Goal: Task Accomplishment & Management: Manage account settings

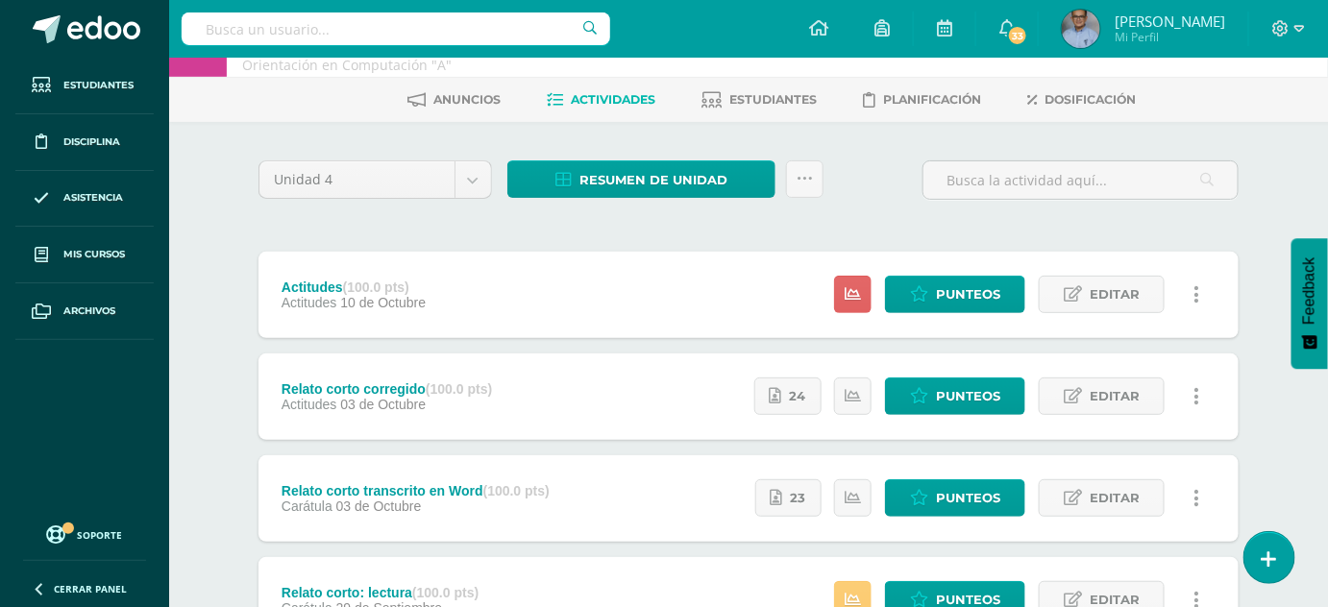
scroll to position [66, 0]
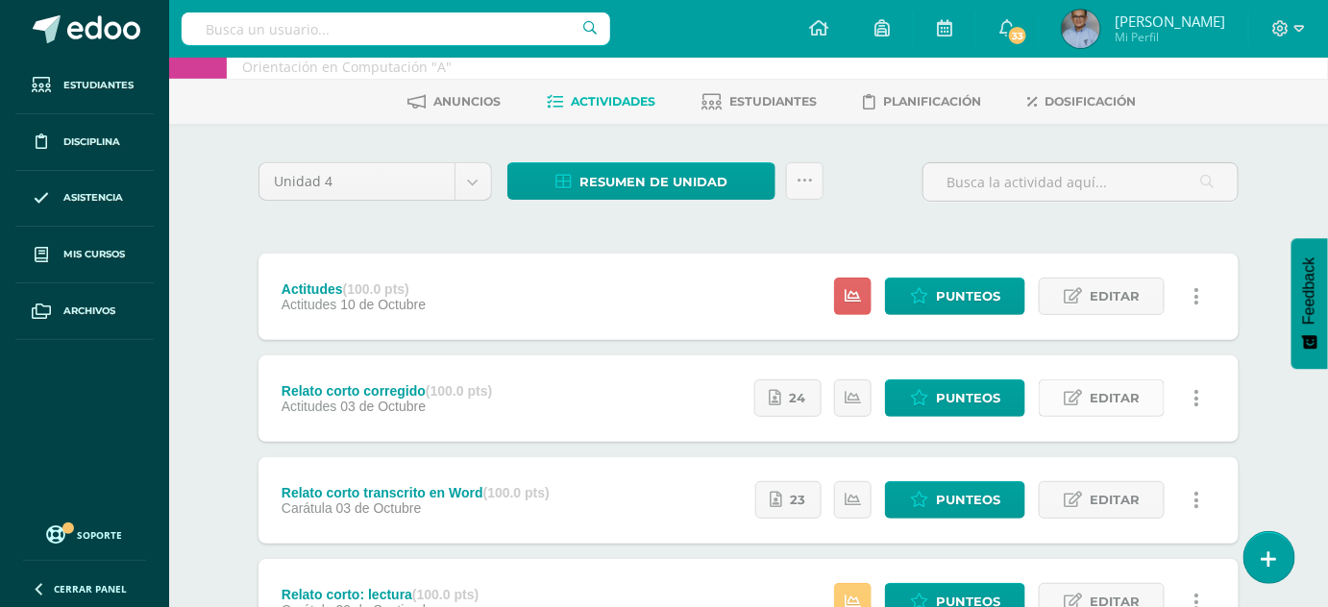
click at [1129, 399] on span "Editar" at bounding box center [1115, 399] width 50 height 36
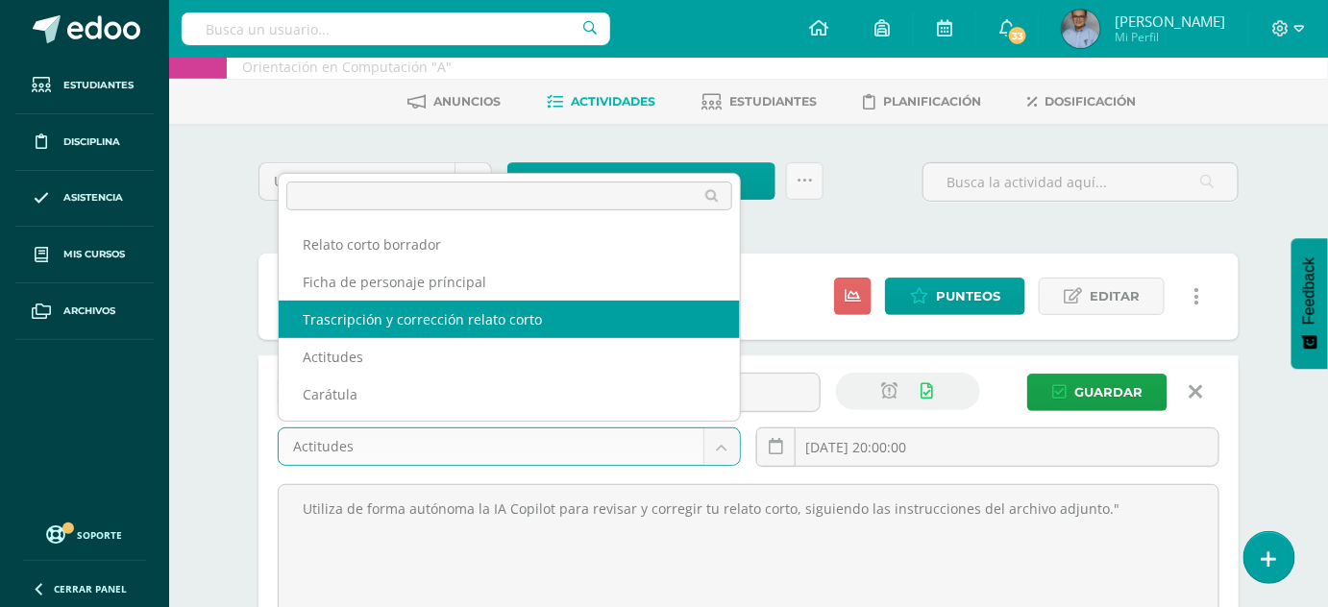
select select "131234"
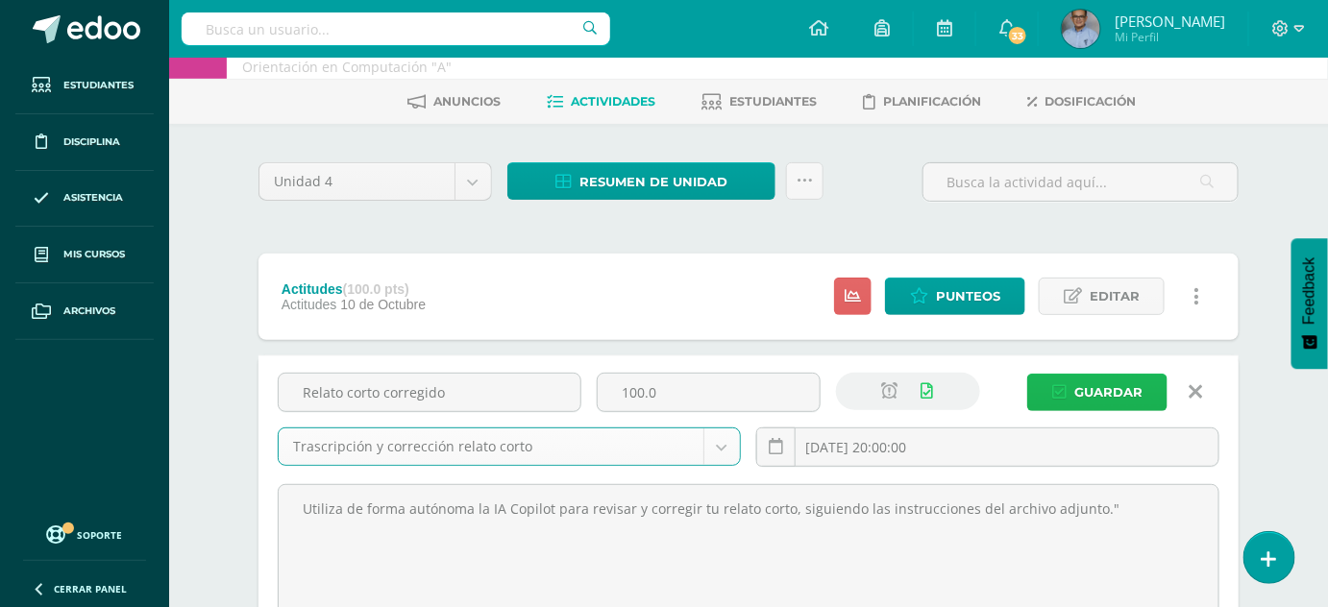
click at [1128, 382] on span "Guardar" at bounding box center [1108, 393] width 68 height 36
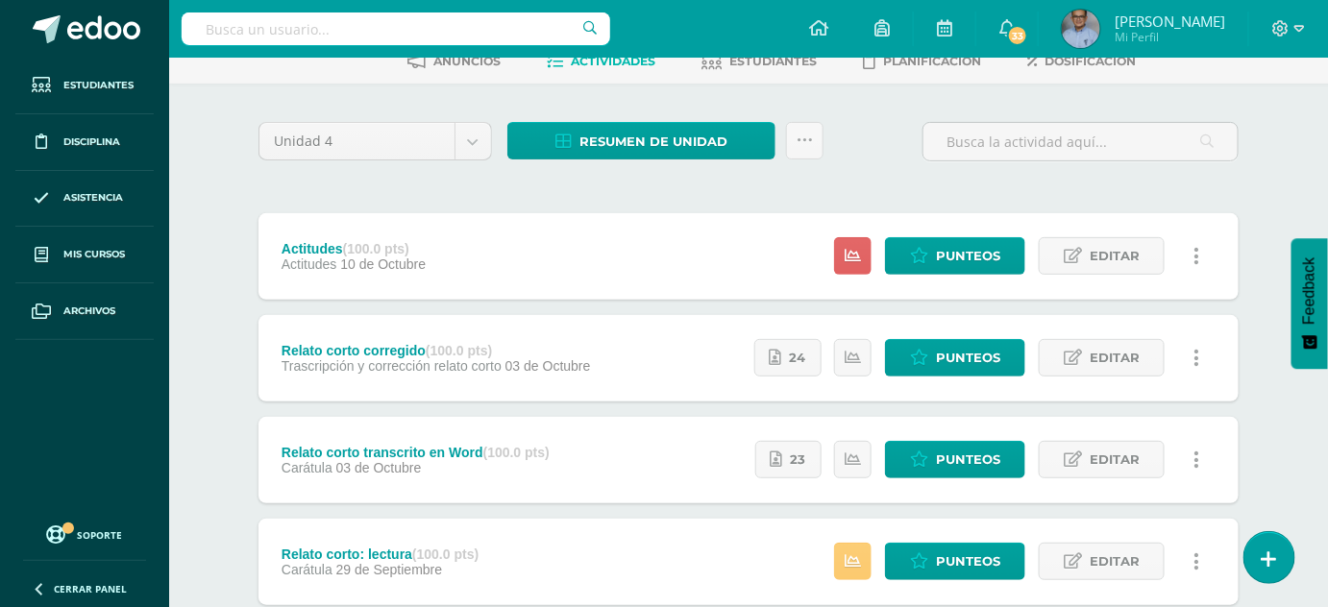
scroll to position [125, 0]
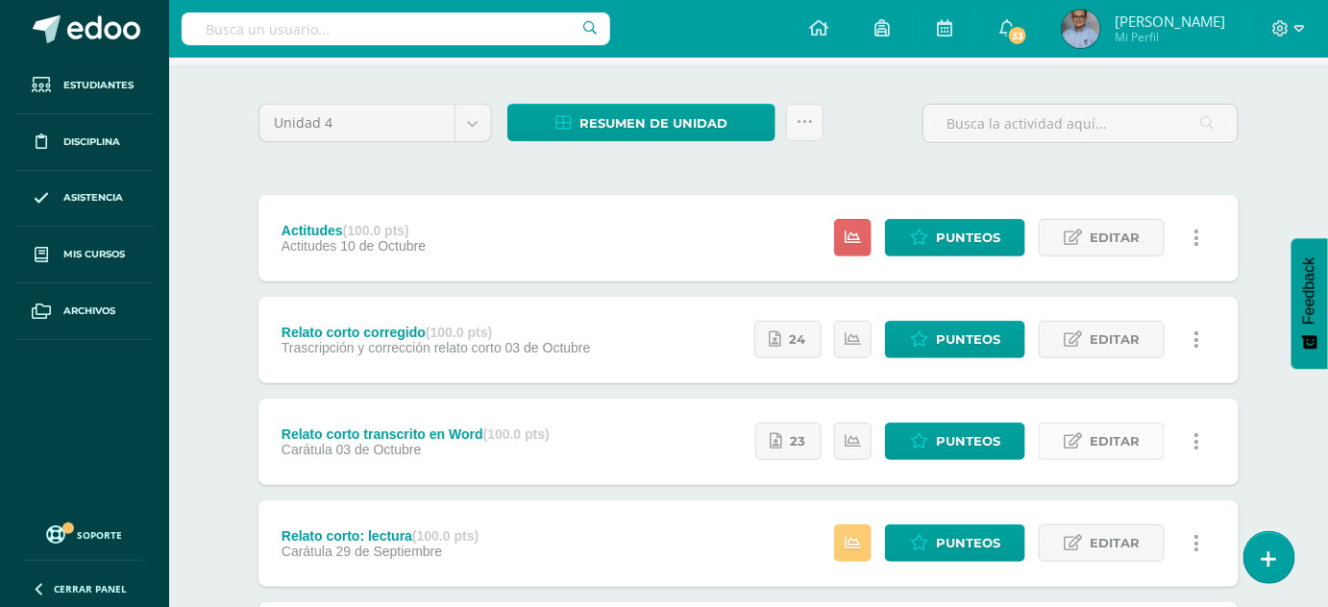
click at [1130, 445] on span "Editar" at bounding box center [1115, 442] width 50 height 36
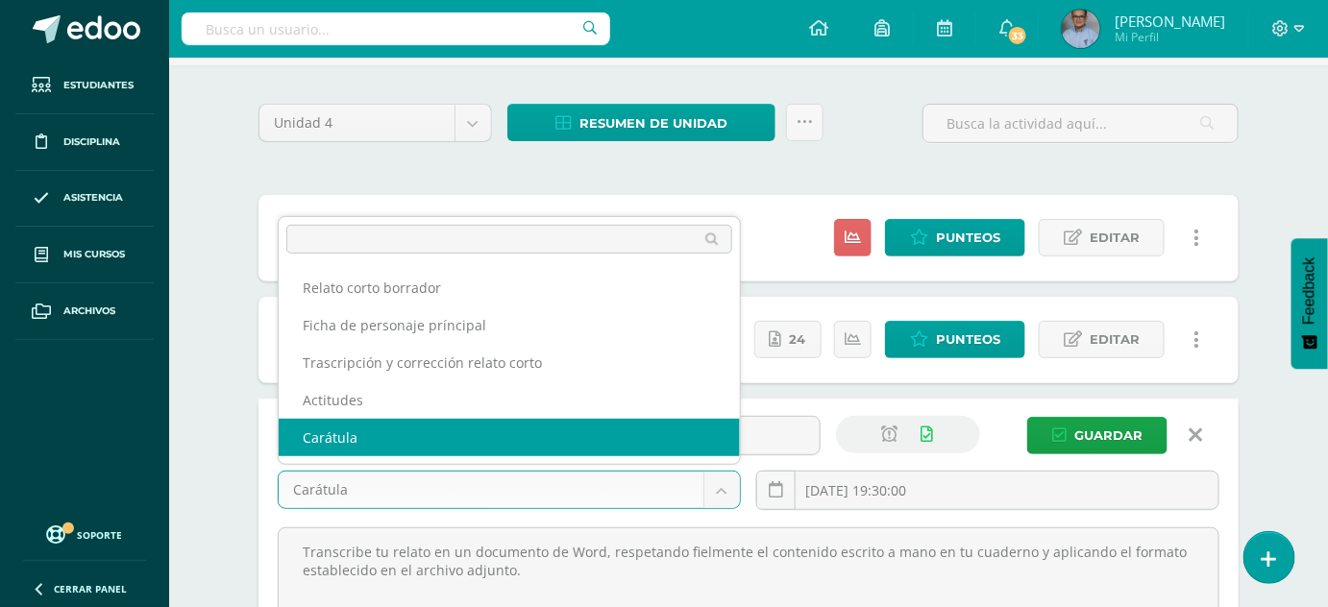
click at [724, 483] on body "La tarea Relato corto corregido fue editada exitosamente. Estudiantes Disciplin…" at bounding box center [664, 585] width 1328 height 1420
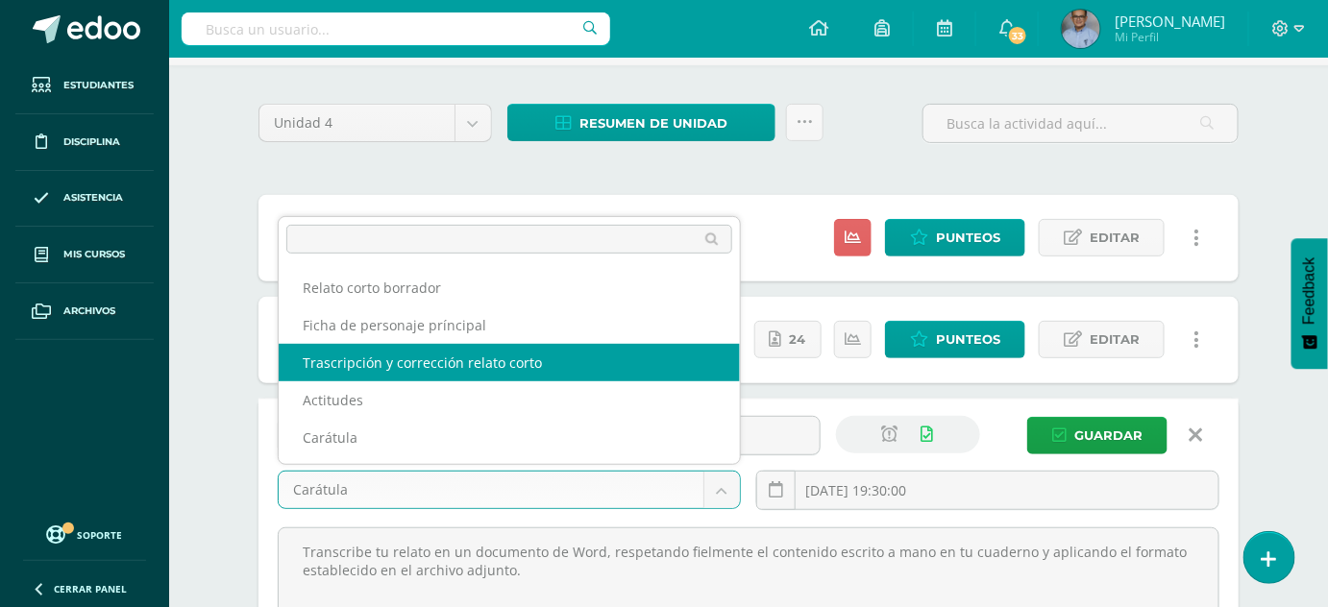
select select "131234"
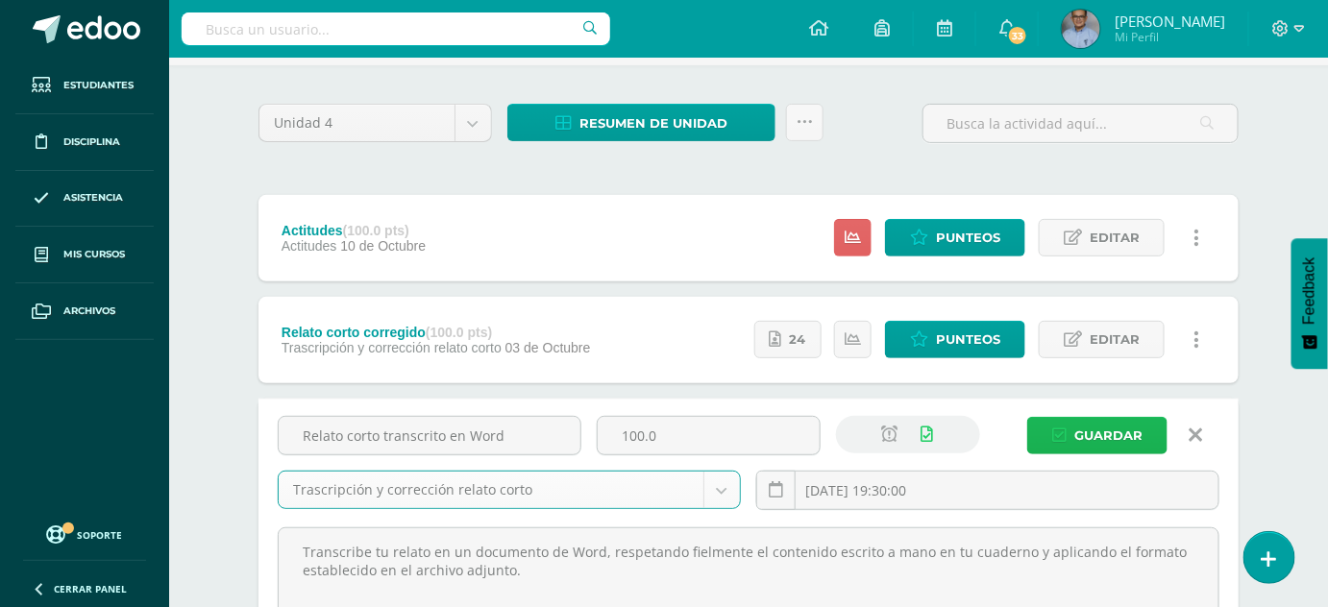
click at [1078, 431] on span "Guardar" at bounding box center [1108, 436] width 68 height 36
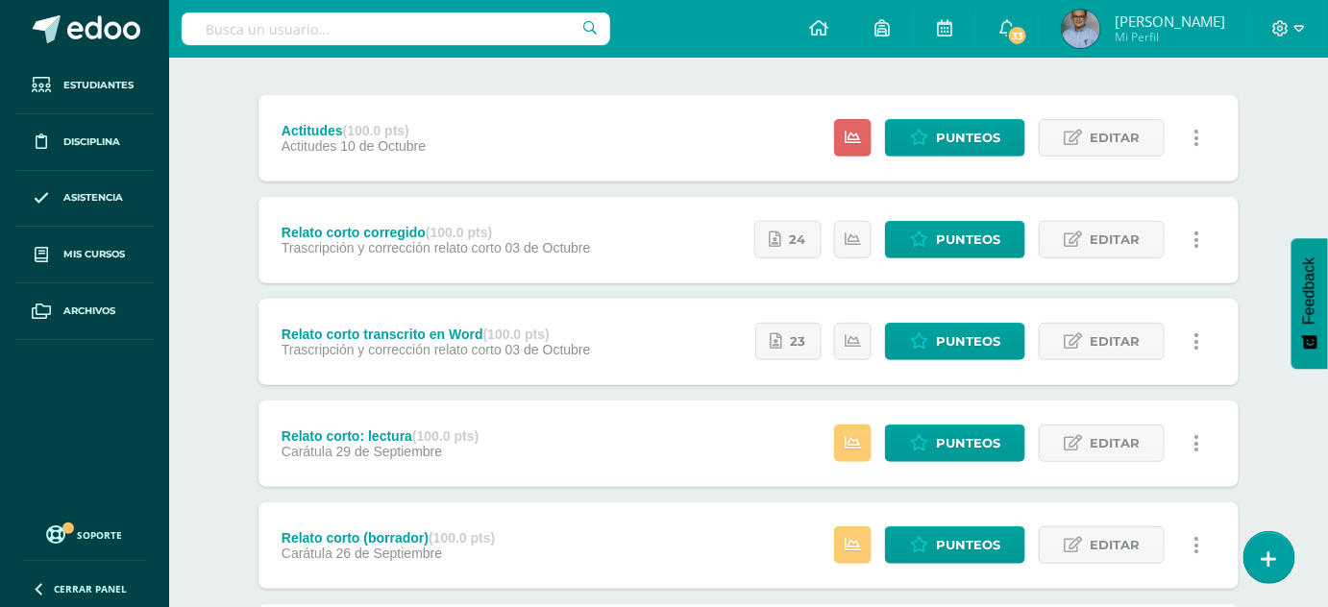
scroll to position [233, 0]
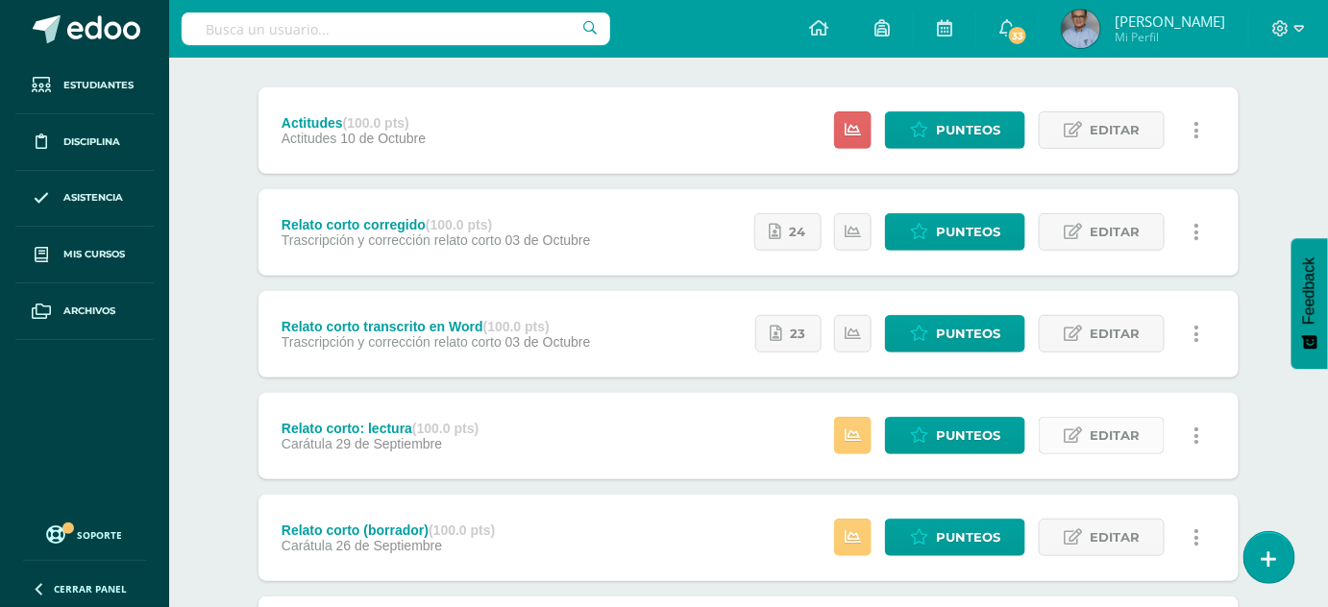
click at [1089, 429] on link "Editar" at bounding box center [1102, 435] width 126 height 37
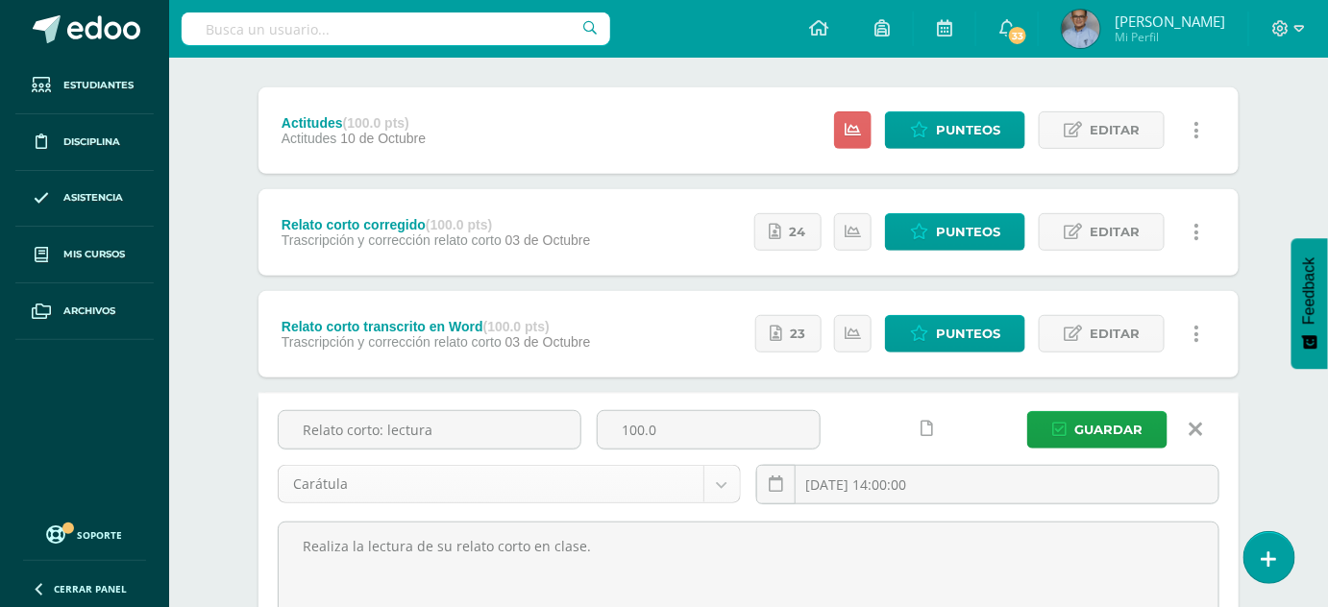
click at [689, 486] on body "La tarea Relato corto transcrito en Word fue editada exitosamente. Estudiantes …" at bounding box center [664, 477] width 1328 height 1420
click at [251, 431] on body "La tarea Relato corto transcrito en Word fue editada exitosamente. Estudiantes …" at bounding box center [664, 477] width 1328 height 1420
click at [251, 431] on div "Unidad 4 Unidad 1 Unidad 2 Unidad 3 Unidad 4 Resumen de unidad Descargar como H…" at bounding box center [749, 572] width 996 height 1153
click at [1136, 422] on span "Guardar" at bounding box center [1108, 430] width 68 height 36
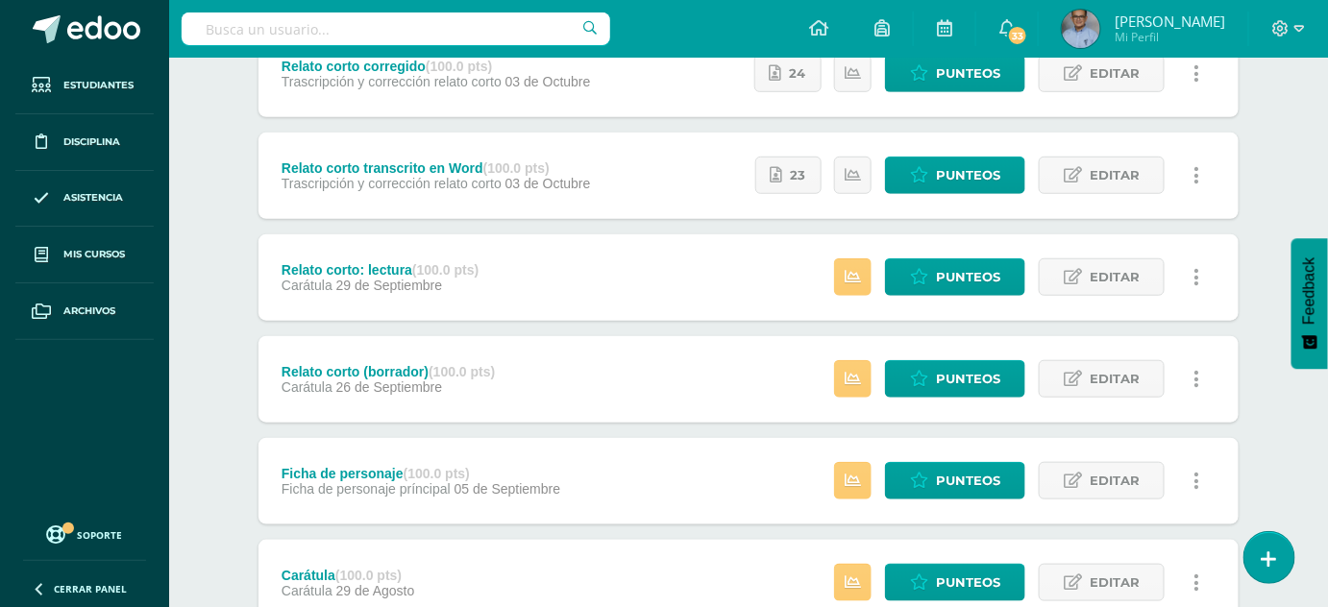
scroll to position [538, 0]
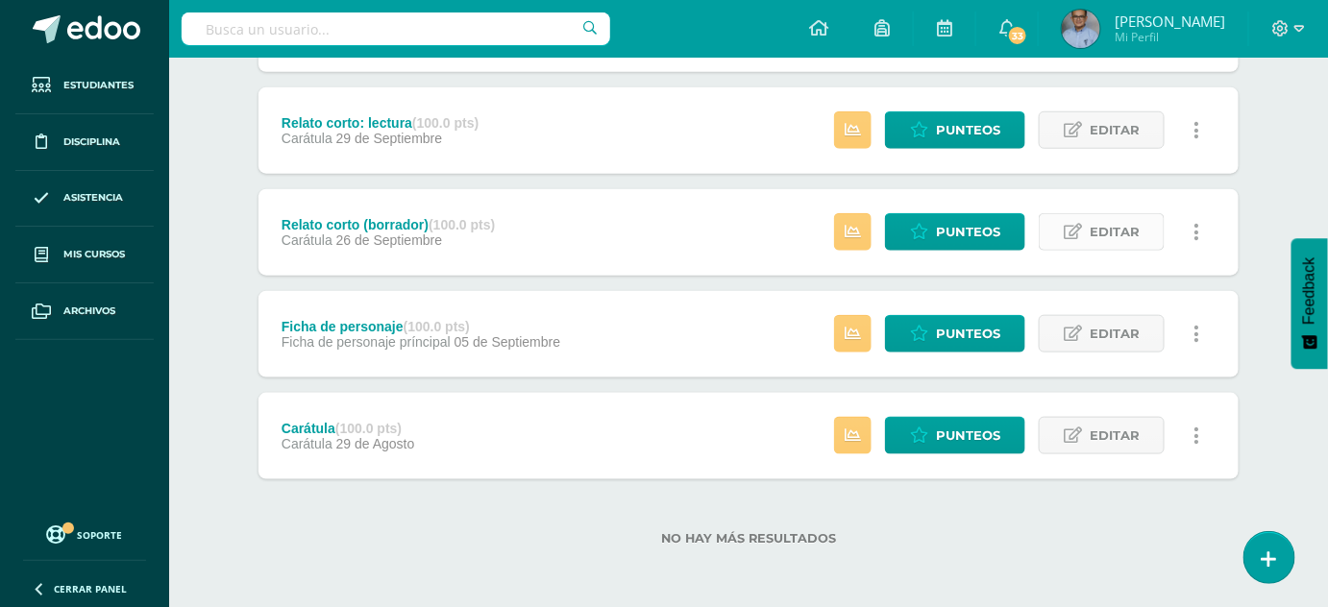
click at [1098, 224] on span "Editar" at bounding box center [1115, 232] width 50 height 36
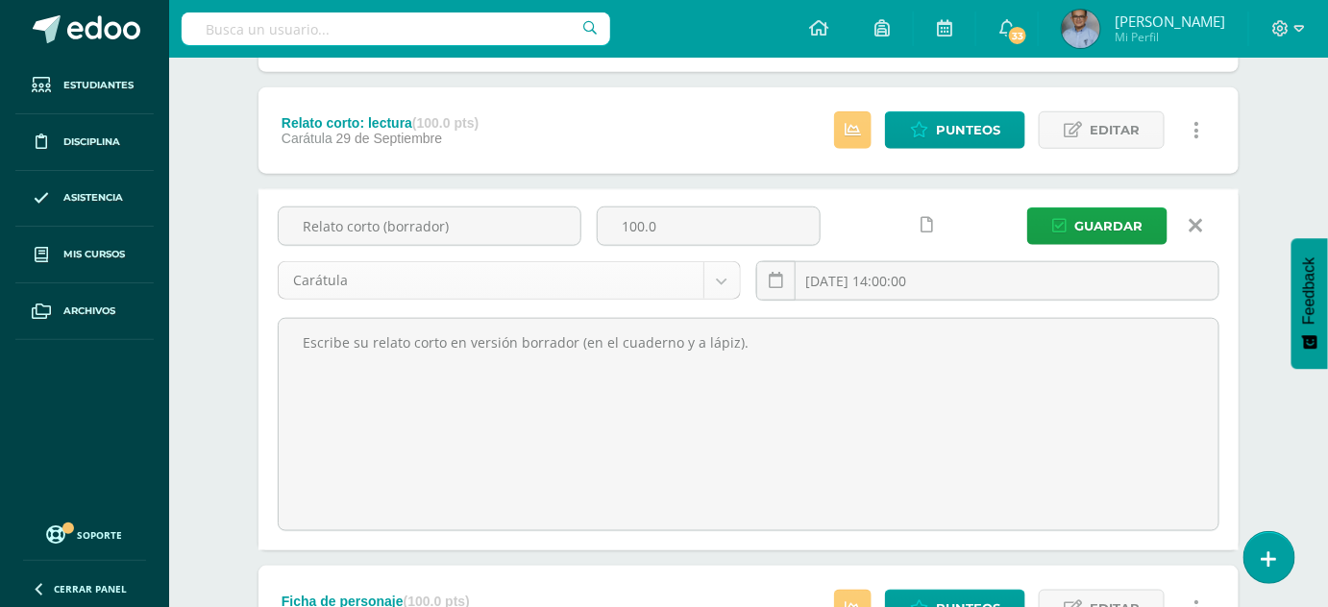
click at [704, 281] on body "La tarea Relato corto: lectura fue editada exitosamente. Estudiantes Disciplina…" at bounding box center [664, 172] width 1328 height 1420
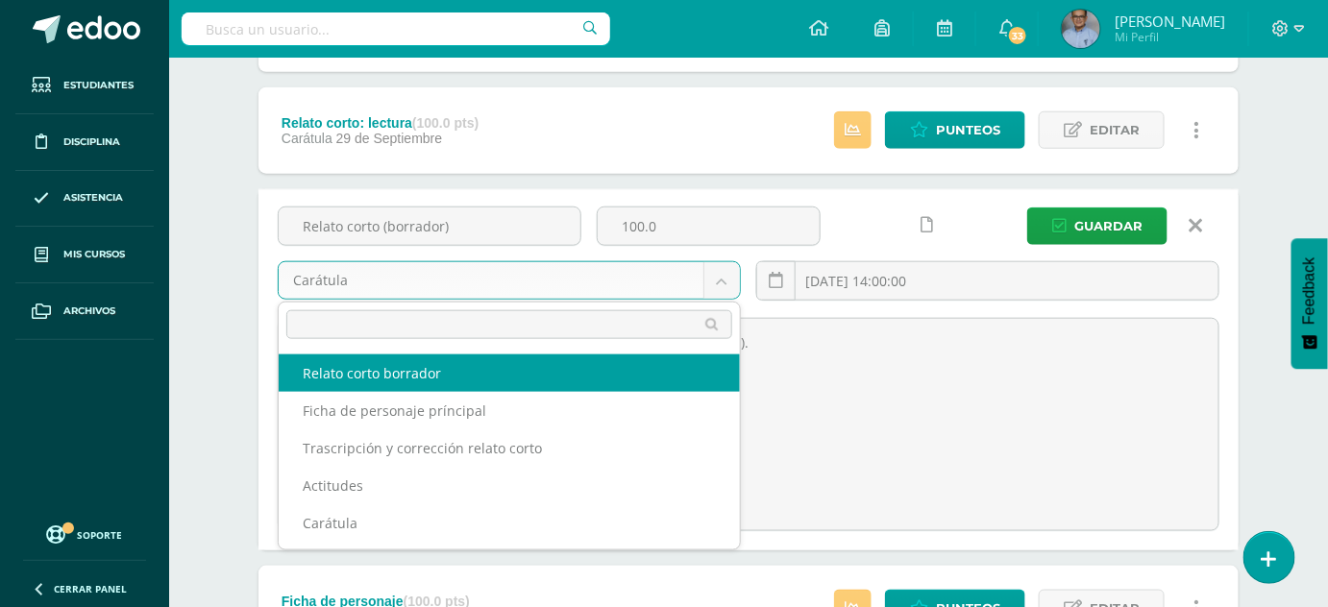
select select "131254"
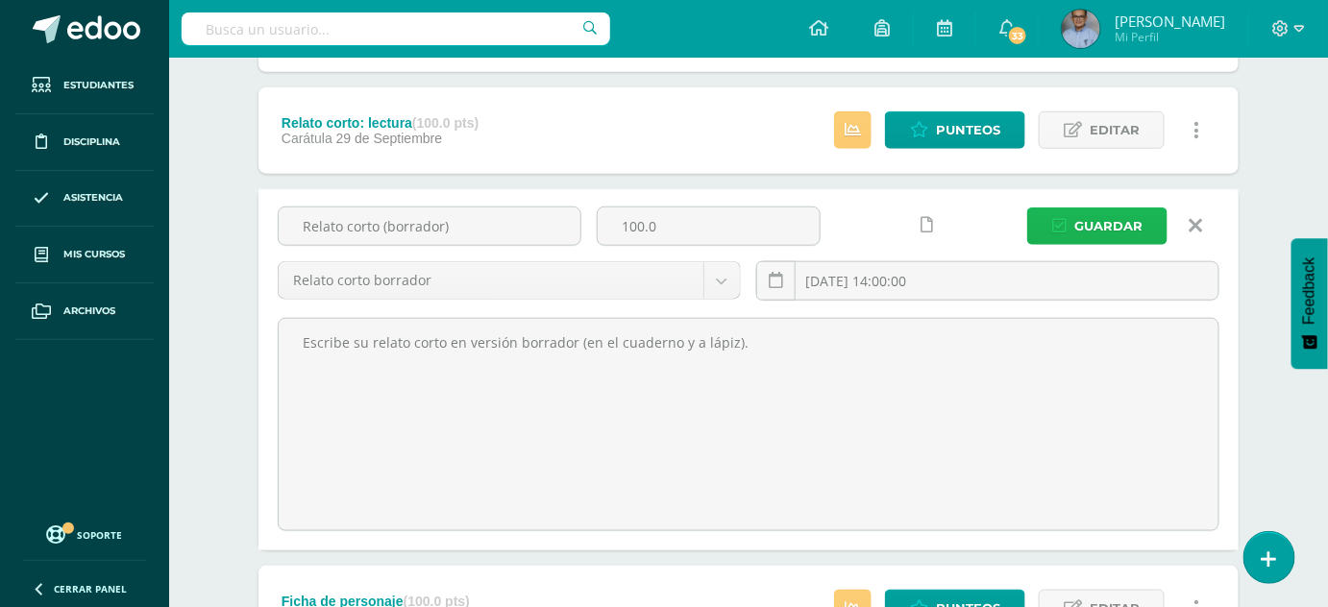
click at [1109, 214] on span "Guardar" at bounding box center [1108, 227] width 68 height 36
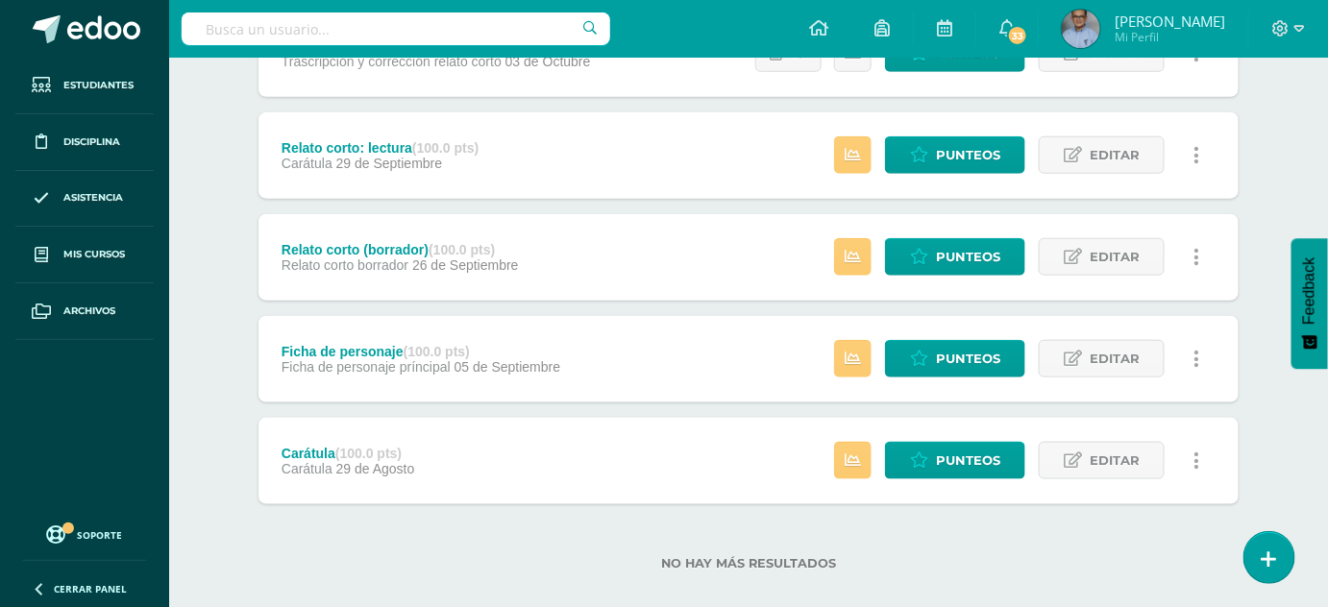
scroll to position [538, 0]
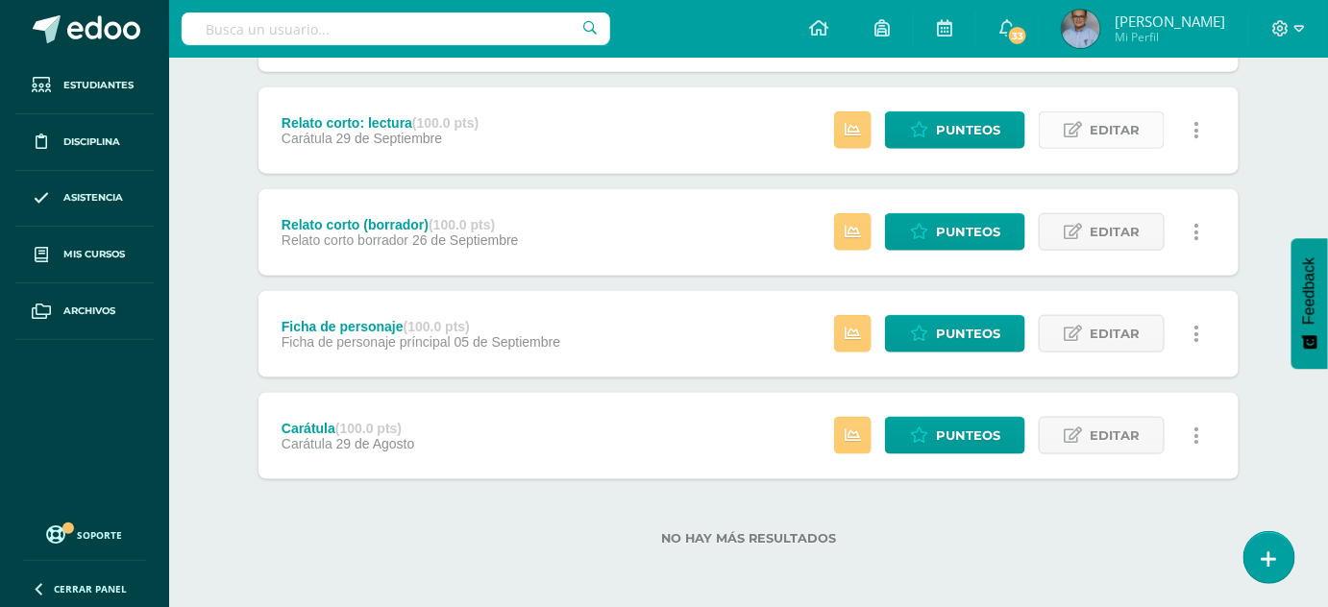
click at [1105, 128] on span "Editar" at bounding box center [1115, 130] width 50 height 36
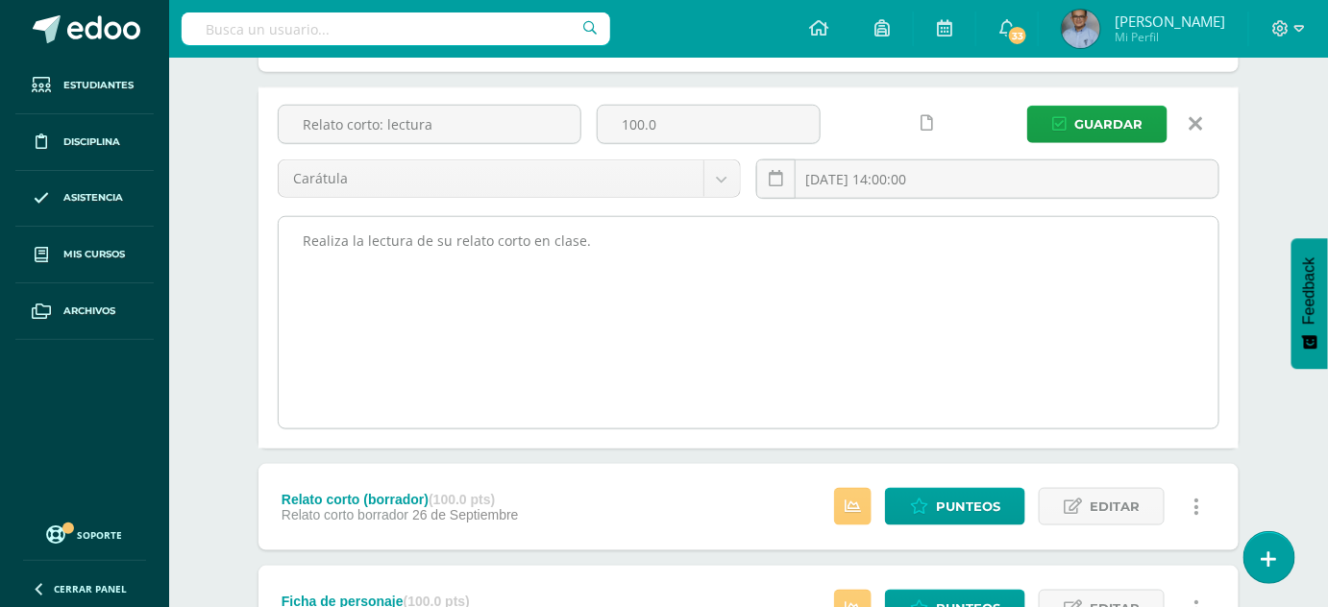
click at [678, 221] on textarea "Realiza la lectura de su relato corto en clase." at bounding box center [749, 322] width 940 height 211
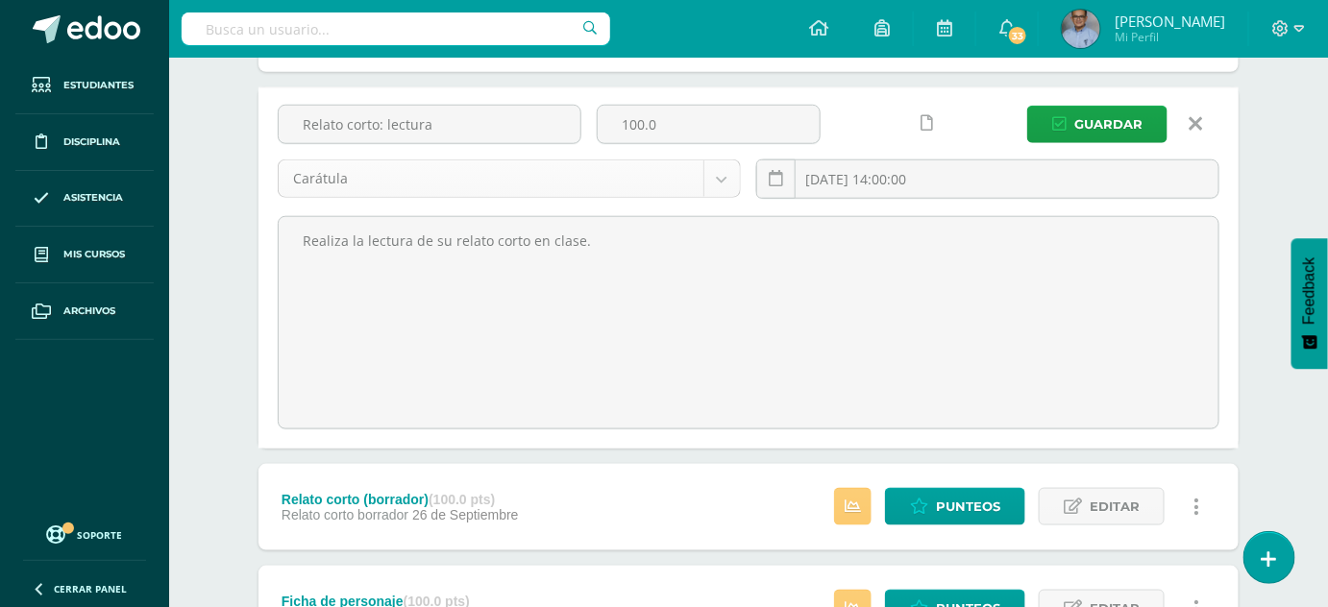
click at [728, 179] on body "La tarea Relato corto (borrador) fue editada exitosamente. Estudiantes Discipli…" at bounding box center [664, 172] width 1328 height 1420
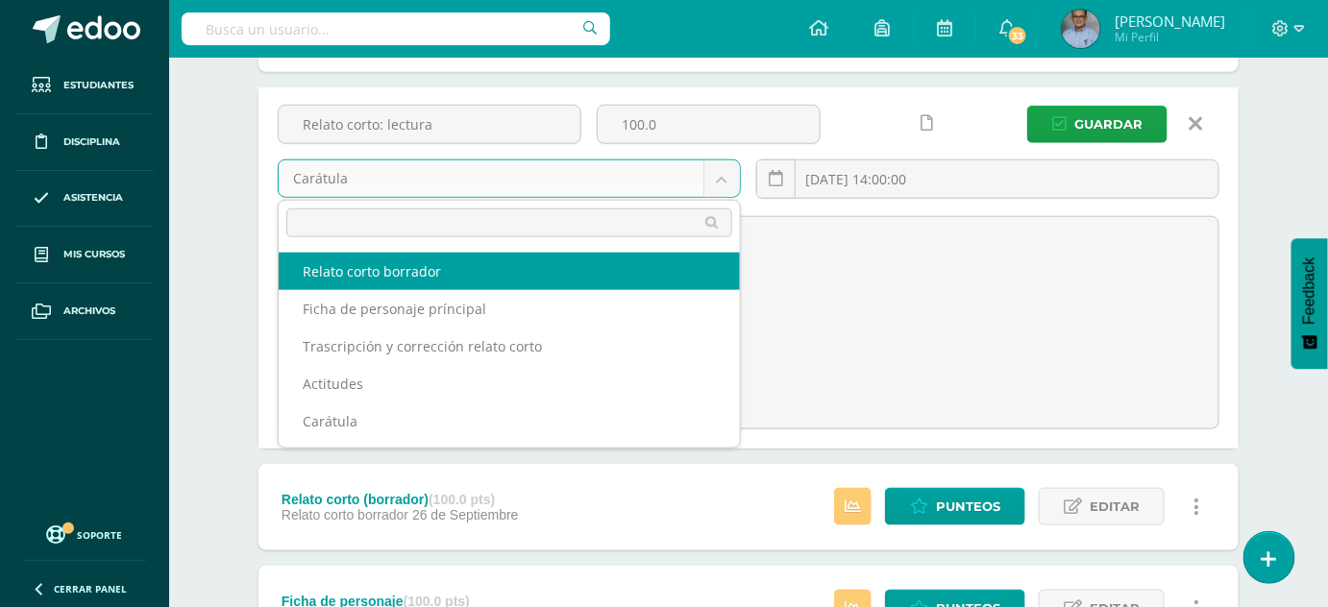
select select "131254"
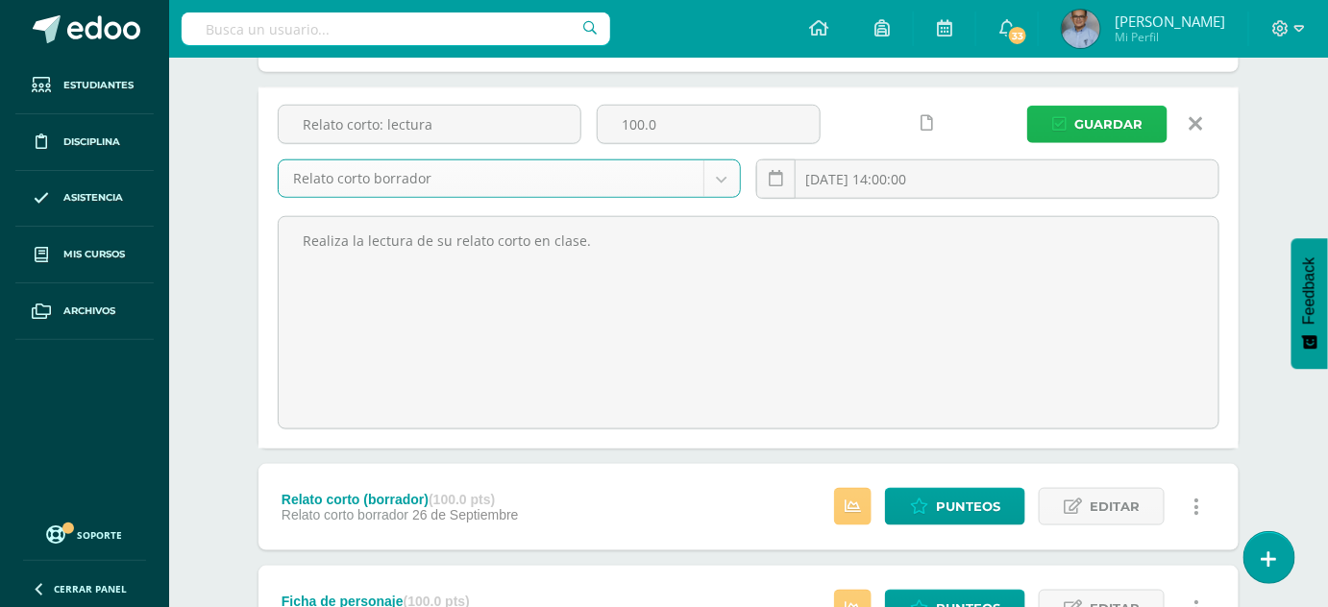
click at [1103, 119] on span "Guardar" at bounding box center [1108, 125] width 68 height 36
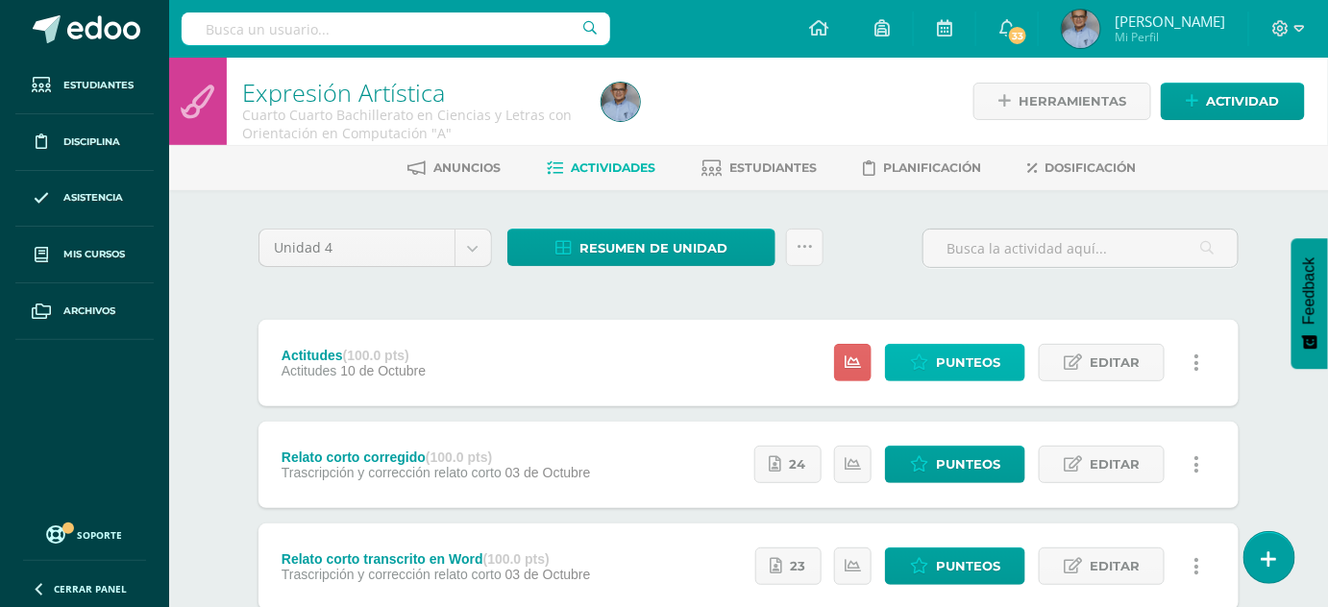
click at [966, 361] on span "Punteos" at bounding box center [968, 363] width 64 height 36
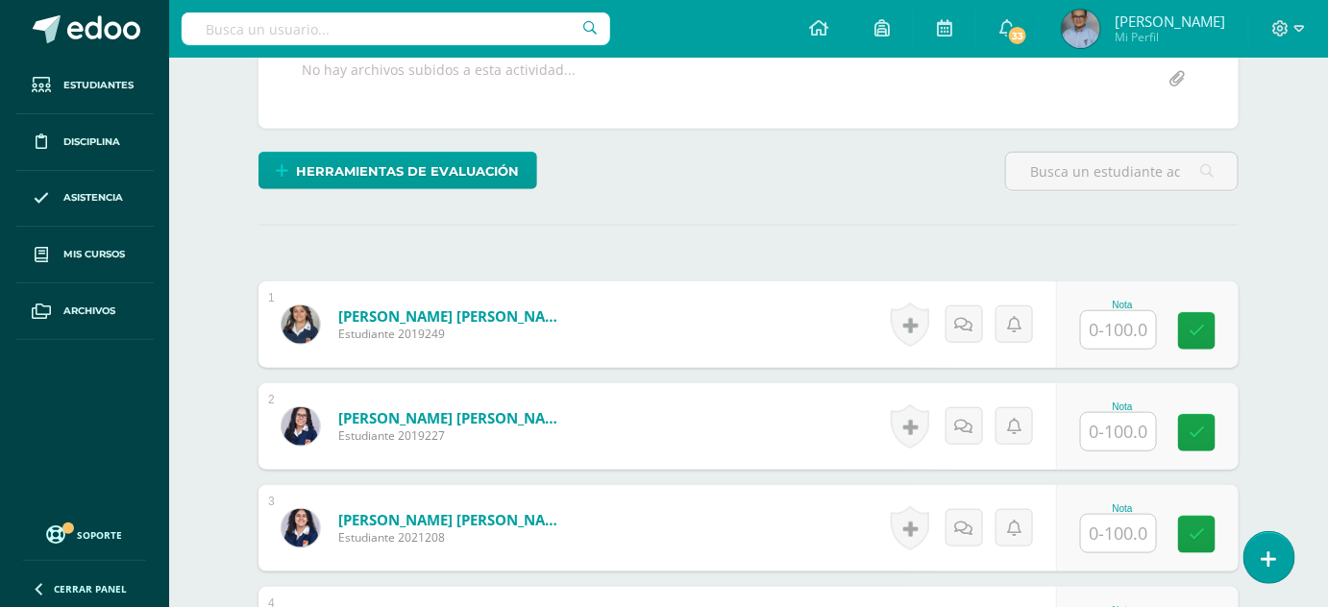
scroll to position [406, 0]
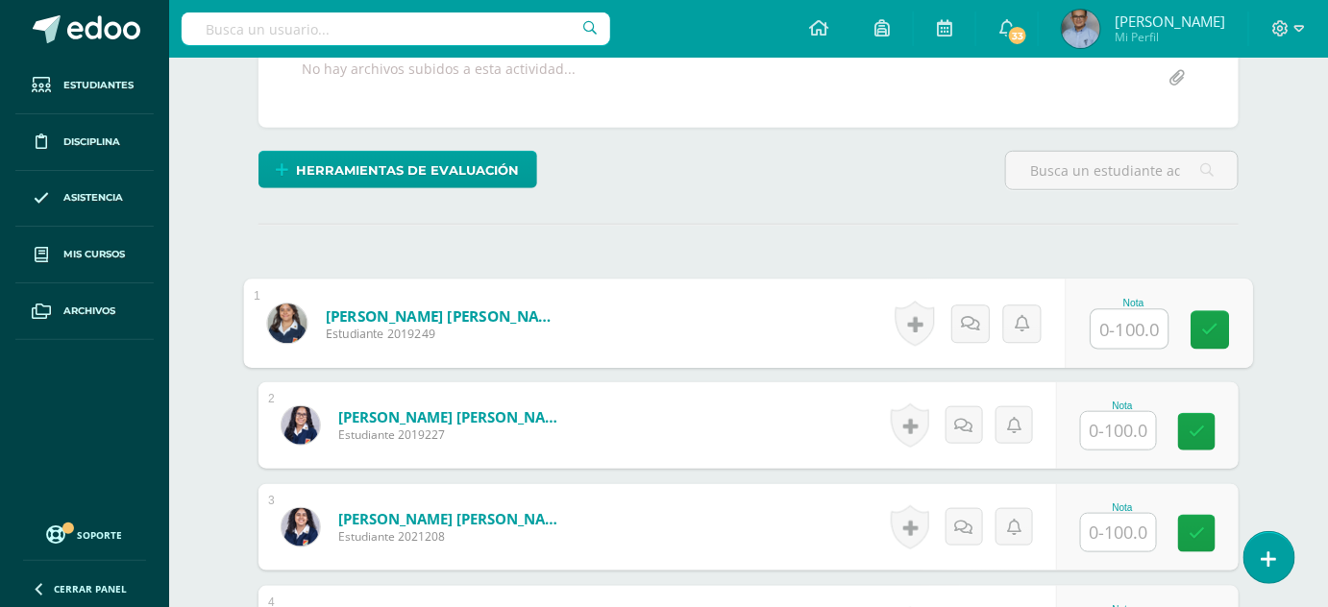
click at [1104, 312] on input "text" at bounding box center [1130, 329] width 77 height 38
type input "100"
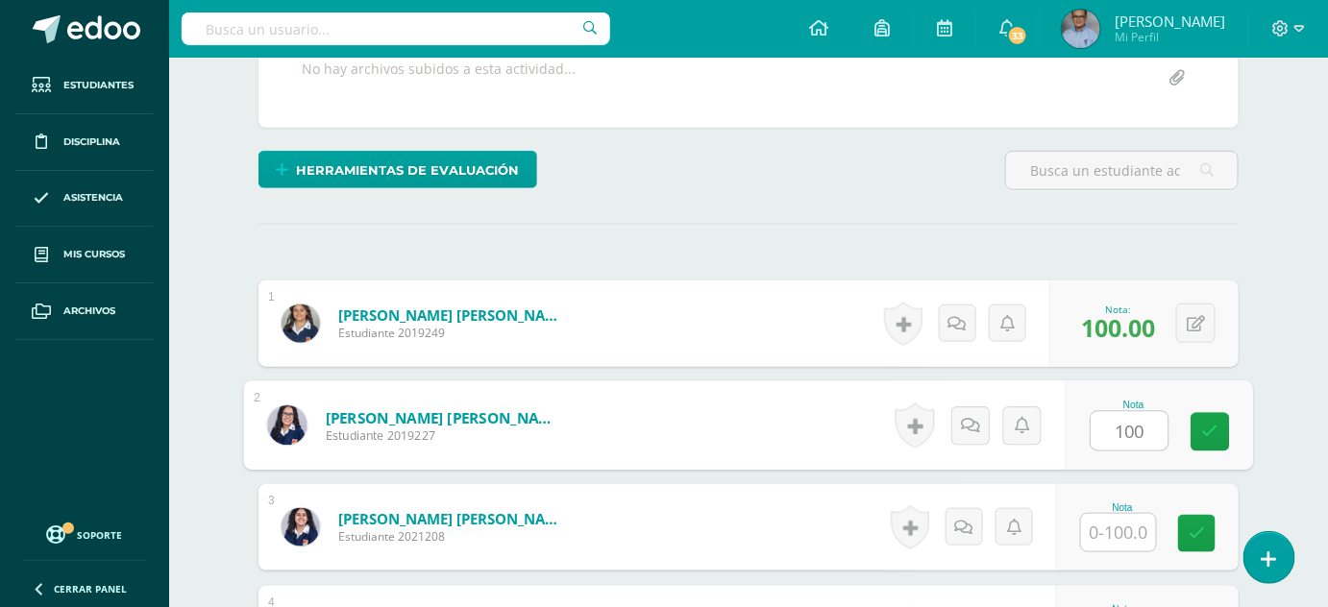
type input "100"
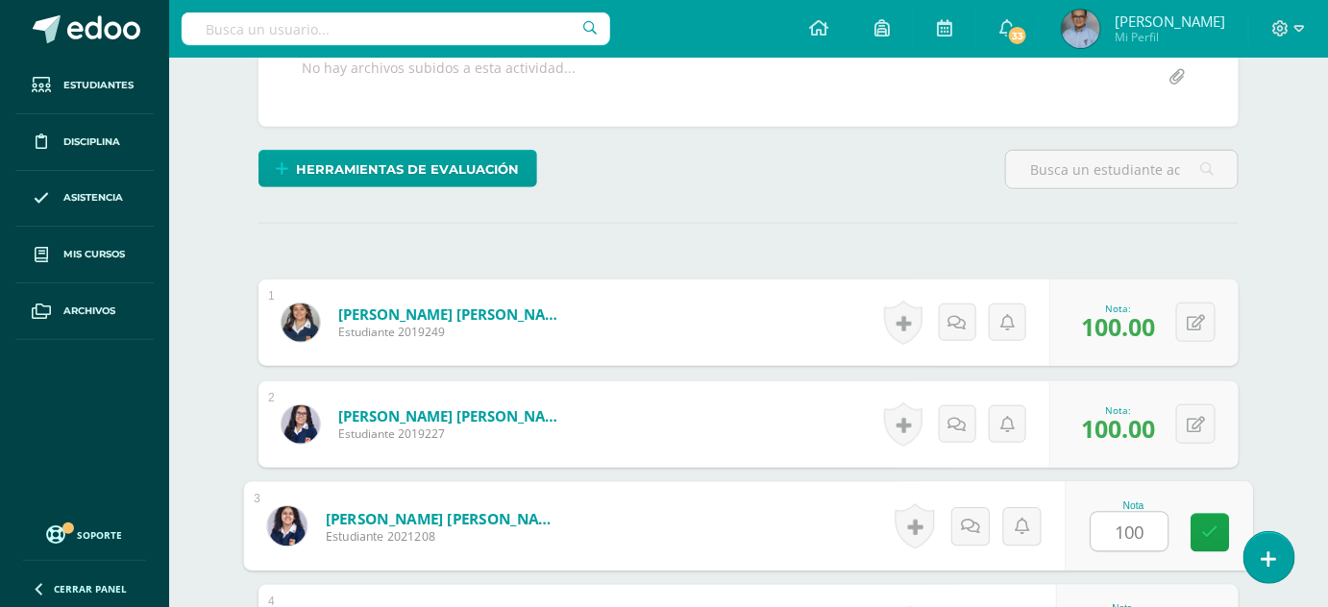
type input "100"
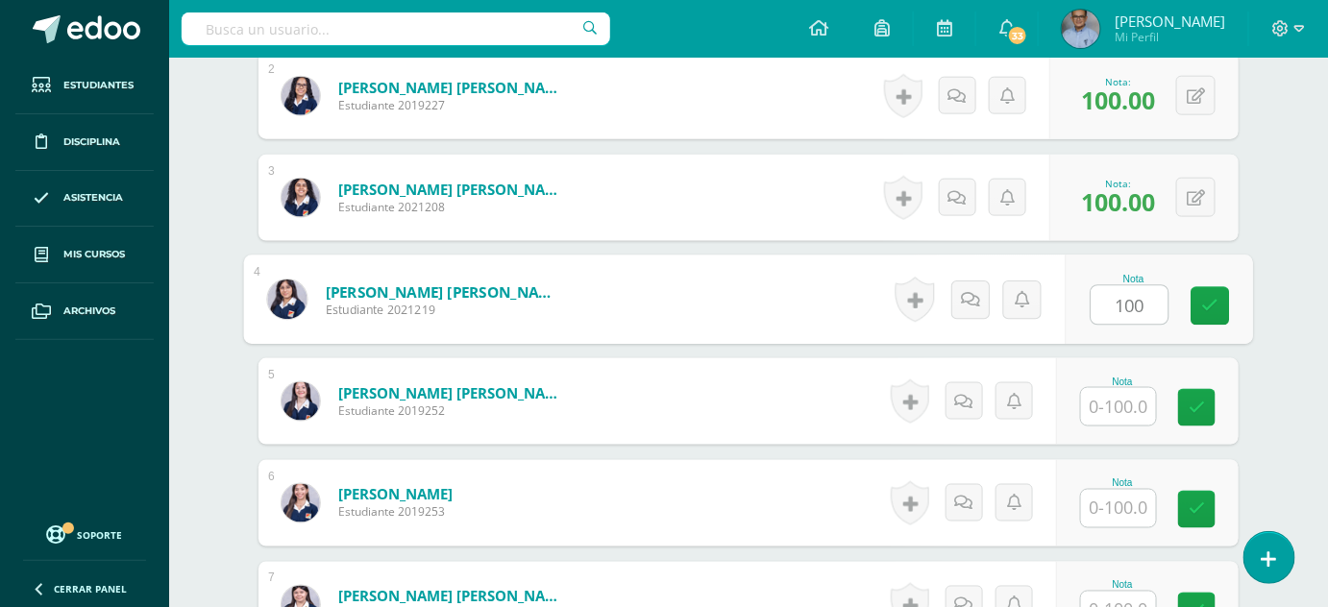
type input "100"
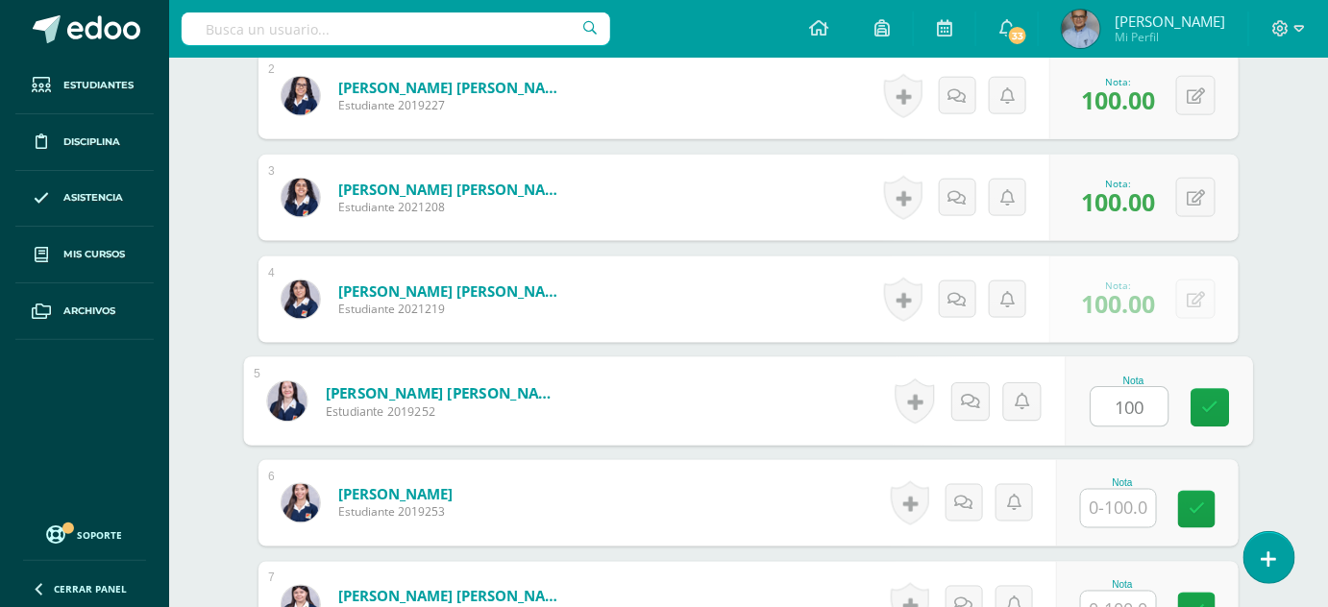
type input "100"
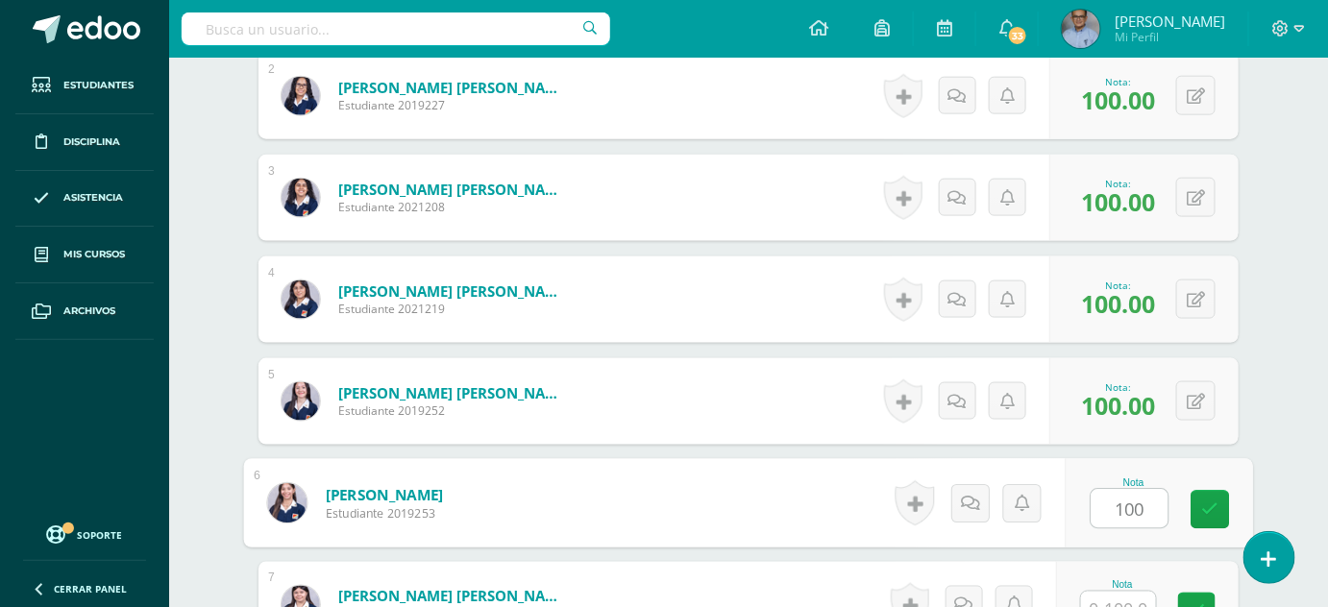
type input "100"
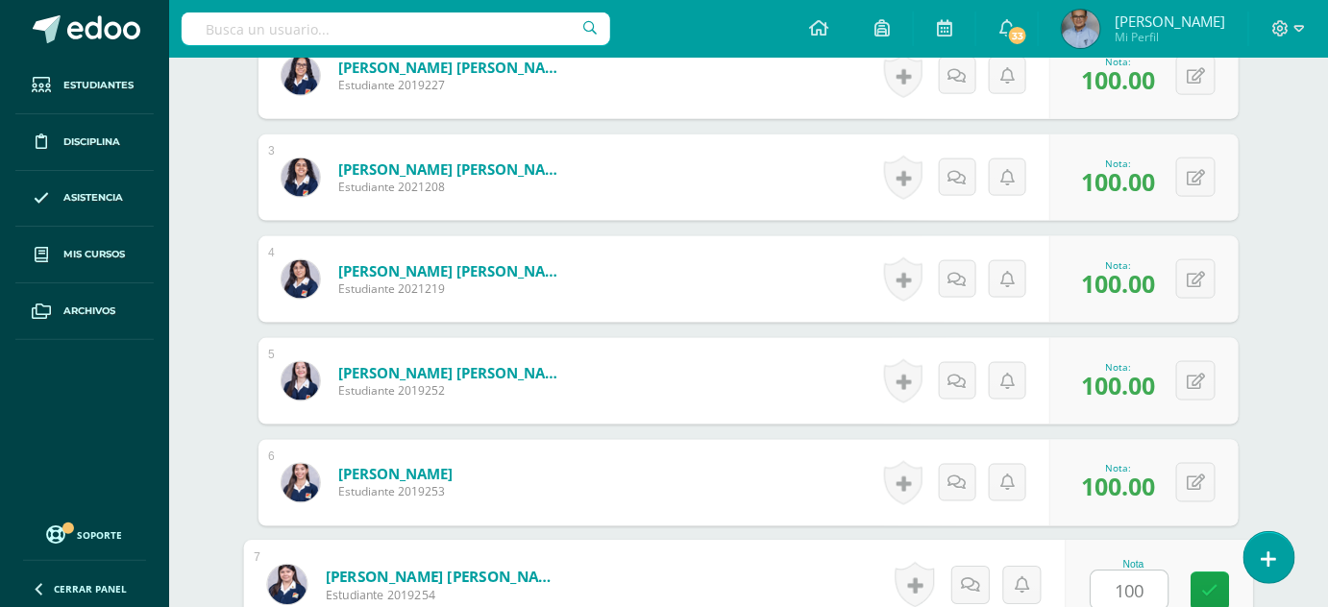
type input "100"
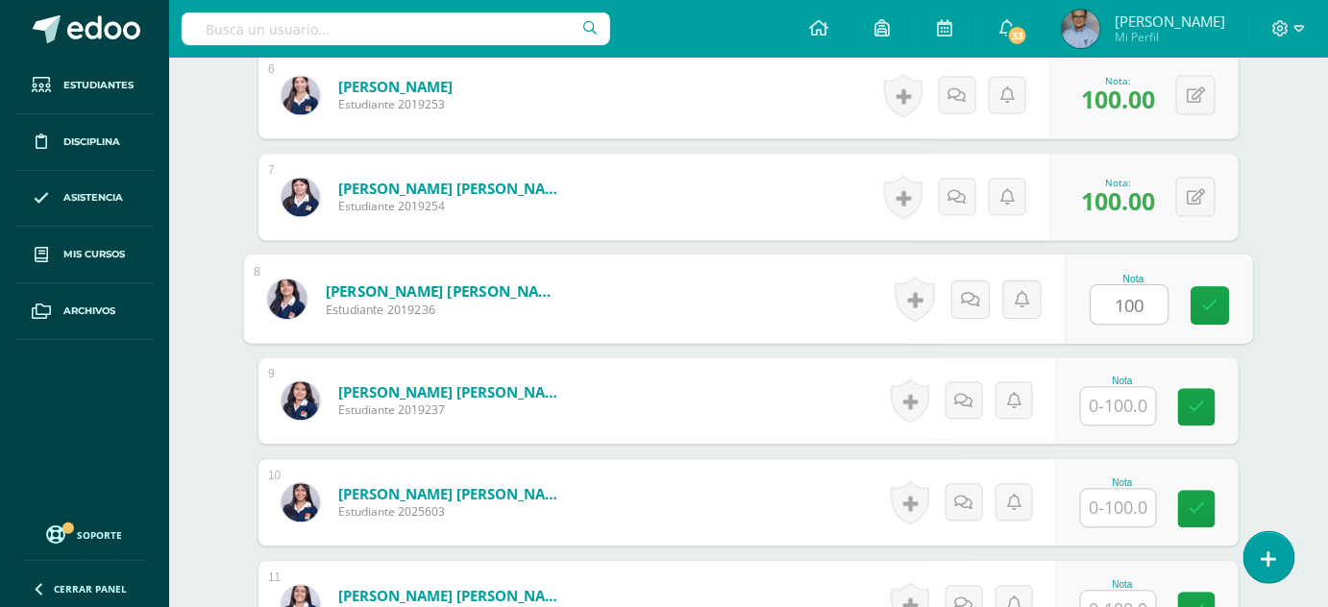
type input "100"
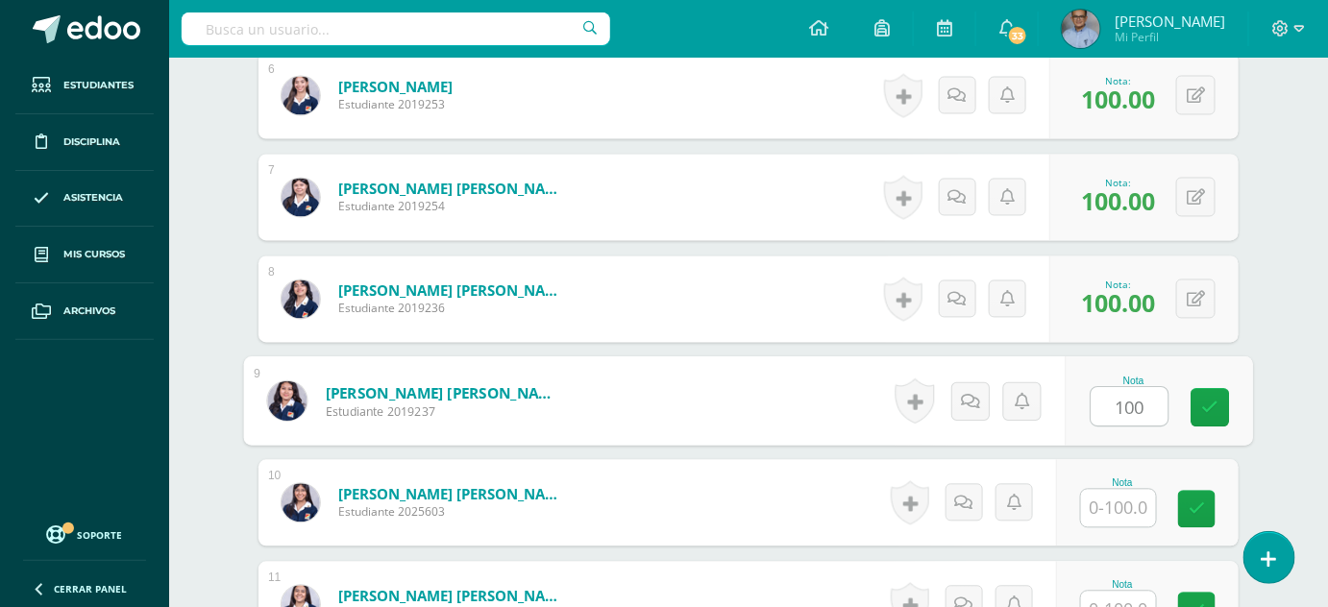
type input "100"
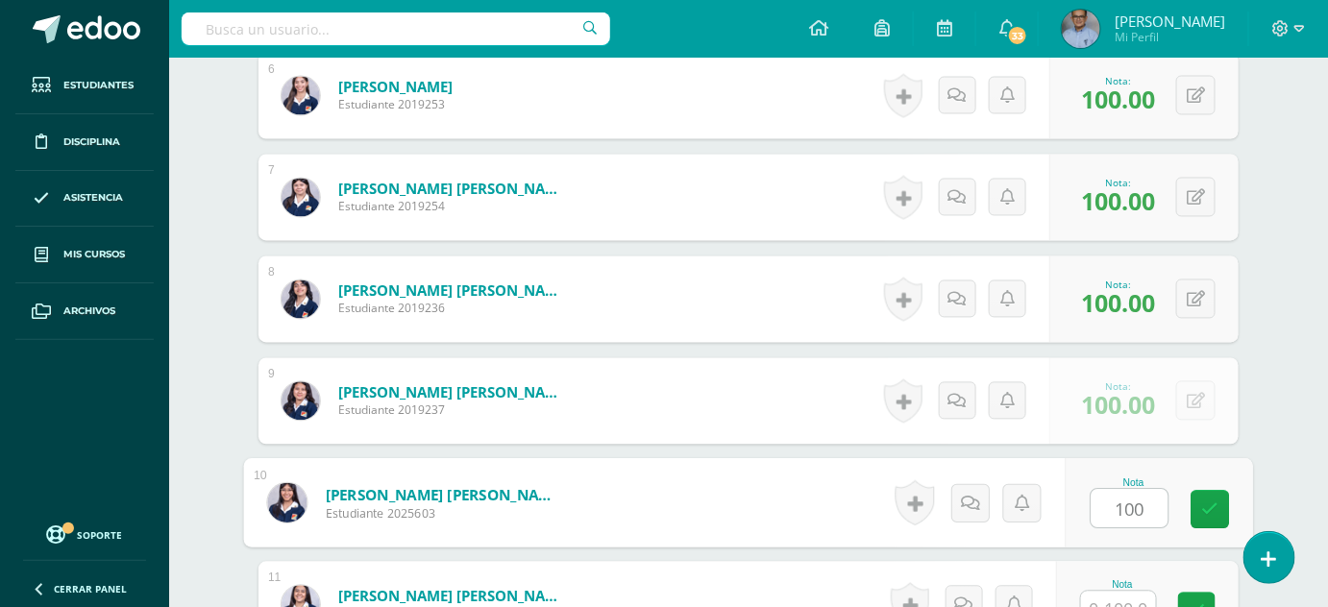
type input "100"
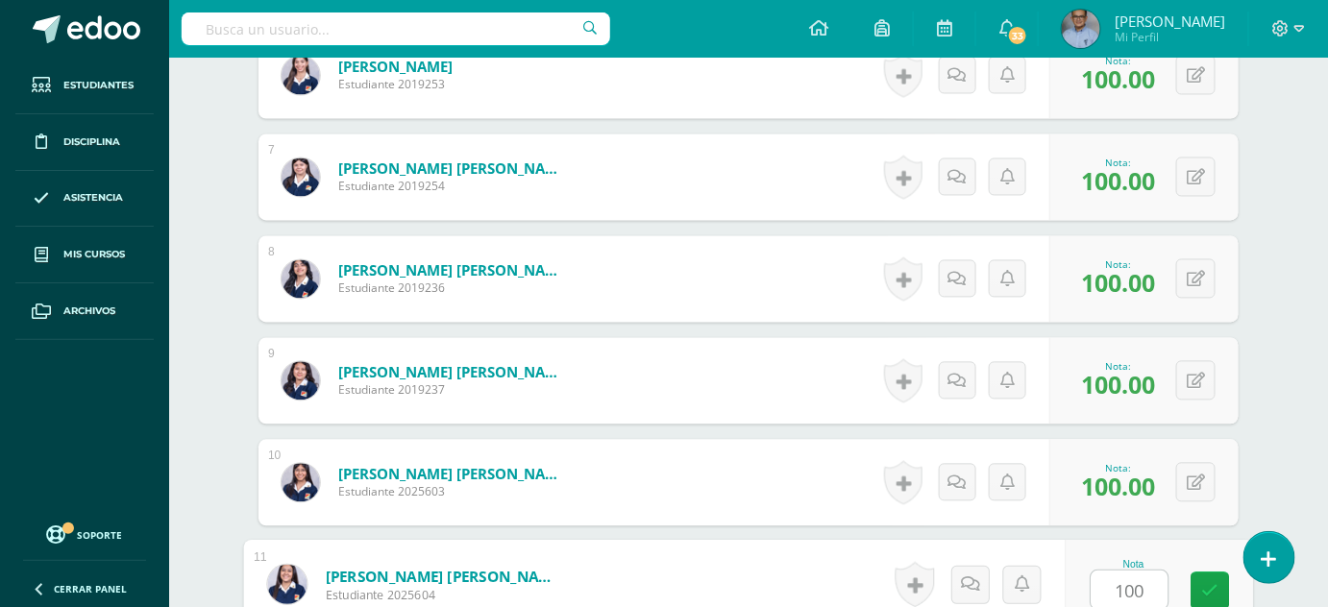
type input "100"
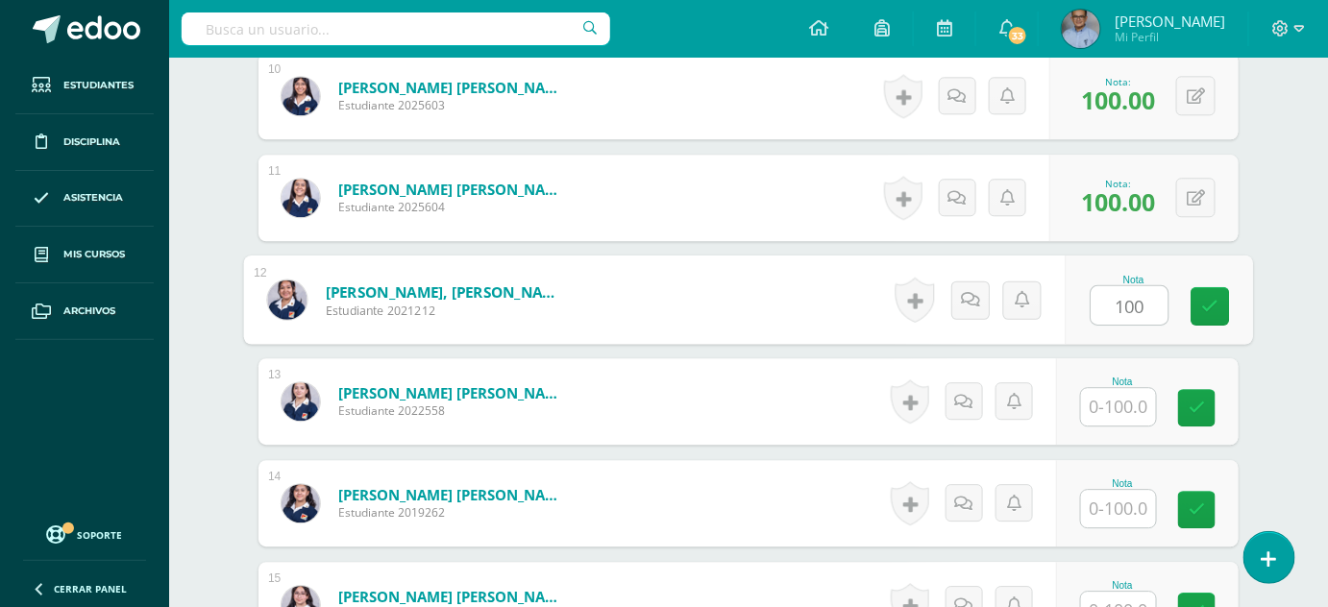
type input "100"
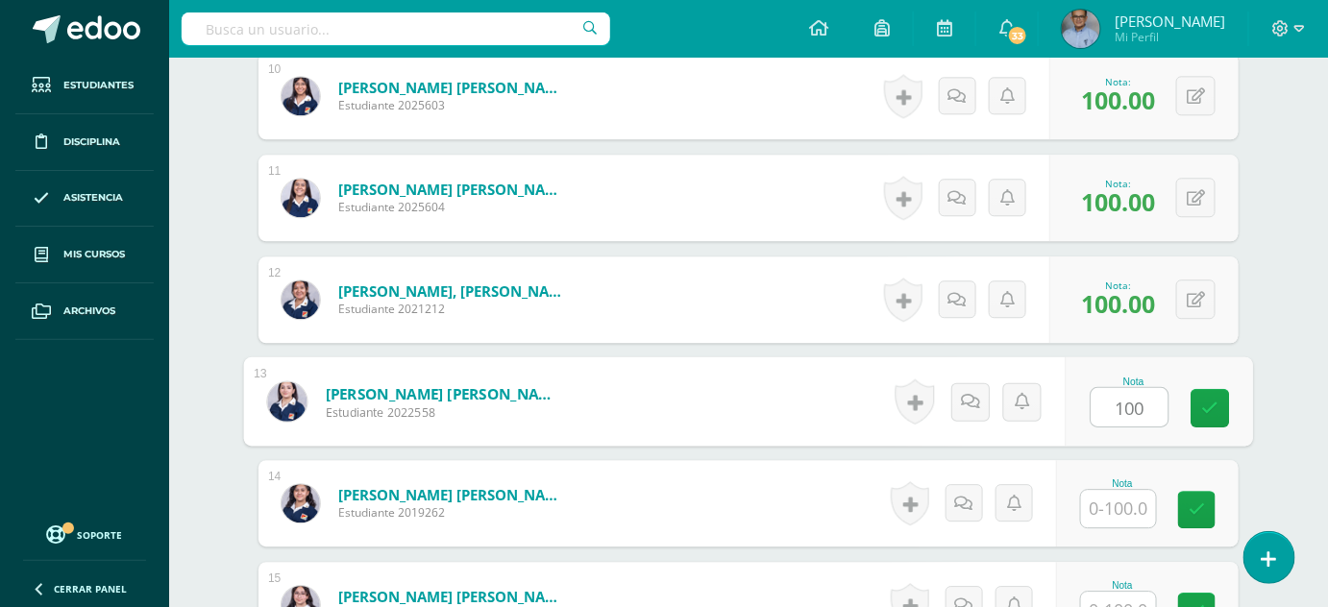
type input "100"
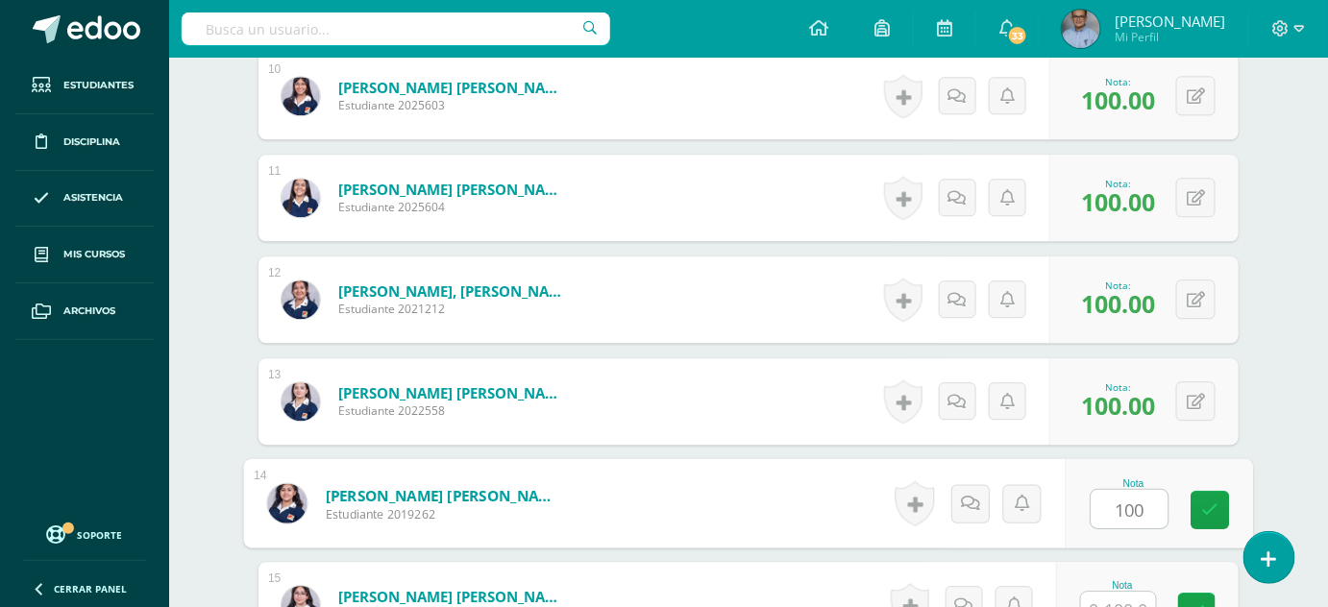
type input "100"
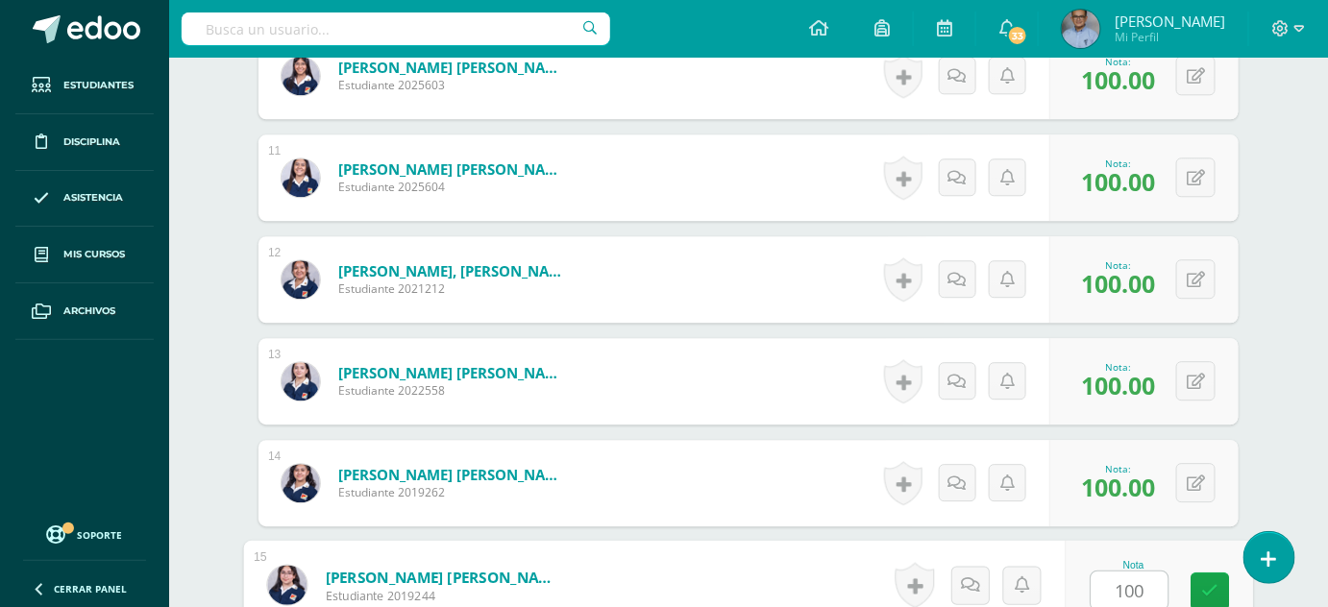
type input "100"
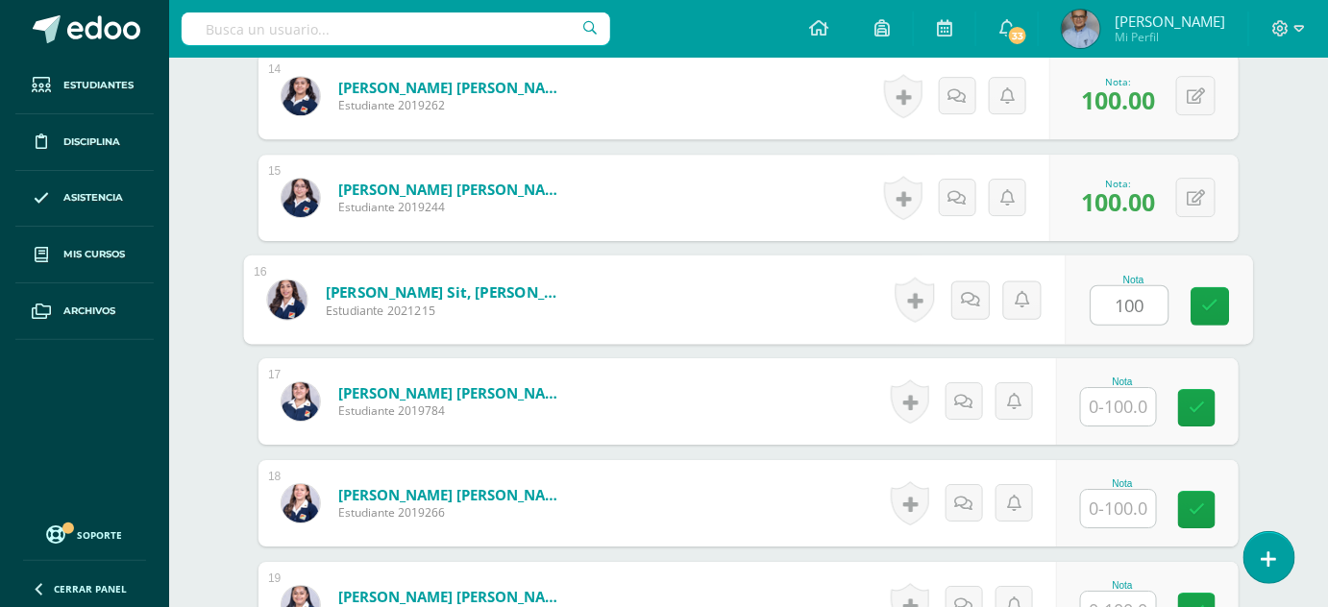
type input "100"
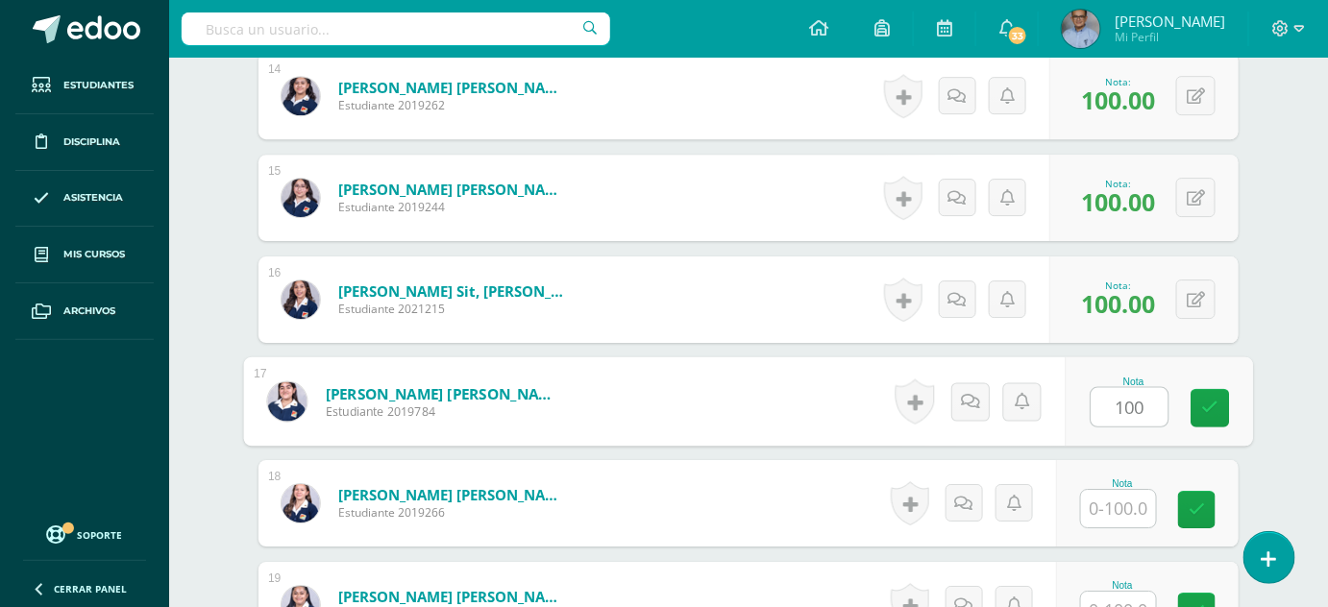
type input "100"
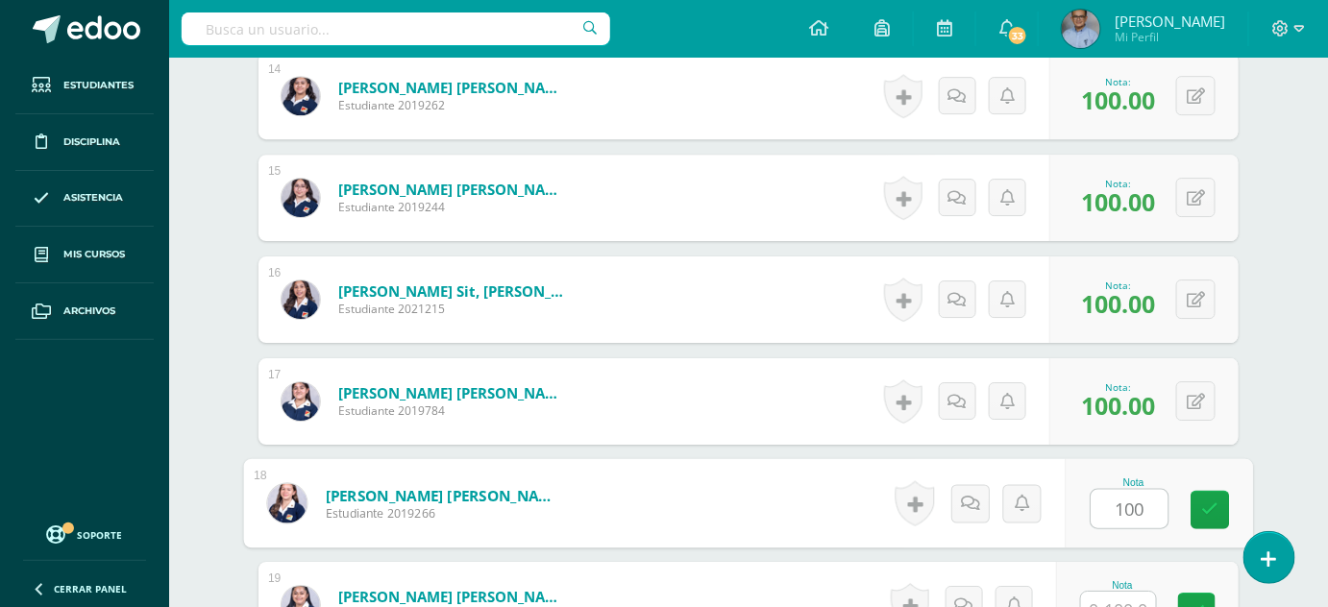
type input "100"
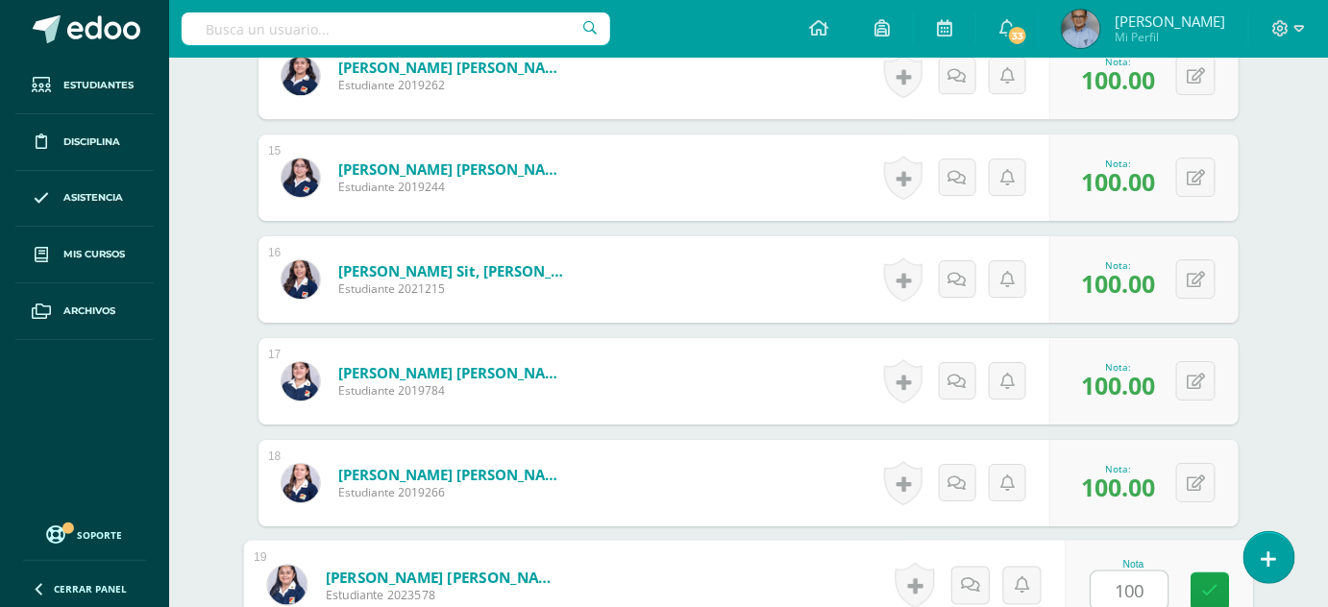
type input "100"
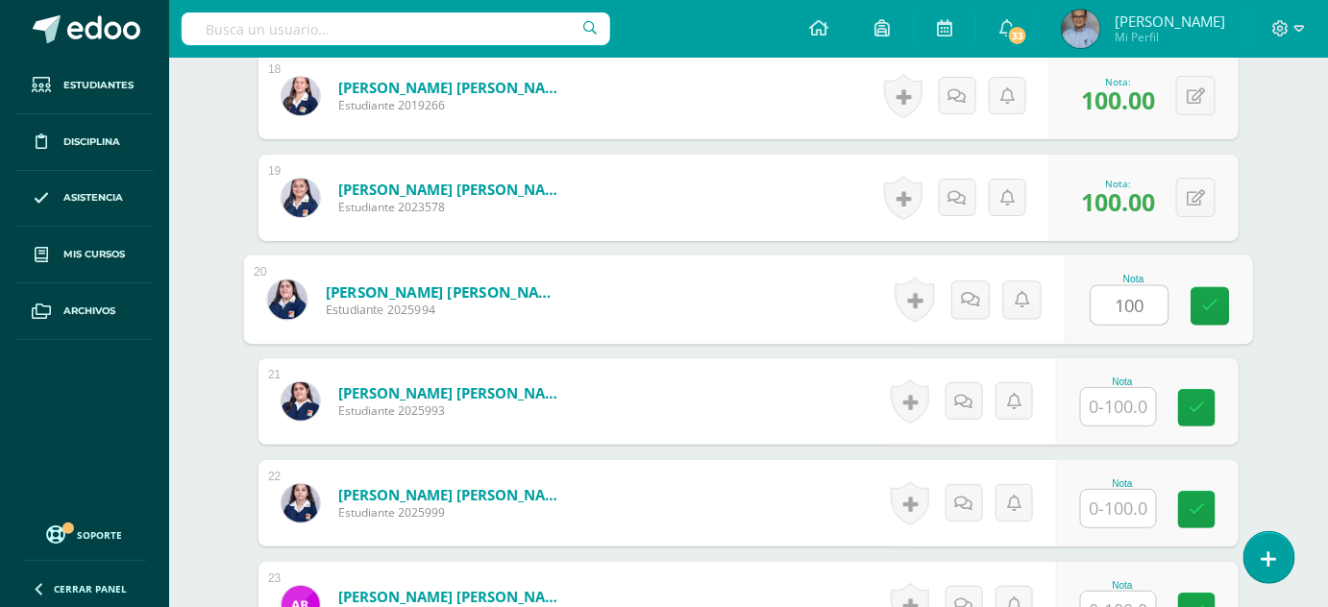
type input "100"
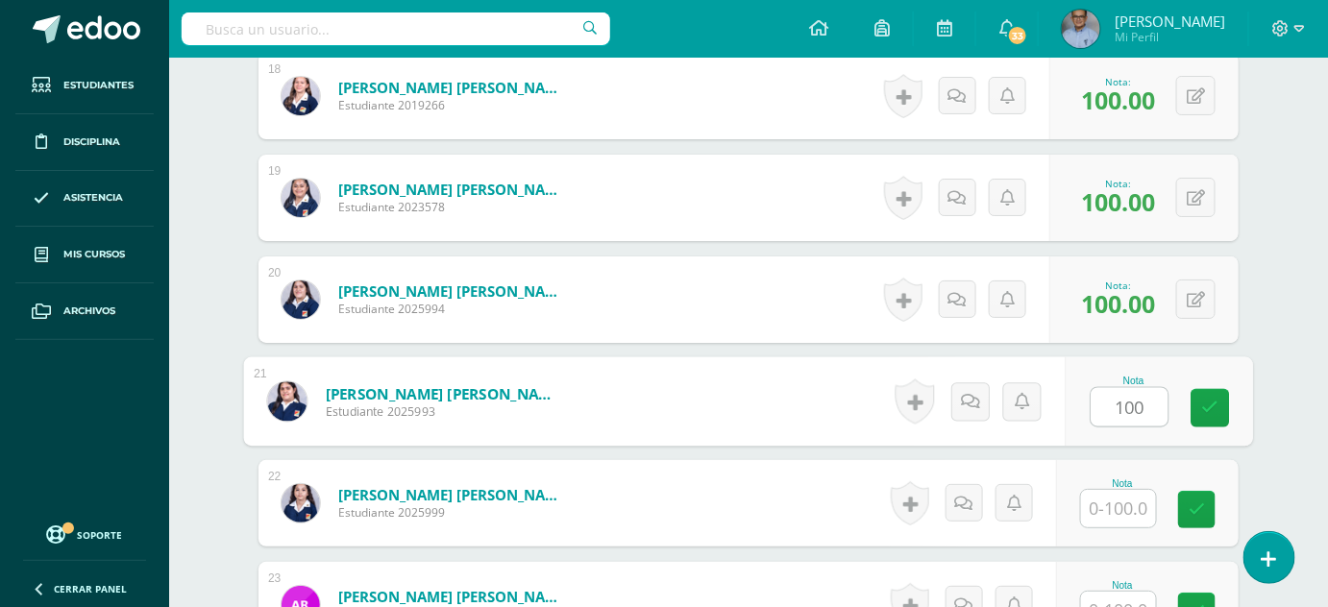
type input "100"
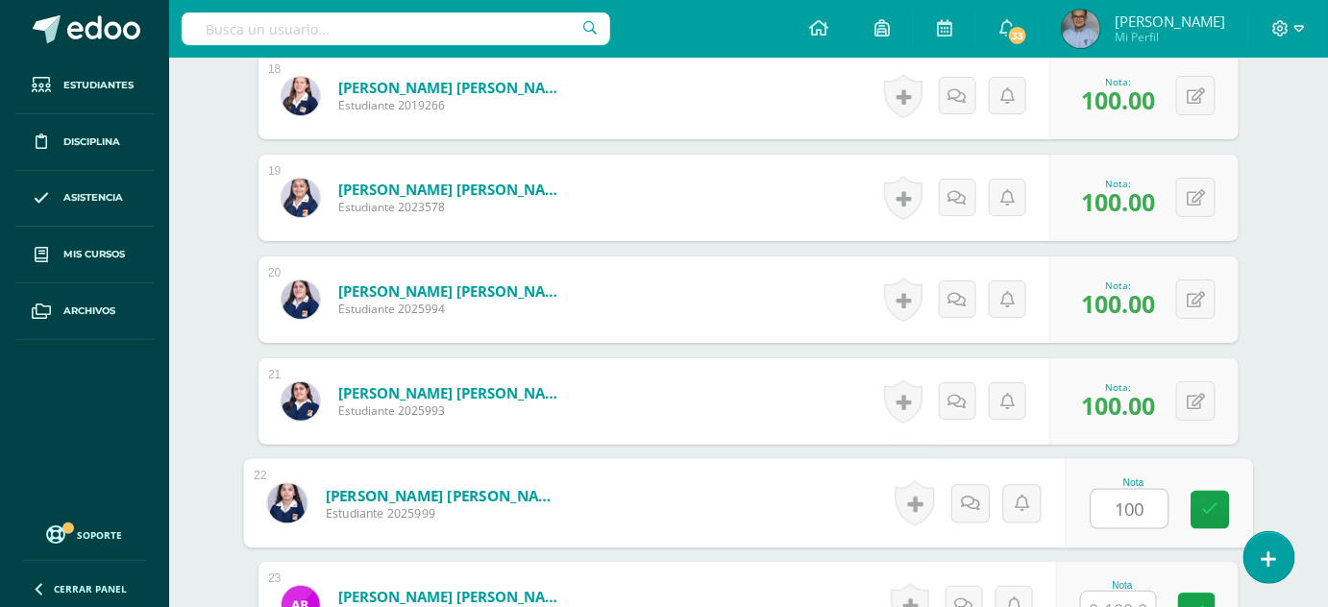
type input "100"
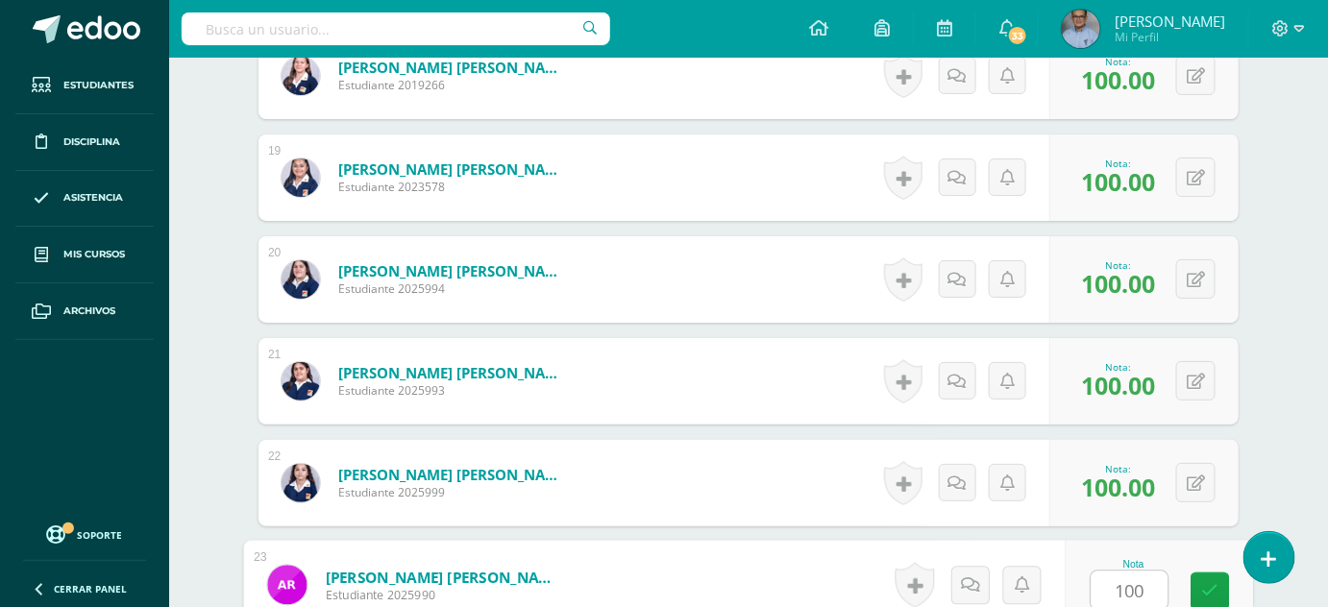
type input "100"
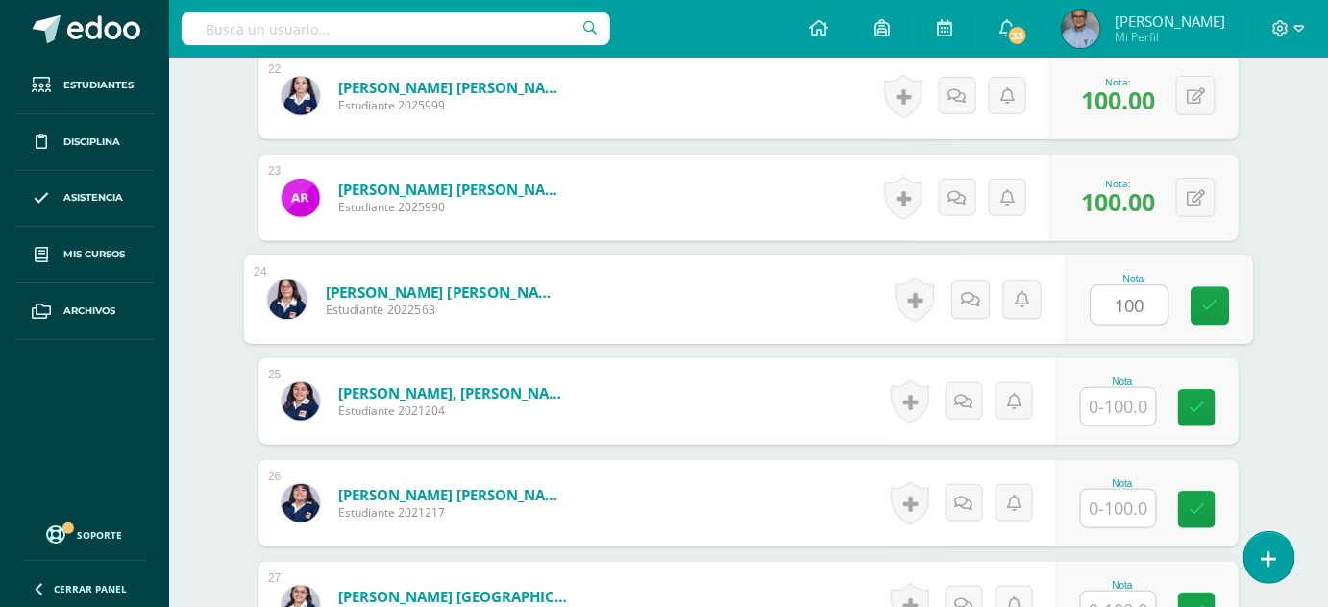
type input "100"
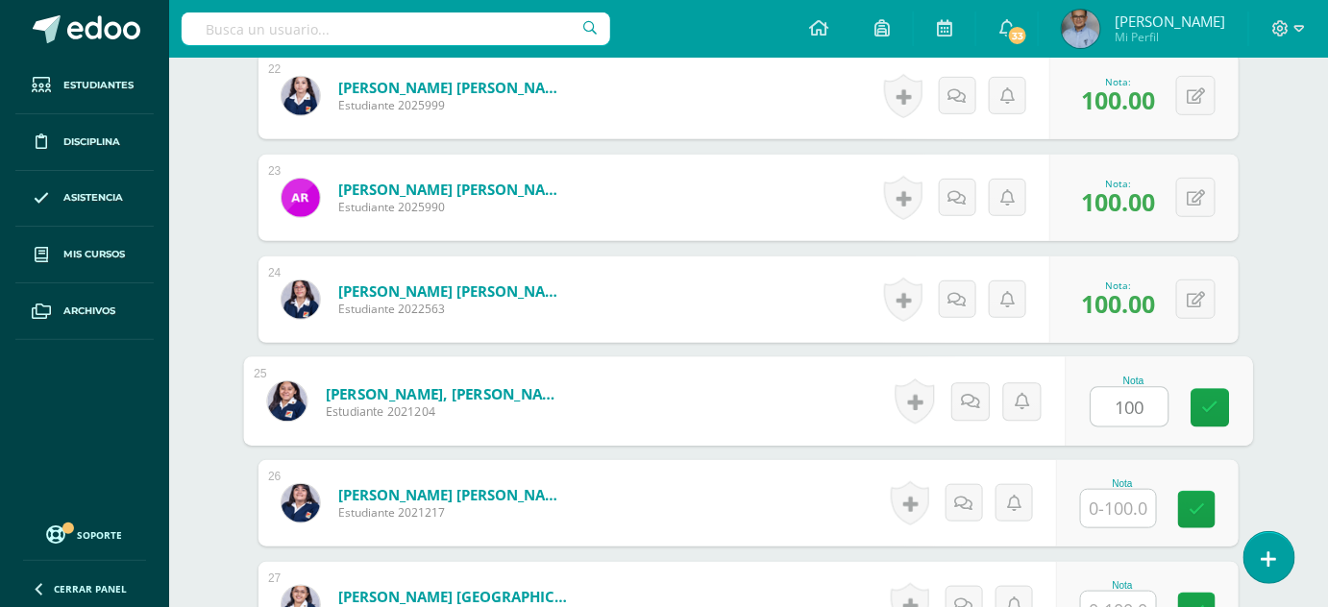
type input "100"
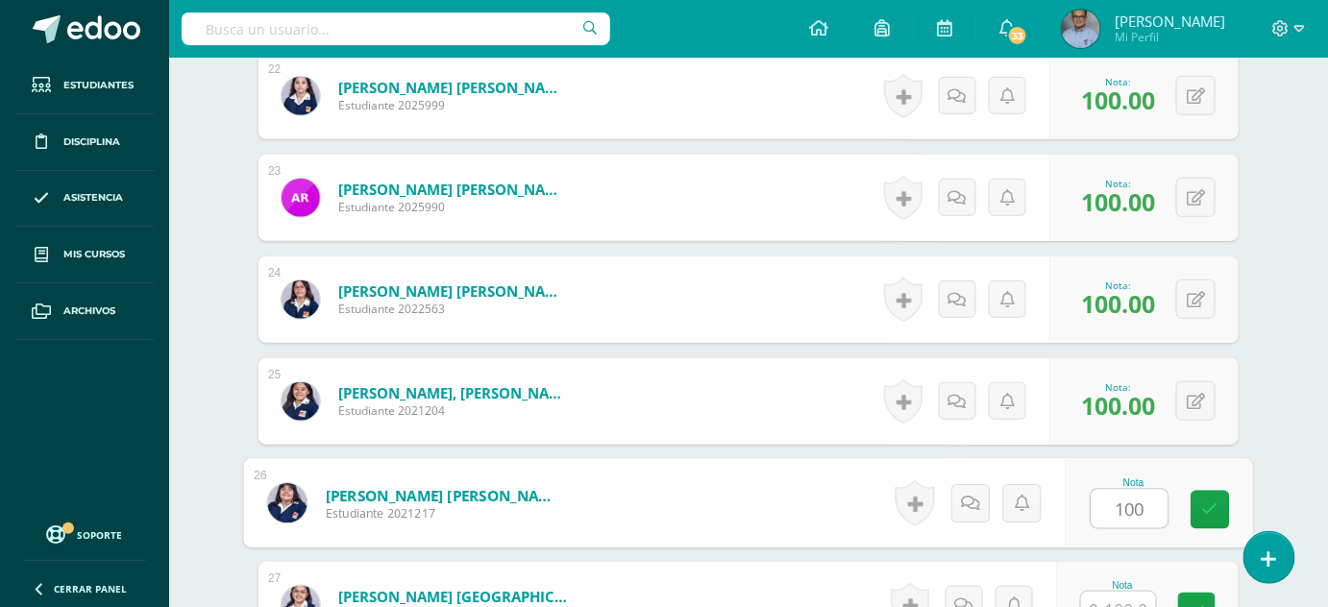
type input "100"
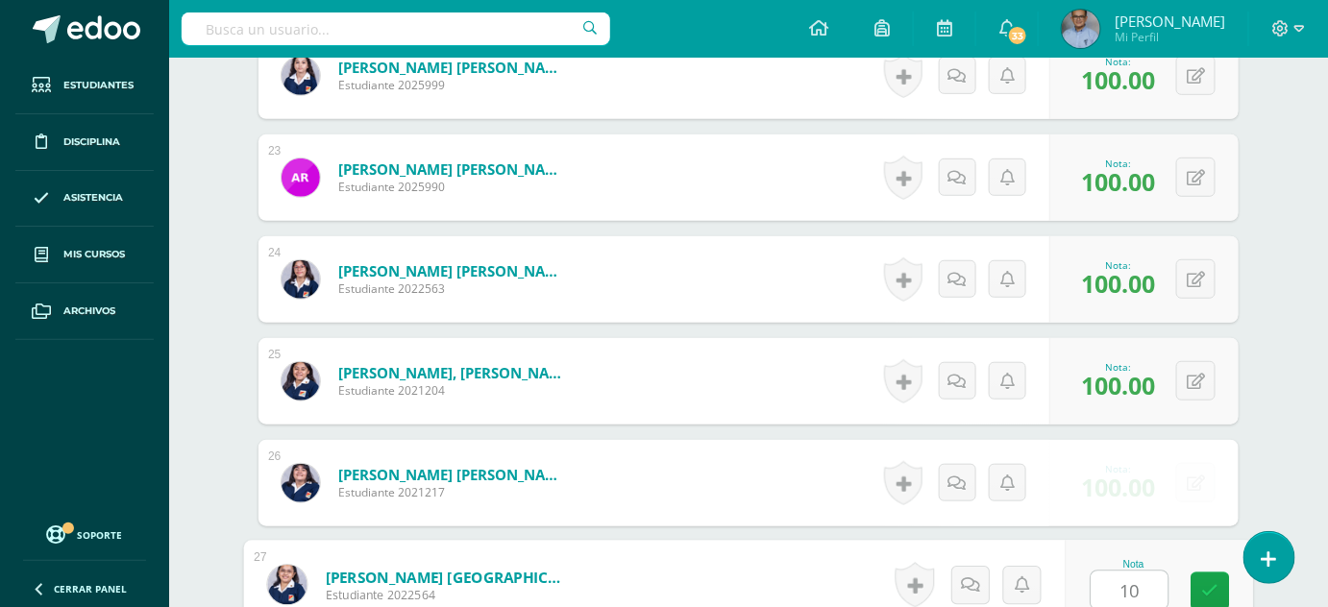
type input "100"
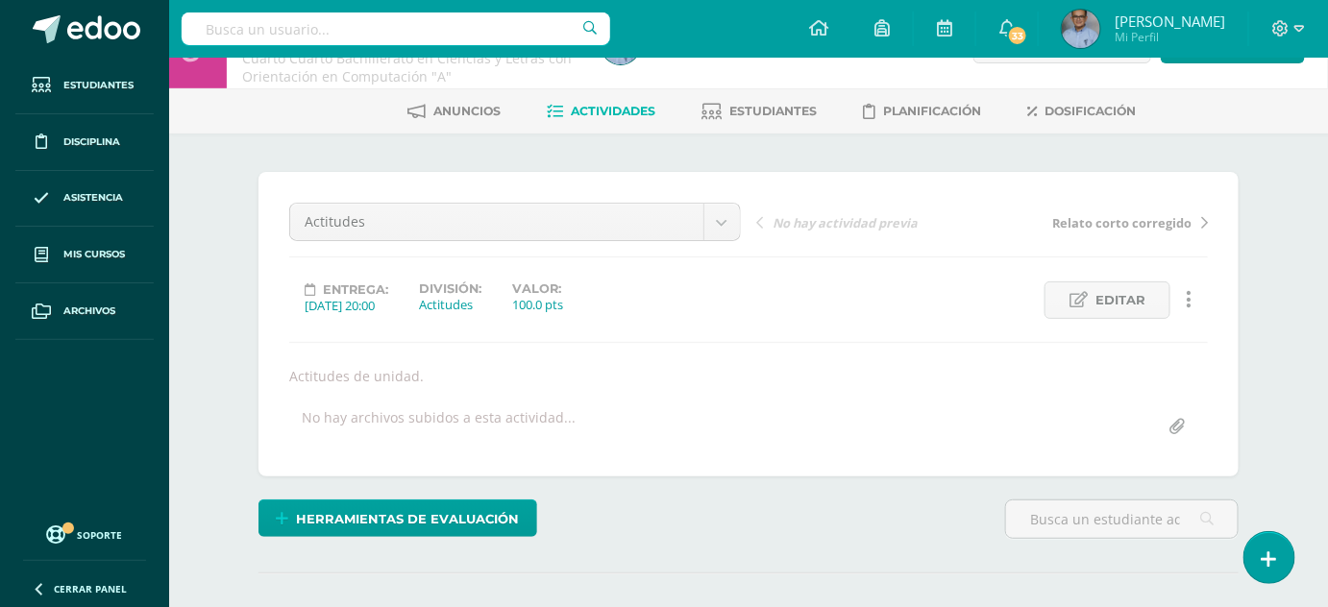
scroll to position [0, 0]
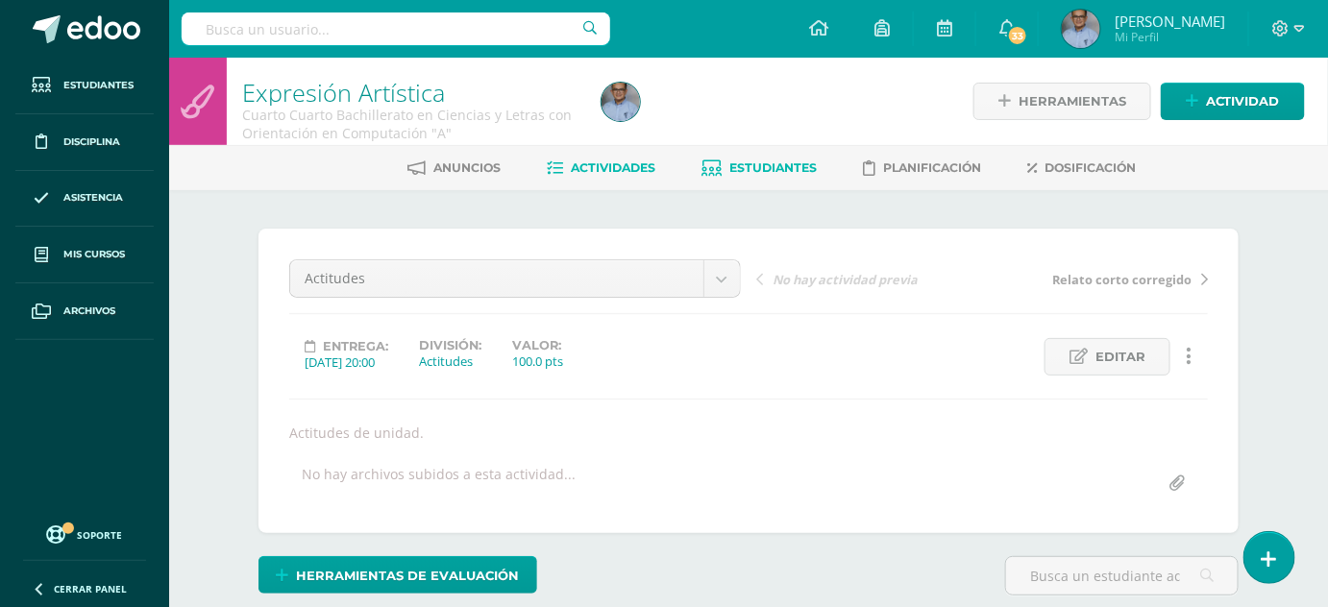
click at [778, 169] on span "Estudiantes" at bounding box center [772, 167] width 87 height 14
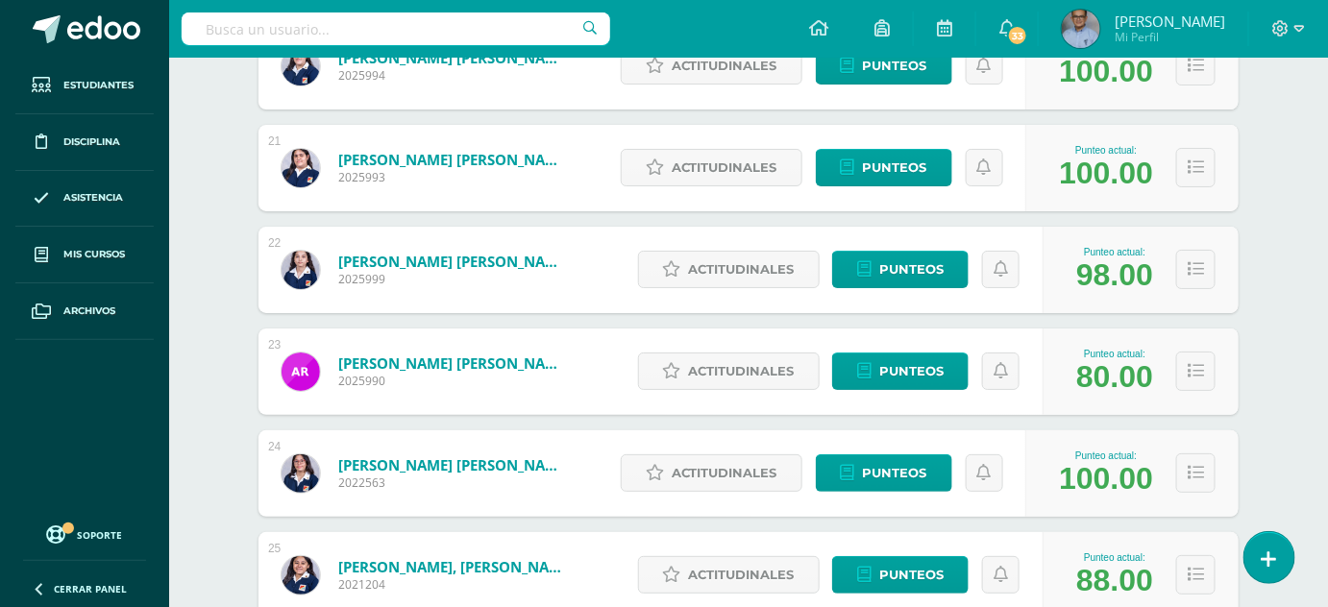
scroll to position [2333, 0]
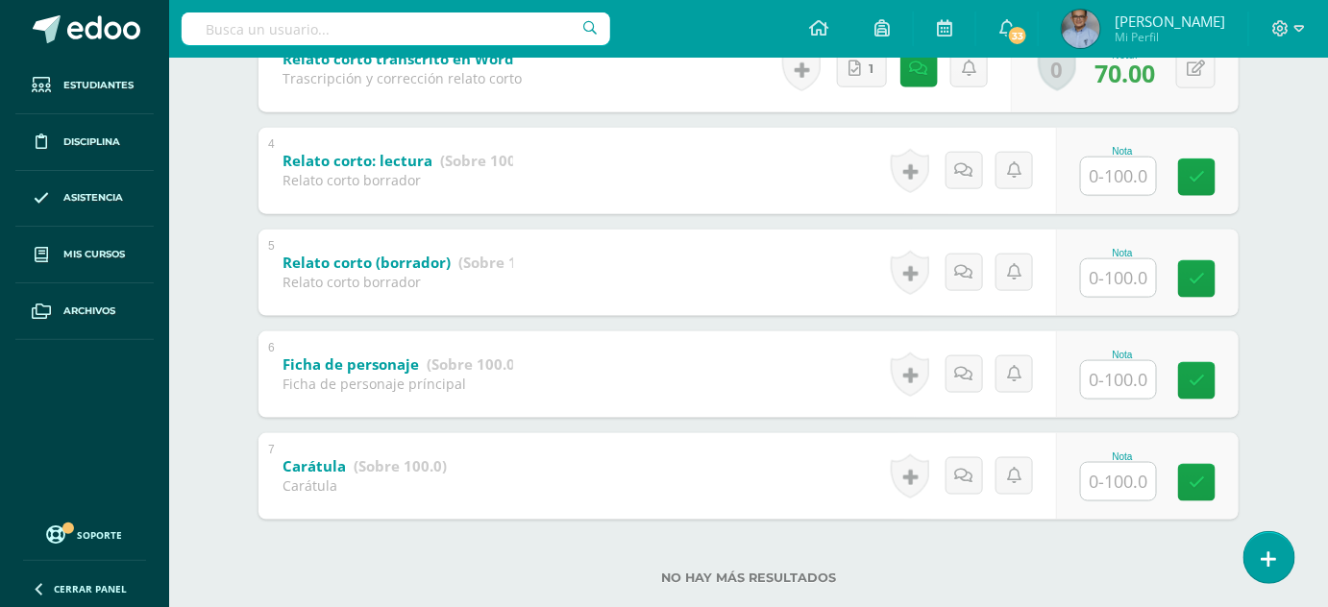
scroll to position [656, 0]
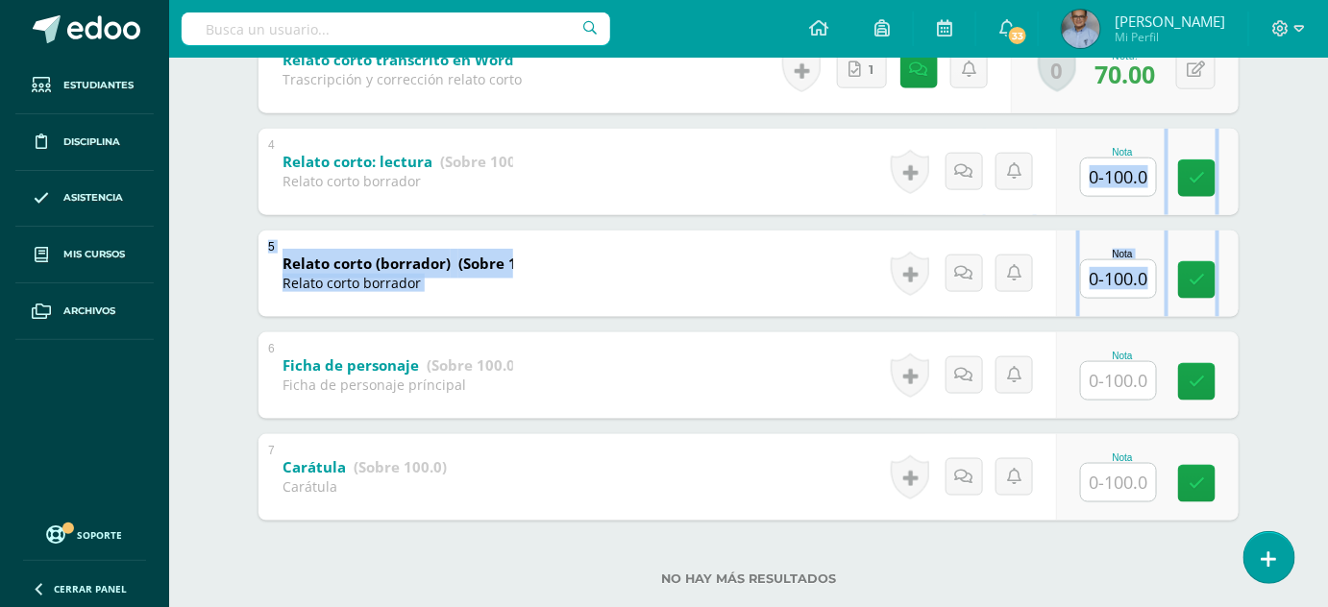
drag, startPoint x: 1030, startPoint y: 309, endPoint x: 1129, endPoint y: 185, distance: 158.6
click at [1129, 185] on div "1 Actitudes (Sobre 100.0) Actitudes Nota 100.00 0 [GEOGRAPHIC_DATA] Logros obte…" at bounding box center [749, 172] width 980 height 698
click at [1129, 185] on input "text" at bounding box center [1130, 177] width 77 height 38
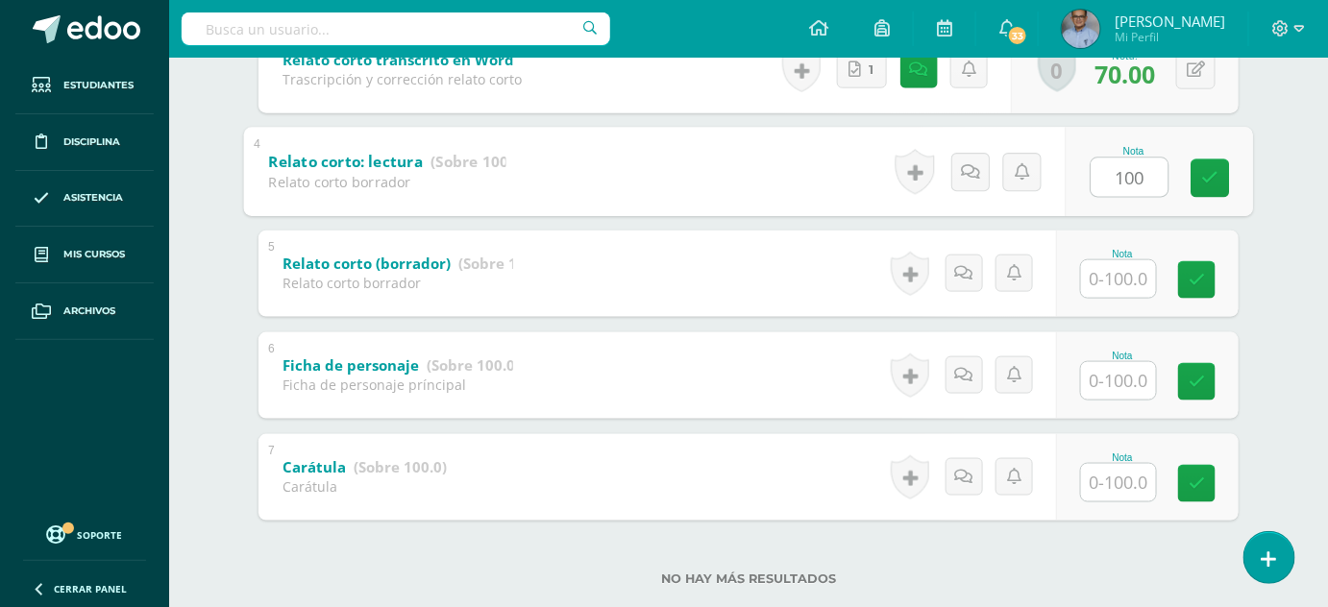
type input "100"
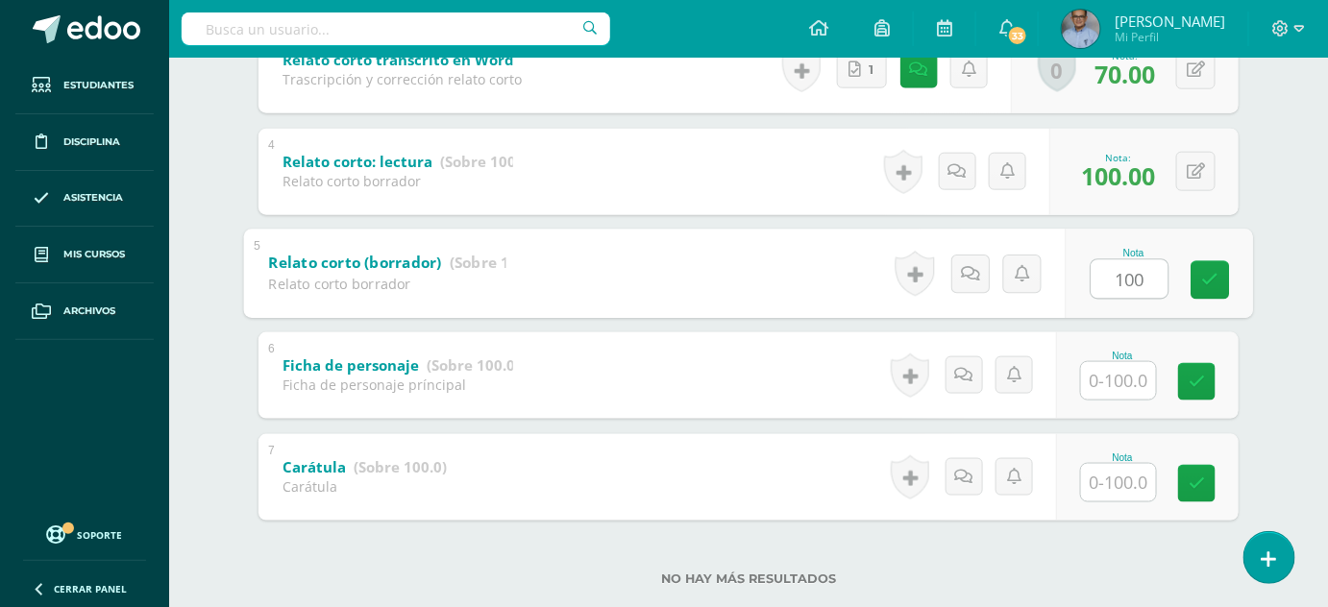
type input "100"
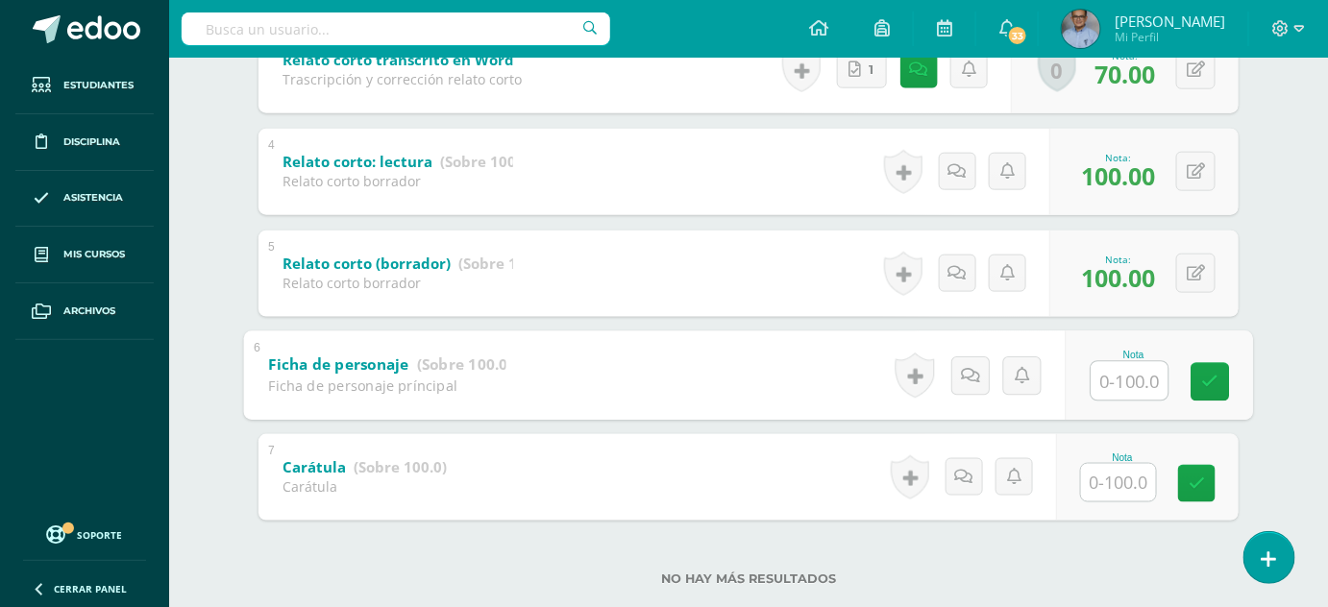
click at [1132, 368] on input "text" at bounding box center [1130, 380] width 77 height 38
type input "100"
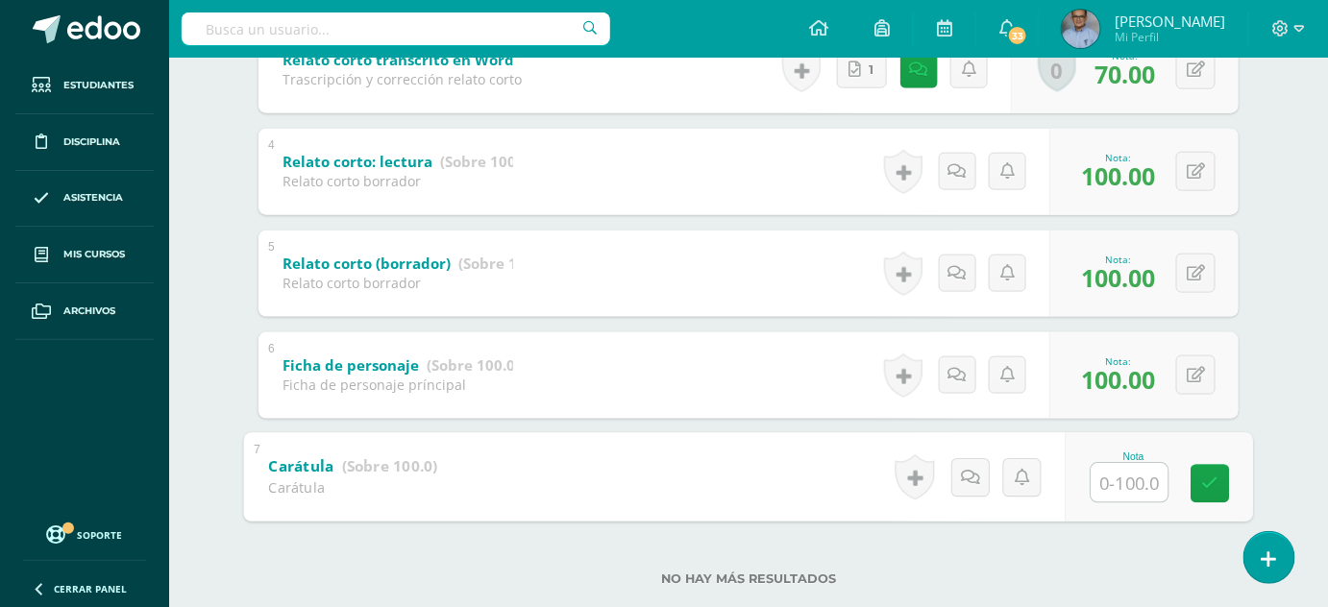
click at [1133, 489] on input "text" at bounding box center [1130, 482] width 77 height 38
type input "100"
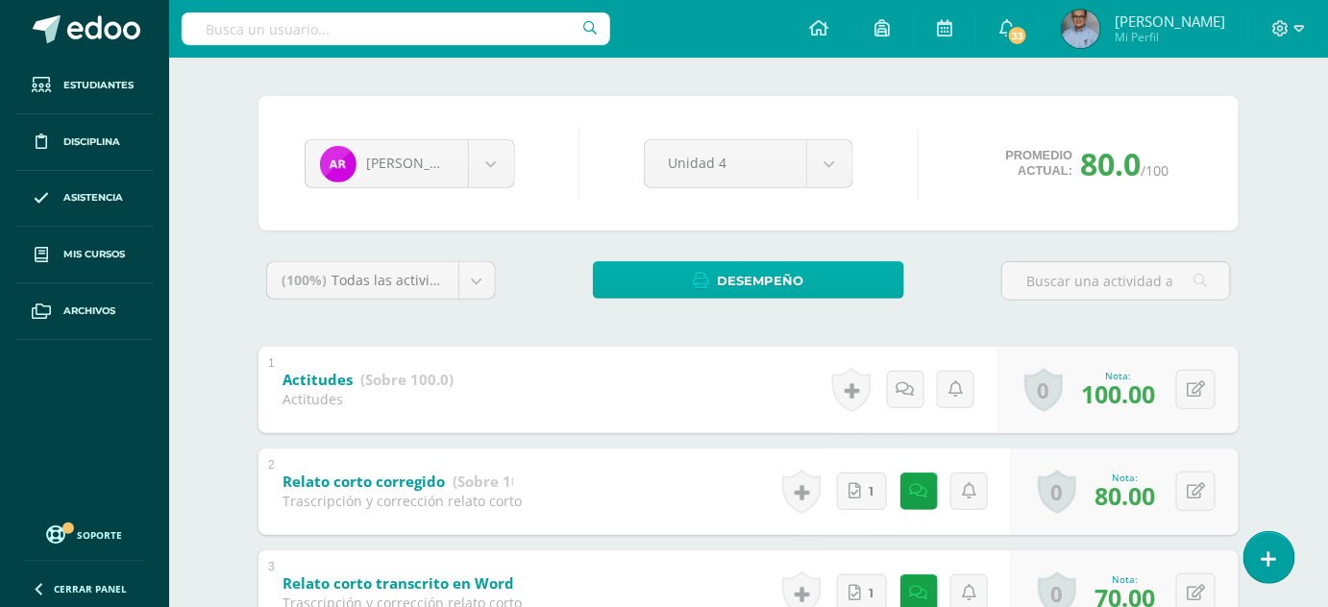
scroll to position [0, 0]
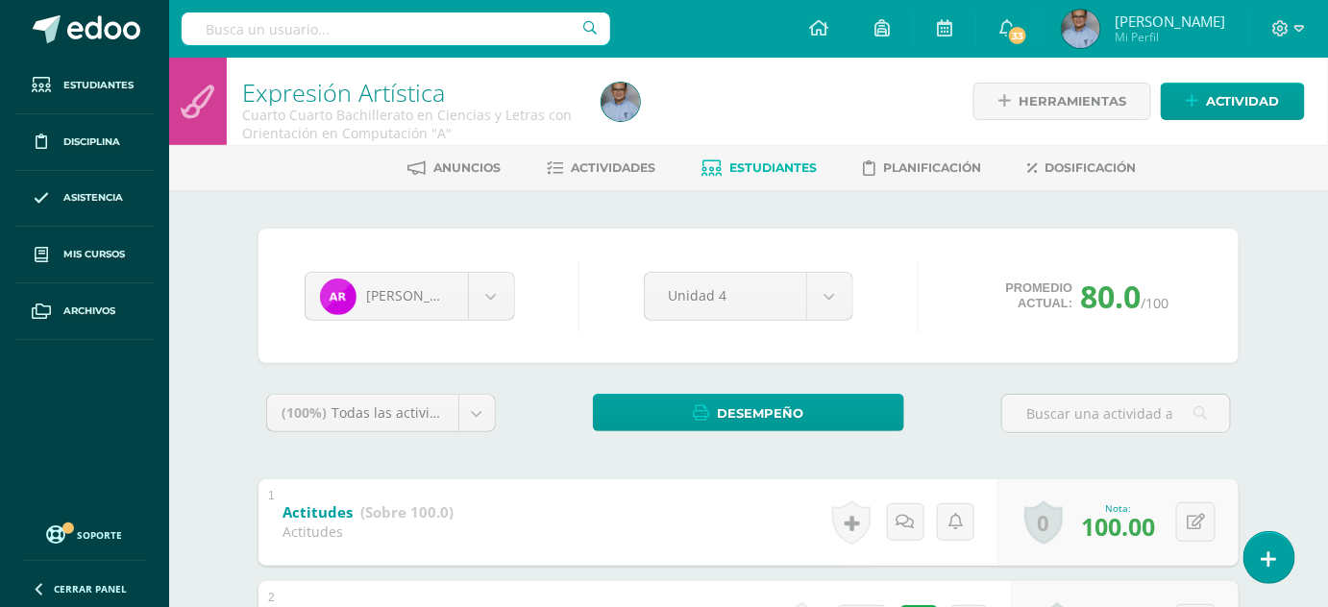
click at [766, 169] on span "Estudiantes" at bounding box center [772, 167] width 87 height 14
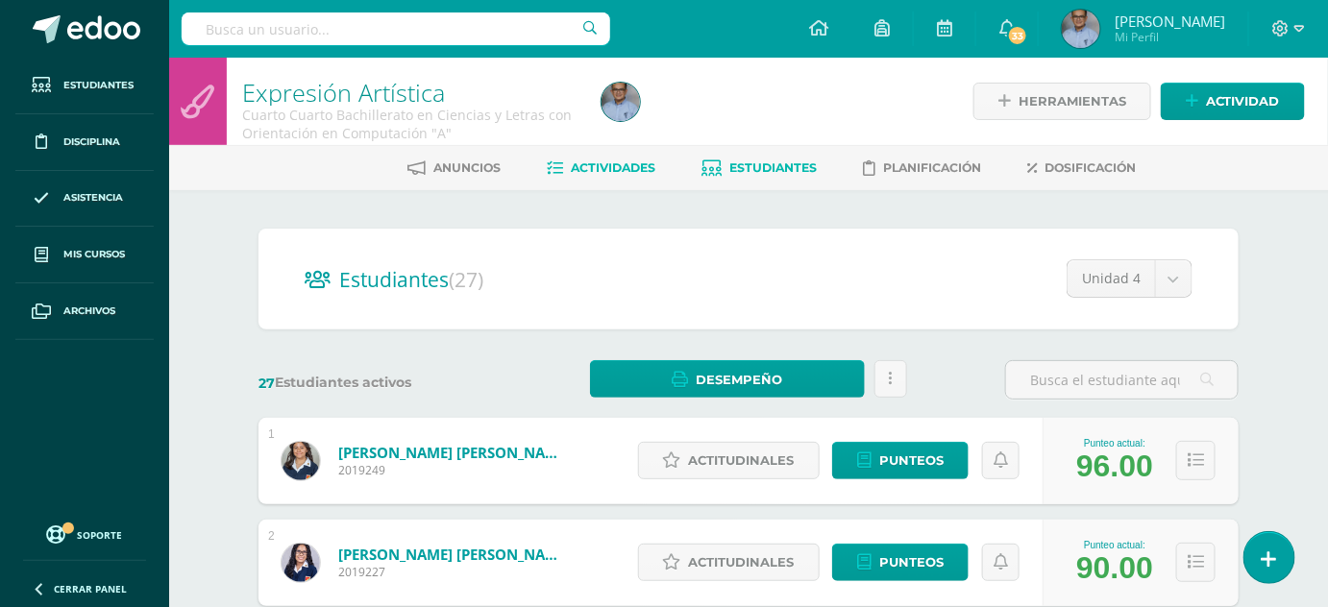
click at [624, 176] on link "Actividades" at bounding box center [601, 168] width 109 height 31
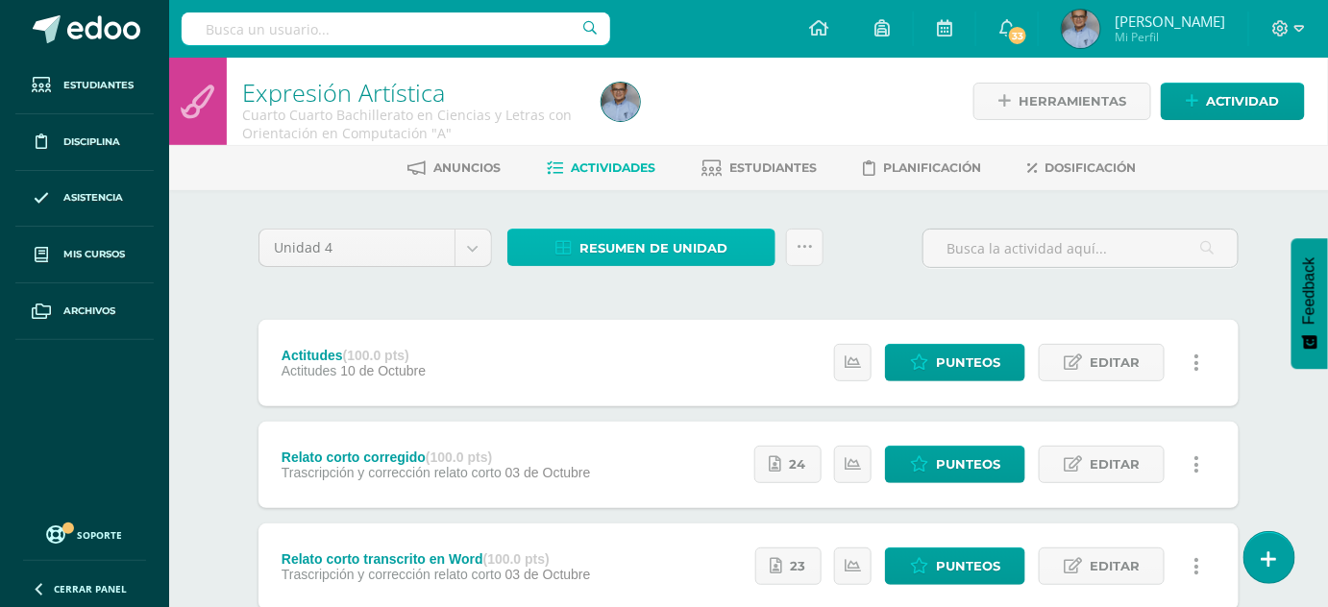
click at [619, 240] on span "Resumen de unidad" at bounding box center [653, 249] width 148 height 36
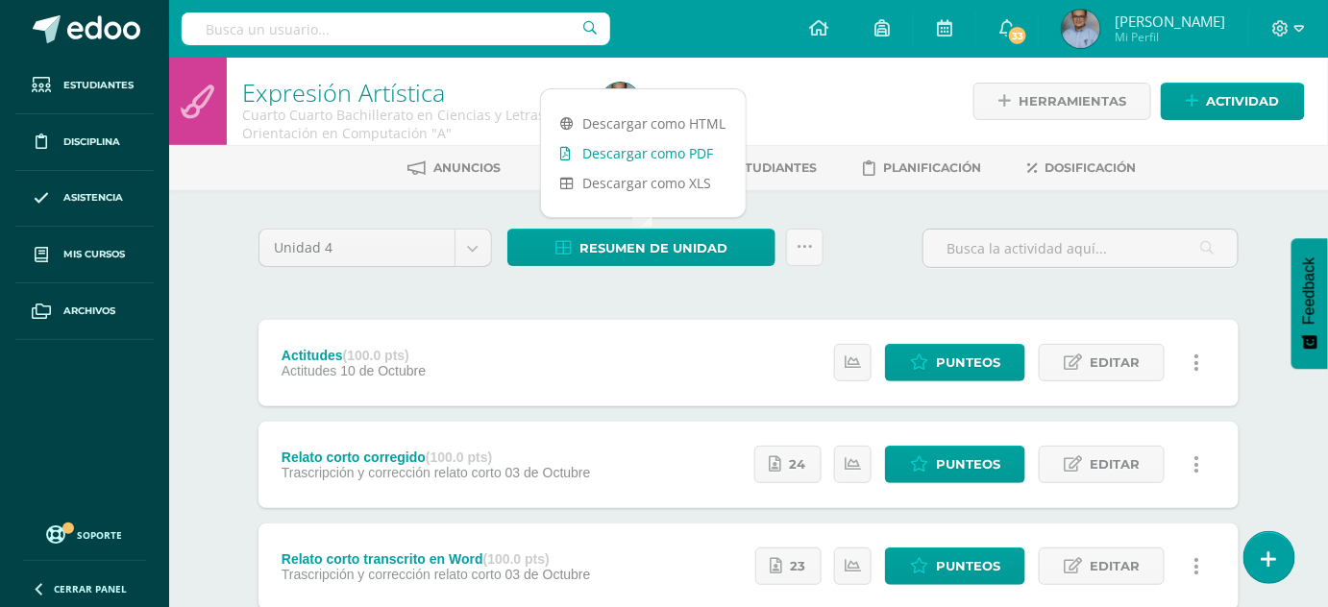
click at [638, 150] on link "Descargar como PDF" at bounding box center [643, 153] width 205 height 30
click at [618, 176] on link "Descargar como XLS" at bounding box center [643, 183] width 205 height 30
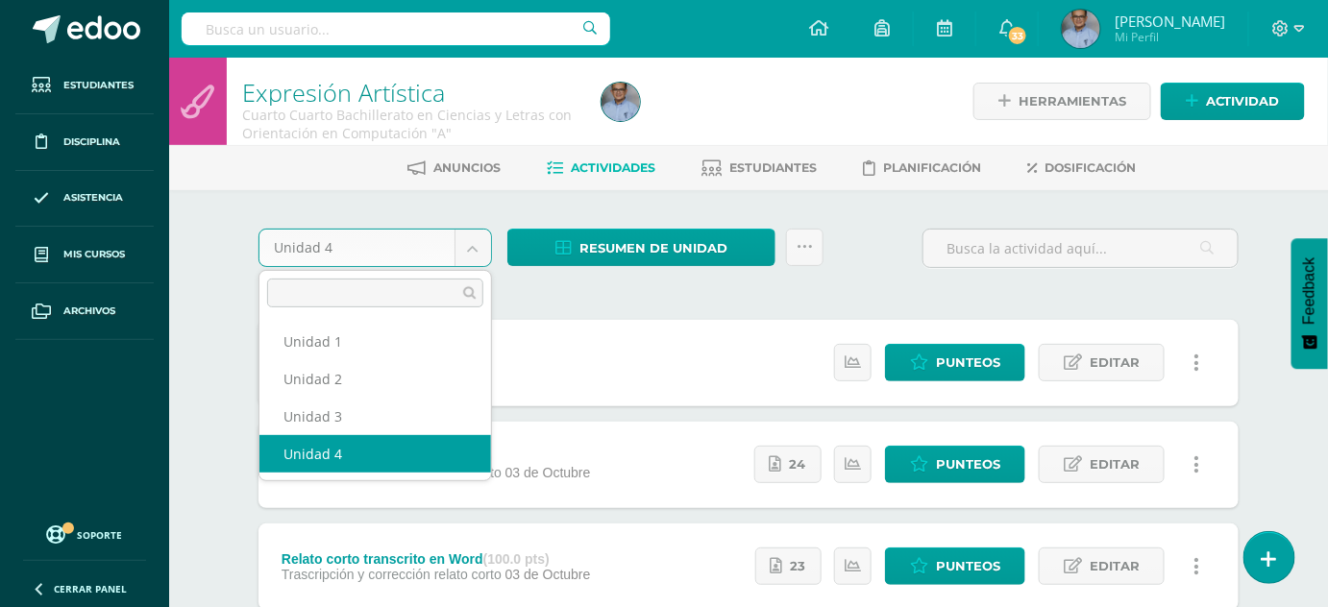
click at [466, 235] on body "Estudiantes Disciplina Asistencia Mis cursos Archivos Soporte Ayuda Reportar un…" at bounding box center [664, 573] width 1328 height 1146
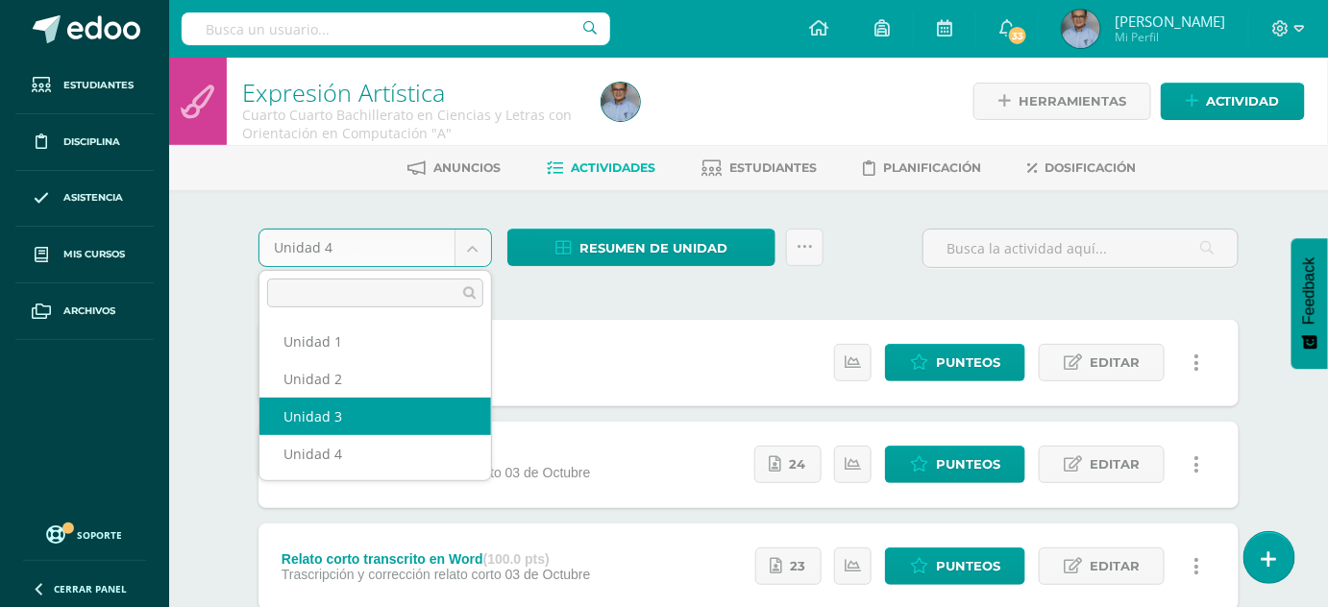
select select "Unidad 3"
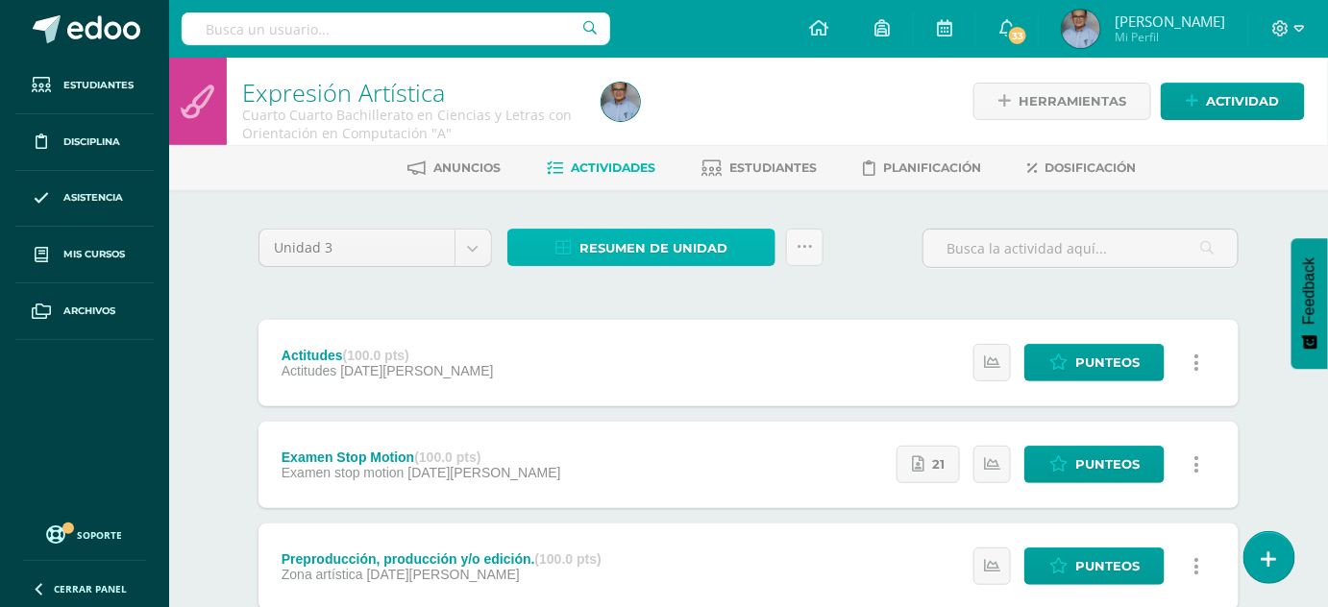
click at [602, 252] on span "Resumen de unidad" at bounding box center [653, 249] width 148 height 36
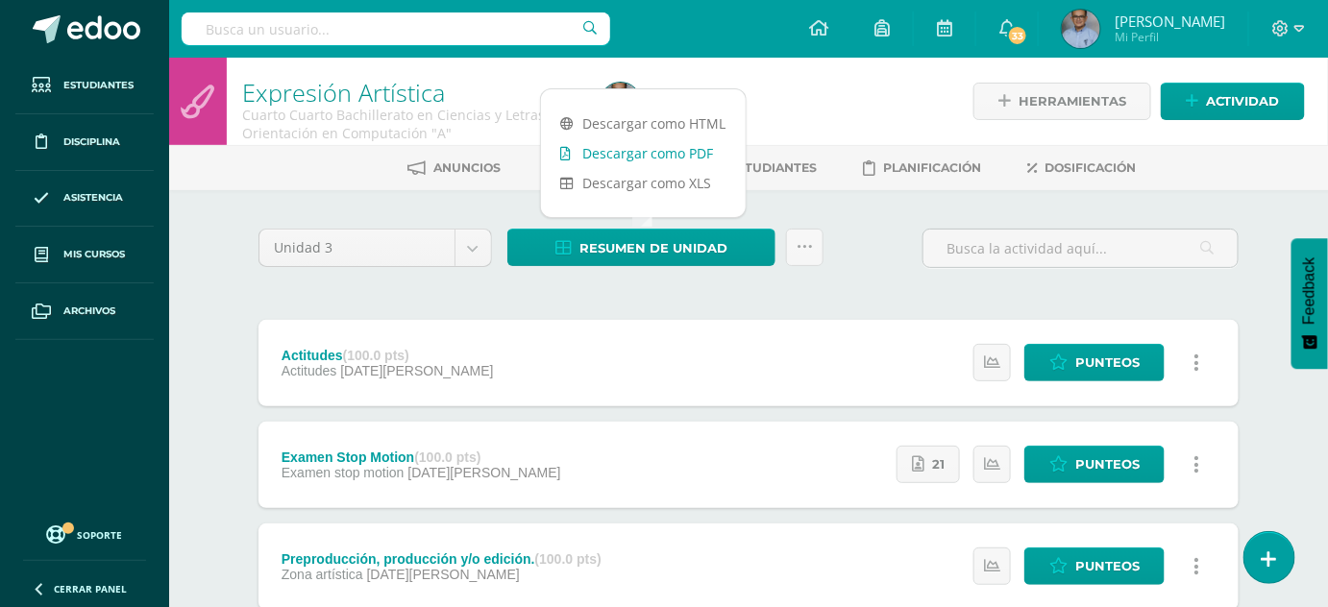
click at [613, 154] on link "Descargar como PDF" at bounding box center [643, 153] width 205 height 30
click at [626, 185] on link "Descargar como XLS" at bounding box center [643, 183] width 205 height 30
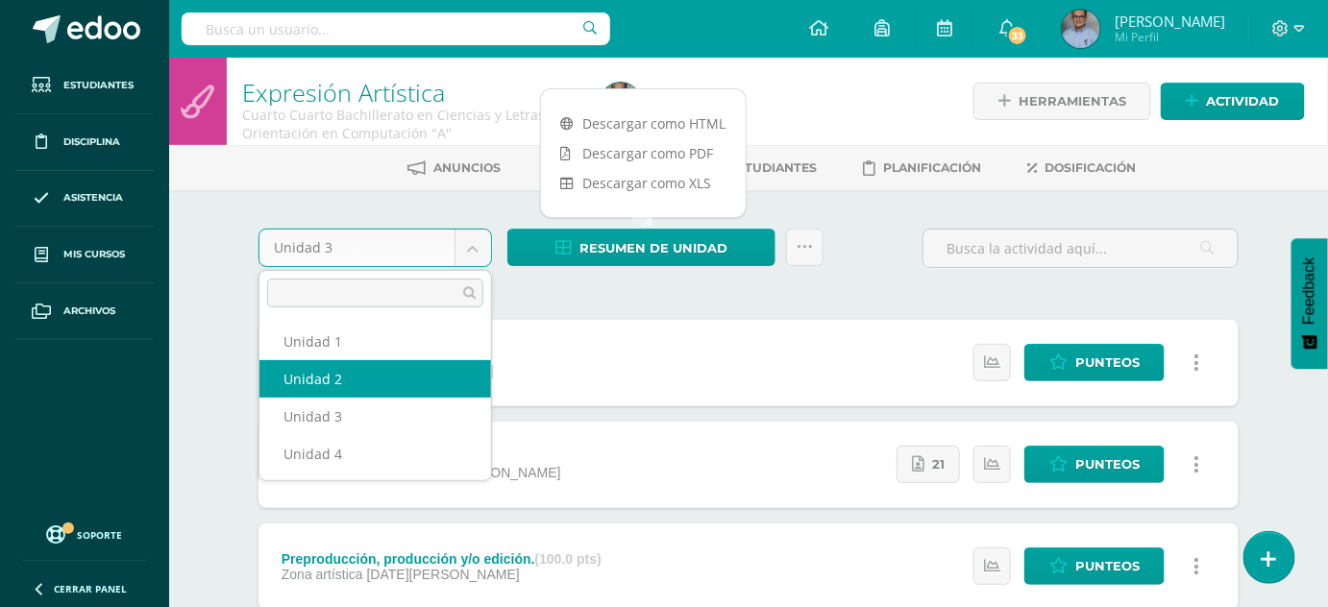
select select "Unidad 2"
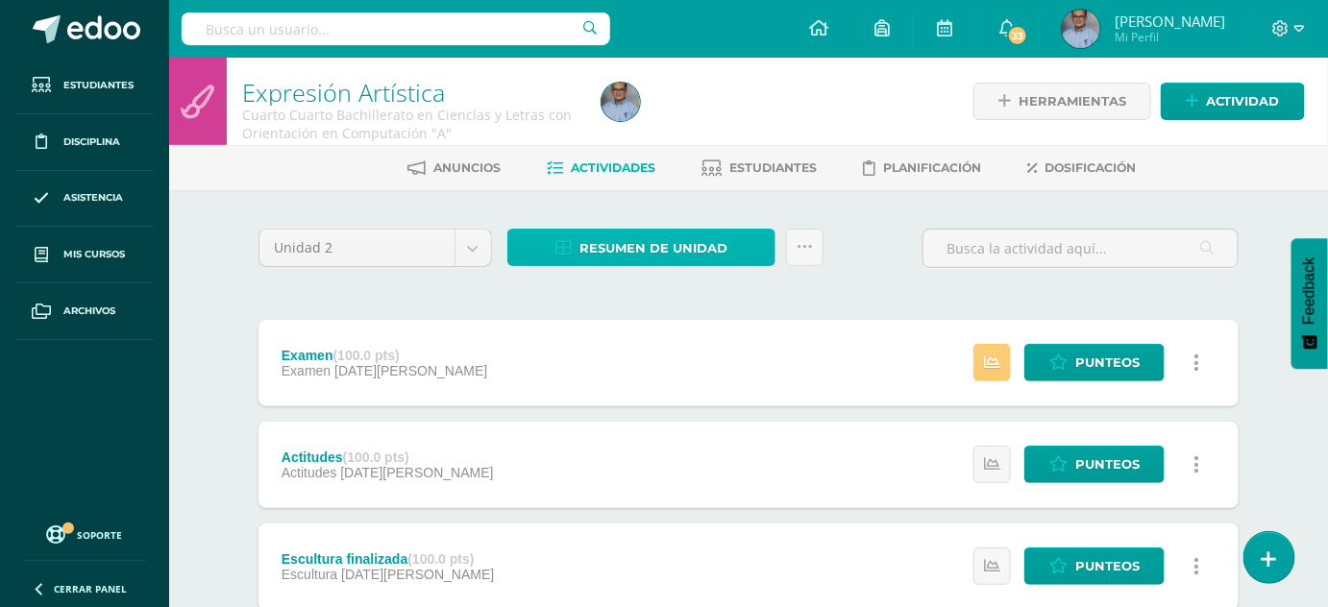
drag, startPoint x: 678, startPoint y: 248, endPoint x: 655, endPoint y: 245, distance: 23.2
click at [655, 245] on span "Resumen de unidad" at bounding box center [653, 249] width 148 height 36
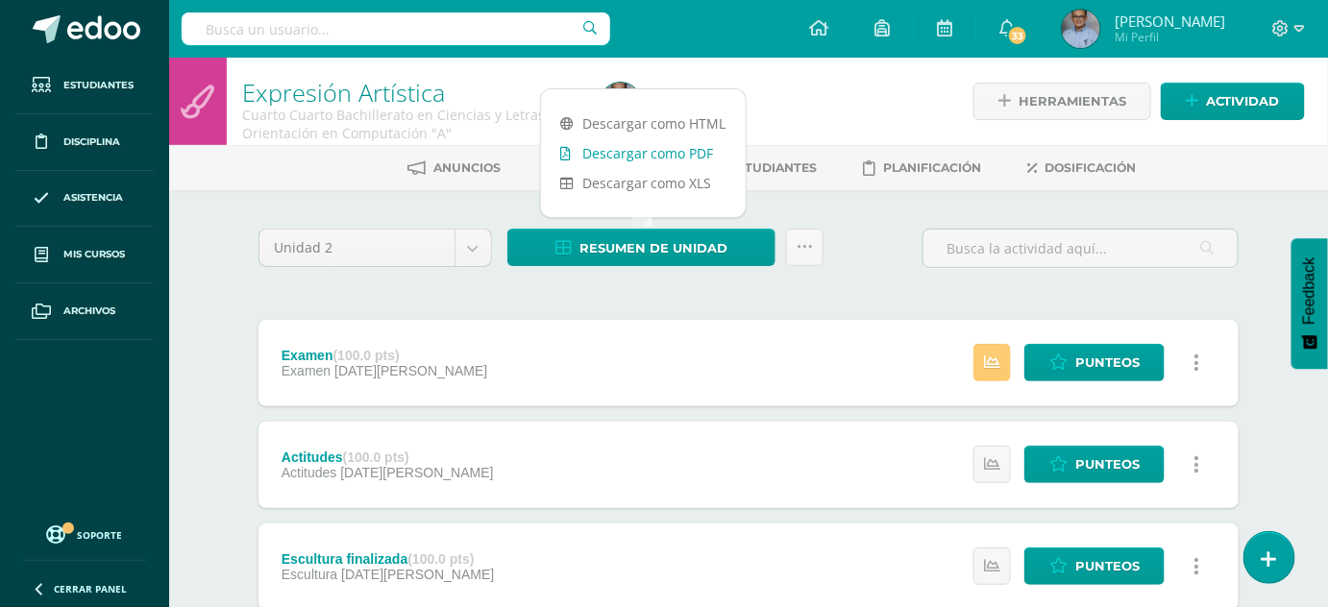
click at [654, 148] on link "Descargar como PDF" at bounding box center [643, 153] width 205 height 30
click at [661, 184] on link "Descargar como XLS" at bounding box center [643, 183] width 205 height 30
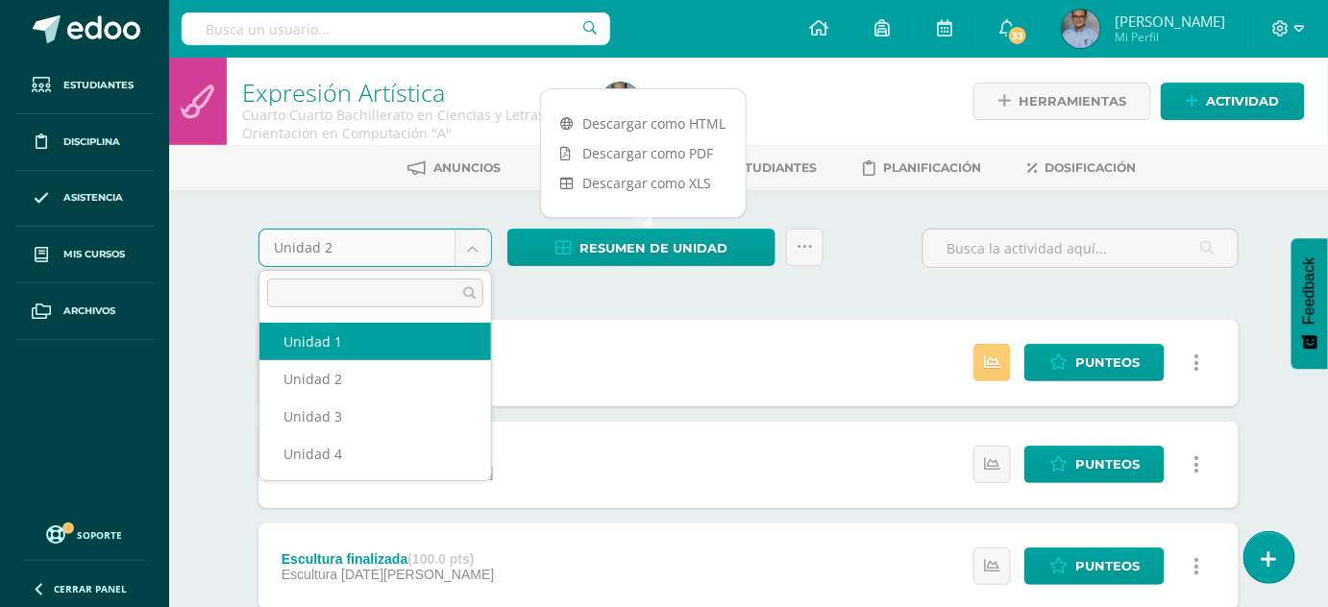
select select "Unidad 1"
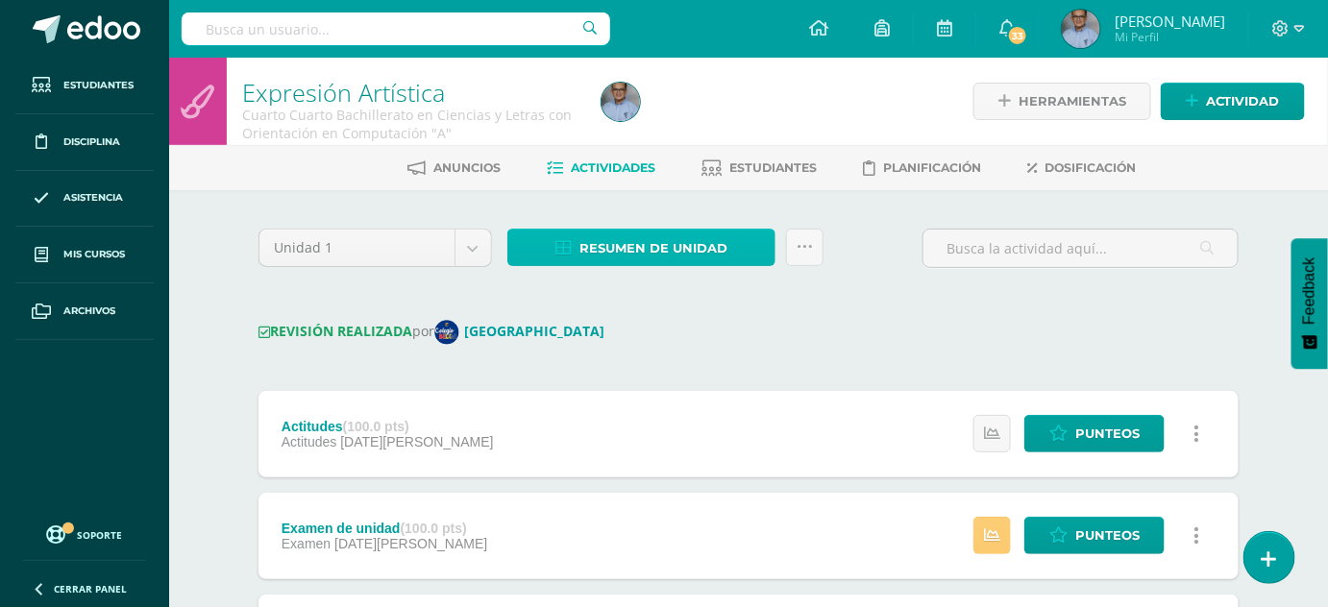
click at [686, 250] on span "Resumen de unidad" at bounding box center [653, 249] width 148 height 36
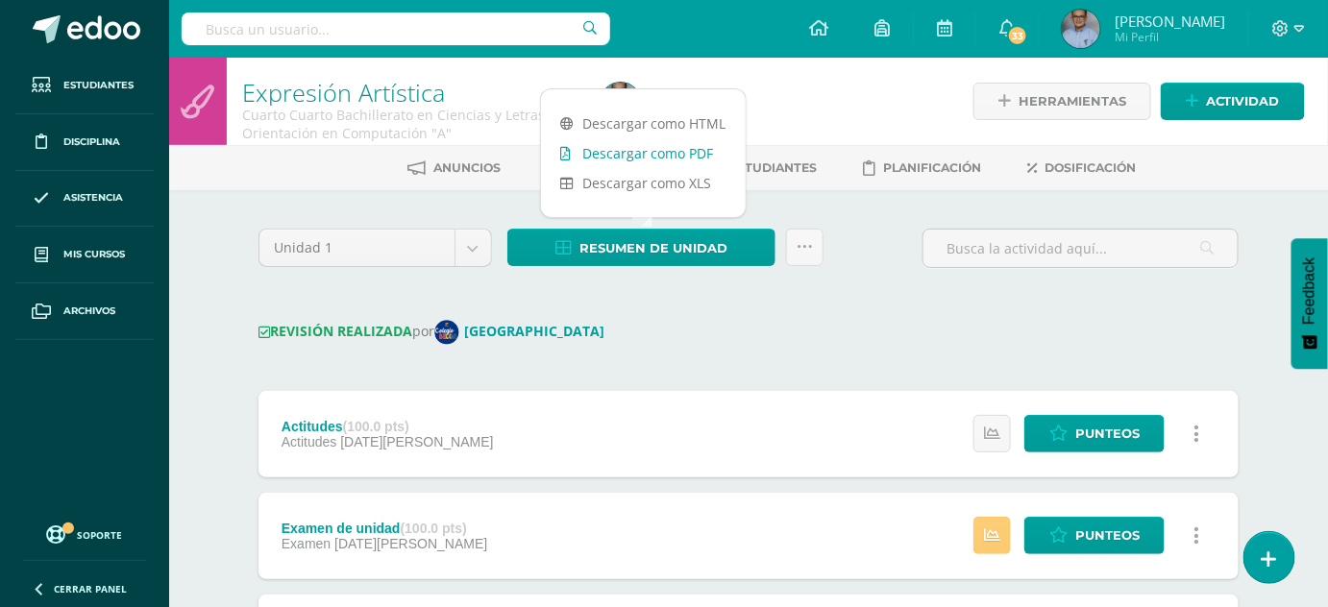
click at [675, 157] on link "Descargar como PDF" at bounding box center [643, 153] width 205 height 30
click at [659, 185] on link "Descargar como XLS" at bounding box center [643, 183] width 205 height 30
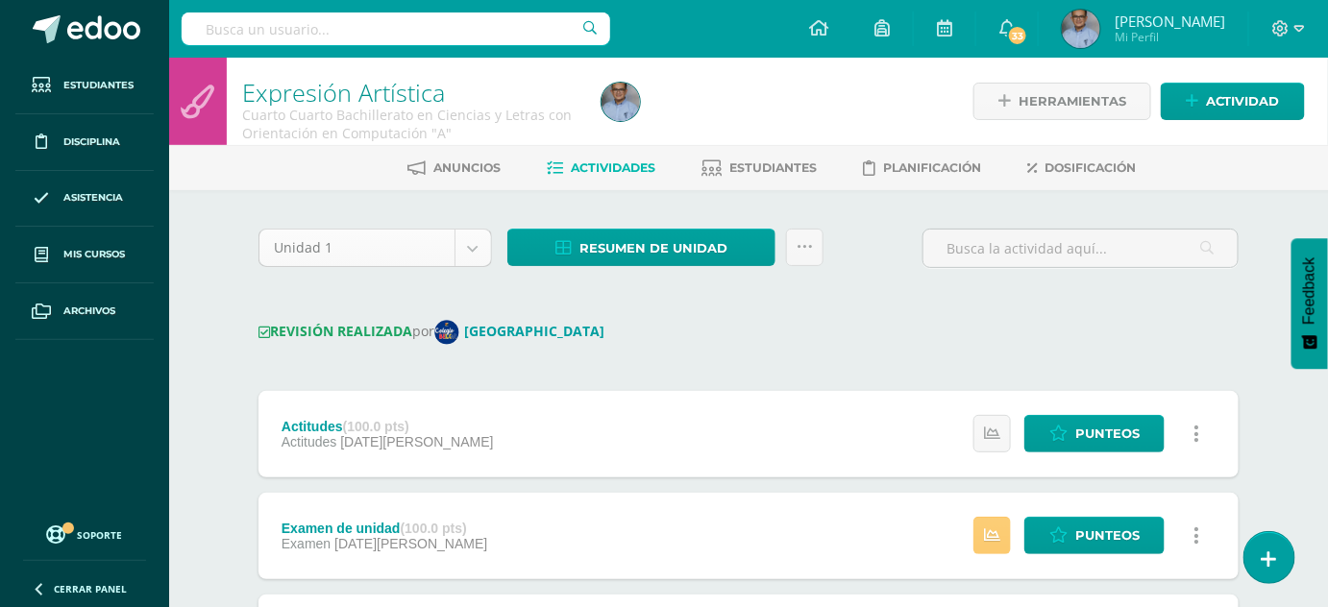
select select "Unidad 4"
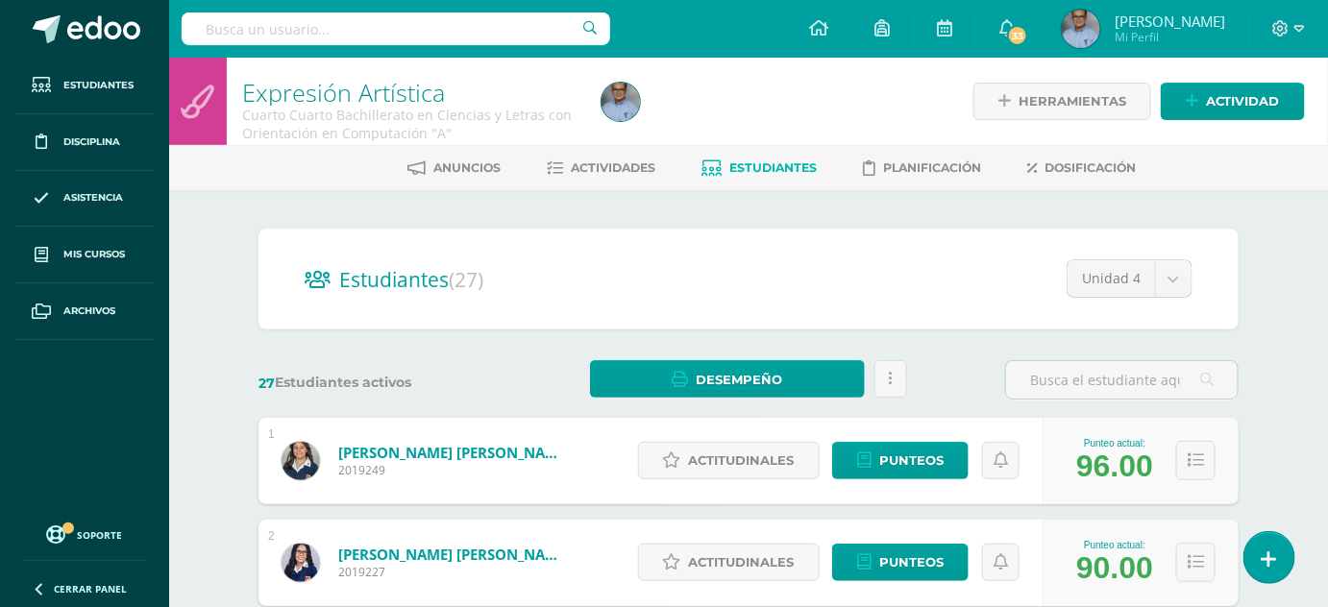
click at [737, 164] on span "Estudiantes" at bounding box center [772, 167] width 87 height 14
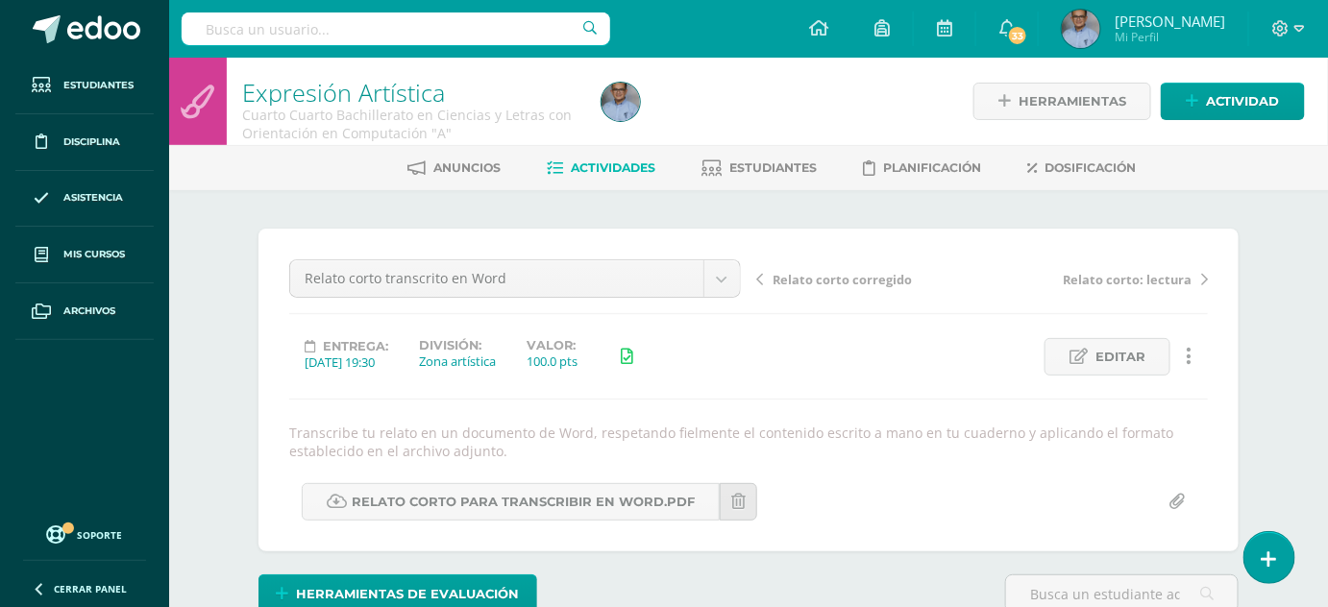
click at [605, 165] on span "Actividades" at bounding box center [613, 167] width 85 height 14
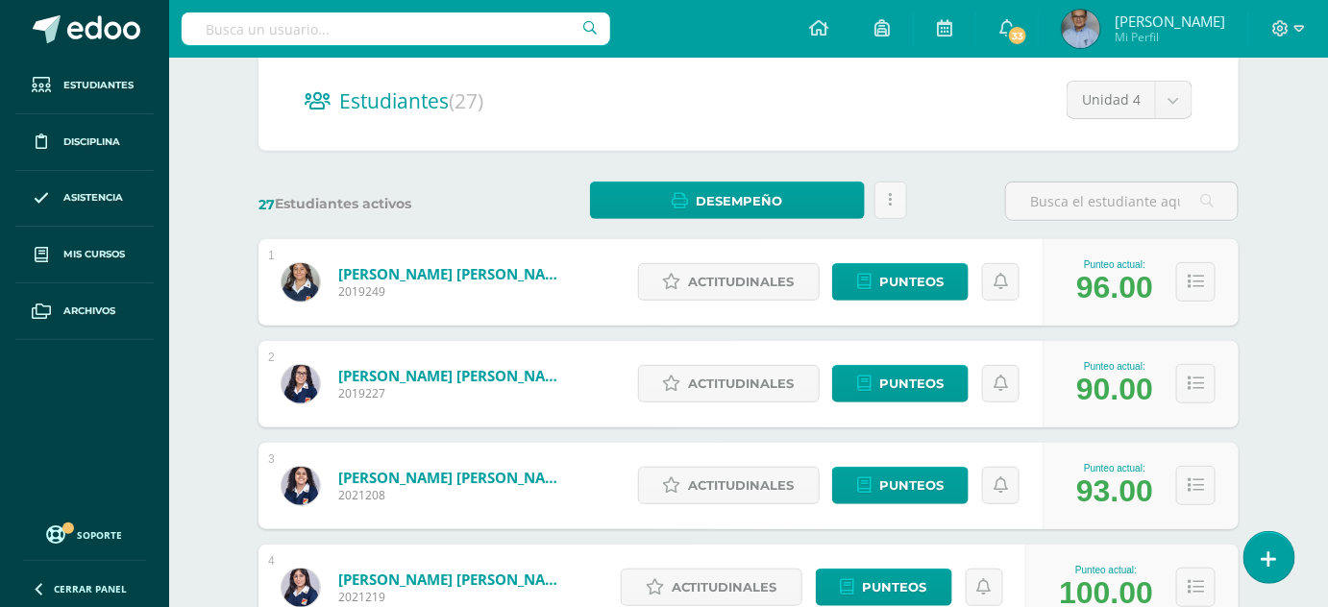
scroll to position [154, 0]
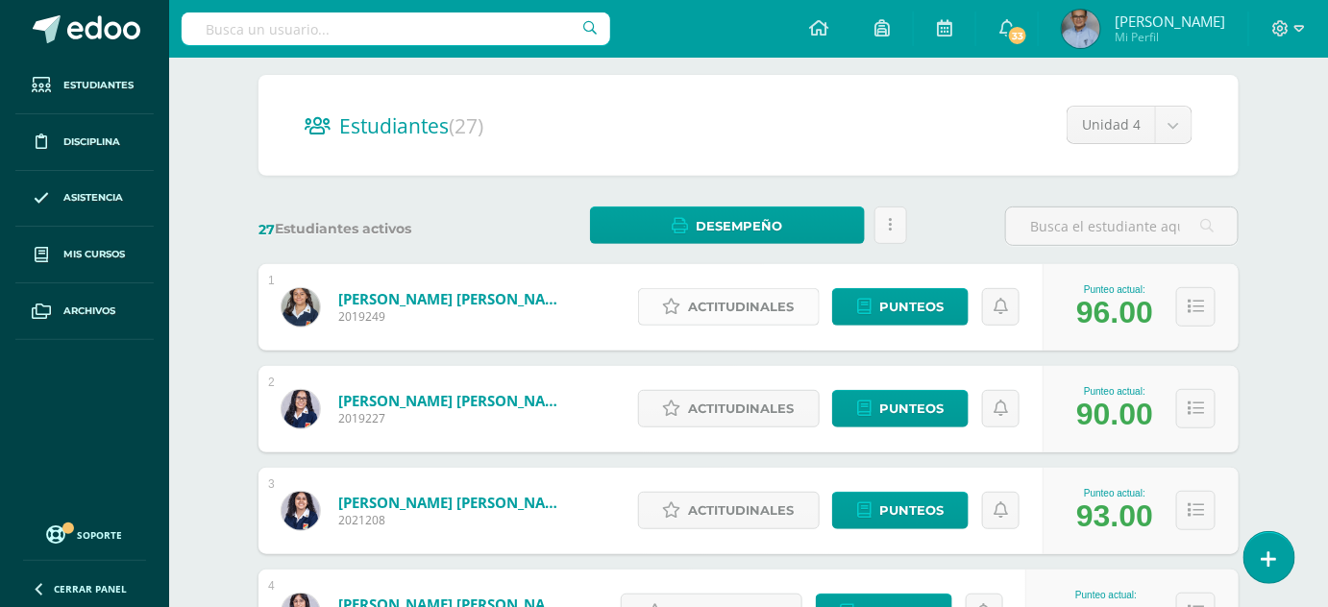
click at [724, 304] on span "Actitudinales" at bounding box center [742, 307] width 106 height 36
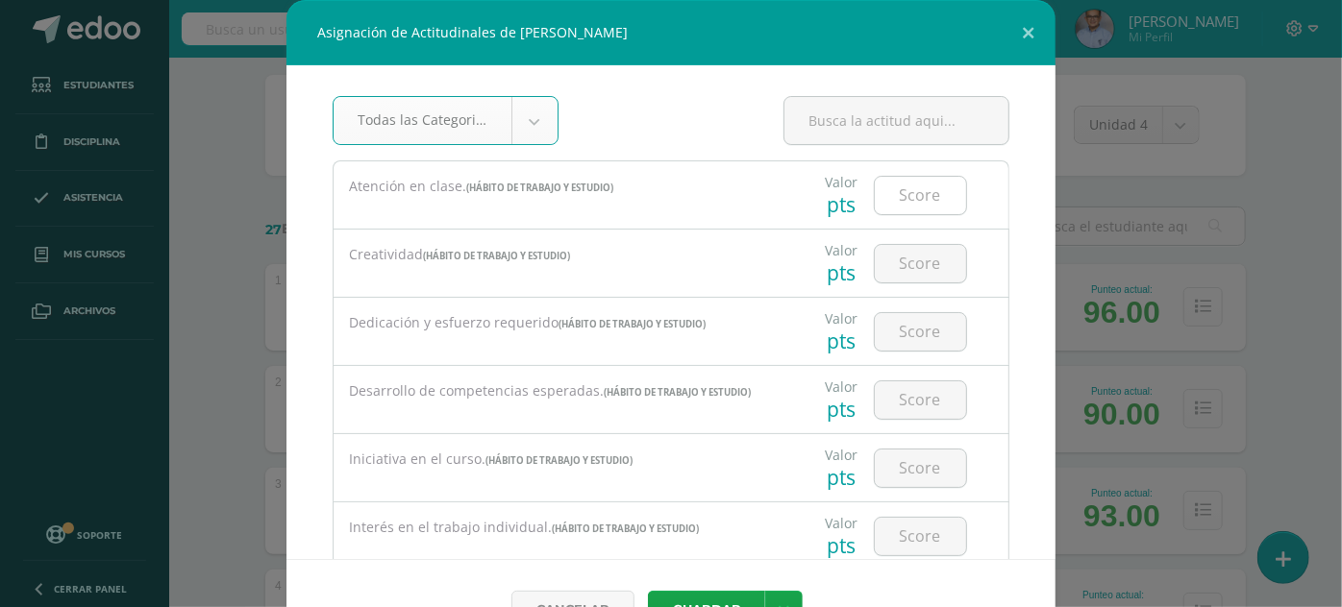
click at [900, 200] on input "number" at bounding box center [920, 195] width 91 height 37
type input "3"
click at [648, 591] on button "Guardar" at bounding box center [706, 609] width 117 height 37
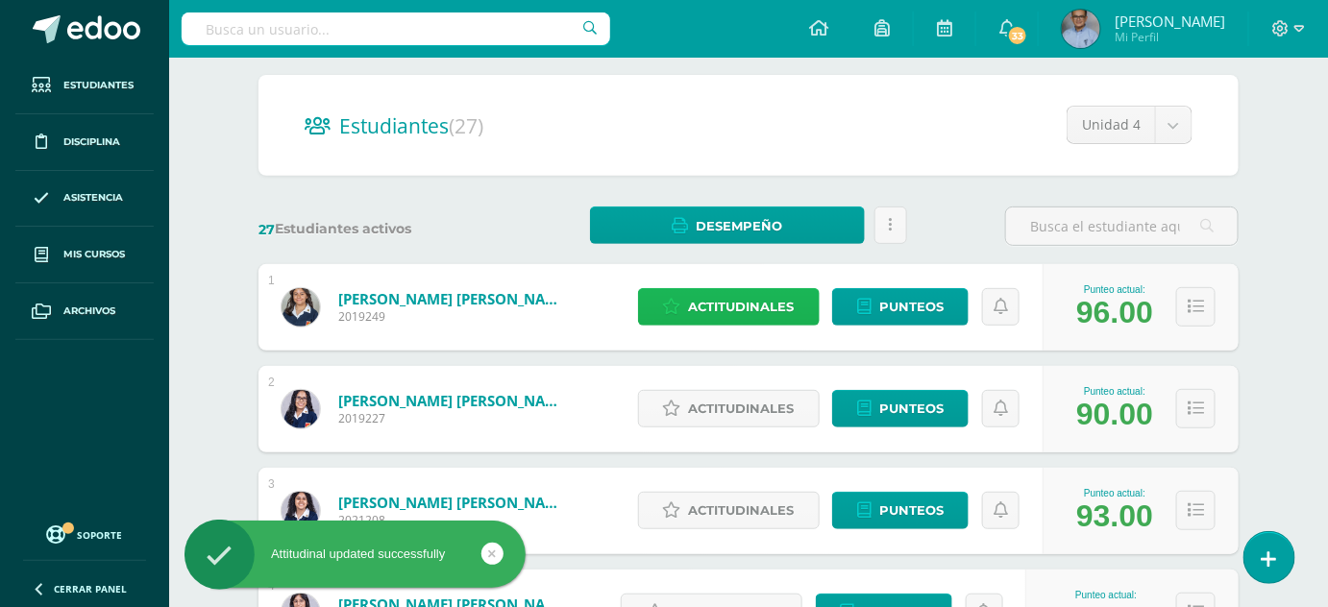
click at [776, 305] on span "Actitudinales" at bounding box center [742, 307] width 106 height 36
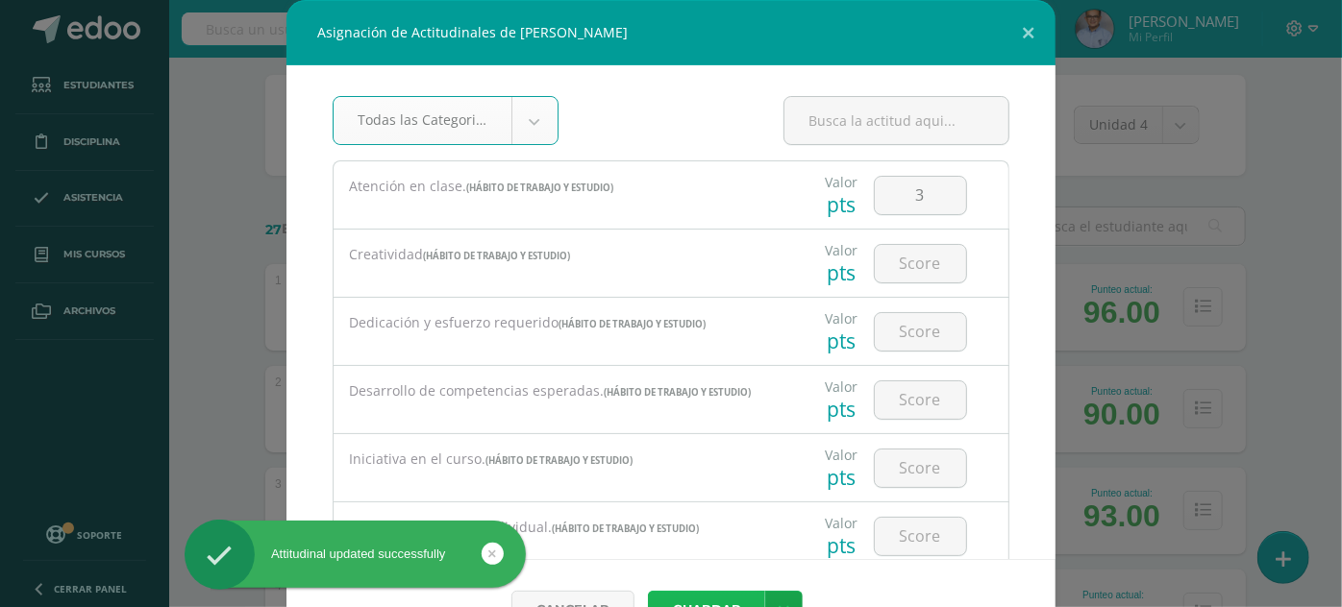
click at [724, 595] on button "Guardar" at bounding box center [706, 609] width 117 height 37
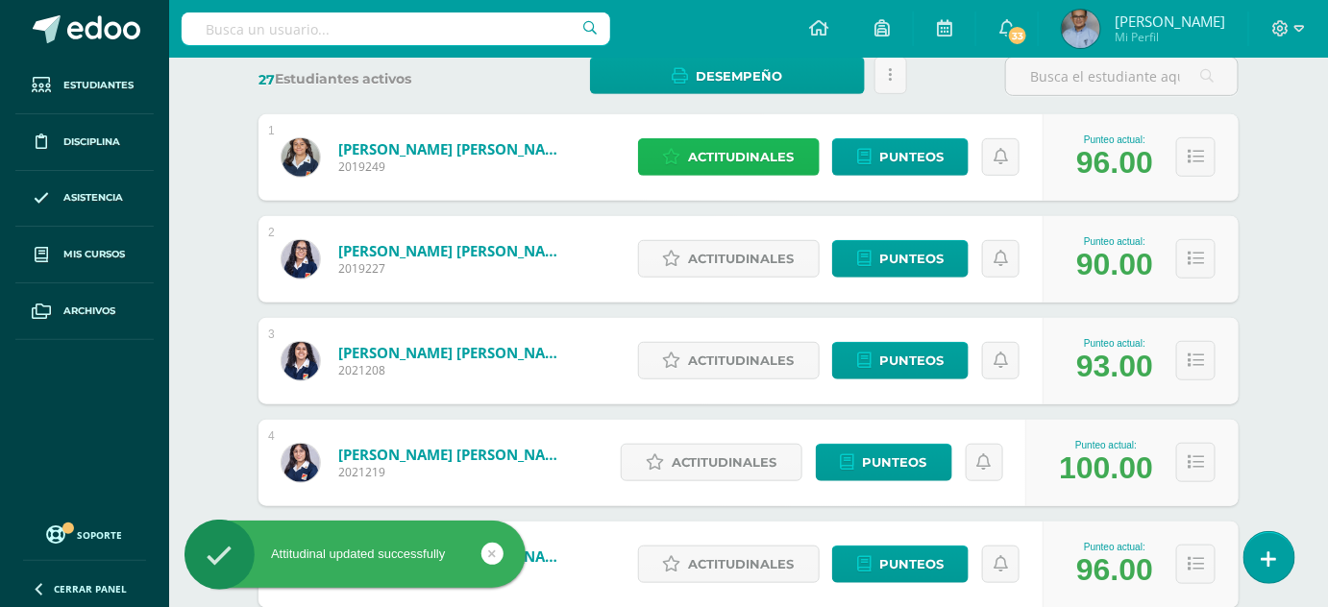
scroll to position [306, 0]
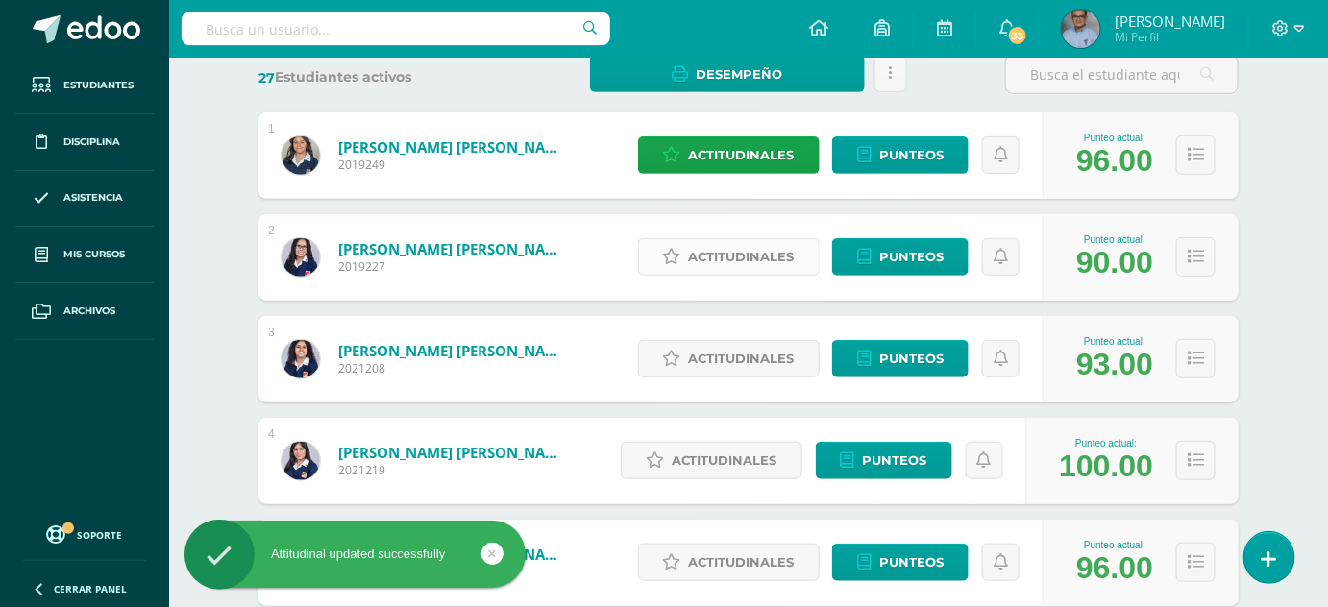
click at [710, 263] on span "Actitudinales" at bounding box center [742, 257] width 106 height 36
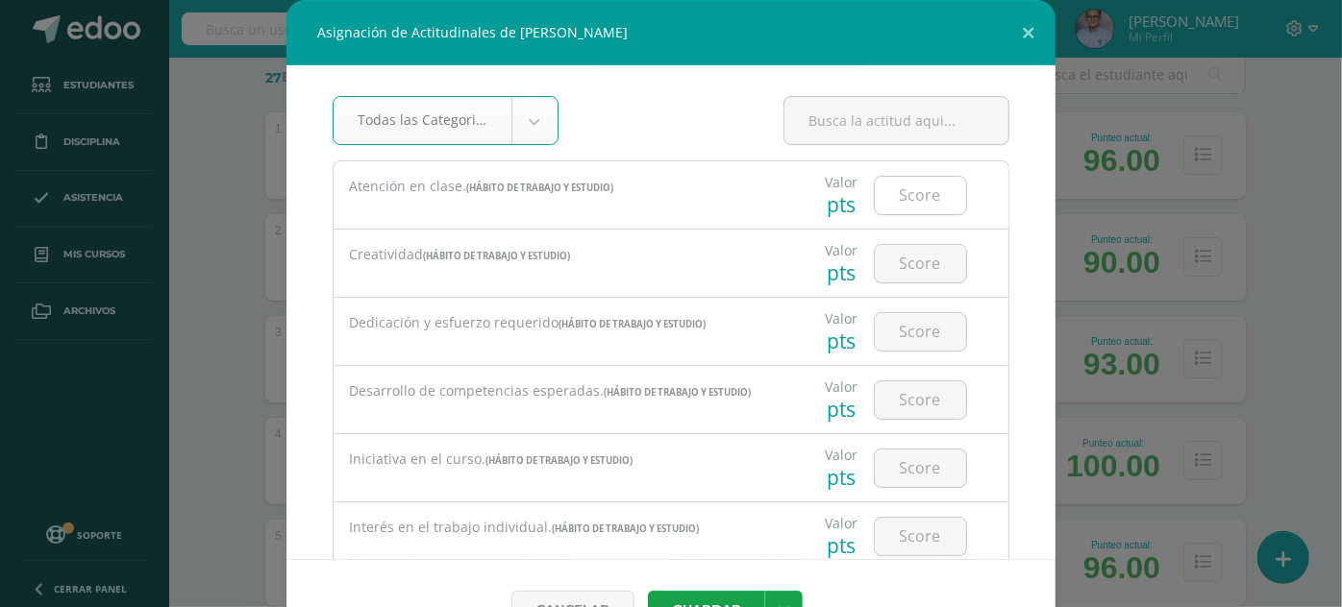
click at [918, 197] on input "number" at bounding box center [920, 195] width 91 height 37
type input "3"
click at [736, 596] on button "Guardar" at bounding box center [706, 609] width 117 height 37
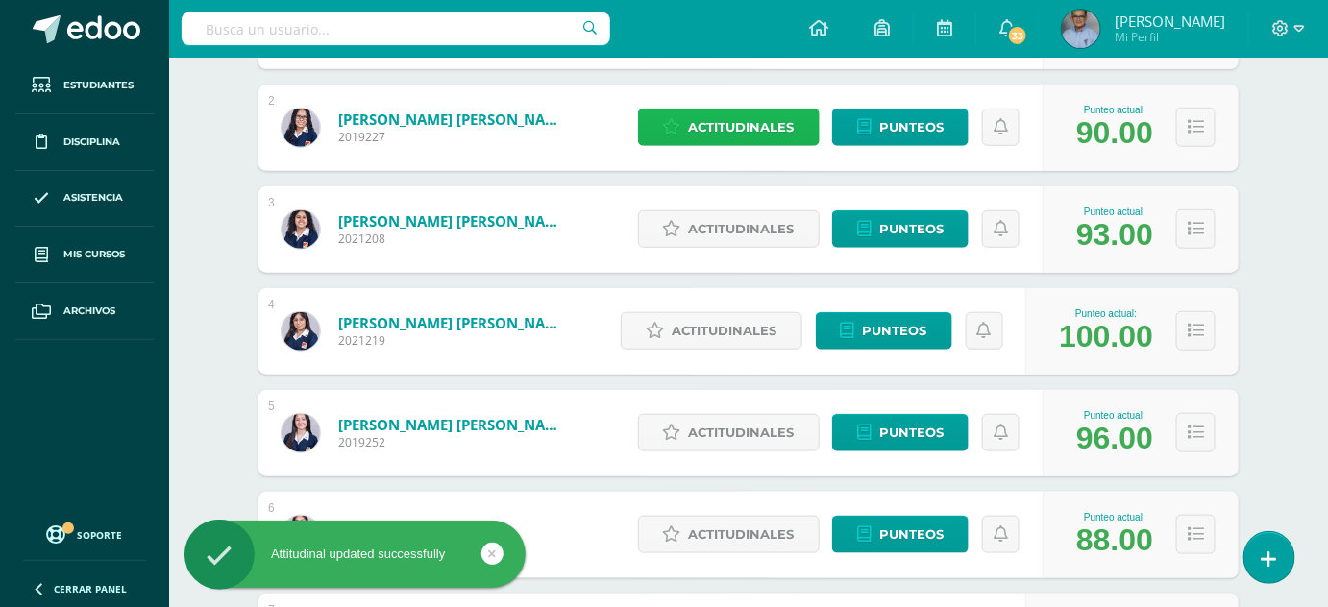
scroll to position [436, 0]
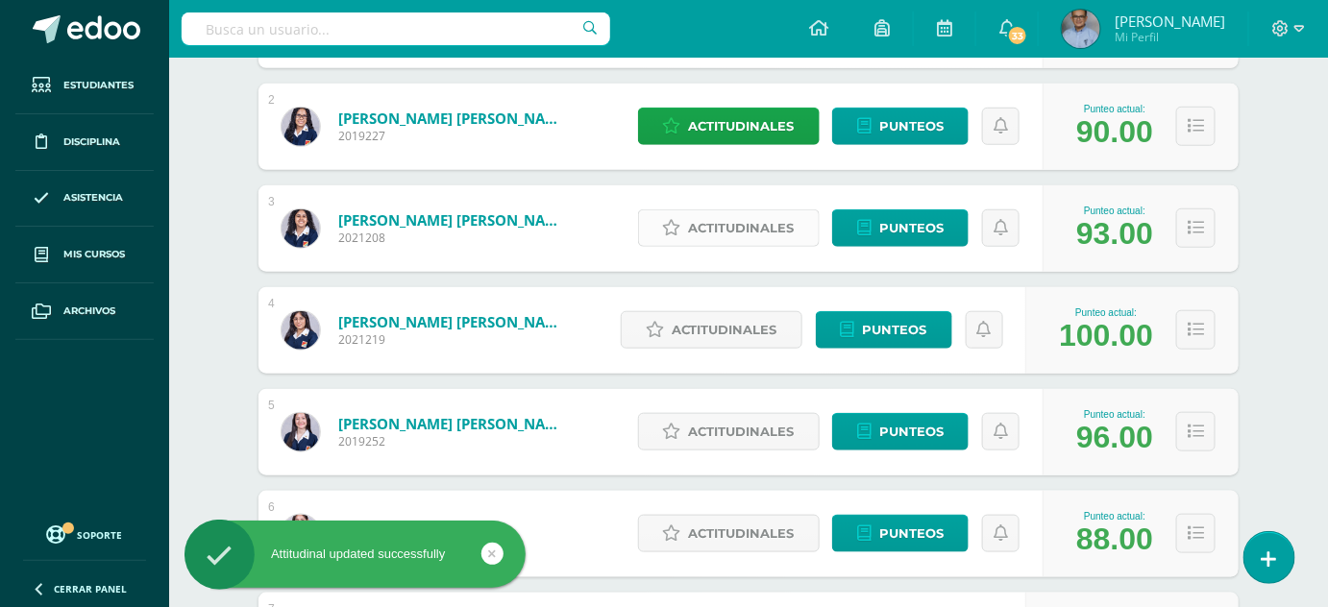
click at [752, 230] on span "Actitudinales" at bounding box center [742, 228] width 106 height 36
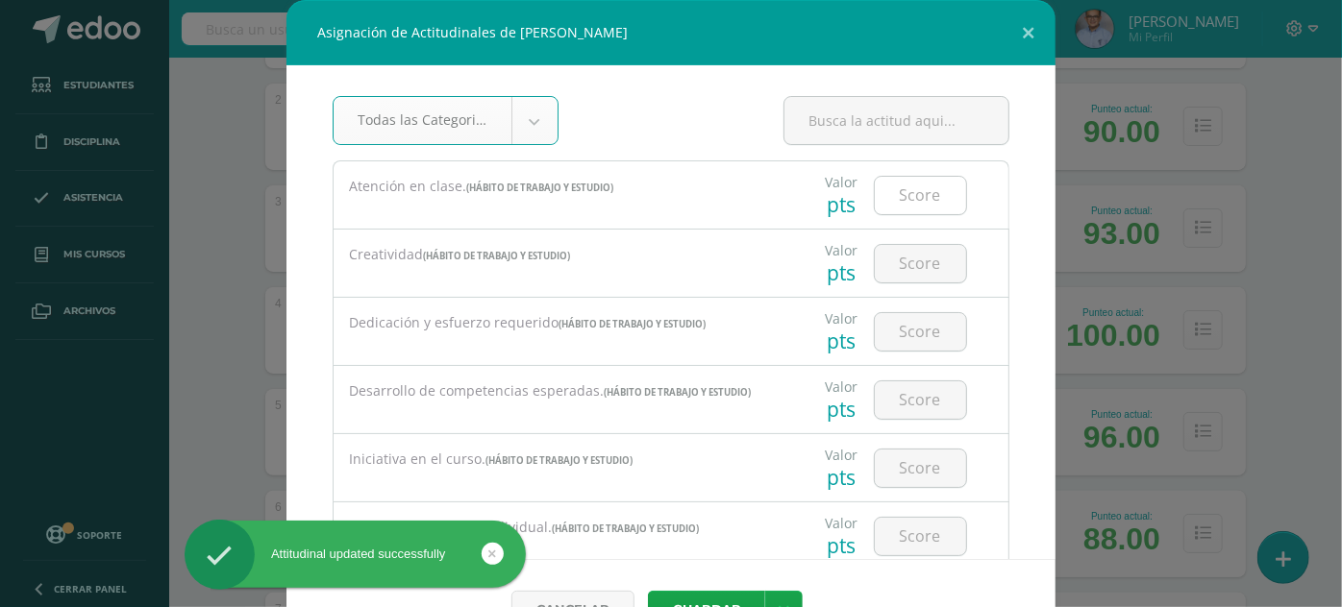
click at [897, 193] on input "number" at bounding box center [920, 195] width 91 height 37
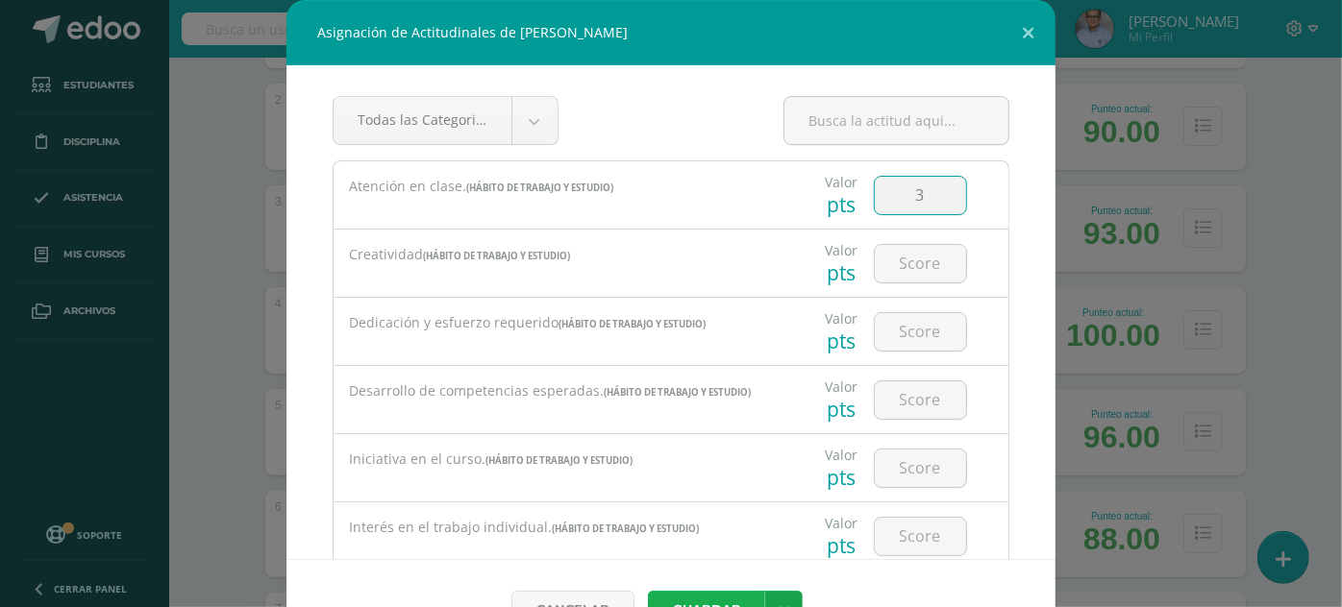
type input "3"
click at [719, 594] on button "Guardar" at bounding box center [706, 609] width 117 height 37
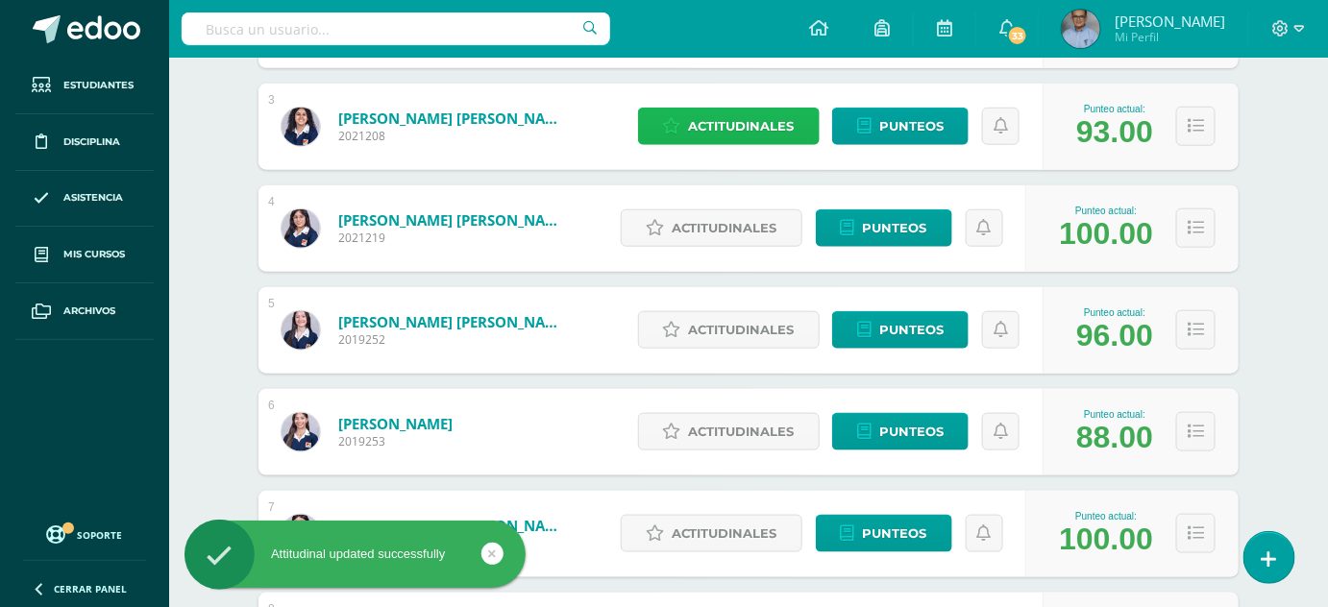
scroll to position [542, 0]
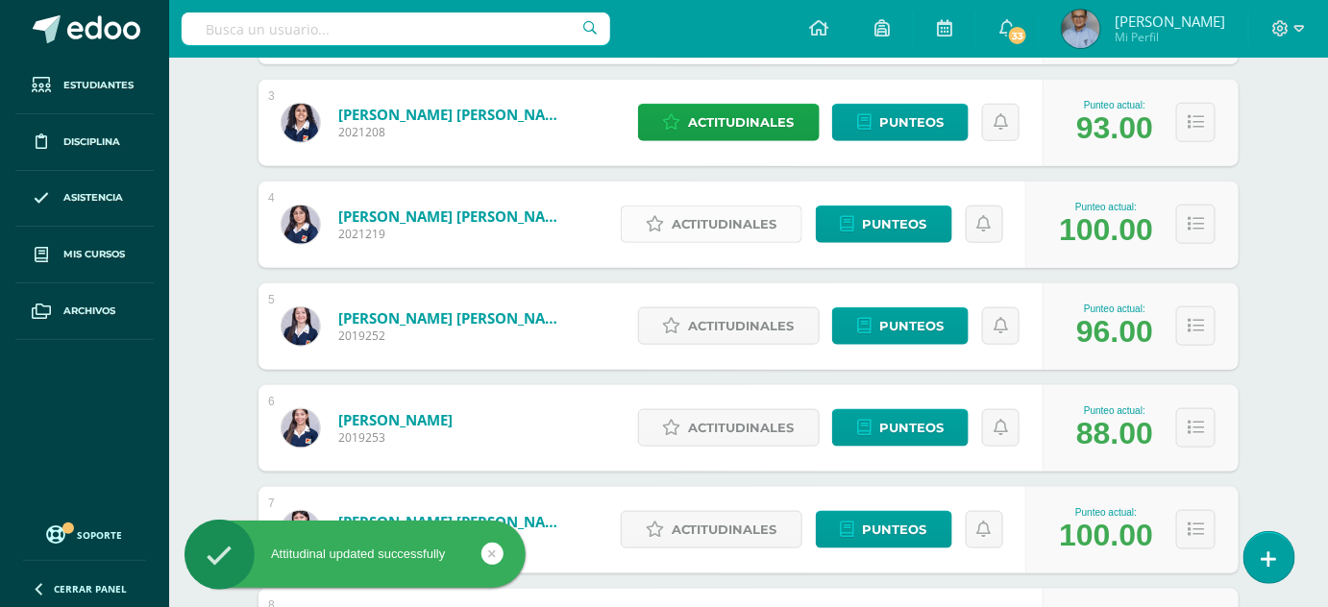
click at [706, 218] on span "Actitudinales" at bounding box center [725, 225] width 106 height 36
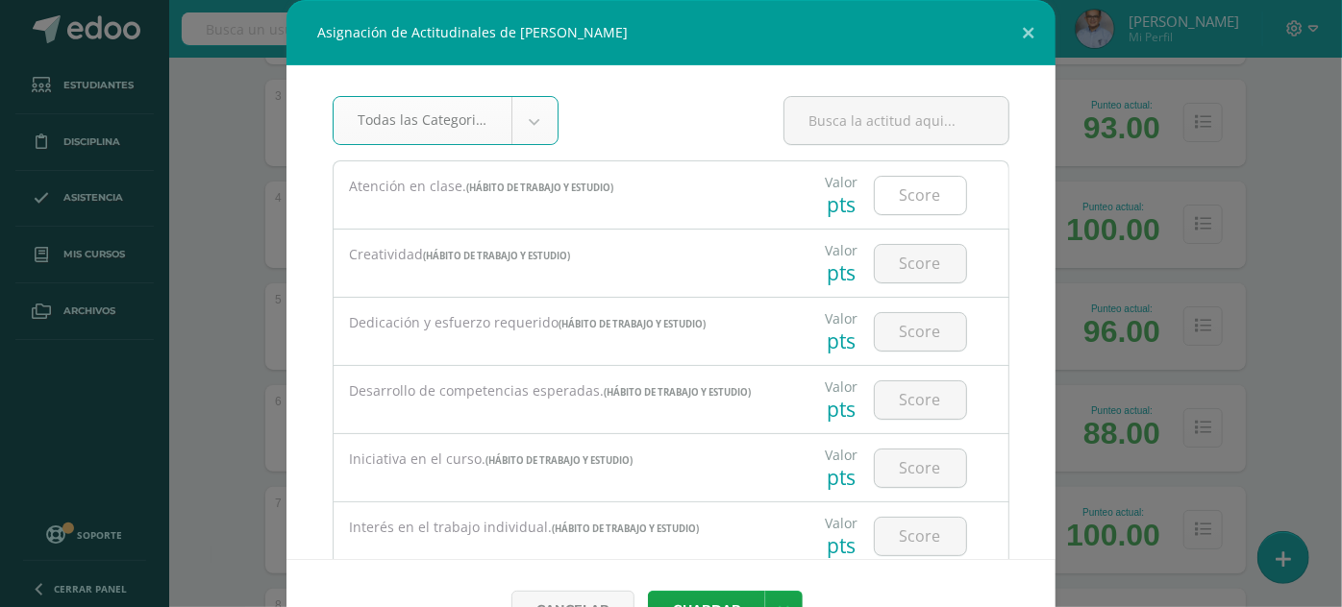
click at [892, 196] on input "number" at bounding box center [920, 195] width 91 height 37
type input "3"
click at [733, 595] on button "Guardar" at bounding box center [706, 609] width 117 height 37
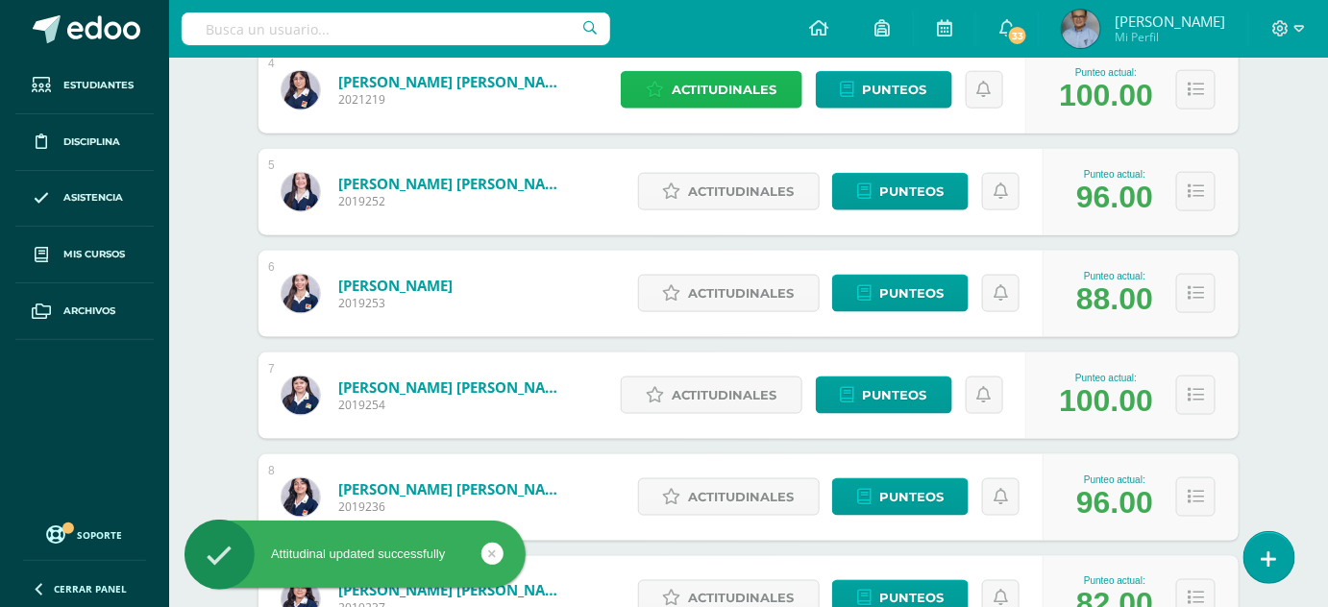
scroll to position [677, 0]
click at [739, 192] on span "Actitudinales" at bounding box center [742, 192] width 106 height 36
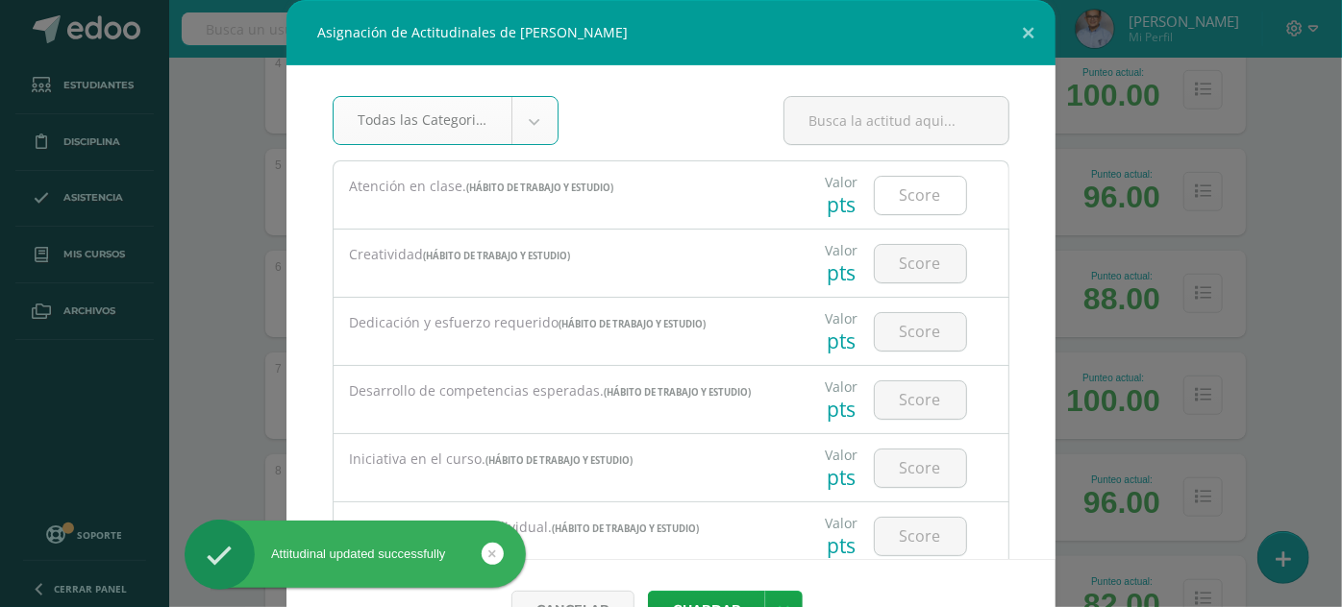
click at [882, 191] on input "number" at bounding box center [920, 195] width 91 height 37
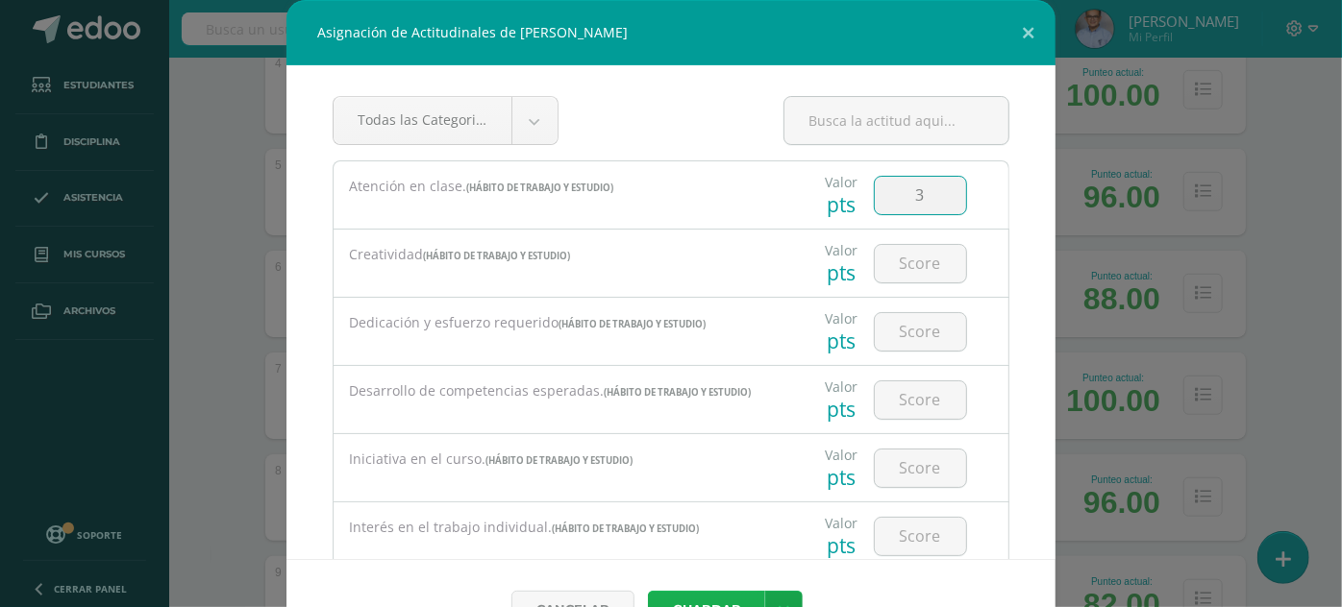
type input "3"
click at [707, 599] on button "Guardar" at bounding box center [706, 609] width 117 height 37
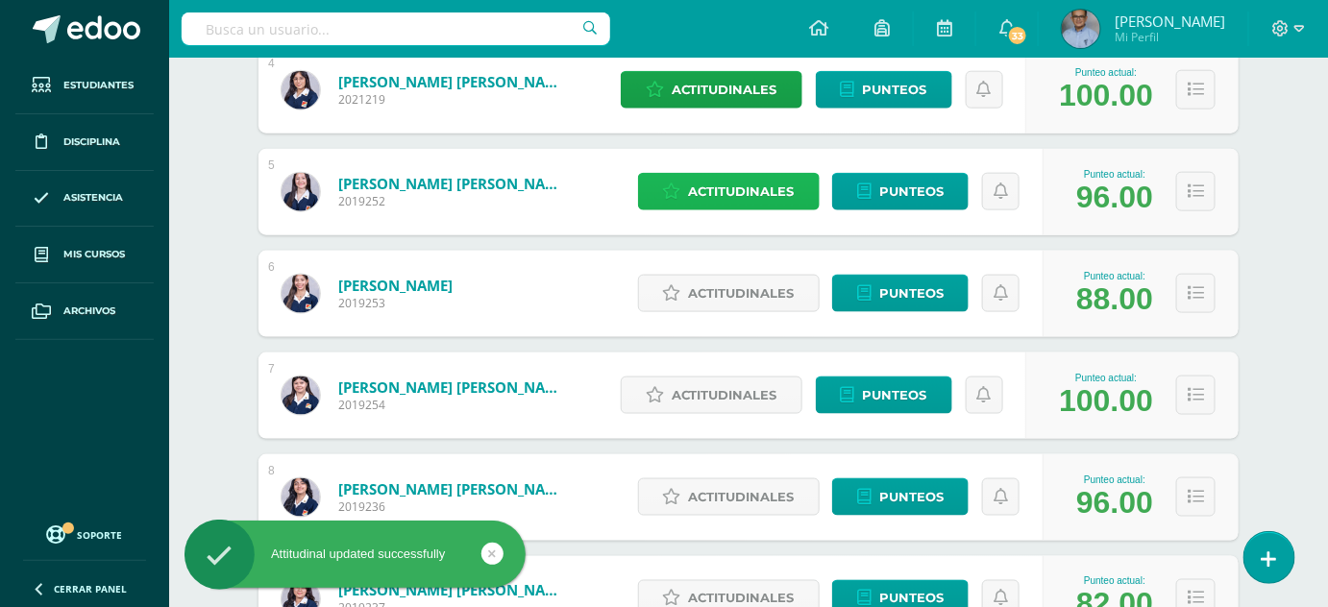
scroll to position [757, 0]
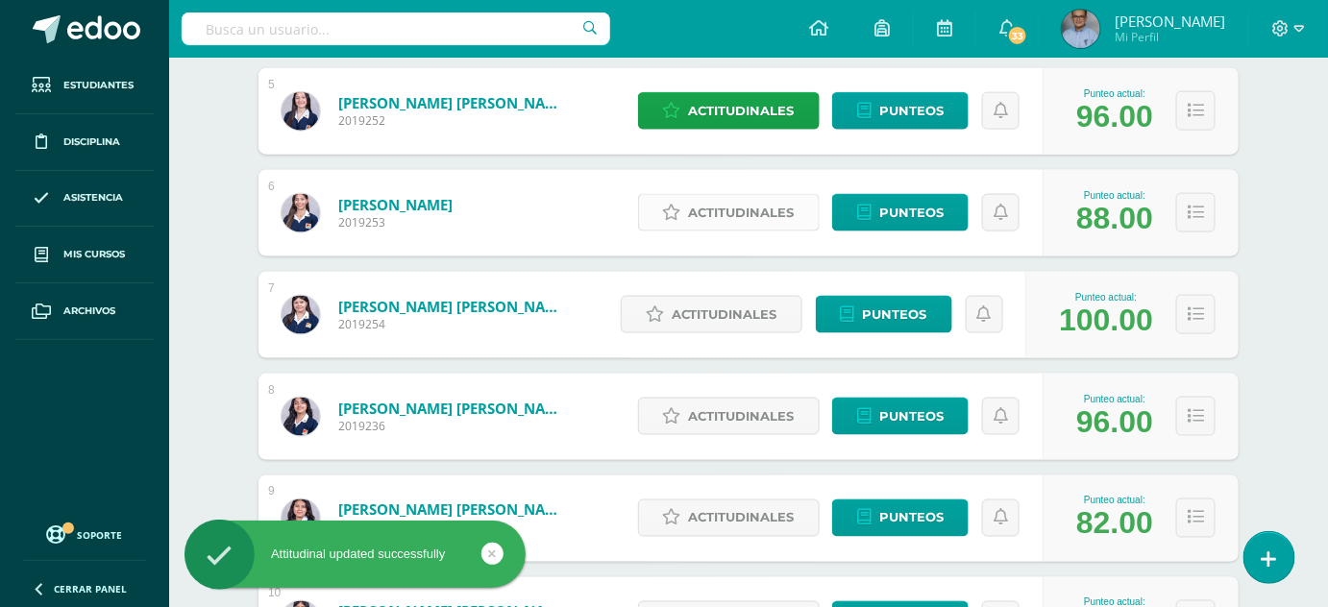
click at [750, 214] on span "Actitudinales" at bounding box center [742, 213] width 106 height 36
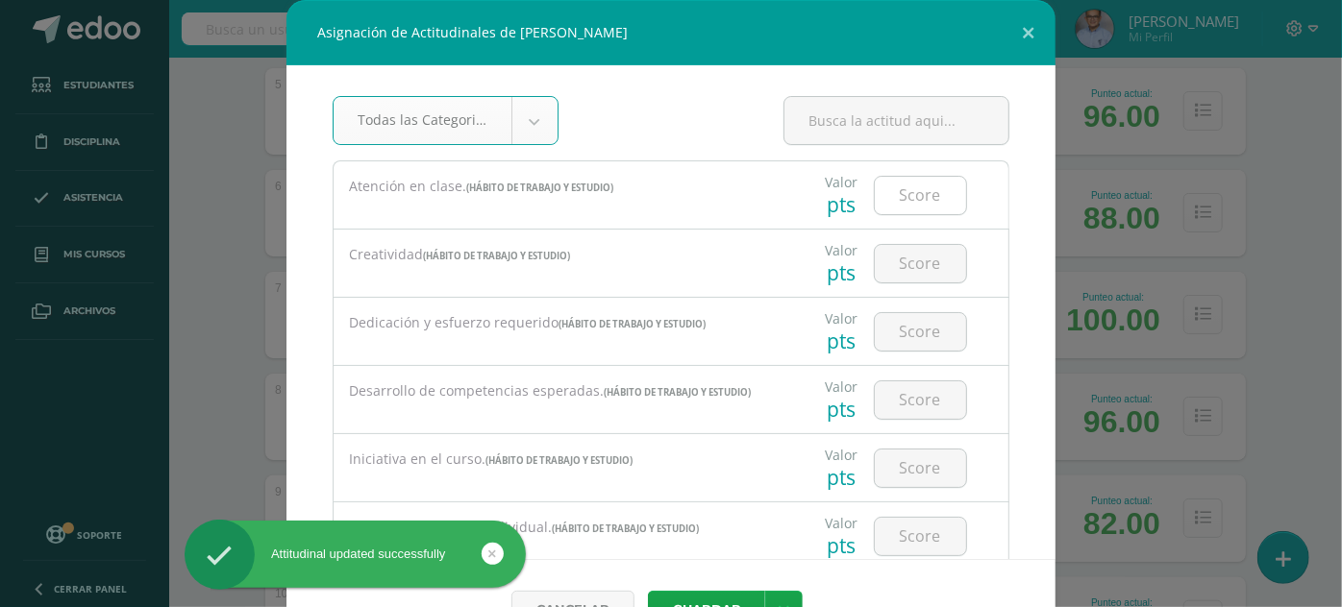
click at [903, 191] on input "number" at bounding box center [920, 195] width 91 height 37
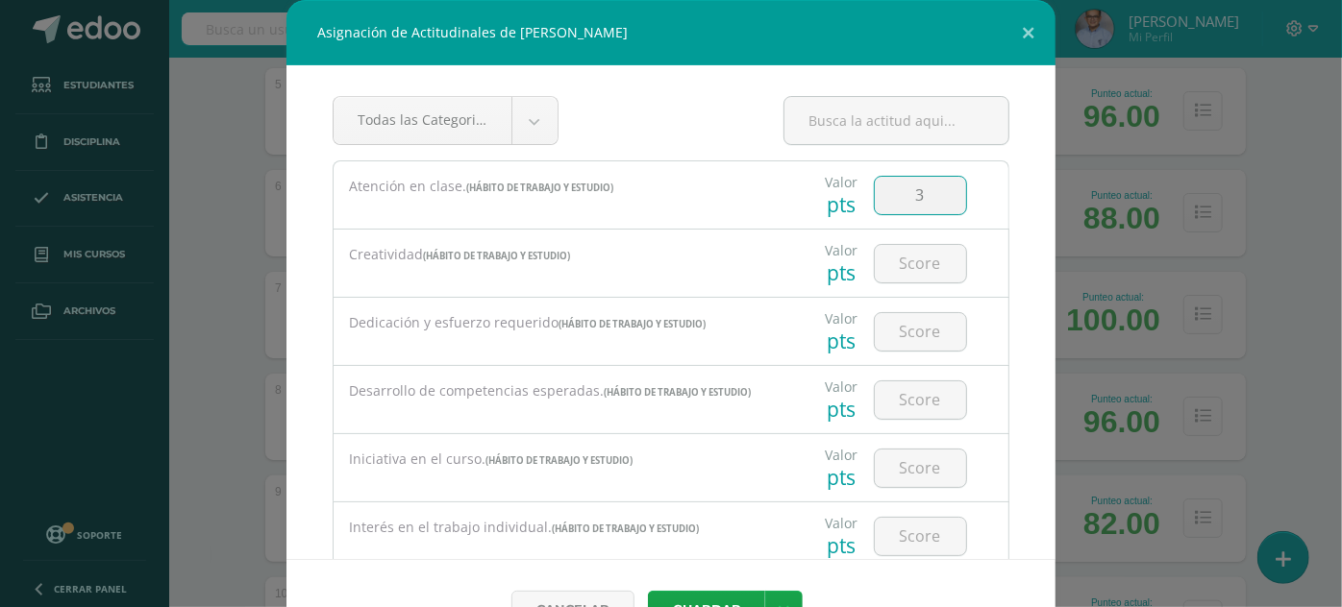
type input "3"
click at [648, 591] on button "Guardar" at bounding box center [706, 609] width 117 height 37
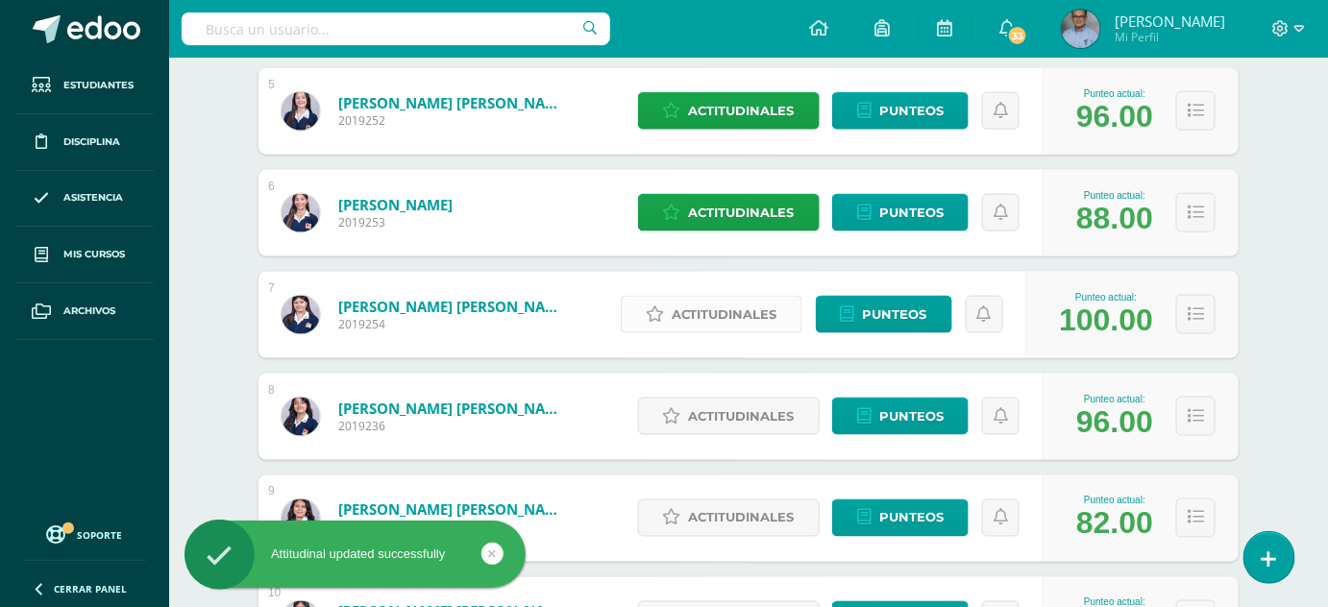
click at [758, 307] on span "Actitudinales" at bounding box center [725, 315] width 106 height 36
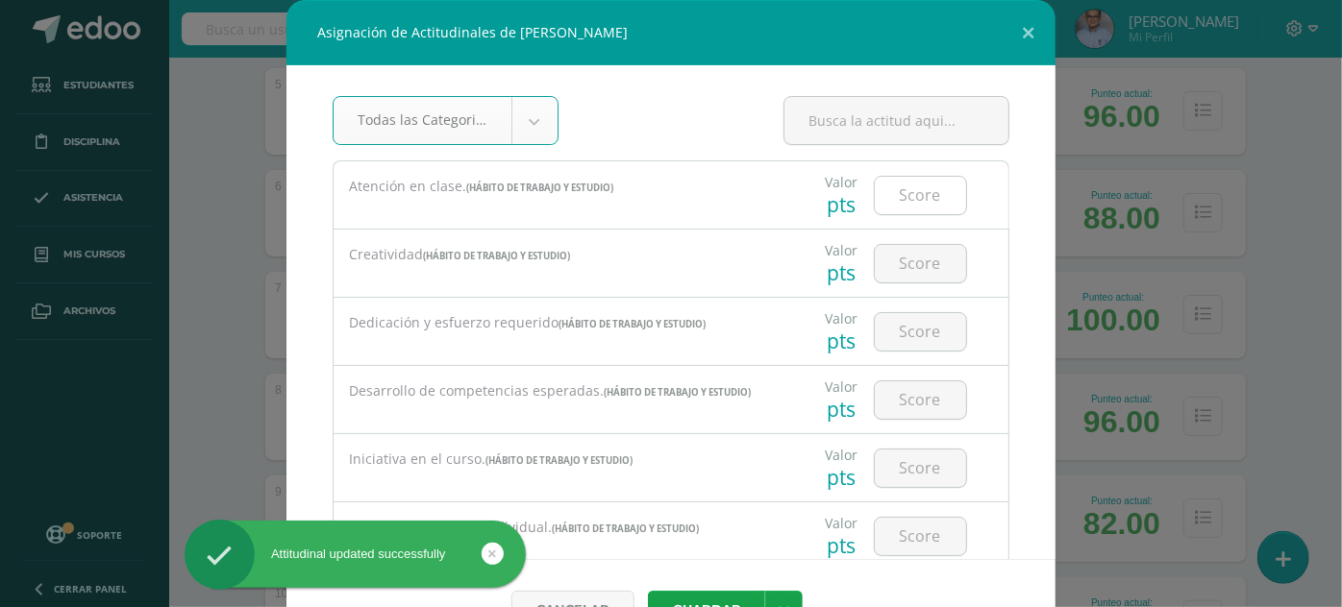
click at [915, 185] on input "number" at bounding box center [920, 195] width 91 height 37
type input "3"
click at [648, 591] on button "Guardar" at bounding box center [706, 609] width 117 height 37
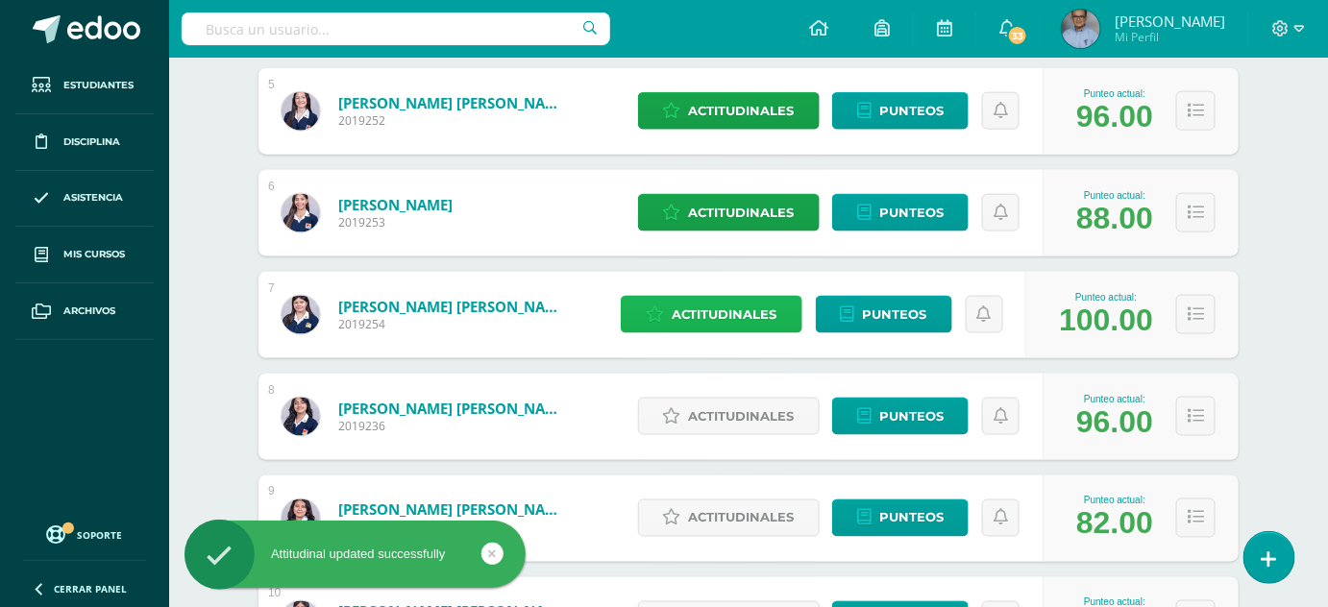
scroll to position [953, 0]
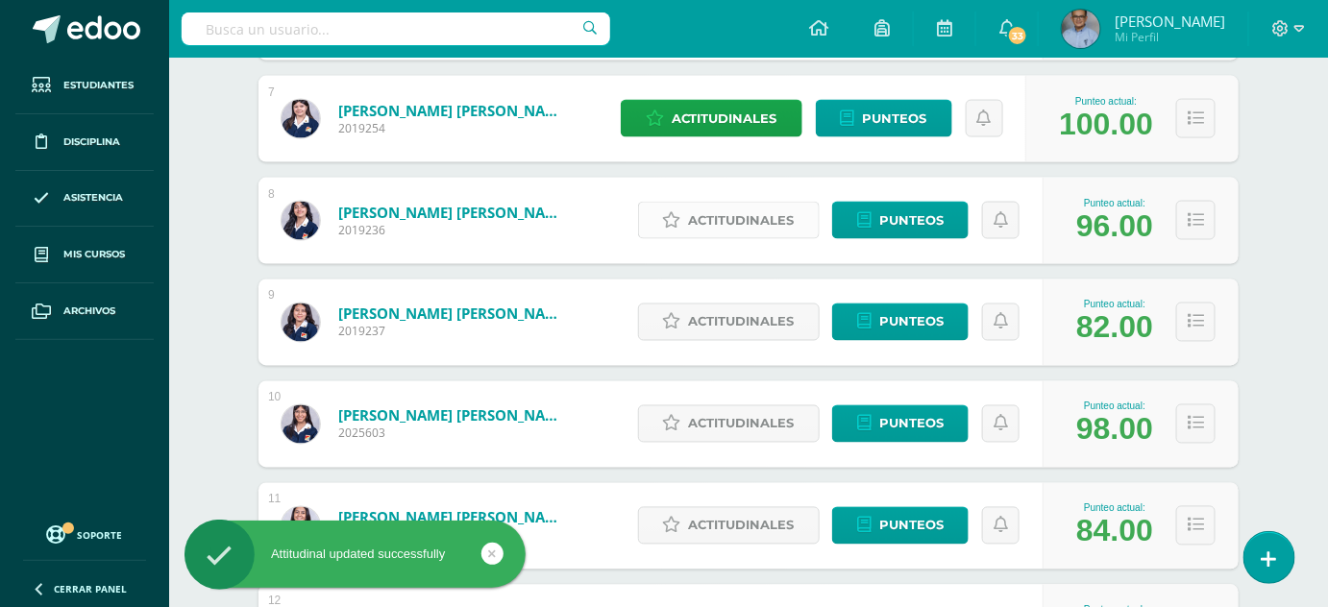
click at [753, 202] on link "Actitudinales" at bounding box center [729, 220] width 182 height 37
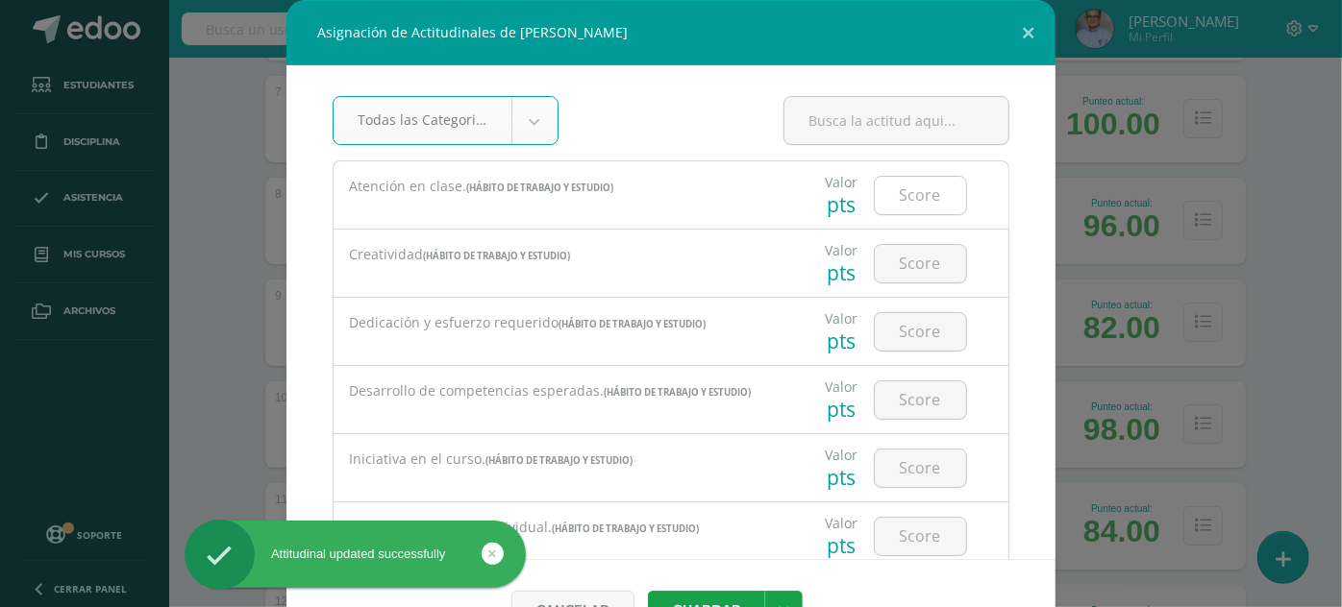
click at [894, 178] on input "number" at bounding box center [920, 195] width 91 height 37
type input "3"
click at [648, 591] on button "Guardar" at bounding box center [706, 609] width 117 height 37
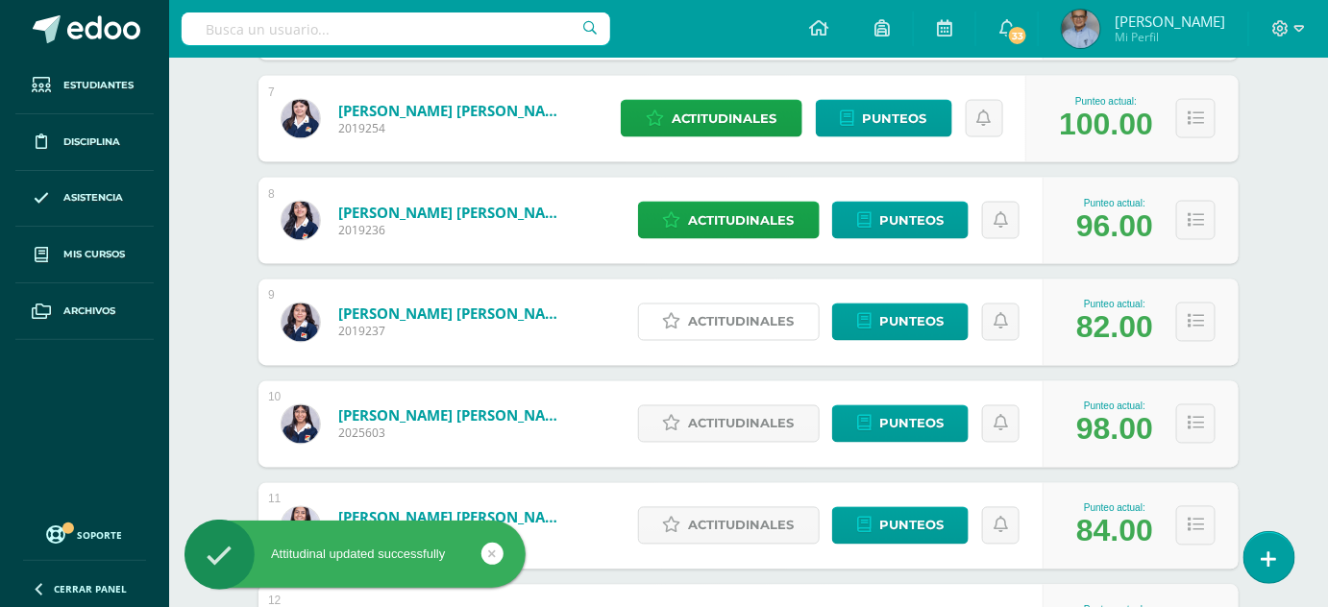
drag, startPoint x: 754, startPoint y: 322, endPoint x: 735, endPoint y: 314, distance: 20.7
click at [735, 314] on span "Actitudinales" at bounding box center [742, 323] width 106 height 36
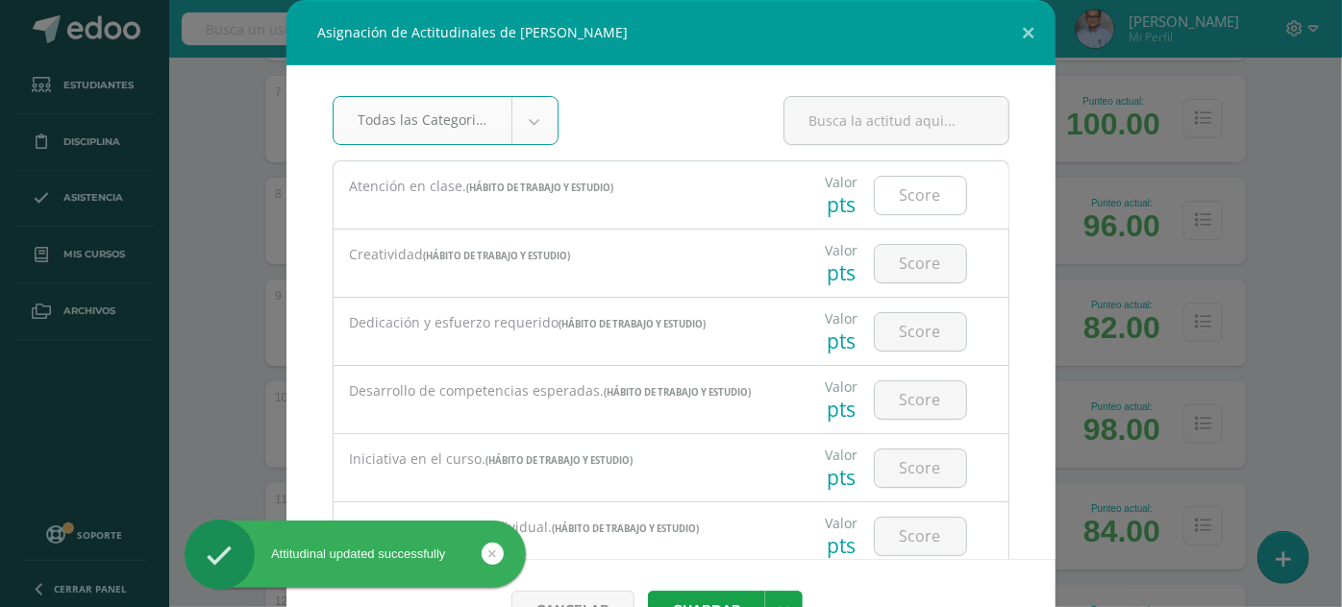
click at [907, 184] on input "number" at bounding box center [920, 195] width 91 height 37
click at [648, 591] on button "Guardar" at bounding box center [706, 609] width 117 height 37
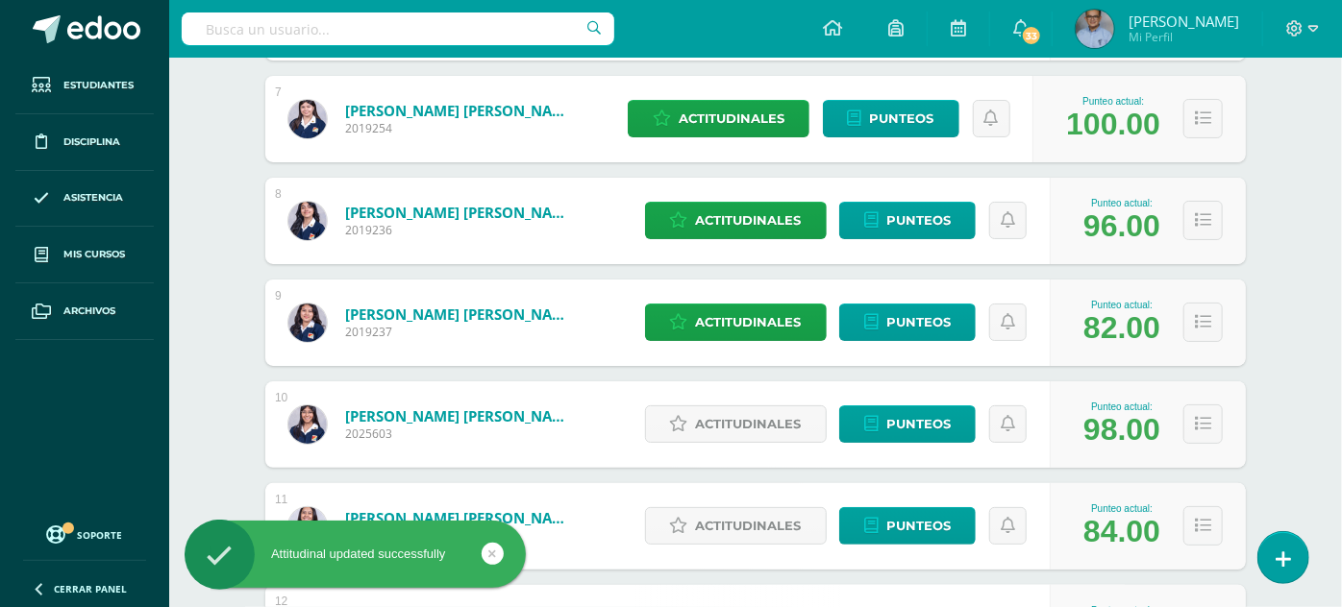
type input "3"
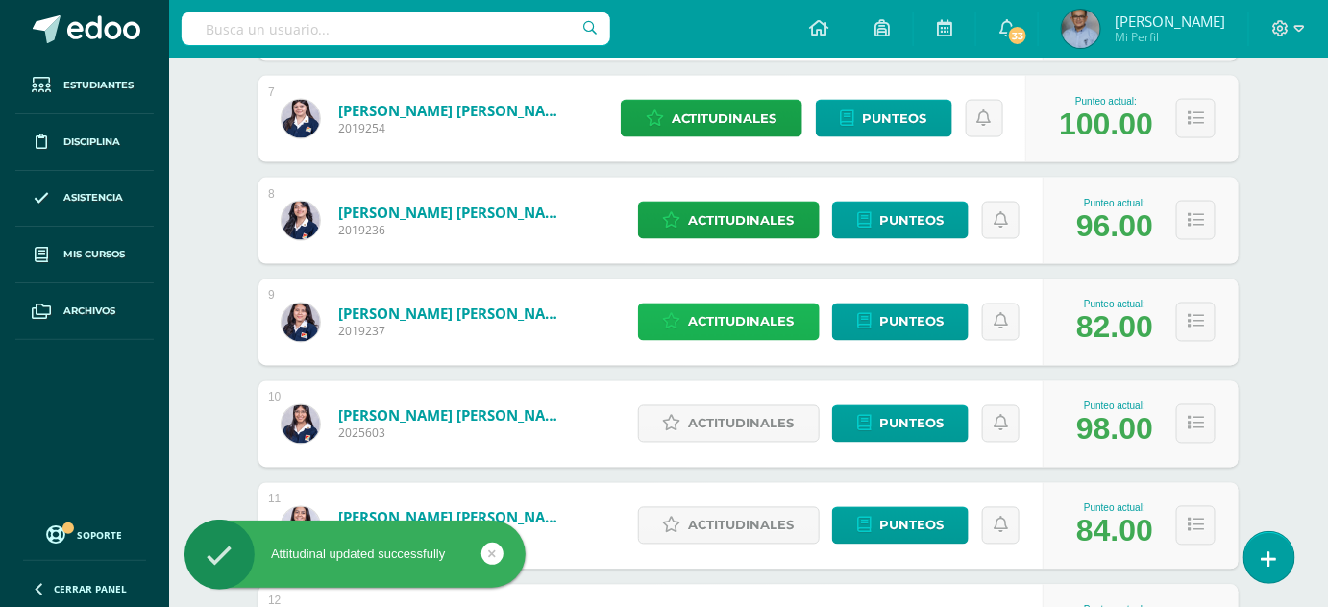
click at [808, 325] on link "Actitudinales" at bounding box center [729, 322] width 182 height 37
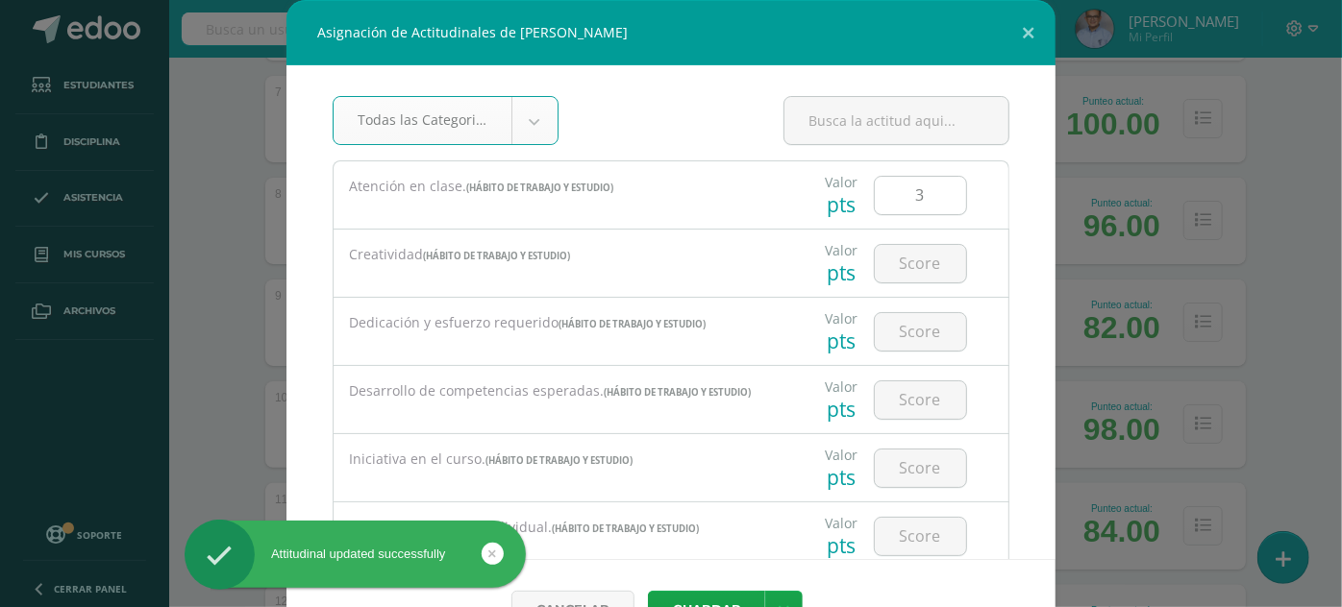
click at [917, 194] on input "3" at bounding box center [920, 195] width 91 height 37
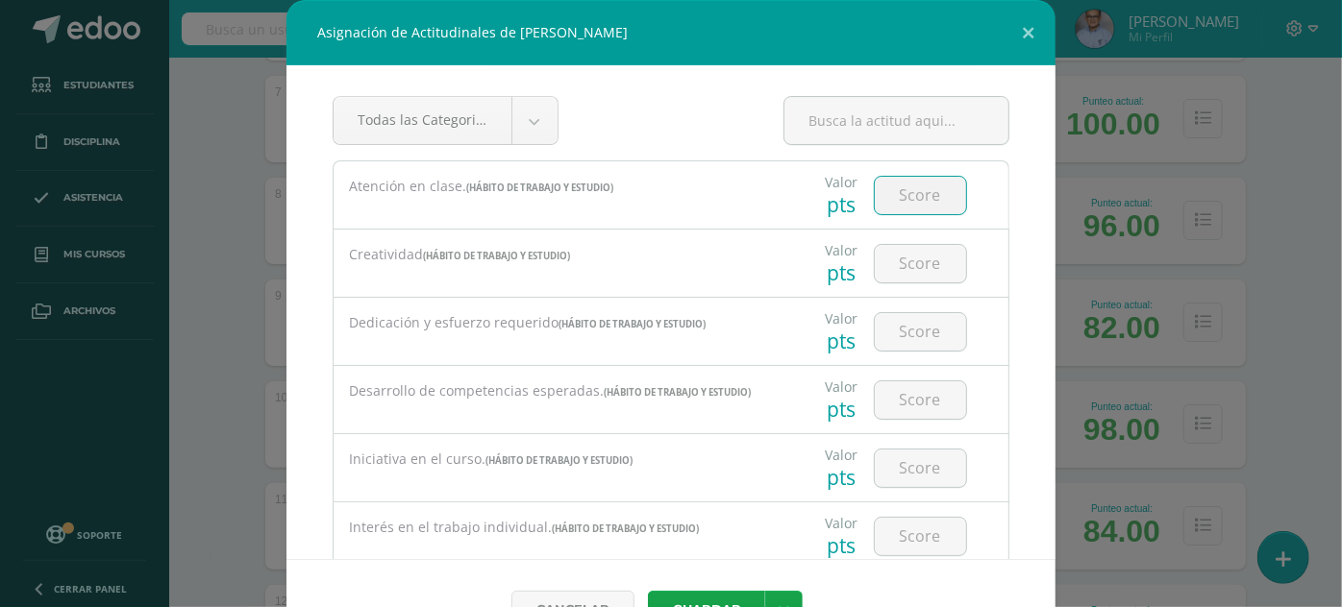
type input "5"
type input "2"
click at [704, 597] on button "Guardar" at bounding box center [706, 609] width 117 height 37
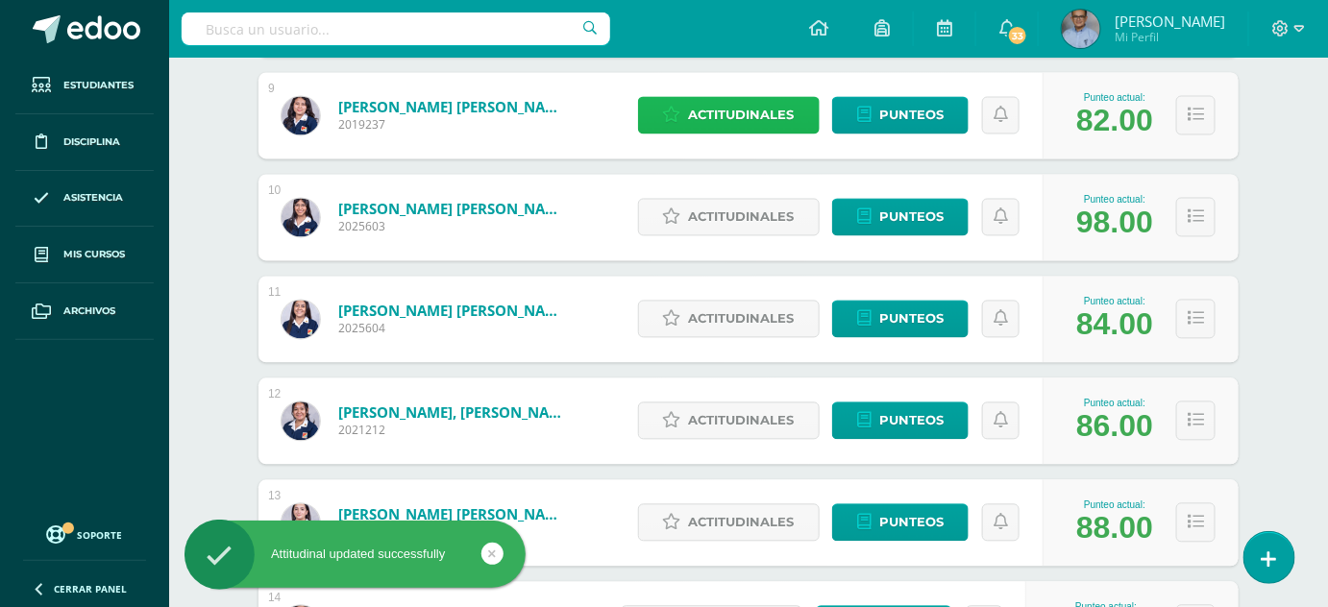
scroll to position [1163, 0]
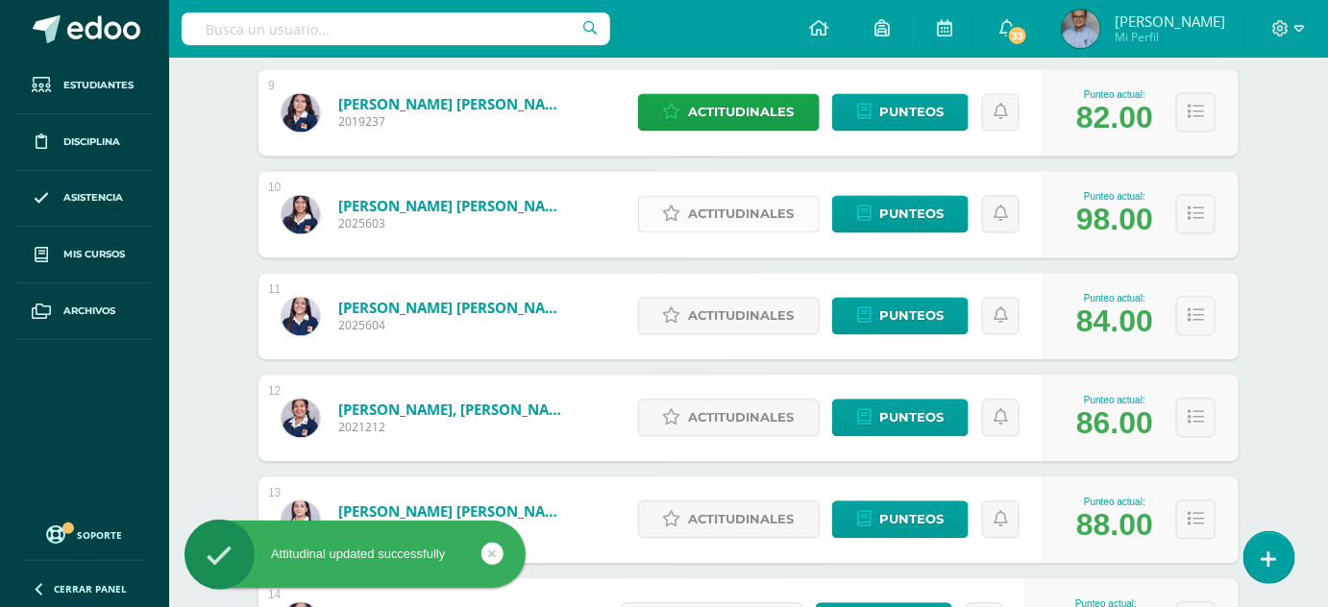
click at [730, 210] on span "Actitudinales" at bounding box center [742, 215] width 106 height 36
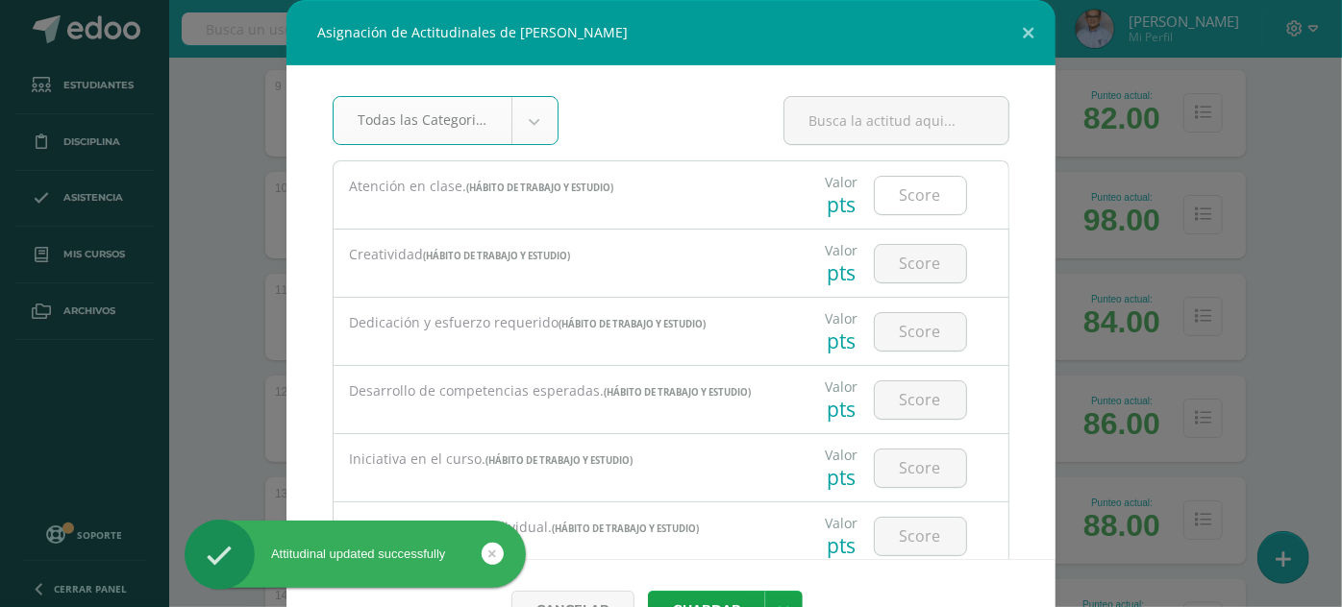
click at [886, 180] on input "number" at bounding box center [920, 195] width 91 height 37
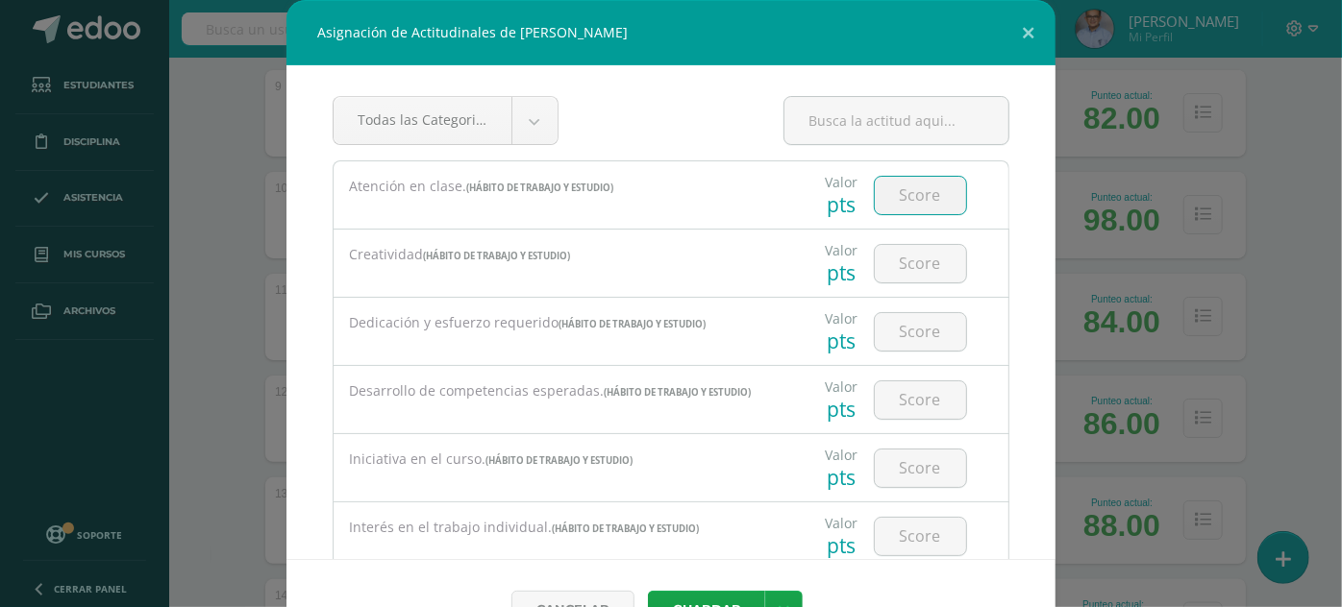
type input "2"
type input "3"
click at [681, 595] on button "Guardar" at bounding box center [706, 609] width 117 height 37
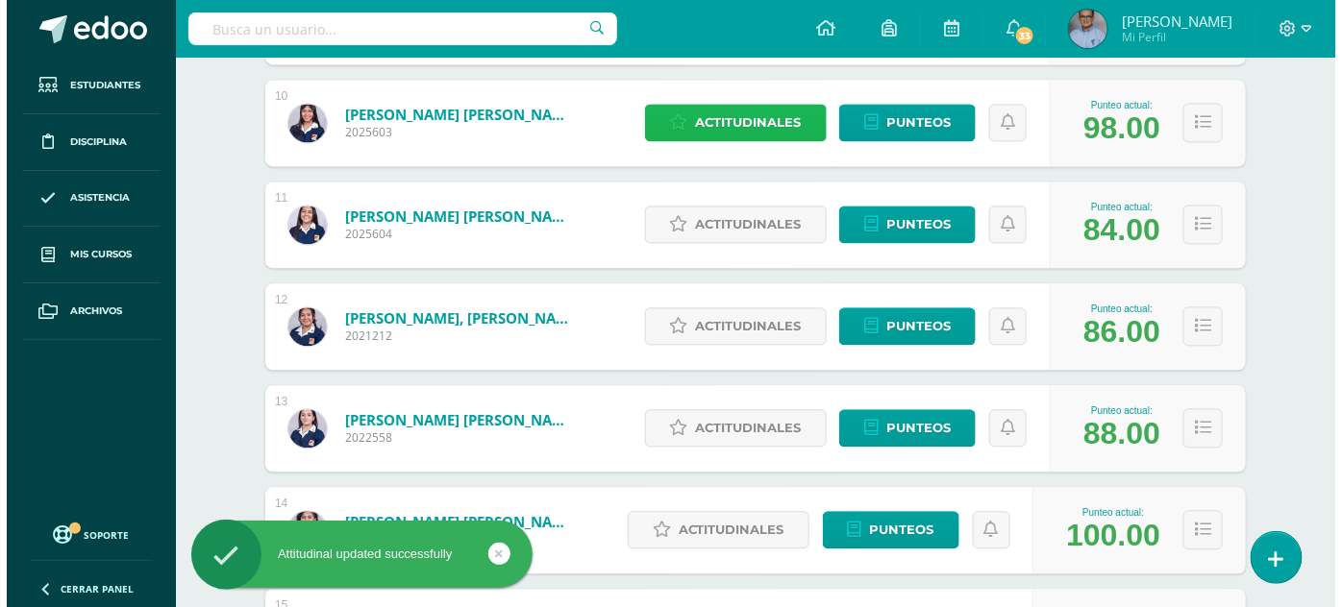
scroll to position [1268, 0]
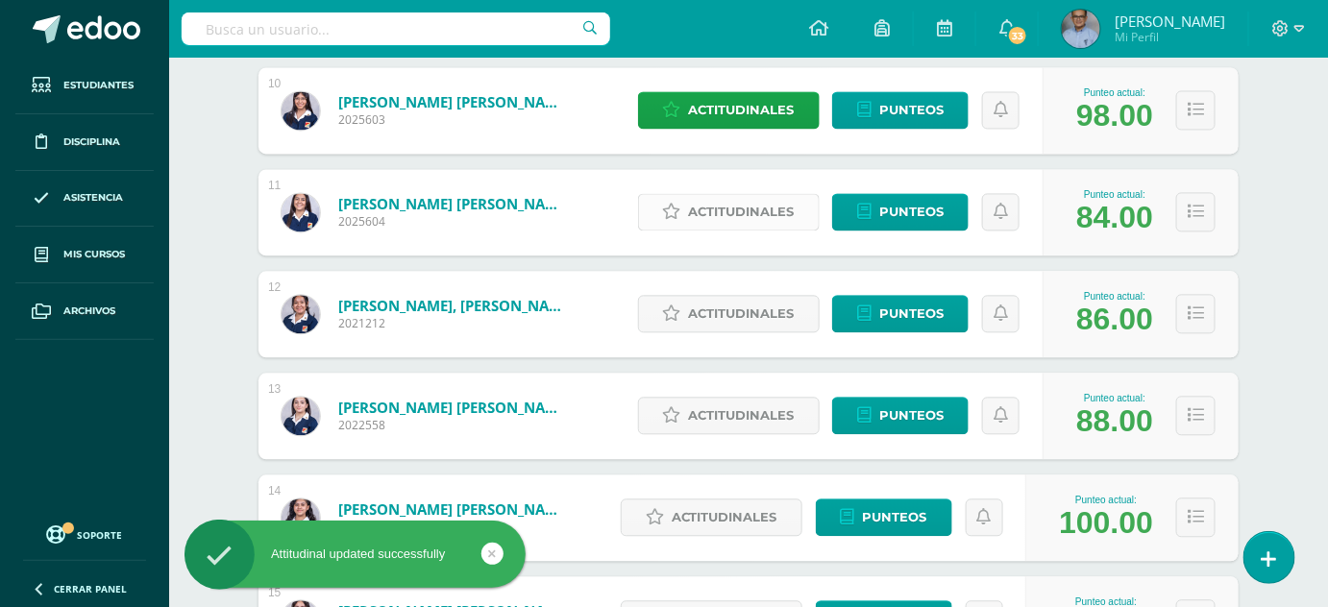
click at [772, 200] on span "Actitudinales" at bounding box center [742, 212] width 106 height 36
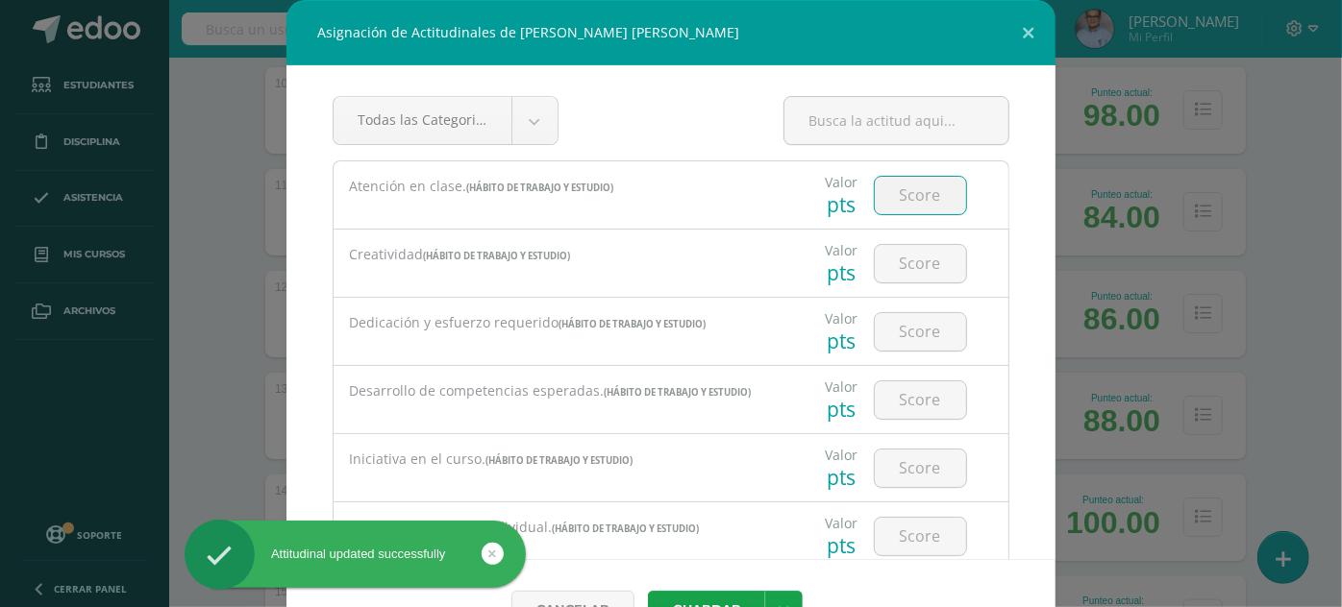
click at [909, 198] on input "number" at bounding box center [920, 195] width 91 height 37
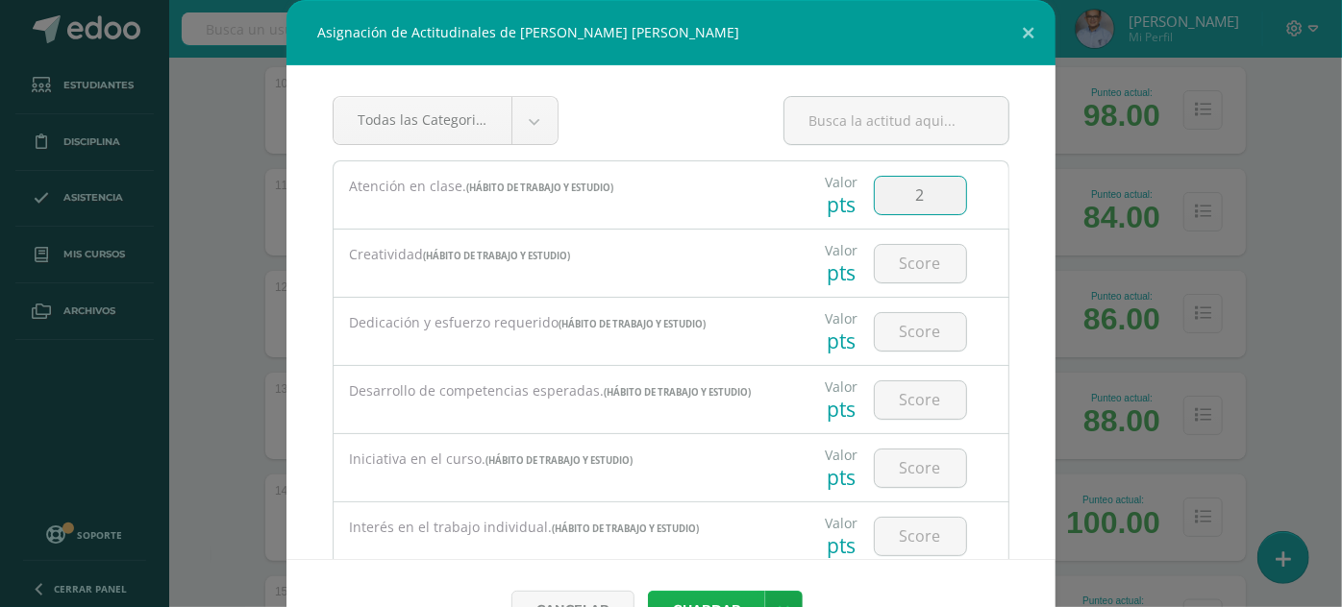
type input "2"
click at [702, 594] on button "Guardar" at bounding box center [706, 609] width 117 height 37
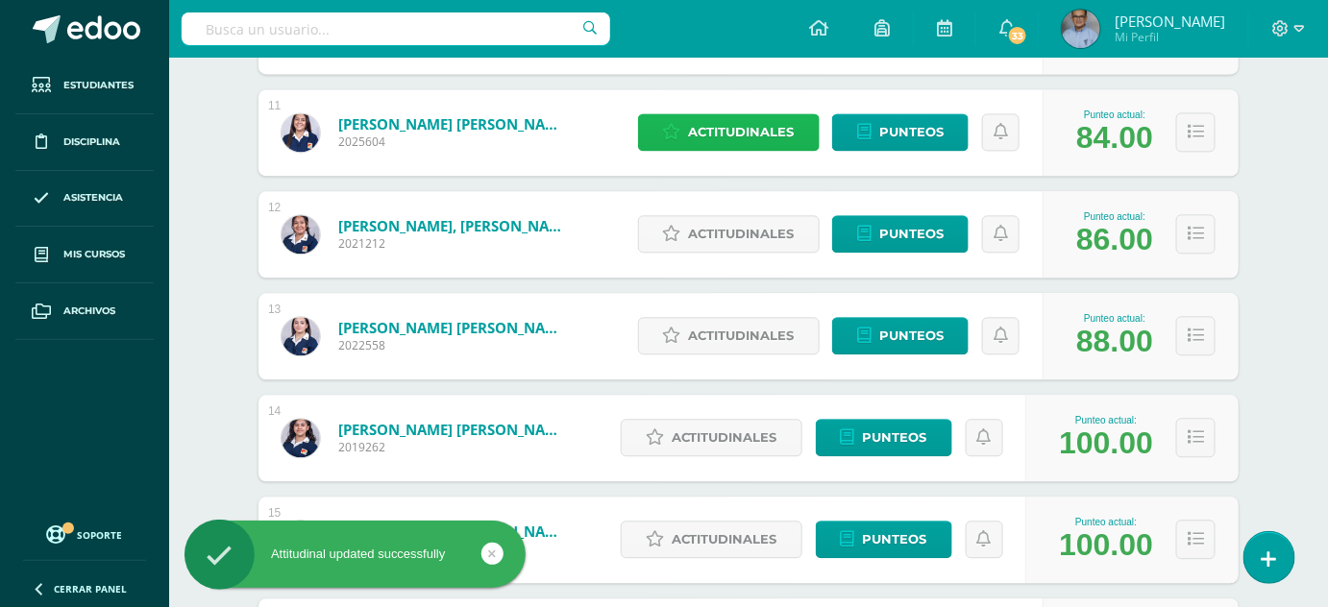
scroll to position [1353, 0]
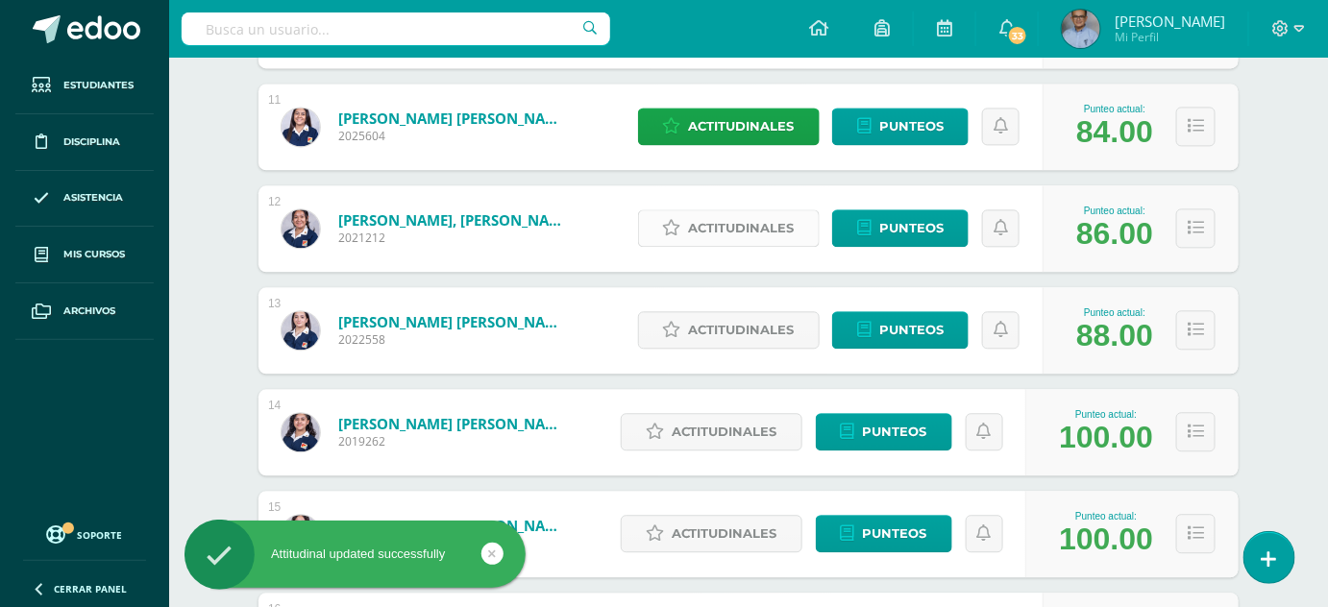
click at [717, 217] on span "Actitudinales" at bounding box center [742, 228] width 106 height 36
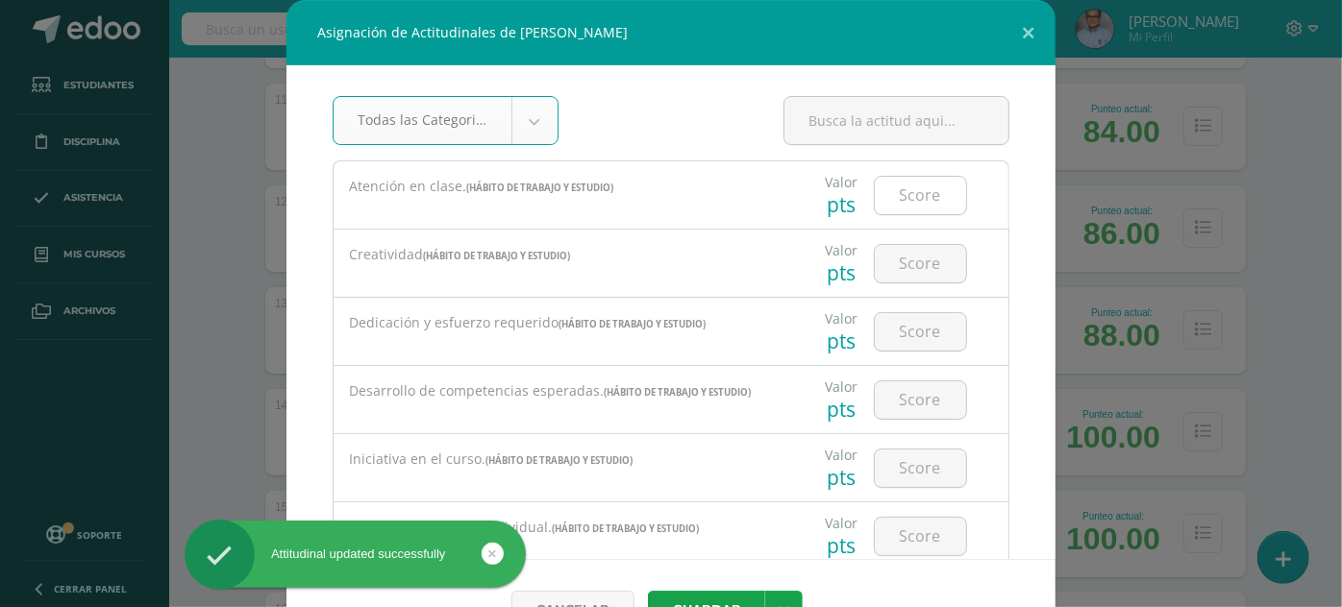
click at [875, 184] on input "number" at bounding box center [920, 195] width 91 height 37
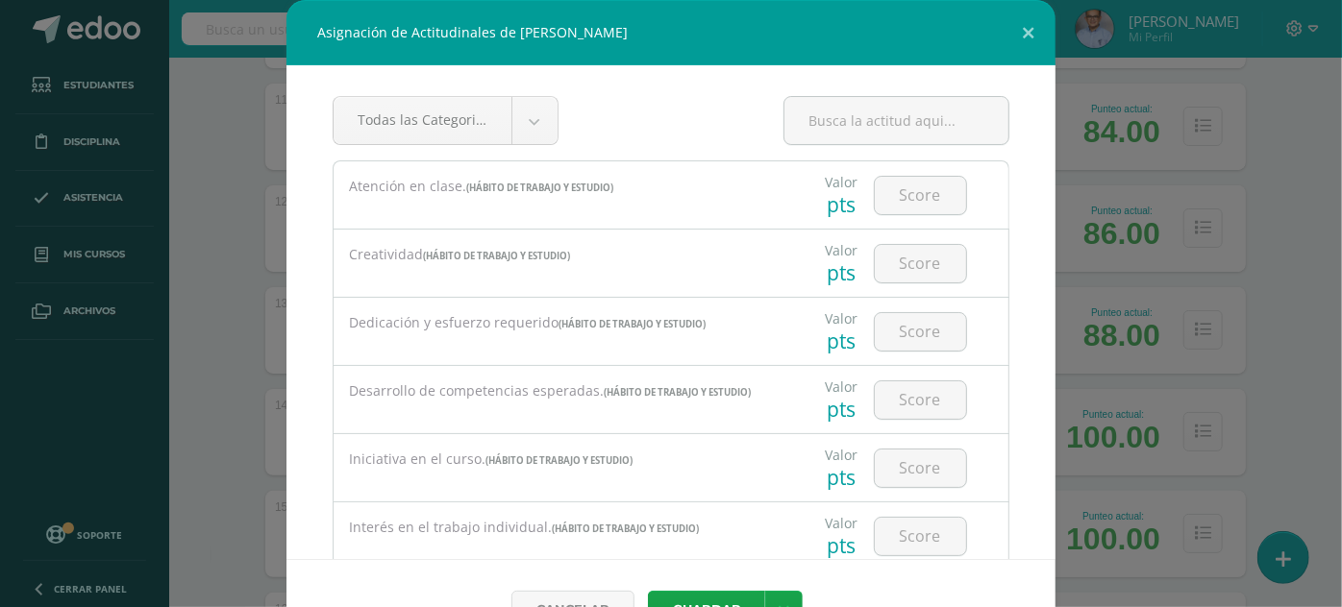
click at [906, 292] on div at bounding box center [920, 263] width 109 height 67
click at [912, 336] on input "number" at bounding box center [920, 331] width 91 height 37
type input "2"
click at [648, 591] on button "Guardar" at bounding box center [706, 609] width 117 height 37
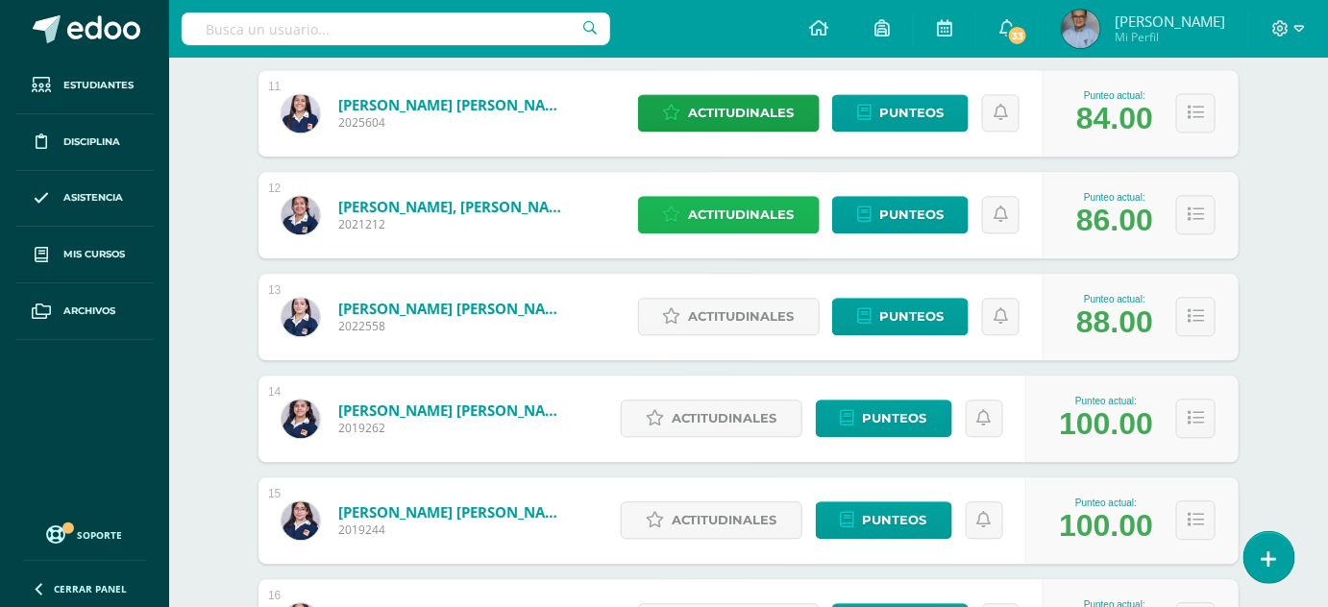
scroll to position [1477, 0]
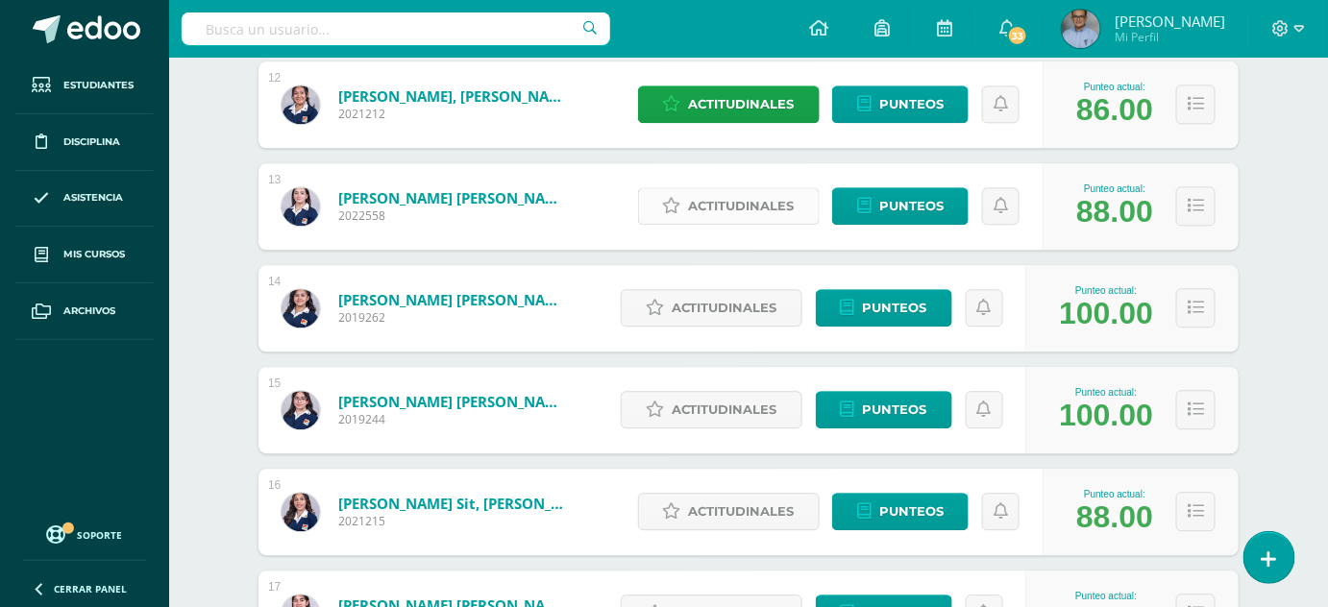
click at [723, 194] on span "Actitudinales" at bounding box center [742, 206] width 106 height 36
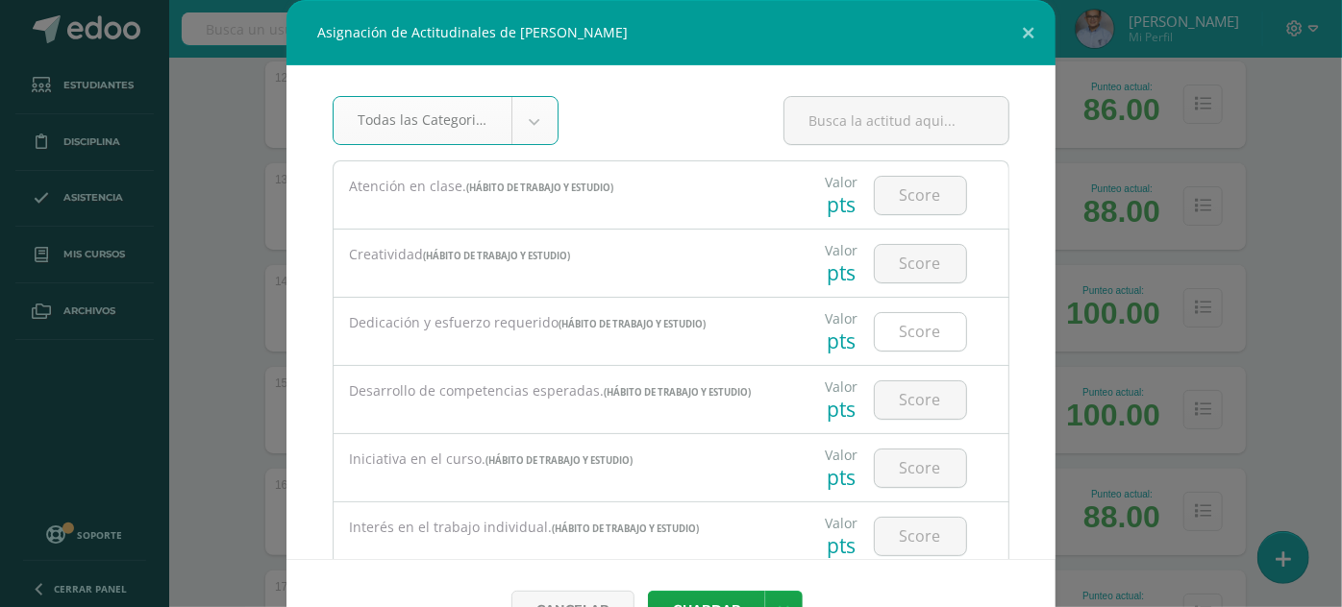
click at [902, 325] on input "number" at bounding box center [920, 331] width 91 height 37
type input "2"
click at [727, 590] on div "Cancelar Guardar Guardar y poblar en todos mis cursos" at bounding box center [670, 609] width 769 height 100
click at [723, 595] on button "Guardar" at bounding box center [706, 609] width 117 height 37
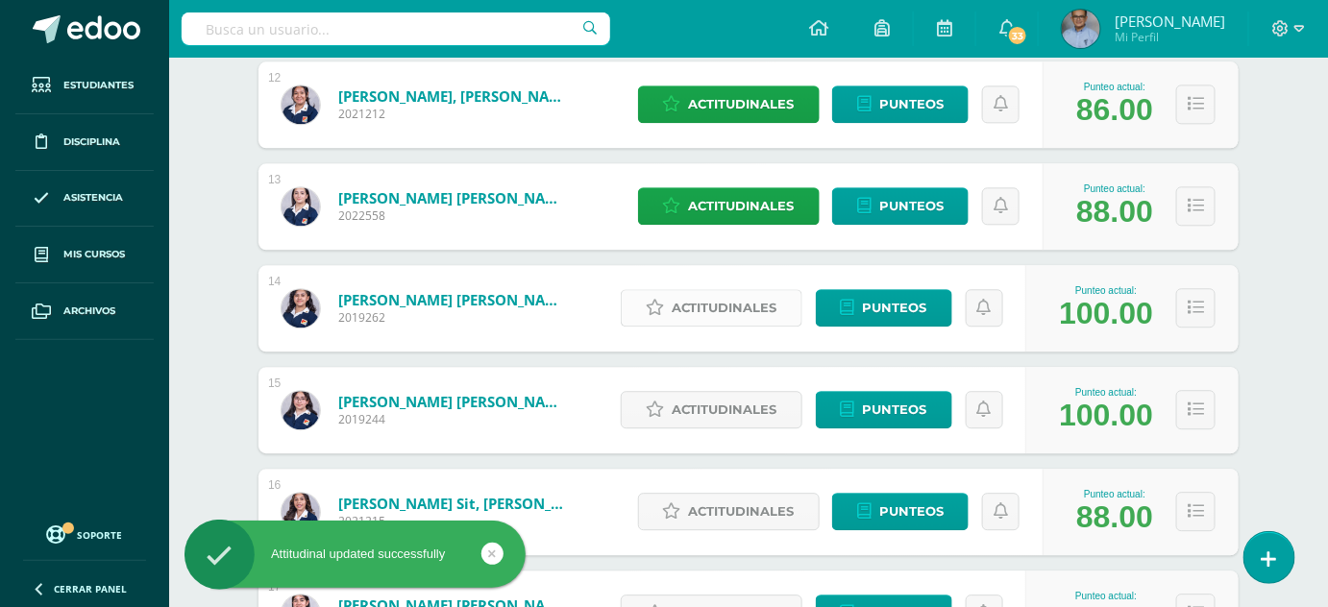
click at [715, 297] on span "Actitudinales" at bounding box center [725, 308] width 106 height 36
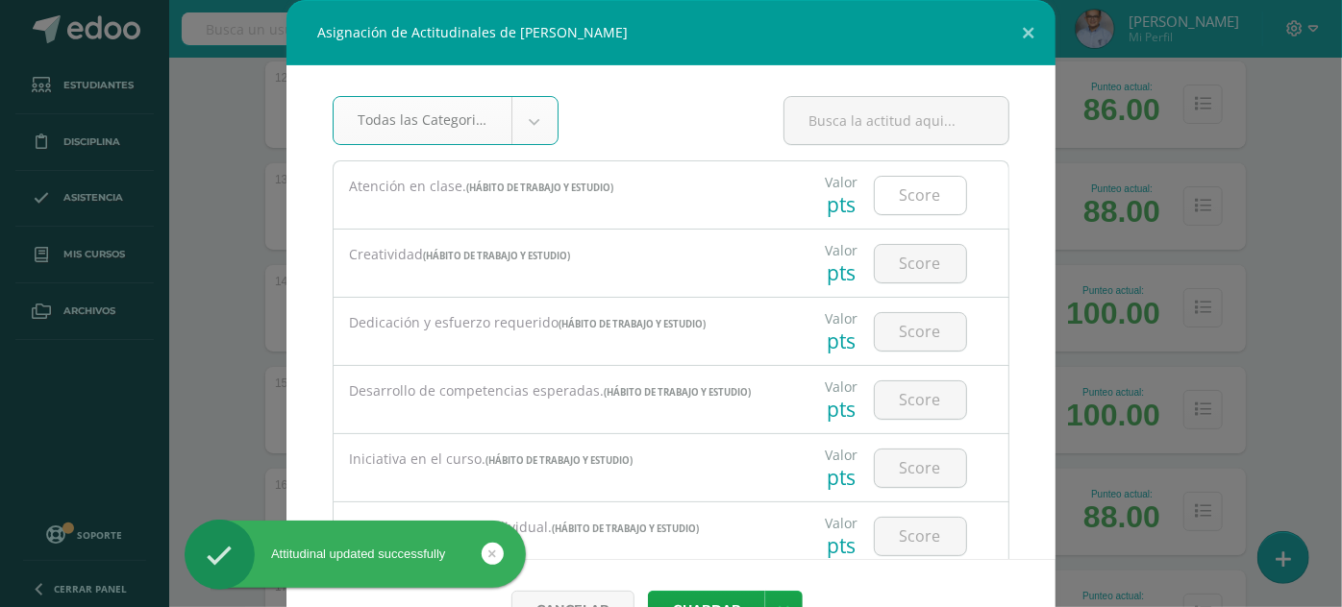
click at [891, 198] on input "number" at bounding box center [920, 195] width 91 height 37
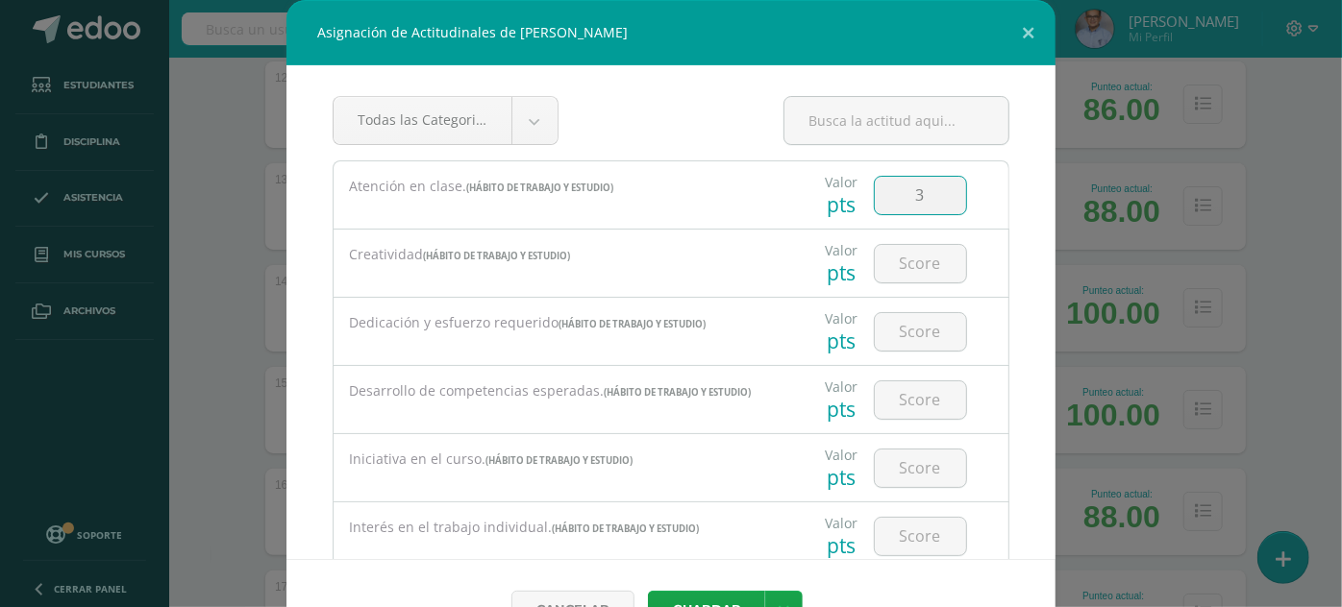
type input "3"
click at [648, 591] on button "Guardar" at bounding box center [706, 609] width 117 height 37
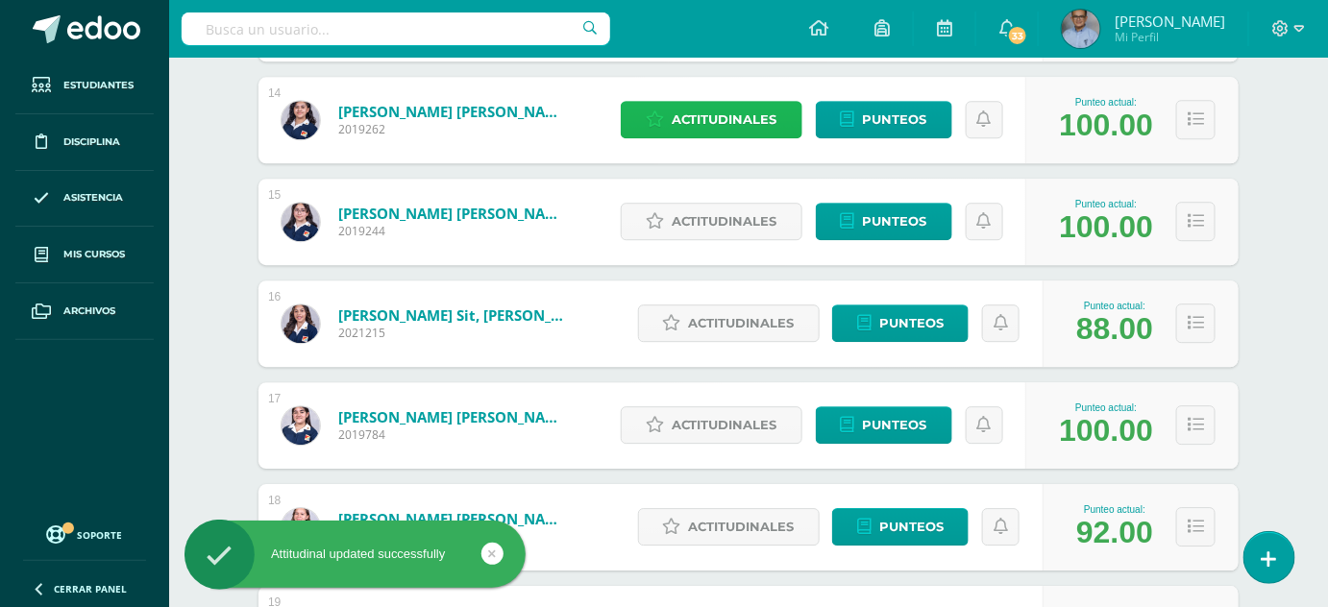
scroll to position [1673, 0]
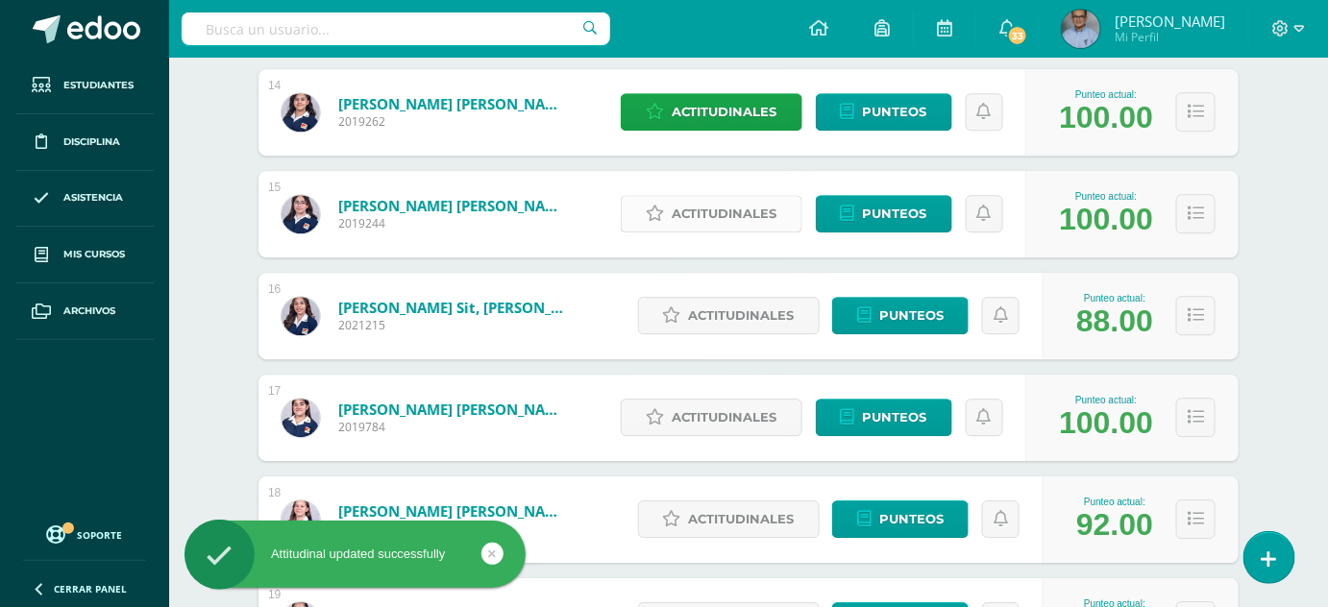
click at [752, 217] on span "Actitudinales" at bounding box center [725, 214] width 106 height 36
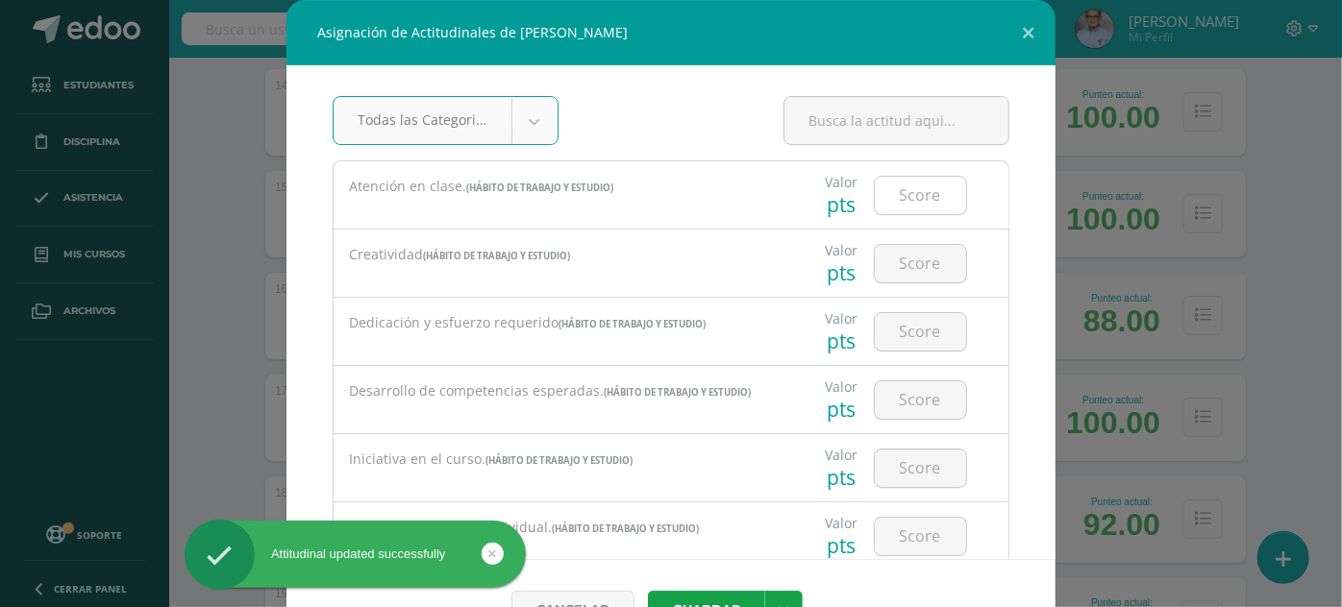
click at [896, 195] on input "number" at bounding box center [920, 195] width 91 height 37
type input "3"
click at [648, 591] on button "Guardar" at bounding box center [706, 609] width 117 height 37
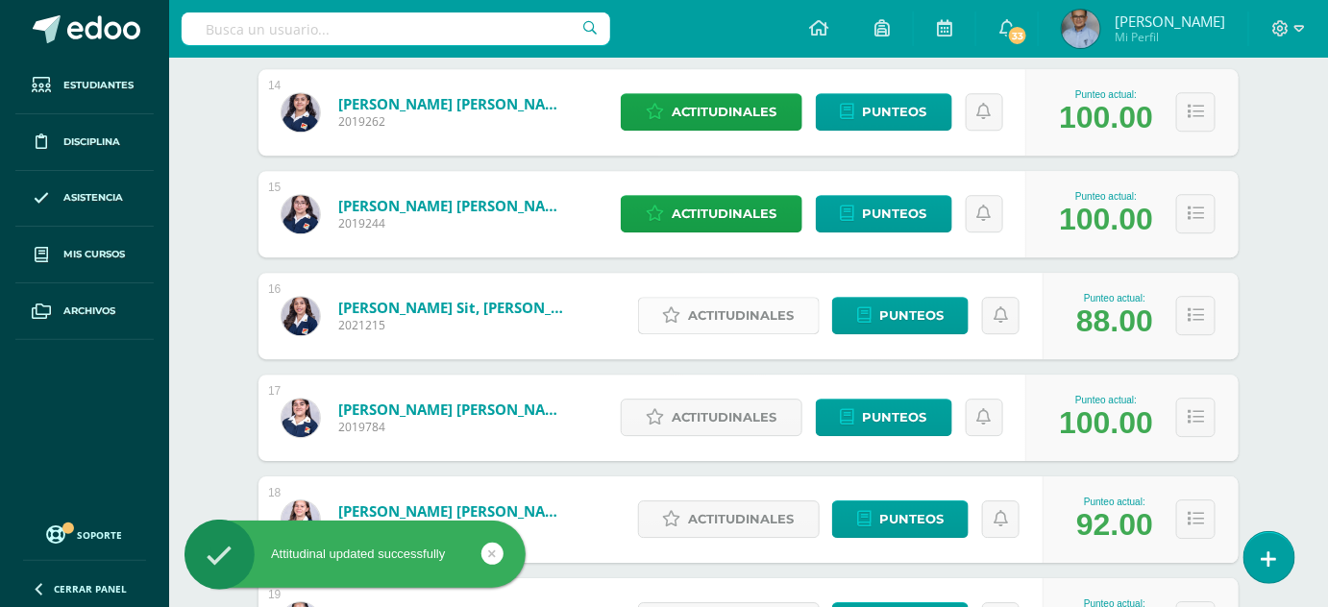
click at [765, 319] on span "Actitudinales" at bounding box center [742, 316] width 106 height 36
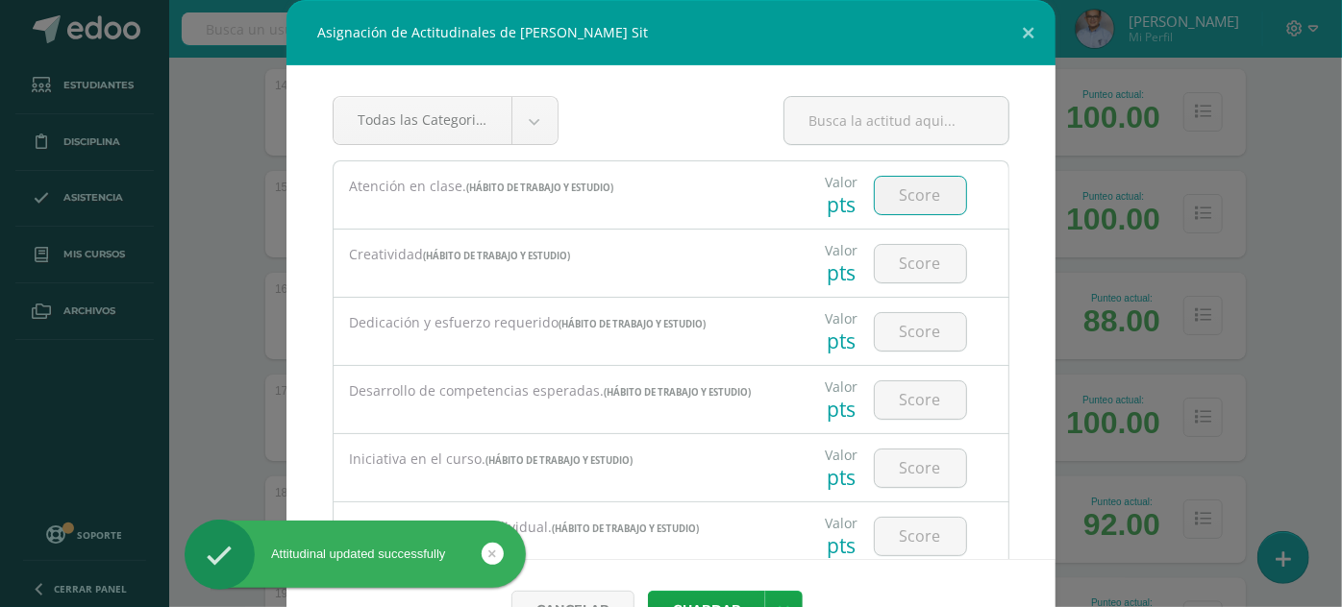
click at [897, 199] on input "number" at bounding box center [920, 195] width 91 height 37
type input "3"
click at [648, 591] on button "Guardar" at bounding box center [706, 609] width 117 height 37
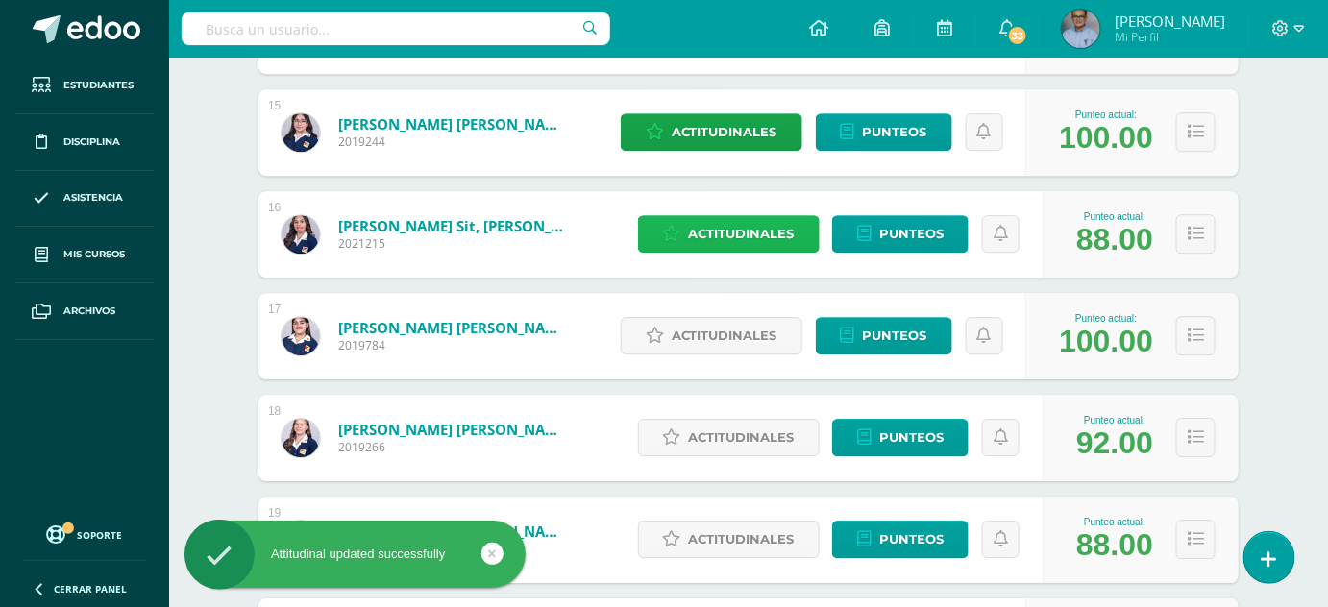
scroll to position [1756, 0]
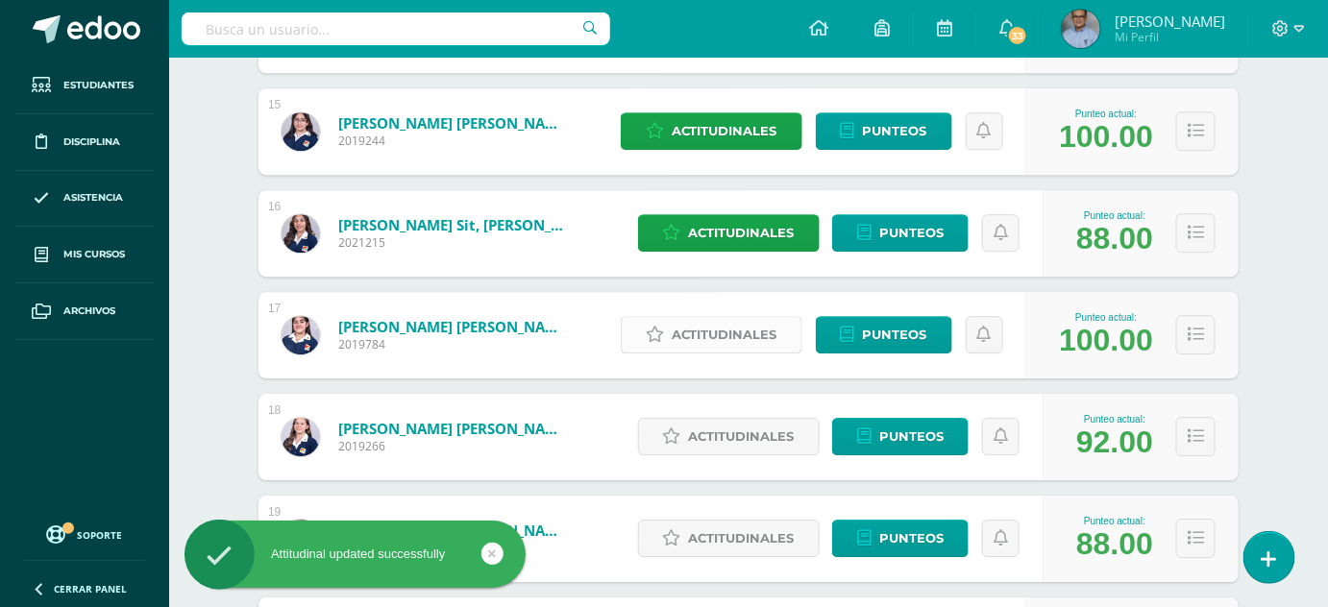
click at [755, 337] on span "Actitudinales" at bounding box center [725, 335] width 106 height 36
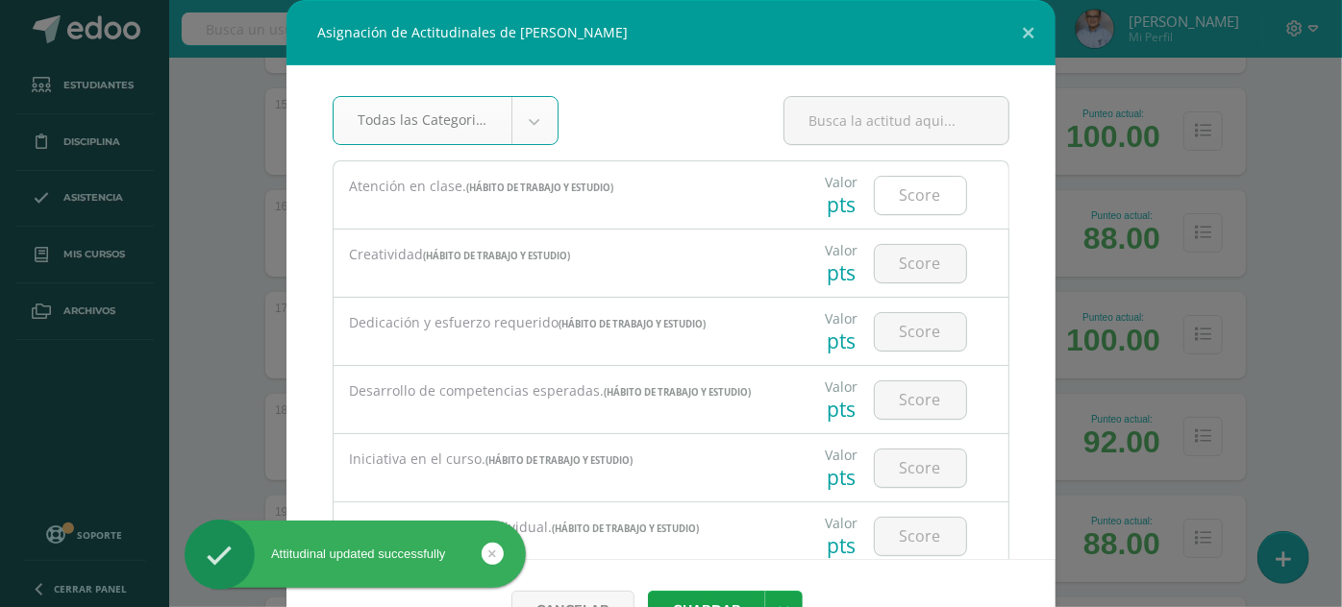
click at [888, 193] on input "number" at bounding box center [920, 195] width 91 height 37
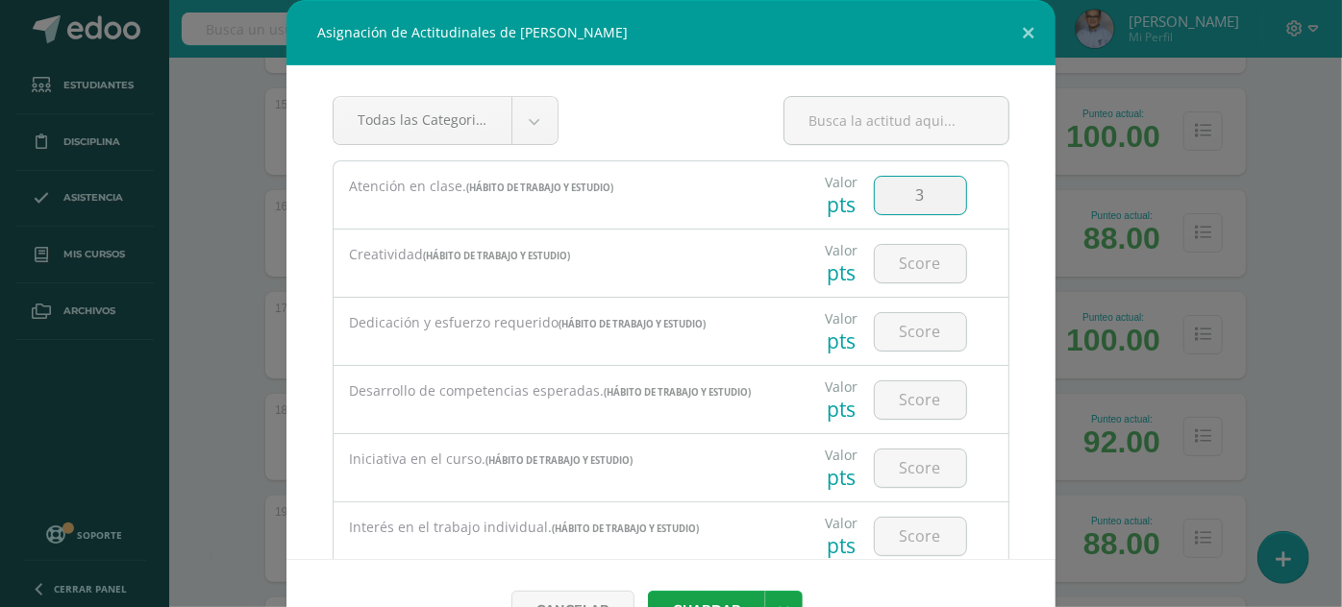
type input "3"
click at [648, 591] on button "Guardar" at bounding box center [706, 609] width 117 height 37
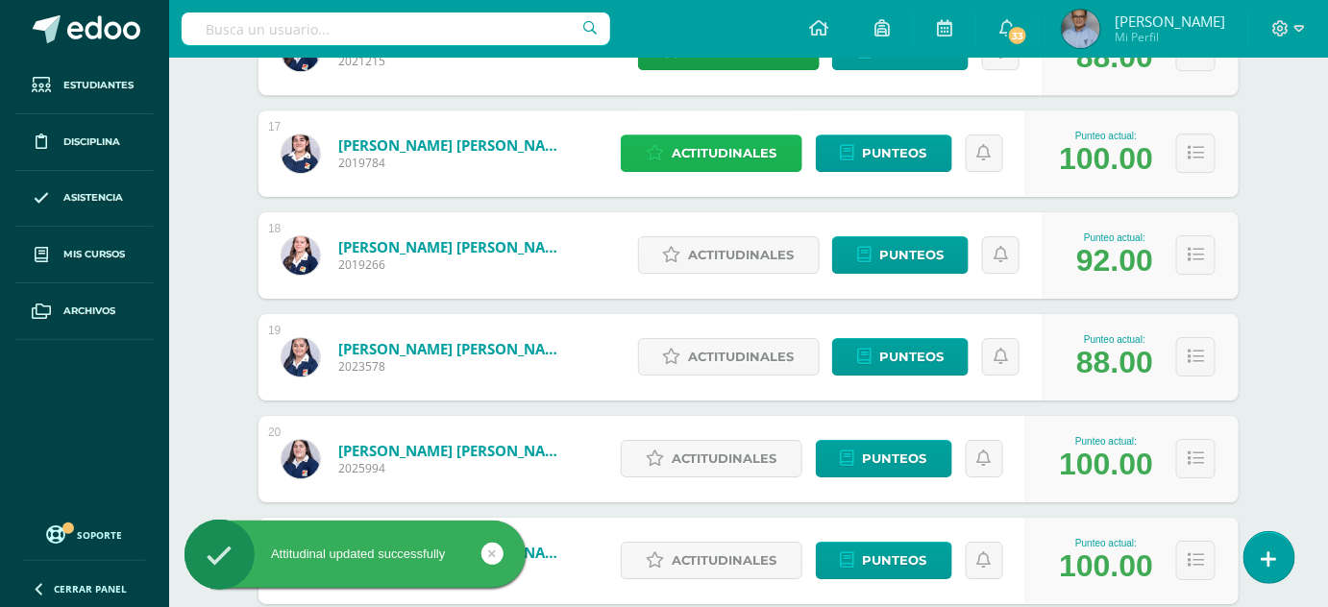
scroll to position [1942, 0]
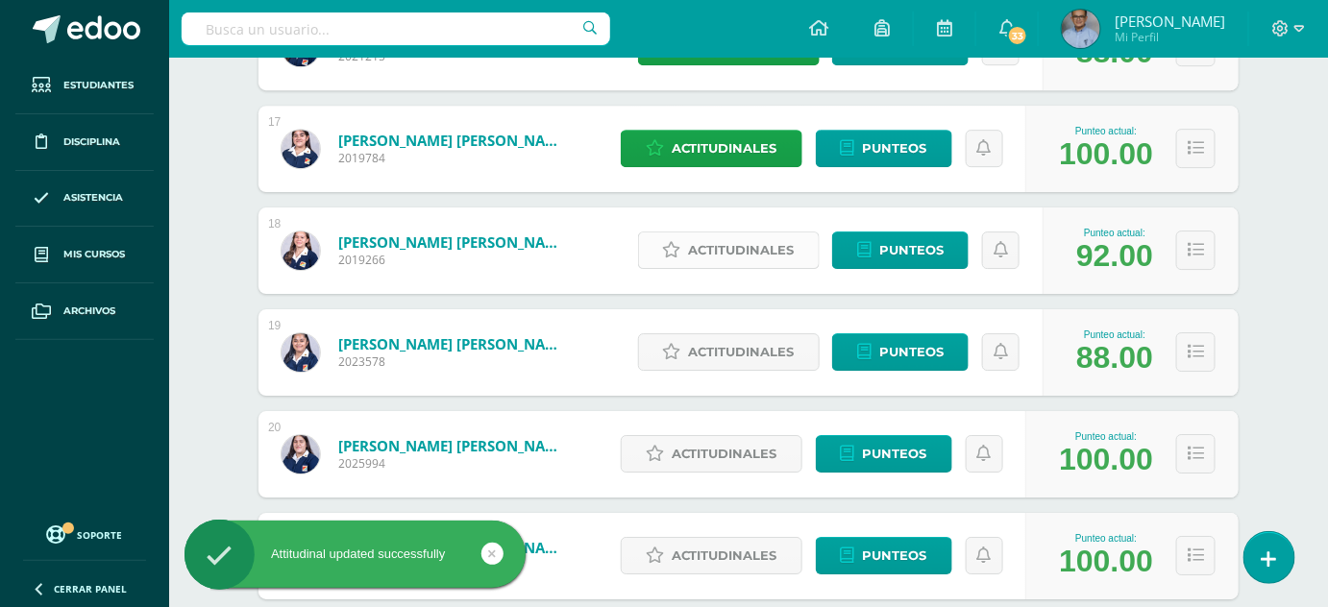
click at [762, 239] on span "Actitudinales" at bounding box center [742, 251] width 106 height 36
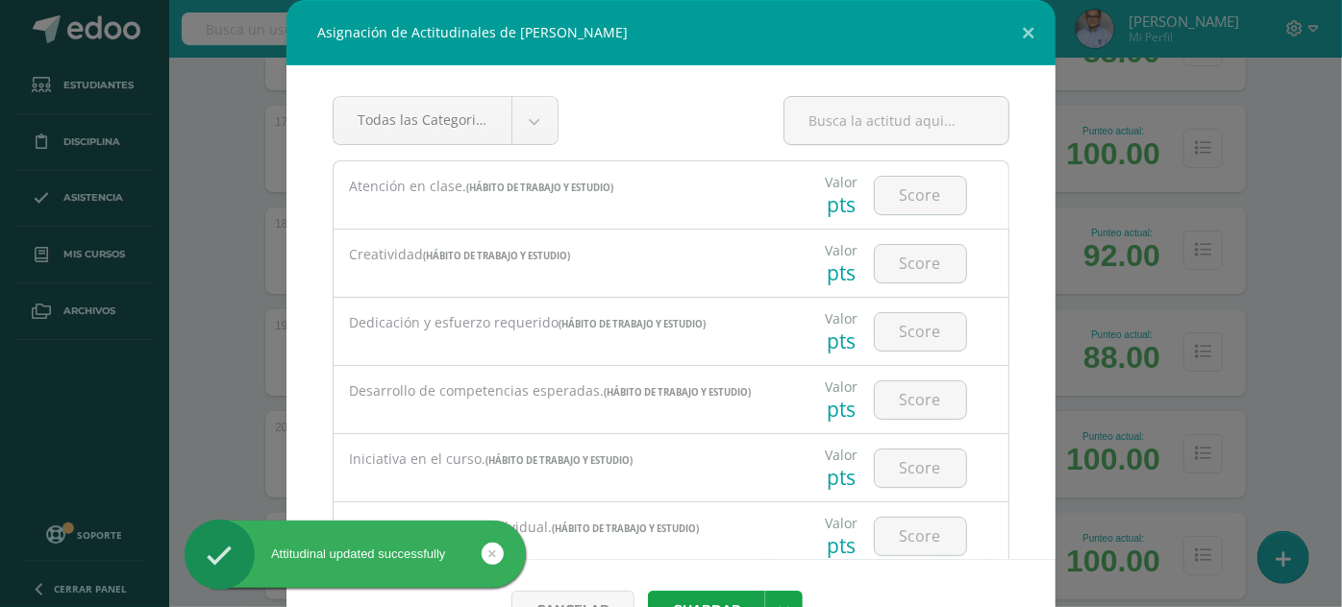
click at [943, 171] on div at bounding box center [920, 194] width 109 height 67
click at [908, 182] on input "number" at bounding box center [920, 195] width 91 height 37
type input "3"
click at [648, 591] on button "Guardar" at bounding box center [706, 609] width 117 height 37
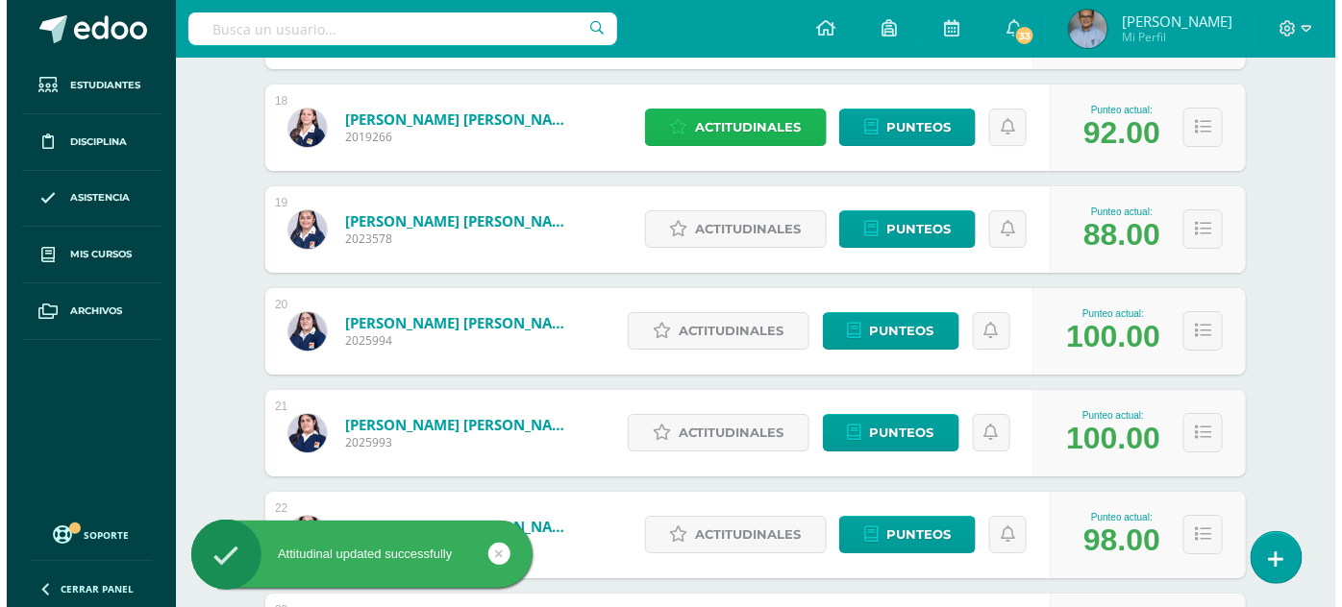
scroll to position [2065, 0]
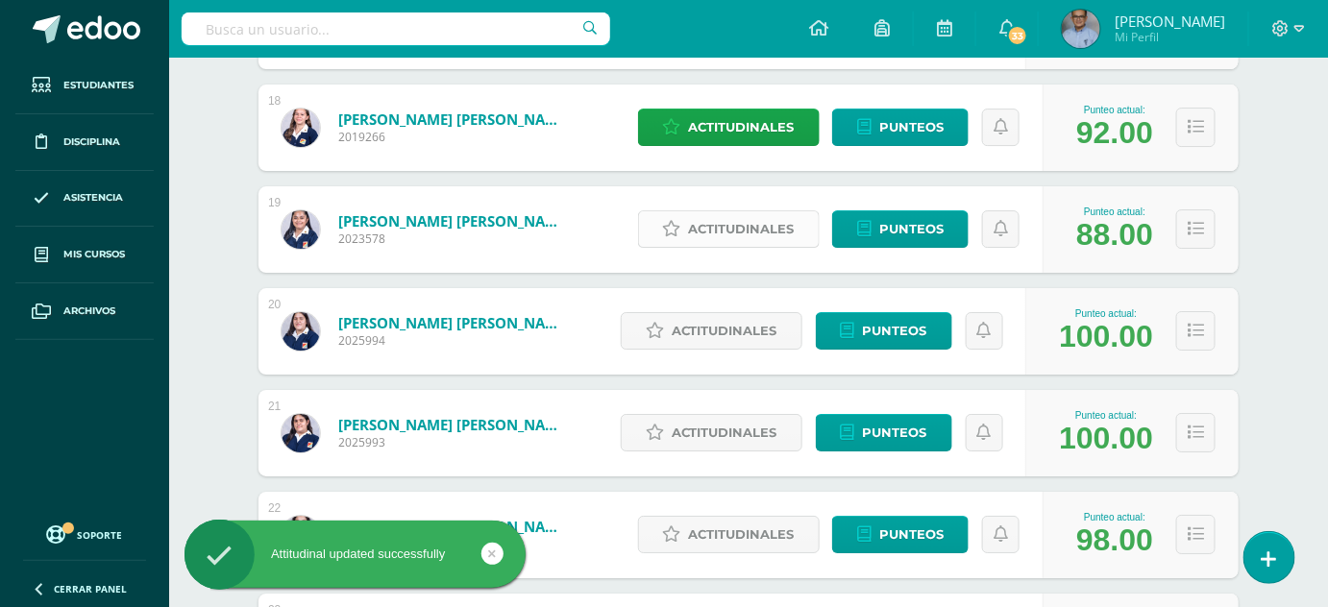
click at [778, 237] on span "Actitudinales" at bounding box center [742, 229] width 106 height 36
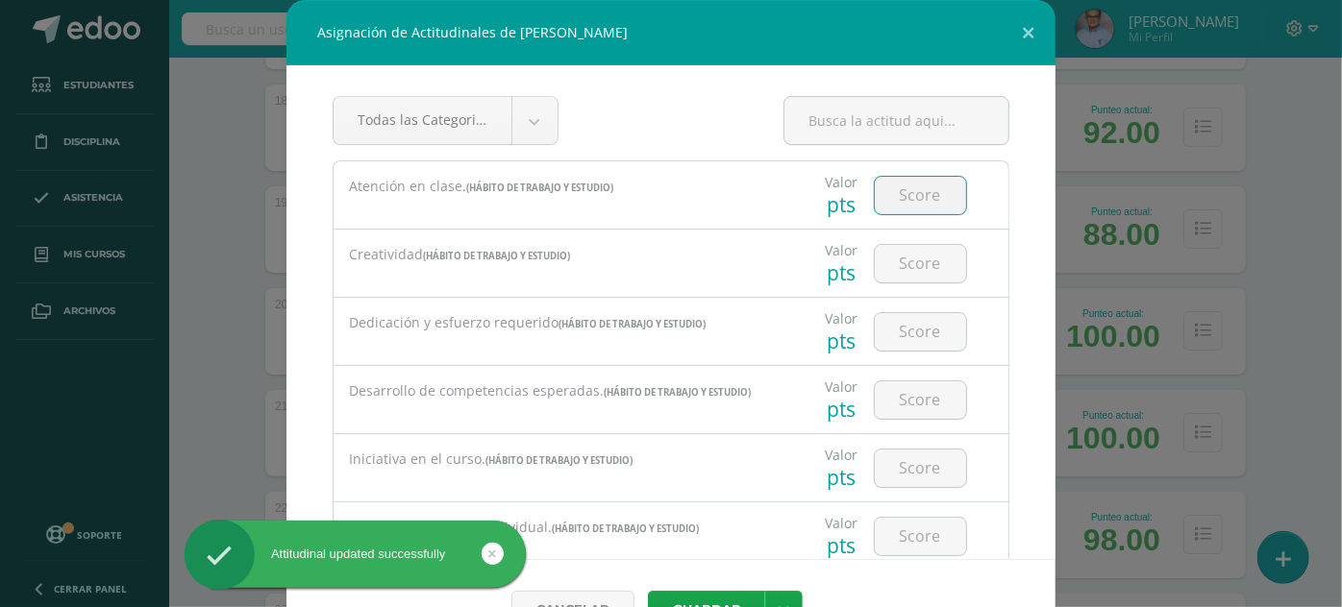
click at [915, 187] on input "number" at bounding box center [920, 195] width 91 height 37
type input "3"
click at [648, 591] on button "Guardar" at bounding box center [706, 609] width 117 height 37
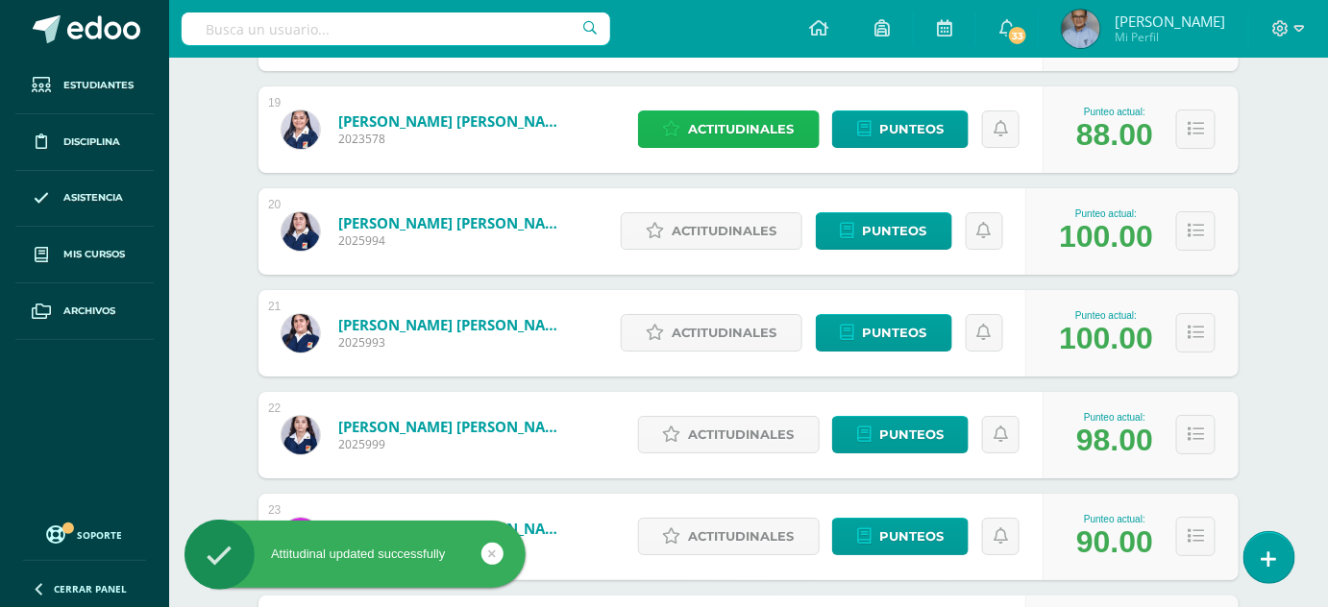
scroll to position [2166, 0]
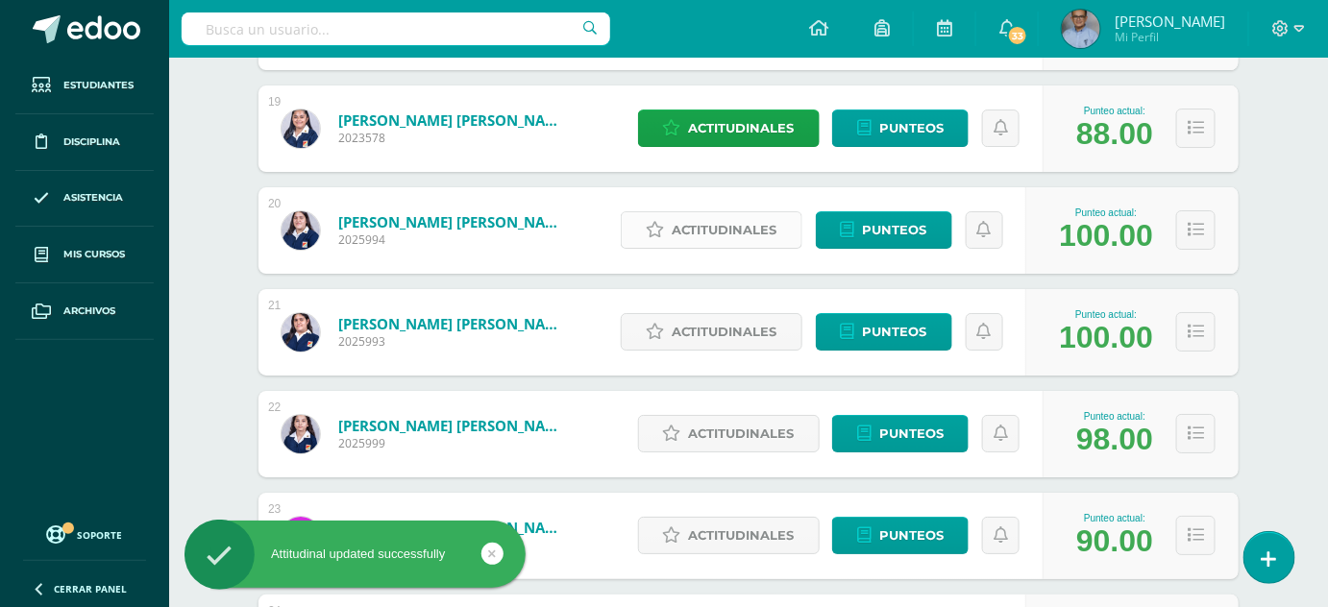
click at [760, 232] on span "Actitudinales" at bounding box center [725, 230] width 106 height 36
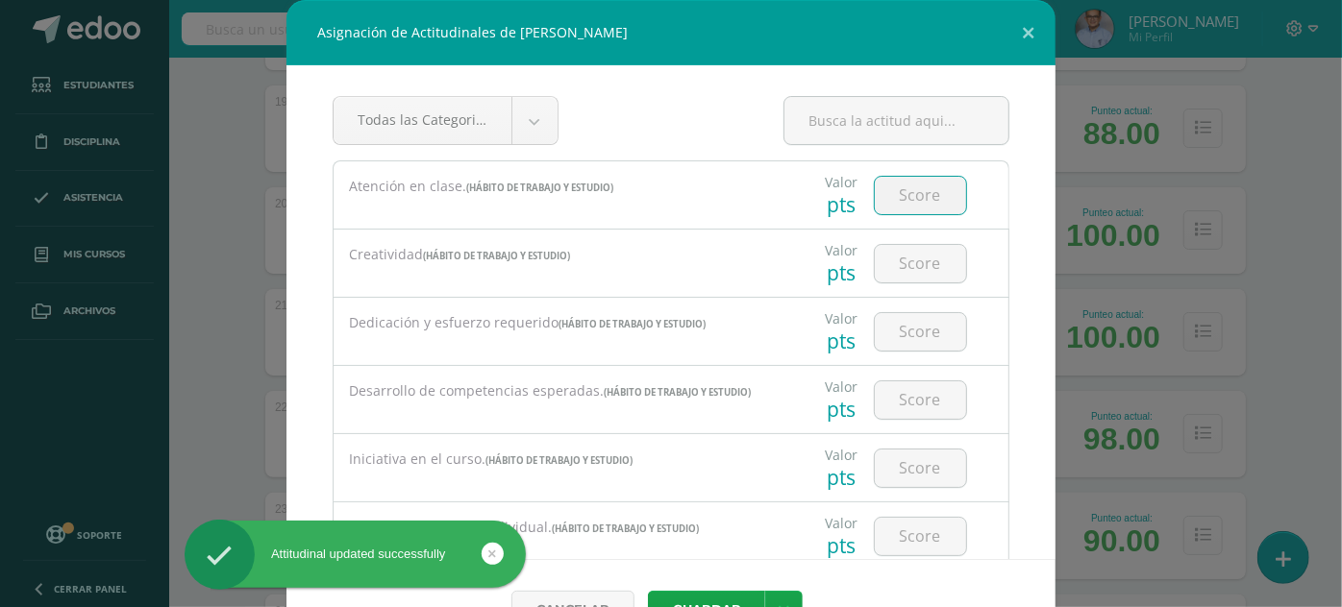
click at [928, 177] on input "number" at bounding box center [920, 195] width 91 height 37
type input "3"
click at [648, 591] on button "Guardar" at bounding box center [706, 609] width 117 height 37
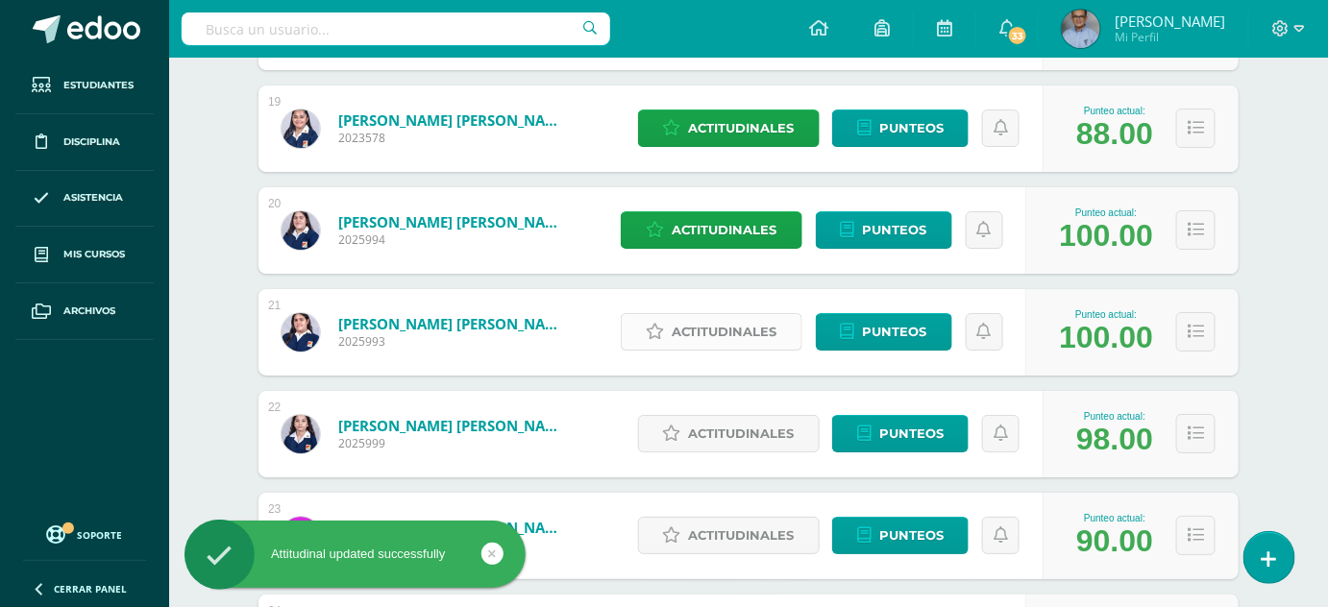
click at [747, 343] on span "Actitudinales" at bounding box center [725, 332] width 106 height 36
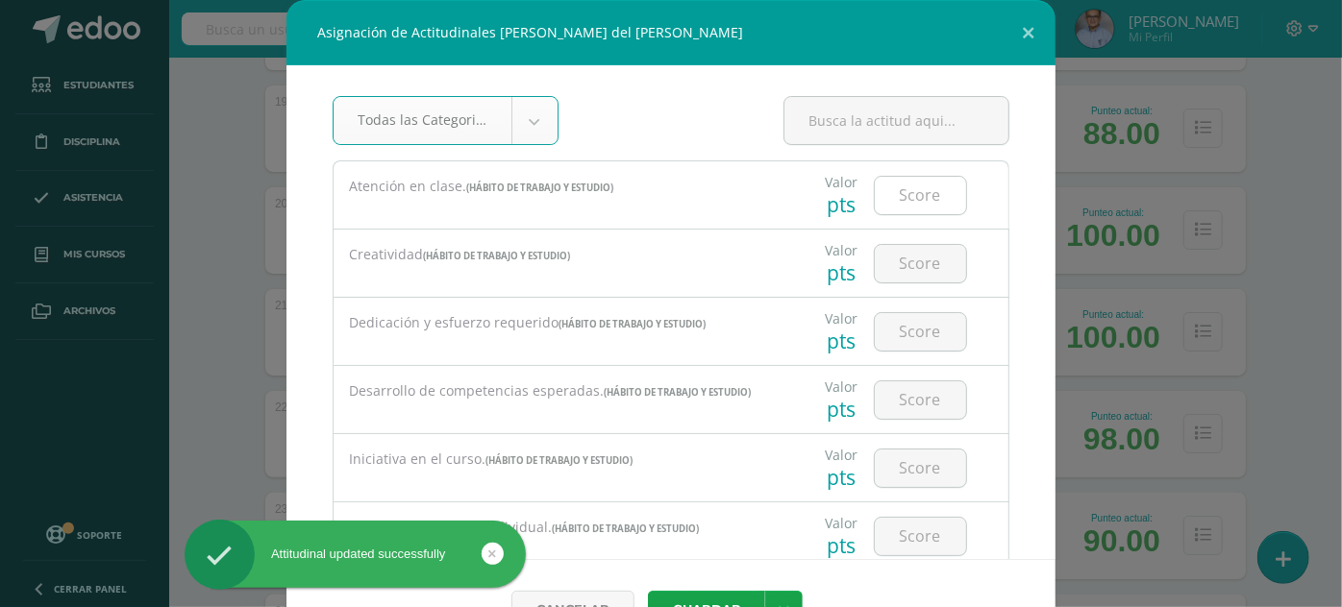
click at [903, 198] on input "number" at bounding box center [920, 195] width 91 height 37
type input "3"
click at [648, 591] on button "Guardar" at bounding box center [706, 609] width 117 height 37
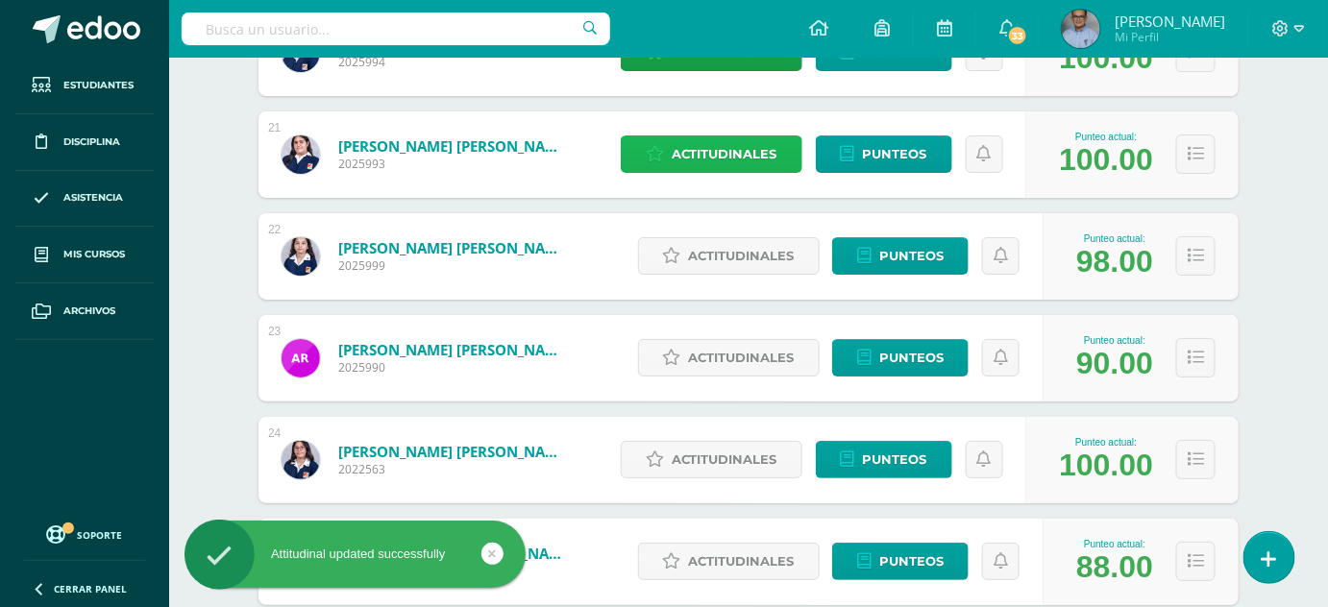
scroll to position [2345, 0]
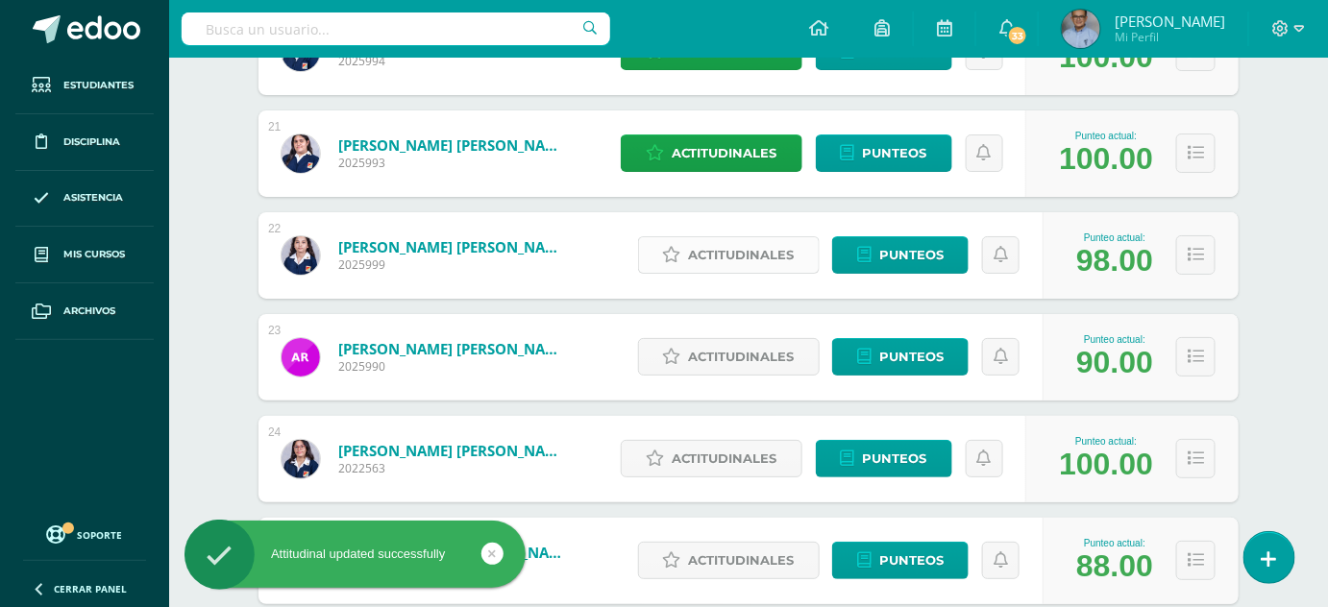
click at [732, 242] on span "Actitudinales" at bounding box center [742, 255] width 106 height 36
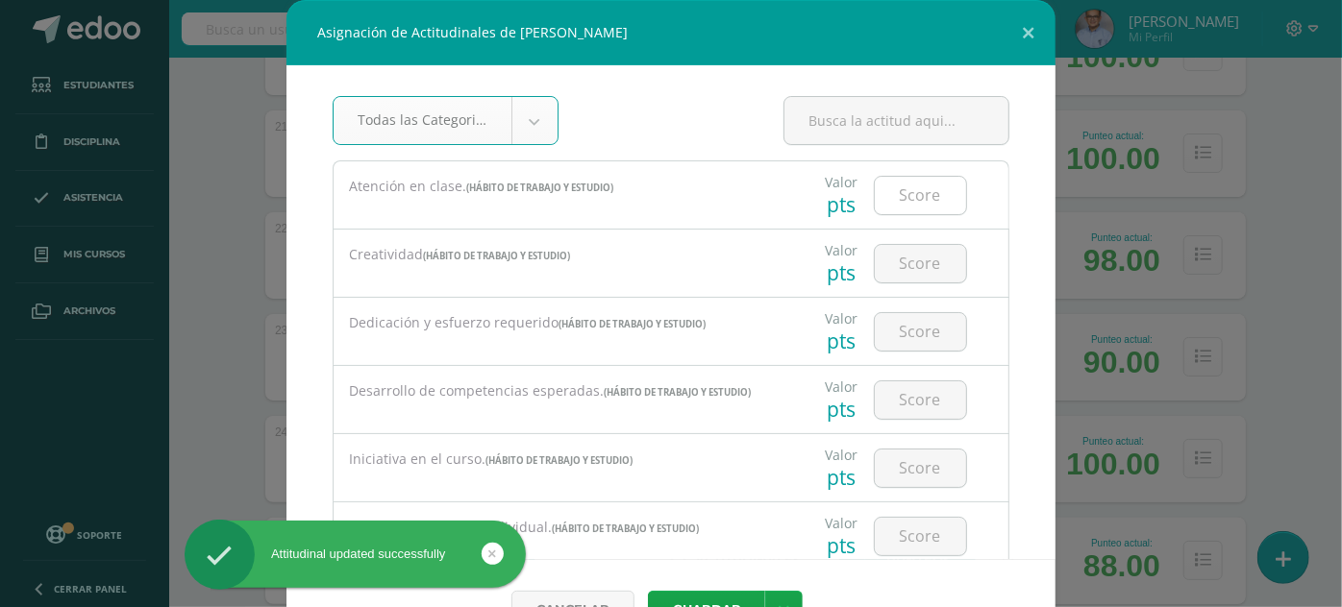
click at [910, 184] on input "number" at bounding box center [920, 195] width 91 height 37
type input "3"
click at [648, 591] on button "Guardar" at bounding box center [706, 609] width 117 height 37
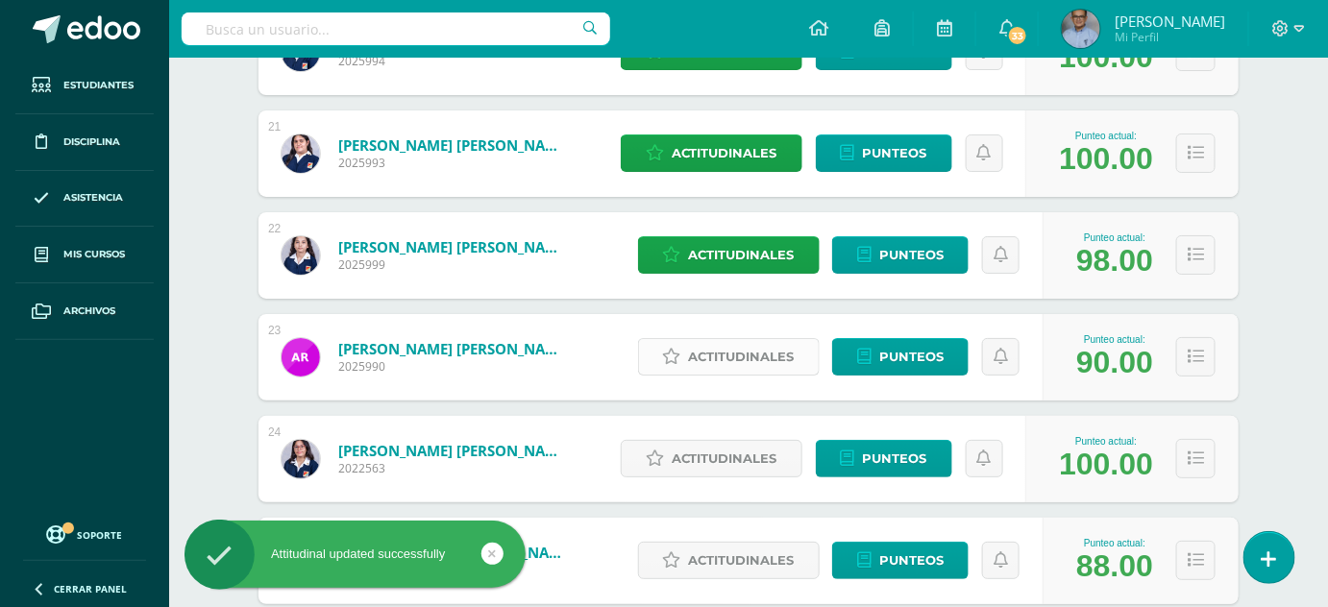
click at [769, 356] on span "Actitudinales" at bounding box center [742, 357] width 106 height 36
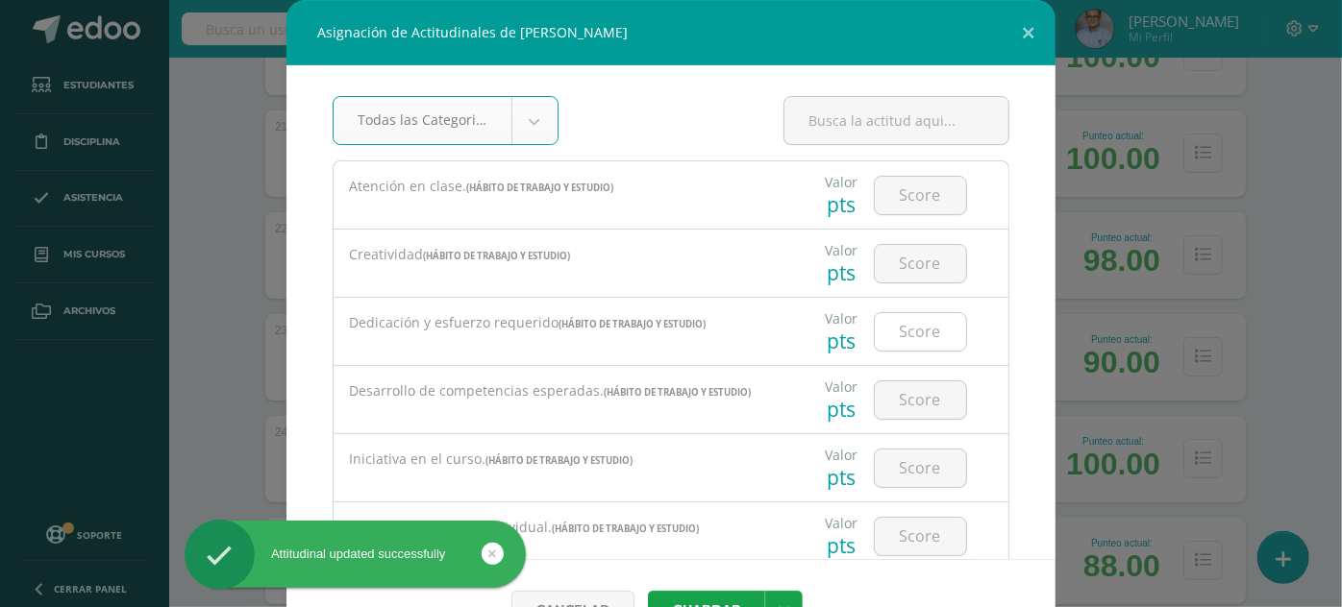
click at [893, 334] on input "number" at bounding box center [920, 331] width 91 height 37
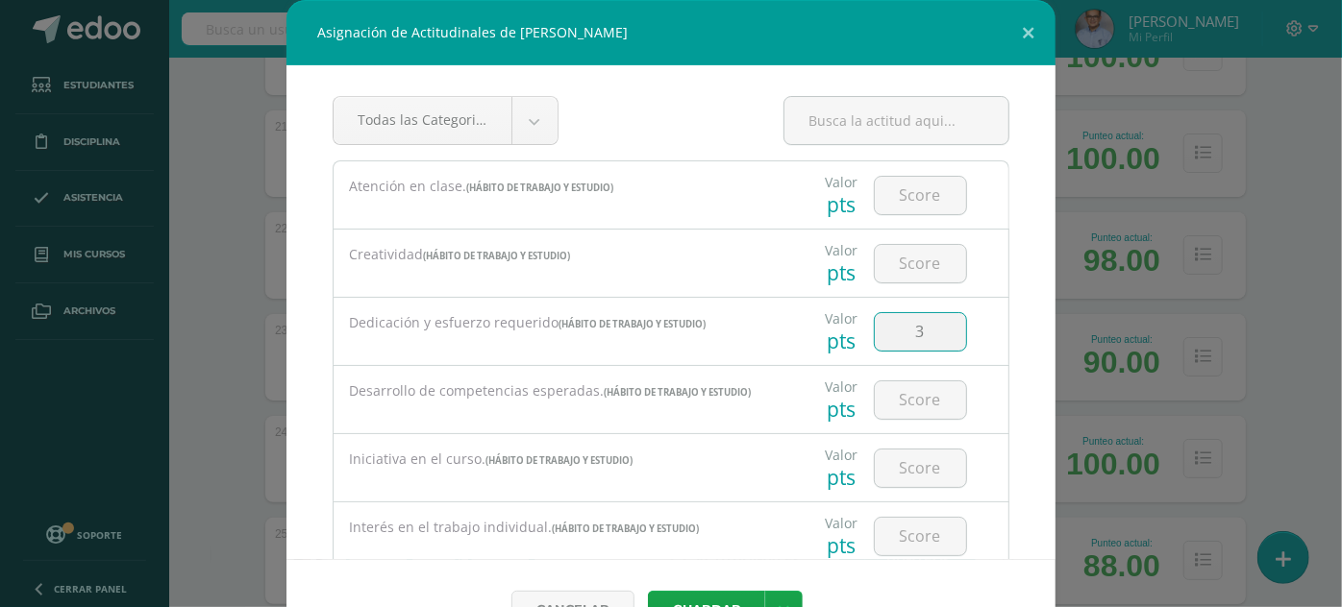
type input "3"
click at [648, 591] on button "Guardar" at bounding box center [706, 609] width 117 height 37
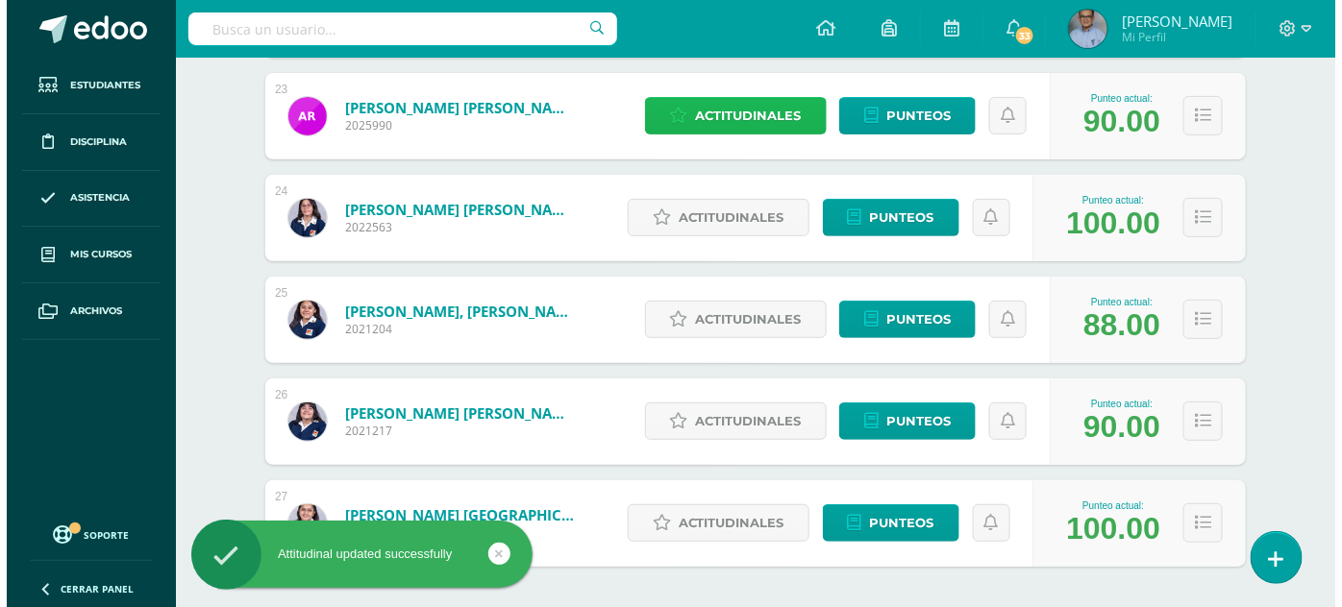
scroll to position [2588, 0]
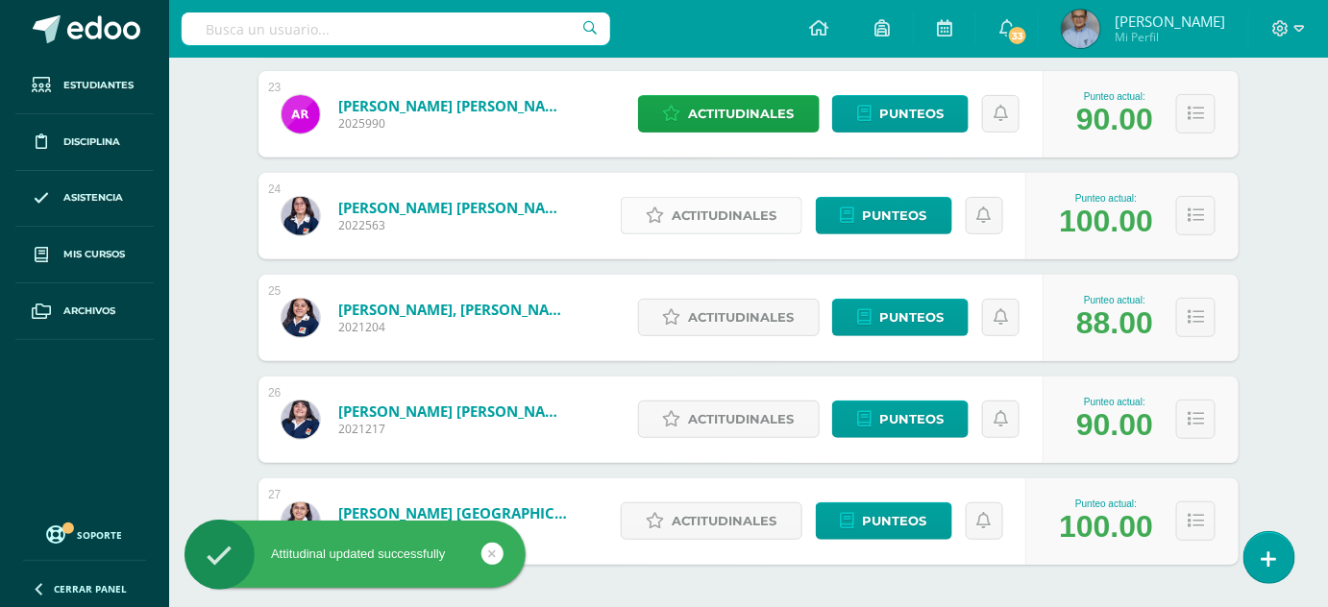
click at [735, 225] on span "Actitudinales" at bounding box center [725, 216] width 106 height 36
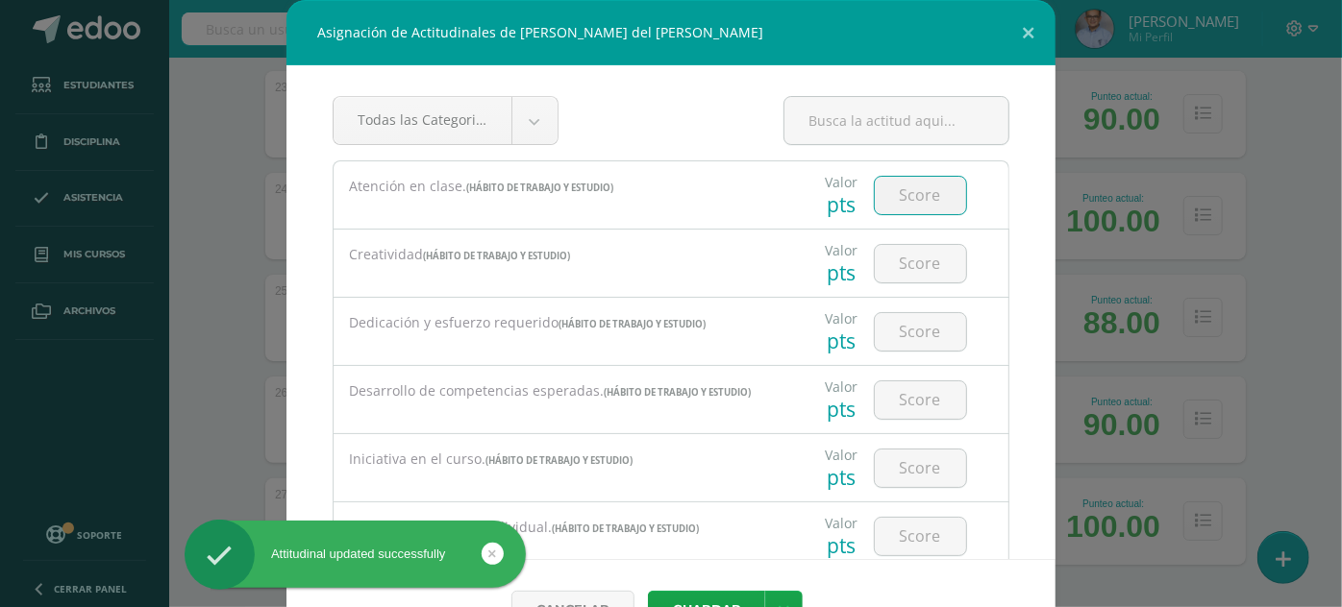
click at [889, 198] on input "number" at bounding box center [920, 195] width 91 height 37
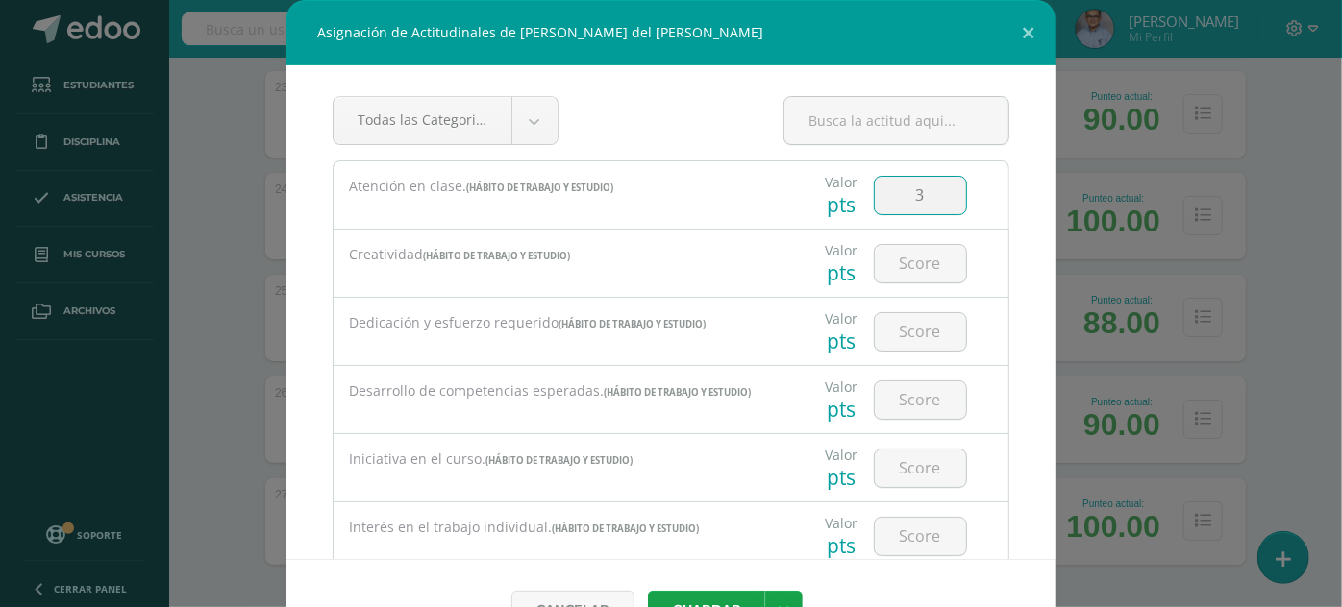
type input "3"
click at [648, 591] on button "Guardar" at bounding box center [706, 609] width 117 height 37
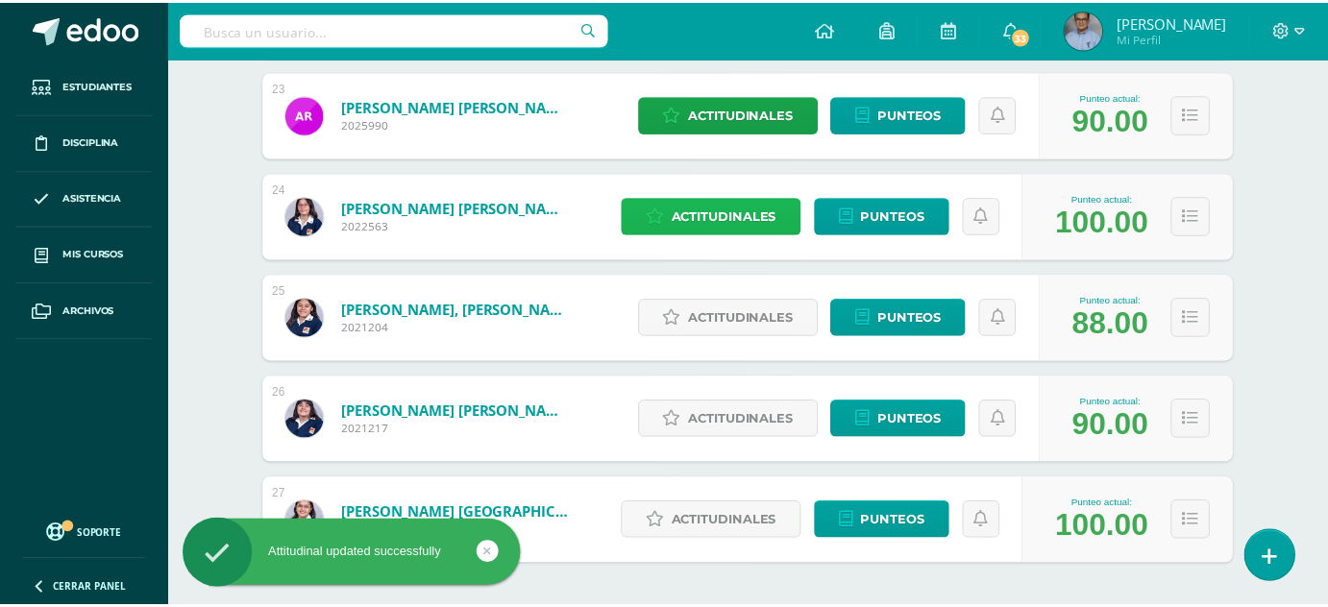
scroll to position [2661, 0]
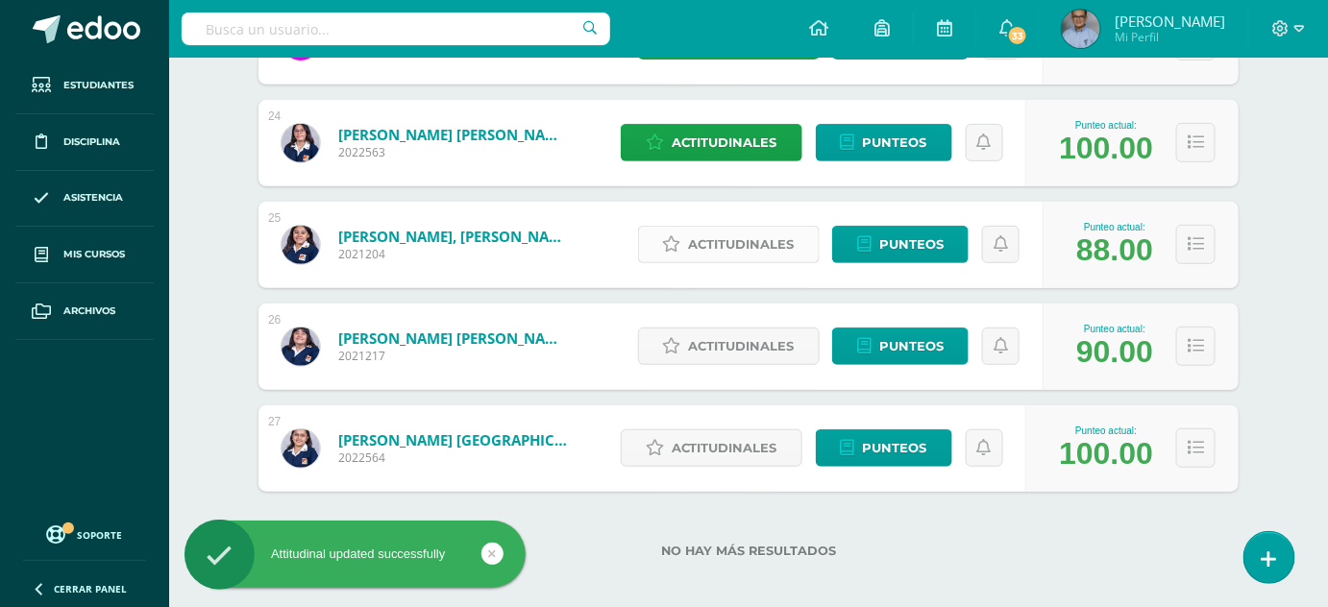
click at [782, 247] on span "Actitudinales" at bounding box center [742, 245] width 106 height 36
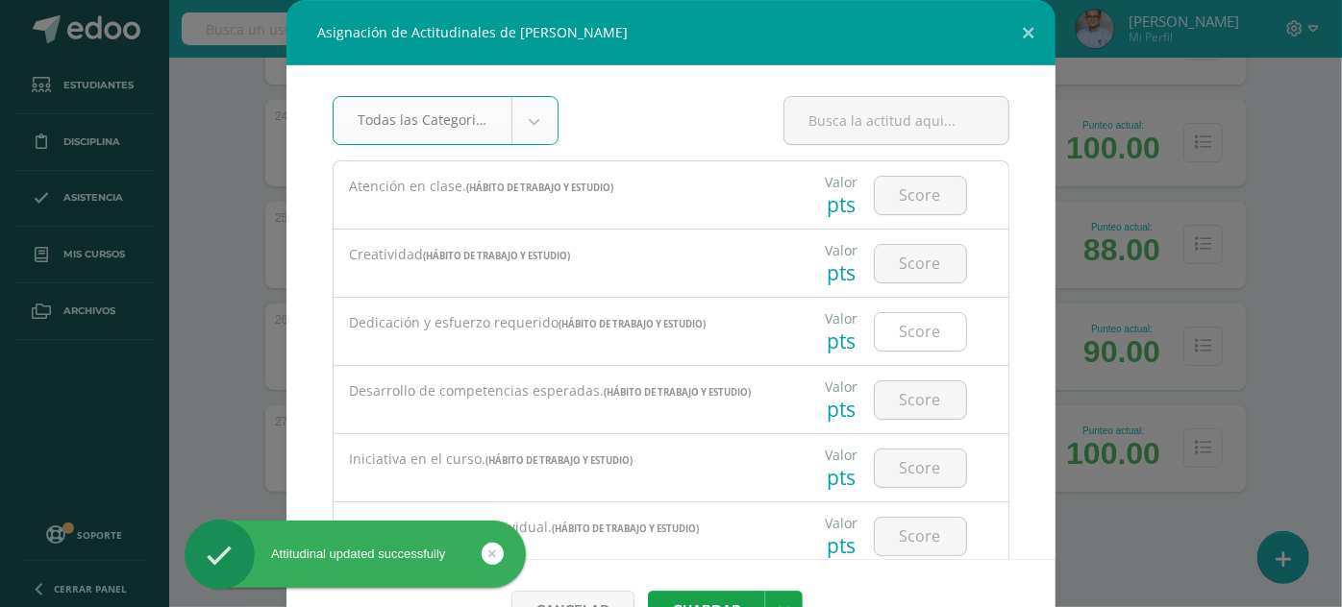
click at [892, 325] on input "number" at bounding box center [920, 331] width 91 height 37
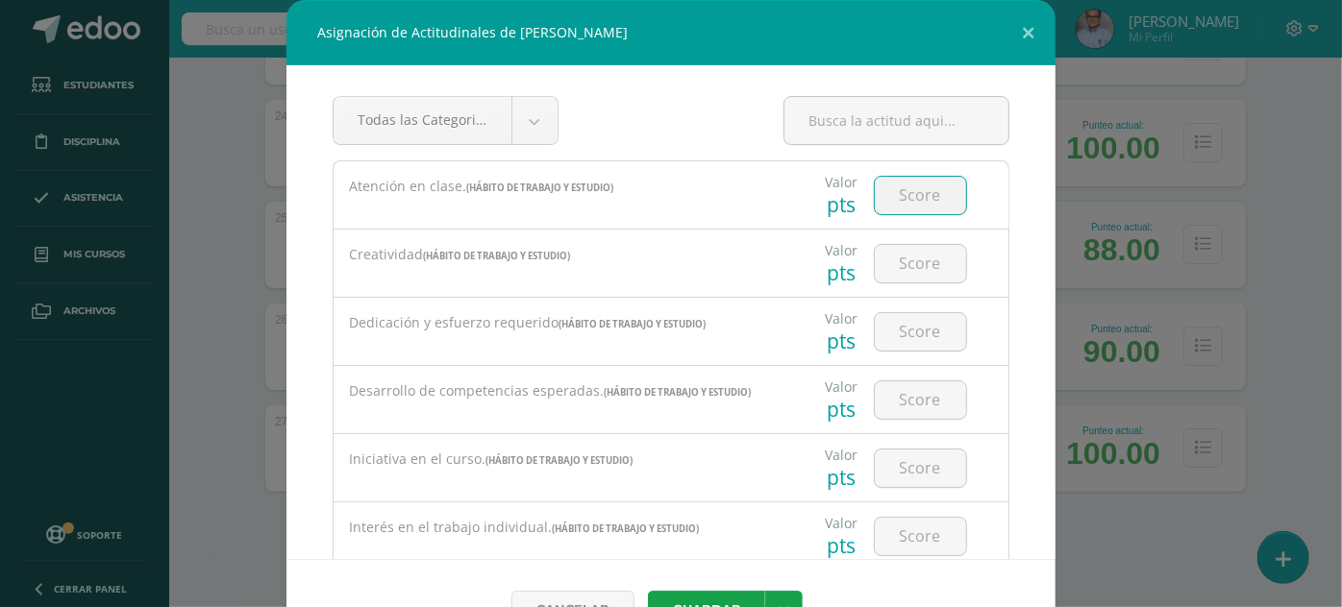
click at [896, 177] on input "number" at bounding box center [920, 195] width 91 height 37
type input "3"
click at [648, 591] on button "Guardar" at bounding box center [706, 609] width 117 height 37
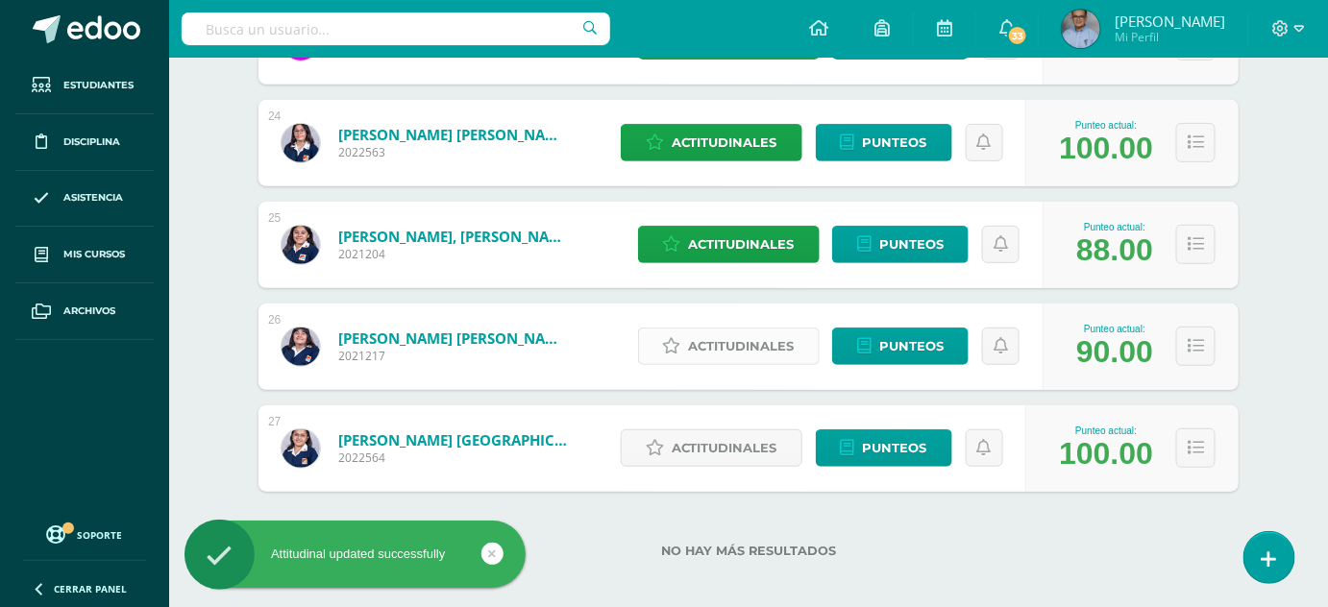
click at [752, 347] on span "Actitudinales" at bounding box center [742, 347] width 106 height 36
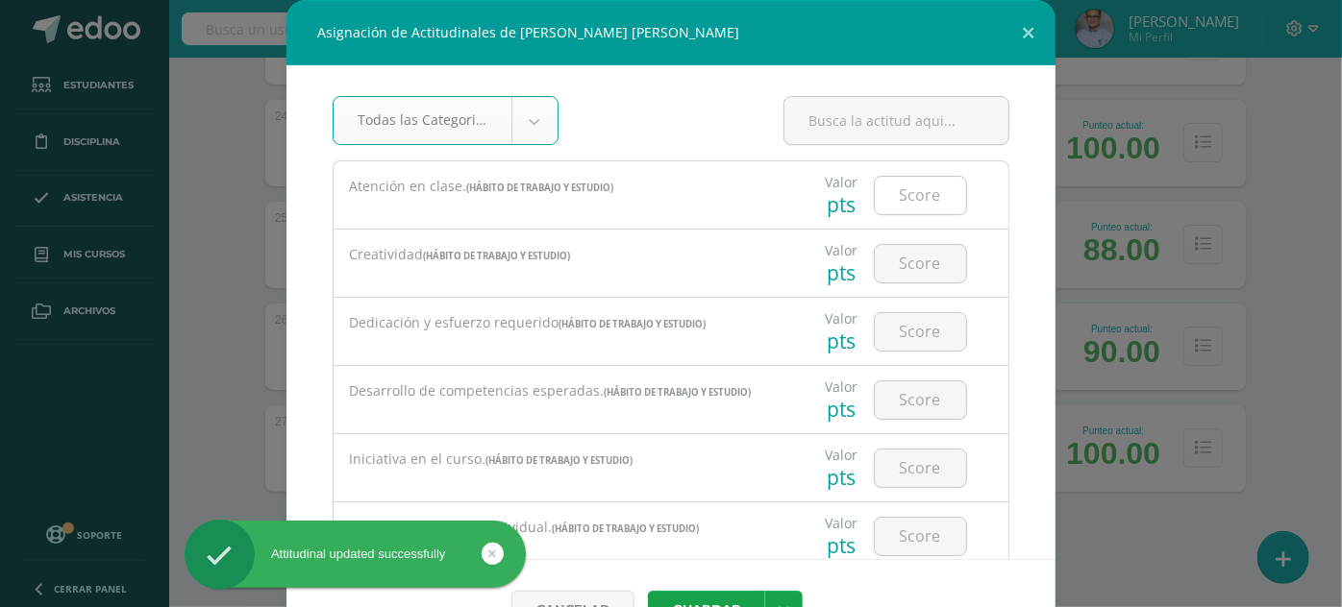
click at [900, 203] on input "number" at bounding box center [920, 195] width 91 height 37
type input "3"
click at [648, 591] on button "Guardar" at bounding box center [706, 609] width 117 height 37
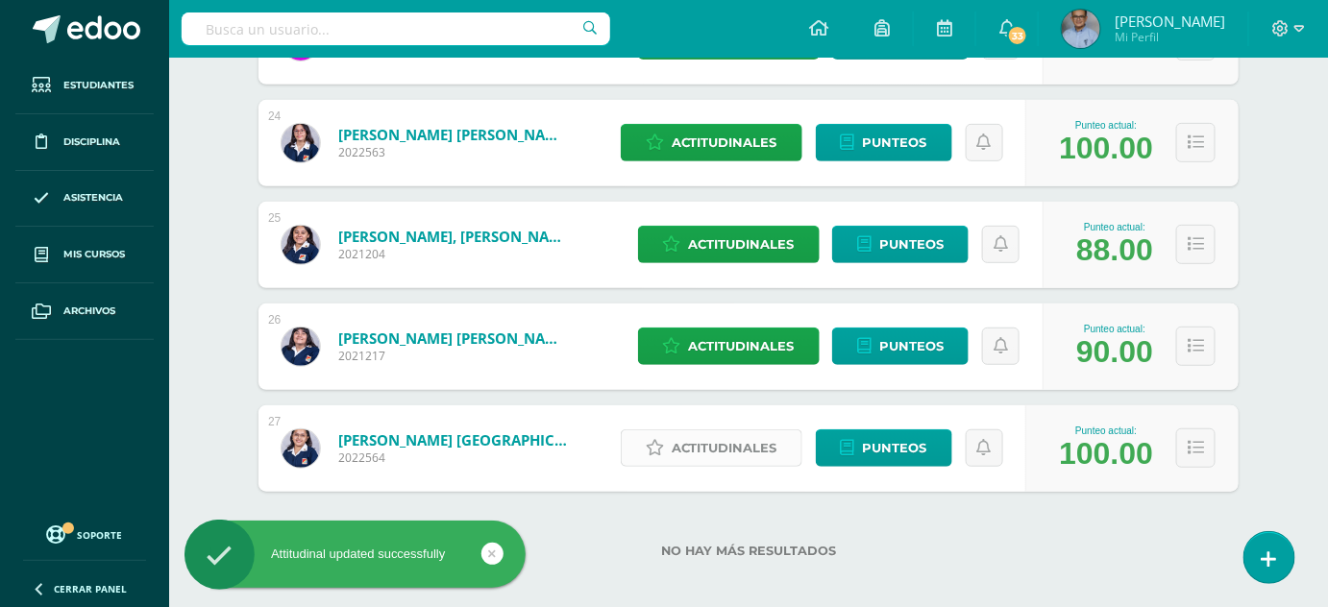
click at [762, 451] on span "Actitudinales" at bounding box center [725, 449] width 106 height 36
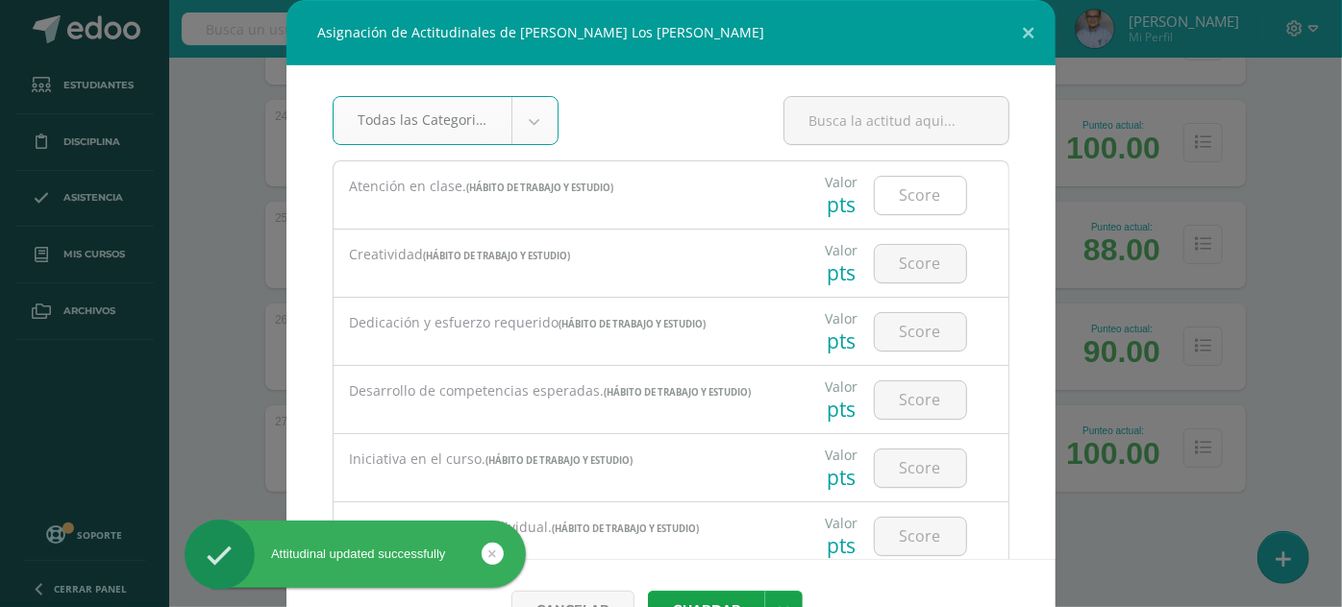
click at [875, 194] on input "number" at bounding box center [920, 195] width 91 height 37
type input "3"
click at [648, 591] on button "Guardar" at bounding box center [706, 609] width 117 height 37
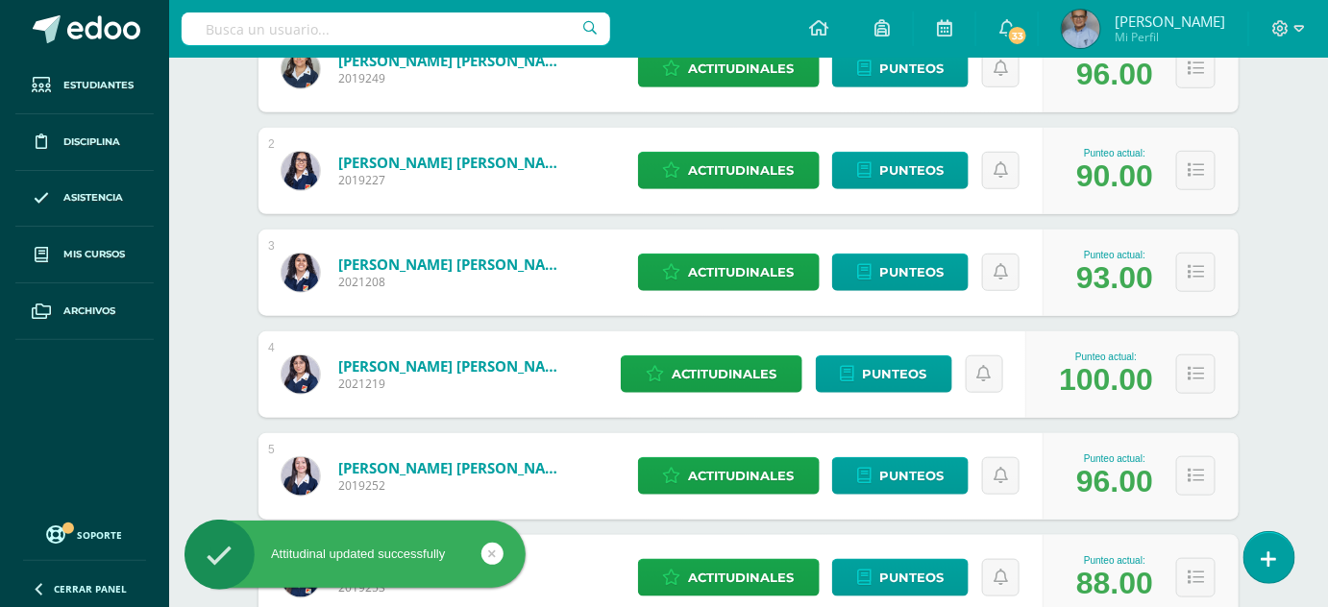
scroll to position [0, 0]
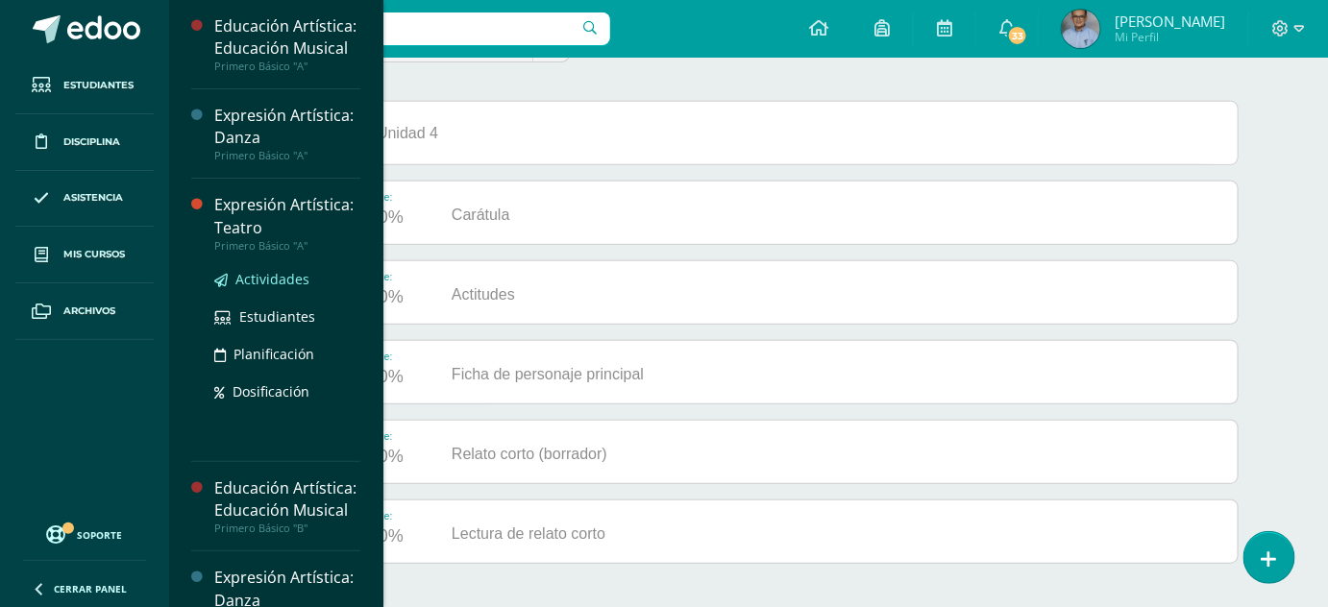
click at [284, 288] on span "Actividades" at bounding box center [272, 279] width 74 height 18
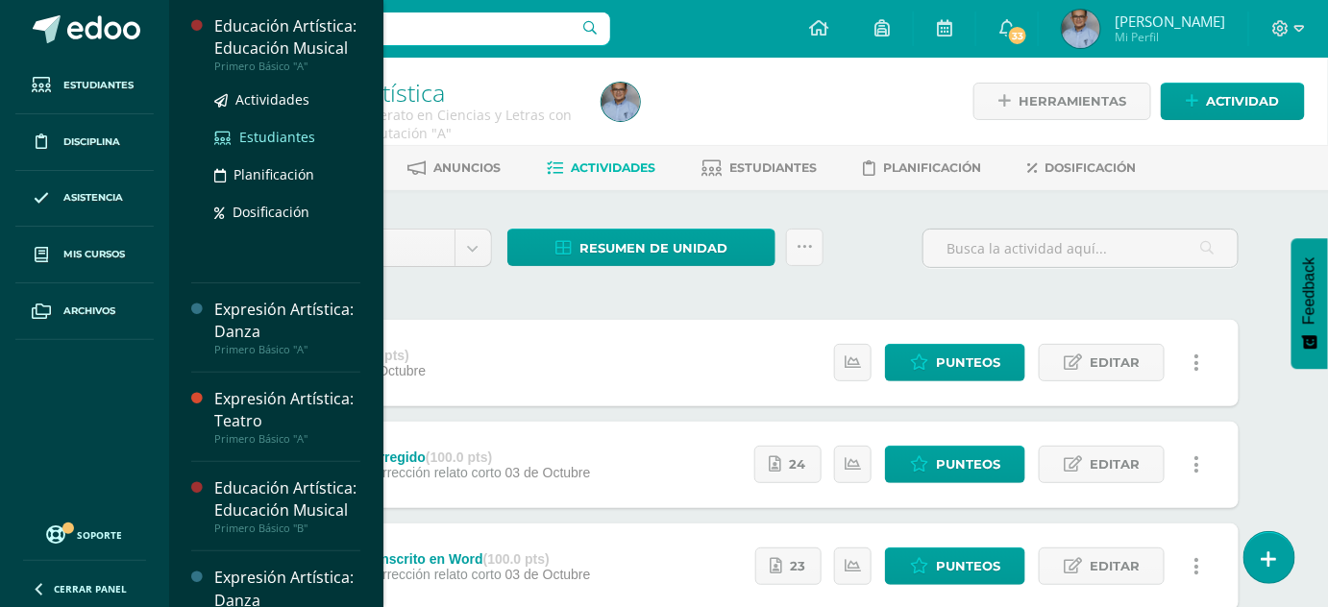
click at [285, 146] on span "Estudiantes" at bounding box center [277, 137] width 76 height 18
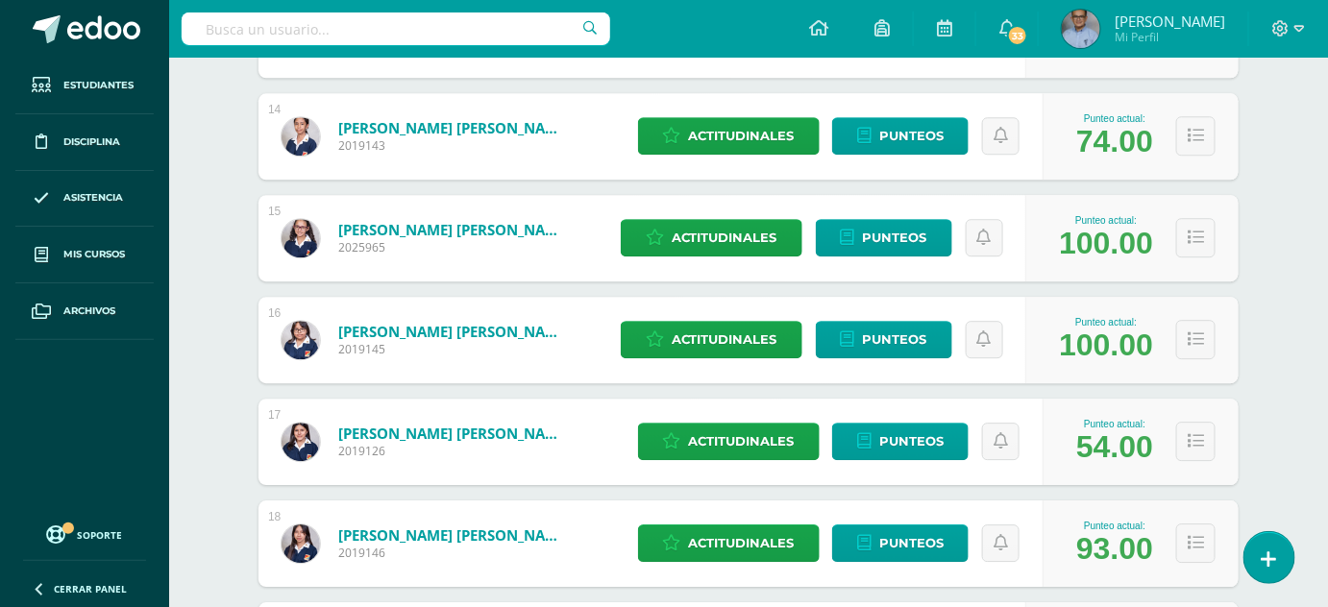
scroll to position [1648, 0]
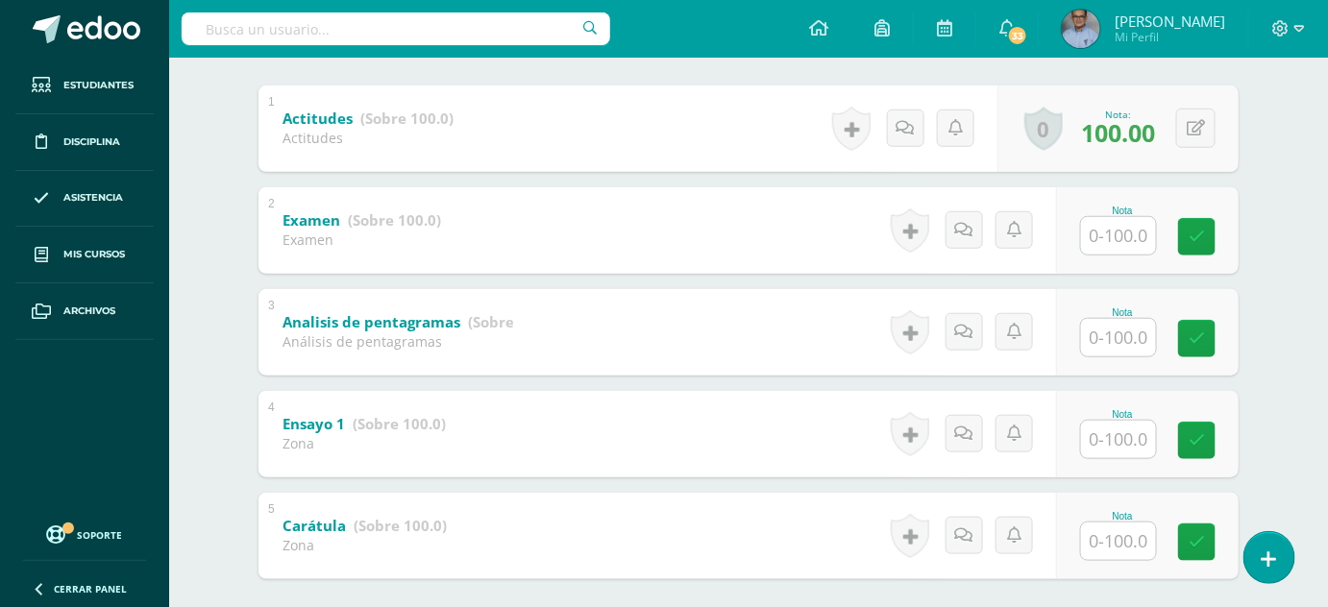
scroll to position [404, 0]
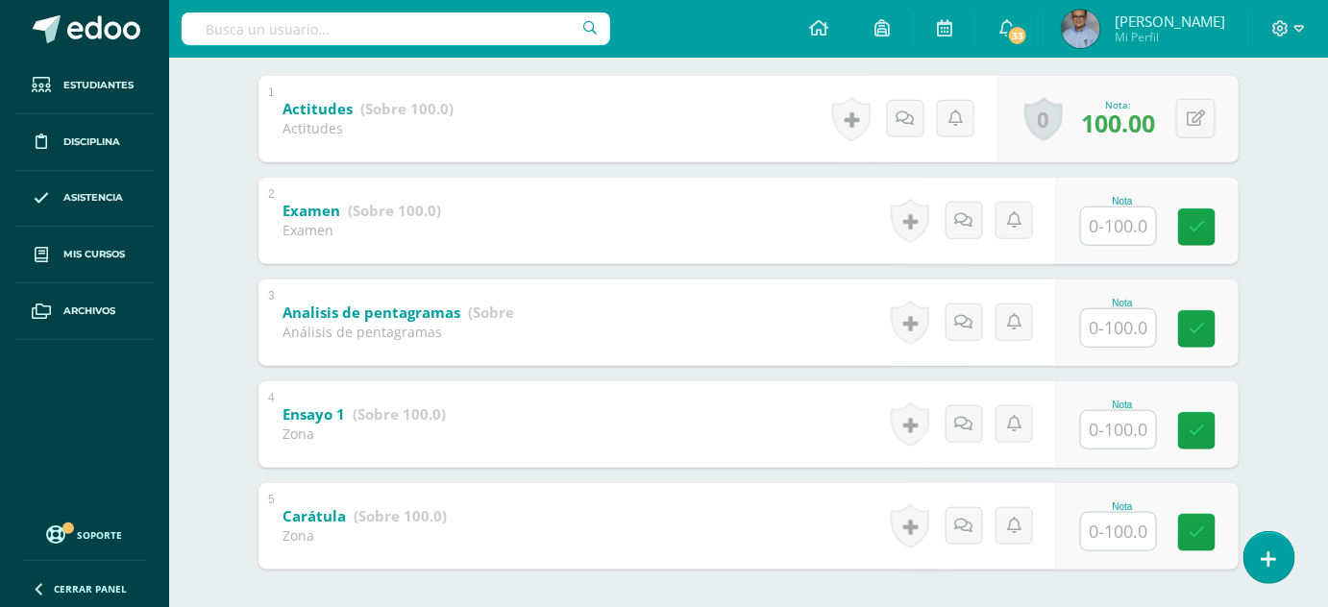
click at [1115, 225] on input "text" at bounding box center [1118, 226] width 75 height 37
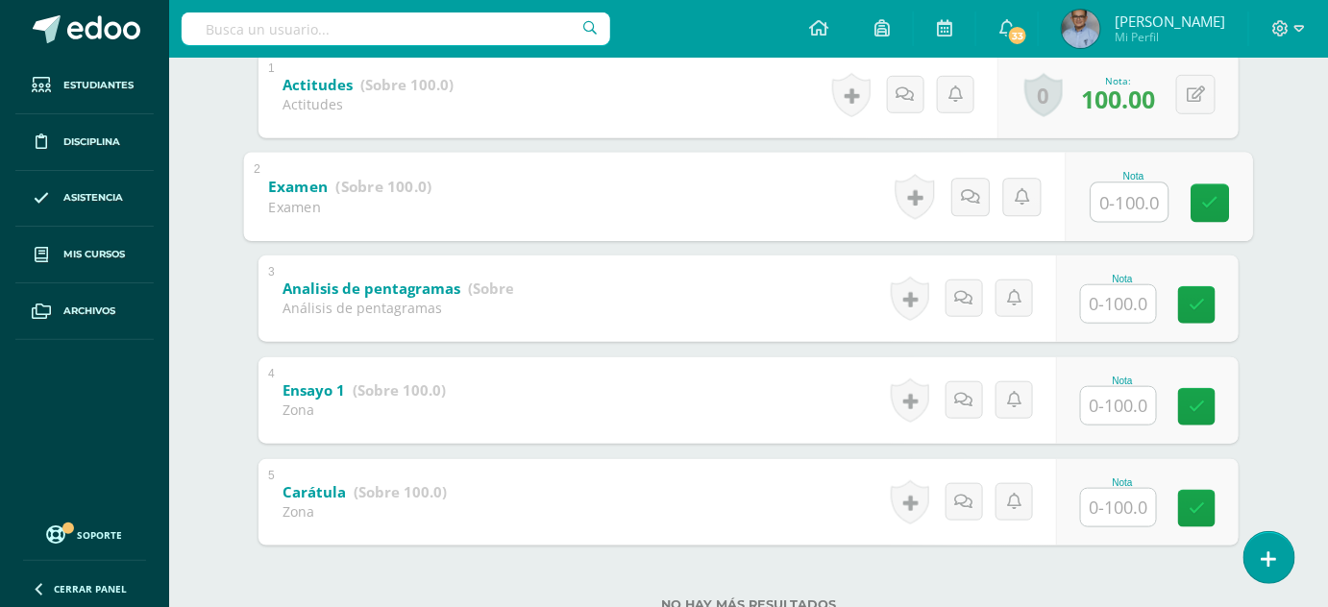
click at [1126, 489] on input "text" at bounding box center [1118, 507] width 75 height 37
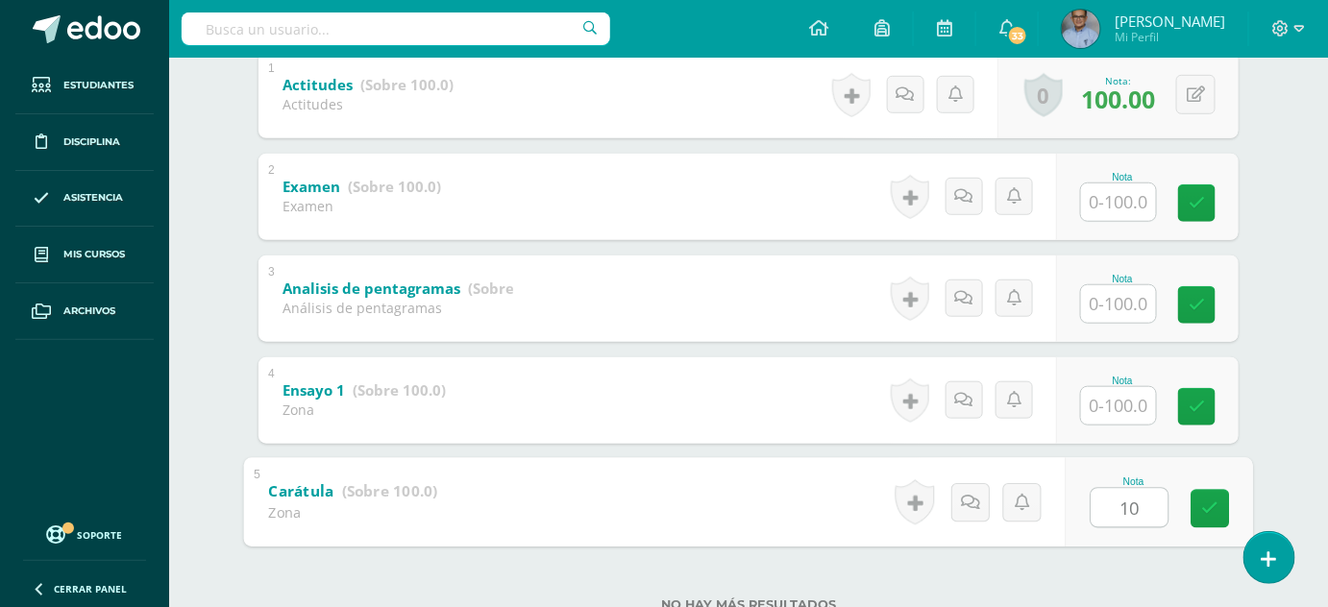
type input "100"
click at [1140, 387] on input "text" at bounding box center [1118, 405] width 75 height 37
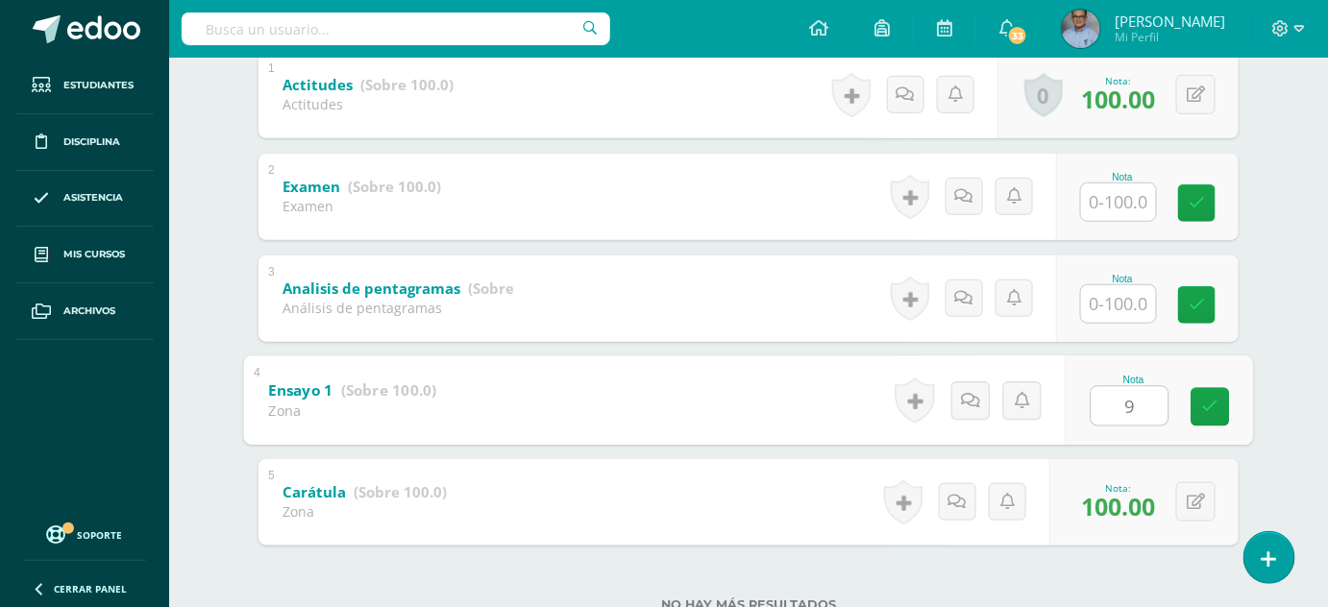
type input "90"
click at [1122, 288] on input "text" at bounding box center [1118, 303] width 75 height 37
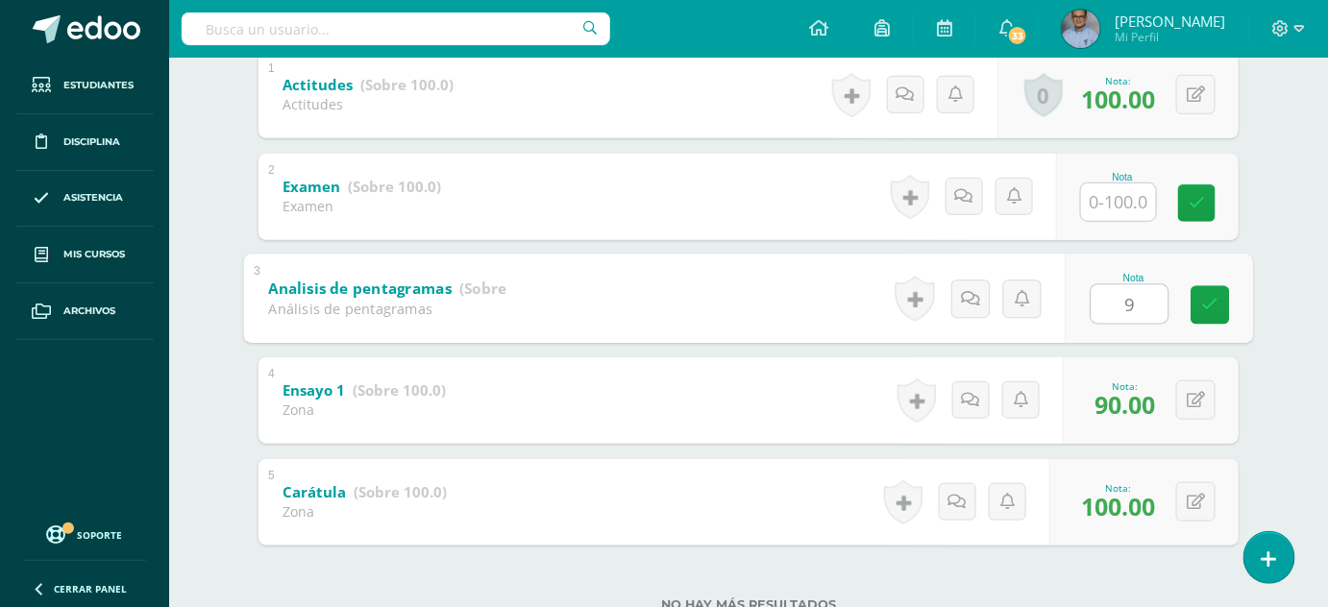
type input "90"
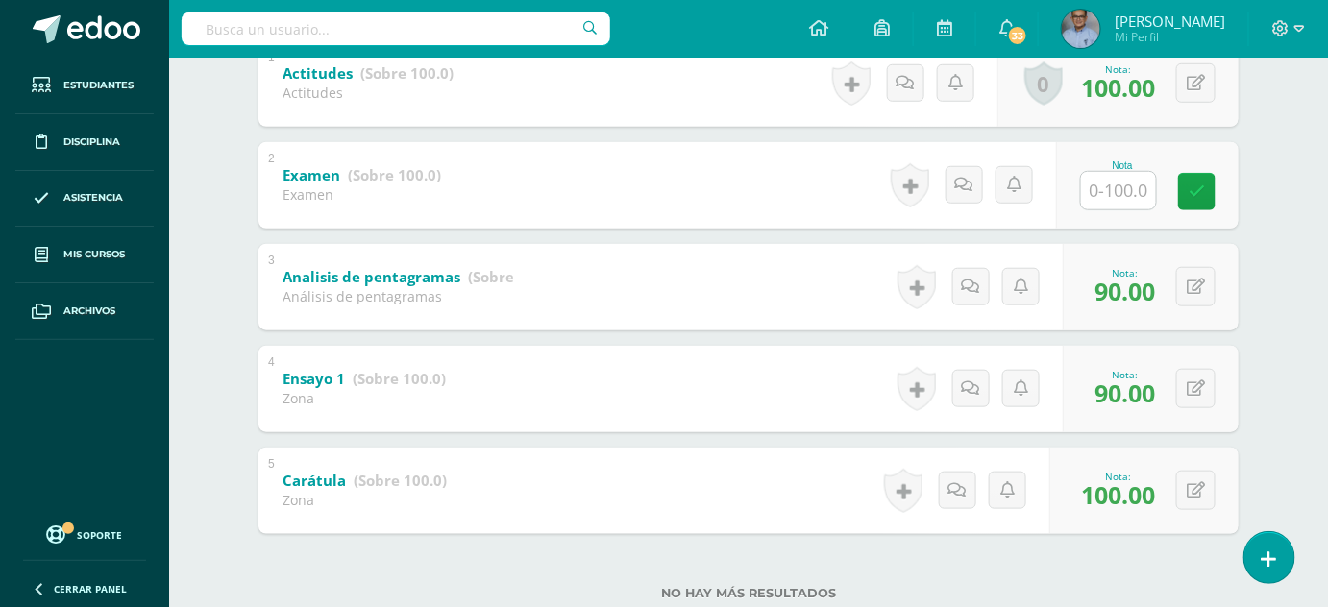
scroll to position [443, 0]
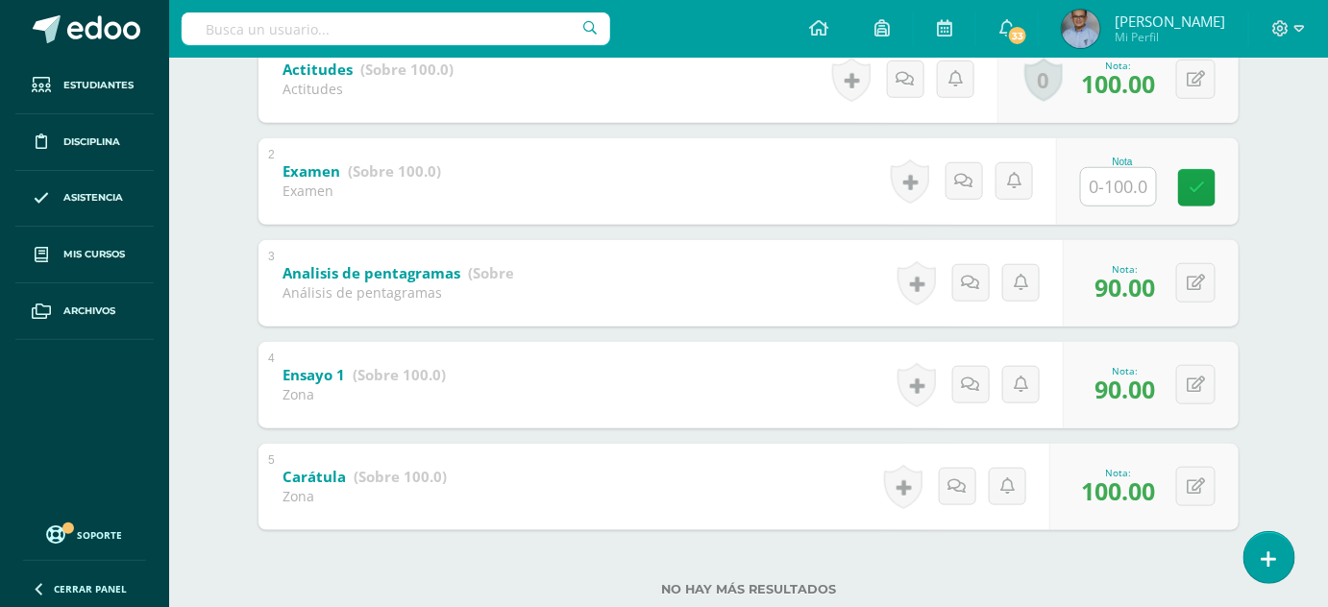
click at [1128, 181] on input "text" at bounding box center [1118, 186] width 75 height 37
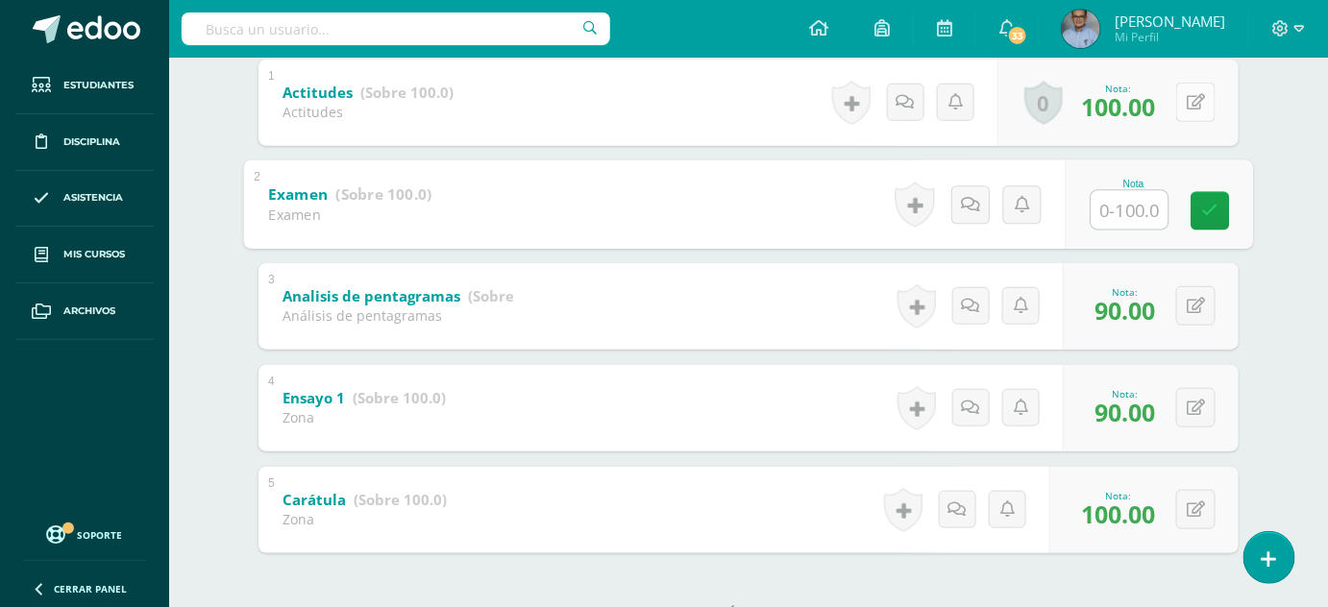
click at [1194, 99] on button at bounding box center [1195, 102] width 39 height 39
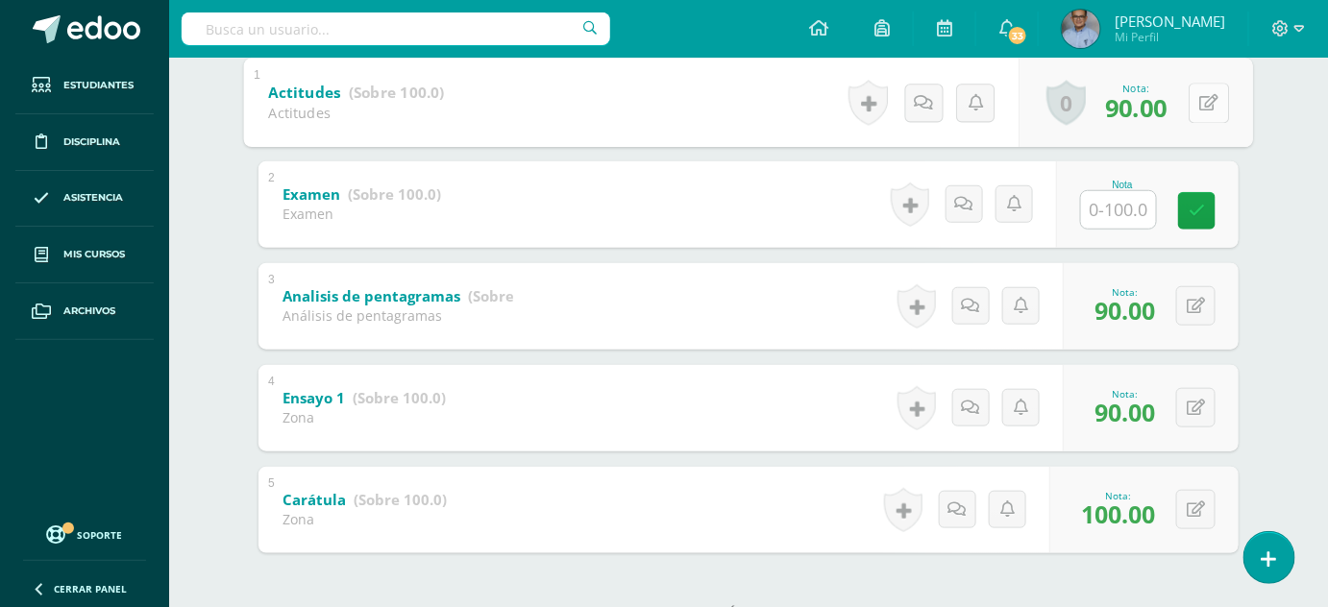
click at [1201, 94] on icon at bounding box center [1209, 102] width 19 height 16
type input "8"
type input "90"
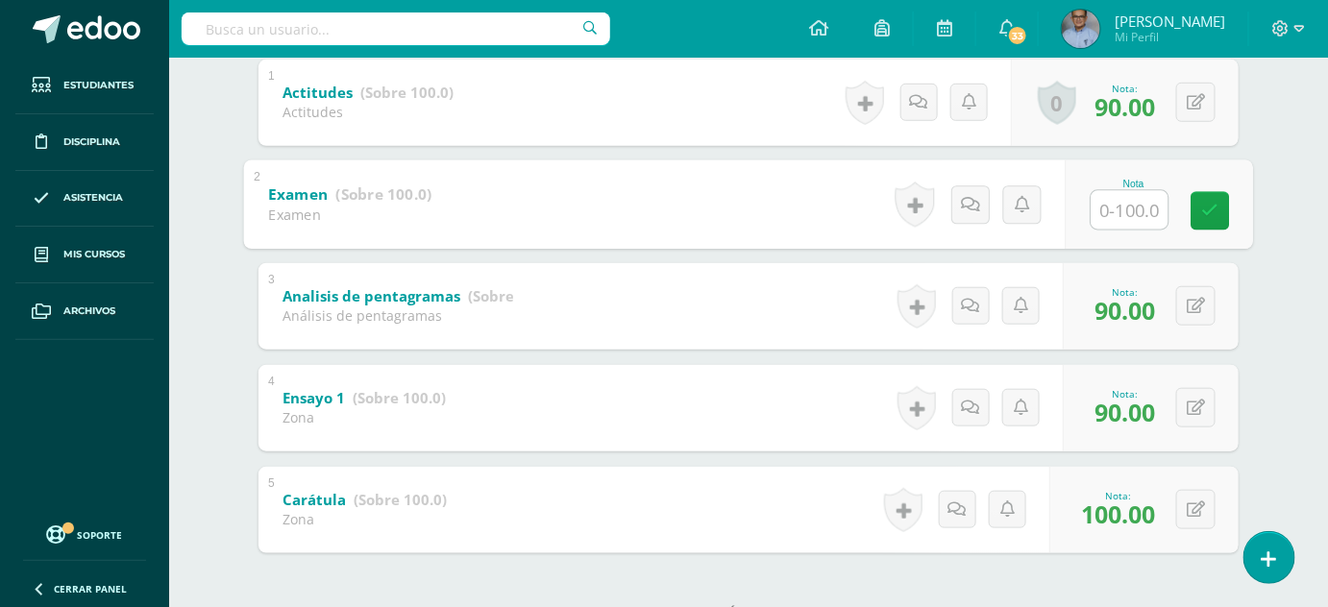
click at [1132, 194] on input "text" at bounding box center [1130, 209] width 77 height 38
type input "90"
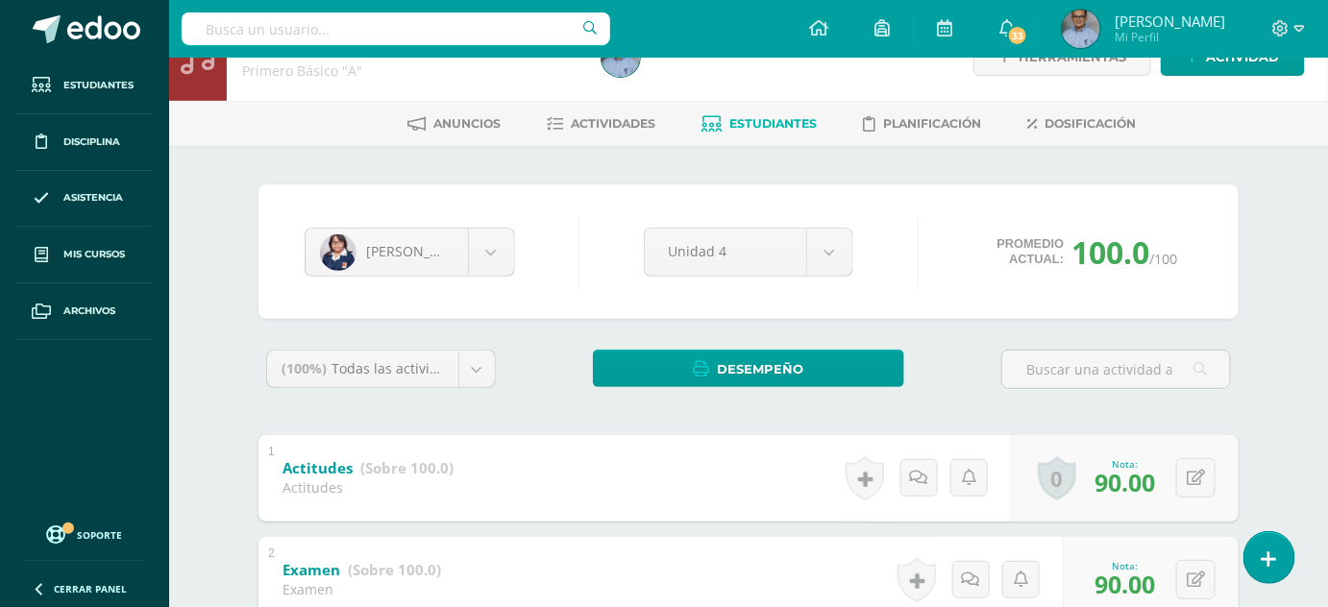
scroll to position [43, 0]
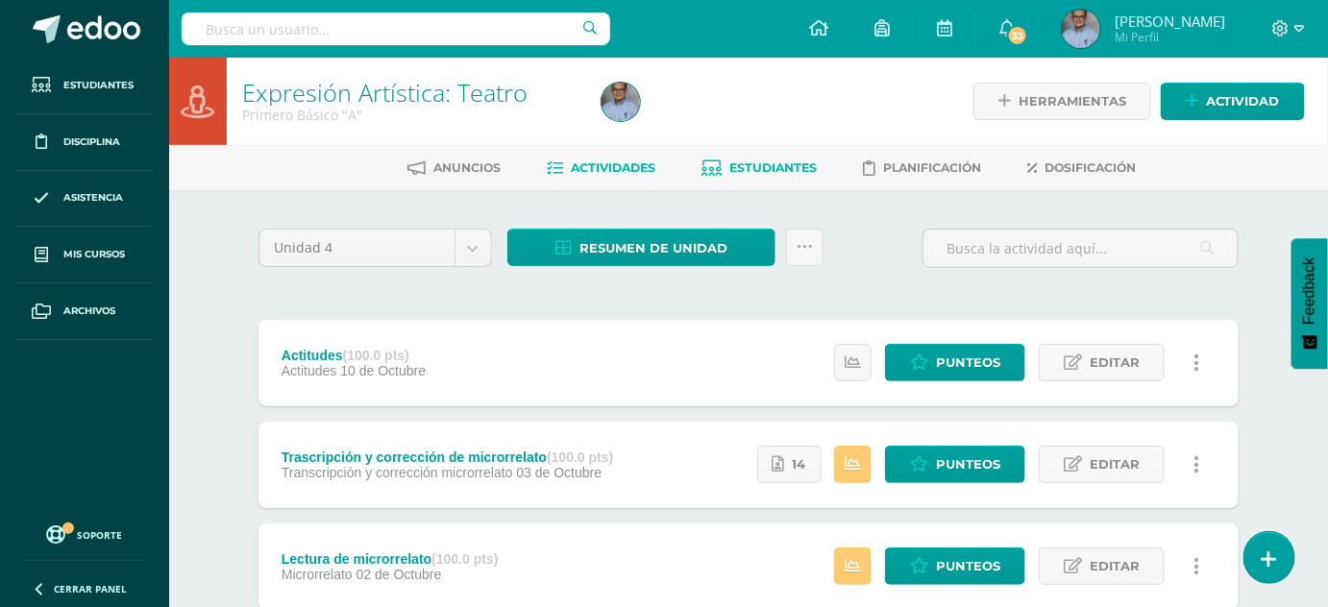
click at [763, 164] on span "Estudiantes" at bounding box center [772, 167] width 87 height 14
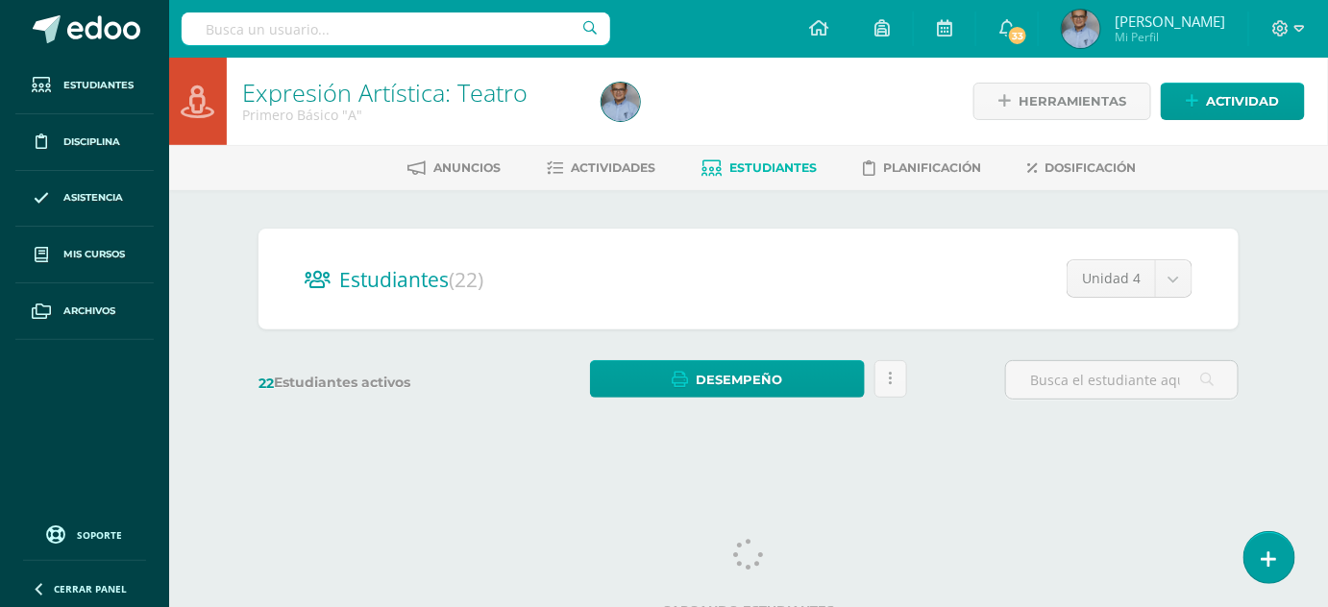
scroll to position [18, 0]
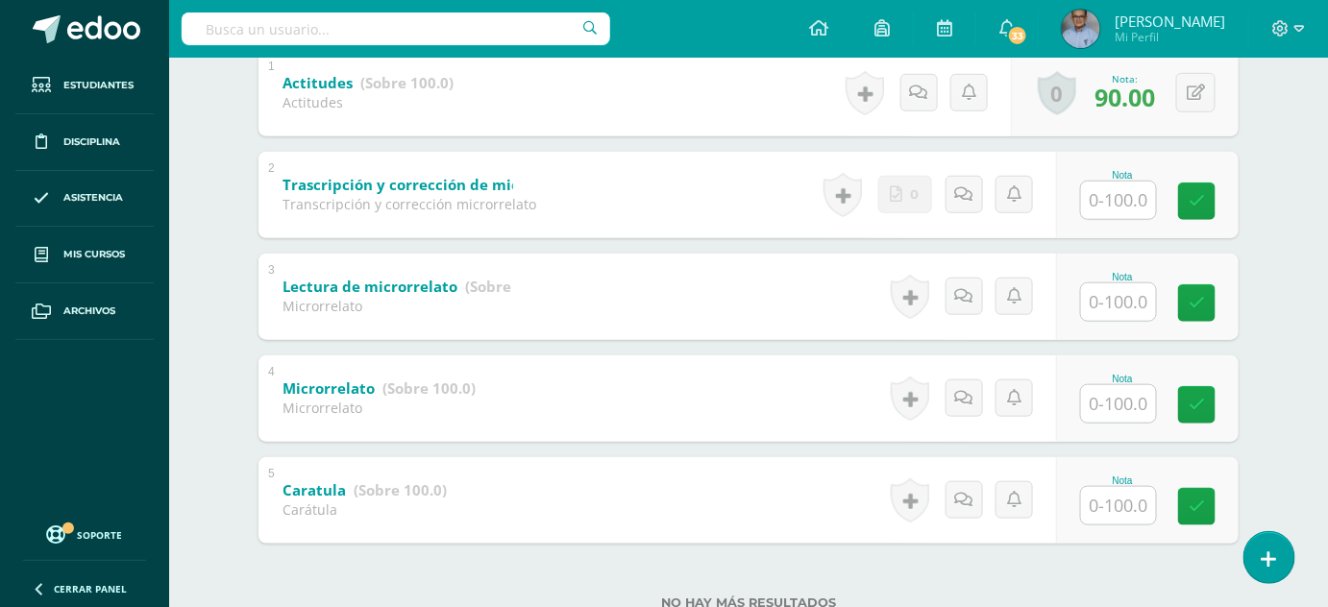
scroll to position [493, 0]
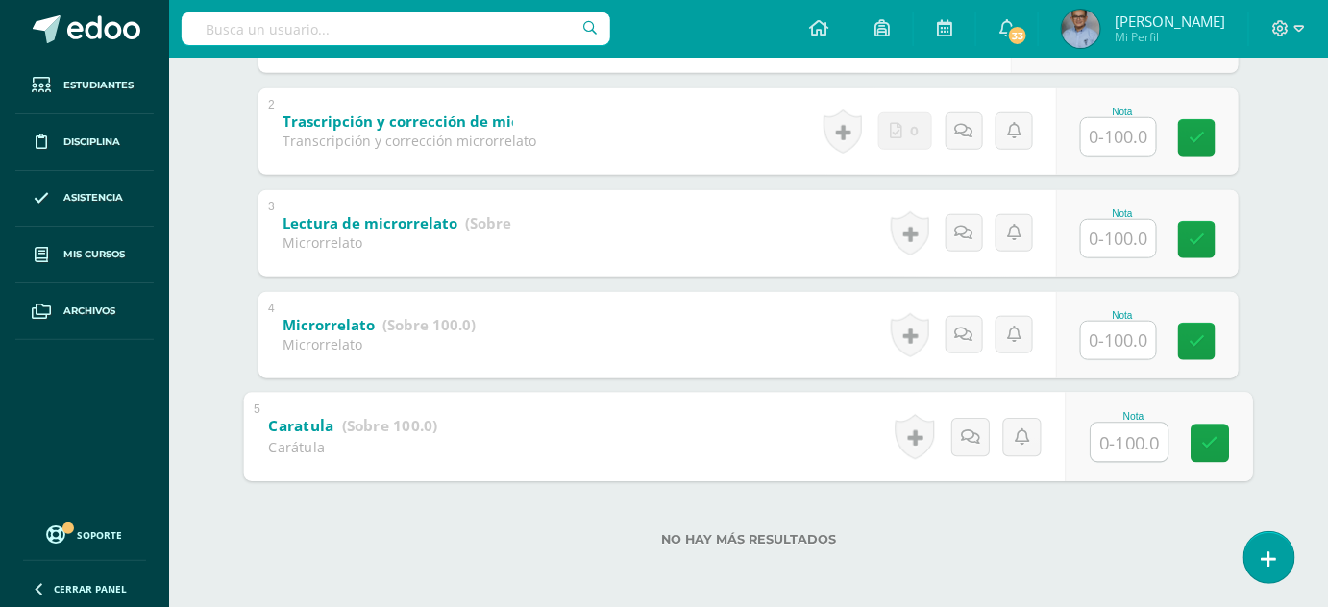
click at [1132, 439] on input "text" at bounding box center [1130, 442] width 77 height 38
type input "1"
type input "90"
click at [1138, 347] on input "text" at bounding box center [1118, 340] width 75 height 37
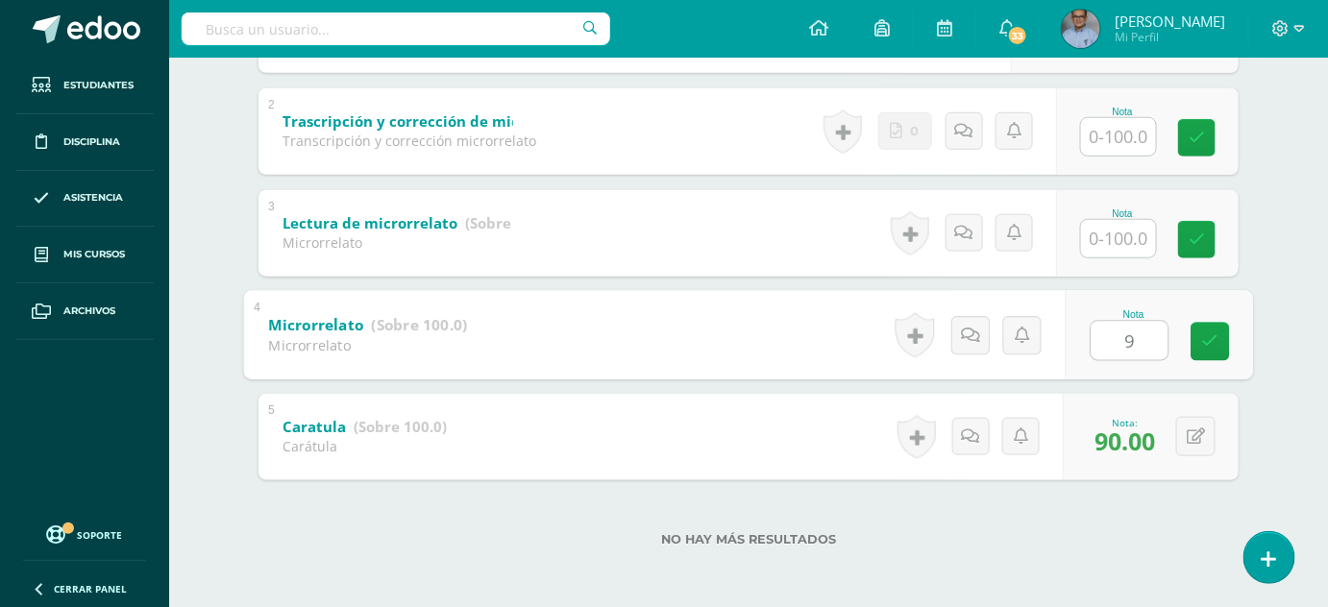
type input "90"
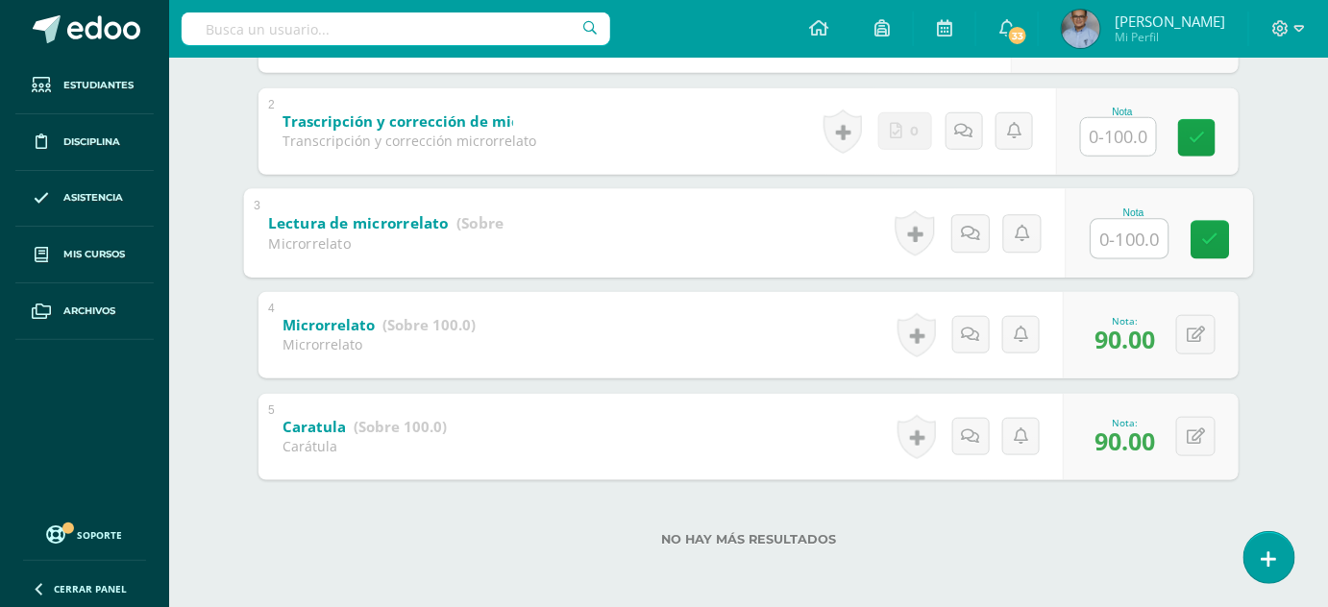
click at [1114, 230] on input "text" at bounding box center [1130, 238] width 77 height 38
type input "9"
type input "100"
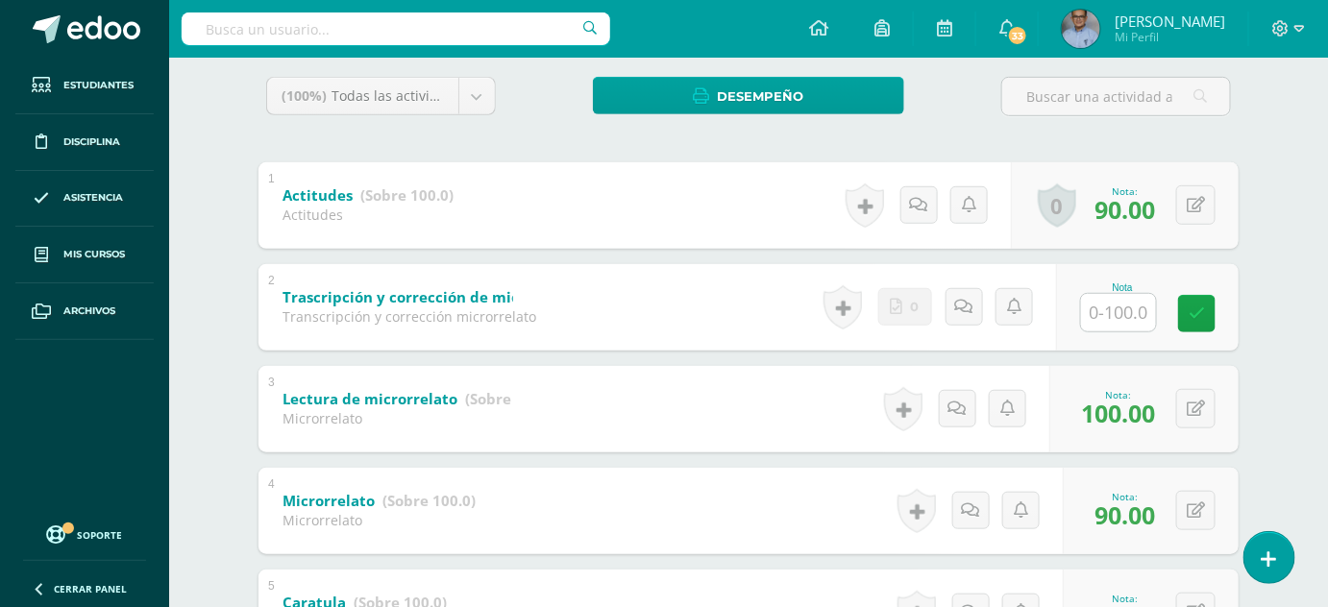
scroll to position [317, 0]
click at [1127, 315] on input "text" at bounding box center [1130, 312] width 77 height 38
type input "80"
click at [1197, 209] on icon at bounding box center [1196, 205] width 18 height 16
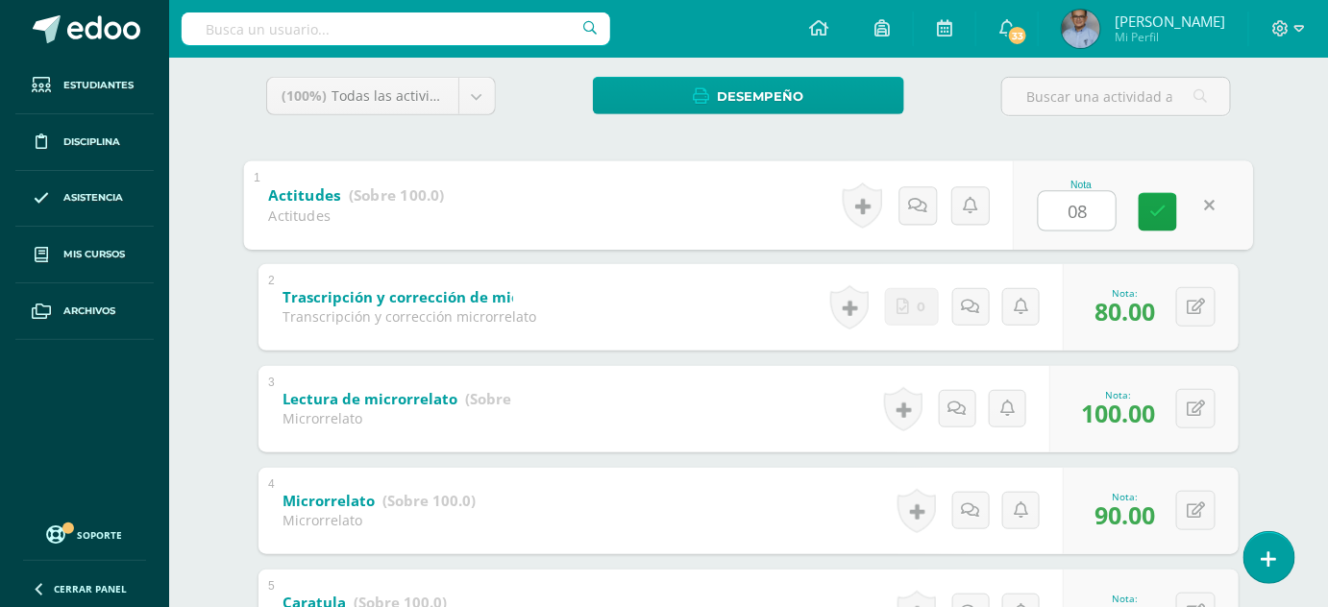
type input "0"
type input "80"
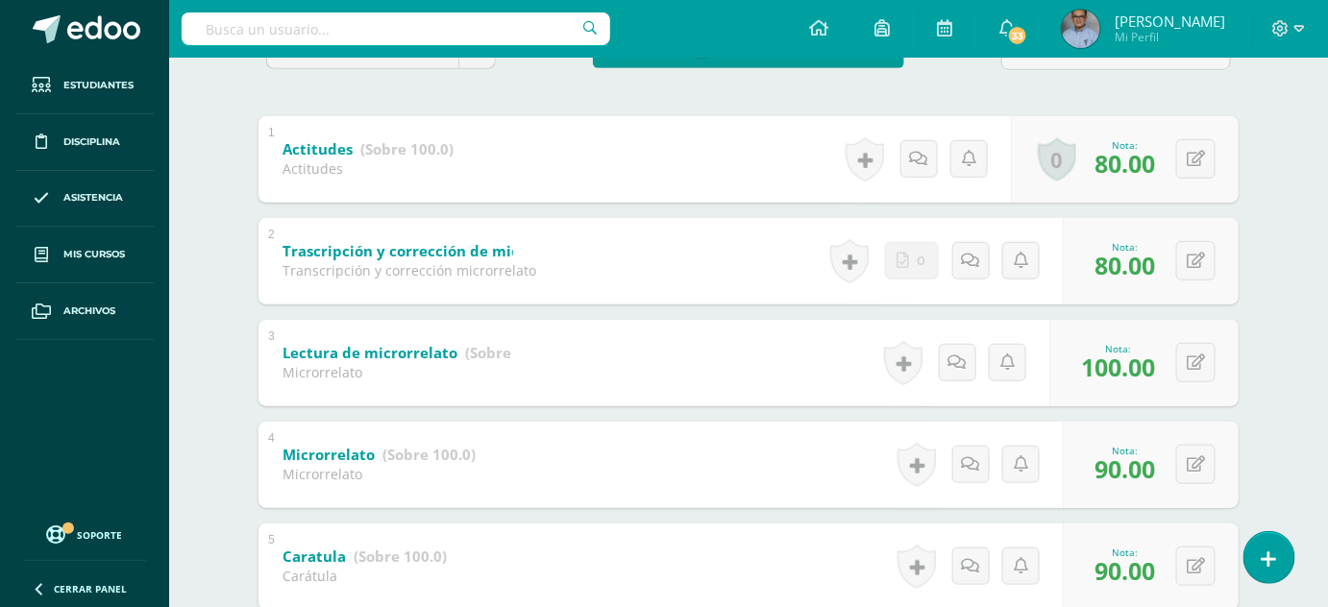
scroll to position [360, 0]
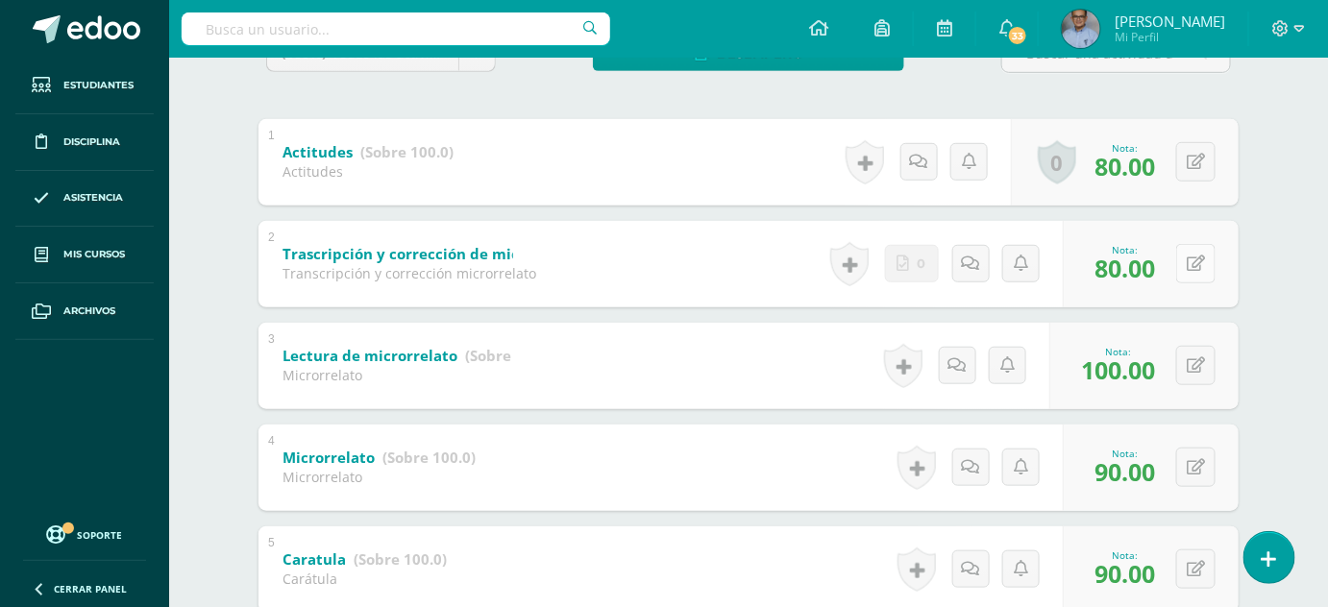
click at [1204, 268] on icon at bounding box center [1196, 264] width 18 height 16
type input "70"
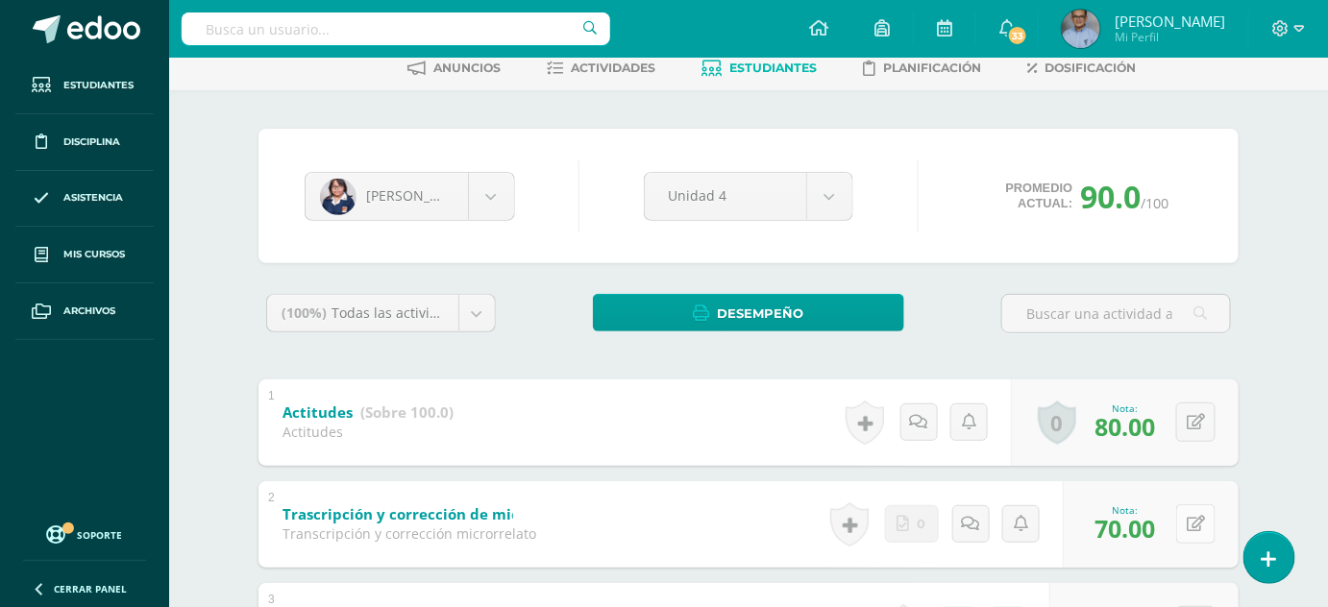
scroll to position [0, 0]
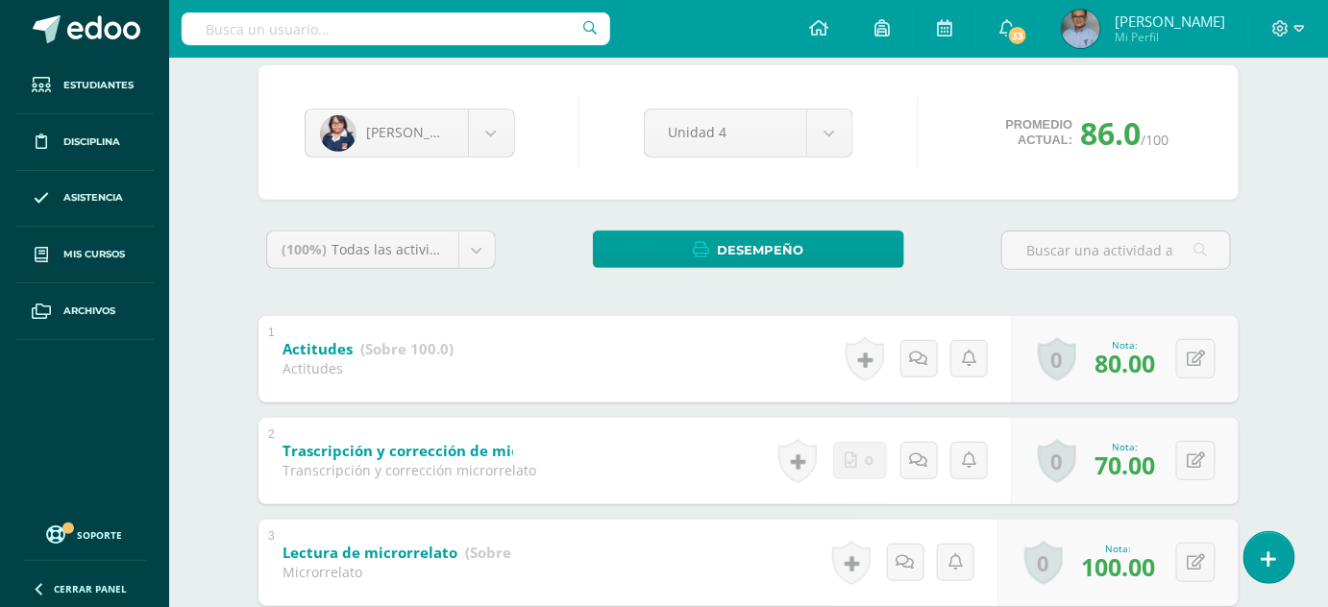
scroll to position [163, 0]
click at [1192, 456] on button at bounding box center [1195, 460] width 39 height 39
type input "60"
click at [1150, 471] on icon at bounding box center [1157, 467] width 17 height 16
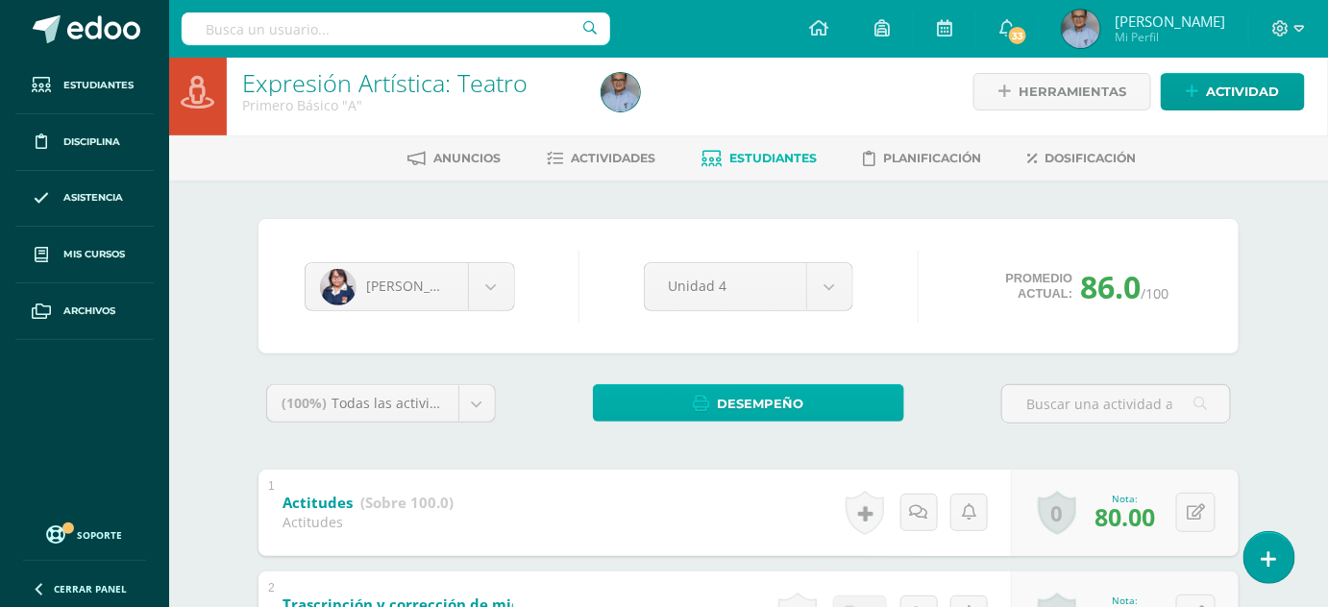
scroll to position [0, 0]
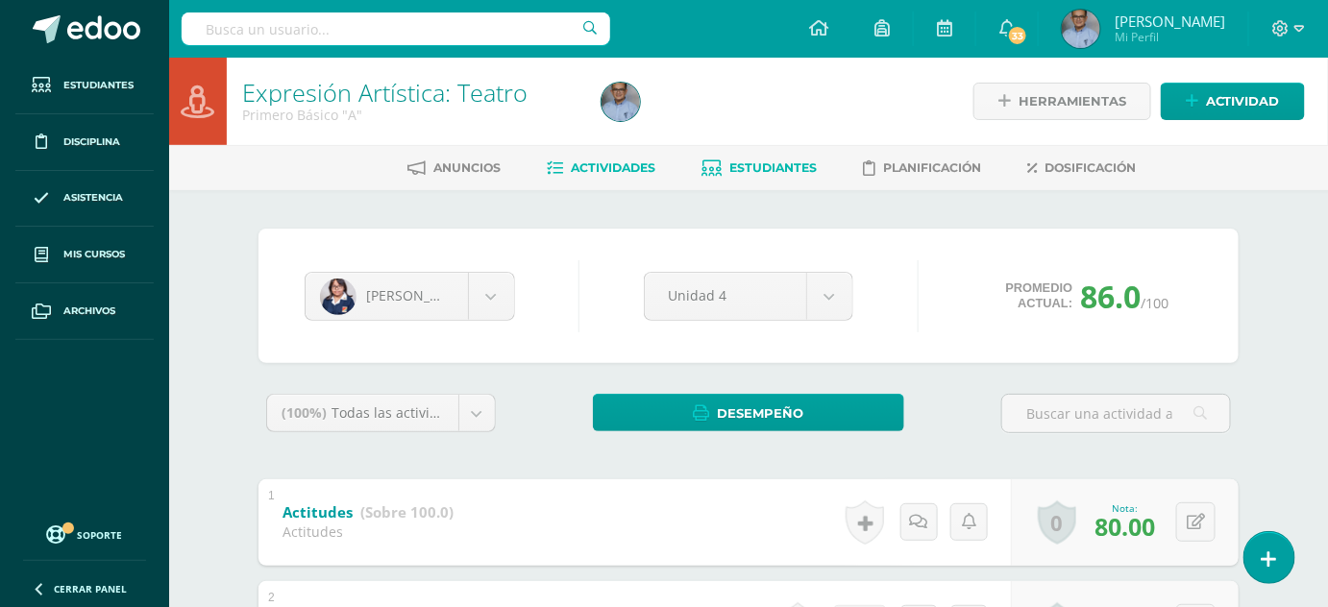
click at [634, 160] on span "Actividades" at bounding box center [613, 167] width 85 height 14
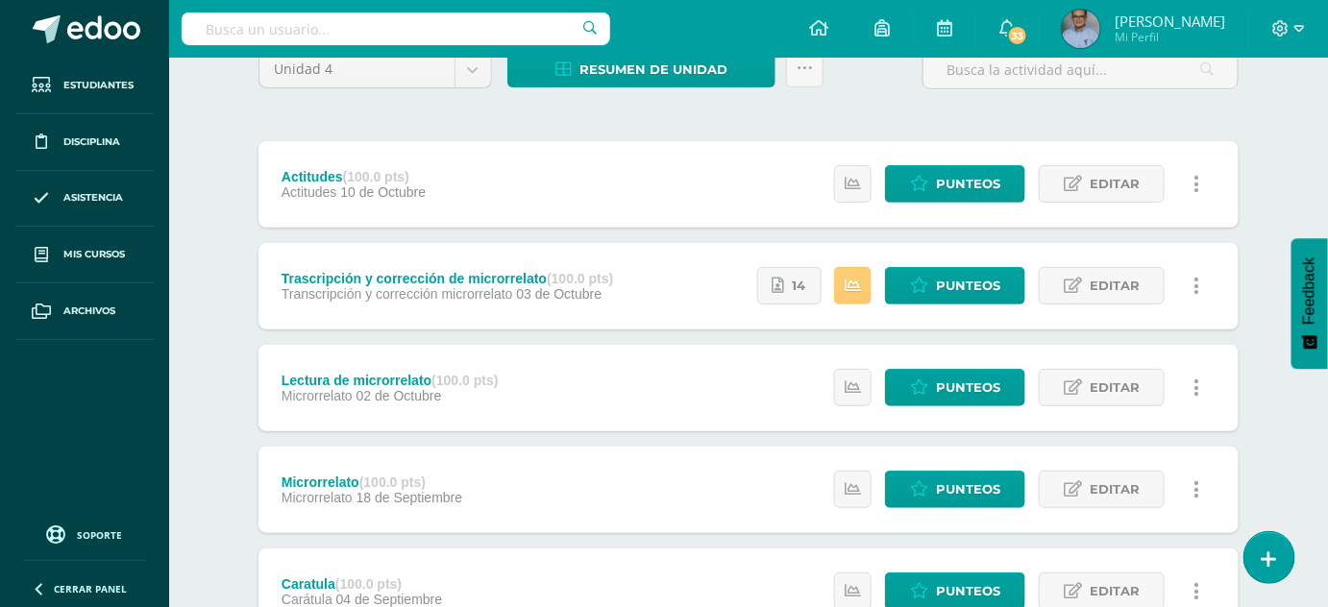
scroll to position [178, 0]
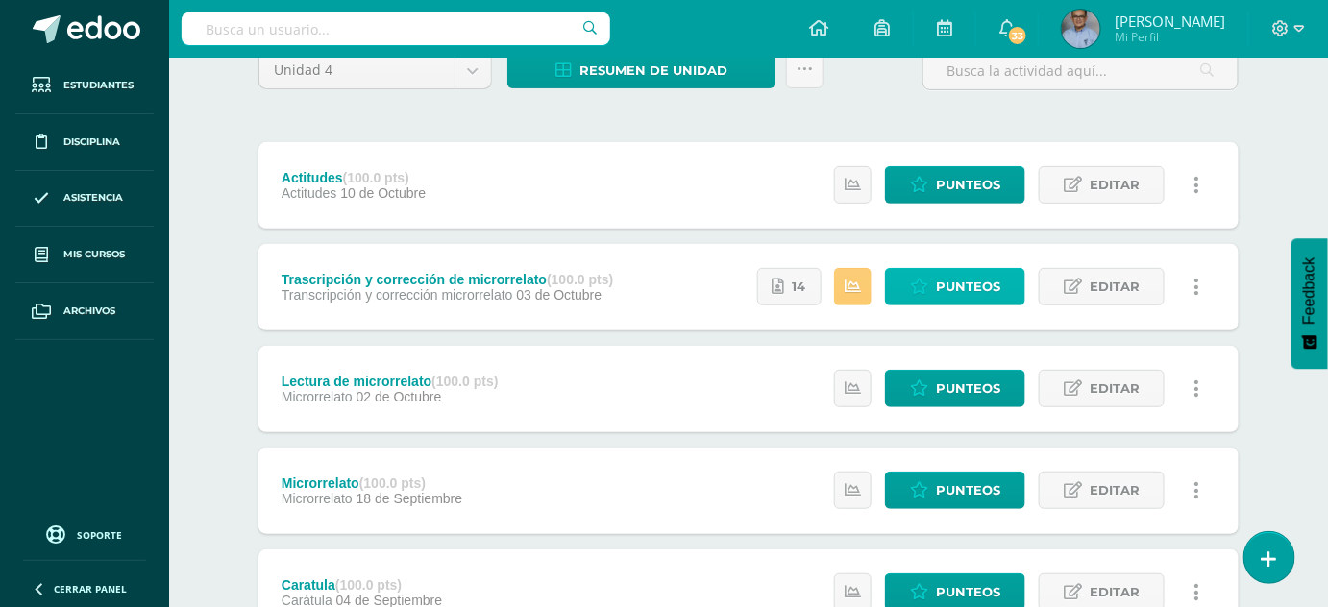
click at [951, 280] on span "Punteos" at bounding box center [968, 287] width 64 height 36
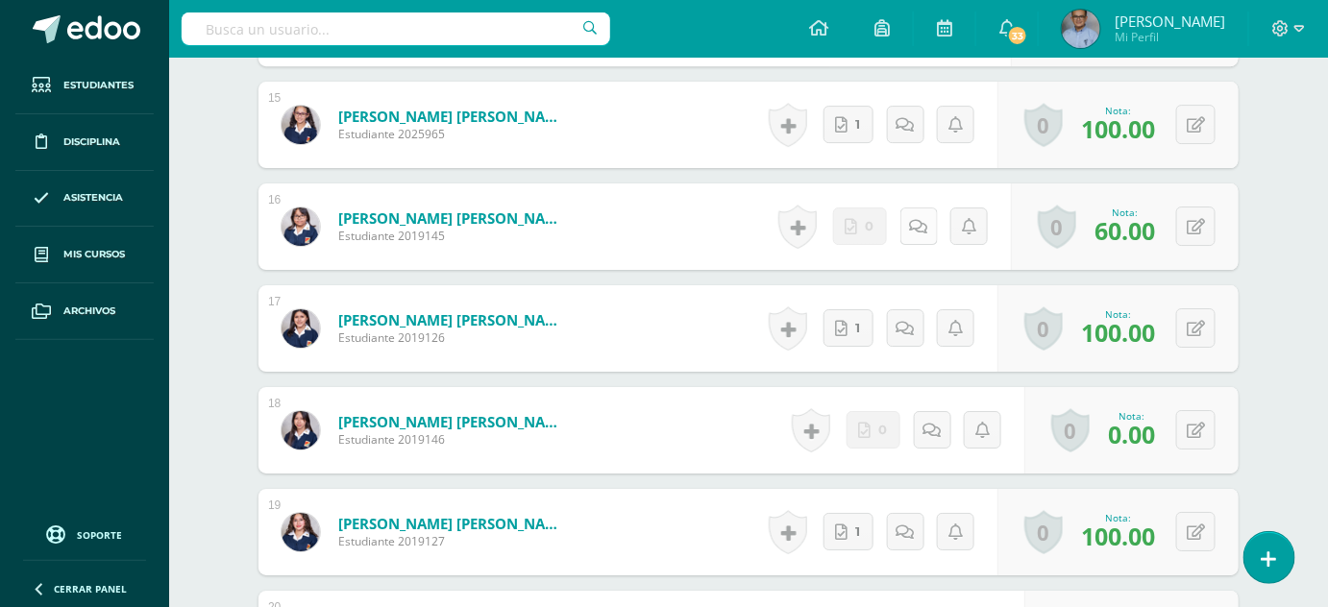
scroll to position [2062, 0]
click at [919, 234] on link at bounding box center [918, 226] width 37 height 37
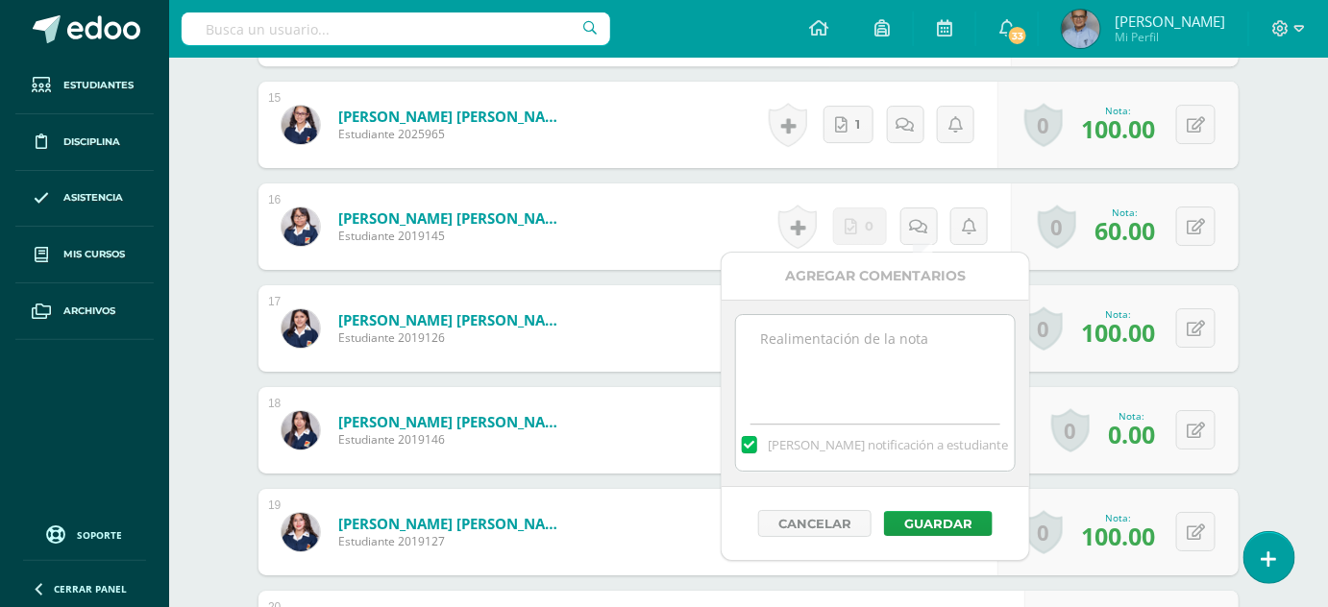
click at [850, 339] on textarea at bounding box center [875, 363] width 278 height 96
type textarea "El microrrelato tenía que ser entregado aquí en EDOO."
click at [931, 517] on button "Guardar" at bounding box center [938, 523] width 109 height 25
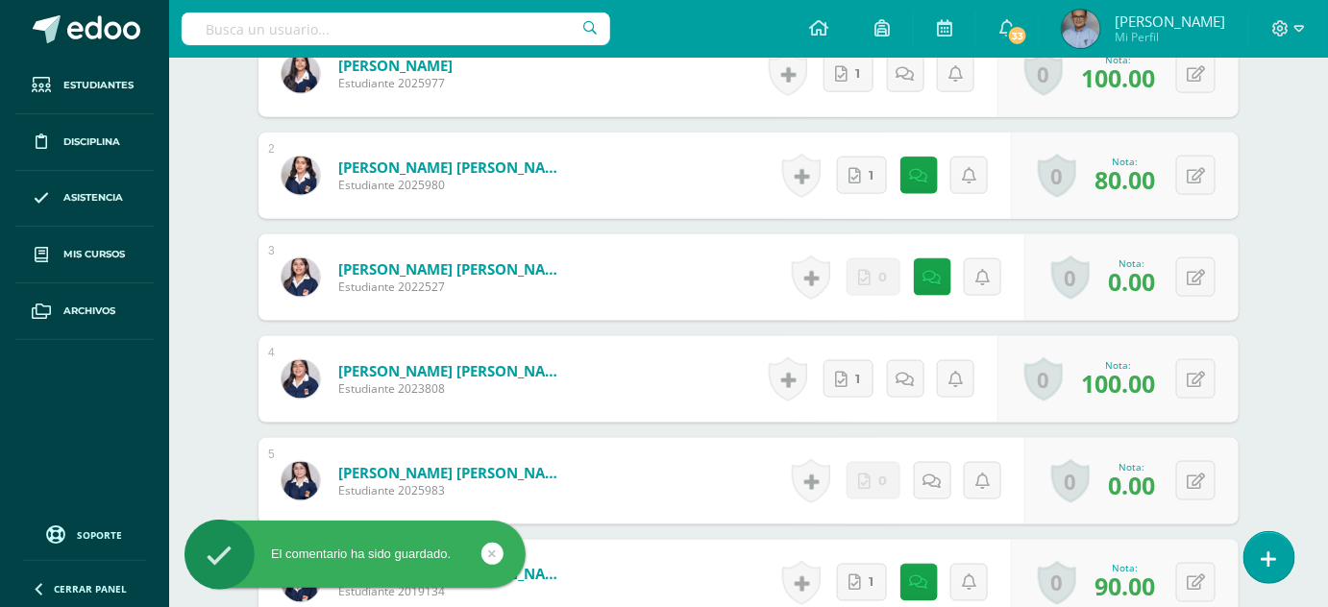
scroll to position [0, 0]
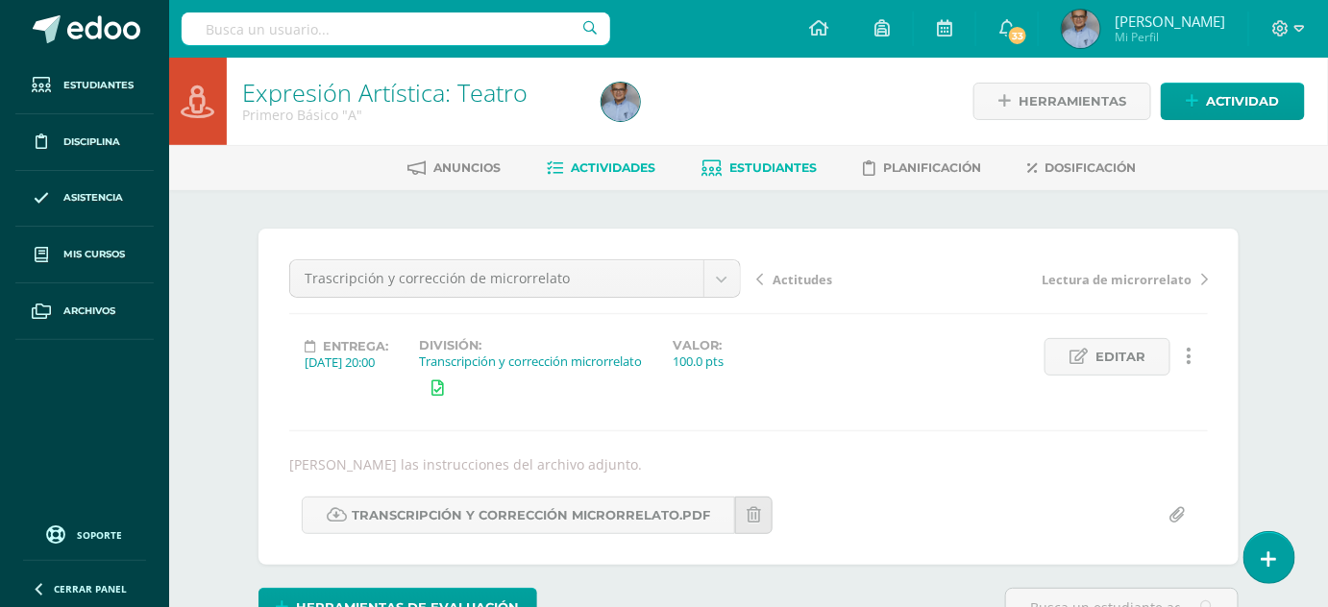
click at [738, 163] on span "Estudiantes" at bounding box center [772, 167] width 87 height 14
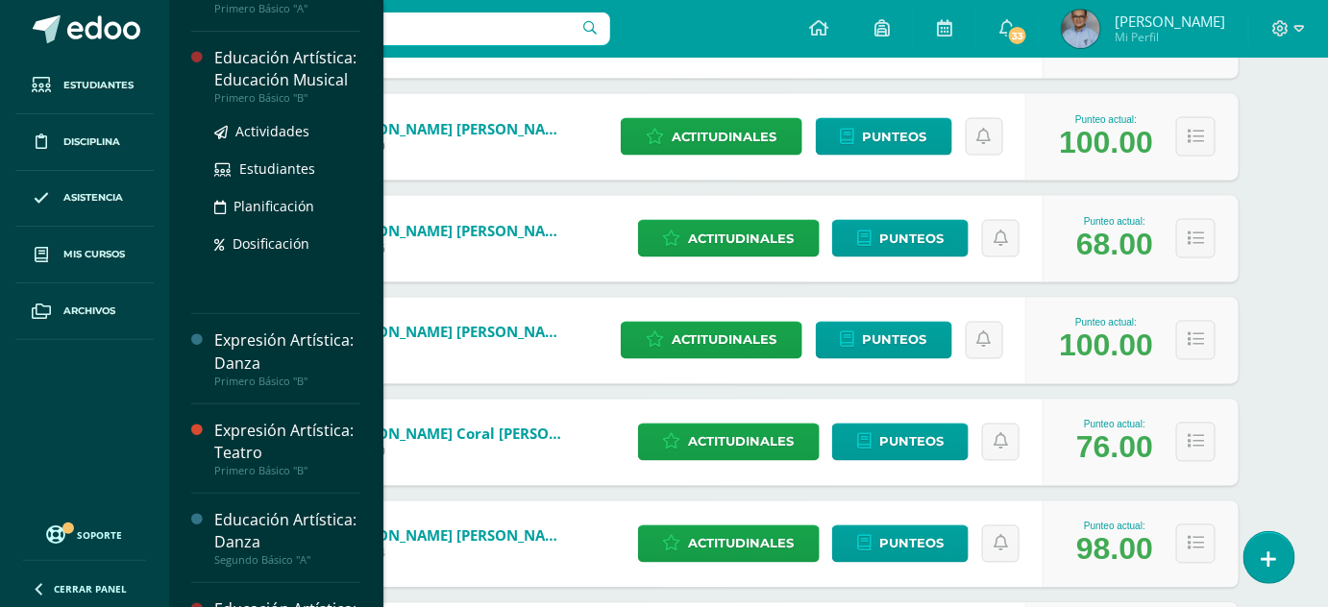
scroll to position [236, 0]
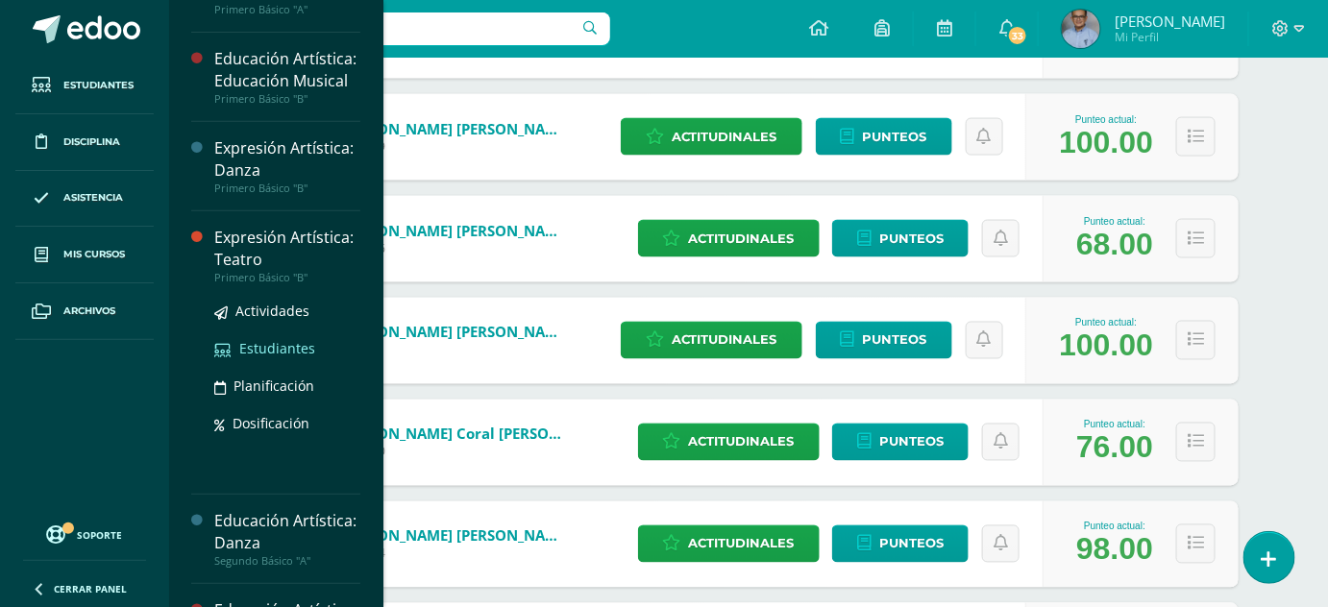
click at [286, 357] on span "Estudiantes" at bounding box center [277, 348] width 76 height 18
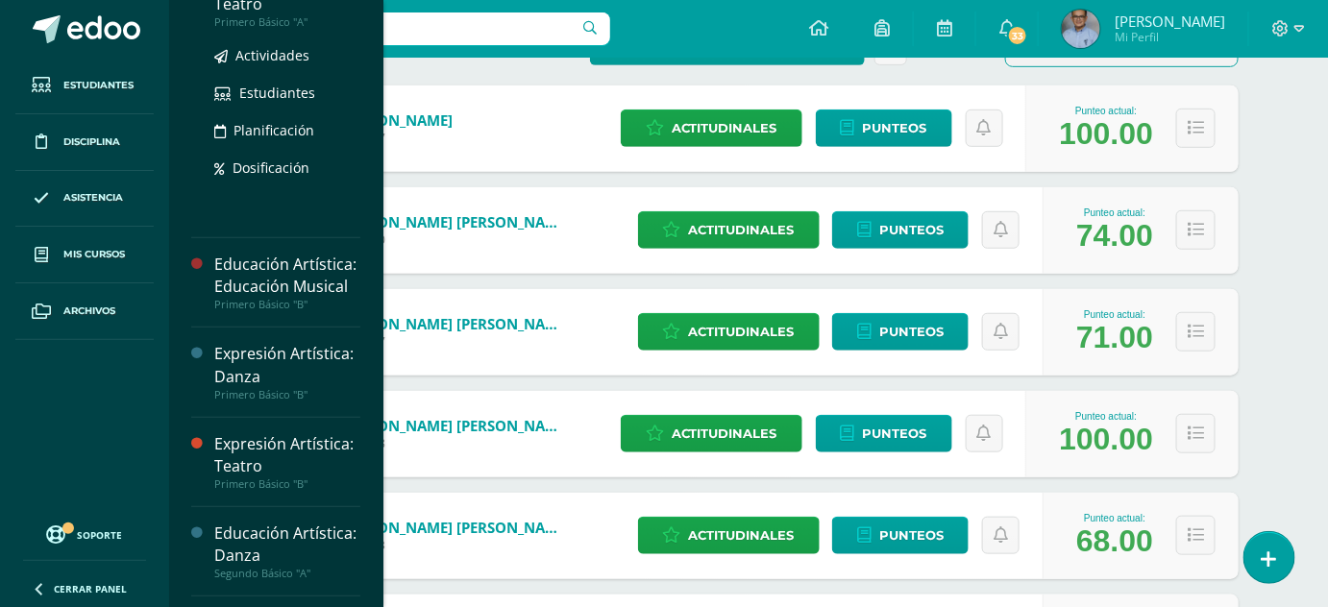
scroll to position [233, 0]
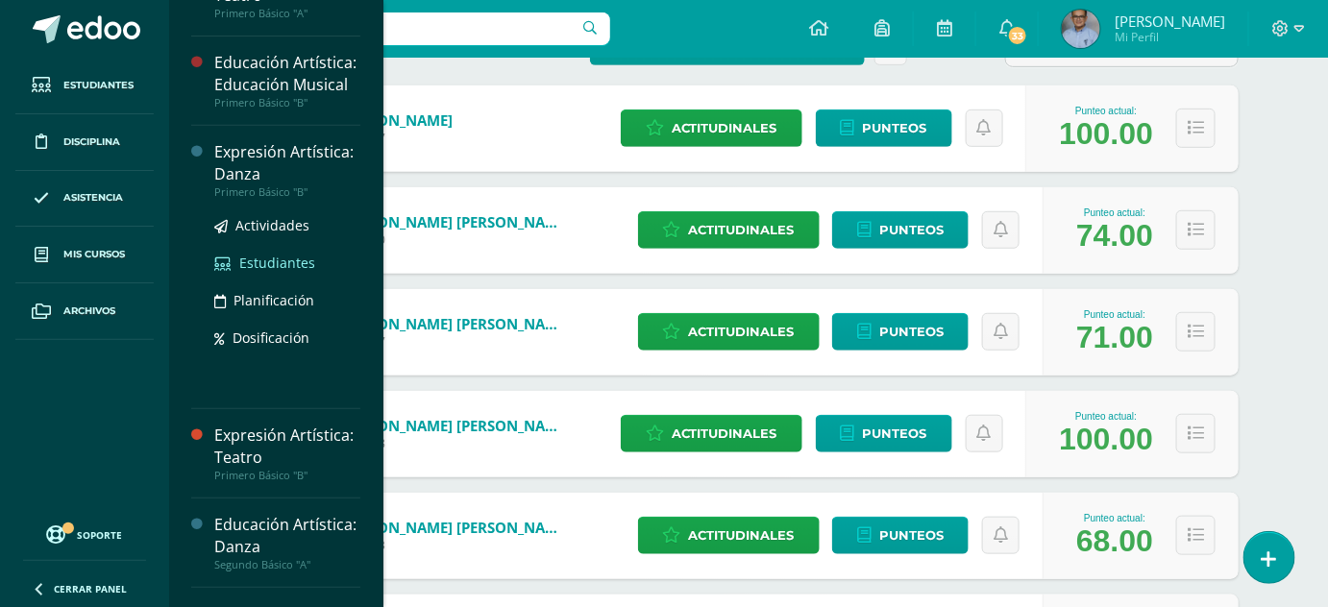
click at [292, 272] on span "Estudiantes" at bounding box center [277, 263] width 76 height 18
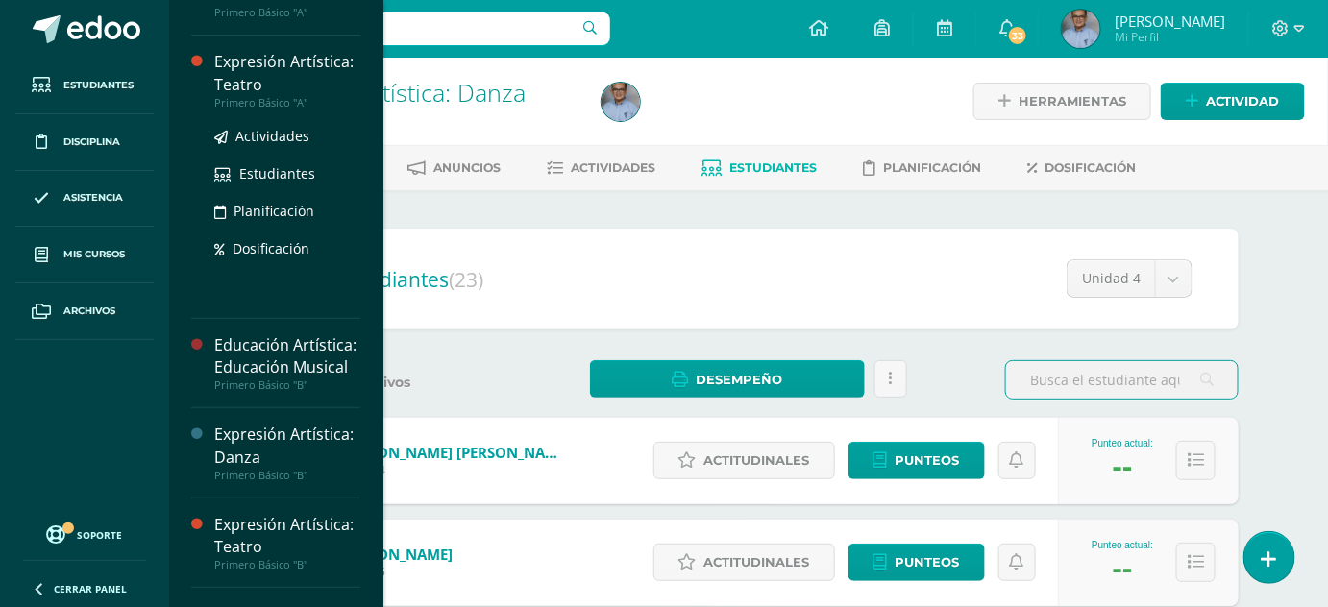
scroll to position [152, 0]
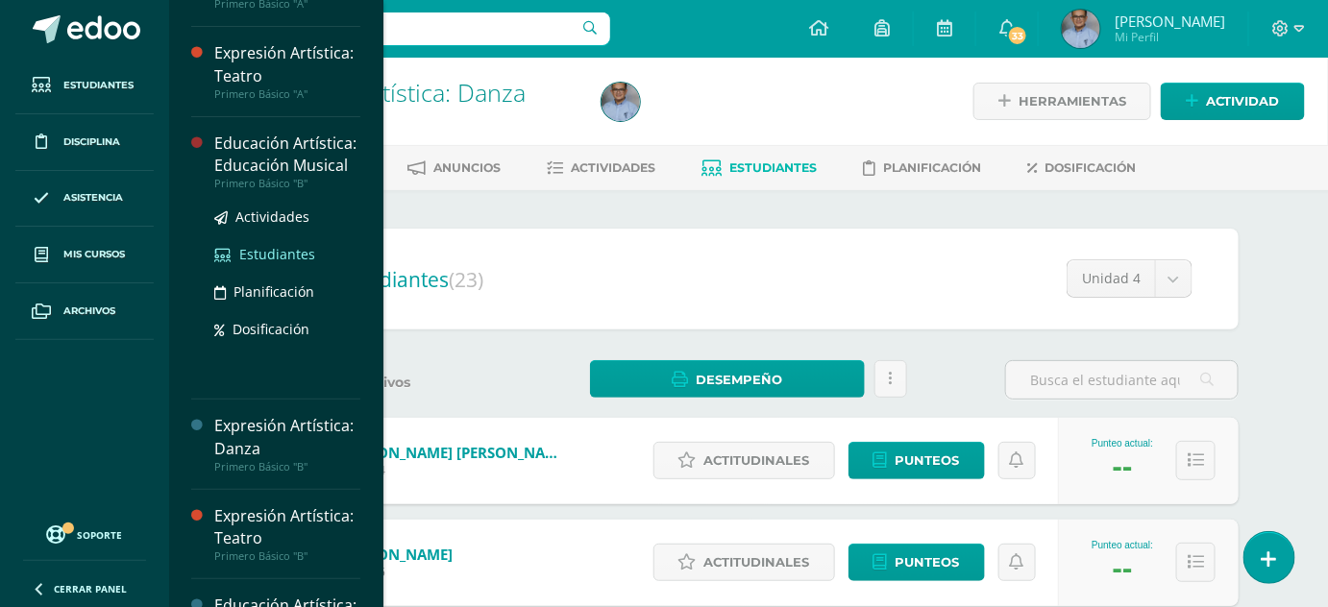
click at [268, 263] on span "Estudiantes" at bounding box center [277, 254] width 76 height 18
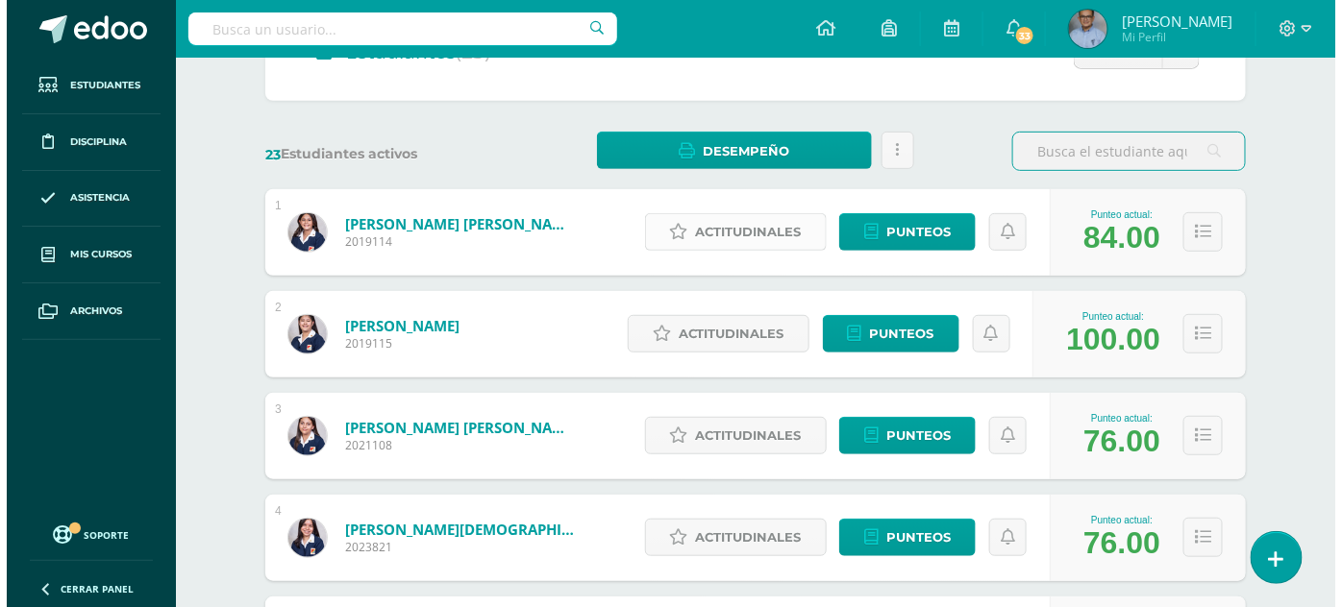
scroll to position [230, 0]
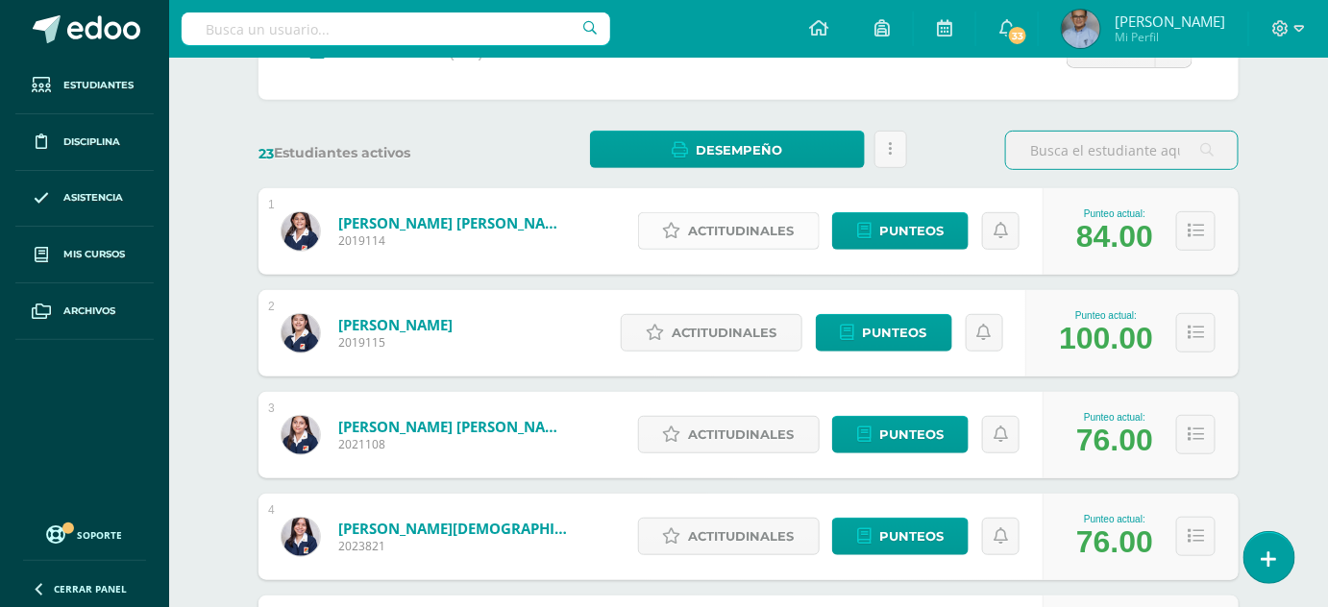
click at [737, 220] on span "Actitudinales" at bounding box center [742, 231] width 106 height 36
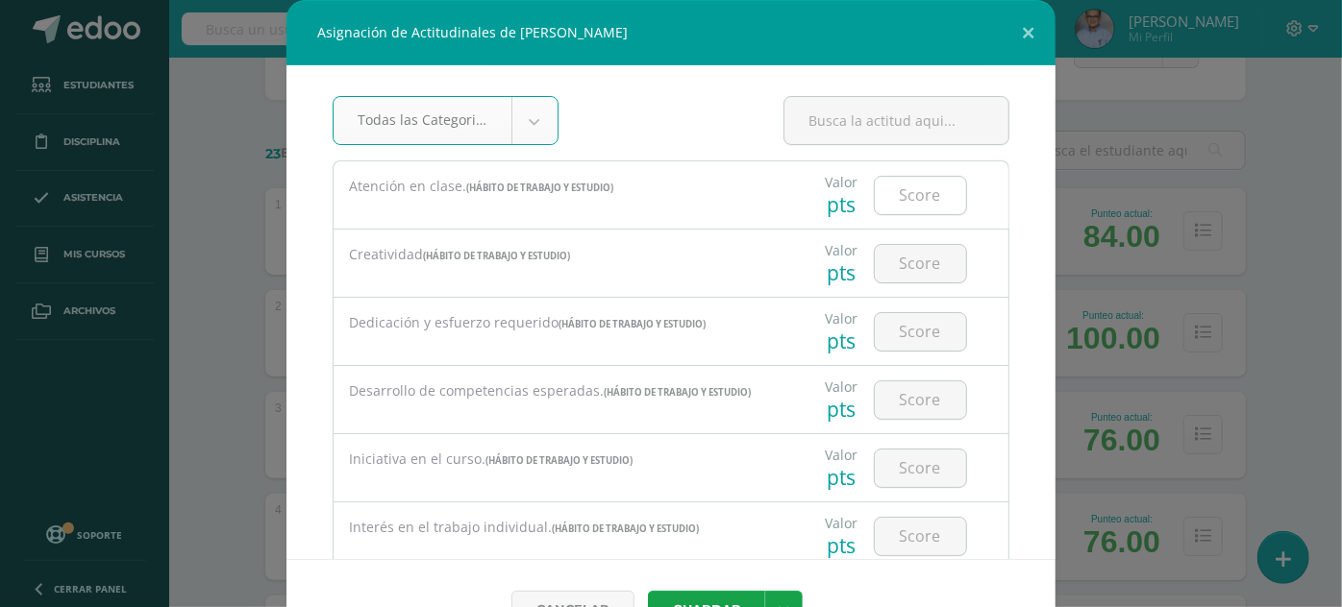
click at [905, 196] on input "number" at bounding box center [920, 195] width 91 height 37
type input "3"
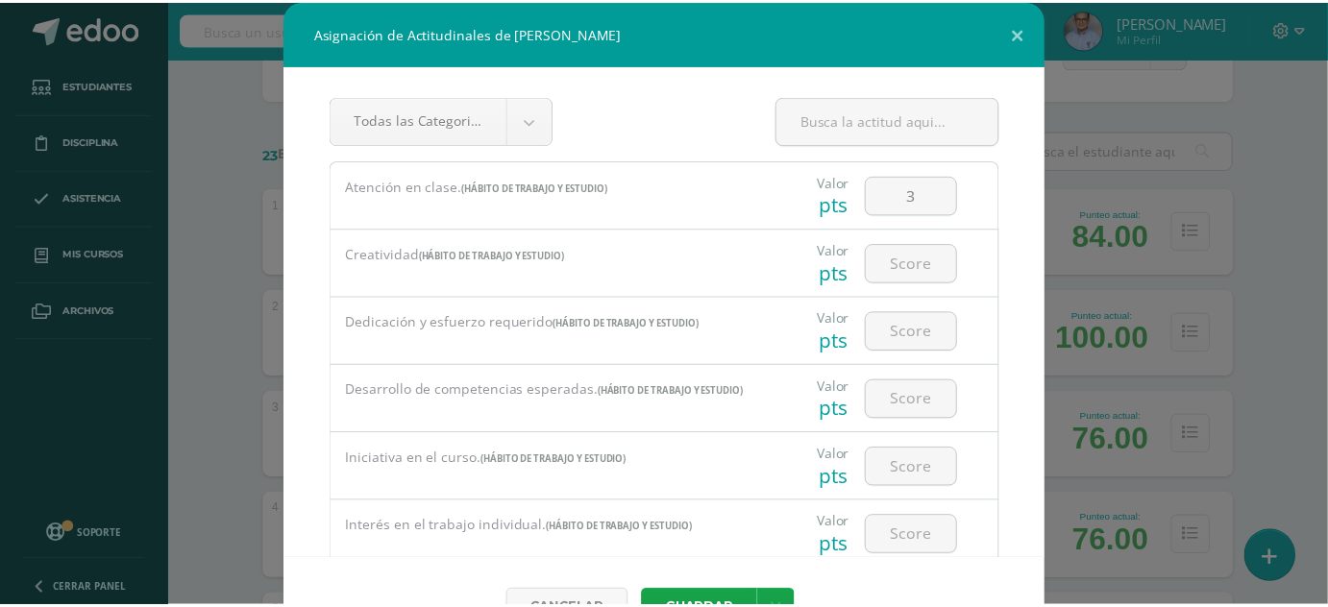
scroll to position [92, 0]
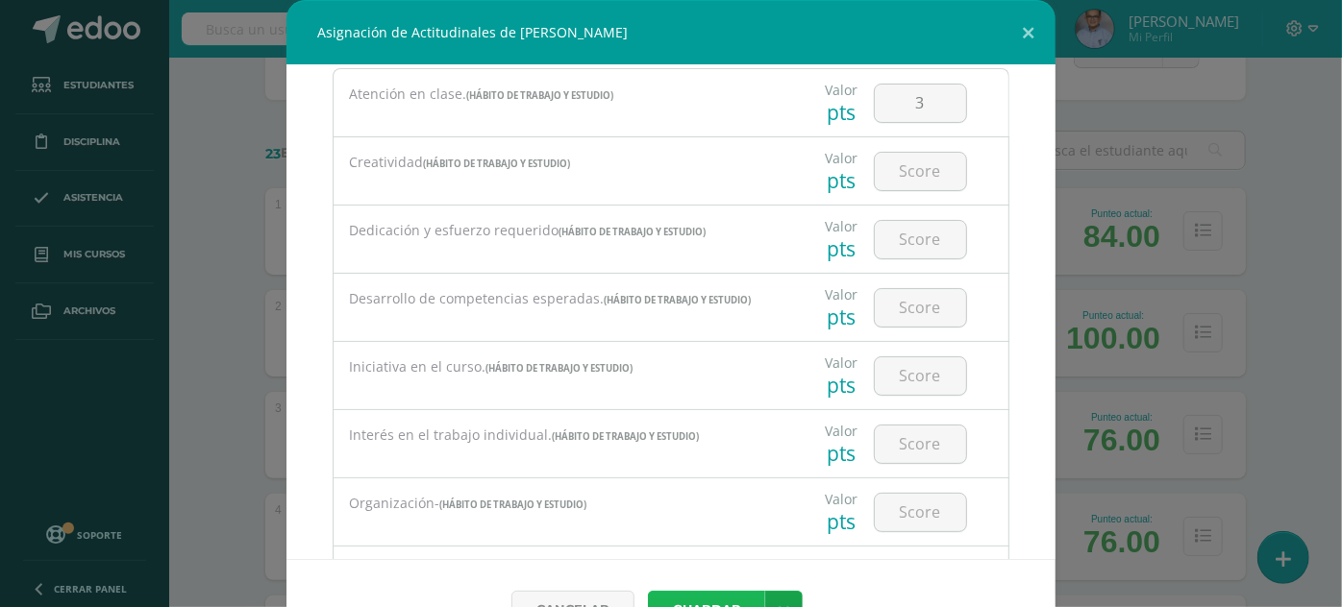
click at [740, 598] on button "Guardar" at bounding box center [706, 609] width 117 height 37
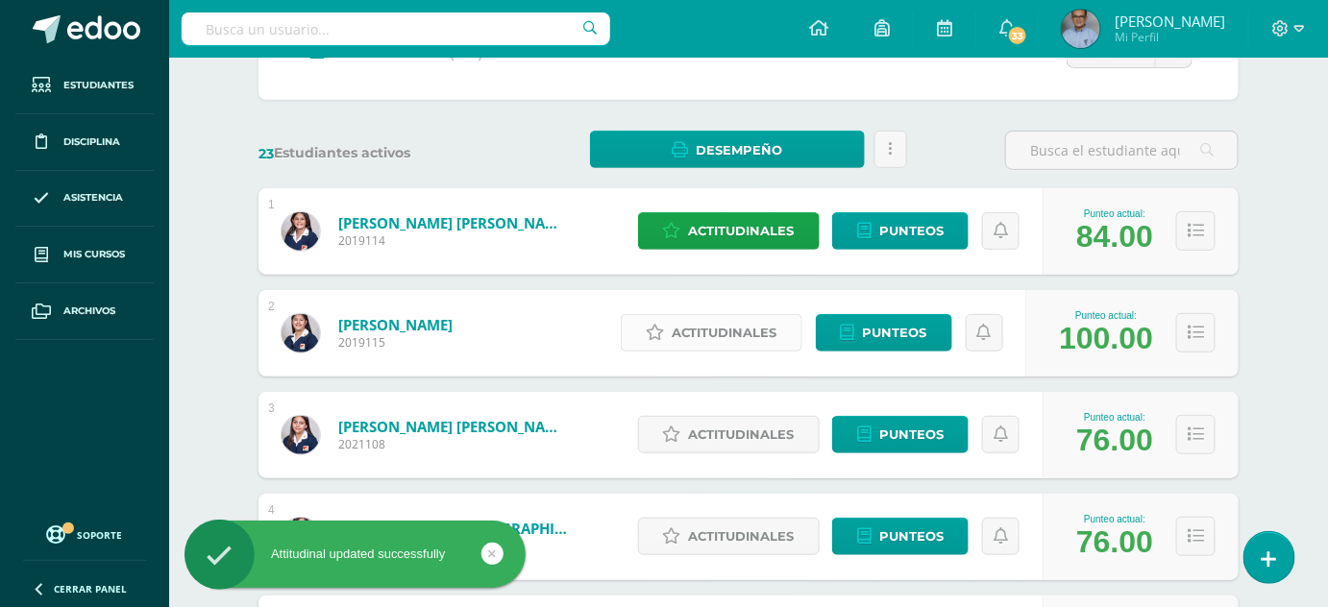
click at [741, 325] on span "Actitudinales" at bounding box center [725, 333] width 106 height 36
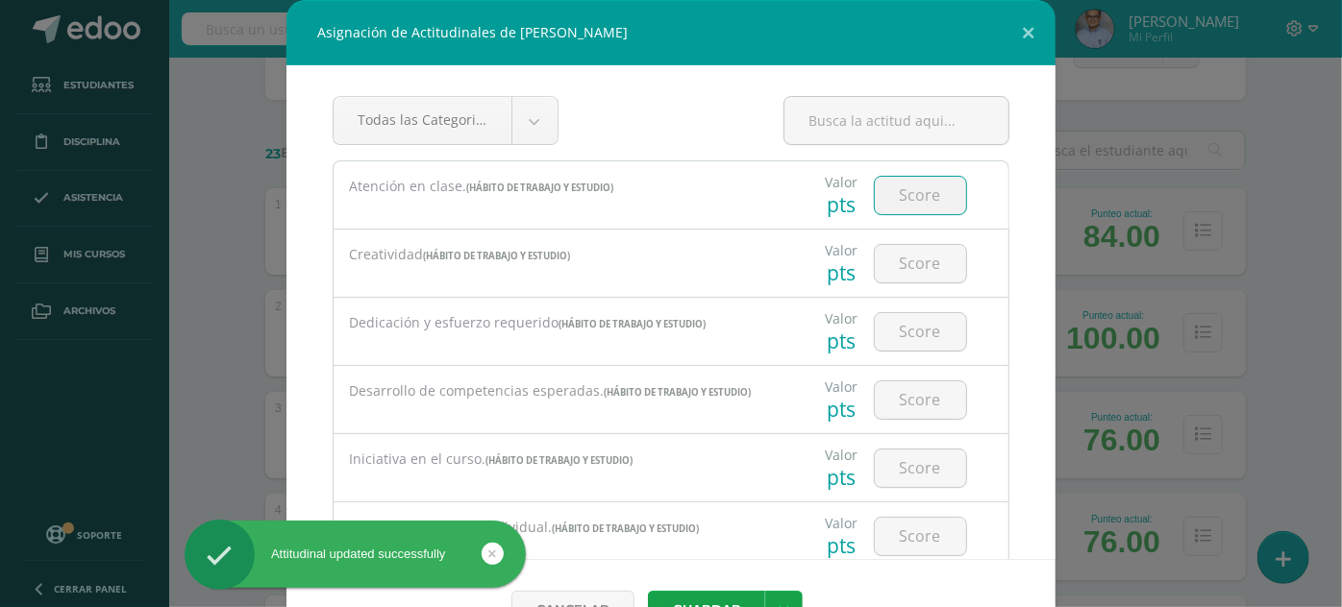
click at [899, 195] on input "number" at bounding box center [920, 195] width 91 height 37
type input "3"
click at [693, 594] on button "Guardar" at bounding box center [706, 609] width 117 height 37
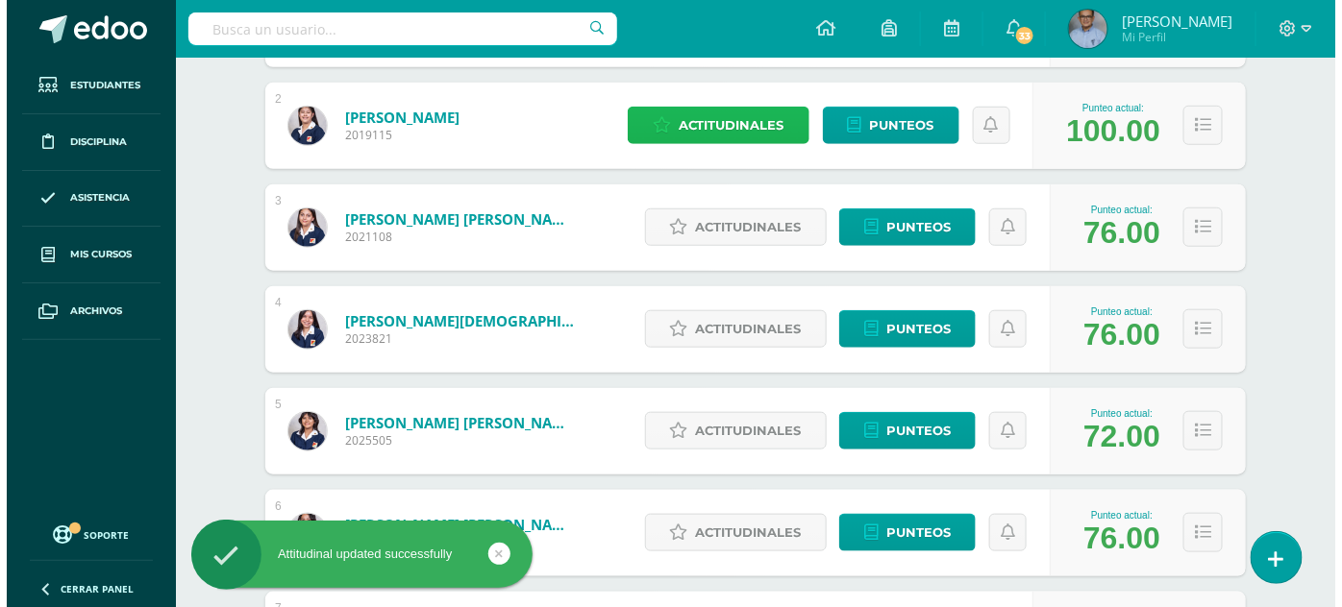
scroll to position [438, 0]
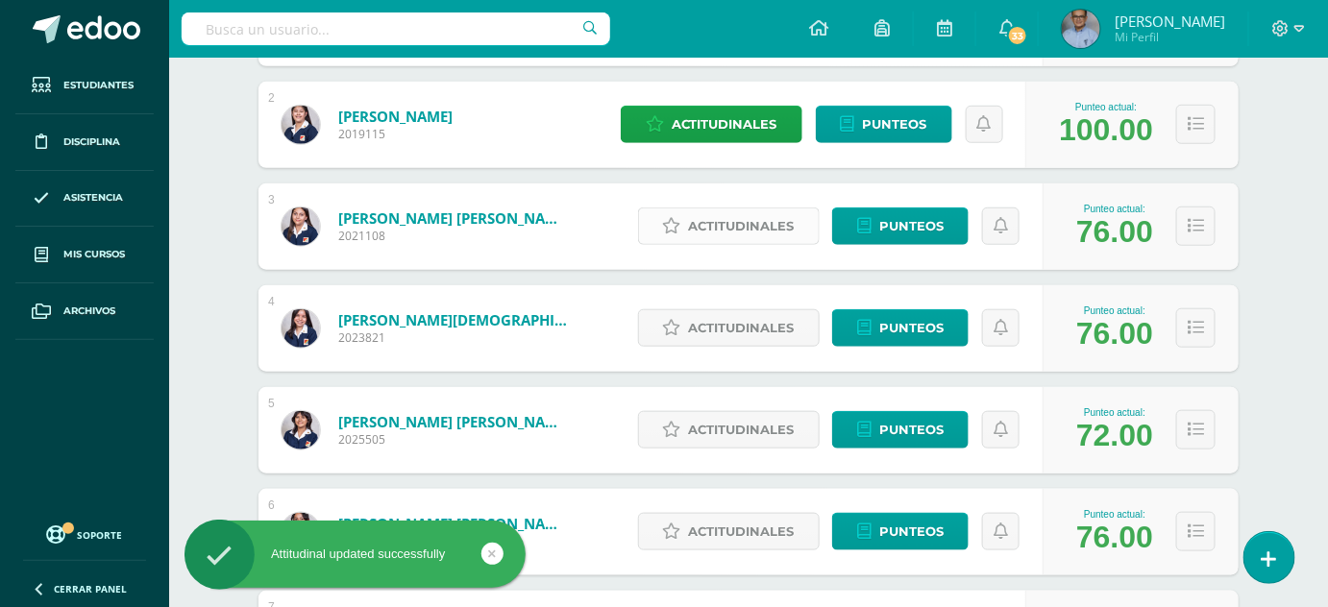
click at [720, 217] on span "Actitudinales" at bounding box center [742, 227] width 106 height 36
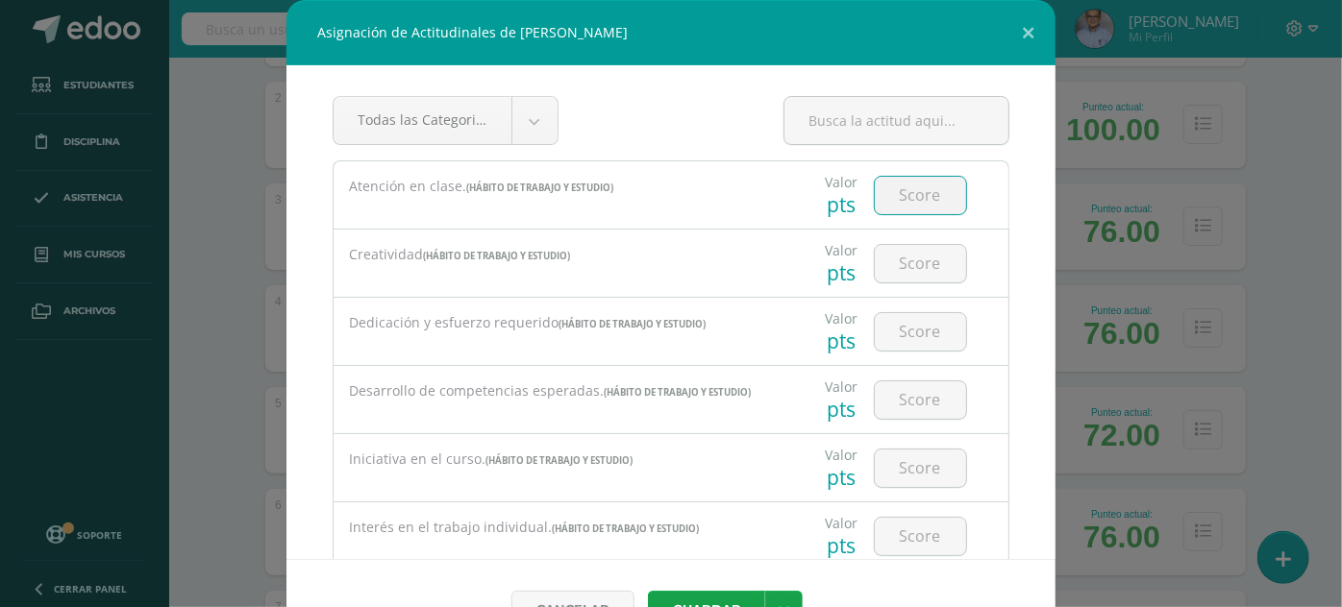
click at [892, 192] on input "number" at bounding box center [920, 195] width 91 height 37
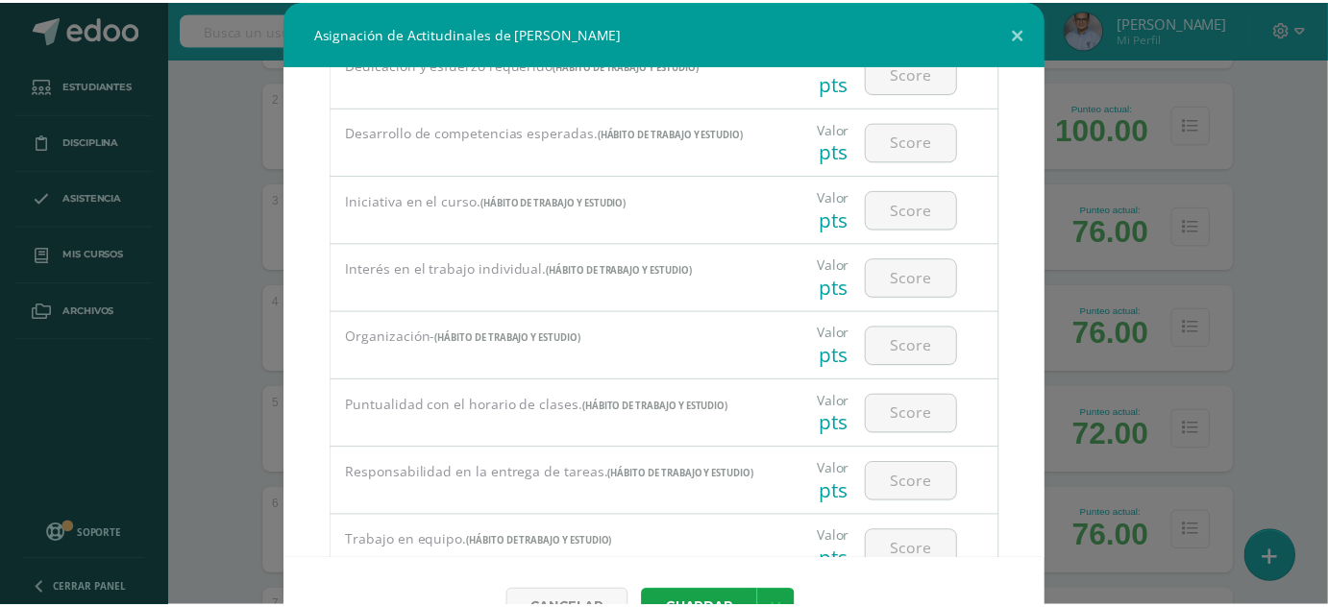
scroll to position [261, 0]
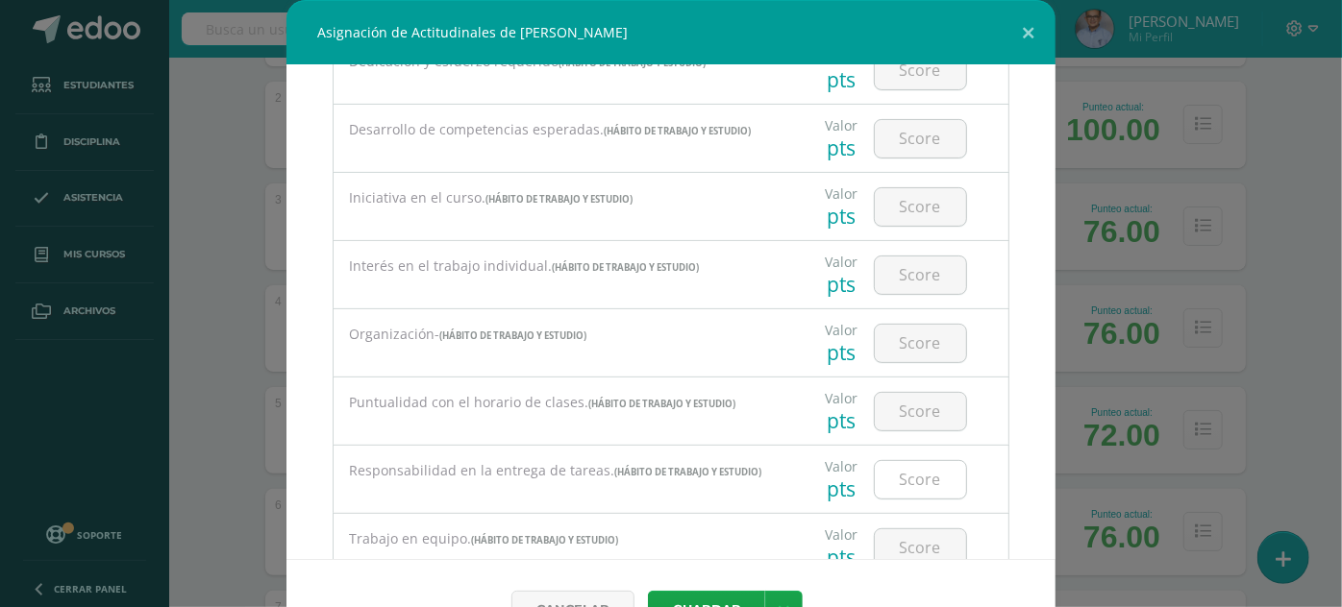
click at [909, 476] on input "number" at bounding box center [920, 479] width 91 height 37
type input "2"
click at [648, 591] on button "Guardar" at bounding box center [706, 609] width 117 height 37
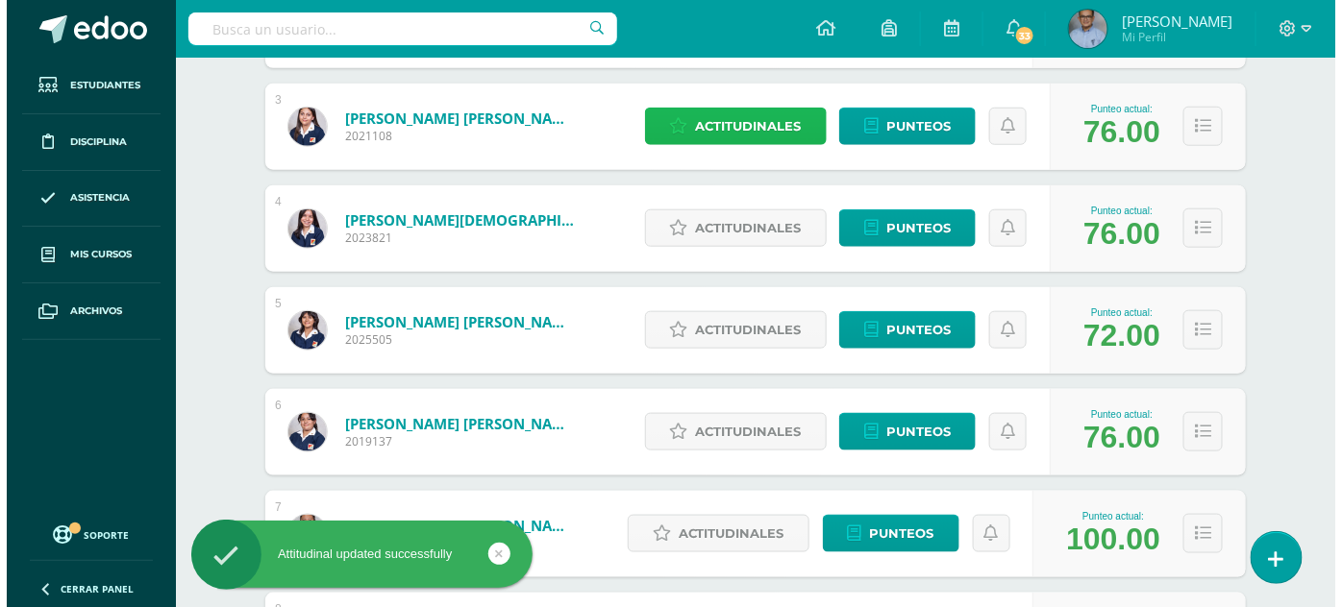
scroll to position [540, 0]
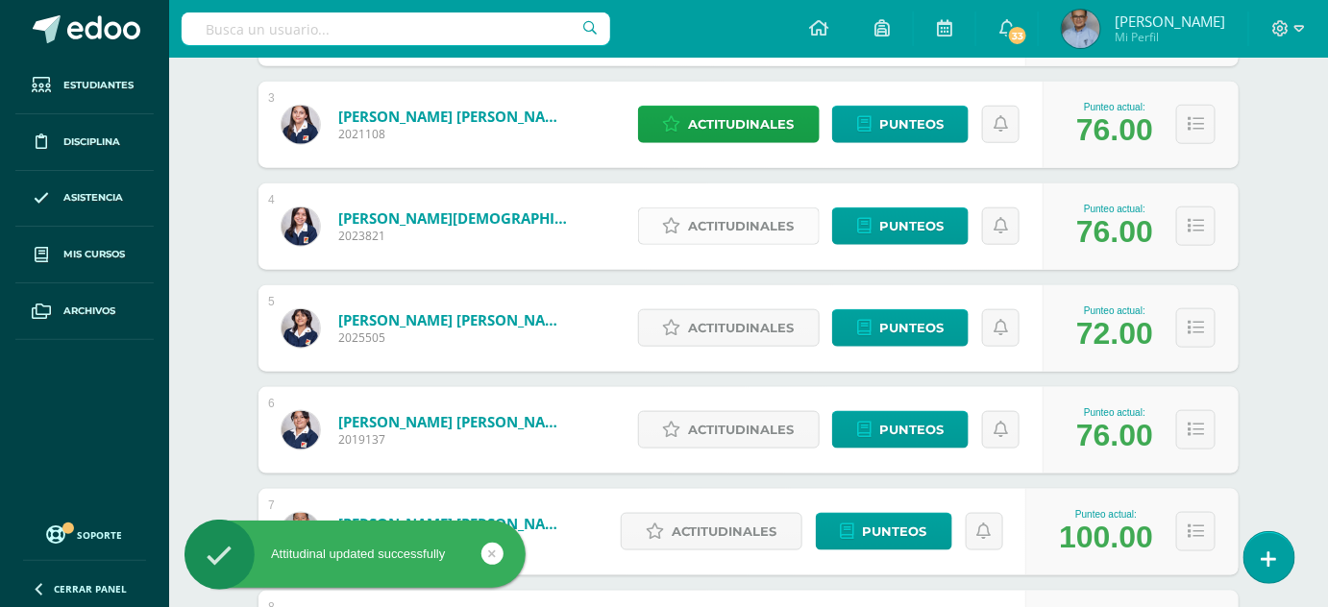
click at [737, 229] on span "Actitudinales" at bounding box center [742, 227] width 106 height 36
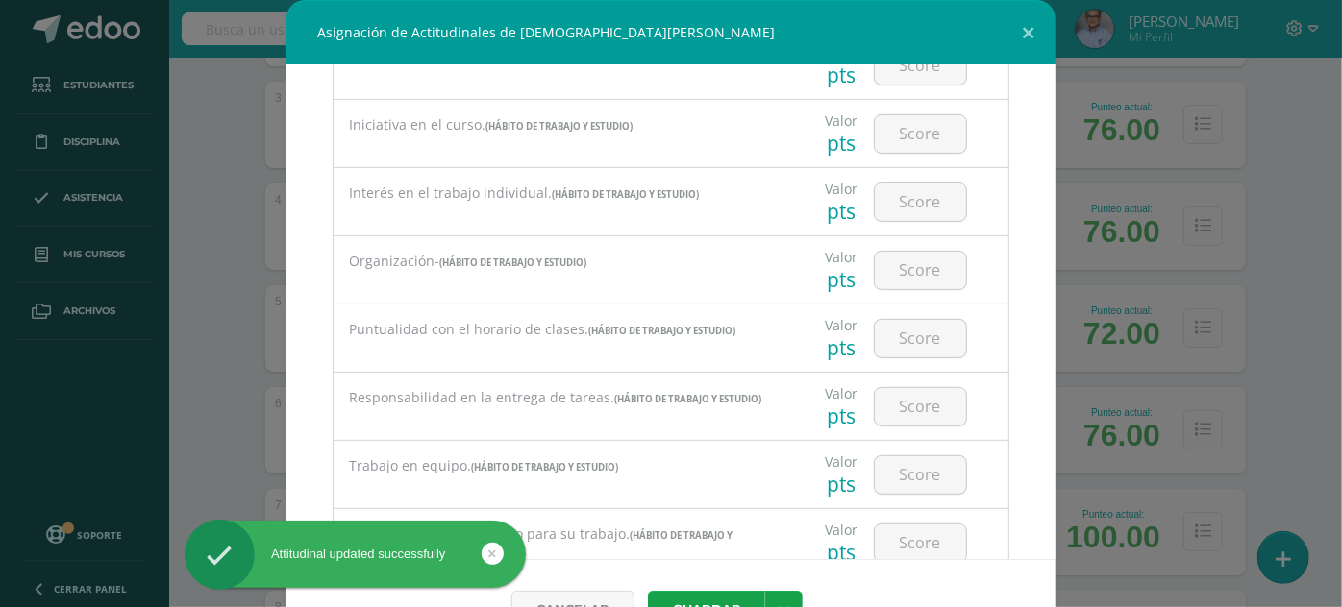
scroll to position [335, 0]
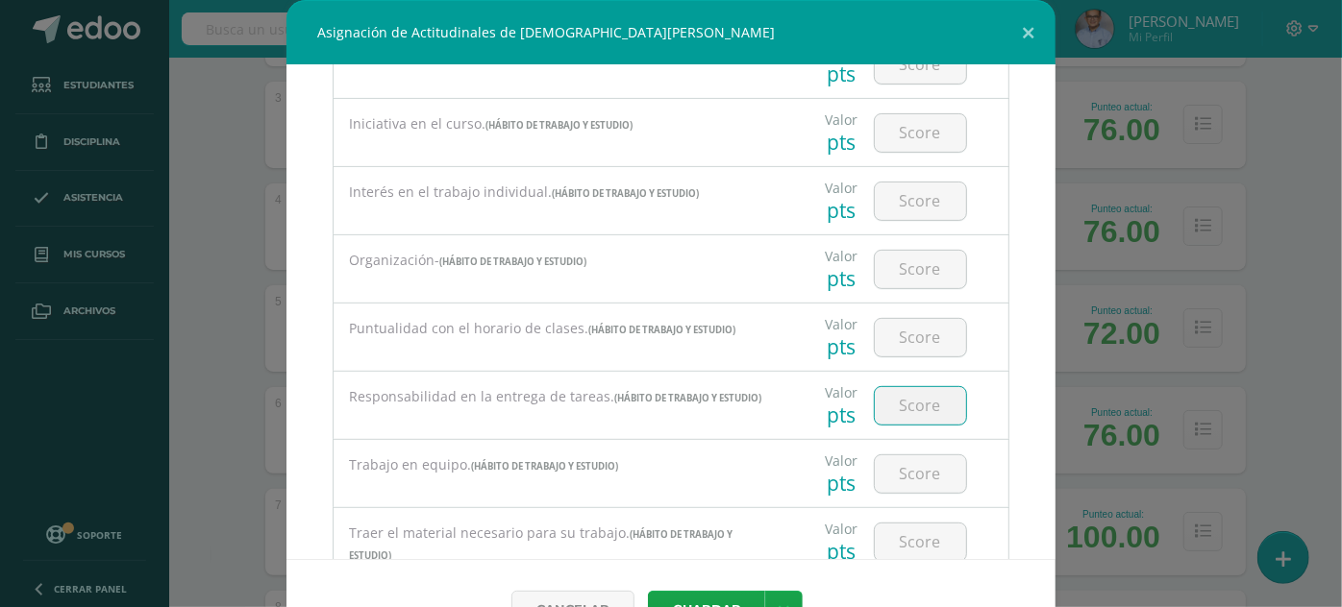
click at [920, 396] on input "number" at bounding box center [920, 405] width 91 height 37
type input "2"
click at [648, 591] on button "Guardar" at bounding box center [706, 609] width 117 height 37
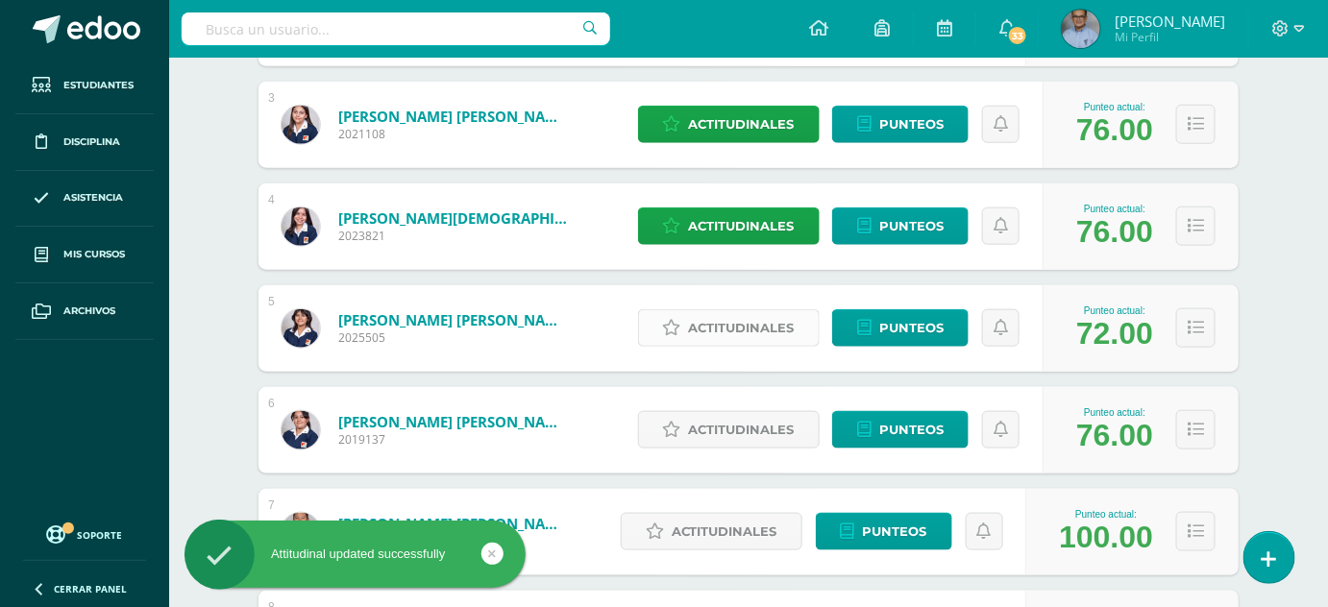
click at [778, 327] on span "Actitudinales" at bounding box center [742, 328] width 106 height 36
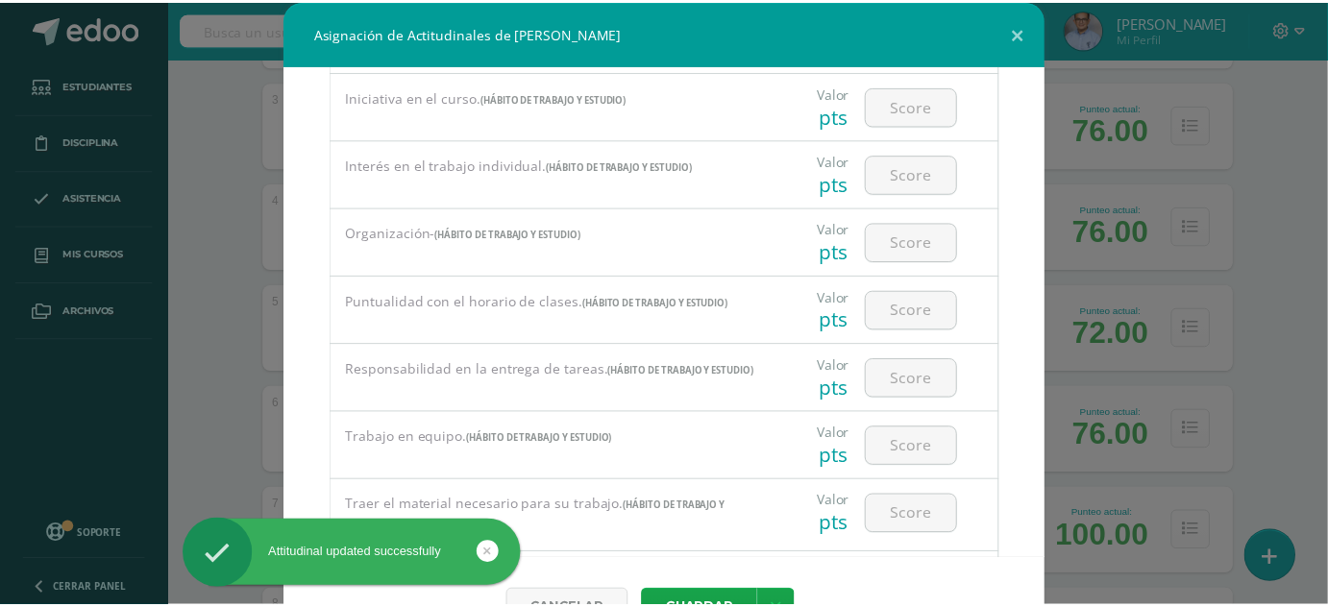
scroll to position [363, 0]
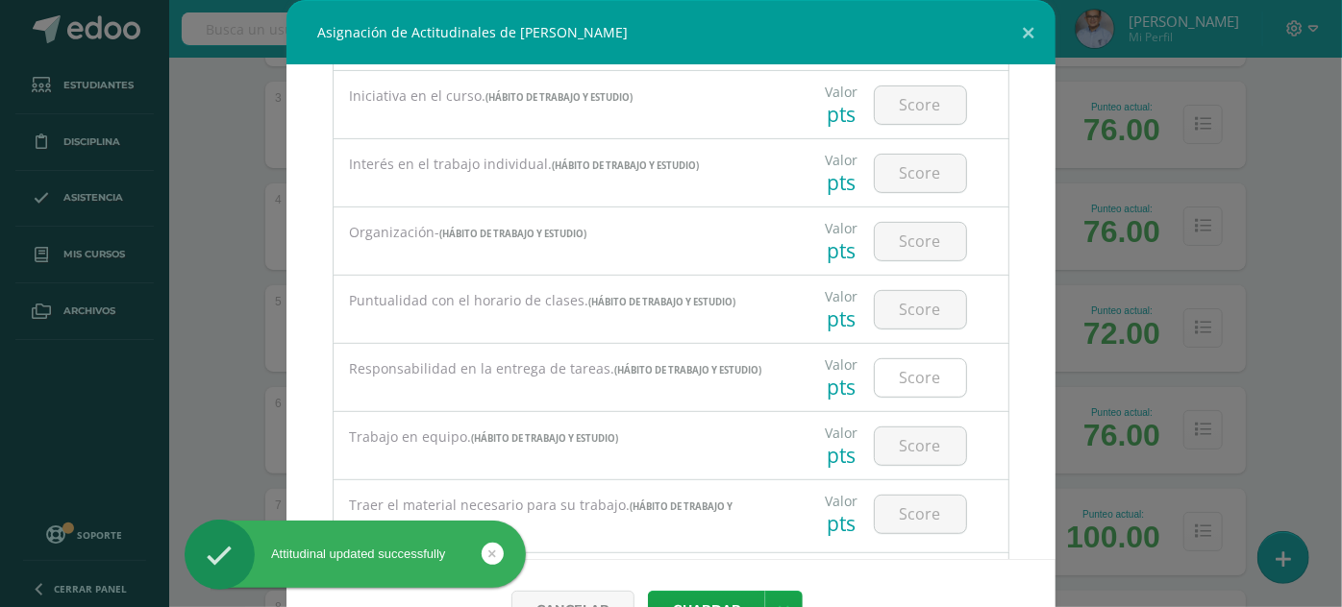
click at [948, 373] on div at bounding box center [920, 377] width 93 height 39
click at [906, 368] on input "number" at bounding box center [920, 377] width 91 height 37
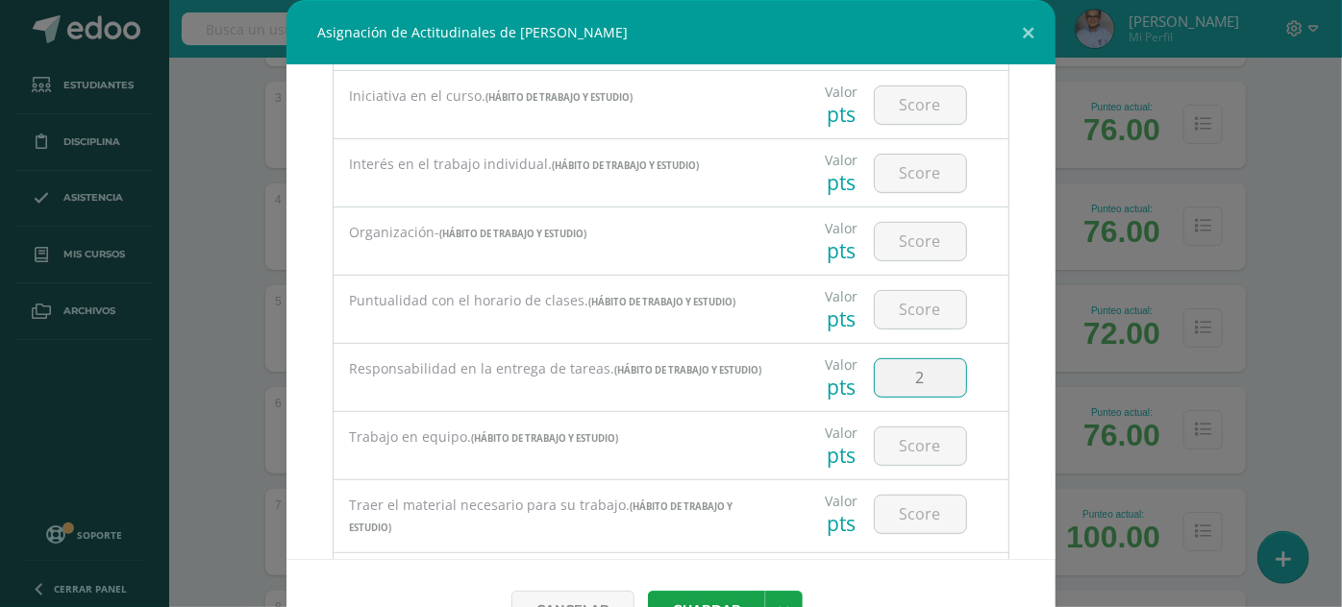
type input "2"
click at [648, 591] on button "Guardar" at bounding box center [706, 609] width 117 height 37
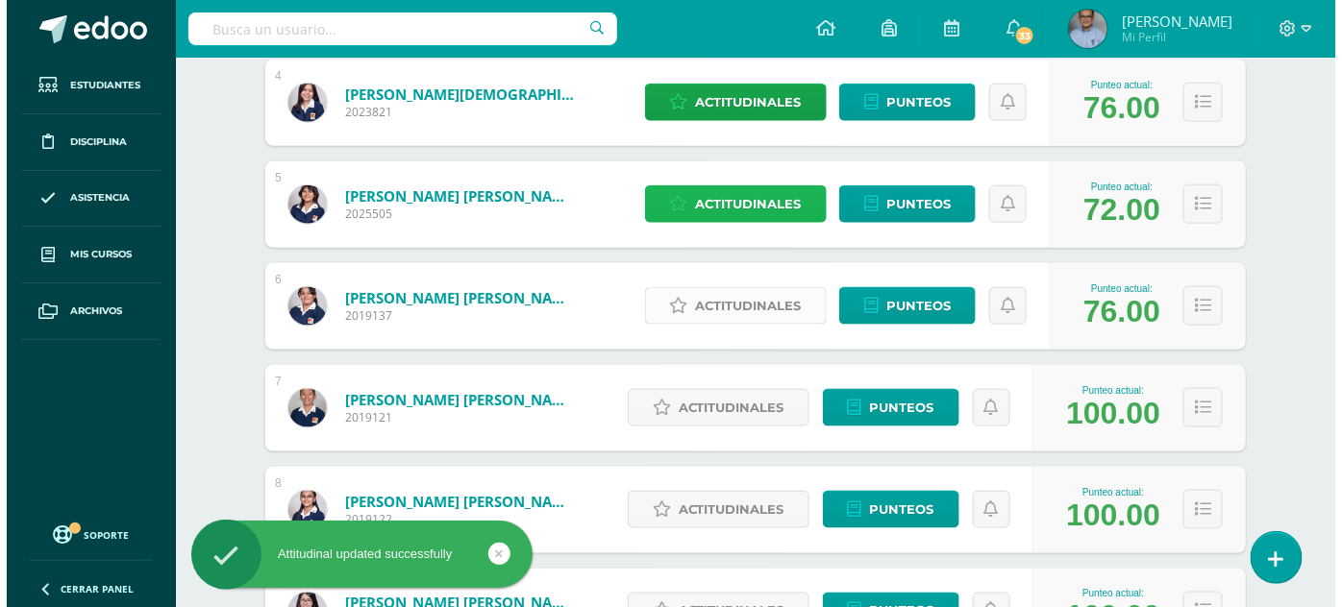
scroll to position [666, 0]
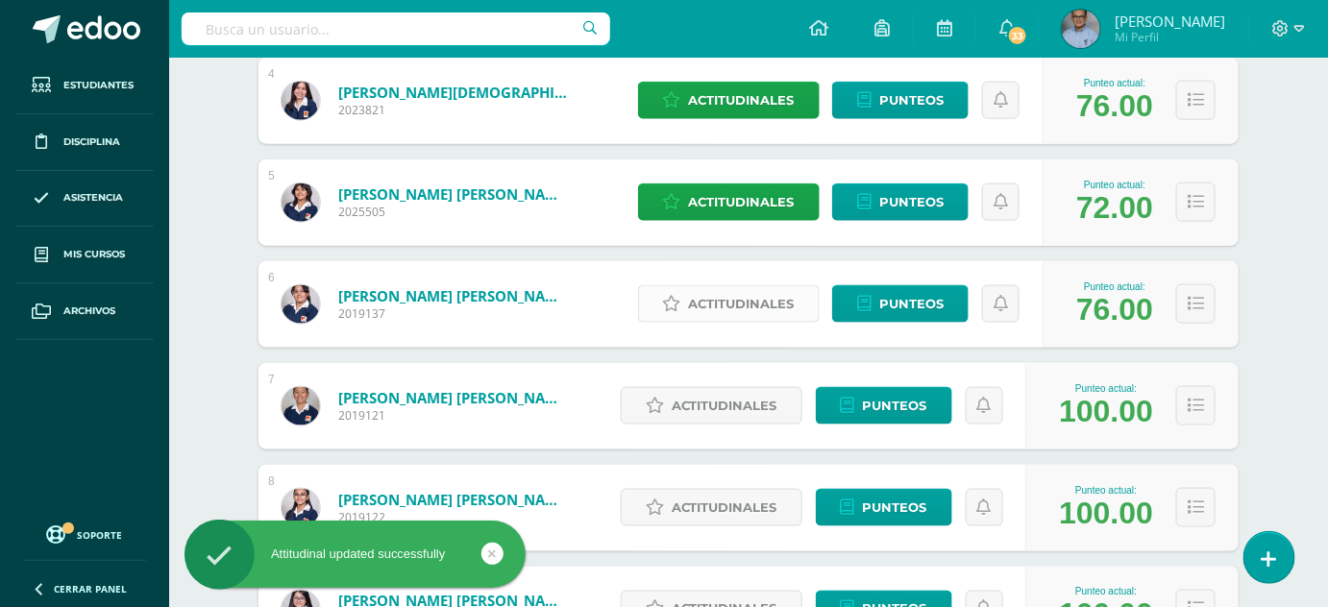
click at [761, 303] on span "Actitudinales" at bounding box center [742, 304] width 106 height 36
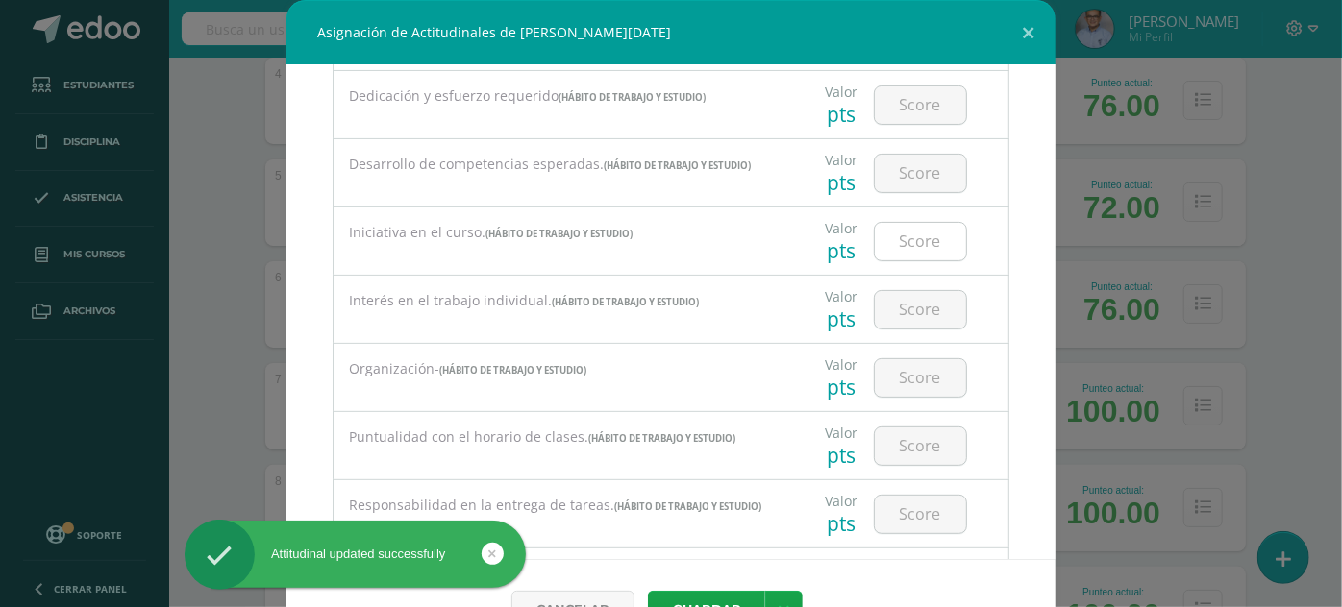
scroll to position [229, 0]
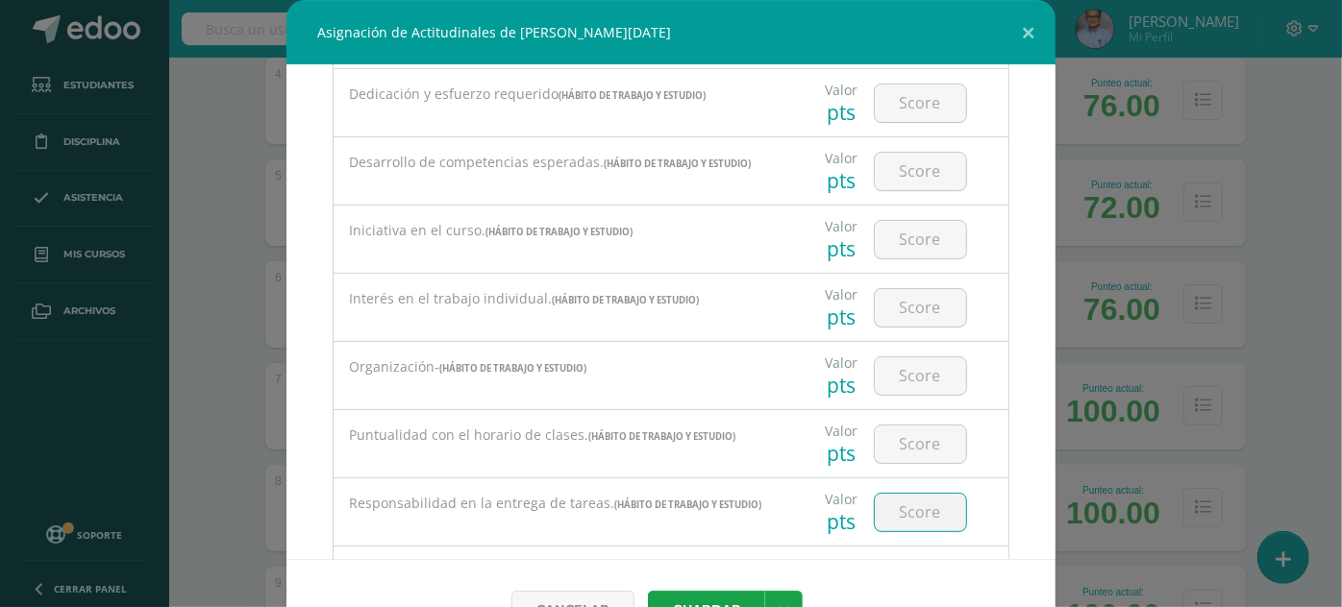
click at [894, 506] on input "number" at bounding box center [920, 512] width 91 height 37
type input "2"
click at [648, 591] on button "Guardar" at bounding box center [706, 609] width 117 height 37
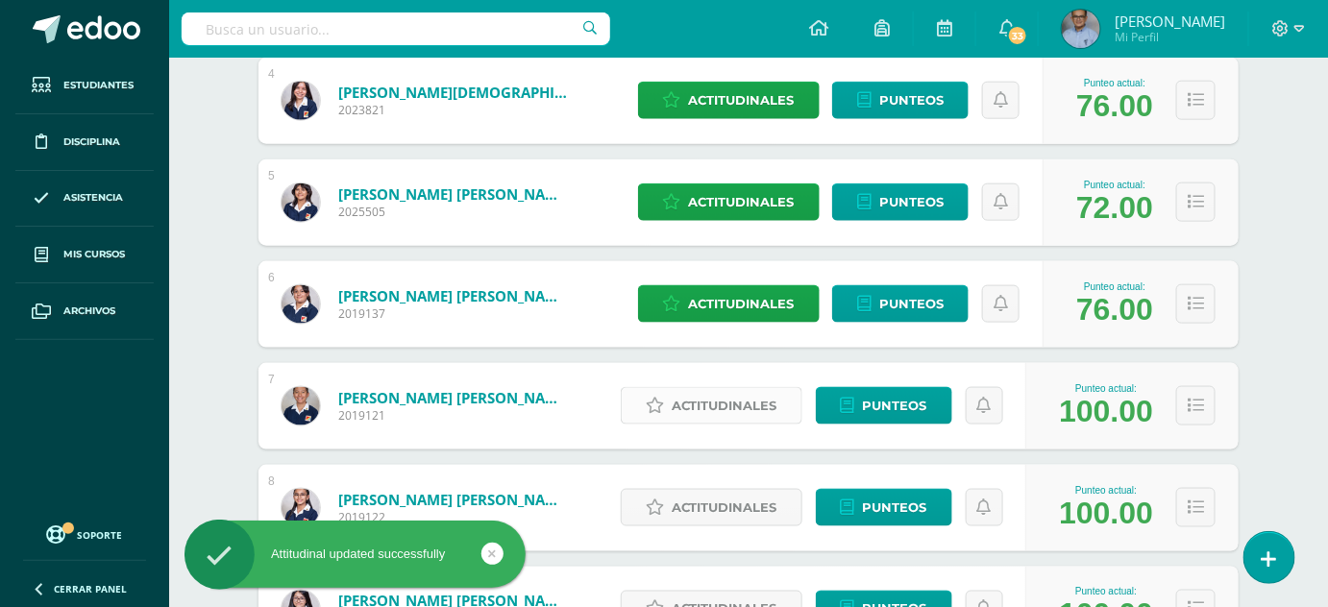
click at [727, 398] on span "Actitudinales" at bounding box center [725, 406] width 106 height 36
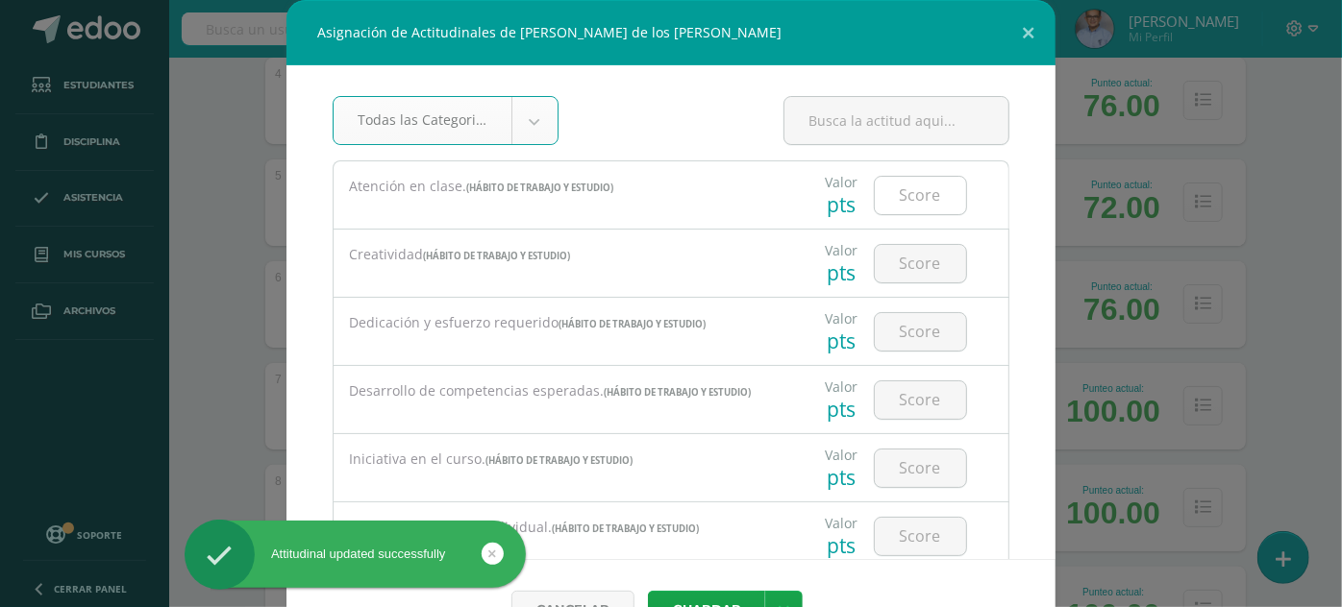
click at [908, 204] on input "number" at bounding box center [920, 195] width 91 height 37
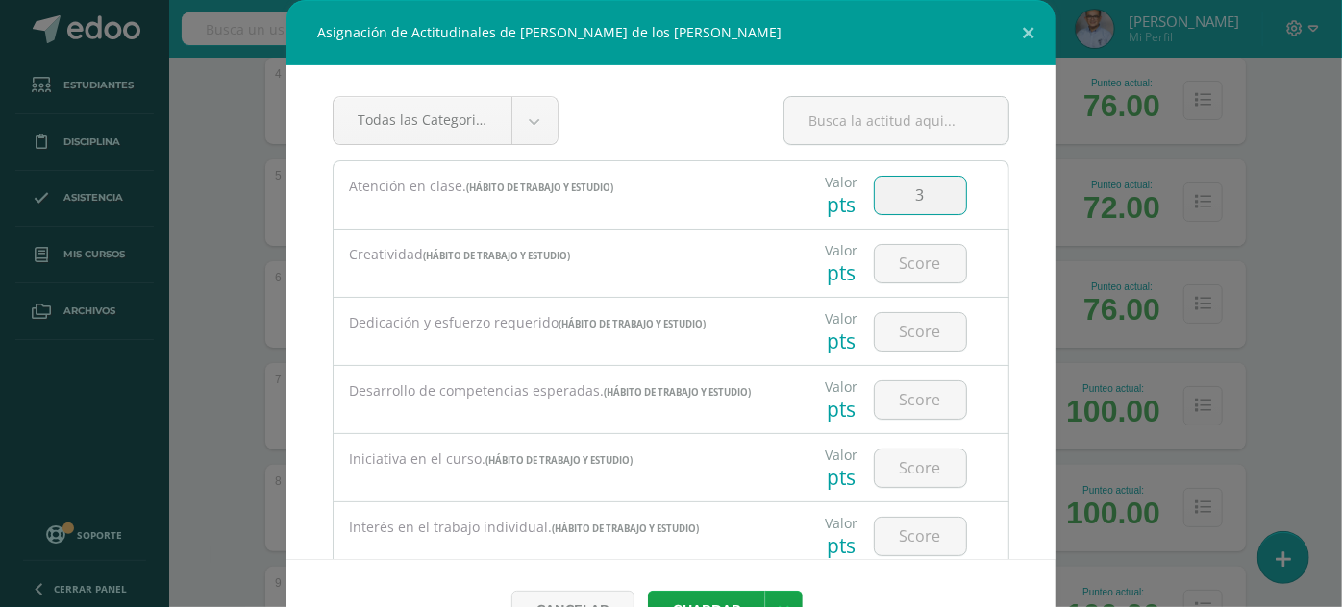
type input "3"
click at [648, 591] on button "Guardar" at bounding box center [706, 609] width 117 height 37
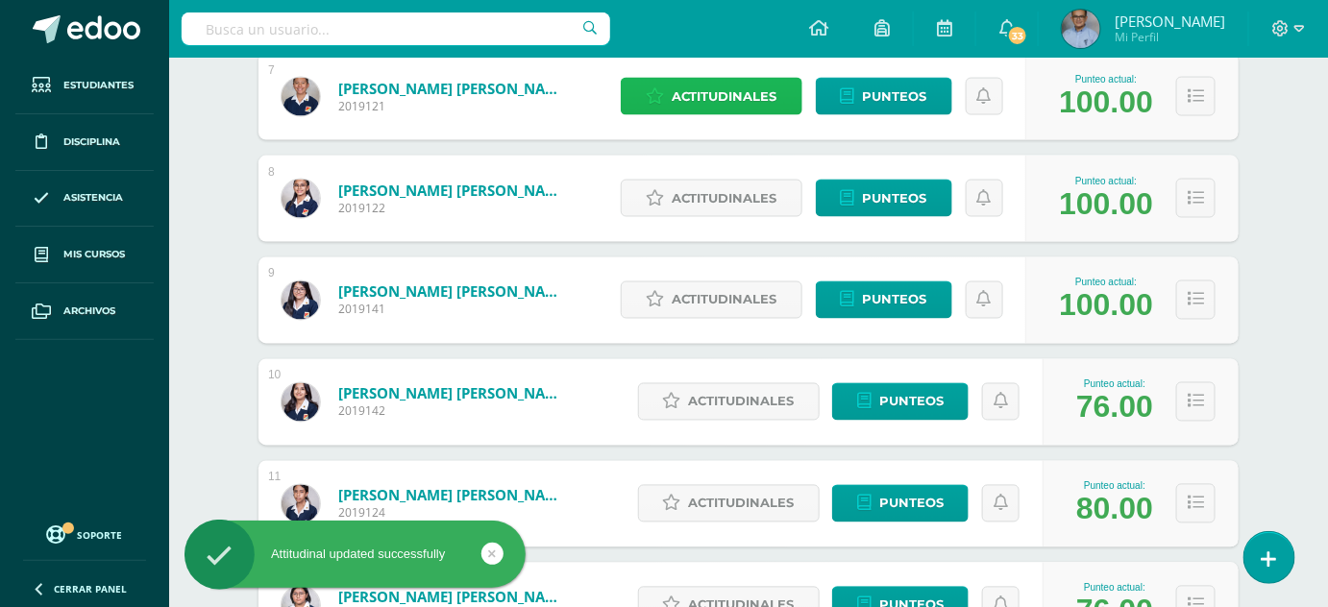
scroll to position [976, 0]
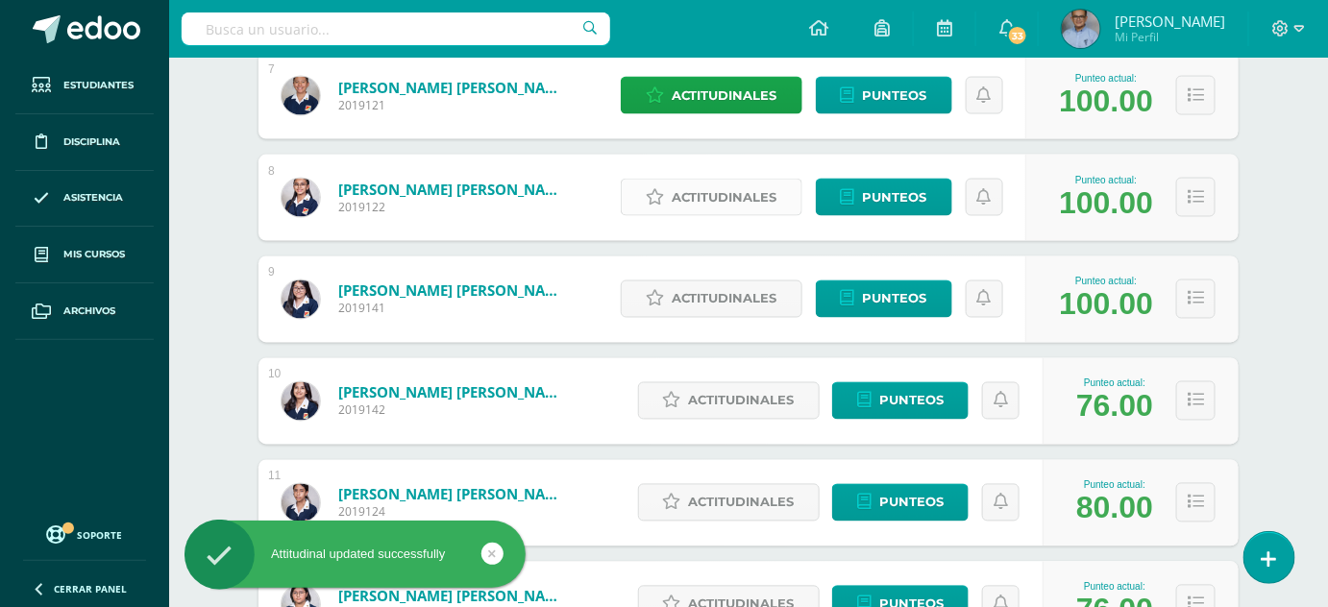
click at [731, 197] on span "Actitudinales" at bounding box center [725, 198] width 106 height 36
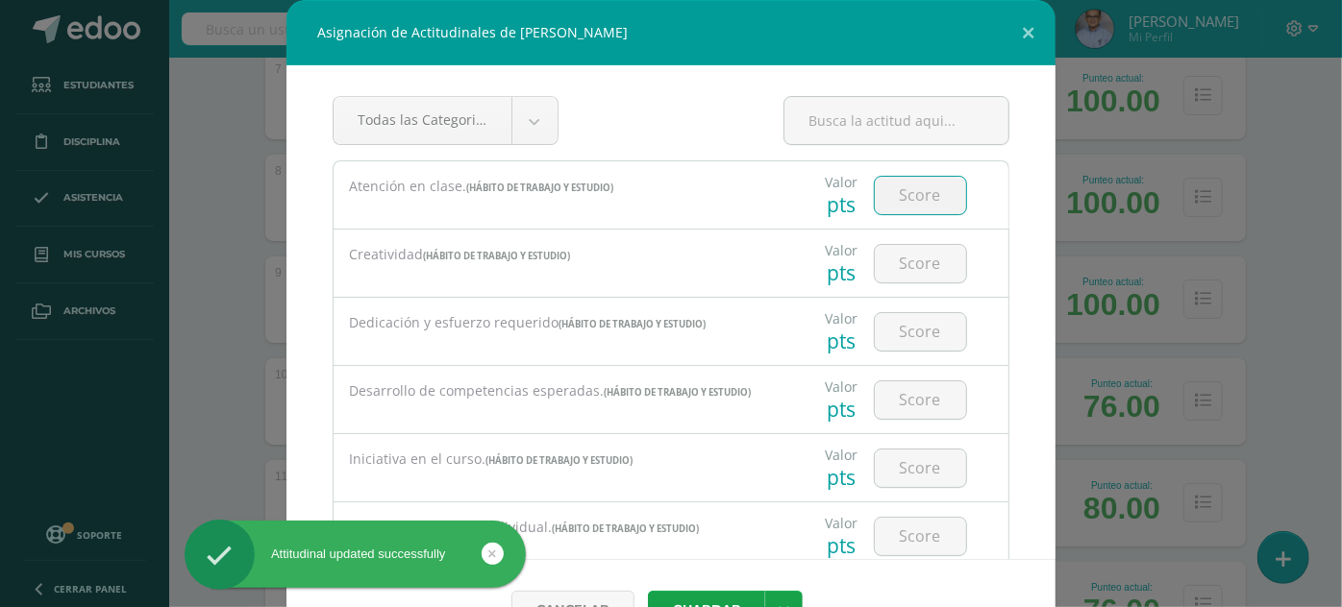
click at [882, 184] on input "number" at bounding box center [920, 195] width 91 height 37
click at [648, 591] on button "Guardar" at bounding box center [706, 609] width 117 height 37
type input "33"
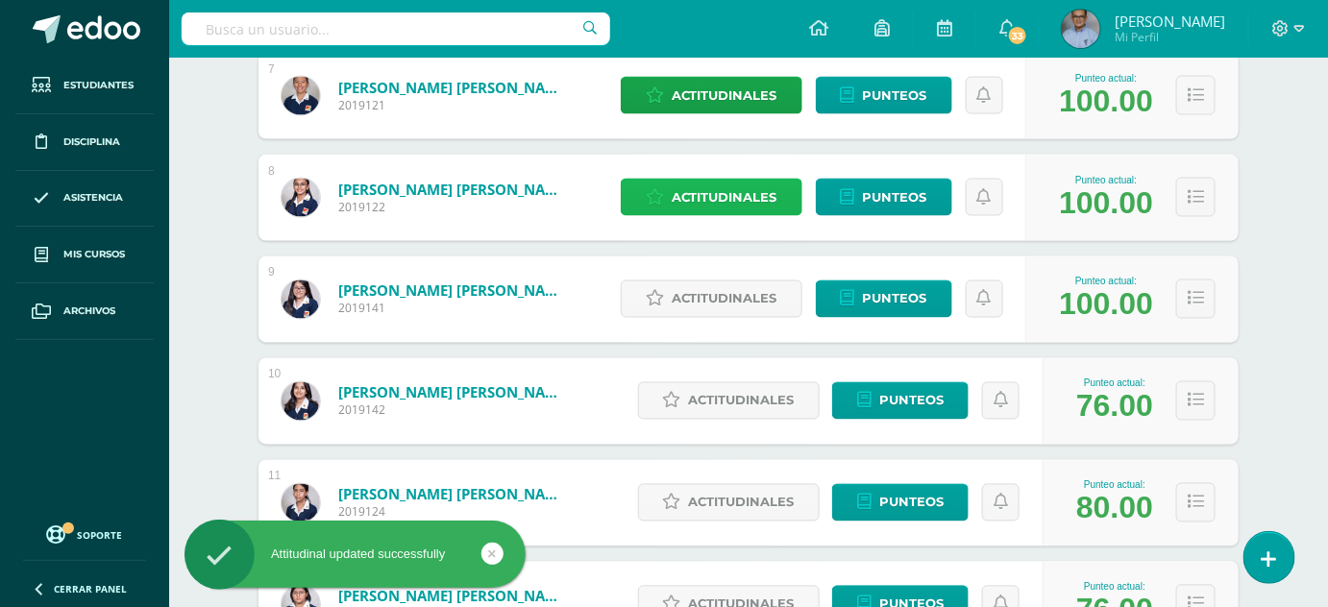
click at [767, 202] on span "Actitudinales" at bounding box center [725, 198] width 106 height 36
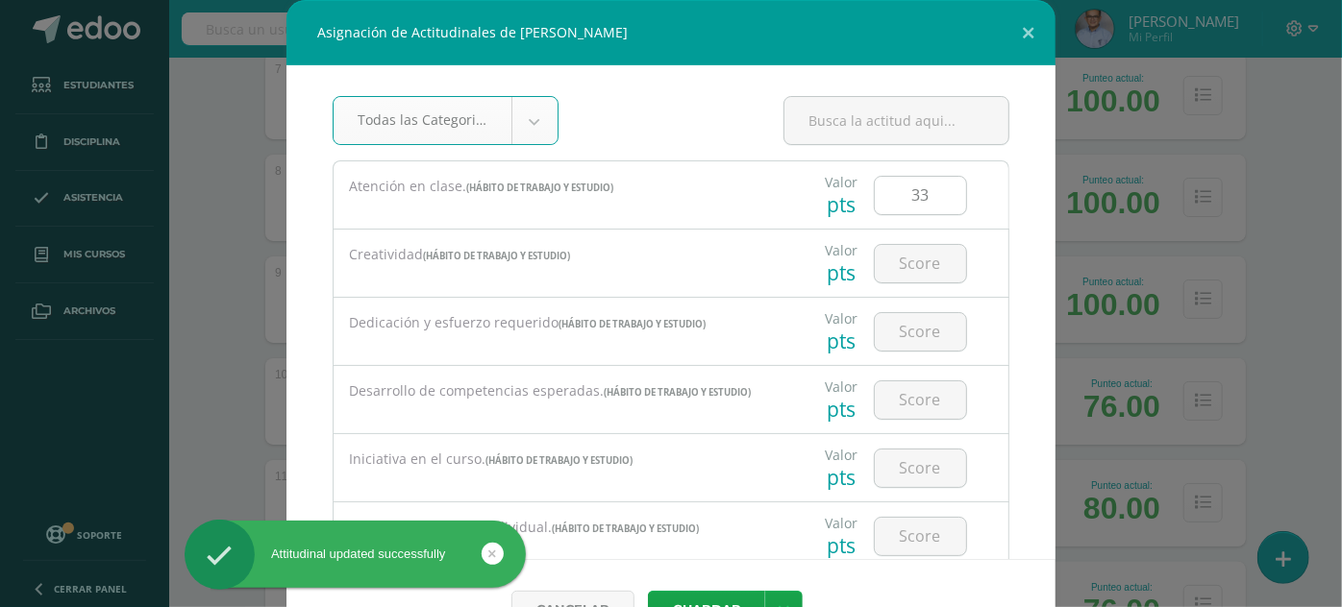
click at [909, 188] on input "33" at bounding box center [920, 195] width 91 height 37
type input "3"
click at [648, 591] on button "Guardar" at bounding box center [706, 609] width 117 height 37
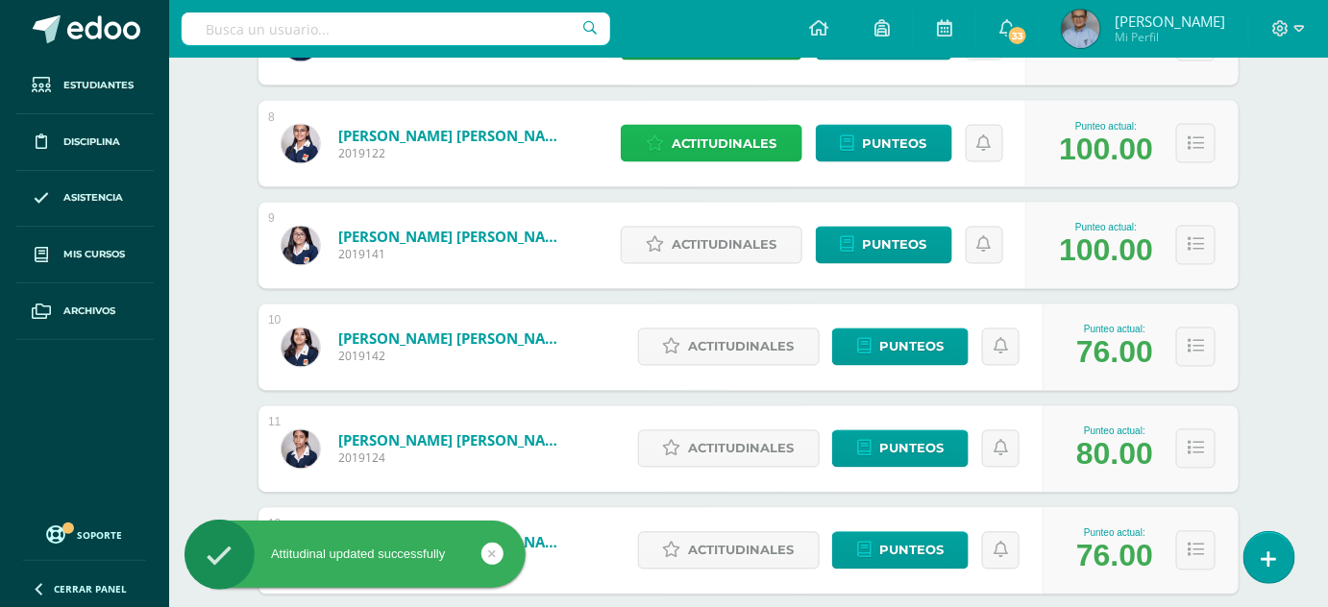
scroll to position [1030, 0]
click at [757, 263] on link "Actitudinales" at bounding box center [712, 245] width 182 height 37
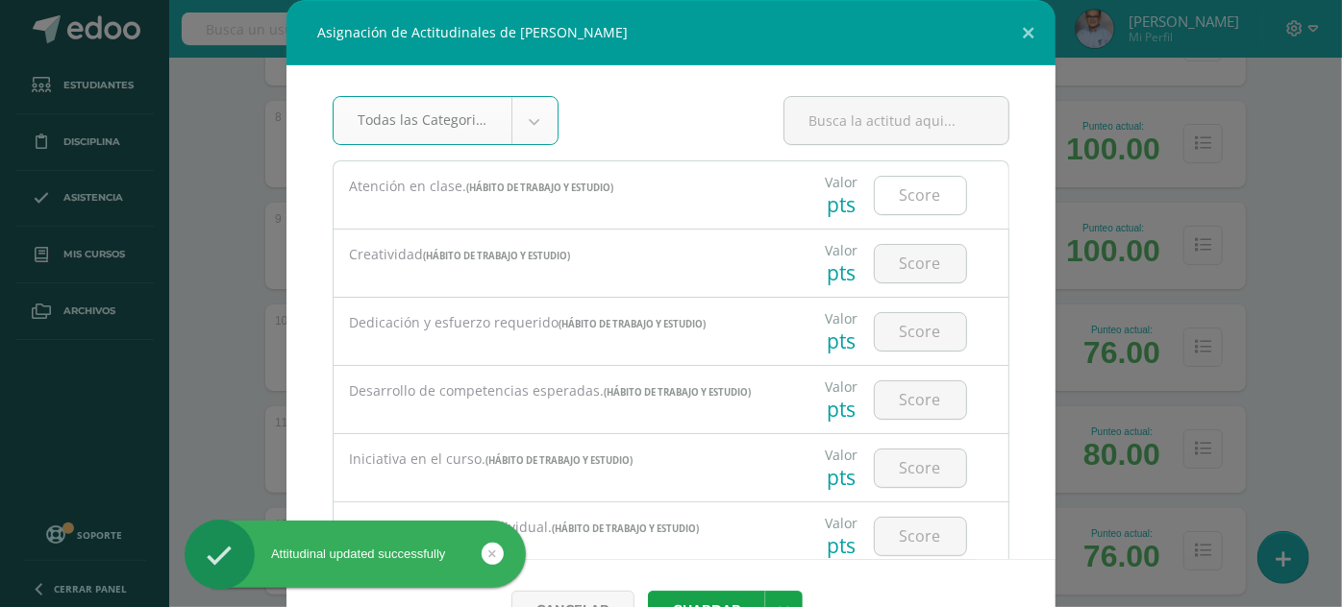
click at [893, 196] on input "number" at bounding box center [920, 195] width 91 height 37
type input "3"
click at [648, 591] on button "Guardar" at bounding box center [706, 609] width 117 height 37
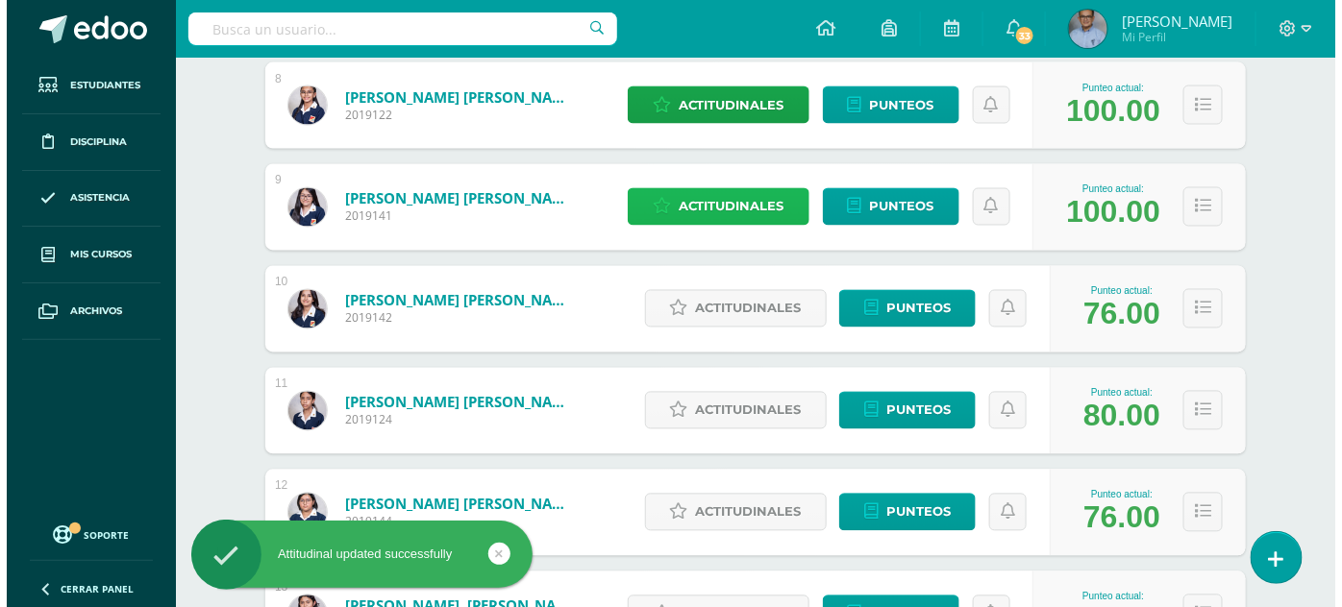
scroll to position [1096, 0]
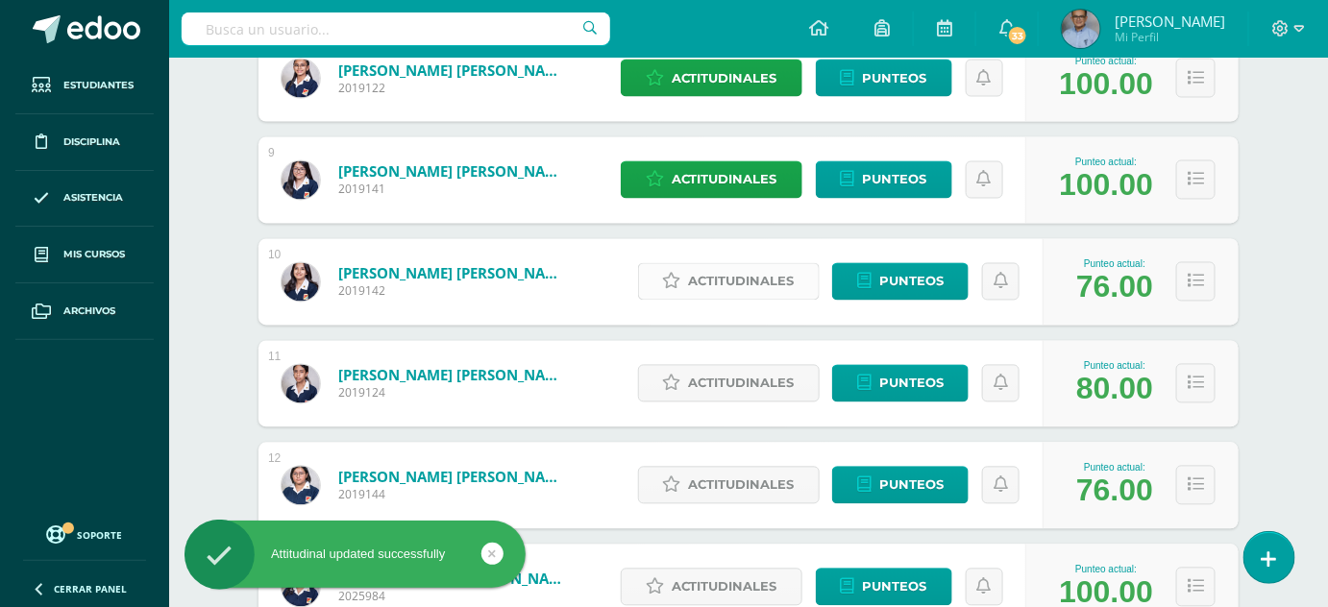
click at [778, 280] on span "Actitudinales" at bounding box center [742, 282] width 106 height 36
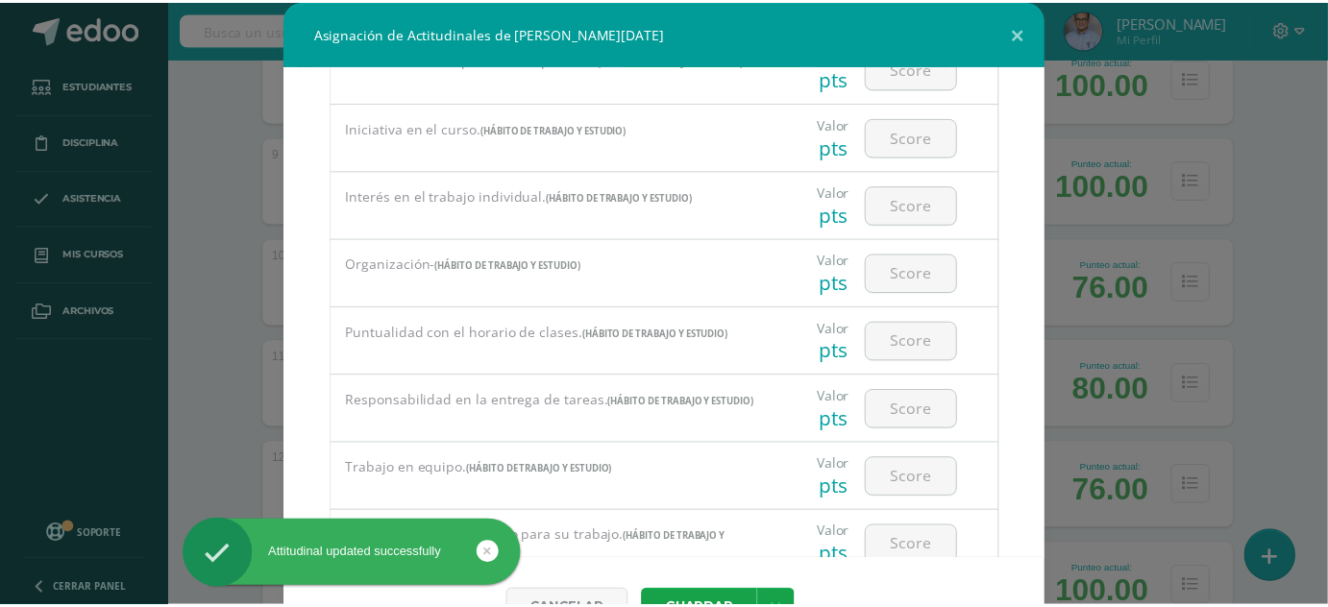
scroll to position [333, 0]
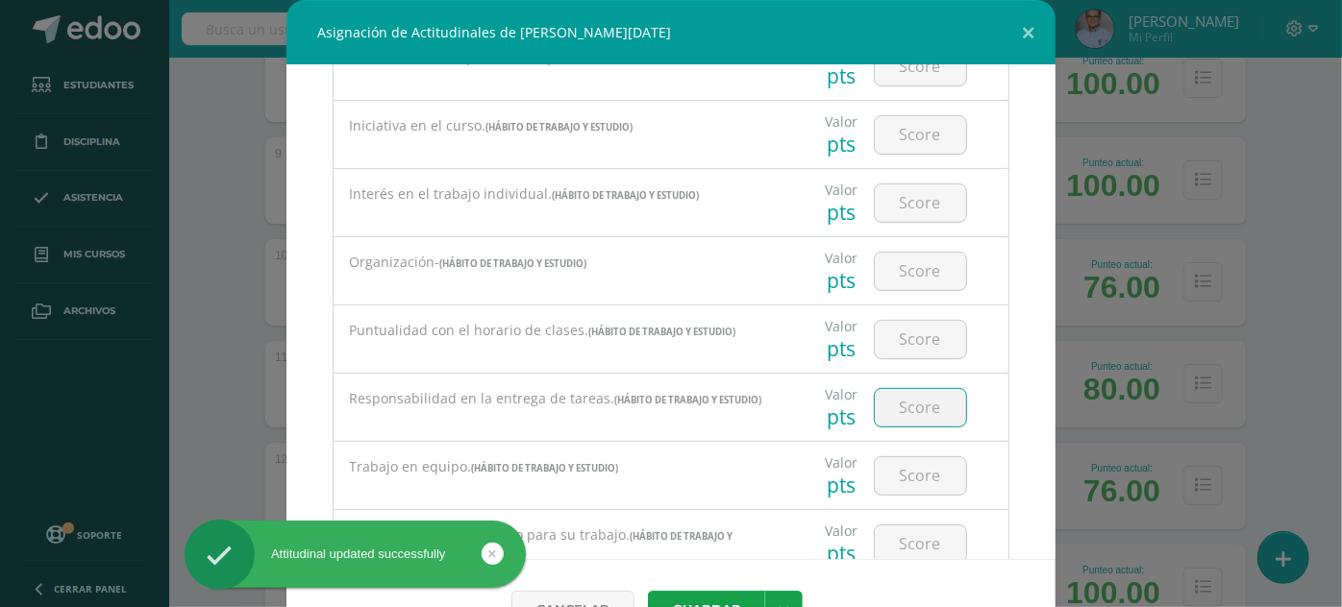
click at [905, 419] on input "number" at bounding box center [920, 407] width 91 height 37
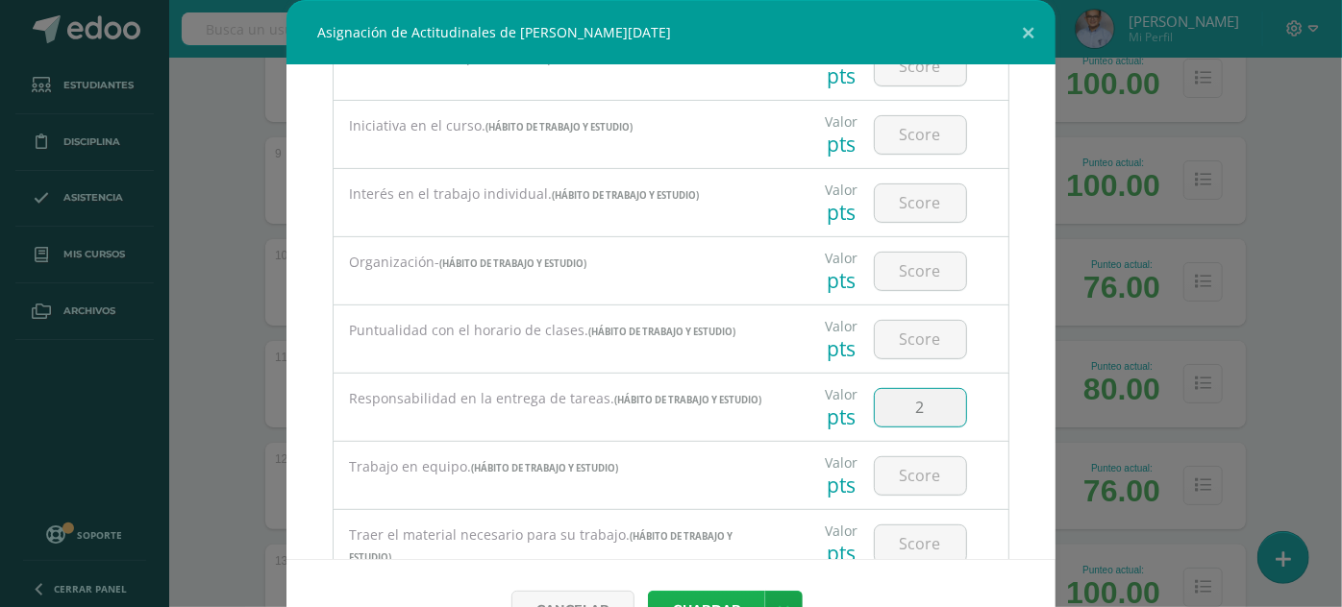
type input "2"
click at [716, 593] on button "Guardar" at bounding box center [706, 609] width 117 height 37
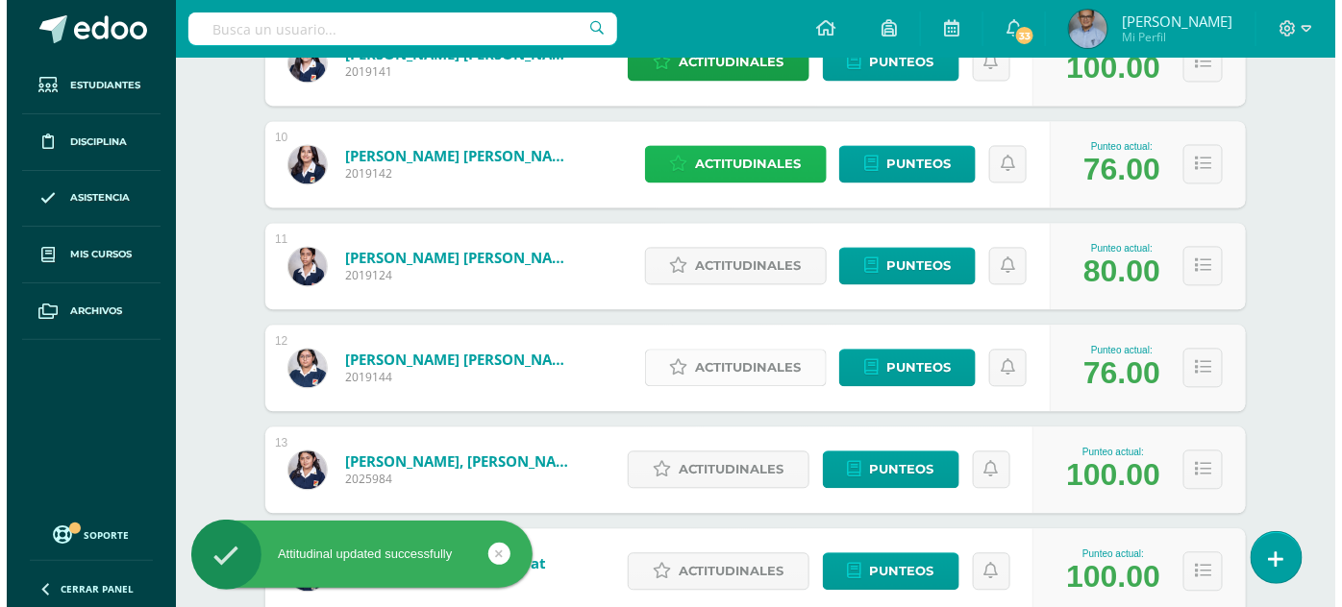
scroll to position [1215, 0]
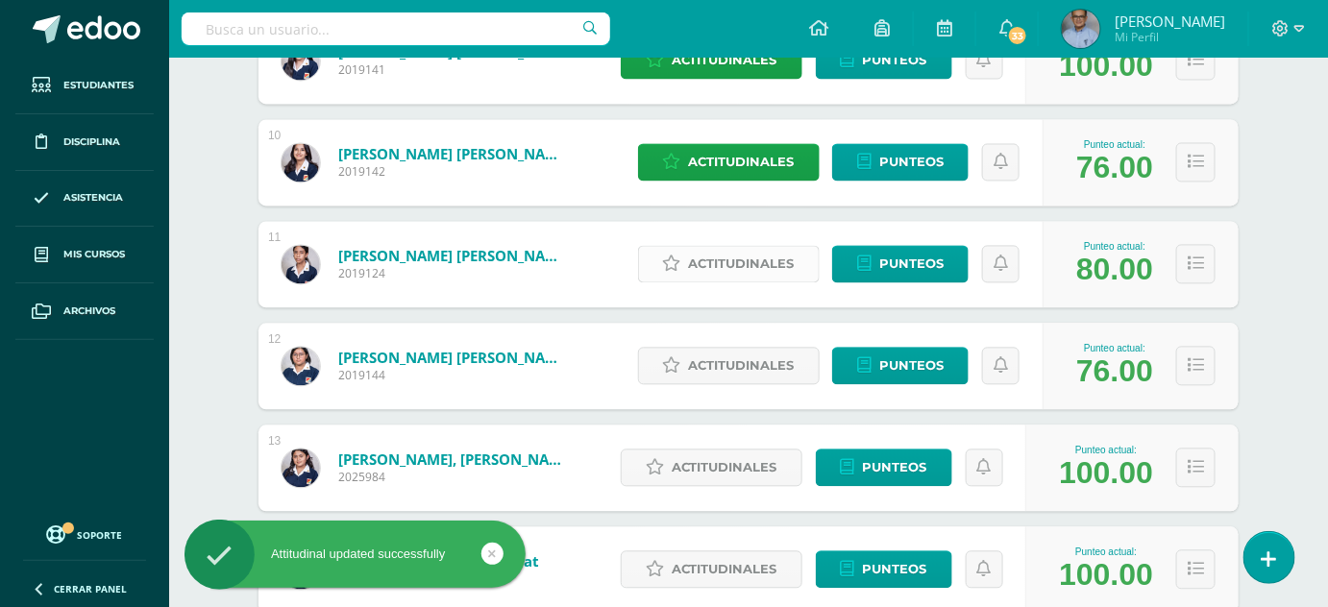
click at [733, 260] on span "Actitudinales" at bounding box center [742, 265] width 106 height 36
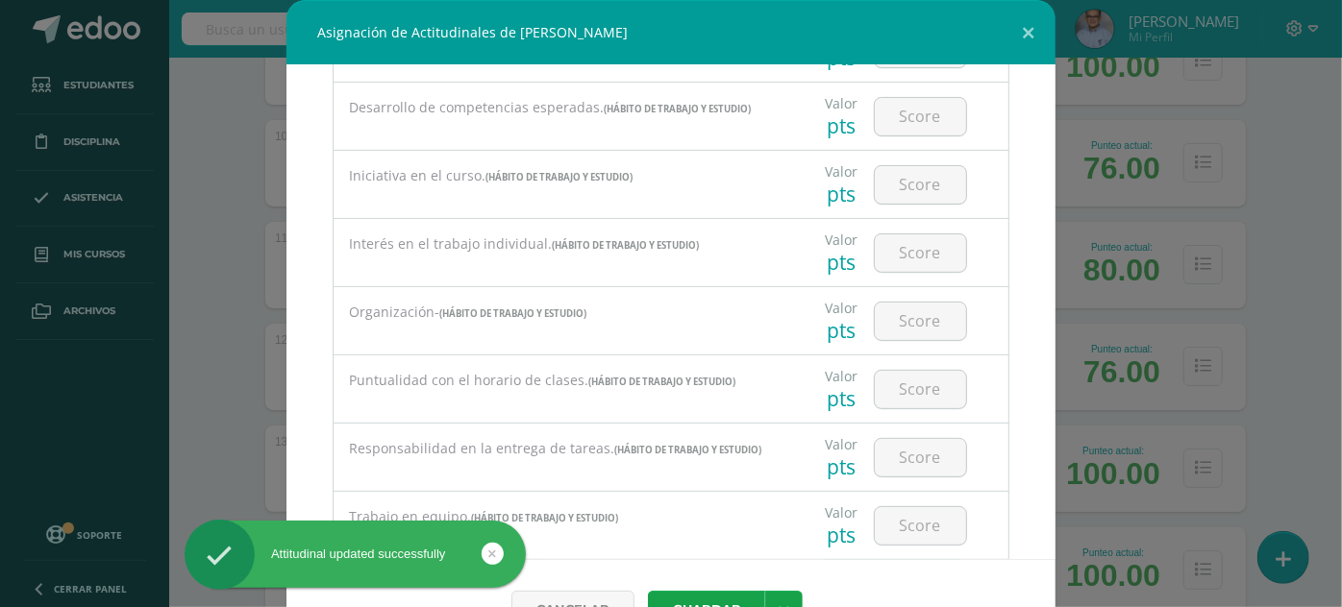
scroll to position [289, 0]
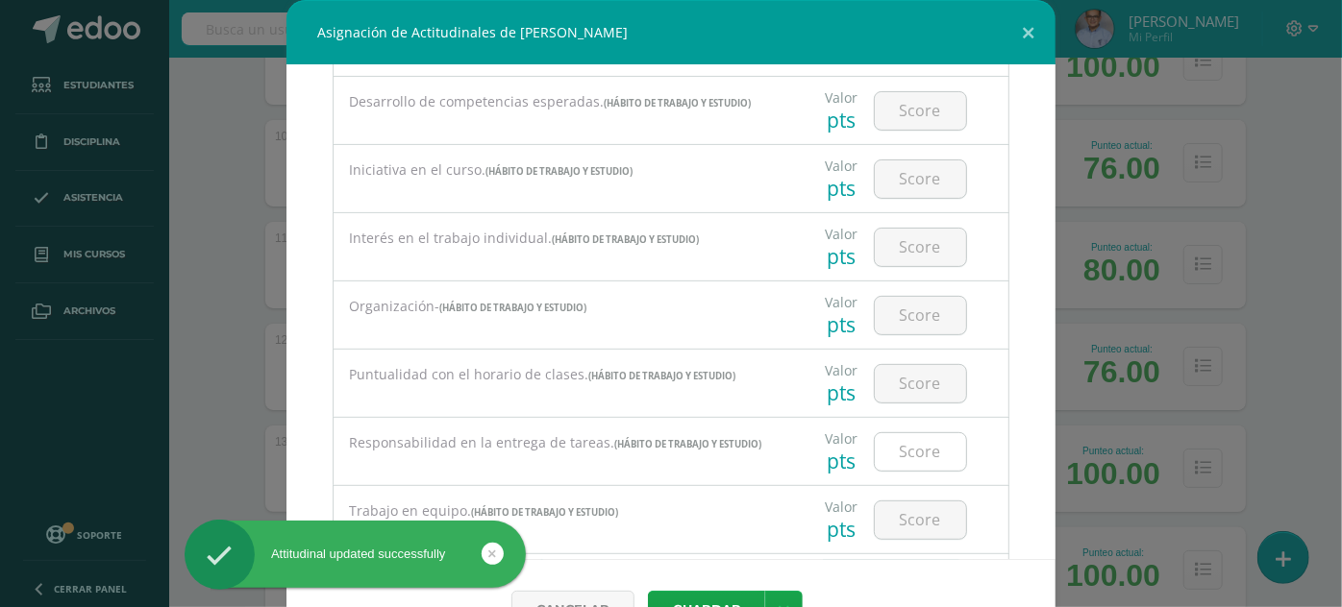
click at [913, 437] on input "number" at bounding box center [920, 451] width 91 height 37
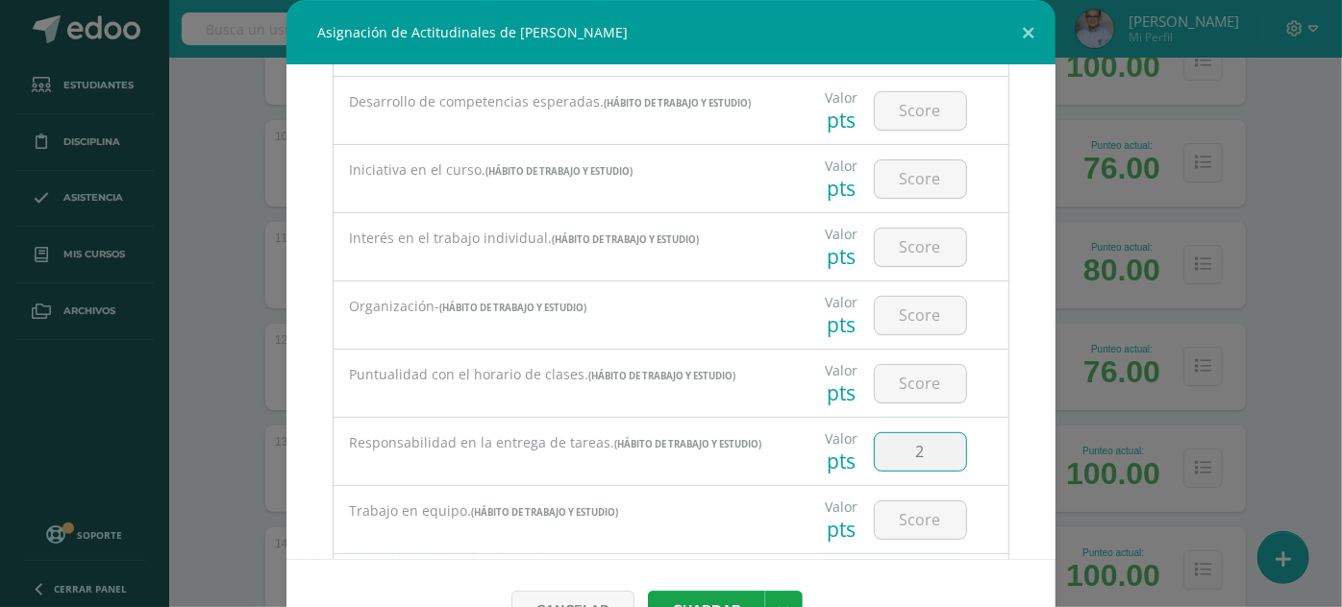
type input "2"
click at [648, 591] on button "Guardar" at bounding box center [706, 609] width 117 height 37
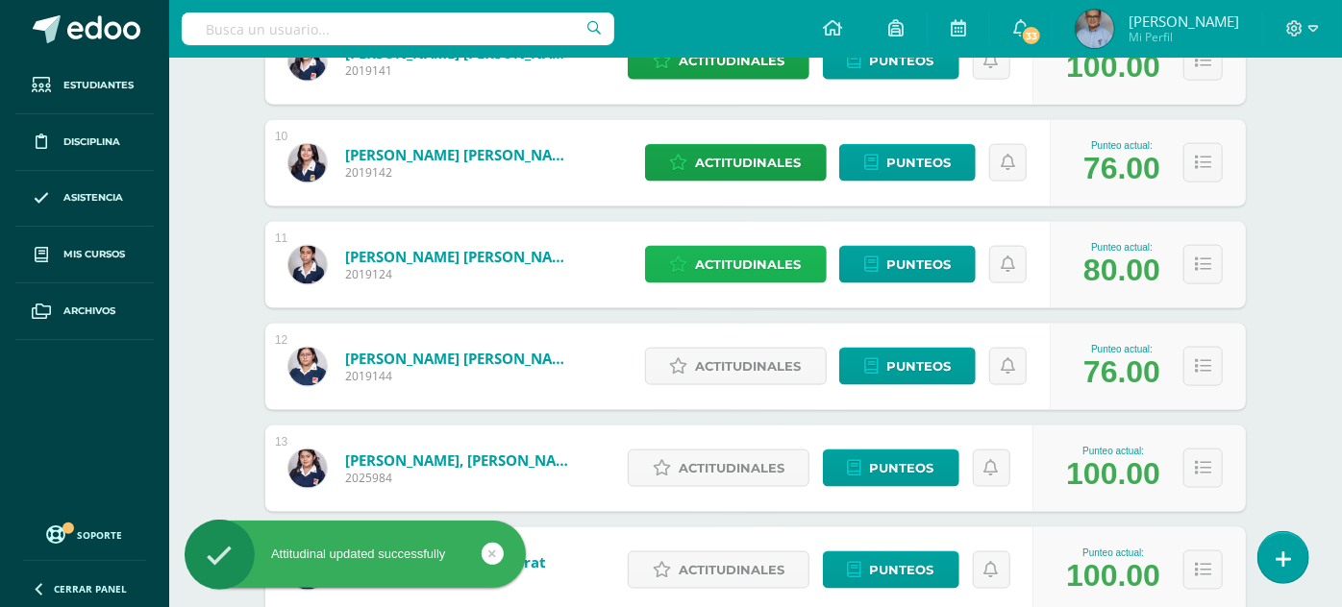
scroll to position [1229, 0]
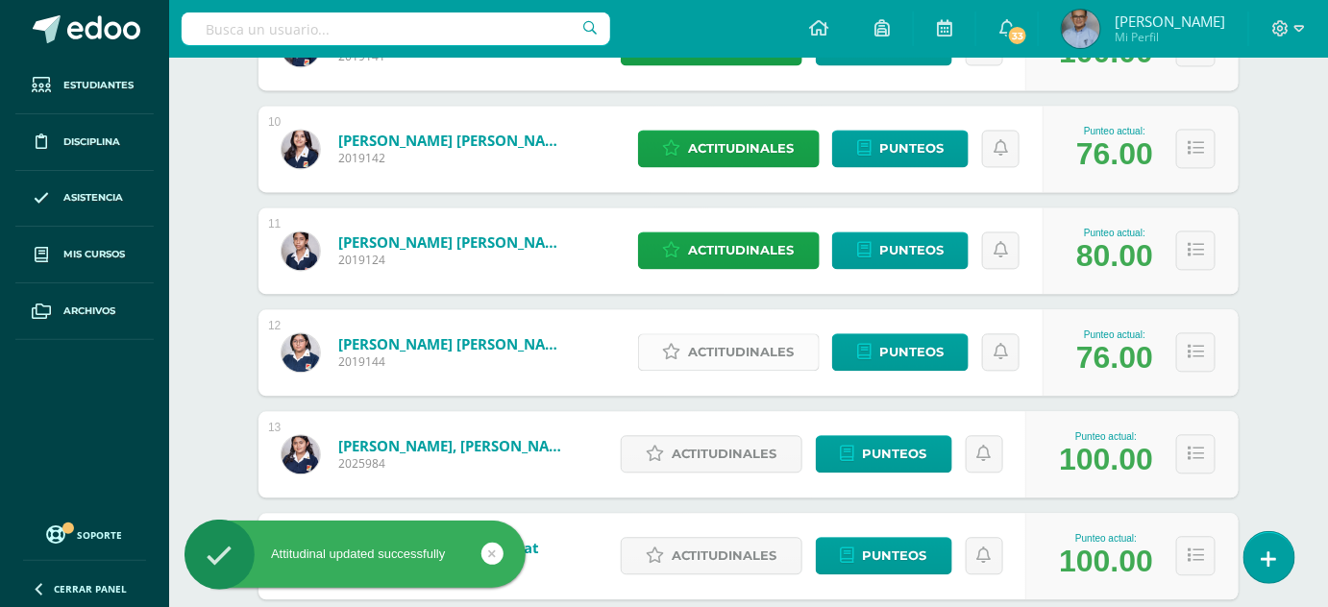
click at [762, 357] on span "Actitudinales" at bounding box center [742, 352] width 106 height 36
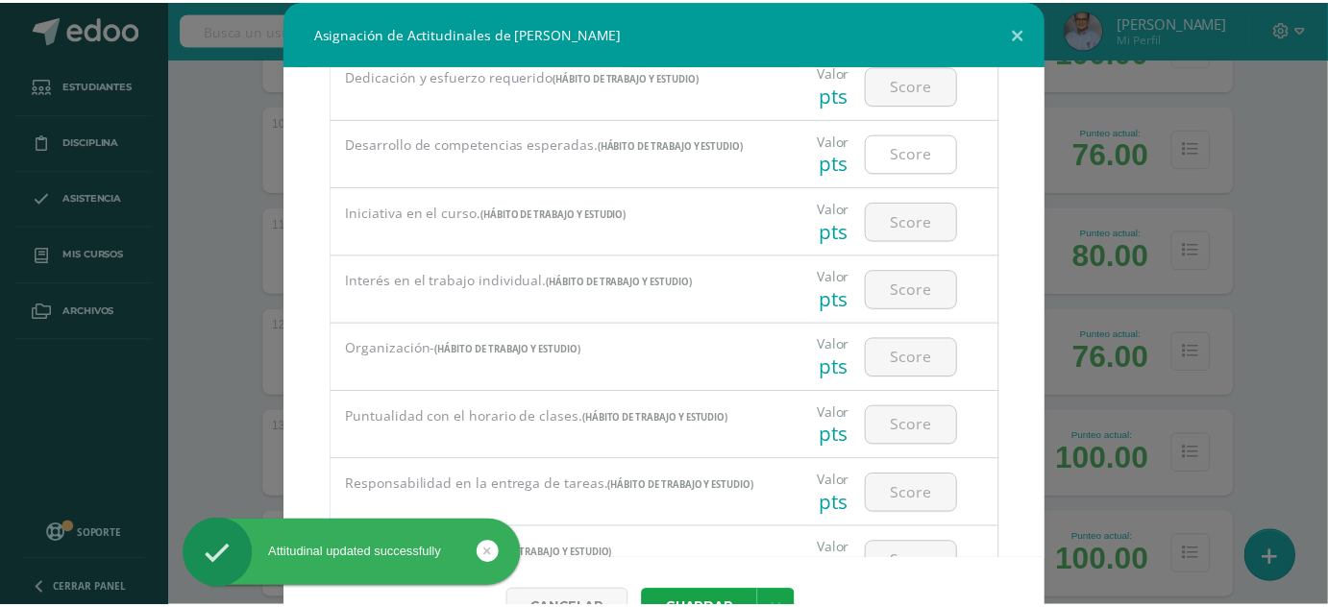
scroll to position [251, 0]
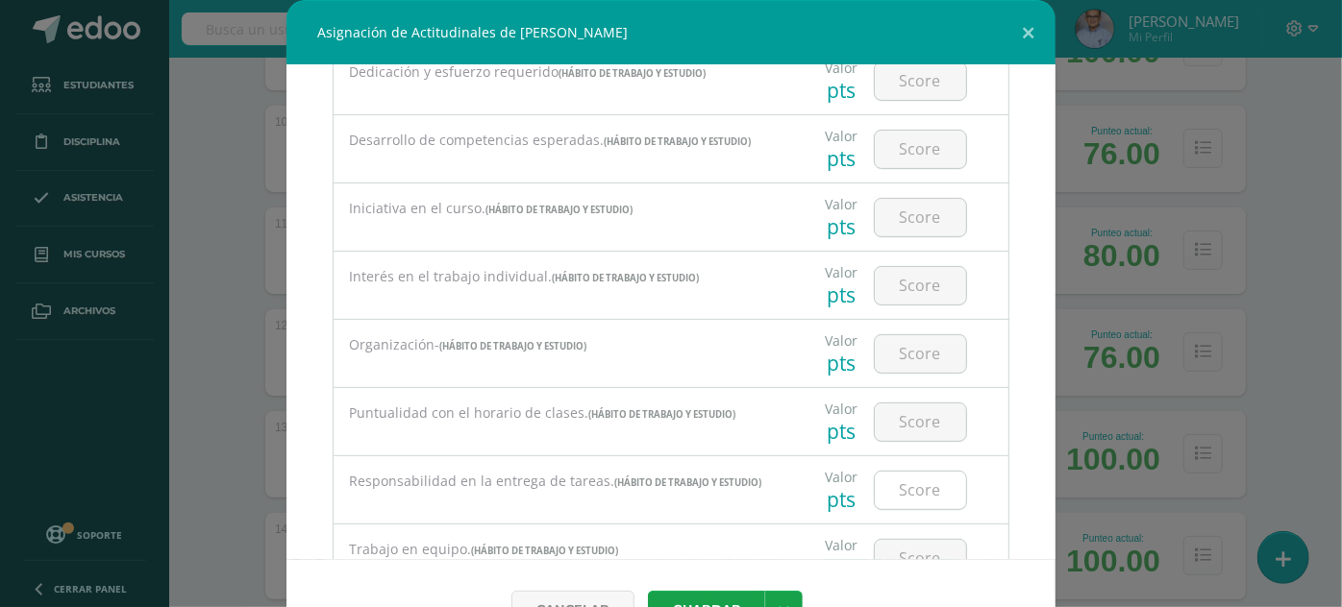
click at [881, 483] on input "number" at bounding box center [920, 490] width 91 height 37
type input "2"
click at [648, 591] on button "Guardar" at bounding box center [706, 609] width 117 height 37
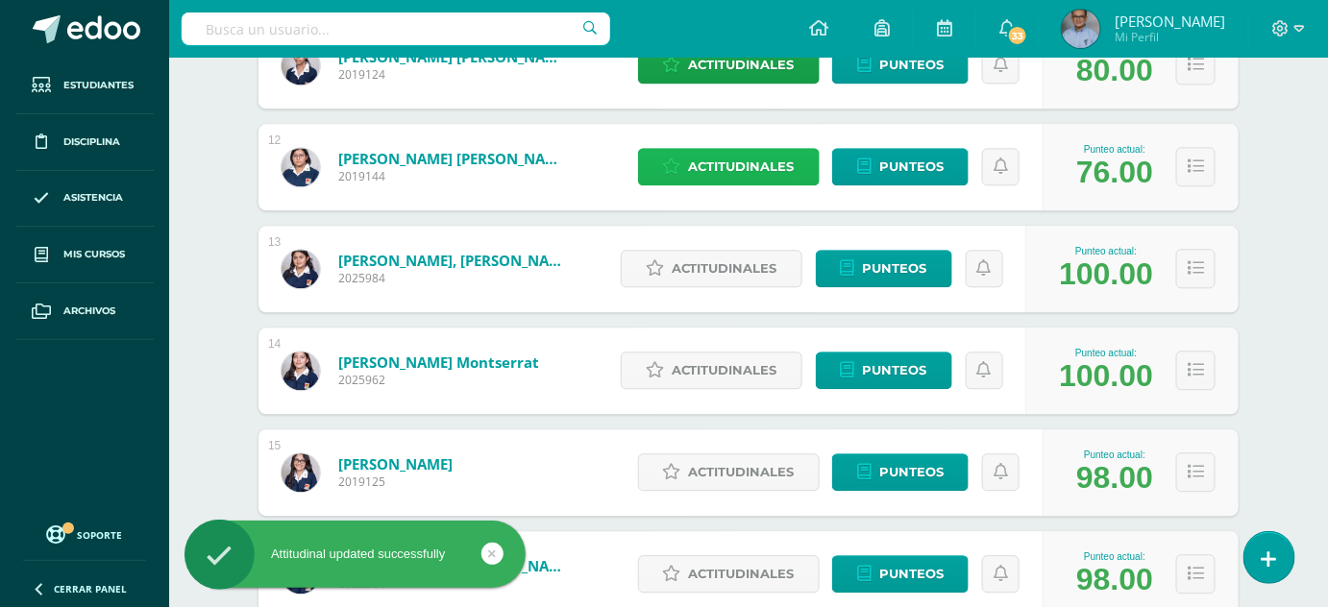
scroll to position [1417, 0]
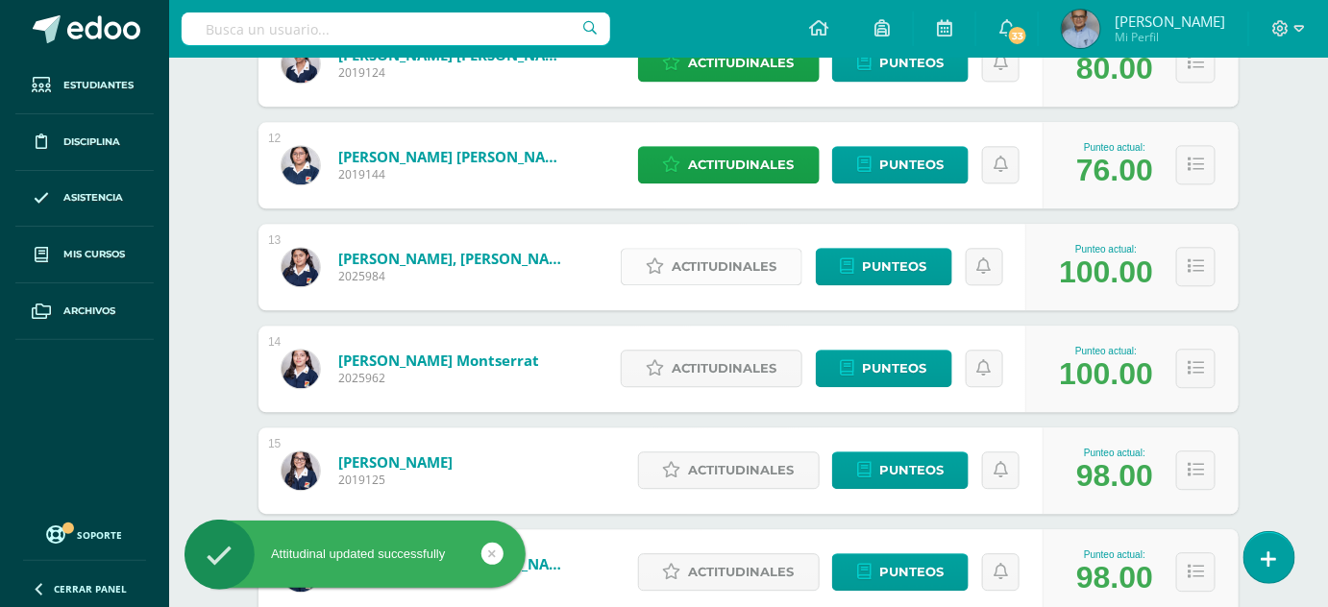
click at [740, 273] on span "Actitudinales" at bounding box center [725, 267] width 106 height 36
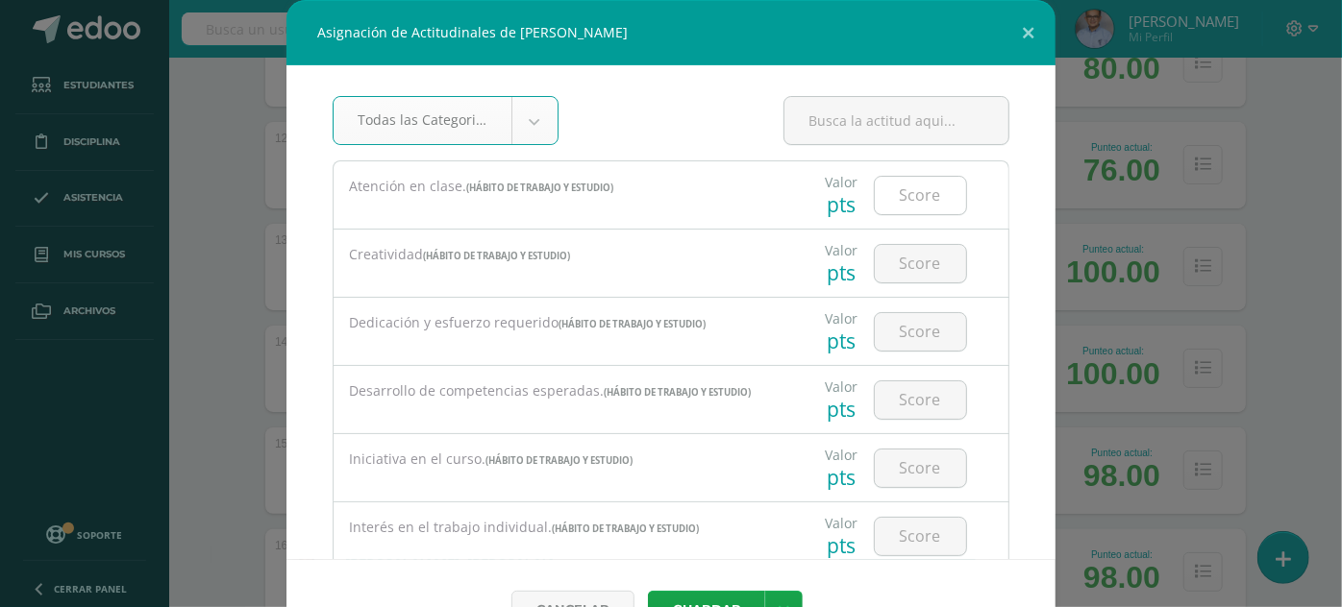
click at [923, 188] on input "number" at bounding box center [920, 195] width 91 height 37
type input "3"
click at [648, 591] on button "Guardar" at bounding box center [706, 609] width 117 height 37
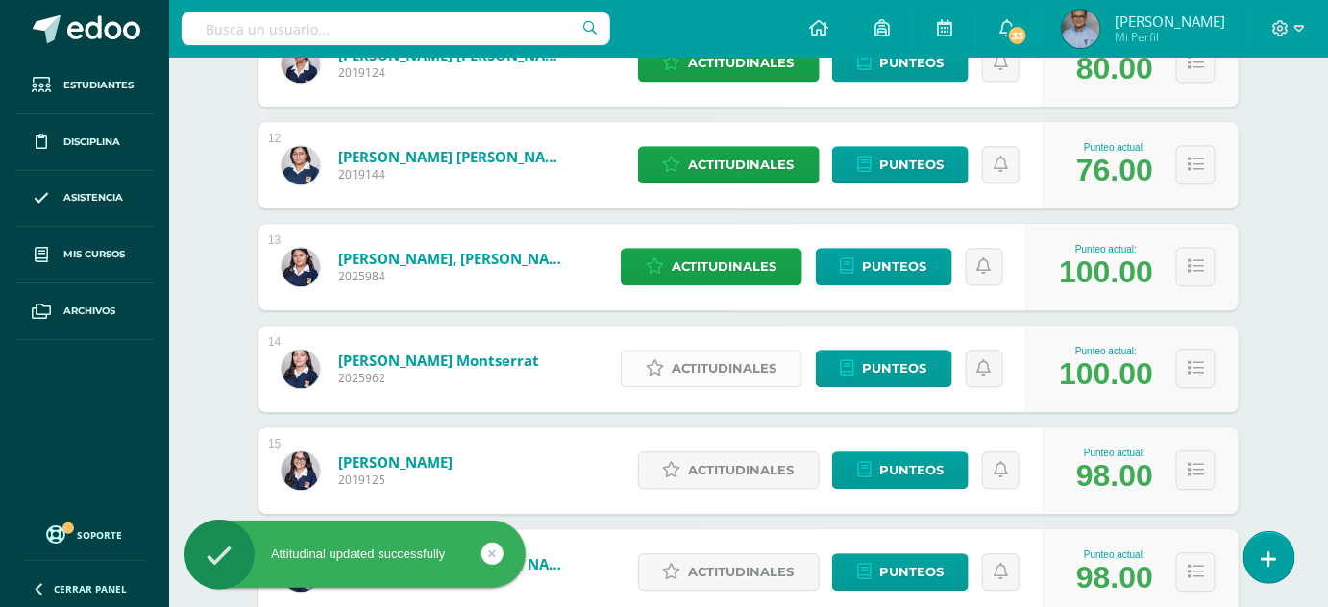
click at [751, 367] on span "Actitudinales" at bounding box center [725, 369] width 106 height 36
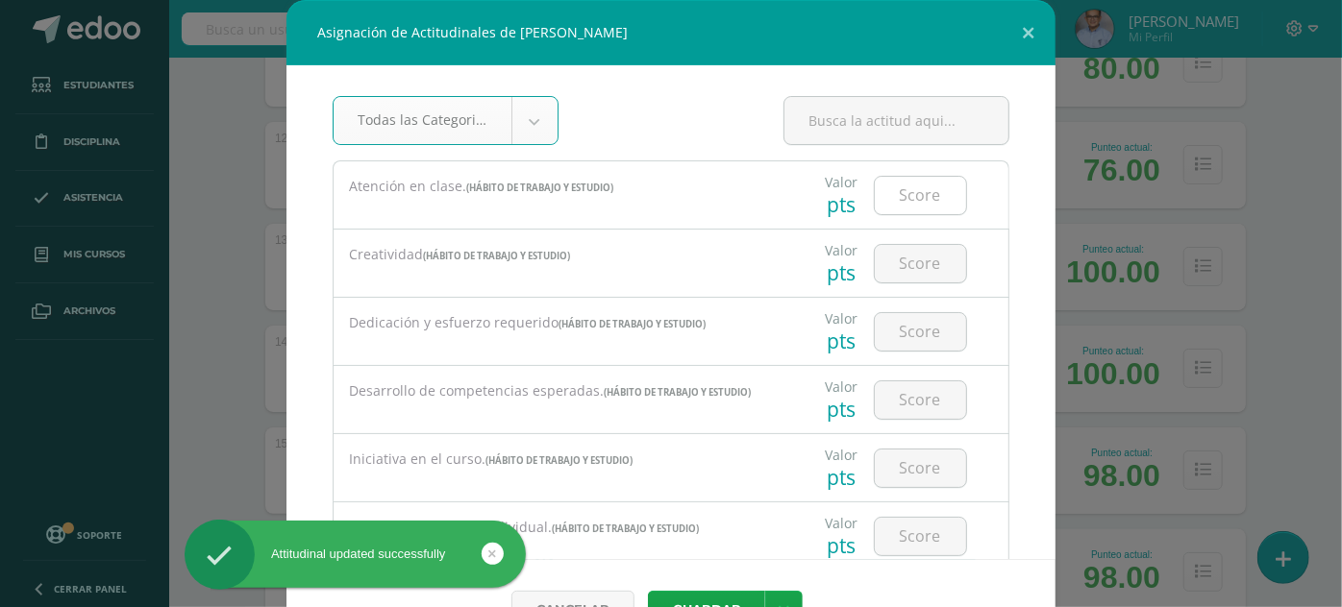
click at [912, 179] on input "number" at bounding box center [920, 195] width 91 height 37
type input "3"
click at [648, 591] on button "Guardar" at bounding box center [706, 609] width 117 height 37
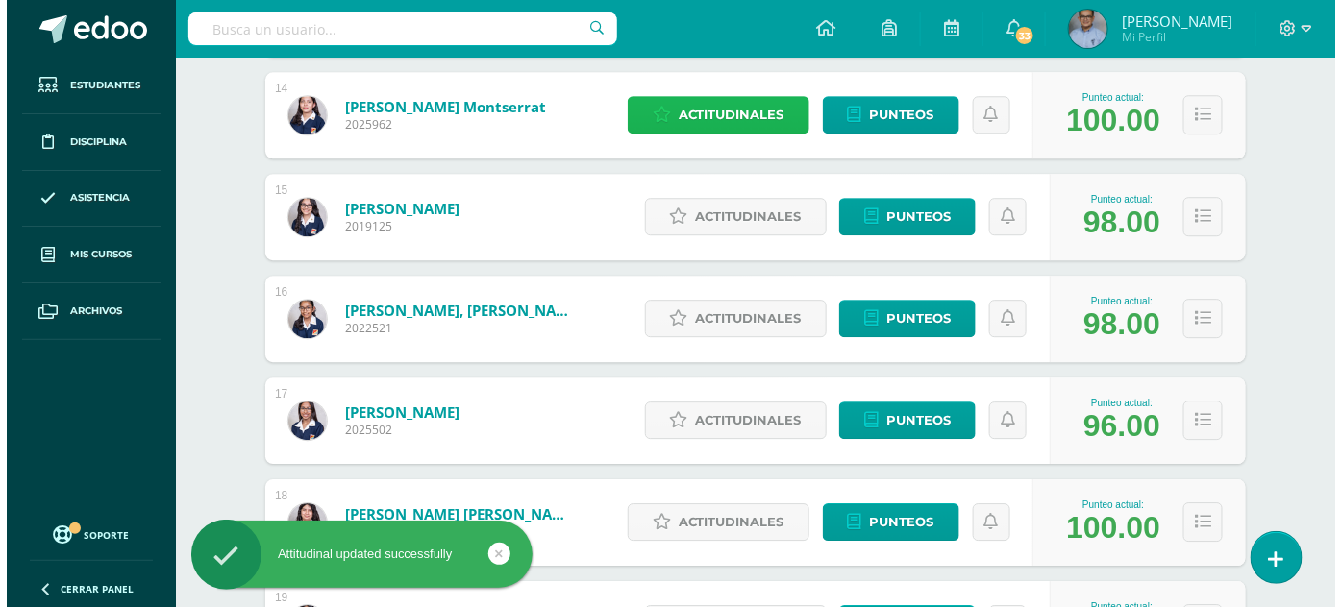
scroll to position [1694, 0]
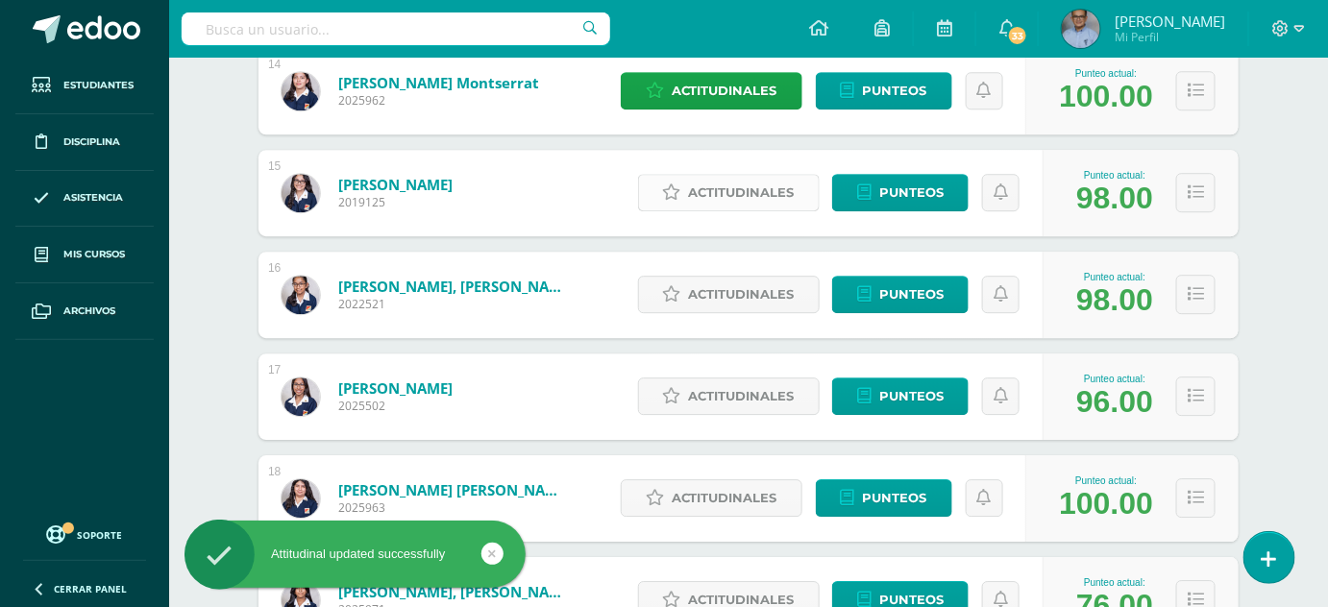
click at [749, 196] on span "Actitudinales" at bounding box center [742, 193] width 106 height 36
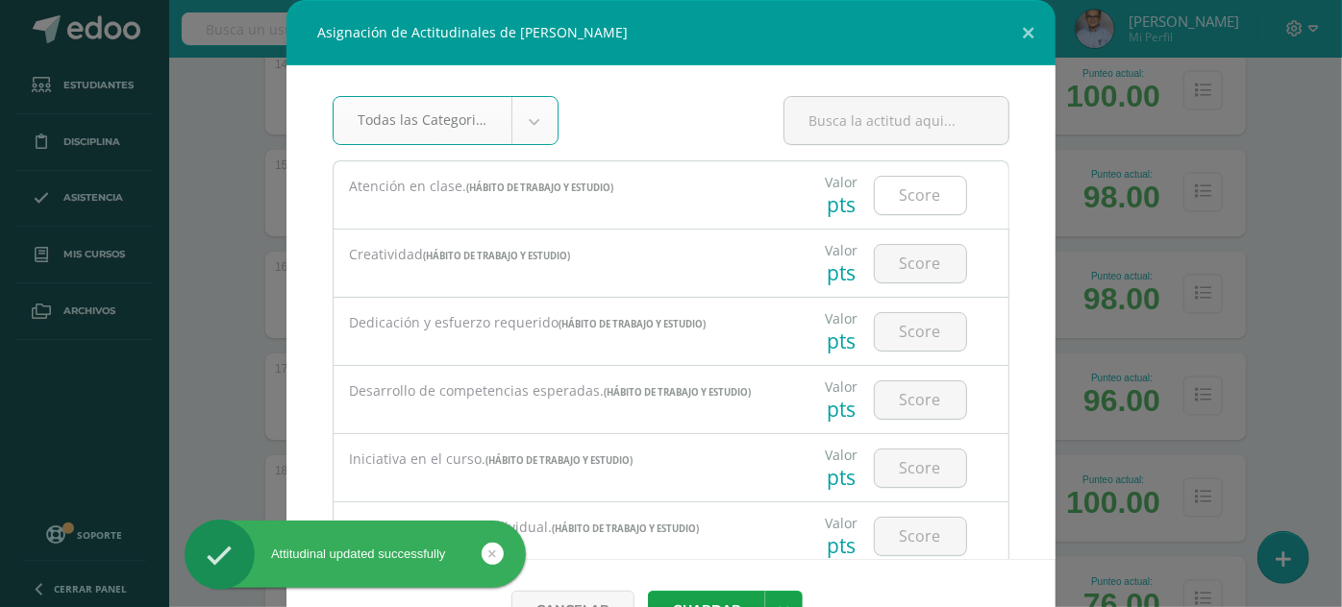
click at [897, 197] on input "number" at bounding box center [920, 195] width 91 height 37
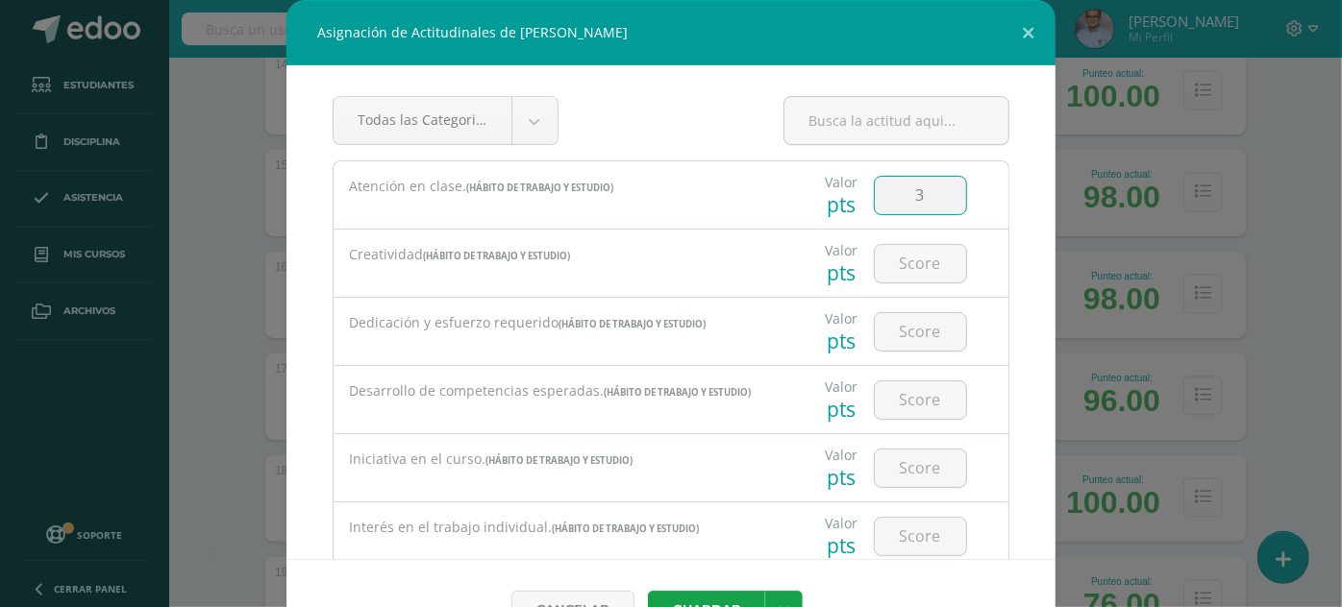
type input "3"
click at [648, 591] on button "Guardar" at bounding box center [706, 609] width 117 height 37
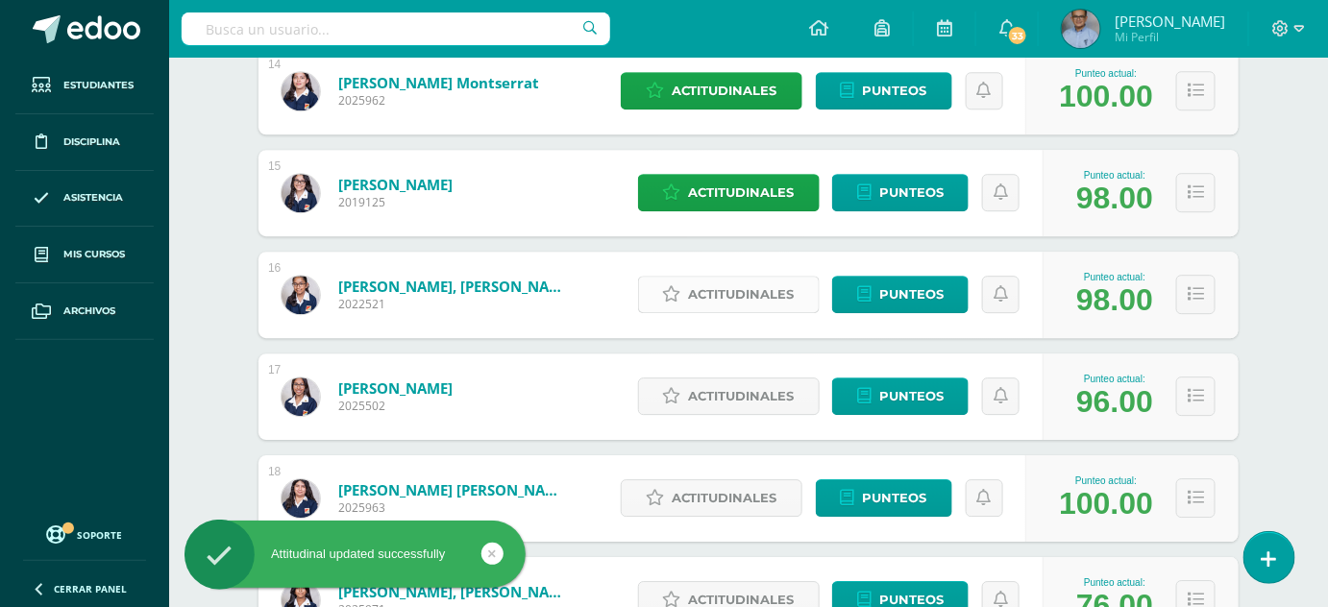
click at [757, 304] on span "Actitudinales" at bounding box center [742, 295] width 106 height 36
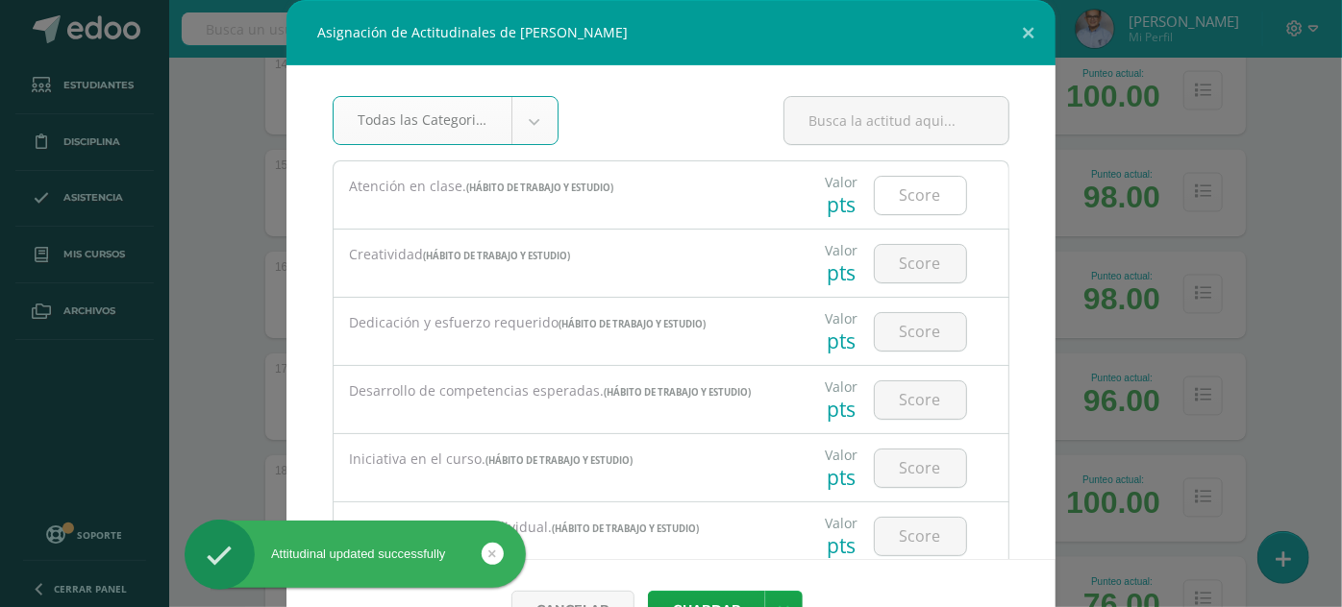
click at [917, 207] on input "number" at bounding box center [920, 195] width 91 height 37
type input "3"
click at [648, 591] on button "Guardar" at bounding box center [706, 609] width 117 height 37
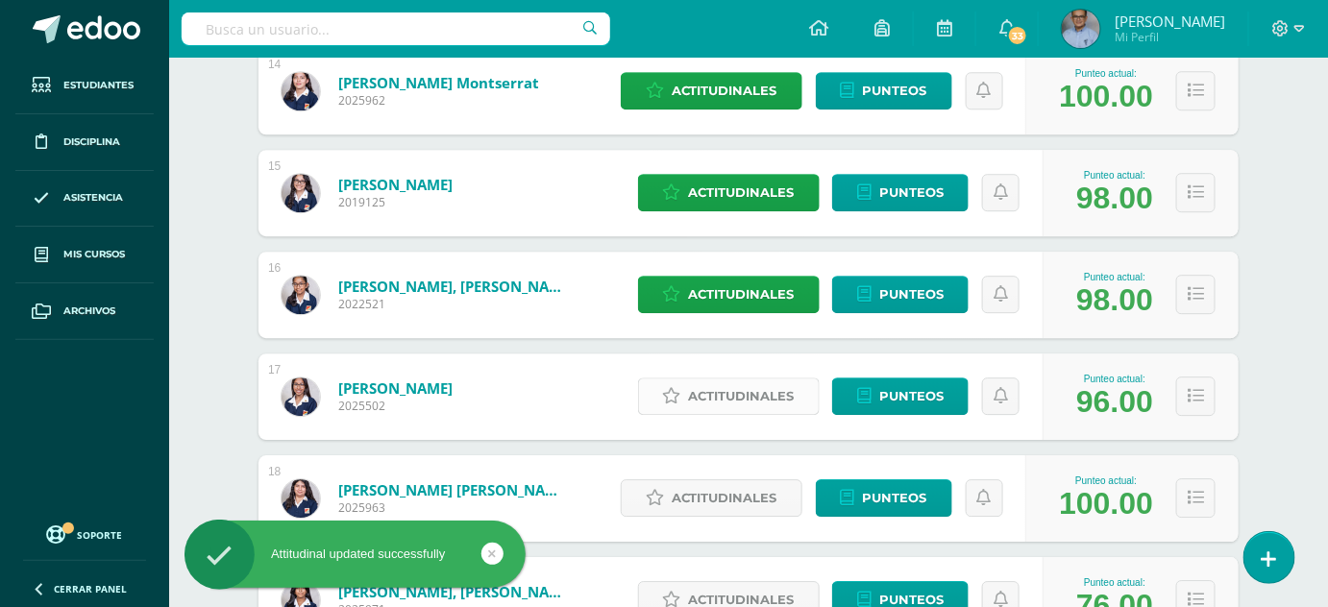
click at [751, 380] on span "Actitudinales" at bounding box center [742, 397] width 106 height 36
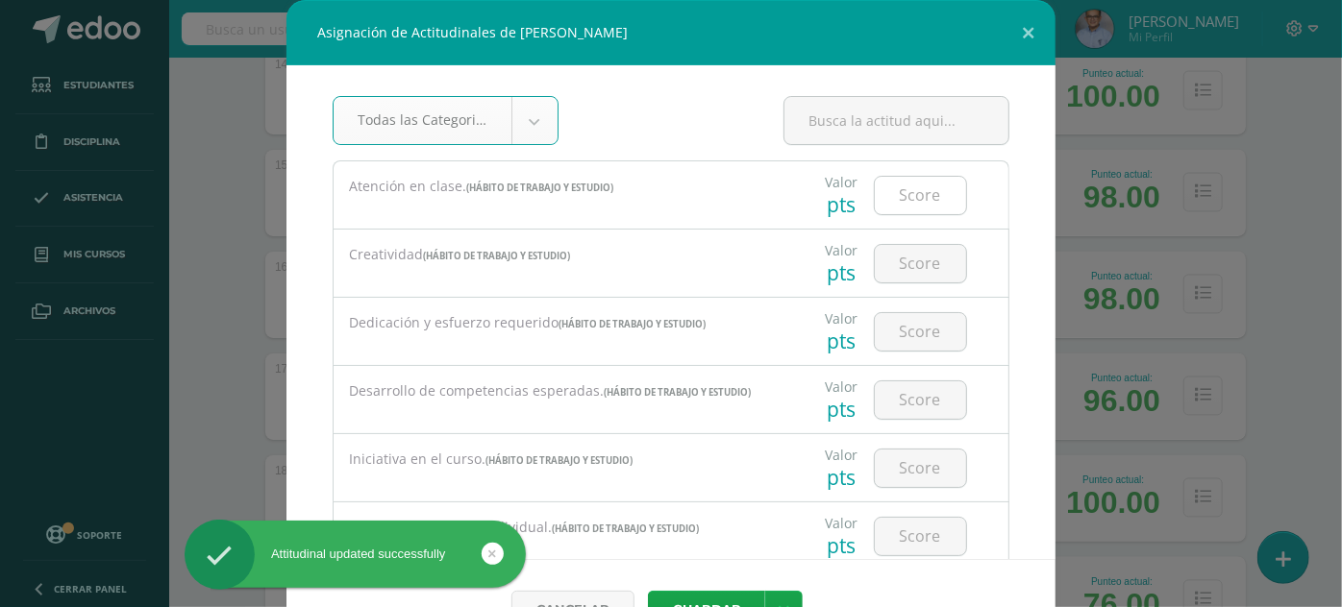
click at [876, 204] on input "number" at bounding box center [920, 195] width 91 height 37
type input "3"
click at [648, 591] on button "Guardar" at bounding box center [706, 609] width 117 height 37
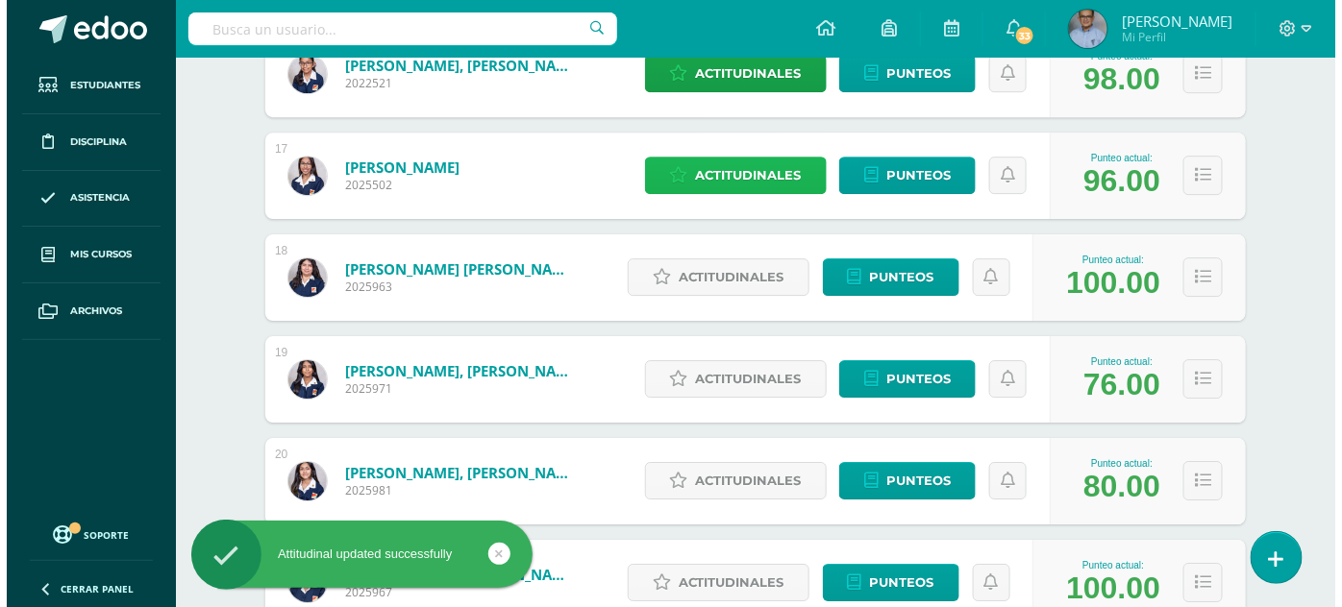
scroll to position [2024, 0]
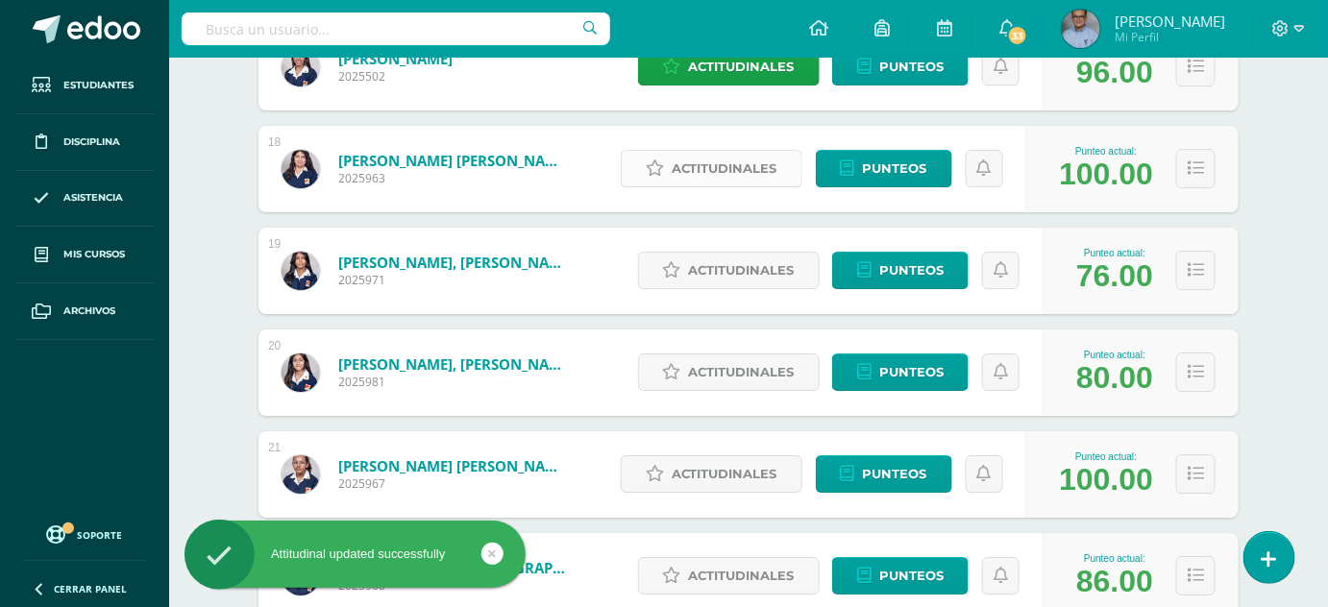
click at [702, 159] on span "Actitudinales" at bounding box center [725, 169] width 106 height 36
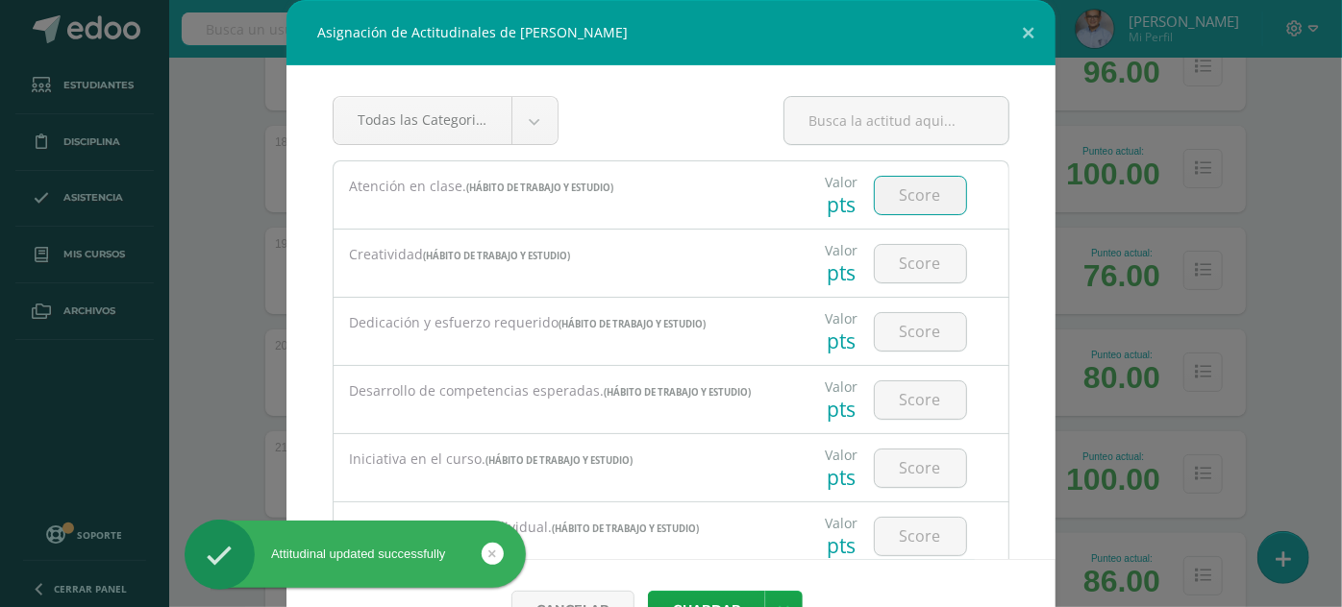
click at [895, 200] on input "number" at bounding box center [920, 195] width 91 height 37
type input "3"
click at [648, 591] on button "Guardar" at bounding box center [706, 609] width 117 height 37
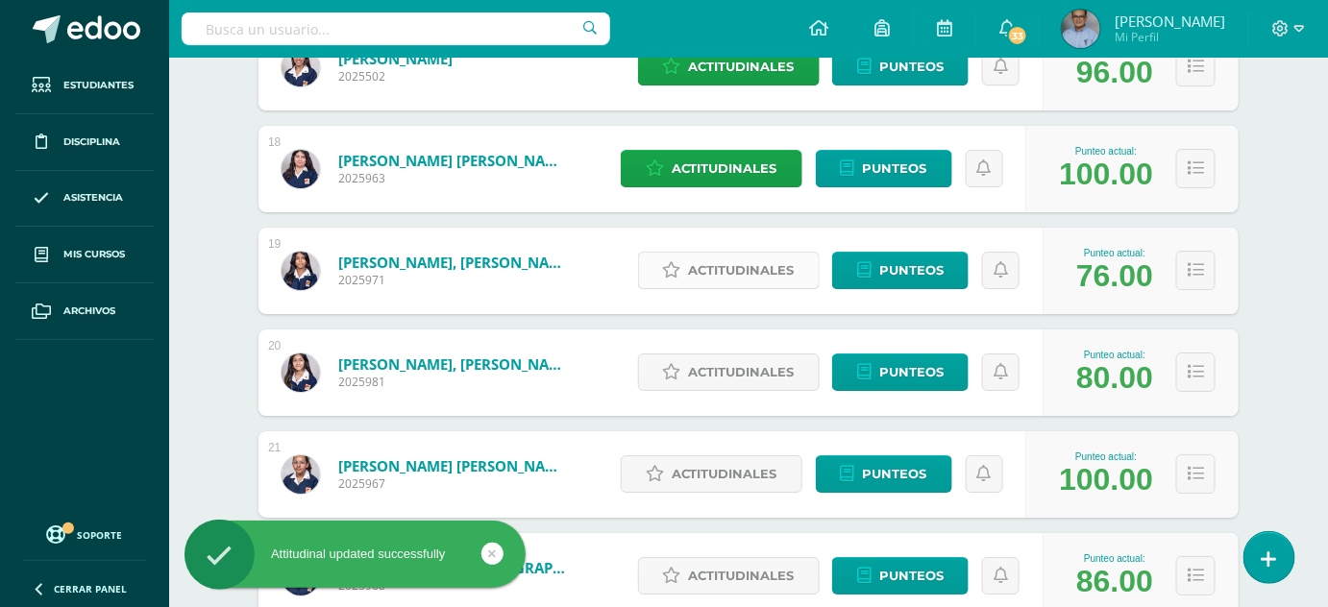
click at [785, 255] on span "Actitudinales" at bounding box center [742, 271] width 106 height 36
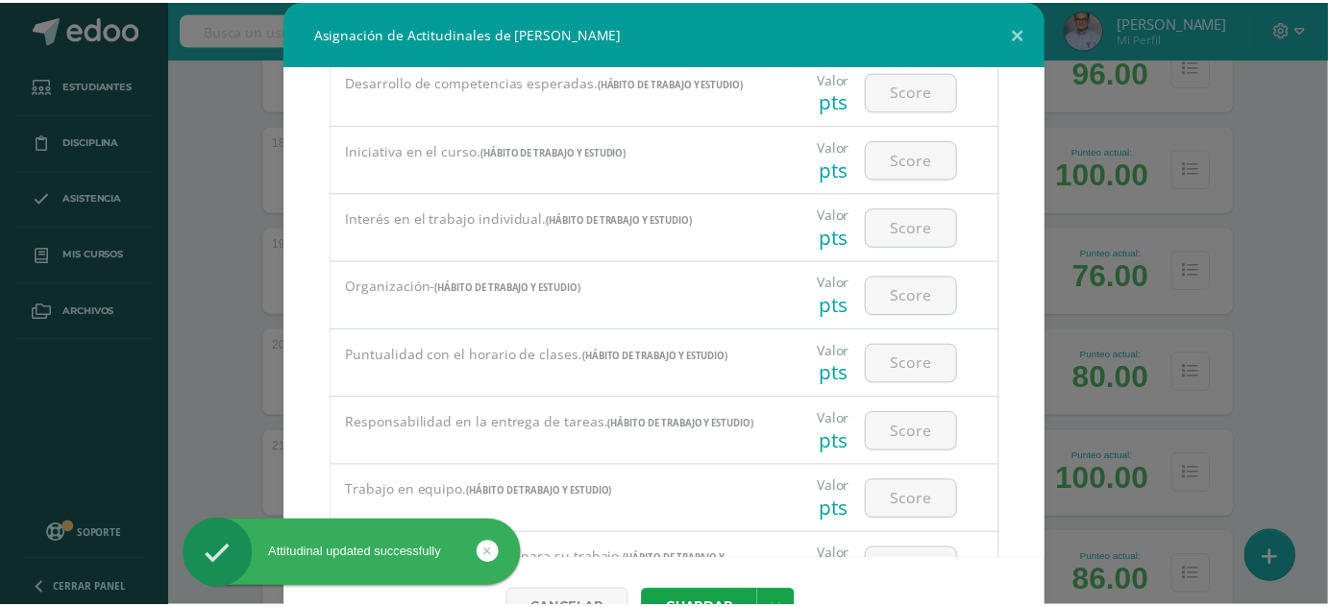
scroll to position [0, 0]
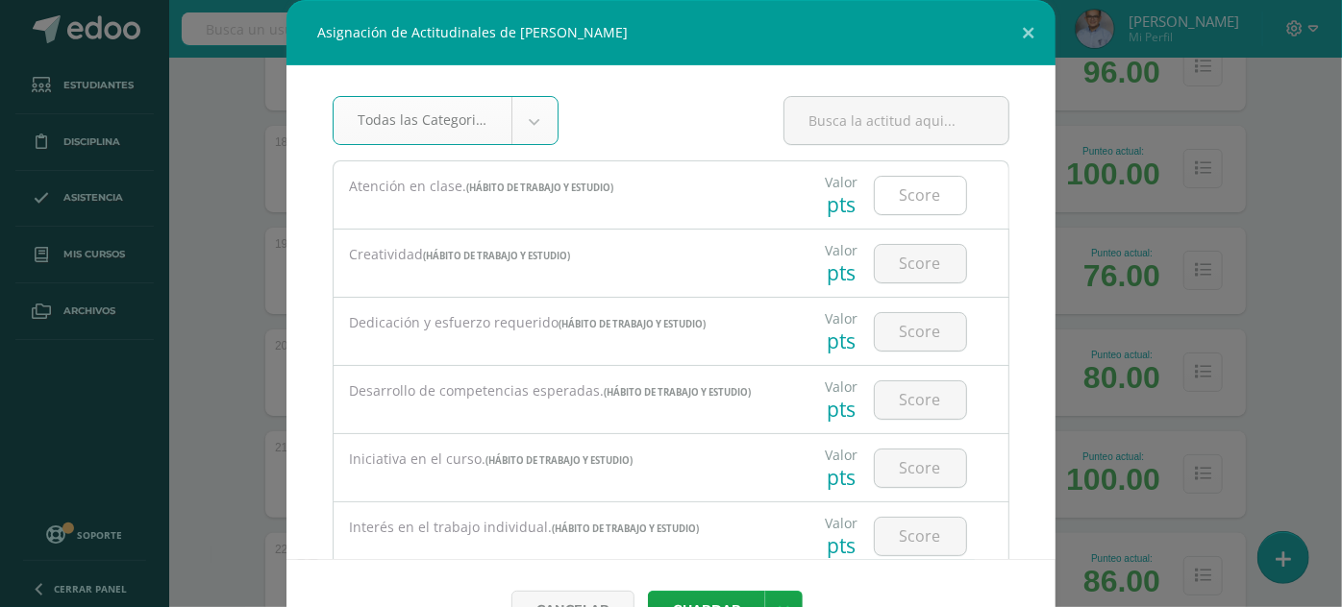
click at [907, 203] on input "number" at bounding box center [920, 195] width 91 height 37
type input "3"
click at [648, 591] on button "Guardar" at bounding box center [706, 609] width 117 height 37
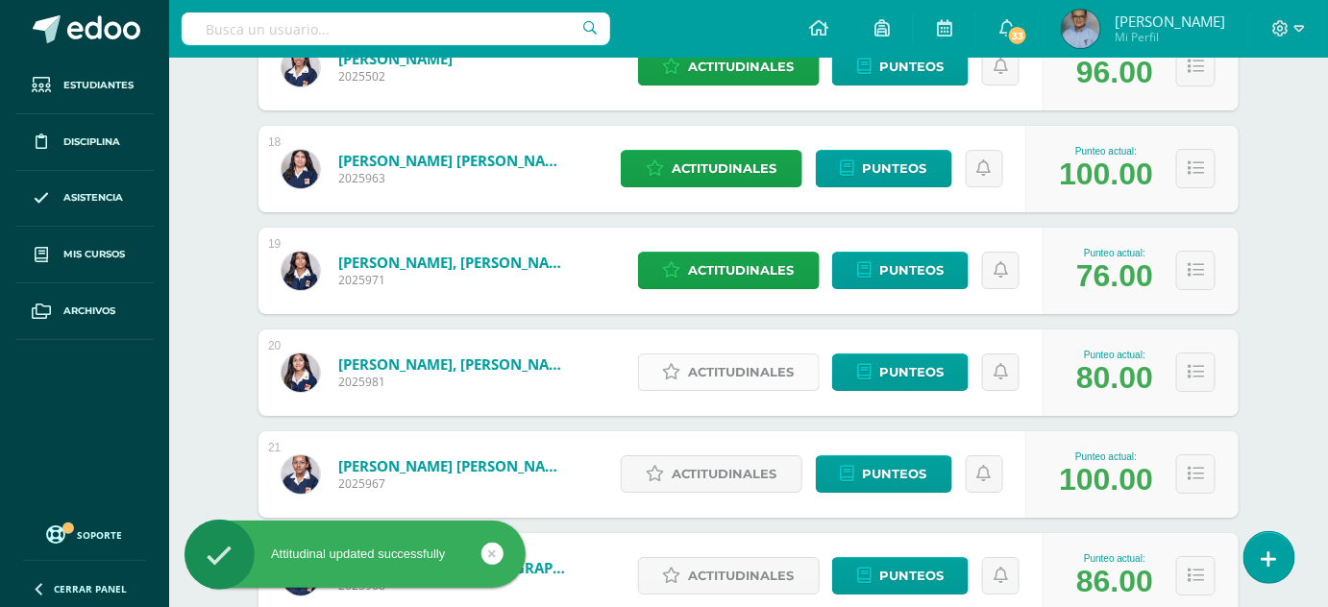
click at [746, 371] on span "Actitudinales" at bounding box center [742, 373] width 106 height 36
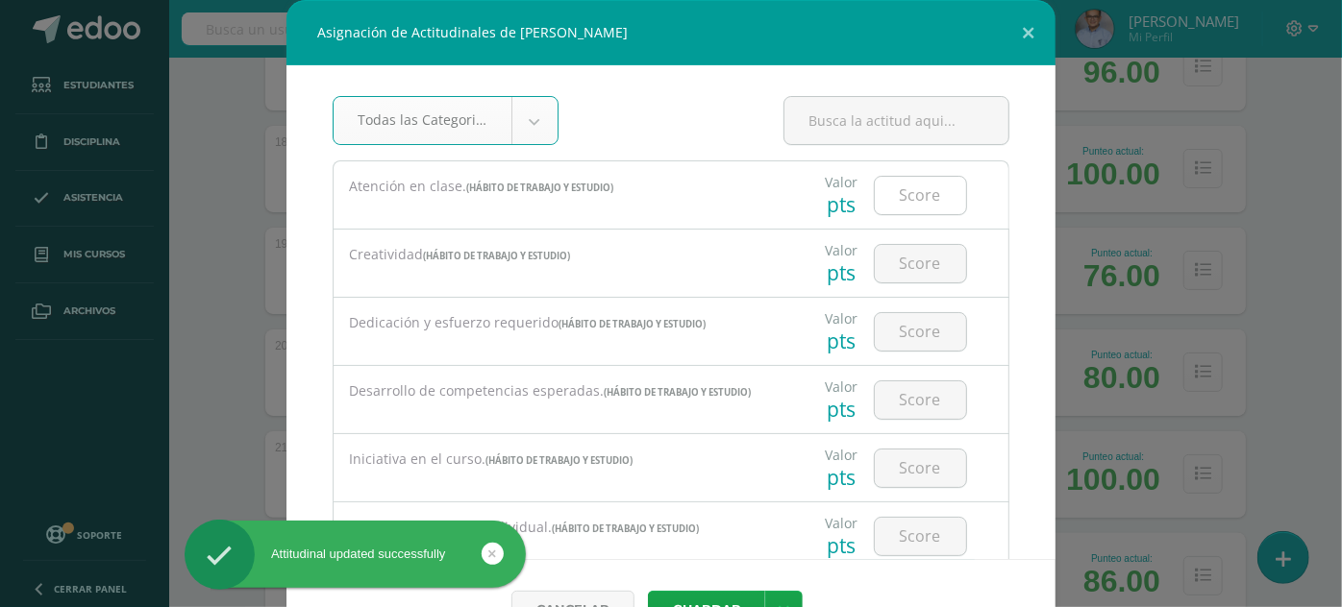
click at [888, 204] on input "number" at bounding box center [920, 195] width 91 height 37
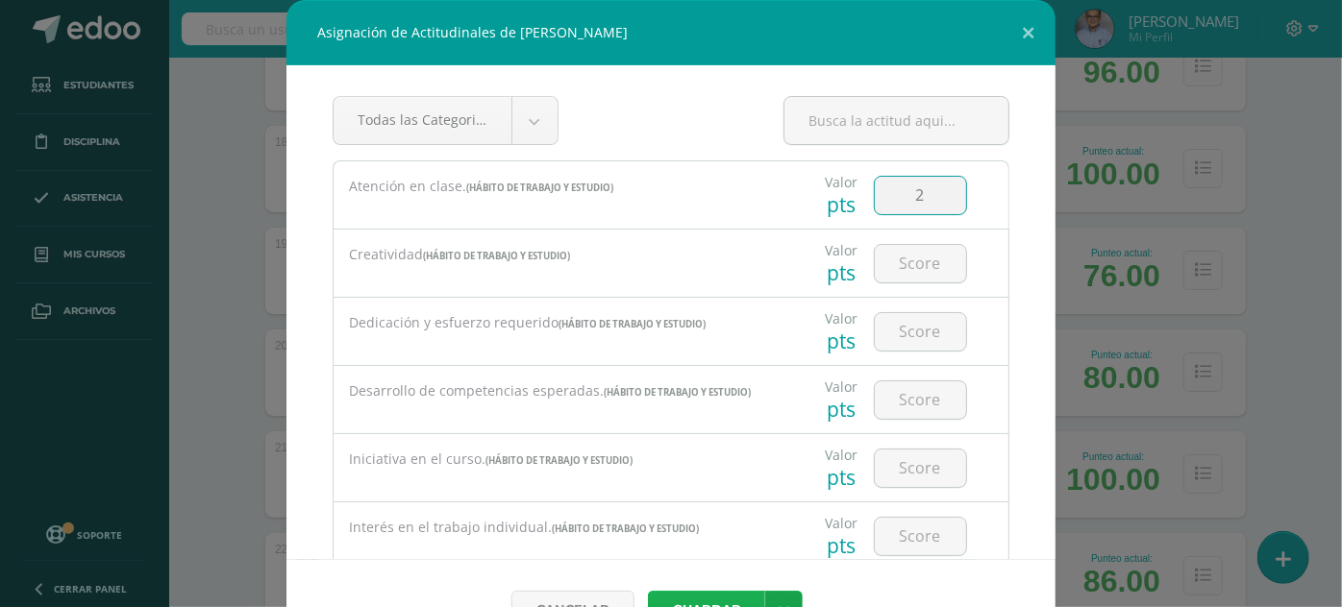
type input "2"
click at [717, 596] on button "Guardar" at bounding box center [706, 609] width 117 height 37
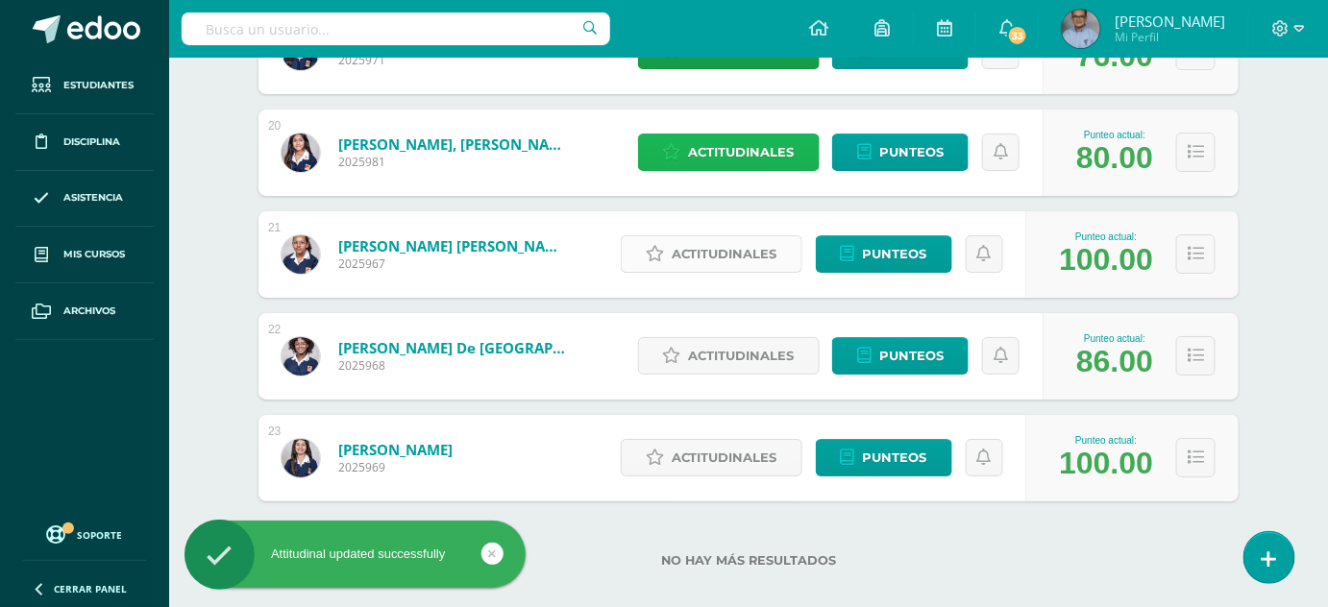
scroll to position [2261, 0]
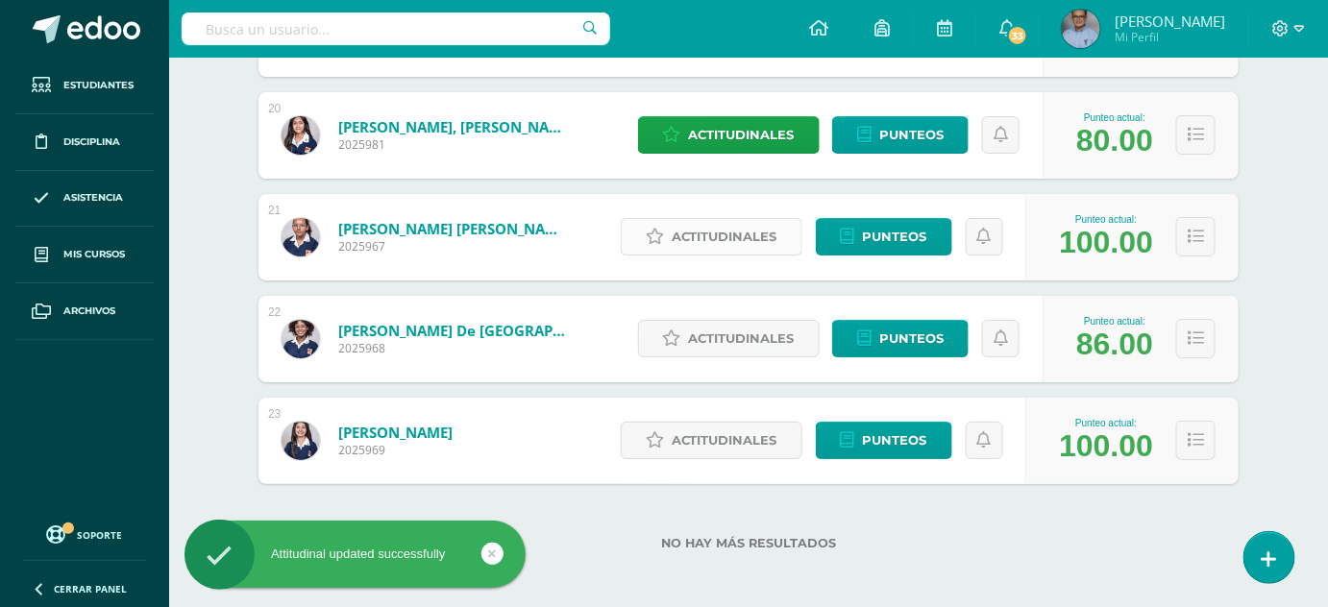
click at [729, 230] on span "Actitudinales" at bounding box center [725, 237] width 106 height 36
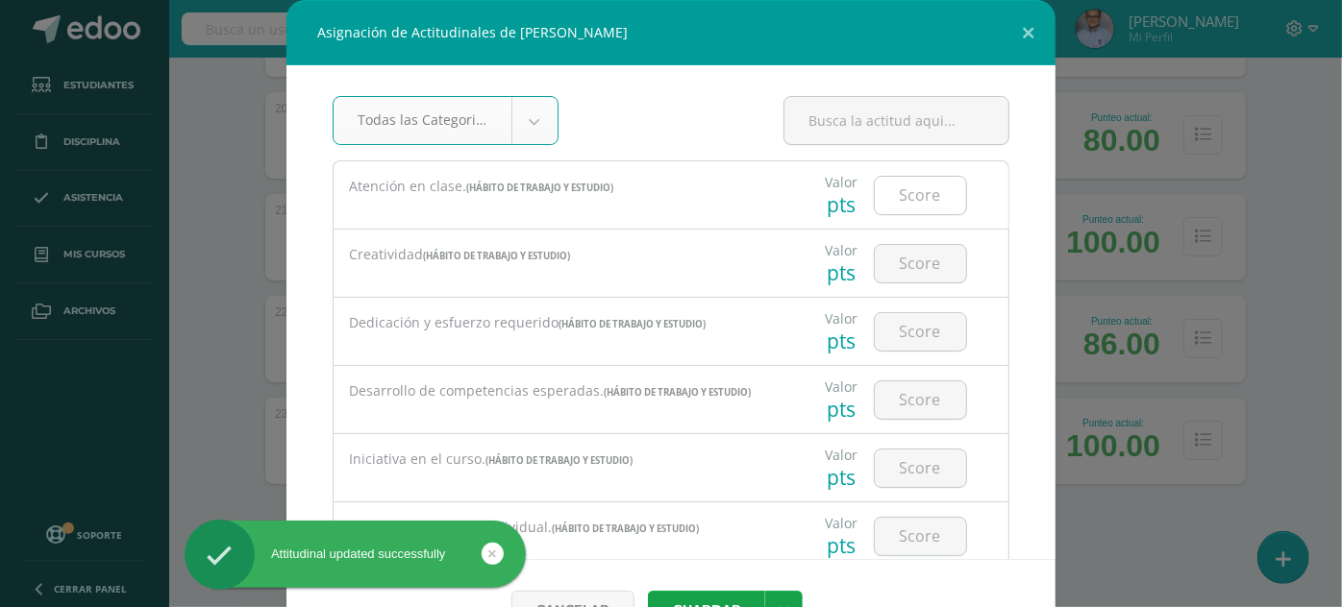
click at [897, 203] on input "number" at bounding box center [920, 195] width 91 height 37
type input "3"
click at [648, 591] on button "Guardar" at bounding box center [706, 609] width 117 height 37
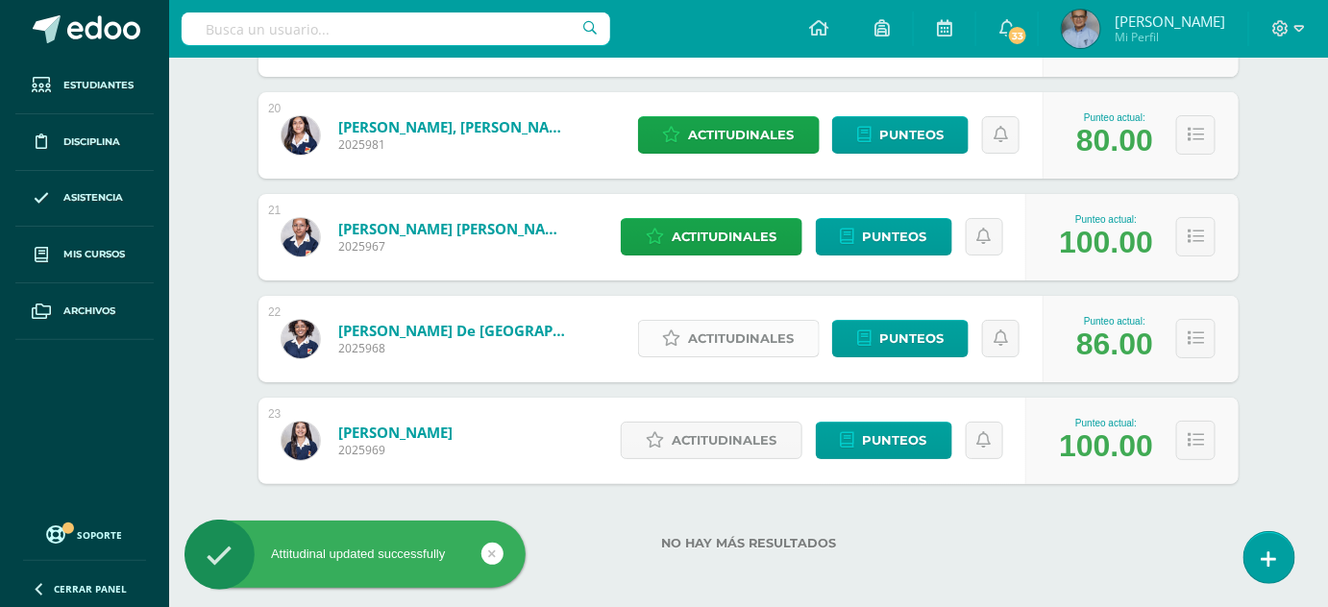
click at [781, 331] on span "Actitudinales" at bounding box center [742, 339] width 106 height 36
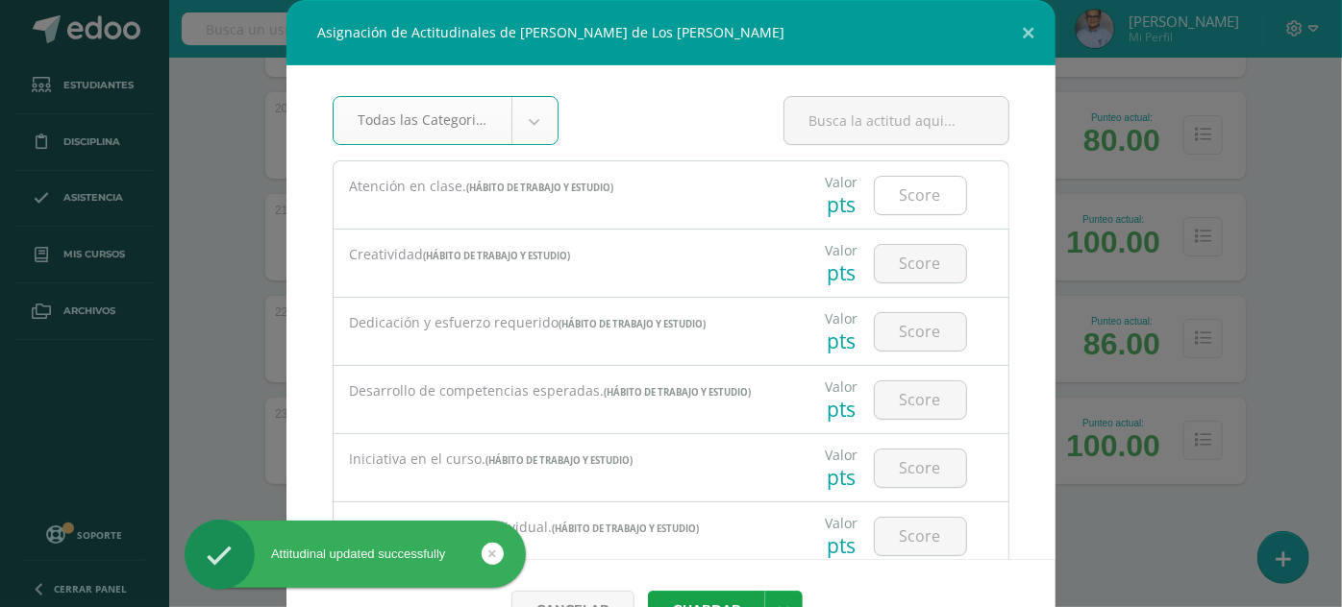
click at [923, 197] on input "number" at bounding box center [920, 195] width 91 height 37
type input "3"
click at [648, 591] on button "Guardar" at bounding box center [706, 609] width 117 height 37
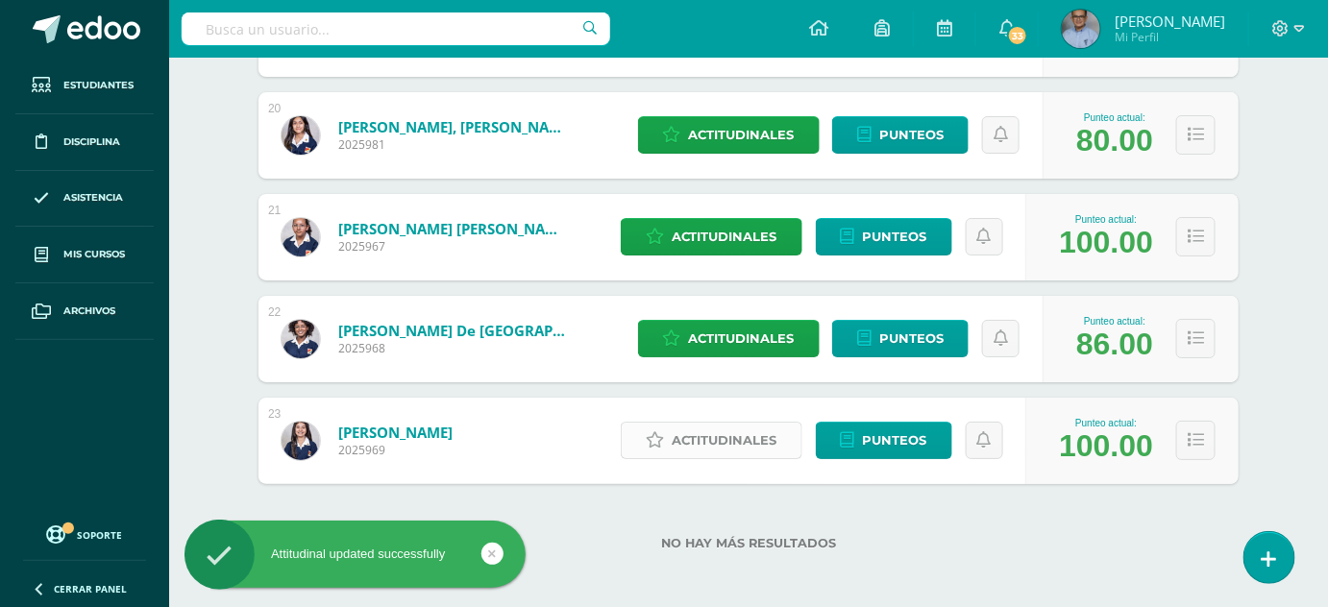
click at [747, 438] on span "Actitudinales" at bounding box center [725, 441] width 106 height 36
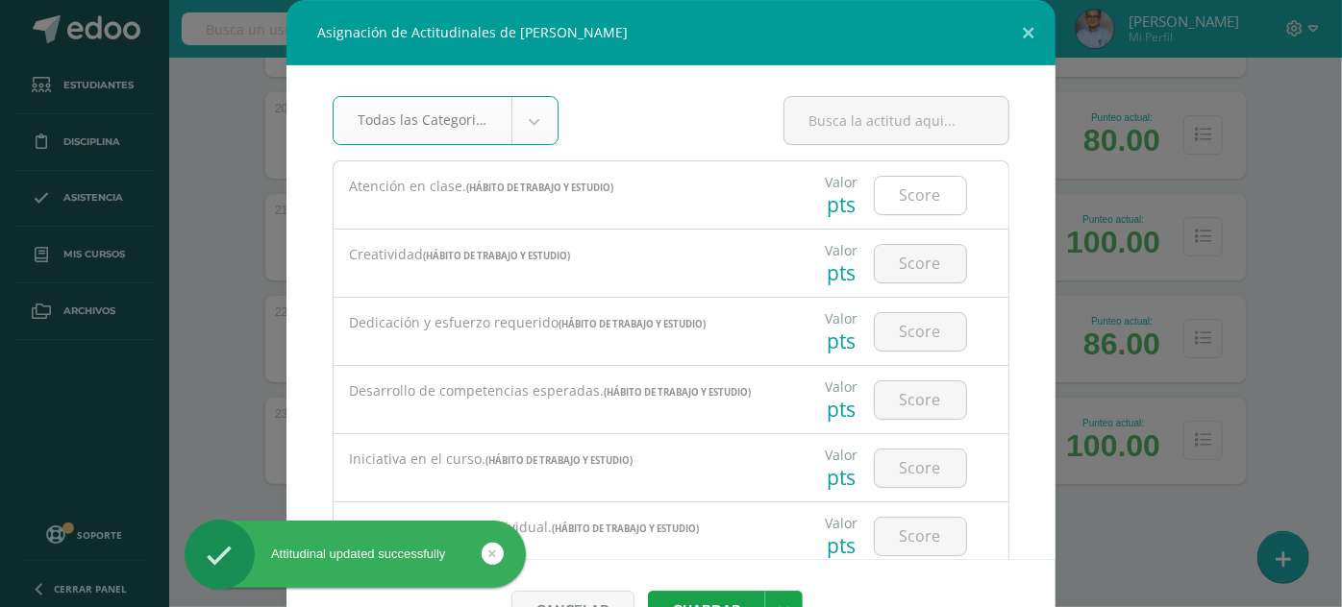
click at [933, 191] on input "number" at bounding box center [920, 195] width 91 height 37
type input "3"
click at [648, 591] on button "Guardar" at bounding box center [706, 609] width 117 height 37
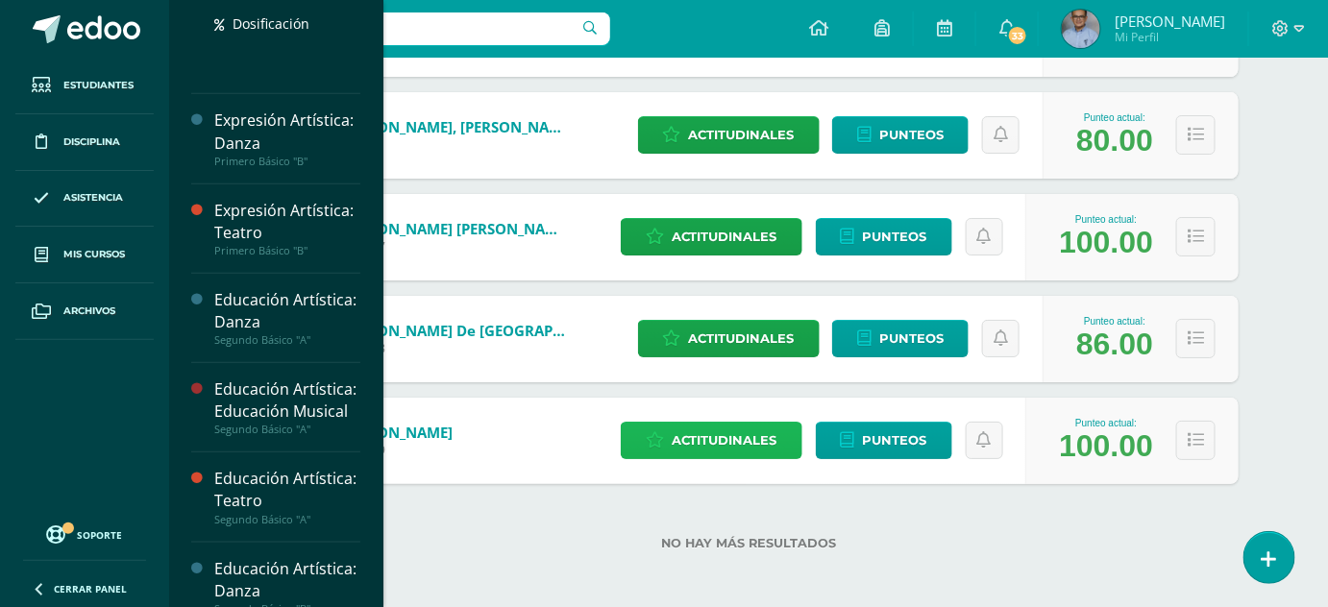
scroll to position [458, 0]
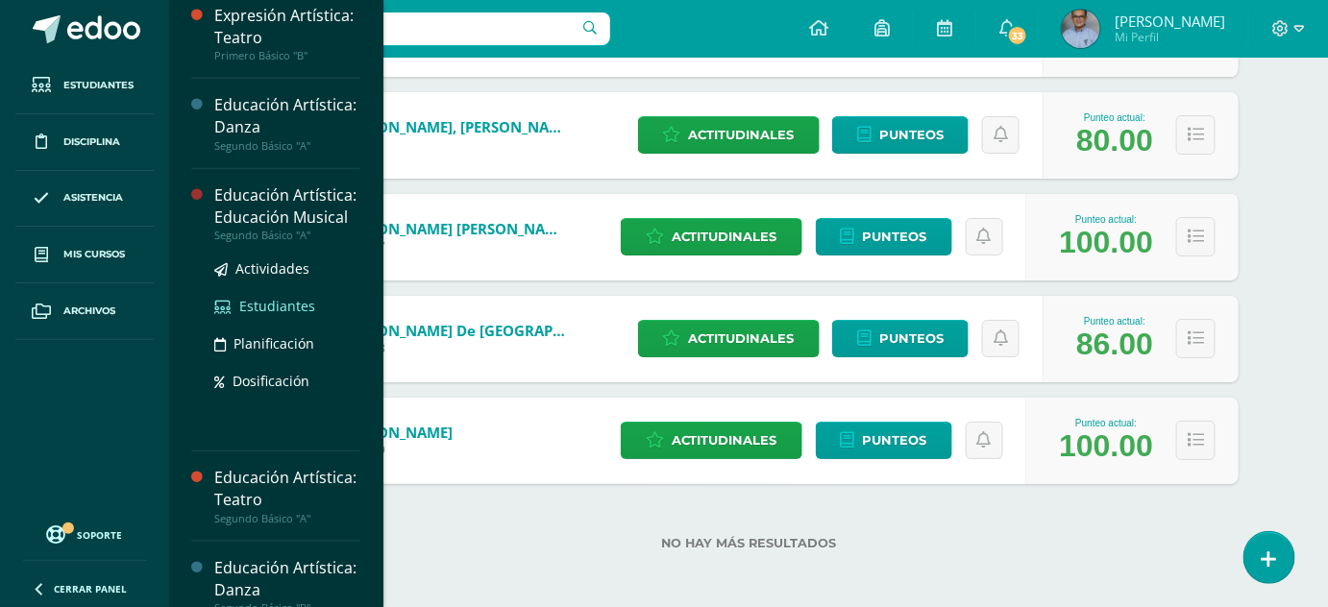
click at [284, 315] on span "Estudiantes" at bounding box center [277, 306] width 76 height 18
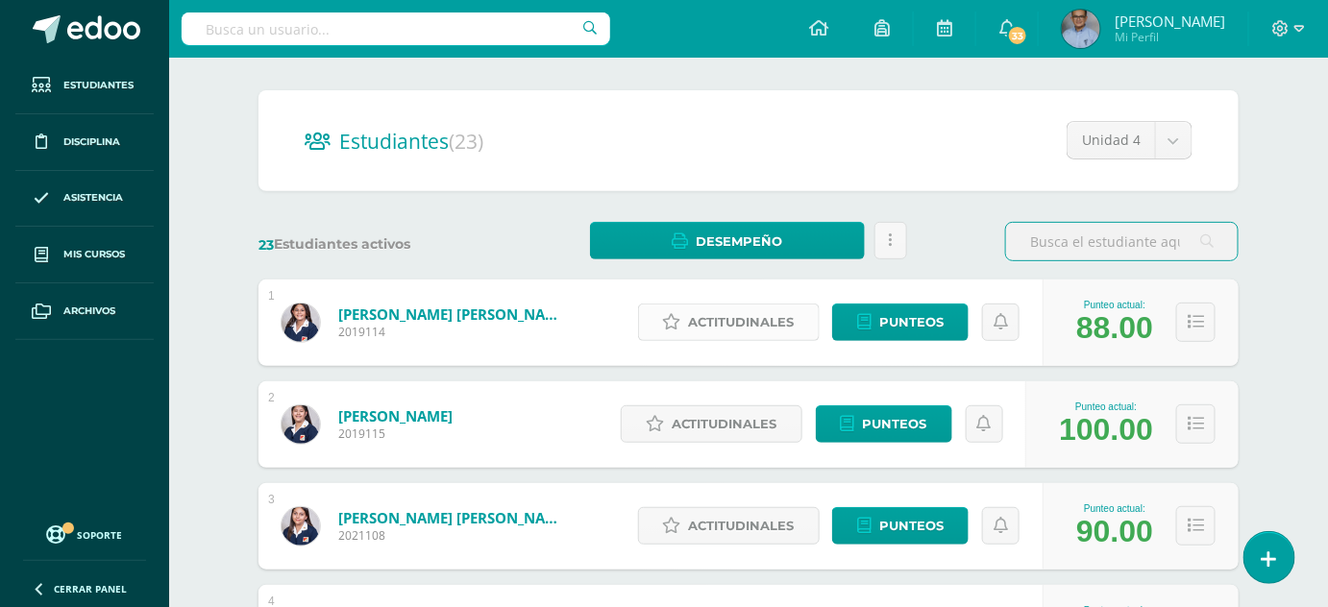
scroll to position [139, 0]
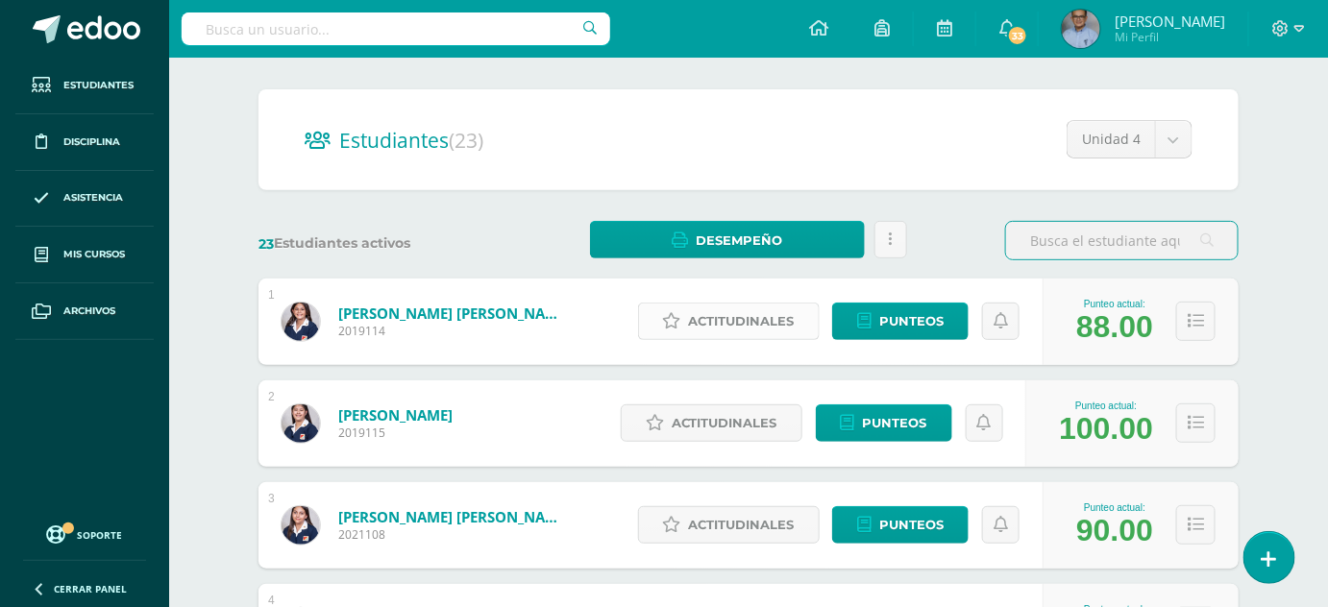
click at [765, 324] on span "Actitudinales" at bounding box center [742, 322] width 106 height 36
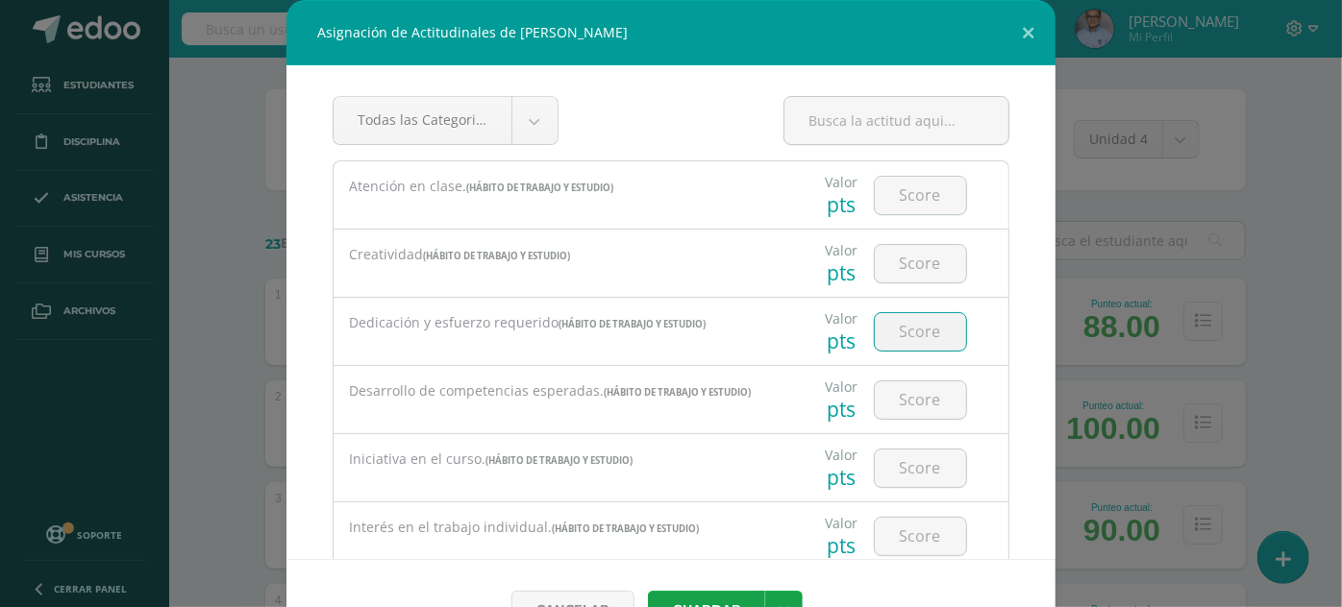
click at [901, 317] on input "number" at bounding box center [920, 331] width 91 height 37
type input "3"
click at [648, 591] on button "Guardar" at bounding box center [706, 609] width 117 height 37
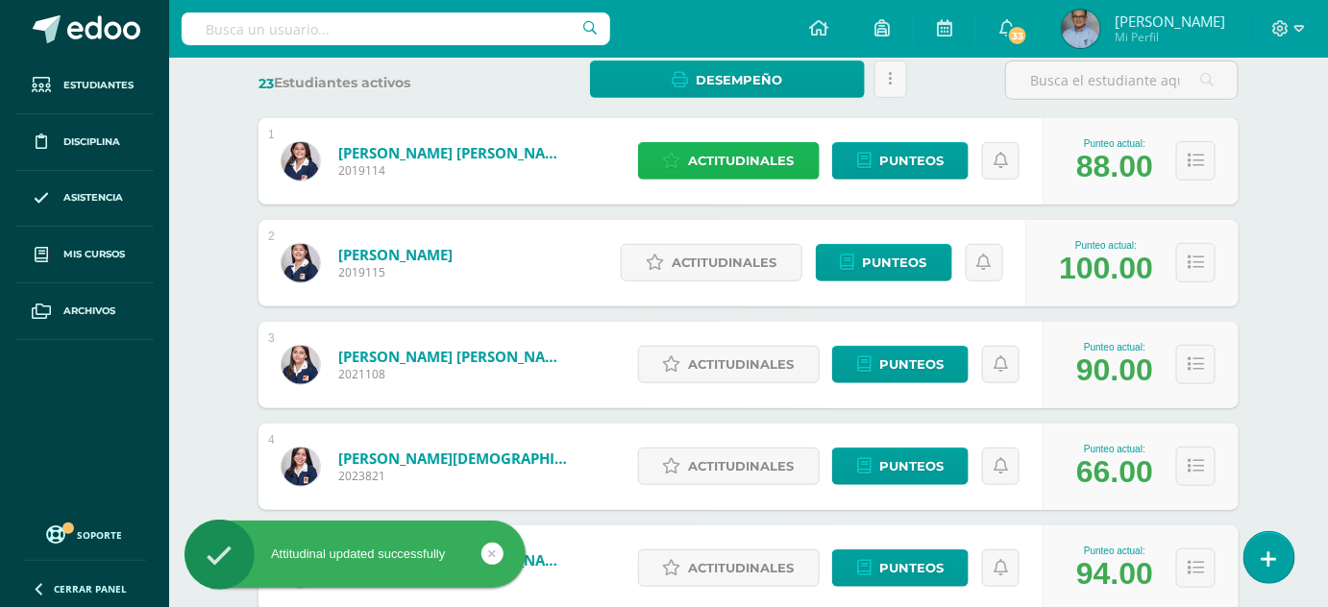
scroll to position [304, 0]
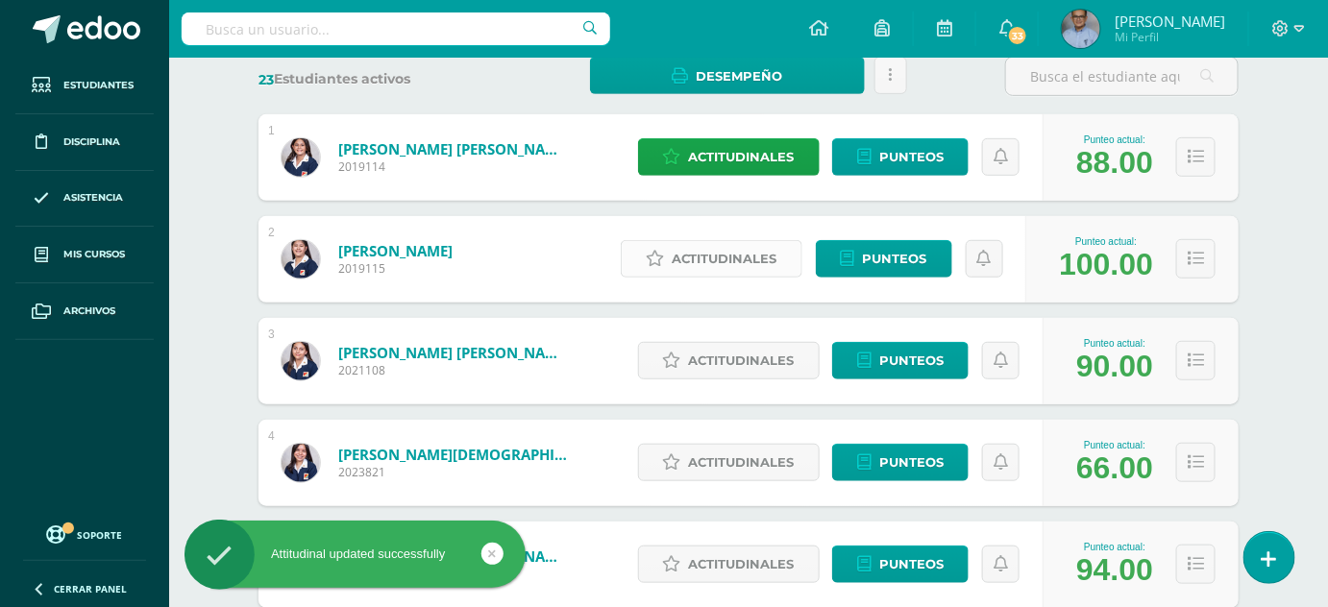
click at [734, 256] on span "Actitudinales" at bounding box center [725, 259] width 106 height 36
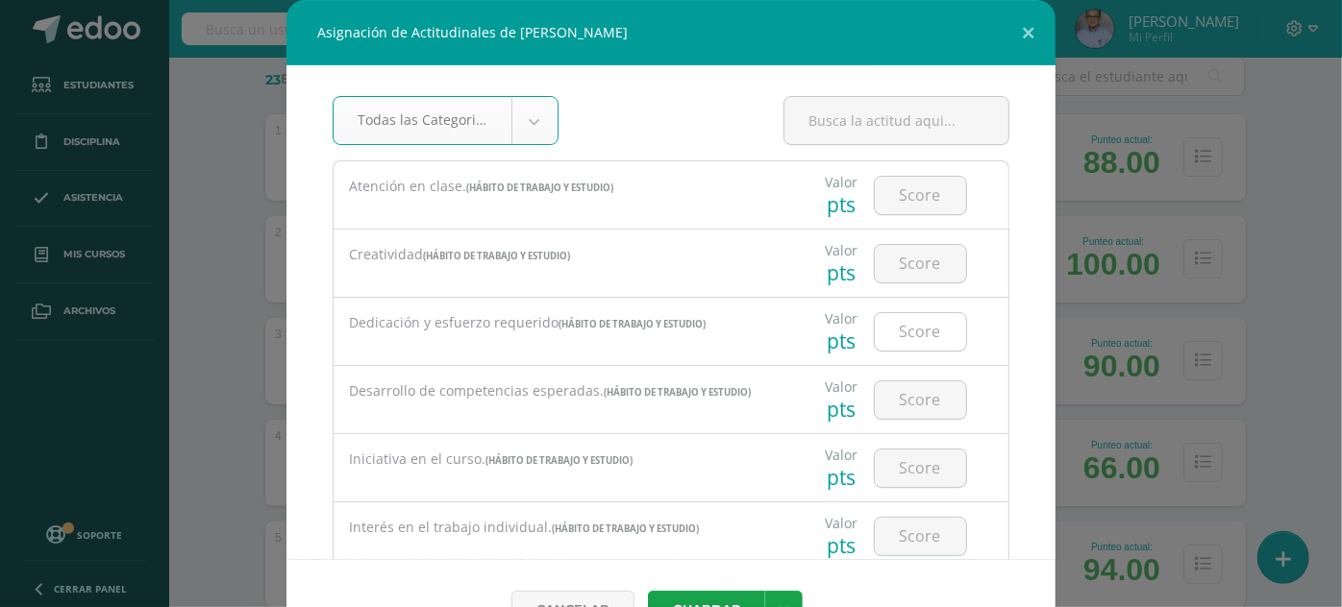
click at [904, 340] on input "number" at bounding box center [920, 331] width 91 height 37
type input "3"
click at [648, 591] on button "Guardar" at bounding box center [706, 609] width 117 height 37
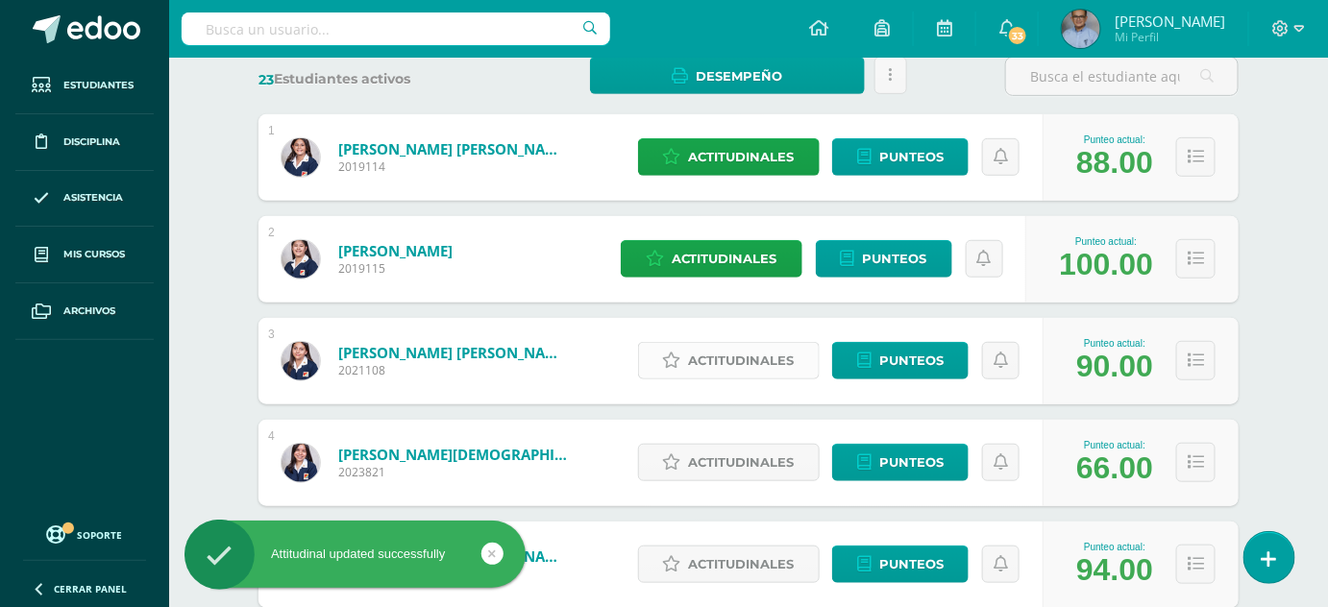
click at [739, 365] on span "Actitudinales" at bounding box center [742, 361] width 106 height 36
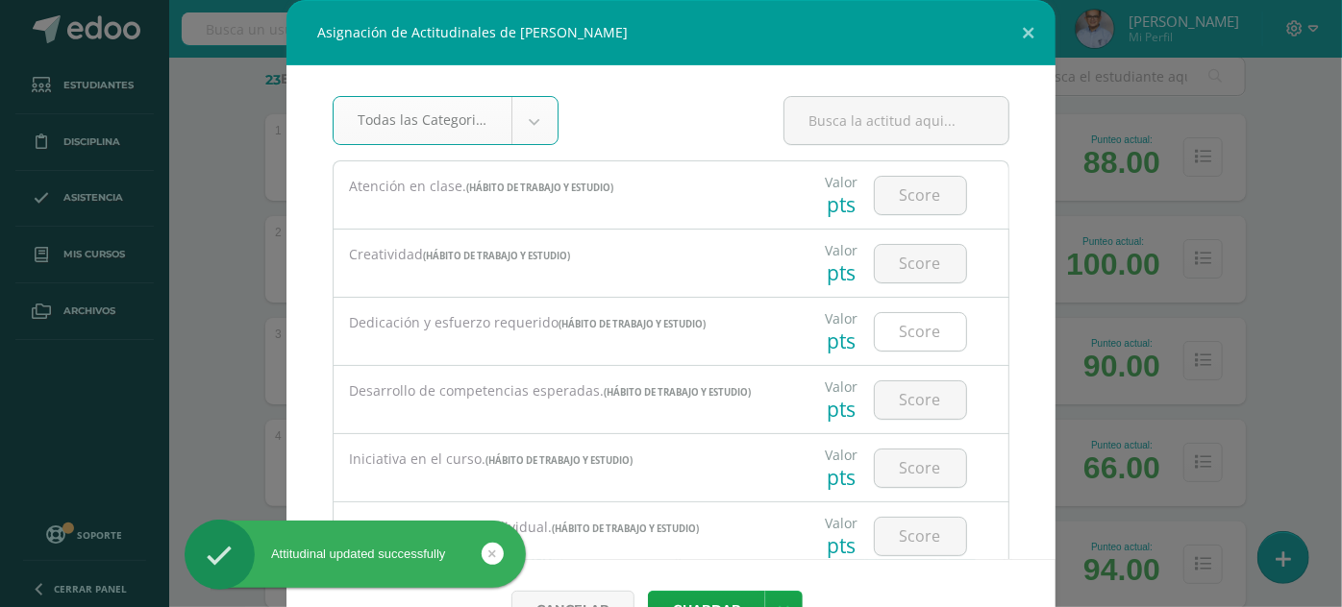
click at [901, 322] on input "number" at bounding box center [920, 331] width 91 height 37
type input "3"
click at [648, 591] on button "Guardar" at bounding box center [706, 609] width 117 height 37
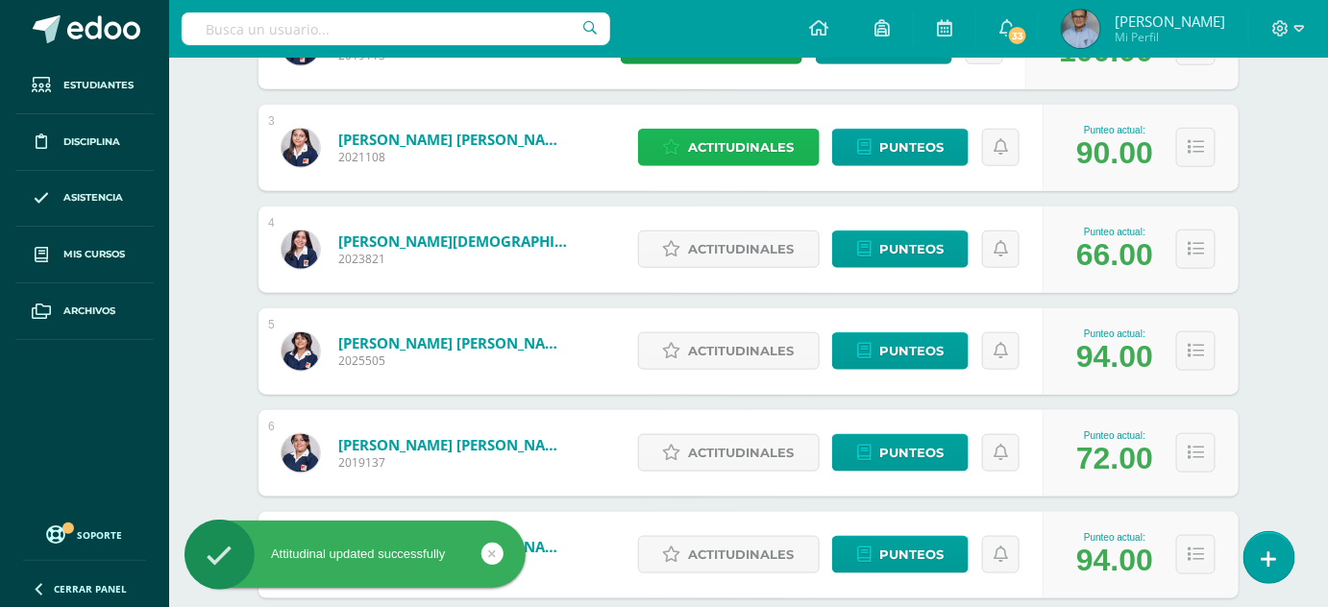
scroll to position [519, 0]
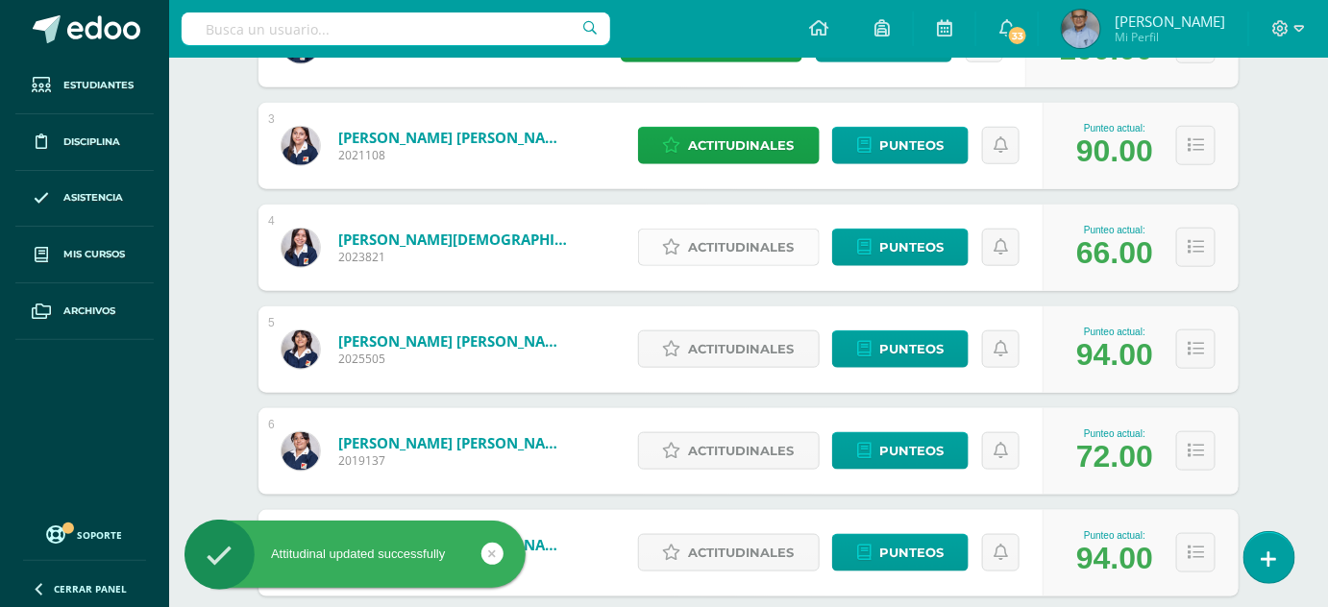
click at [738, 233] on span "Actitudinales" at bounding box center [742, 248] width 106 height 36
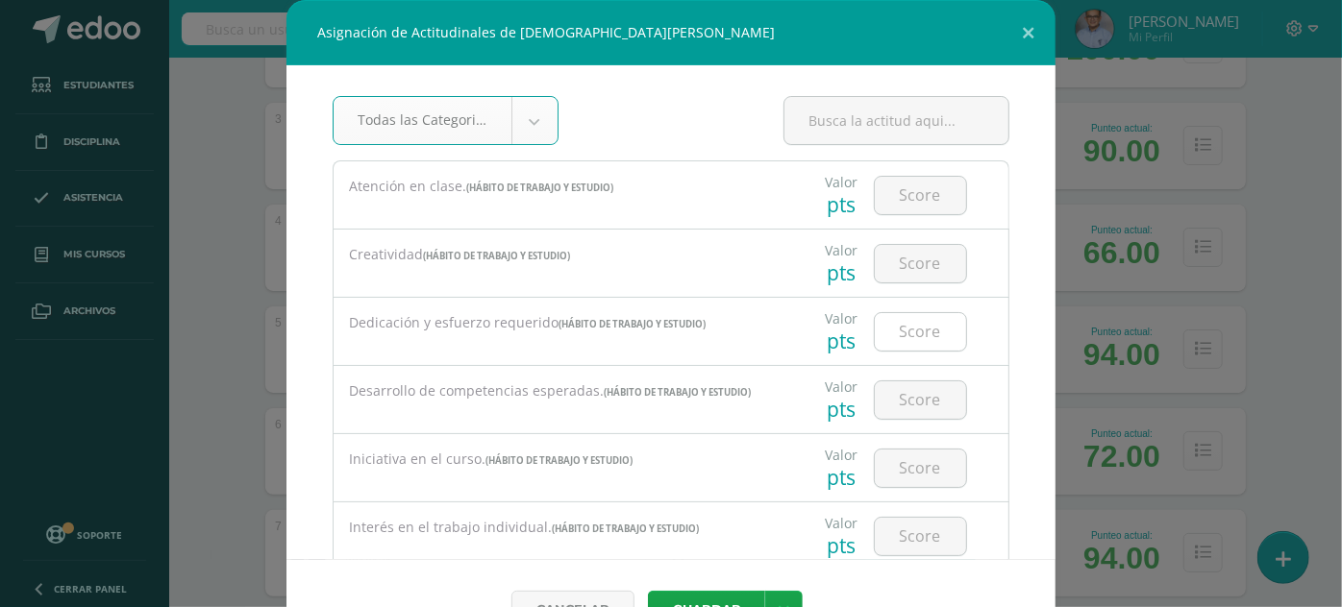
click at [913, 322] on input "number" at bounding box center [920, 331] width 91 height 37
type input "2"
click at [648, 591] on button "Guardar" at bounding box center [706, 609] width 117 height 37
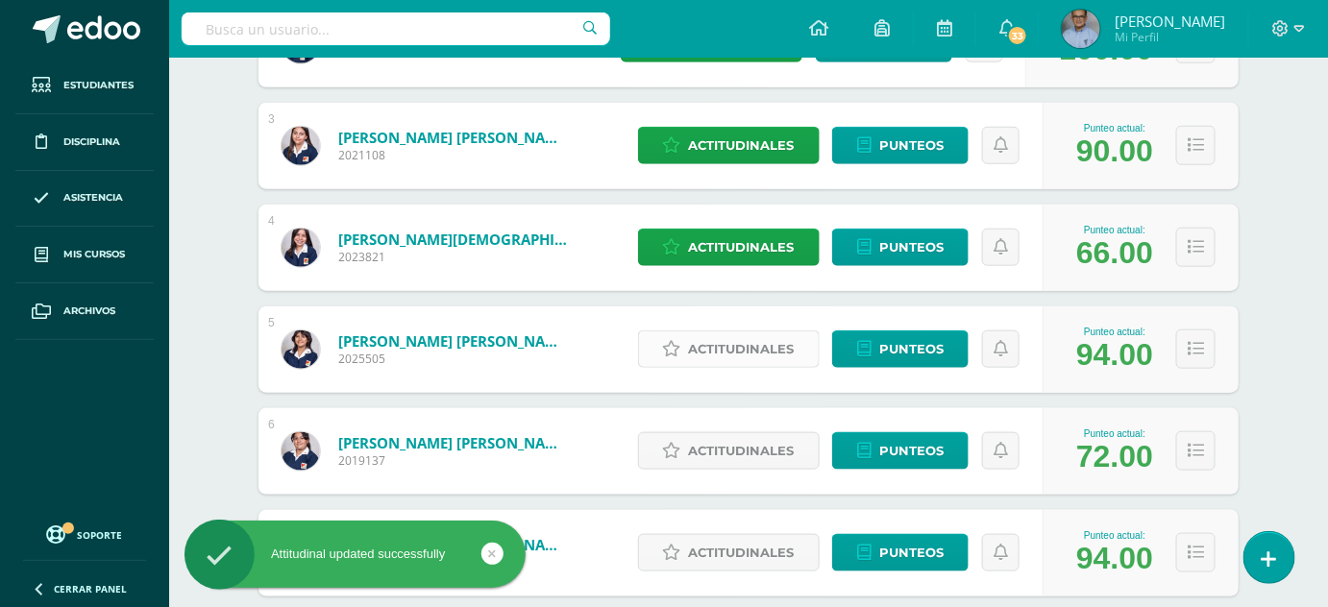
click at [766, 357] on span "Actitudinales" at bounding box center [742, 350] width 106 height 36
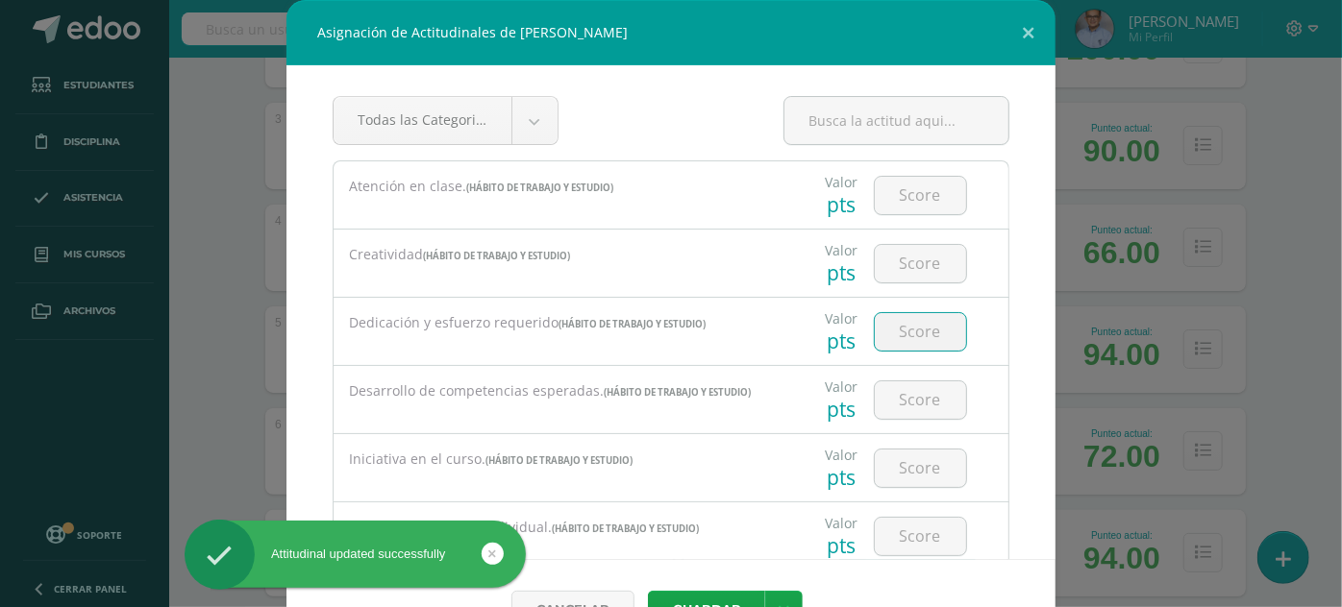
click at [892, 331] on input "number" at bounding box center [920, 331] width 91 height 37
type input "3"
click at [648, 591] on button "Guardar" at bounding box center [706, 609] width 117 height 37
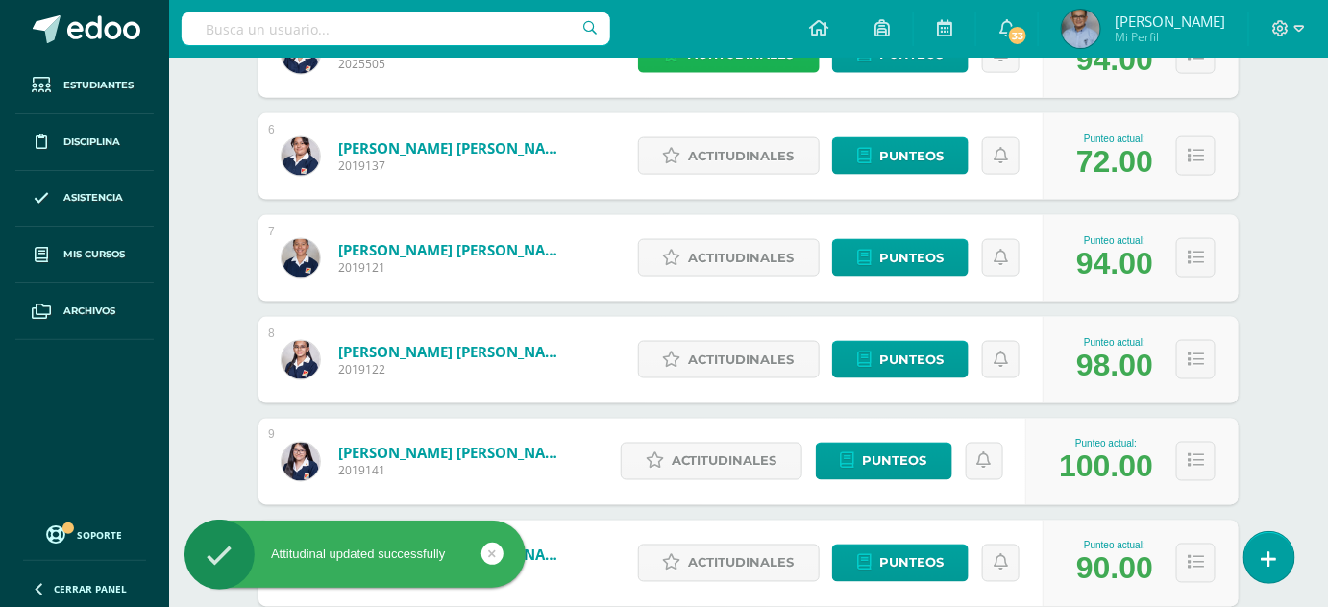
scroll to position [815, 0]
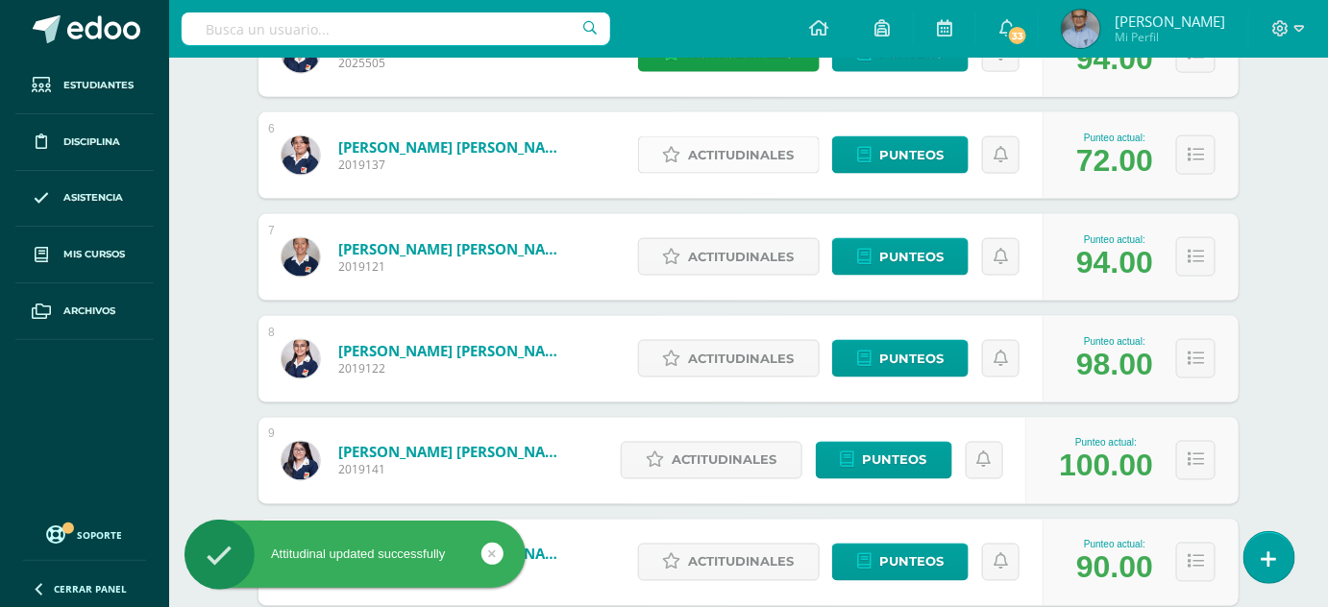
click at [771, 149] on span "Actitudinales" at bounding box center [742, 155] width 106 height 36
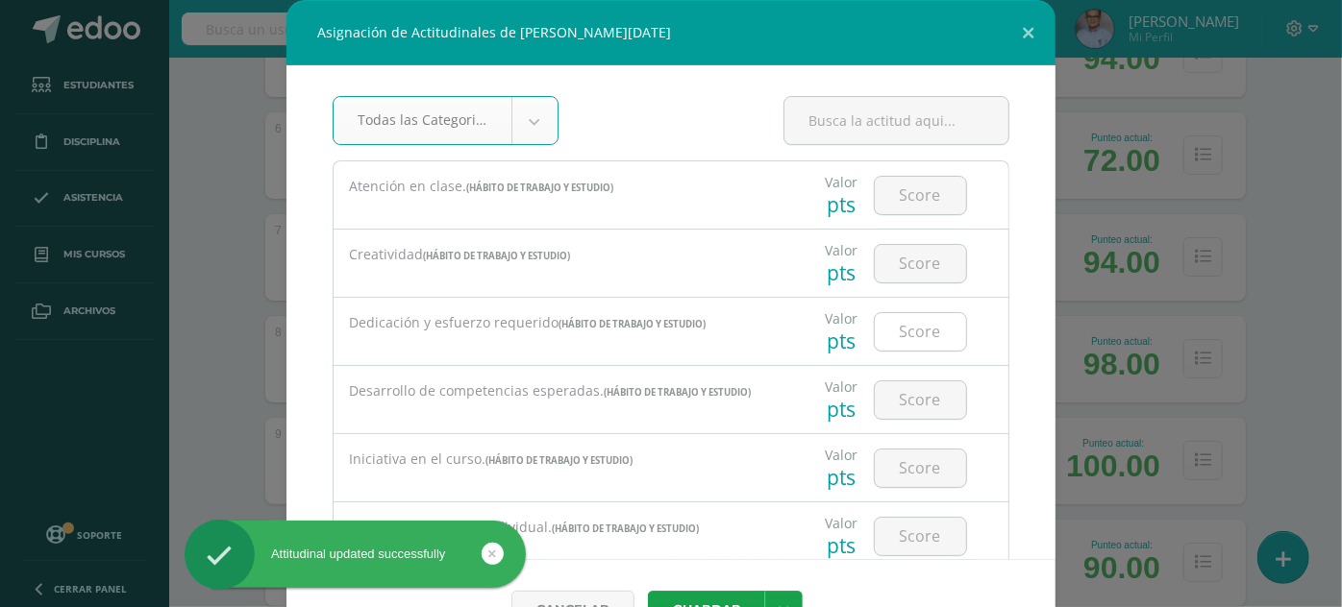
click at [892, 314] on input "number" at bounding box center [920, 331] width 91 height 37
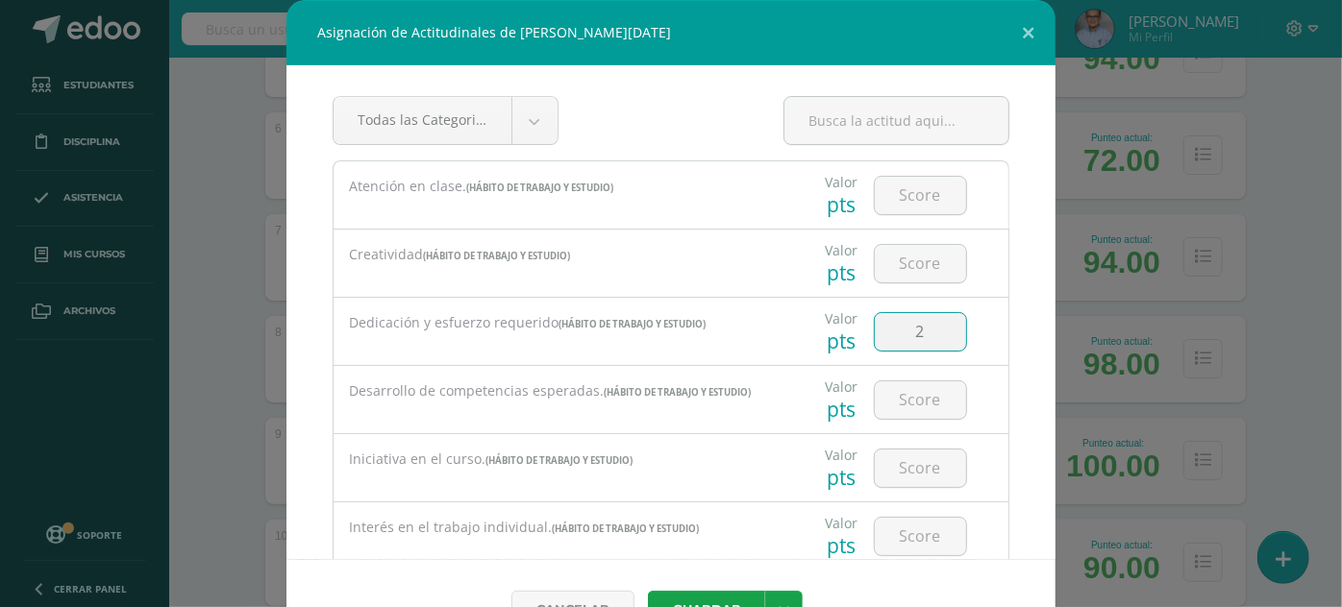
type input "2"
click at [648, 591] on button "Guardar" at bounding box center [706, 609] width 117 height 37
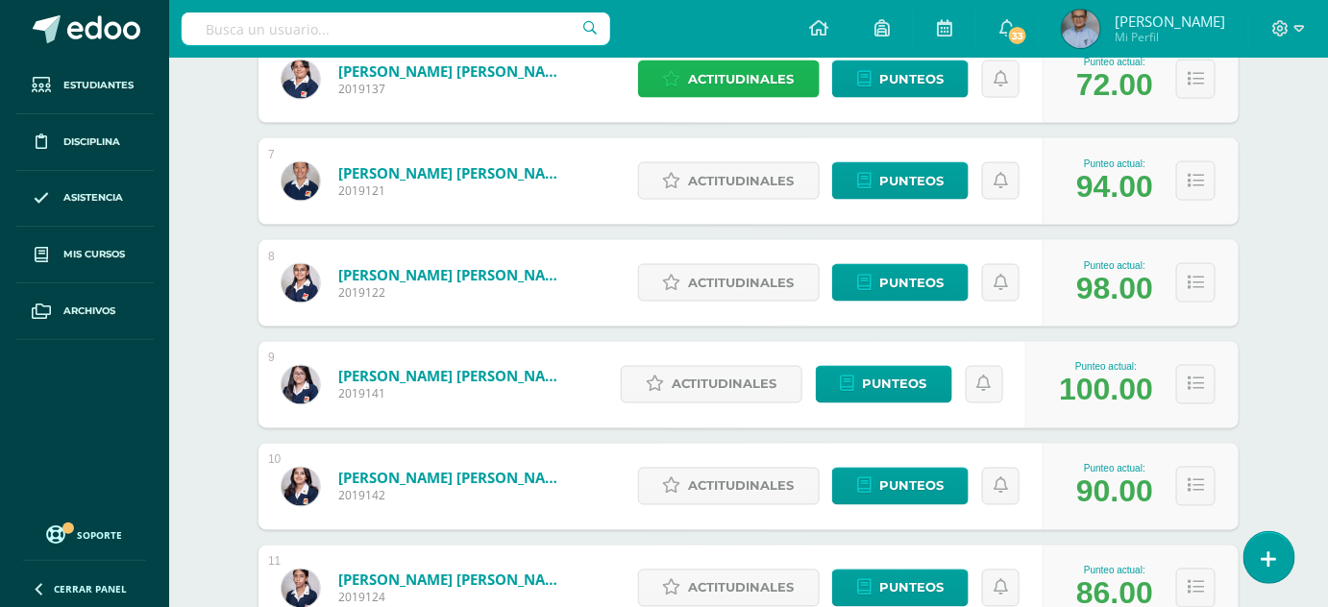
scroll to position [888, 0]
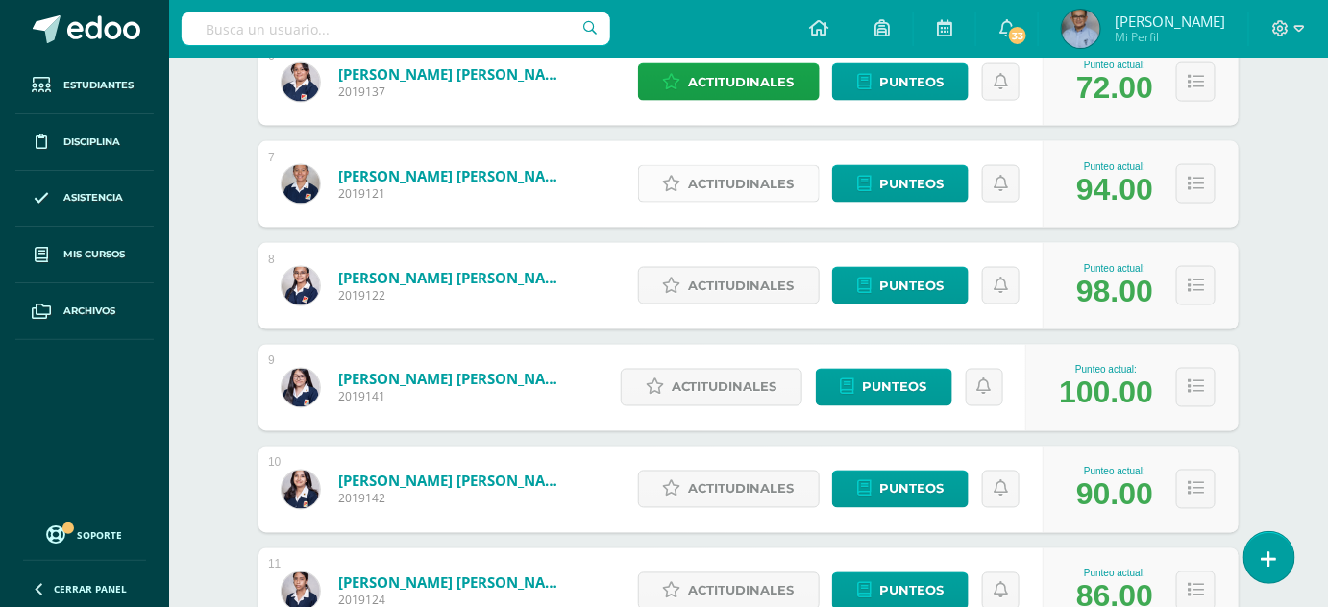
click at [741, 182] on span "Actitudinales" at bounding box center [742, 184] width 106 height 36
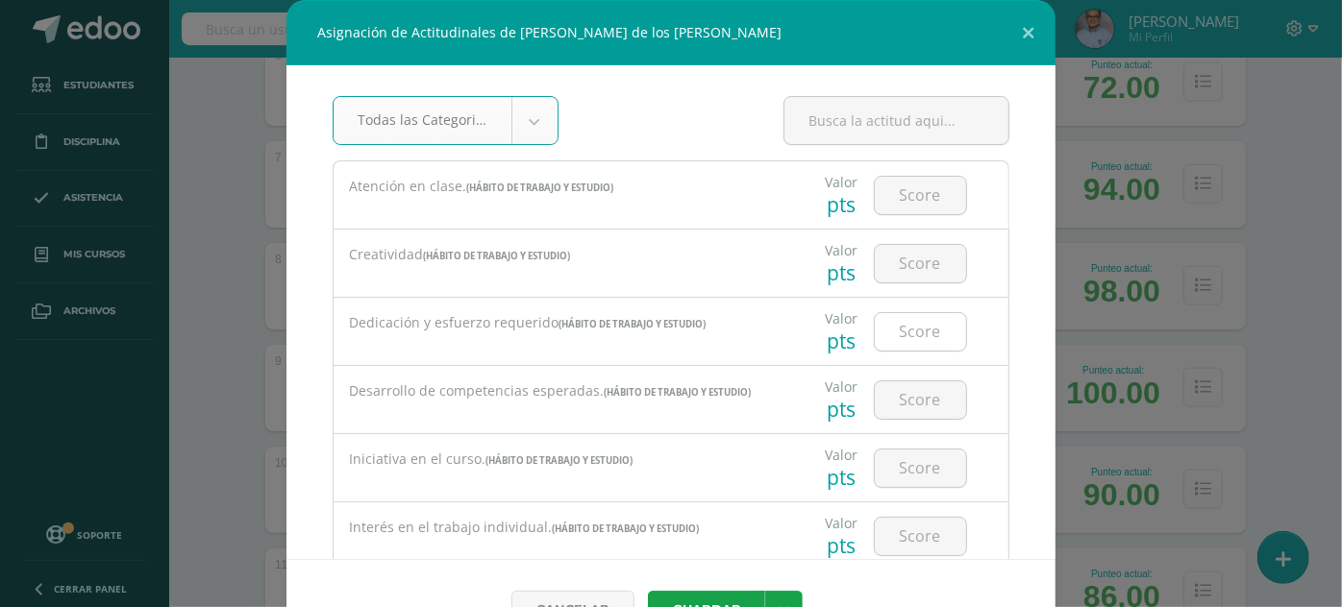
click at [894, 334] on input "number" at bounding box center [920, 331] width 91 height 37
type input "3"
click at [648, 591] on button "Guardar" at bounding box center [706, 609] width 117 height 37
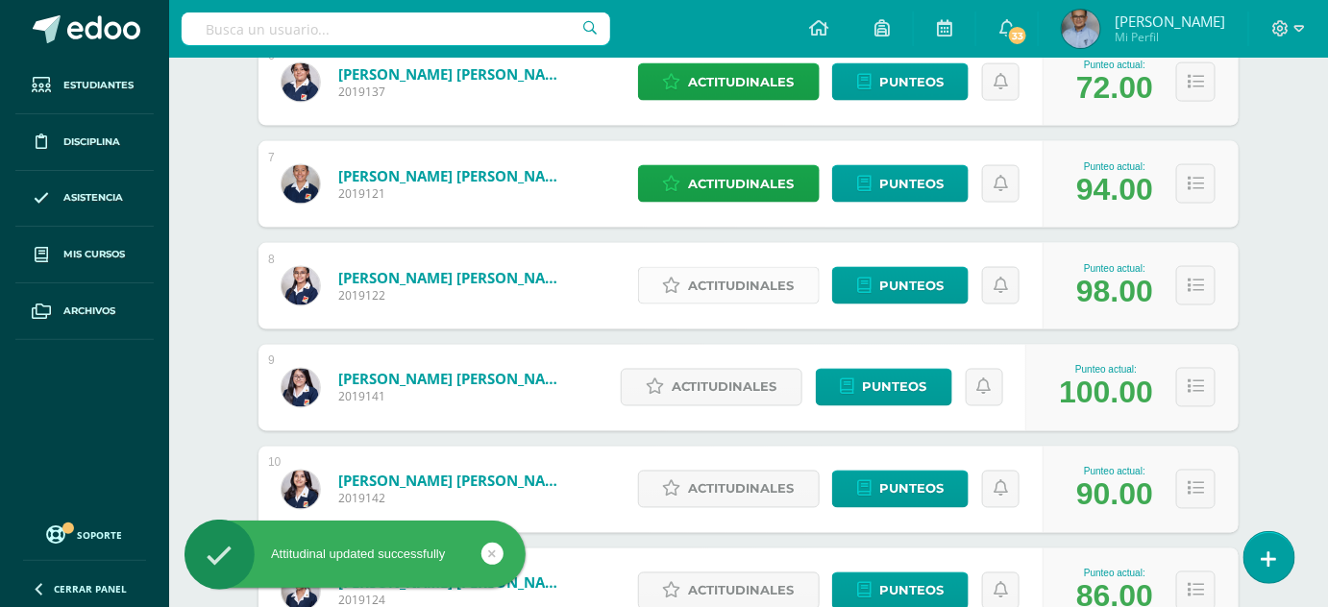
click at [772, 275] on span "Actitudinales" at bounding box center [742, 286] width 106 height 36
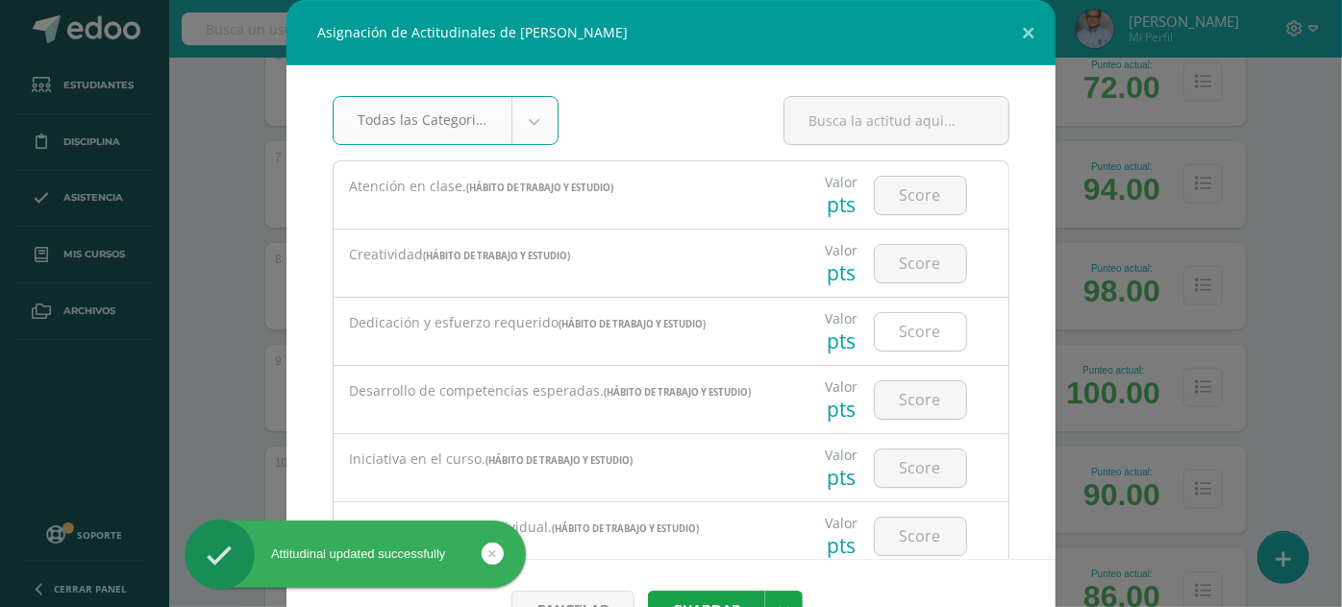
click at [881, 315] on input "number" at bounding box center [920, 331] width 91 height 37
type input "3"
click at [648, 591] on button "Guardar" at bounding box center [706, 609] width 117 height 37
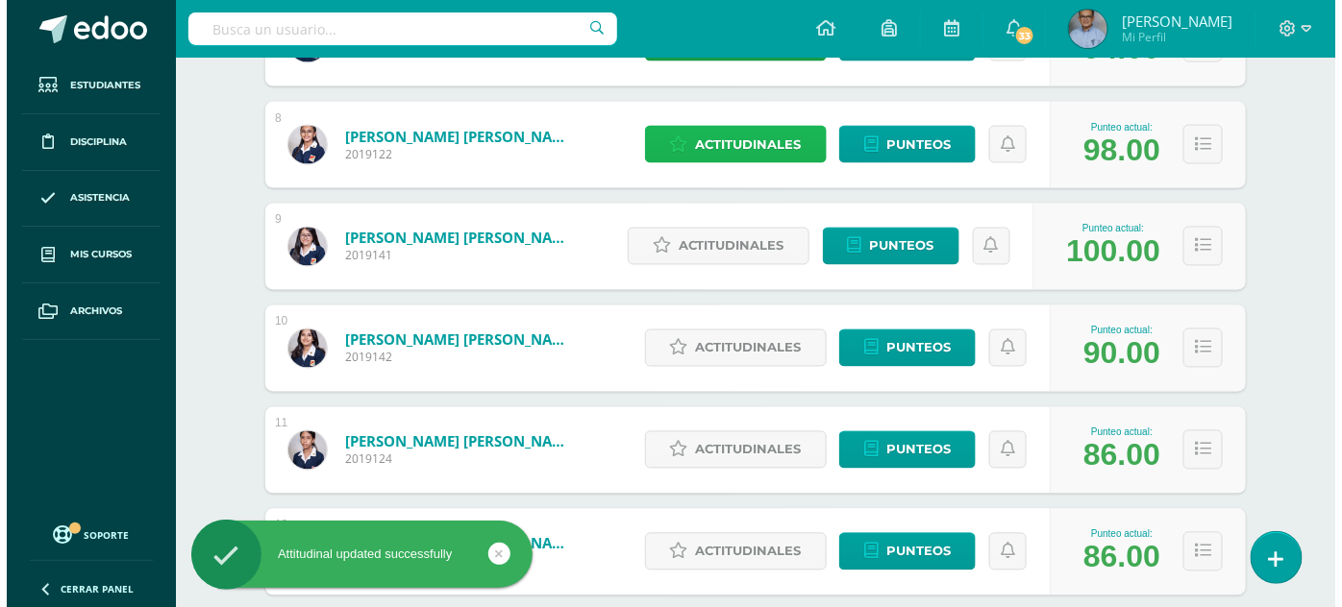
scroll to position [1046, 0]
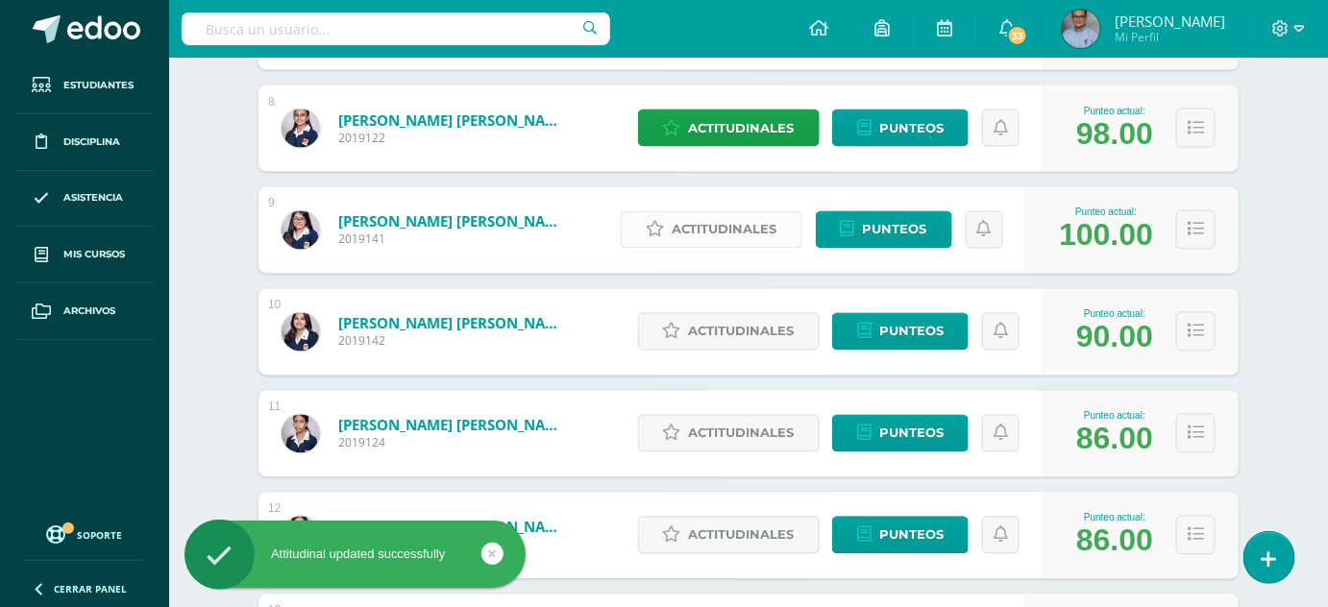
click at [742, 242] on span "Actitudinales" at bounding box center [725, 230] width 106 height 36
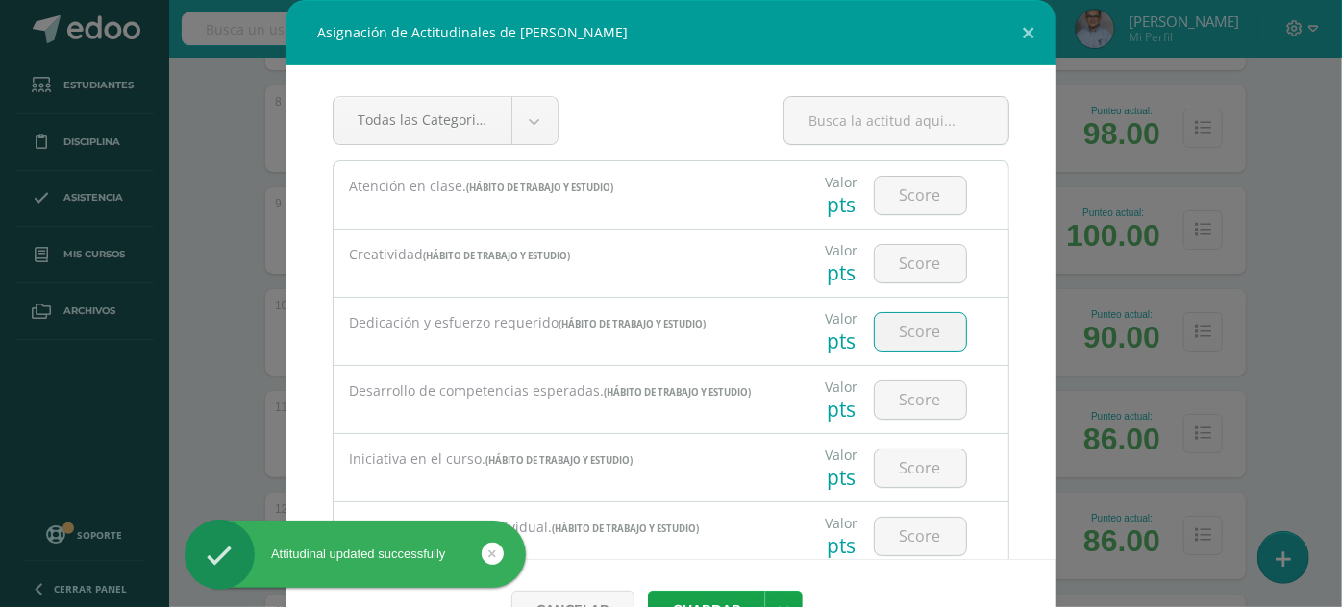
click at [904, 317] on input "number" at bounding box center [920, 331] width 91 height 37
type input "3"
click at [648, 591] on button "Guardar" at bounding box center [706, 609] width 117 height 37
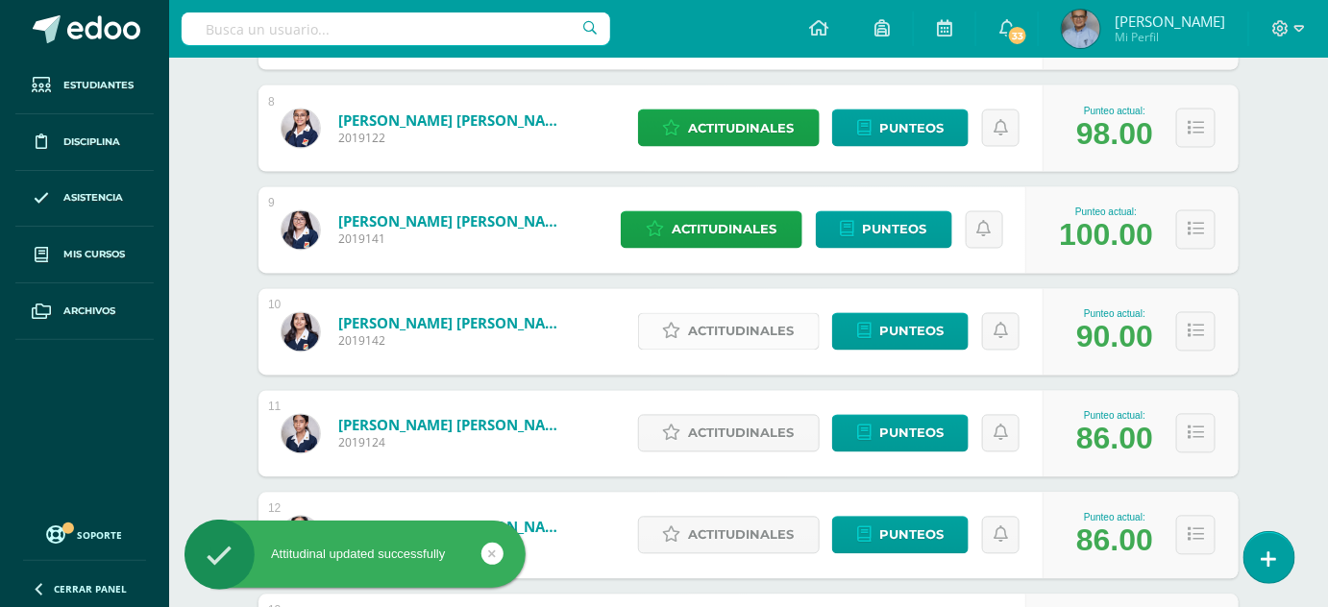
click at [769, 330] on span "Actitudinales" at bounding box center [742, 332] width 106 height 36
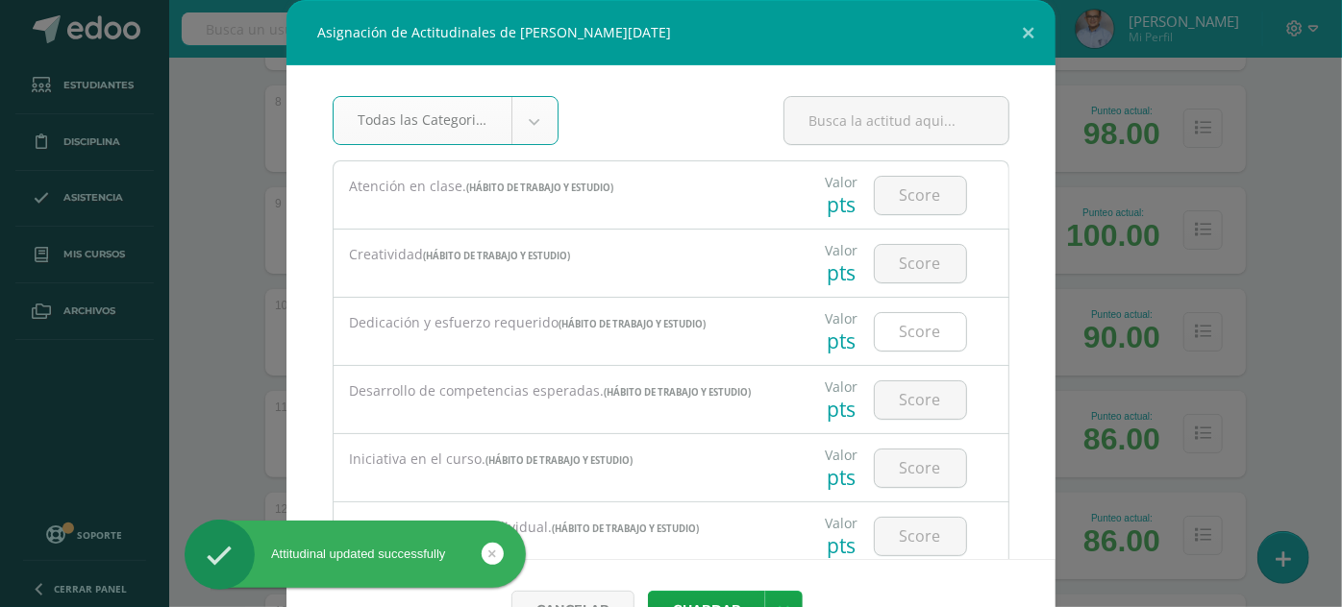
click at [912, 328] on input "number" at bounding box center [920, 331] width 91 height 37
type input "3"
click at [648, 591] on button "Guardar" at bounding box center [706, 609] width 117 height 37
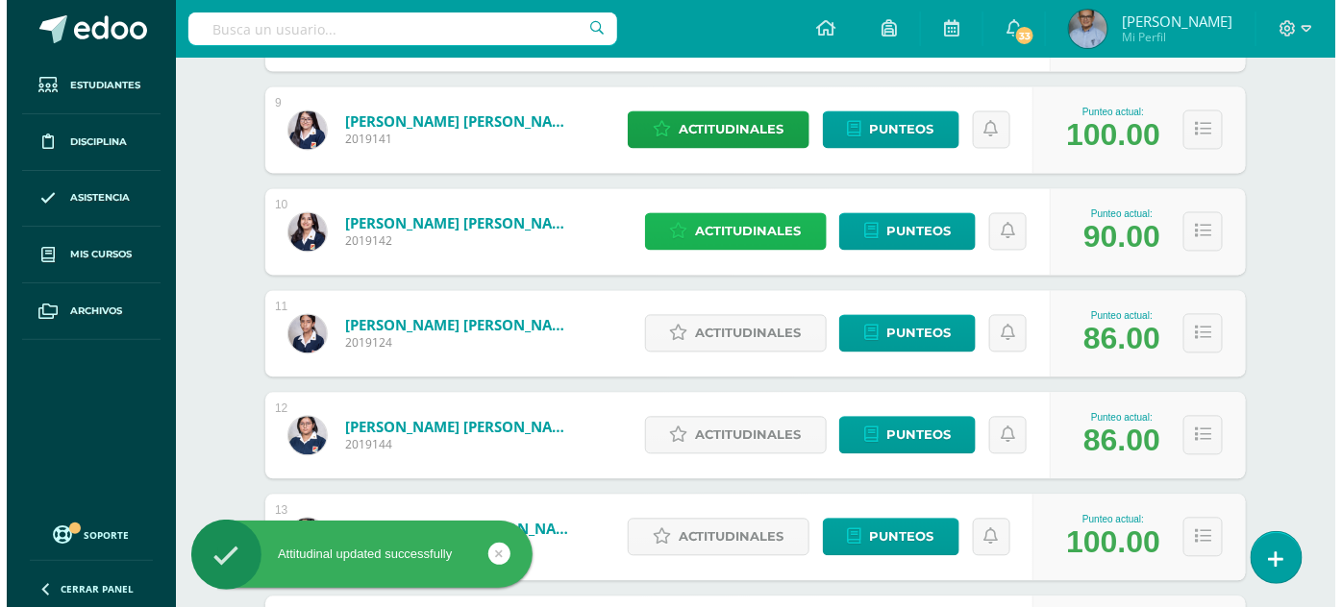
scroll to position [1250, 0]
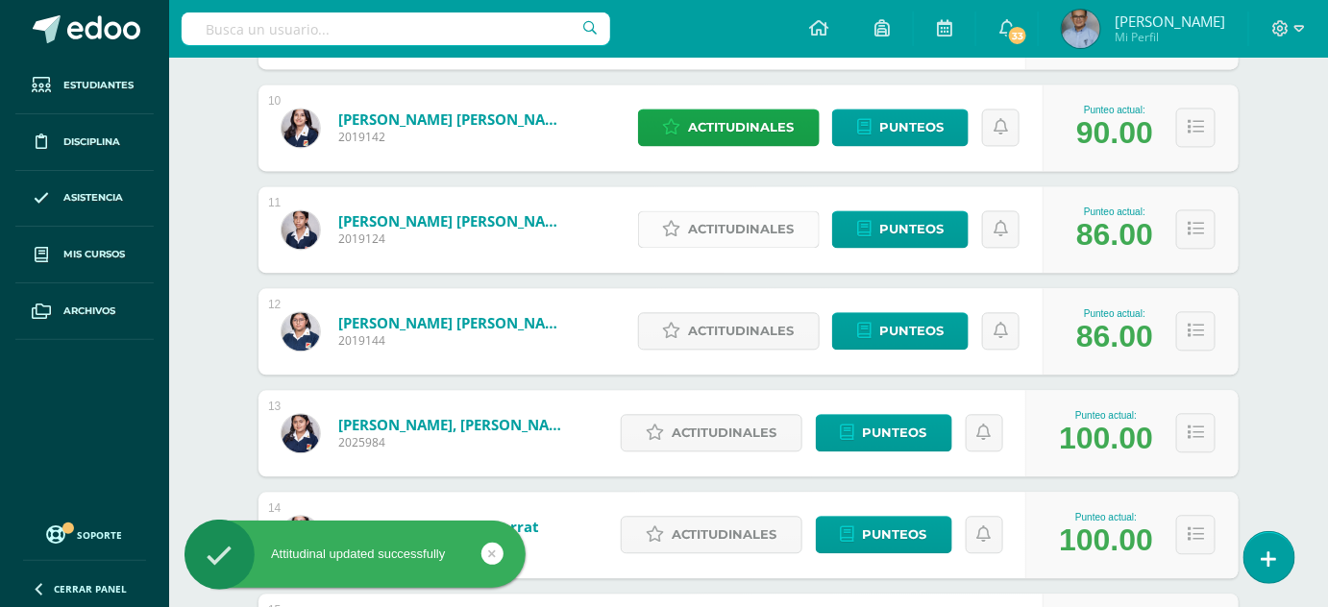
click at [739, 225] on span "Actitudinales" at bounding box center [742, 229] width 106 height 36
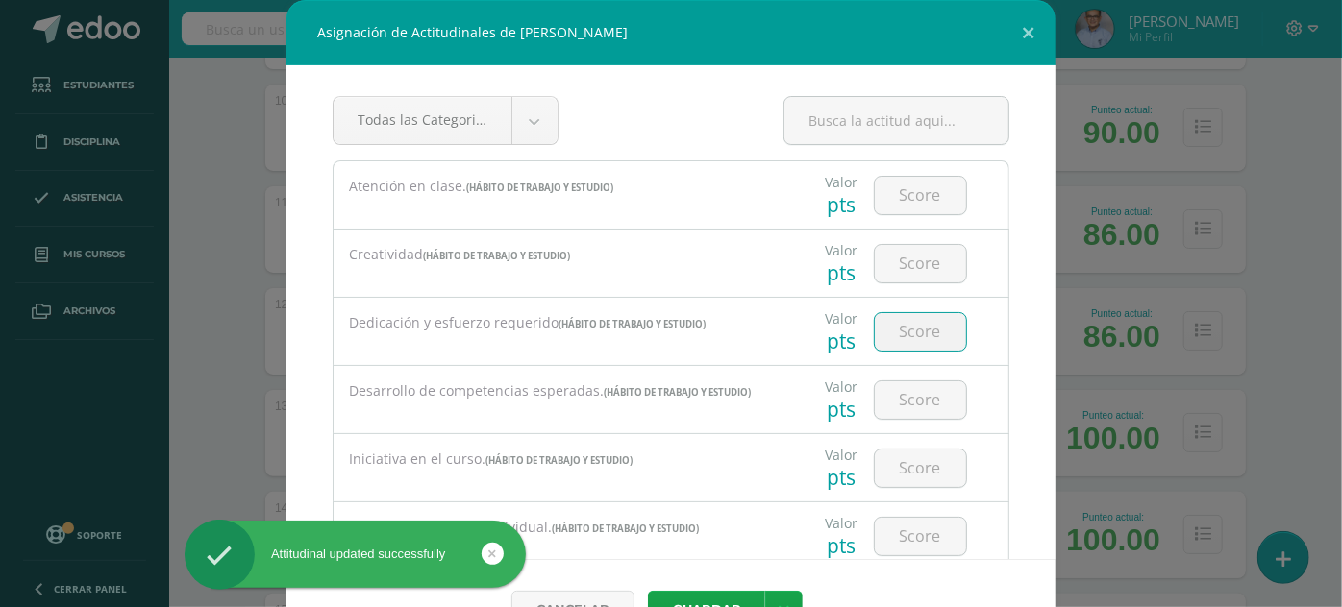
click at [909, 315] on input "number" at bounding box center [920, 331] width 91 height 37
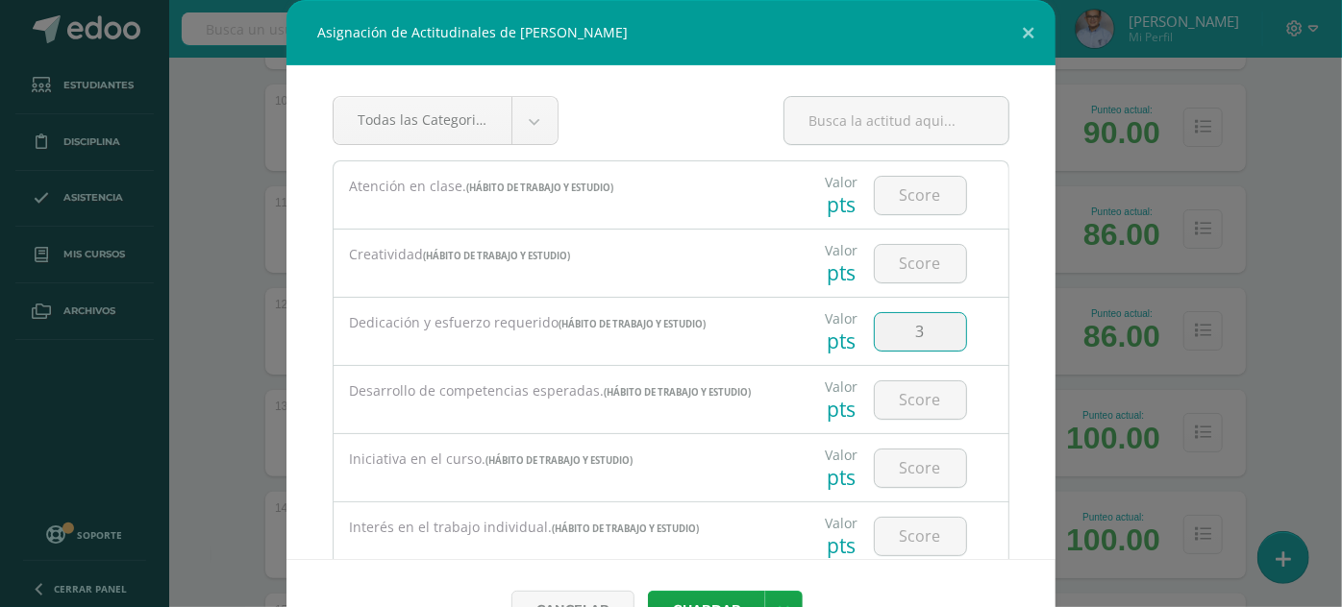
type input "3"
click at [648, 591] on button "Guardar" at bounding box center [706, 609] width 117 height 37
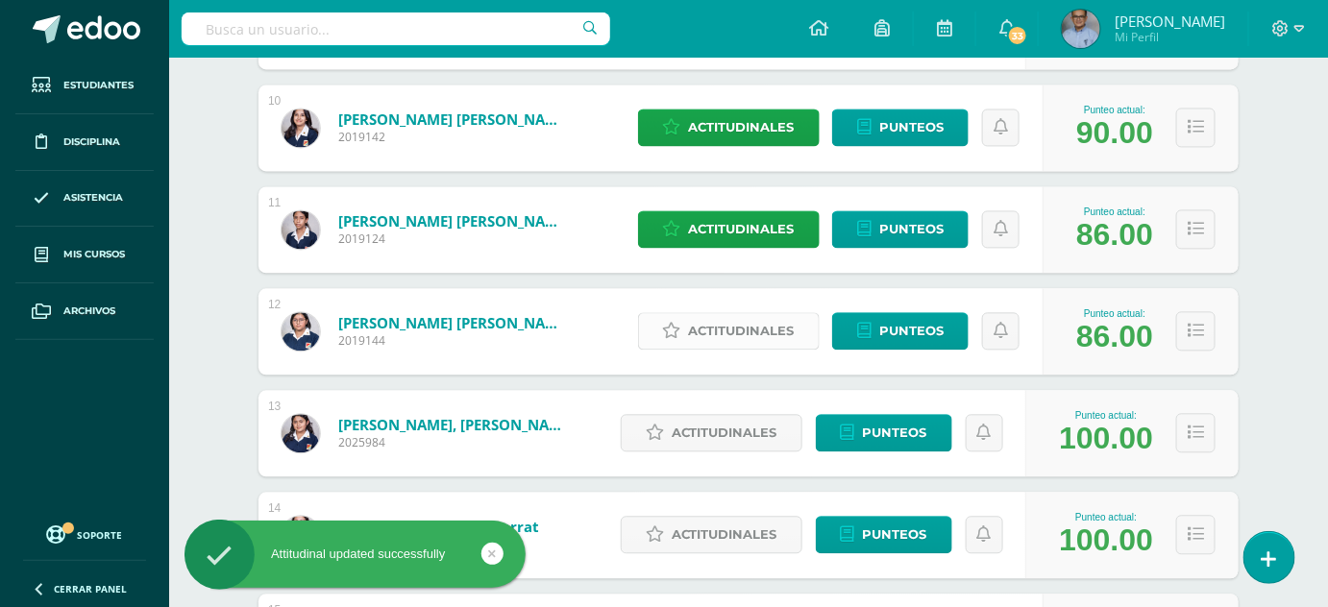
click at [746, 320] on span "Actitudinales" at bounding box center [742, 331] width 106 height 36
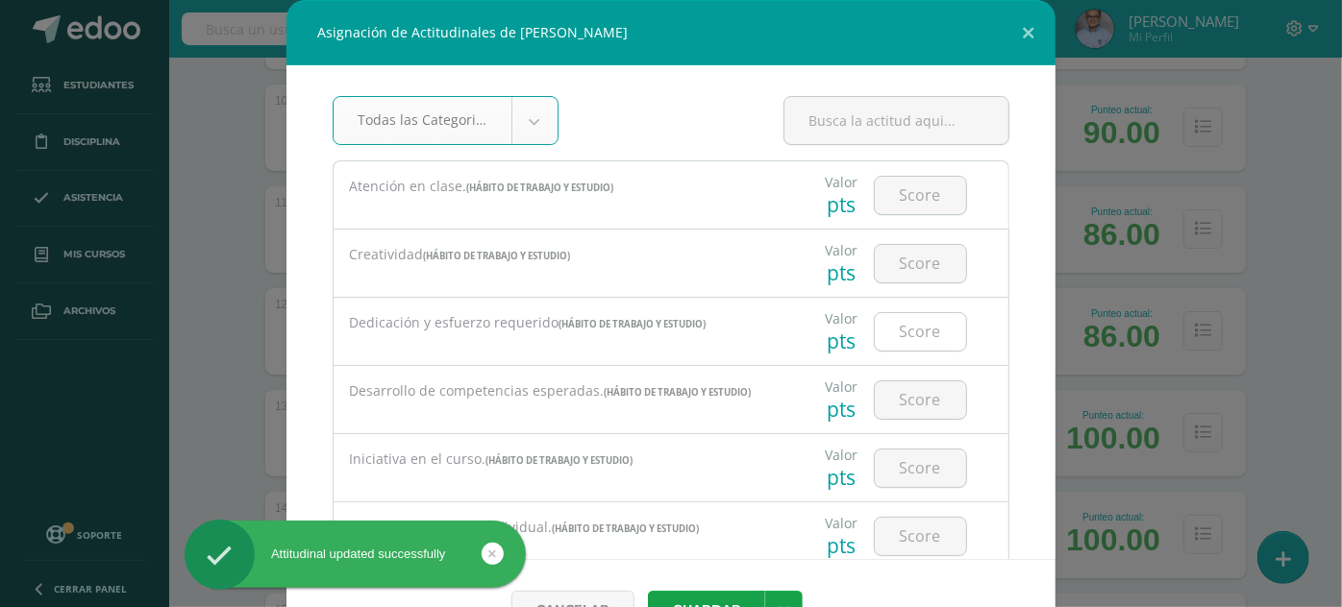
click at [922, 329] on input "number" at bounding box center [920, 331] width 91 height 37
type input "3"
click at [648, 591] on button "Guardar" at bounding box center [706, 609] width 117 height 37
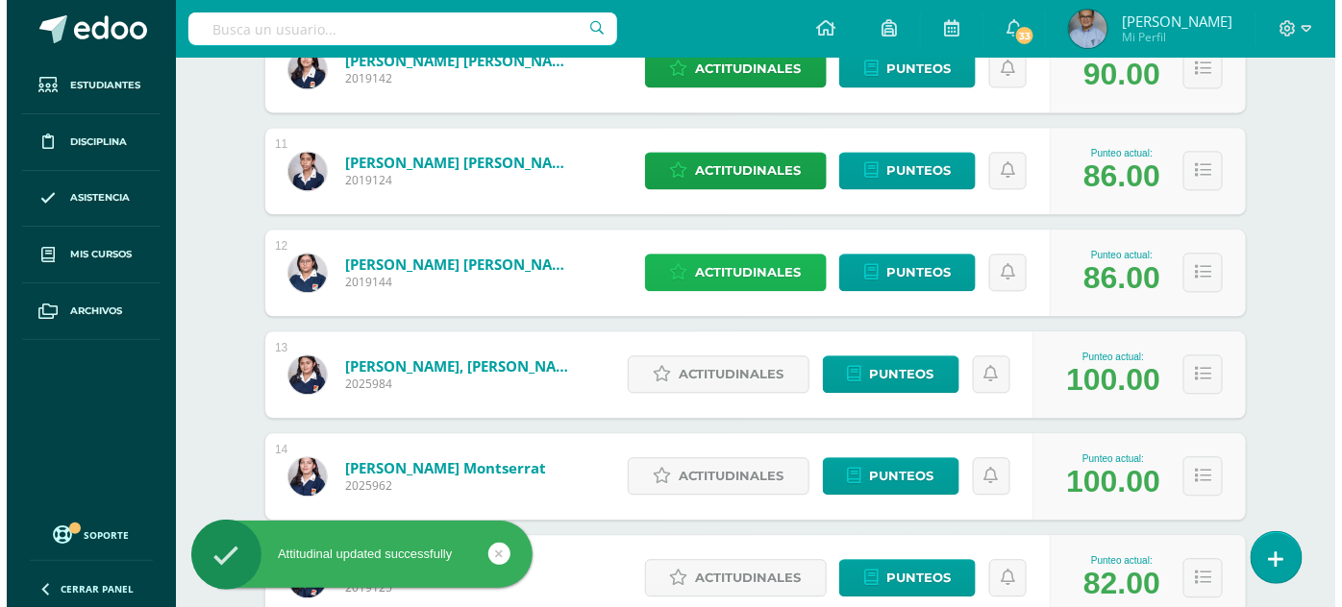
scroll to position [1310, 0]
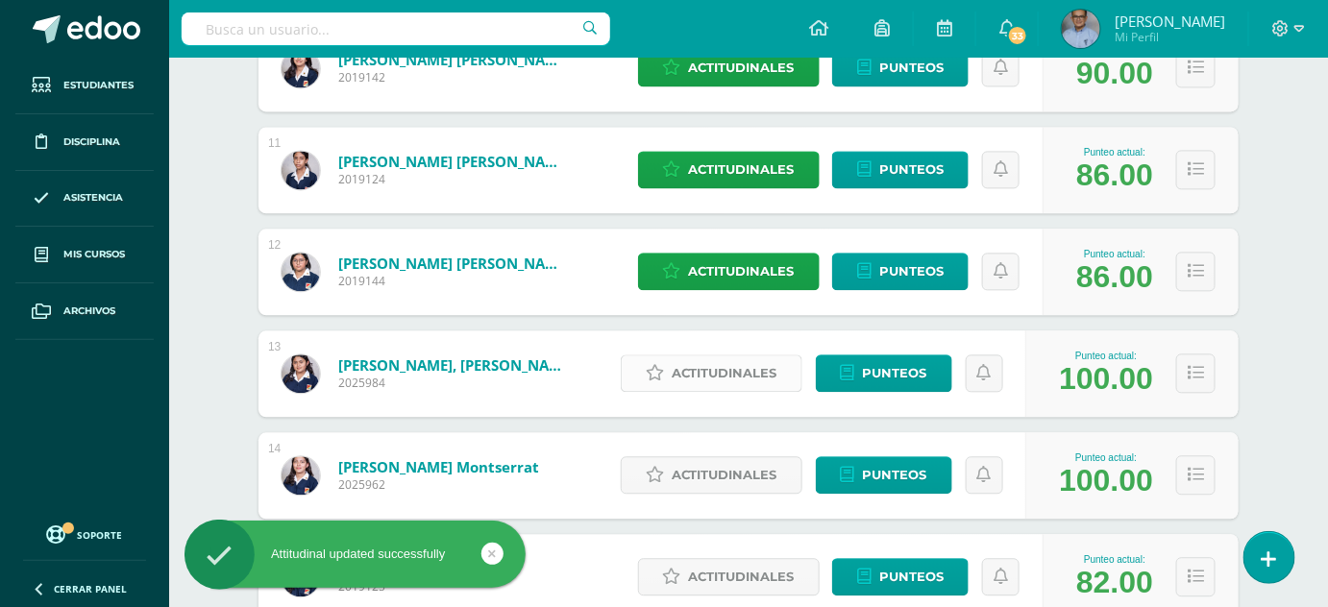
click at [760, 376] on span "Actitudinales" at bounding box center [725, 374] width 106 height 36
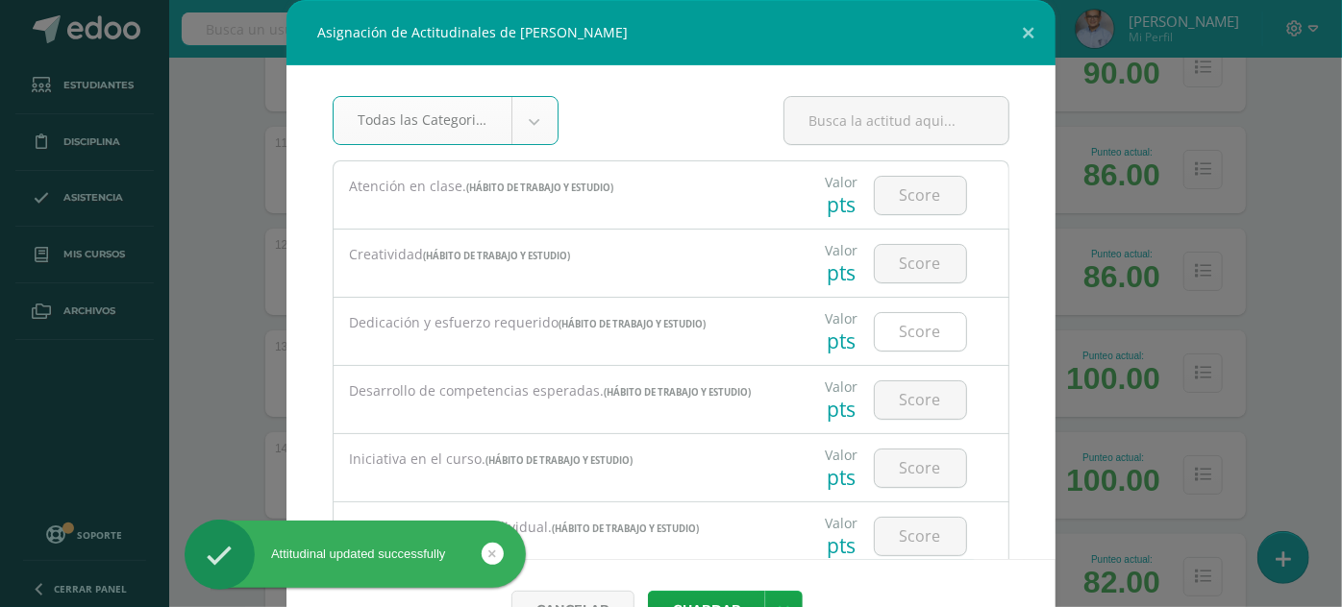
click at [920, 333] on input "number" at bounding box center [920, 331] width 91 height 37
type input "3"
click at [648, 591] on button "Guardar" at bounding box center [706, 609] width 117 height 37
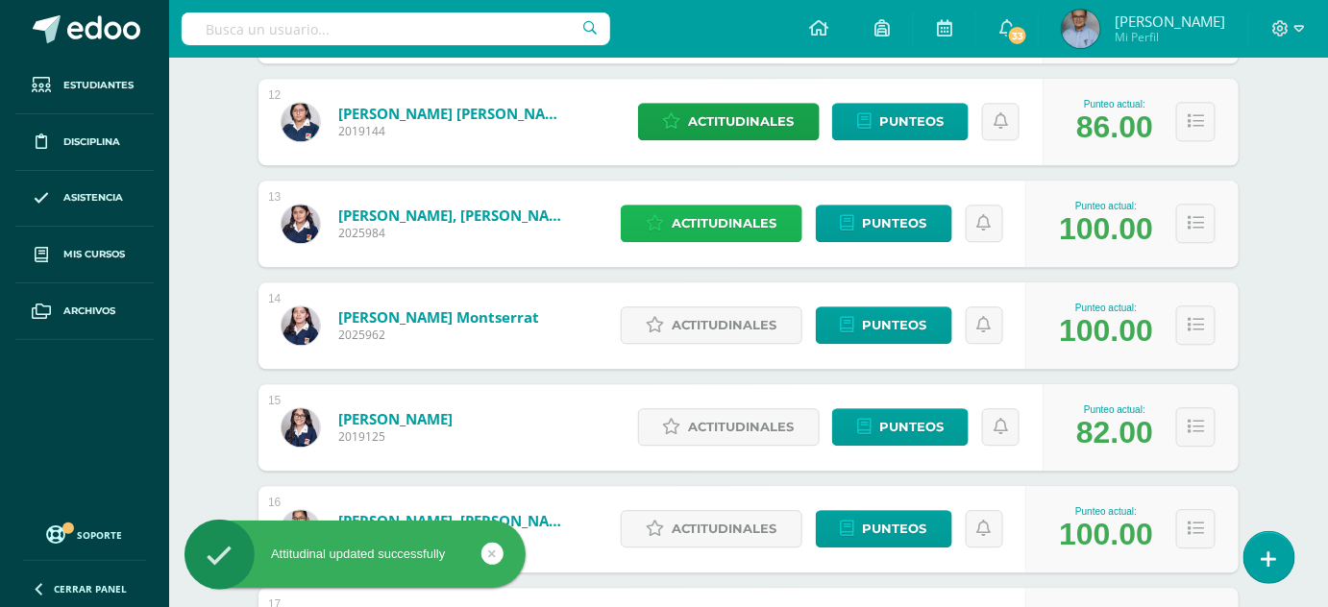
scroll to position [1486, 0]
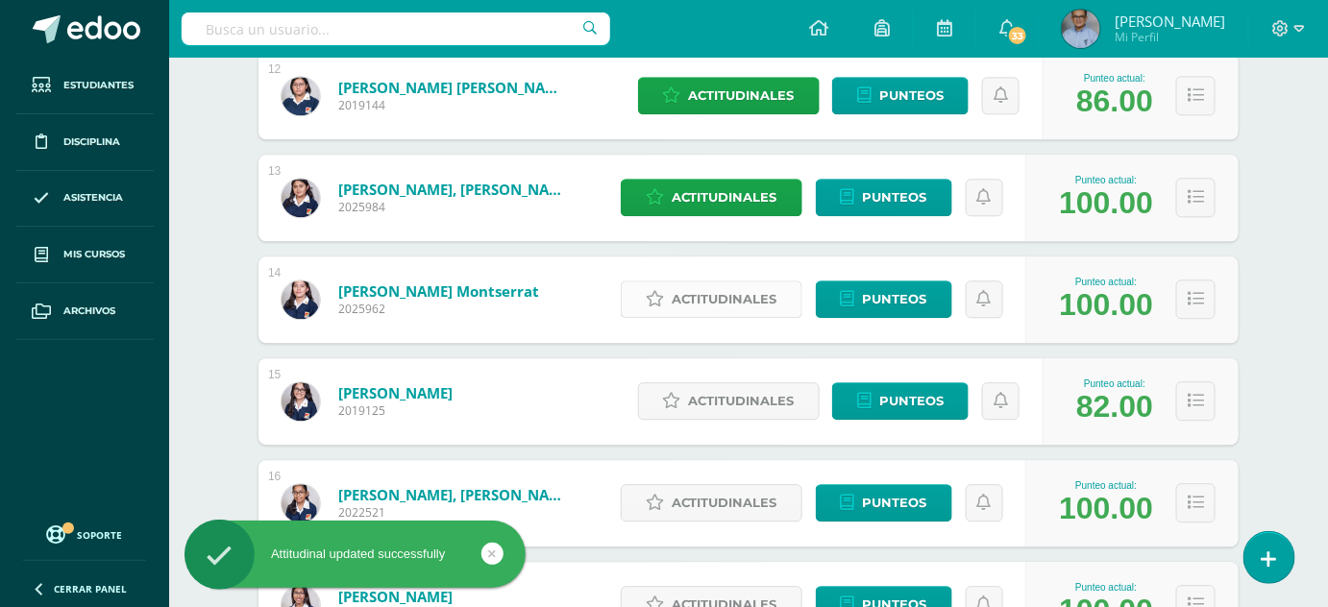
click at [759, 288] on span "Actitudinales" at bounding box center [725, 300] width 106 height 36
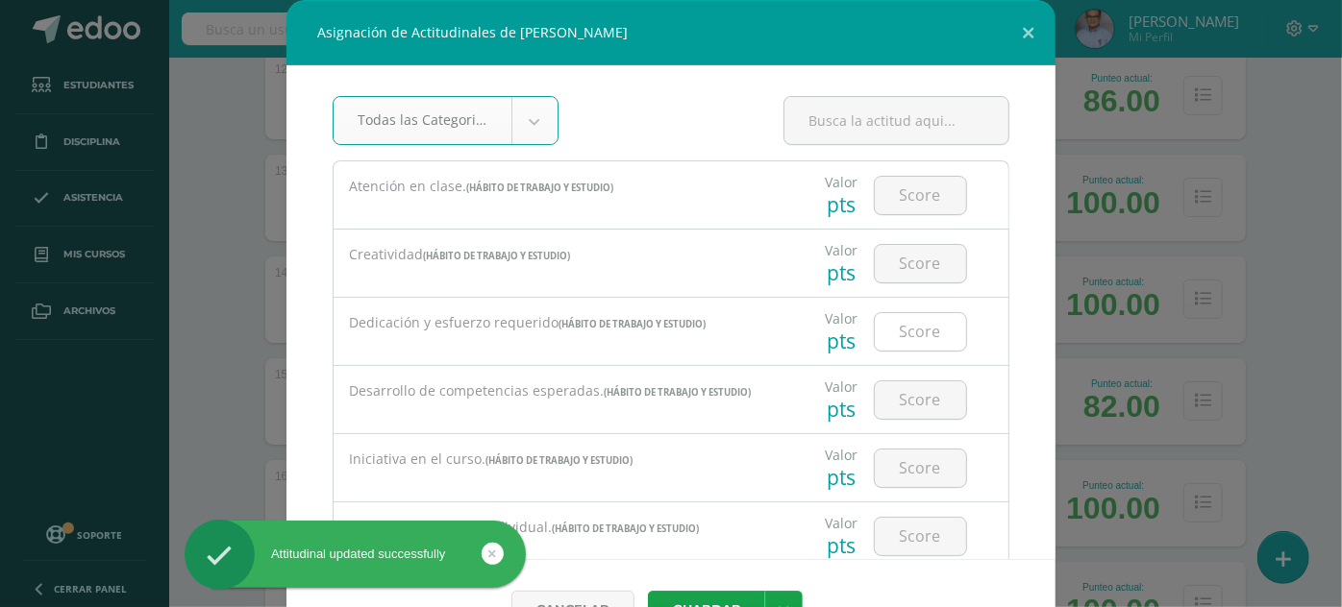
click at [881, 322] on input "number" at bounding box center [920, 331] width 91 height 37
type input "3"
click at [648, 591] on button "Guardar" at bounding box center [706, 609] width 117 height 37
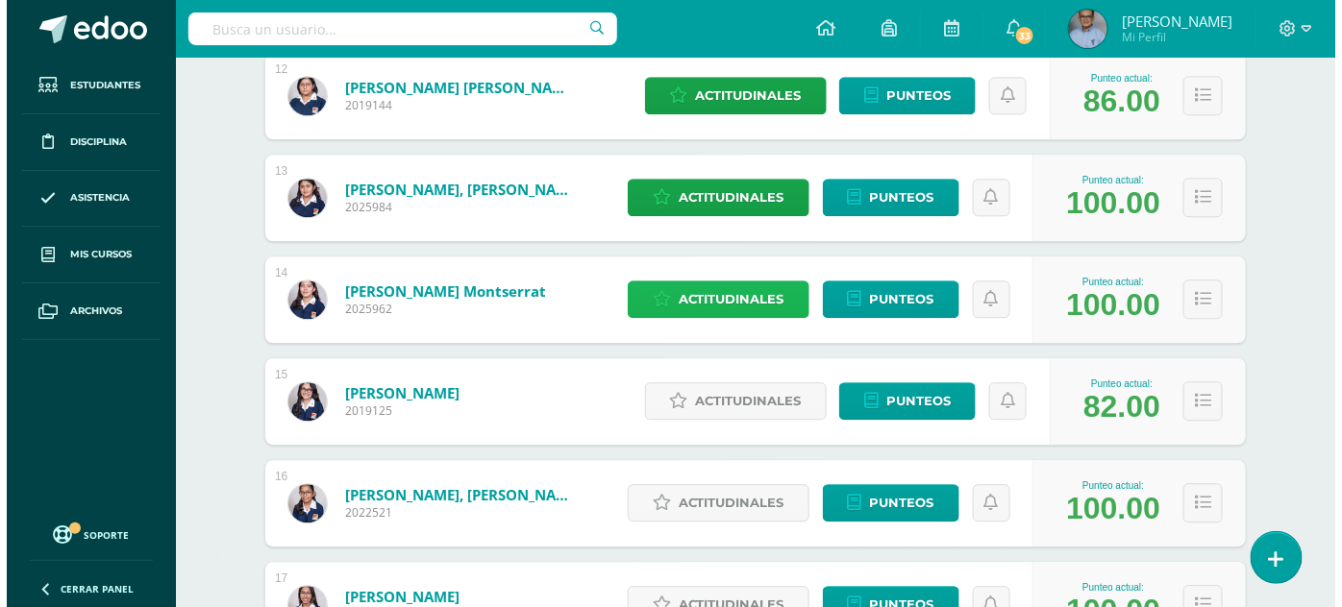
scroll to position [1656, 0]
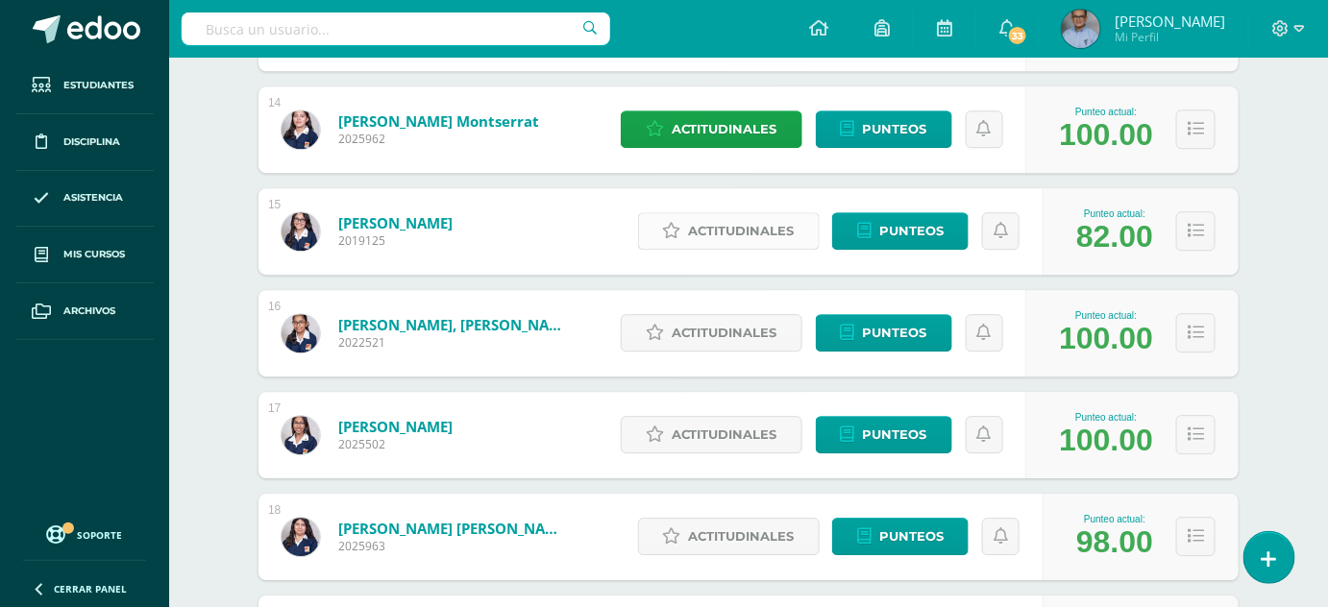
click at [777, 219] on span "Actitudinales" at bounding box center [742, 231] width 106 height 36
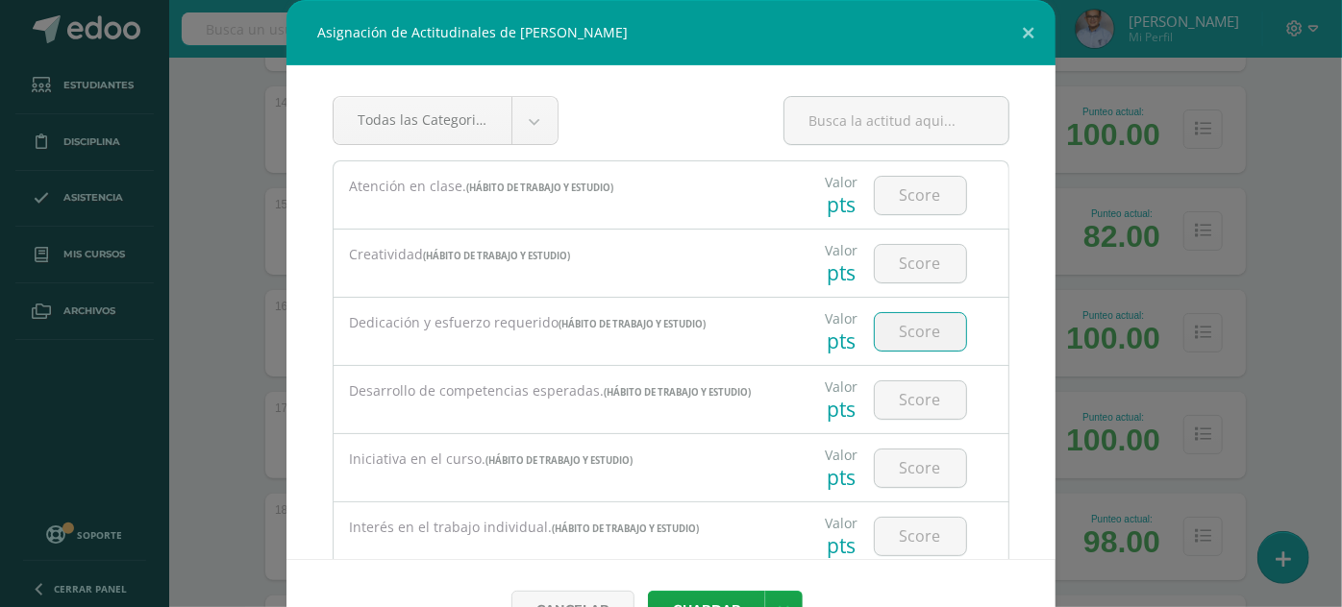
click at [903, 329] on input "number" at bounding box center [920, 331] width 91 height 37
type input "3"
click at [648, 591] on button "Guardar" at bounding box center [706, 609] width 117 height 37
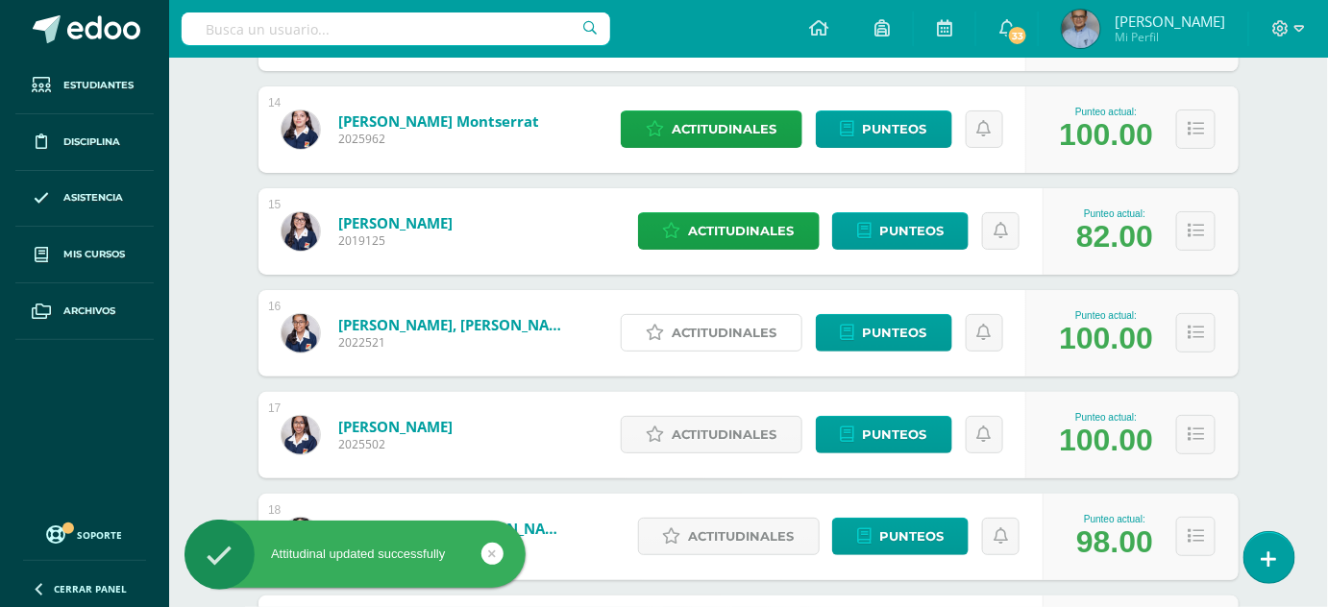
click at [756, 340] on span "Actitudinales" at bounding box center [725, 333] width 106 height 36
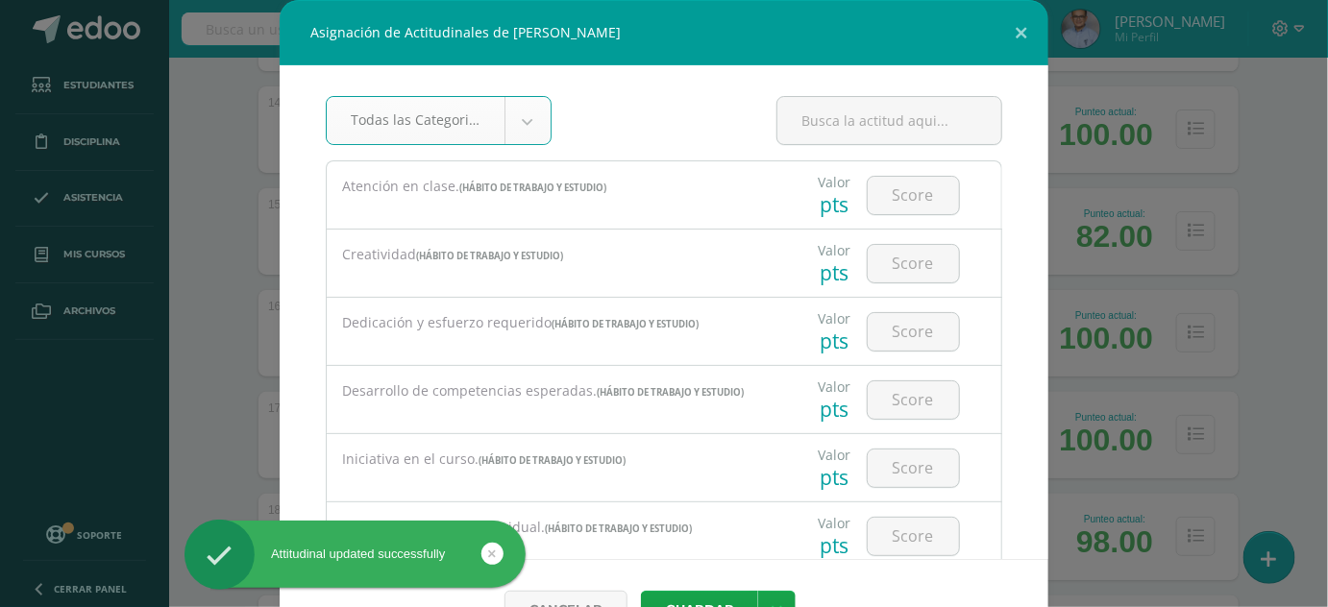
click at [758, 337] on div "Dedicación y esfuerzo requerido (HÁBITO DE TRABAJO Y ESTUDIO) Valor pts" at bounding box center [664, 331] width 677 height 68
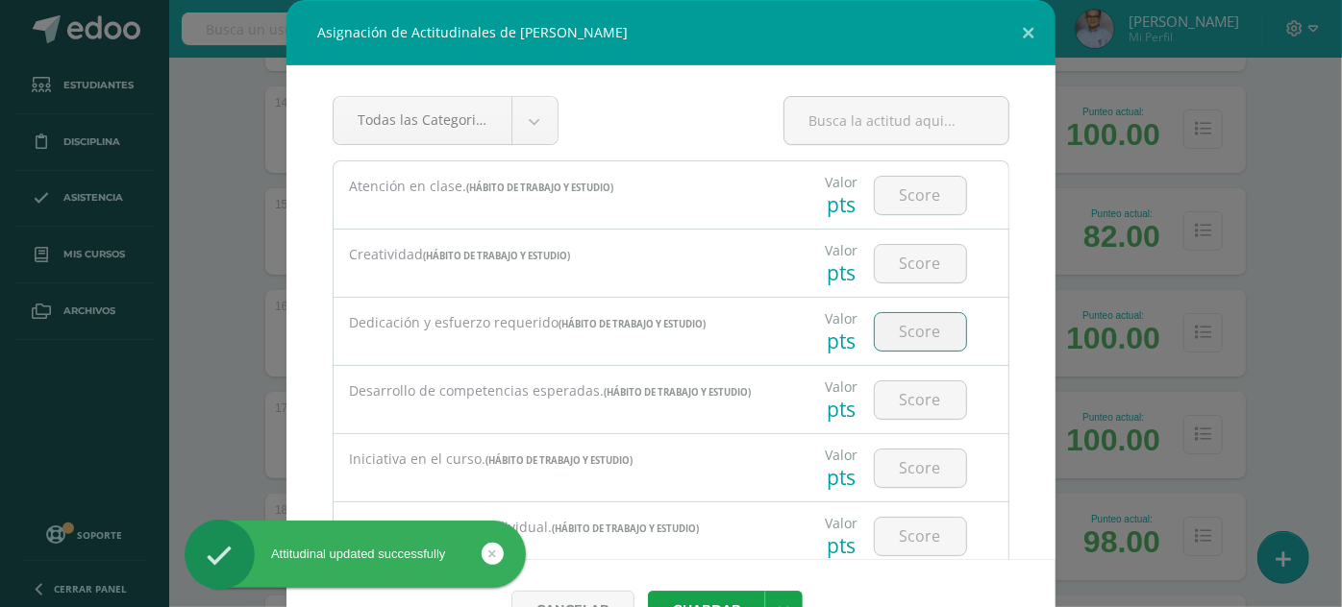
click at [881, 329] on input "number" at bounding box center [920, 331] width 91 height 37
type input "3"
click at [648, 591] on button "Guardar" at bounding box center [706, 609] width 117 height 37
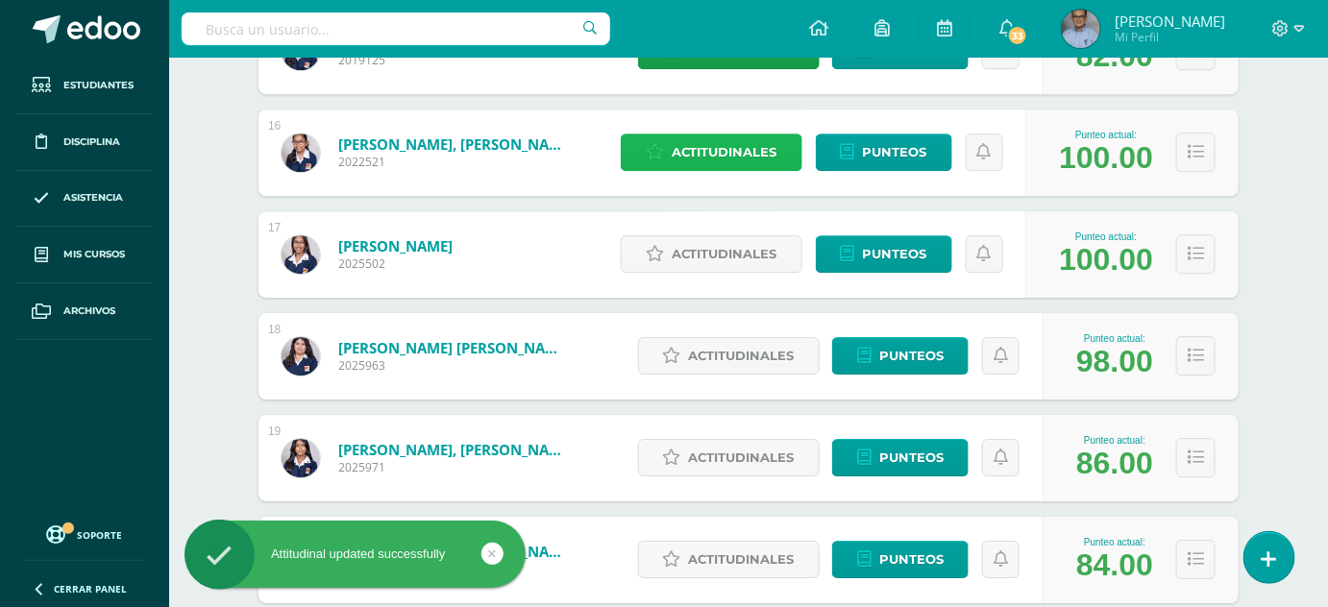
scroll to position [1837, 0]
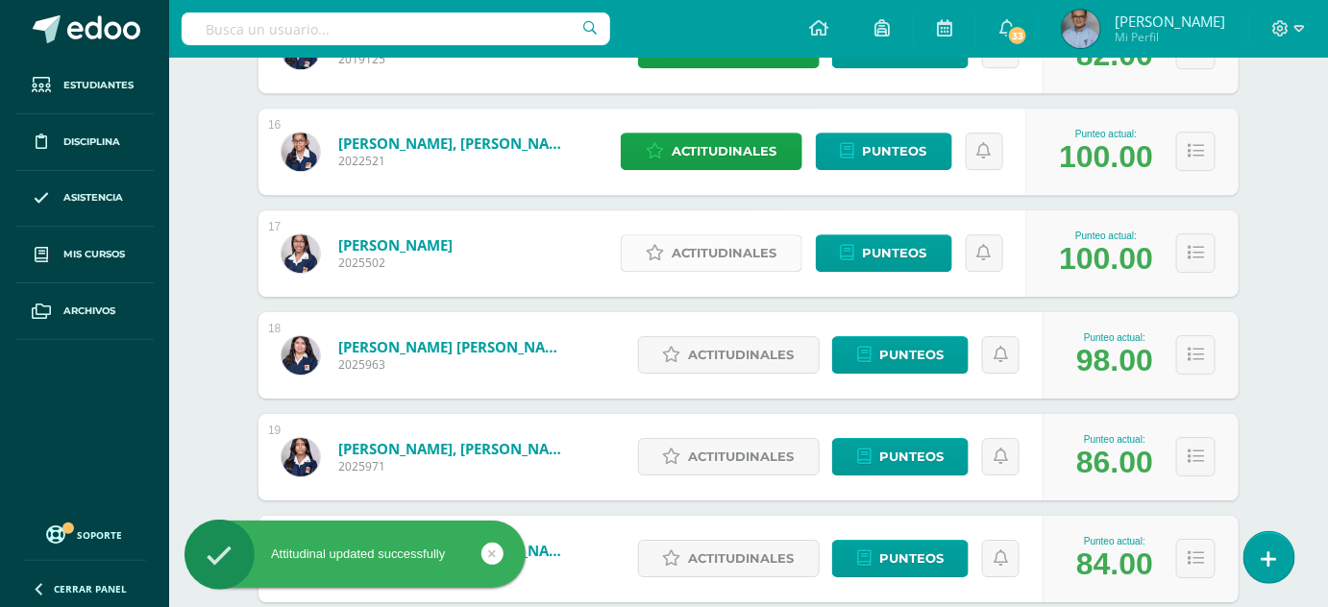
click at [745, 263] on span "Actitudinales" at bounding box center [725, 253] width 106 height 36
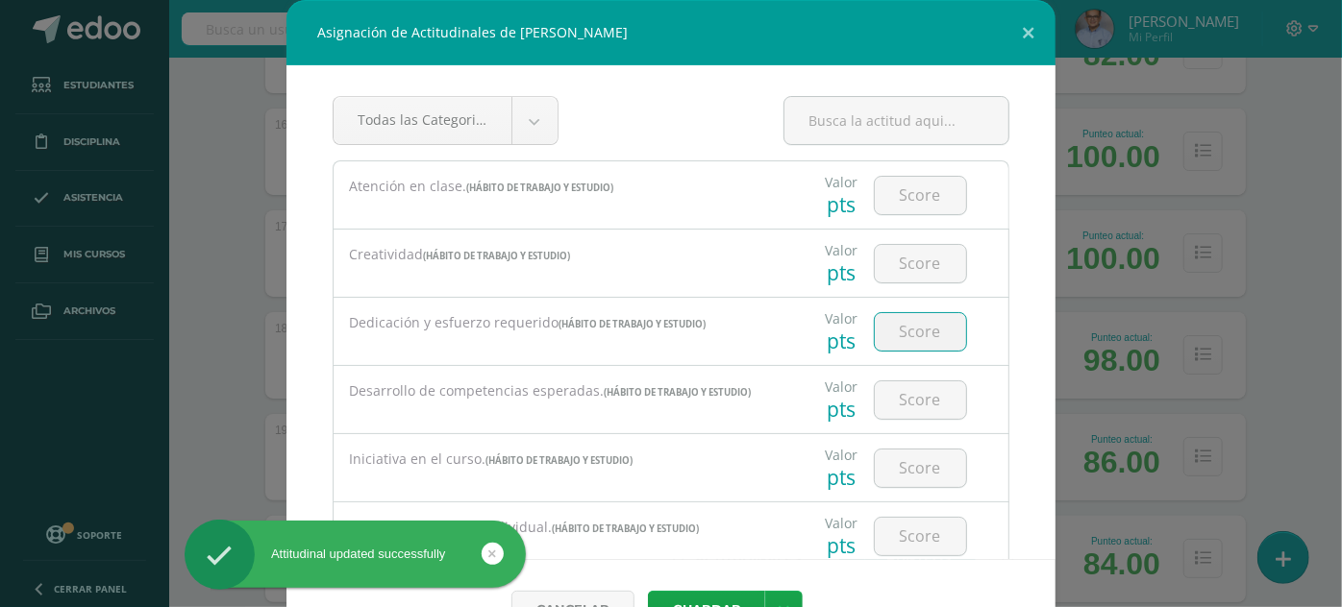
click at [907, 328] on input "number" at bounding box center [920, 331] width 91 height 37
type input "3"
click at [648, 591] on button "Guardar" at bounding box center [706, 609] width 117 height 37
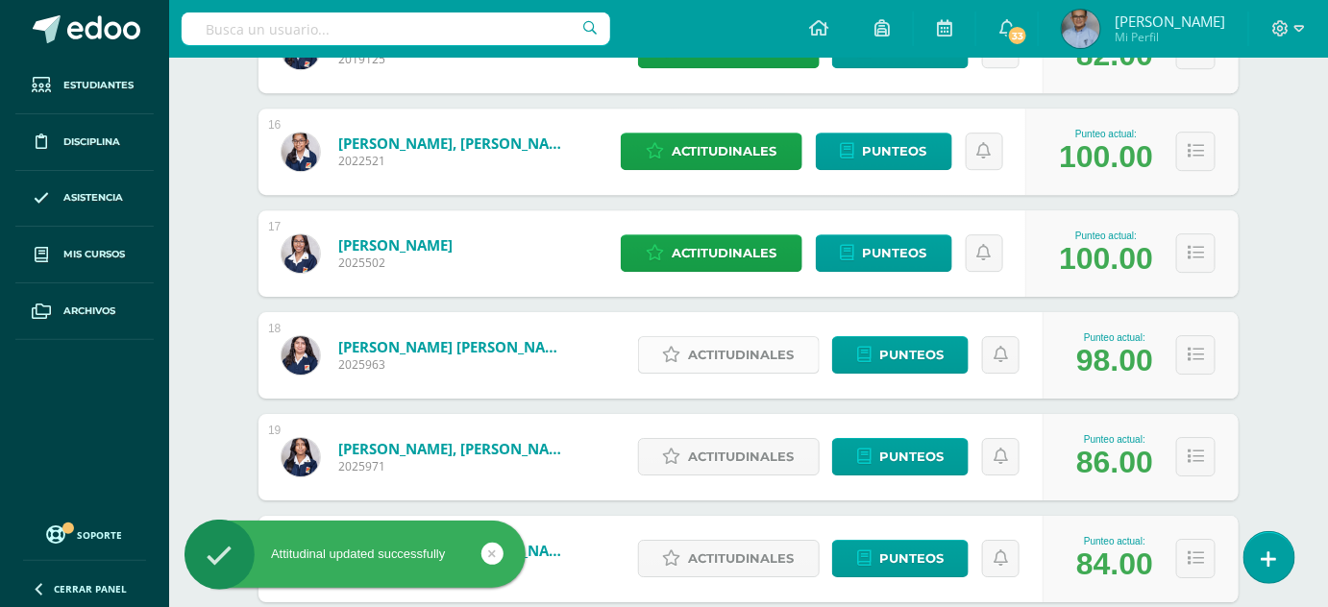
click at [768, 361] on span "Actitudinales" at bounding box center [742, 355] width 106 height 36
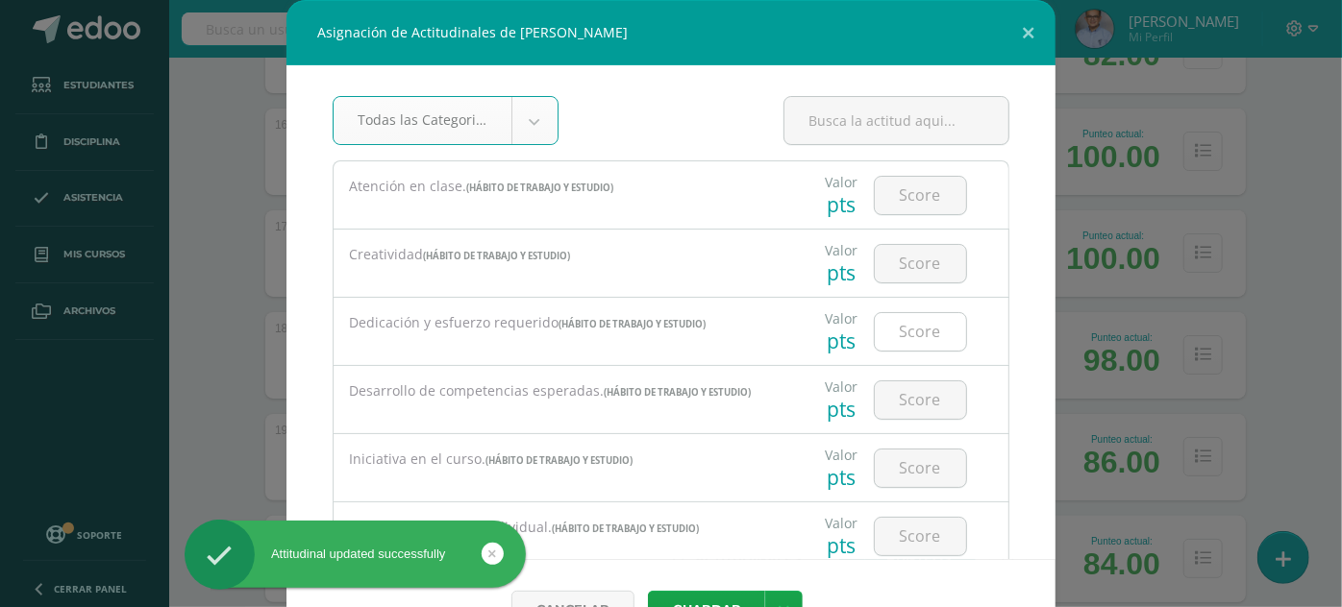
click at [907, 327] on input "number" at bounding box center [920, 331] width 91 height 37
type input "3"
click at [648, 591] on button "Guardar" at bounding box center [706, 609] width 117 height 37
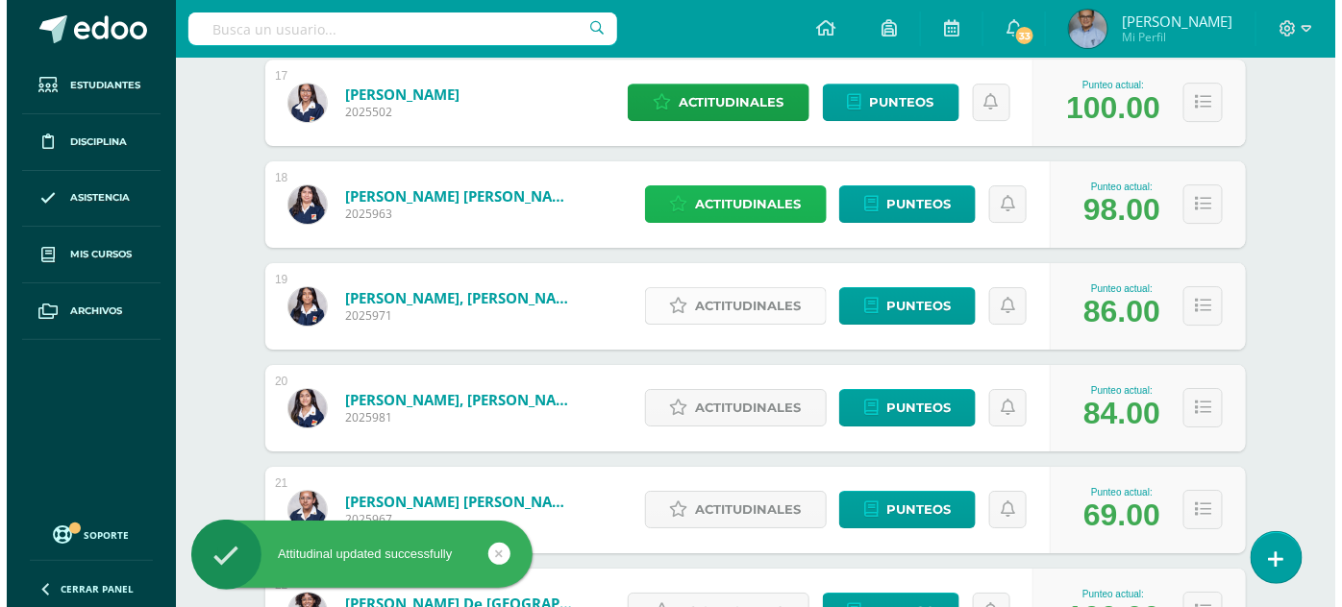
scroll to position [1990, 0]
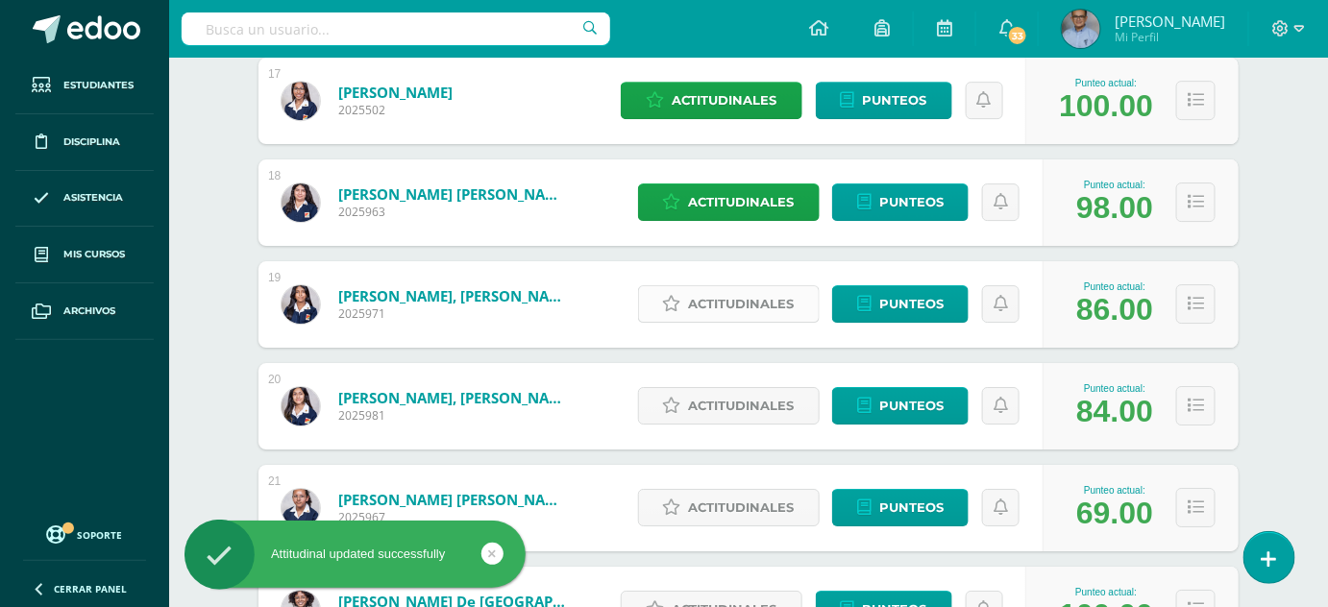
click at [744, 286] on span "Actitudinales" at bounding box center [742, 304] width 106 height 36
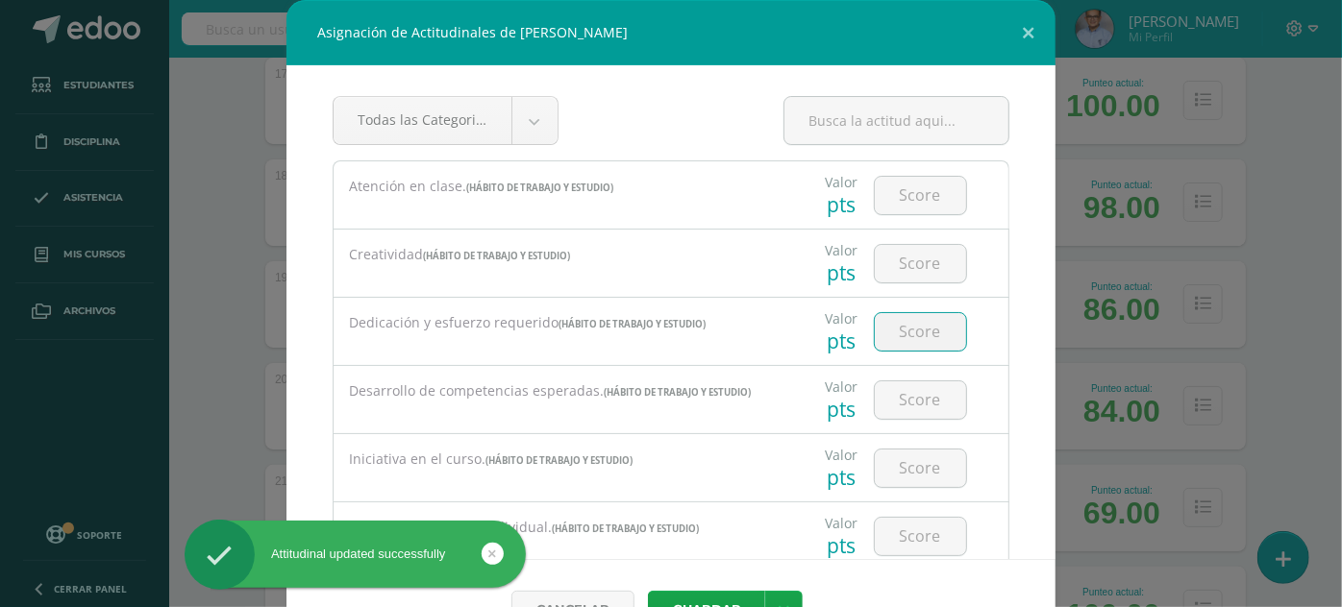
click at [892, 336] on input "number" at bounding box center [920, 331] width 91 height 37
type input "3"
click at [648, 591] on button "Guardar" at bounding box center [706, 609] width 117 height 37
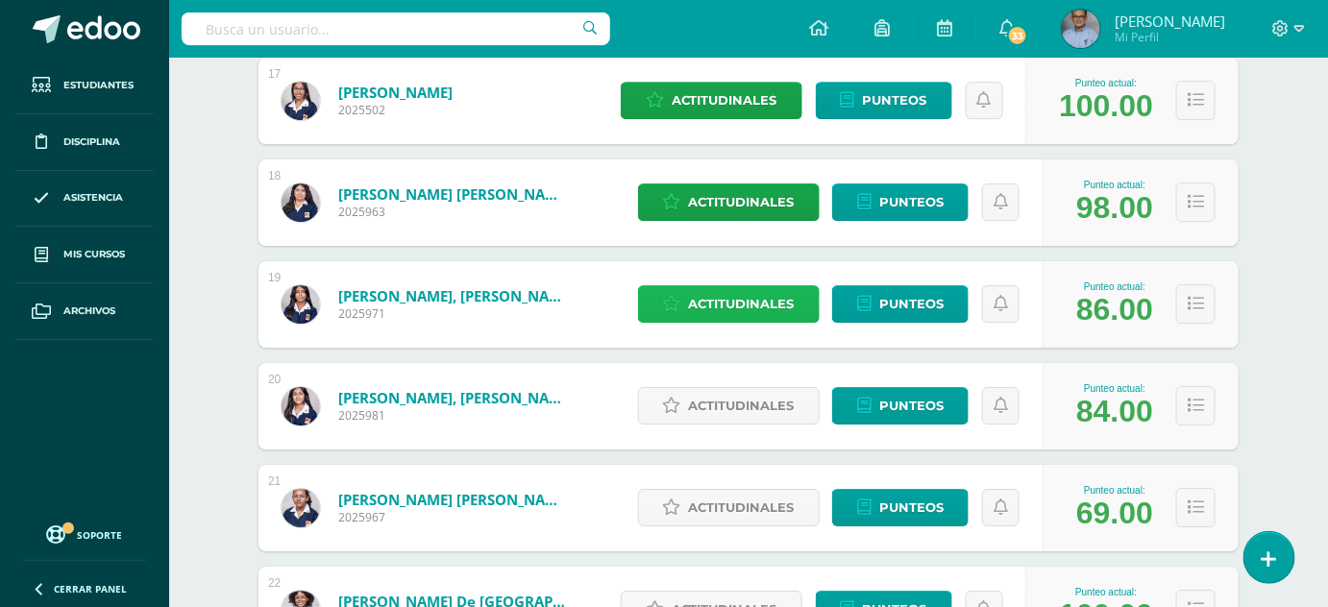
click at [748, 302] on span "Actitudinales" at bounding box center [742, 304] width 106 height 36
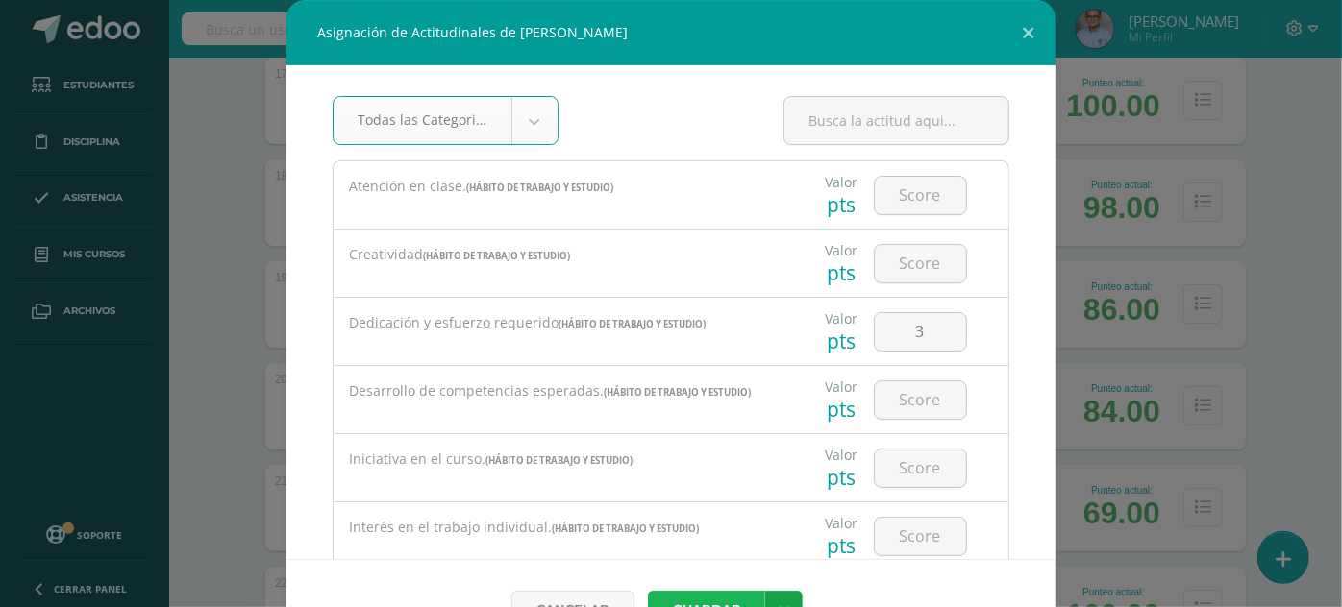
click at [731, 599] on button "Guardar" at bounding box center [706, 609] width 117 height 37
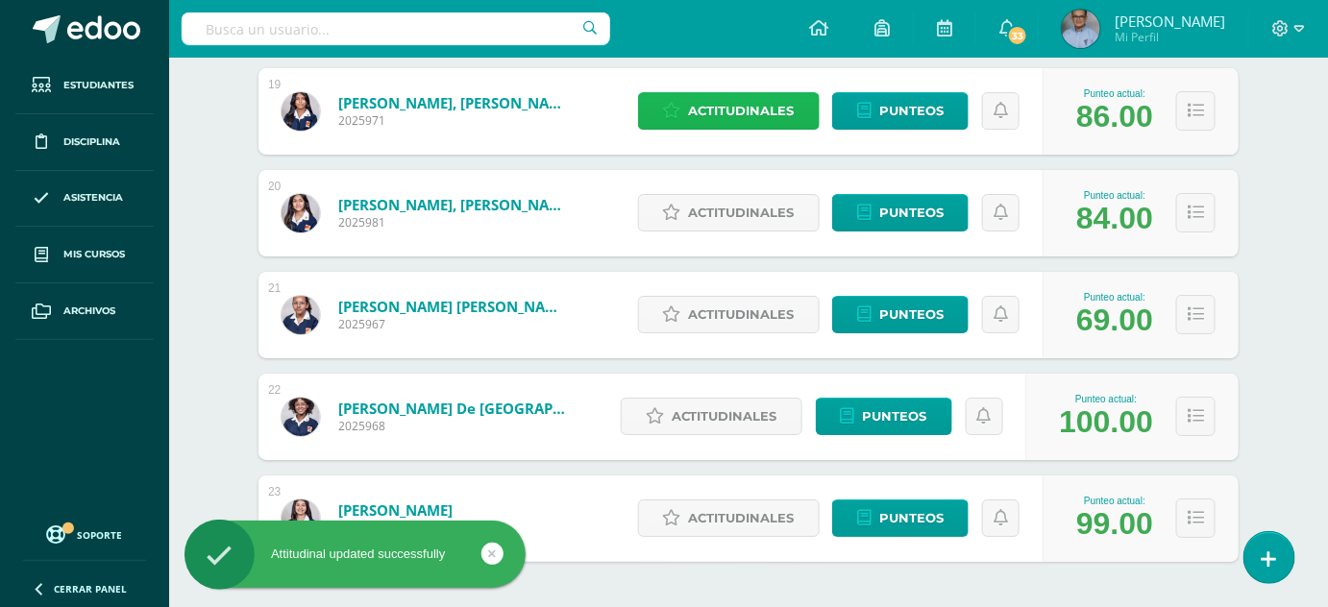
scroll to position [2185, 0]
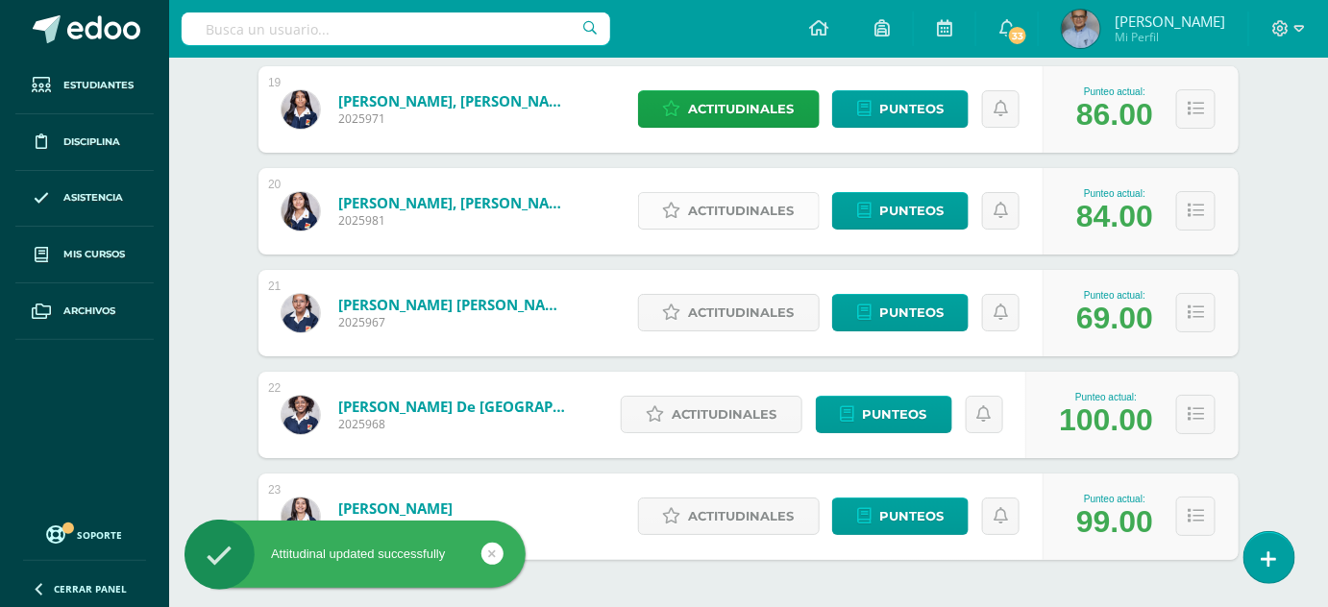
click at [709, 208] on span "Actitudinales" at bounding box center [742, 211] width 106 height 36
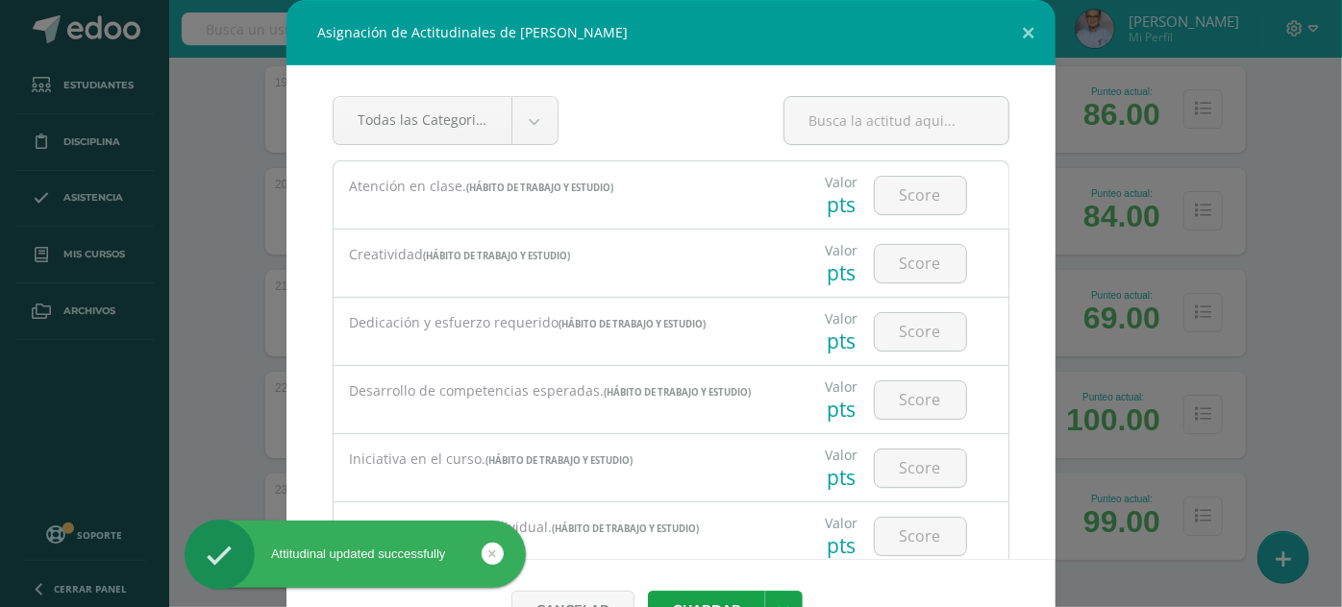
click at [871, 307] on div at bounding box center [920, 331] width 109 height 67
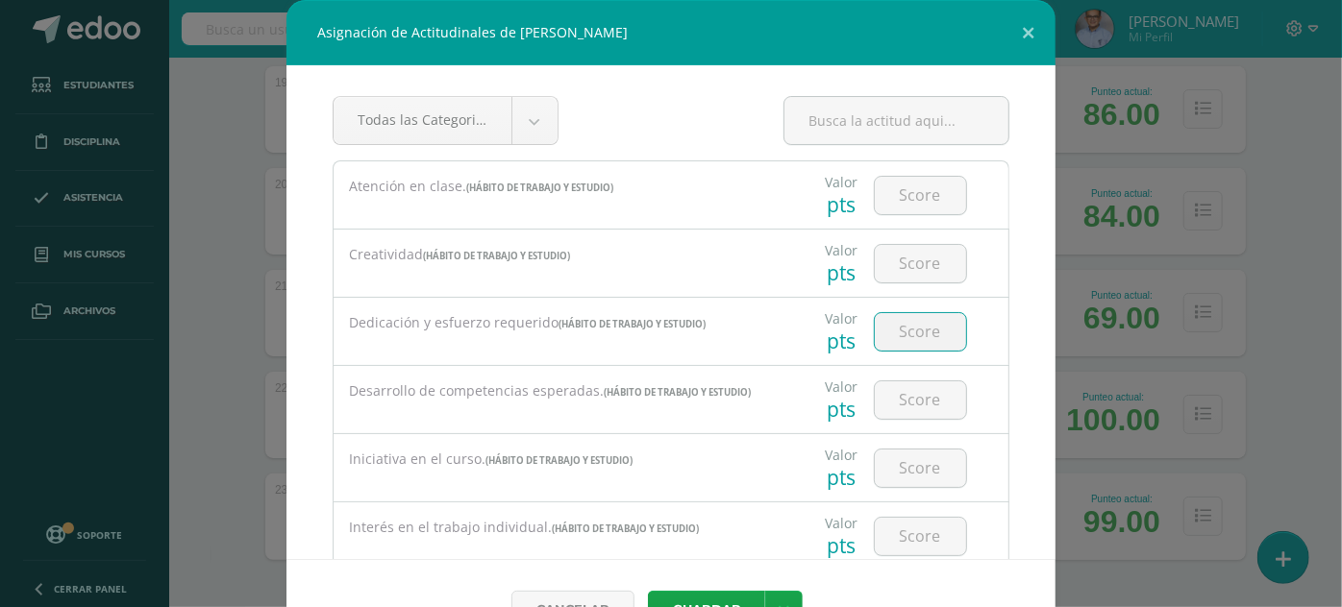
click at [900, 325] on input "number" at bounding box center [920, 331] width 91 height 37
type input "3"
click at [648, 591] on button "Guardar" at bounding box center [706, 609] width 117 height 37
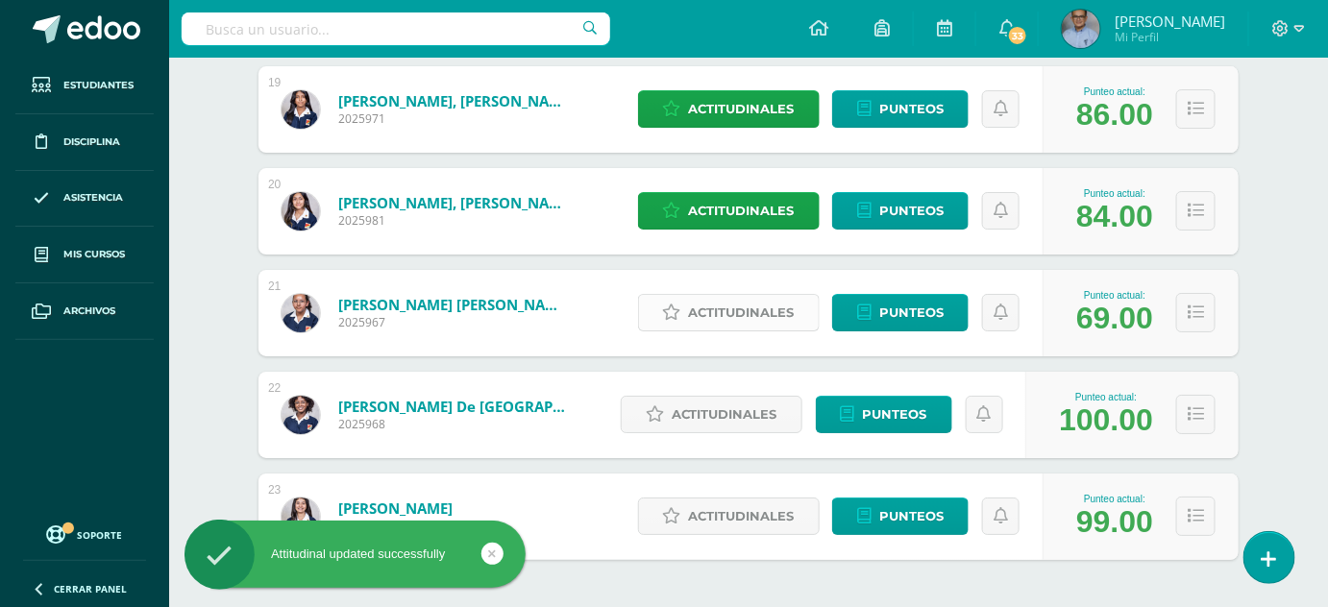
click at [740, 313] on span "Actitudinales" at bounding box center [742, 313] width 106 height 36
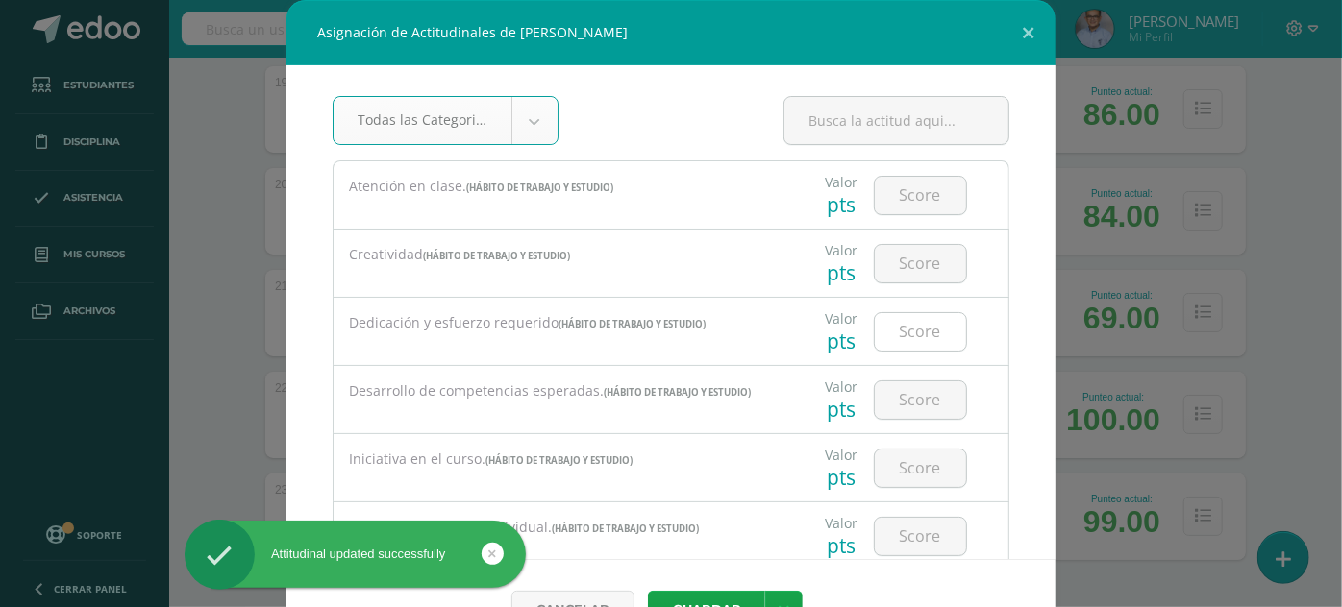
click at [907, 333] on input "number" at bounding box center [920, 331] width 91 height 37
type input "2"
click at [648, 591] on button "Guardar" at bounding box center [706, 609] width 117 height 37
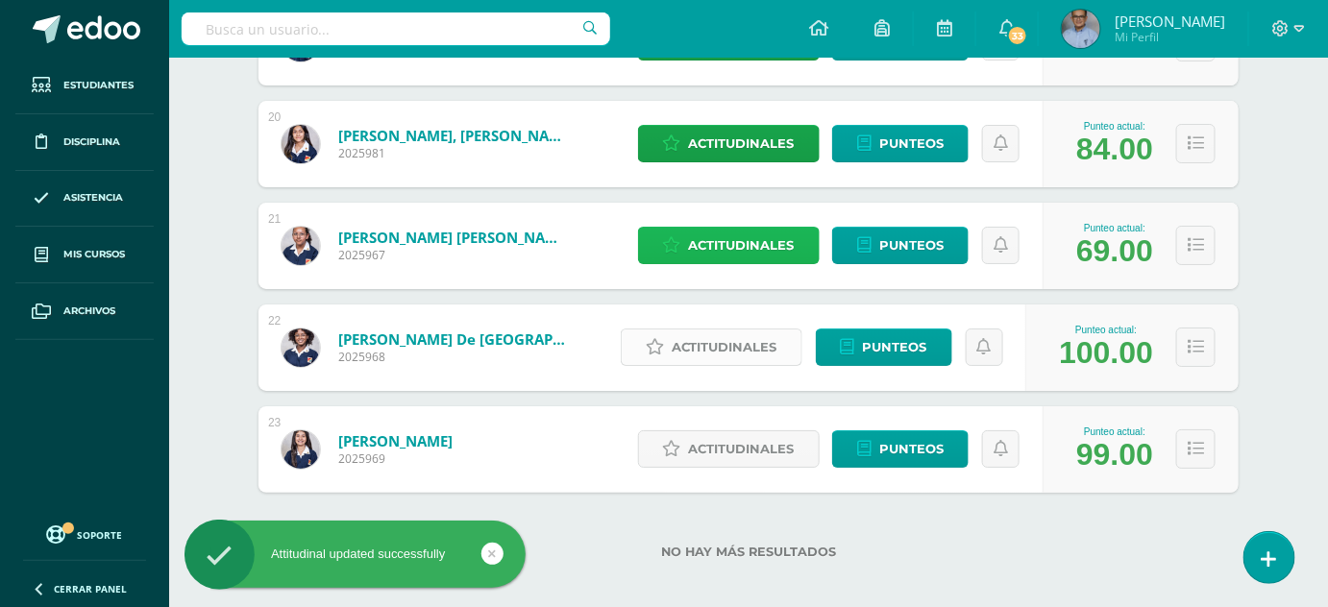
scroll to position [2256, 0]
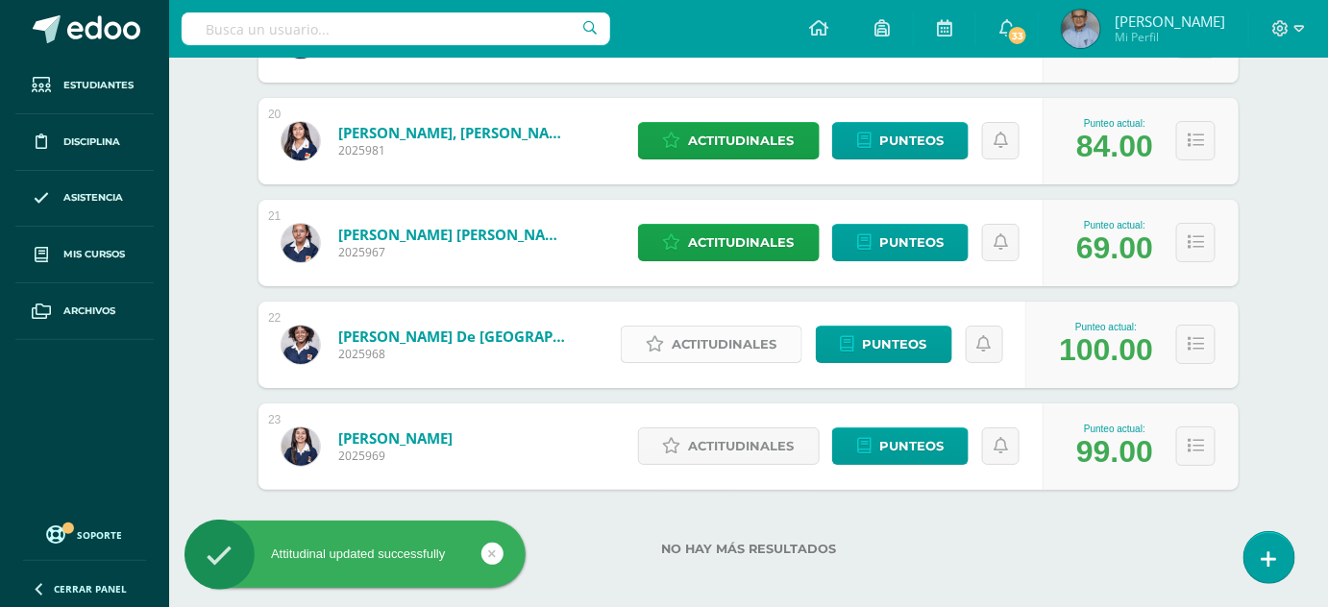
click at [753, 354] on span "Actitudinales" at bounding box center [725, 345] width 106 height 36
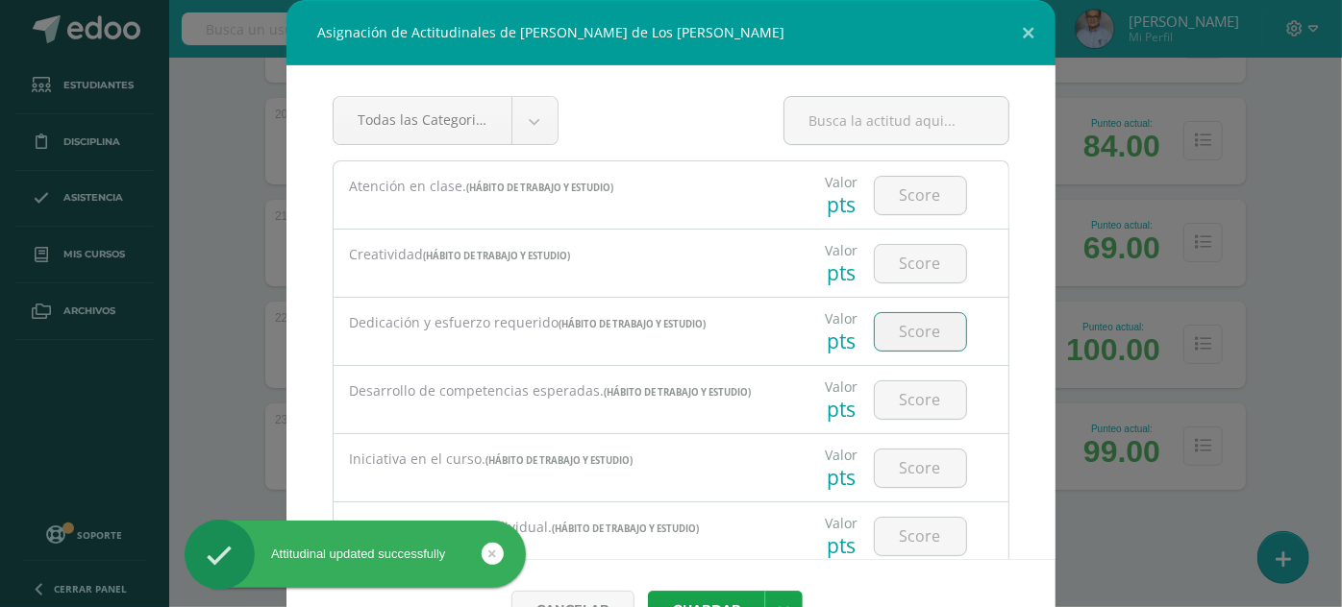
click at [888, 347] on input "number" at bounding box center [920, 331] width 91 height 37
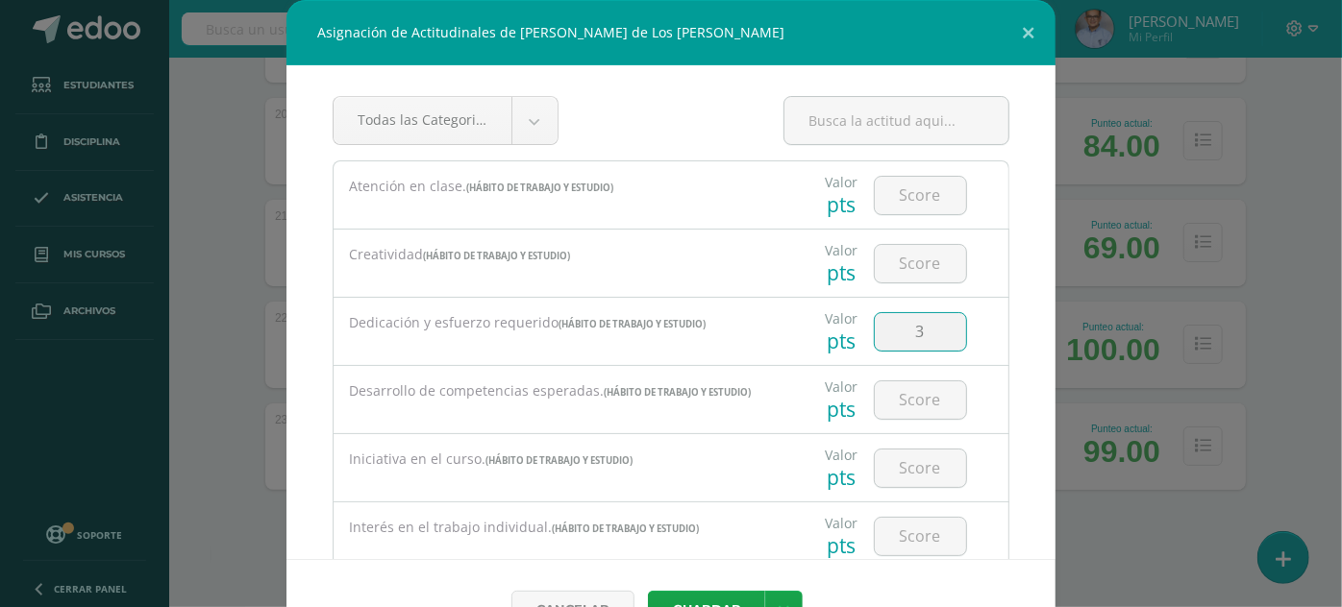
type input "3"
click at [648, 591] on button "Guardar" at bounding box center [706, 609] width 117 height 37
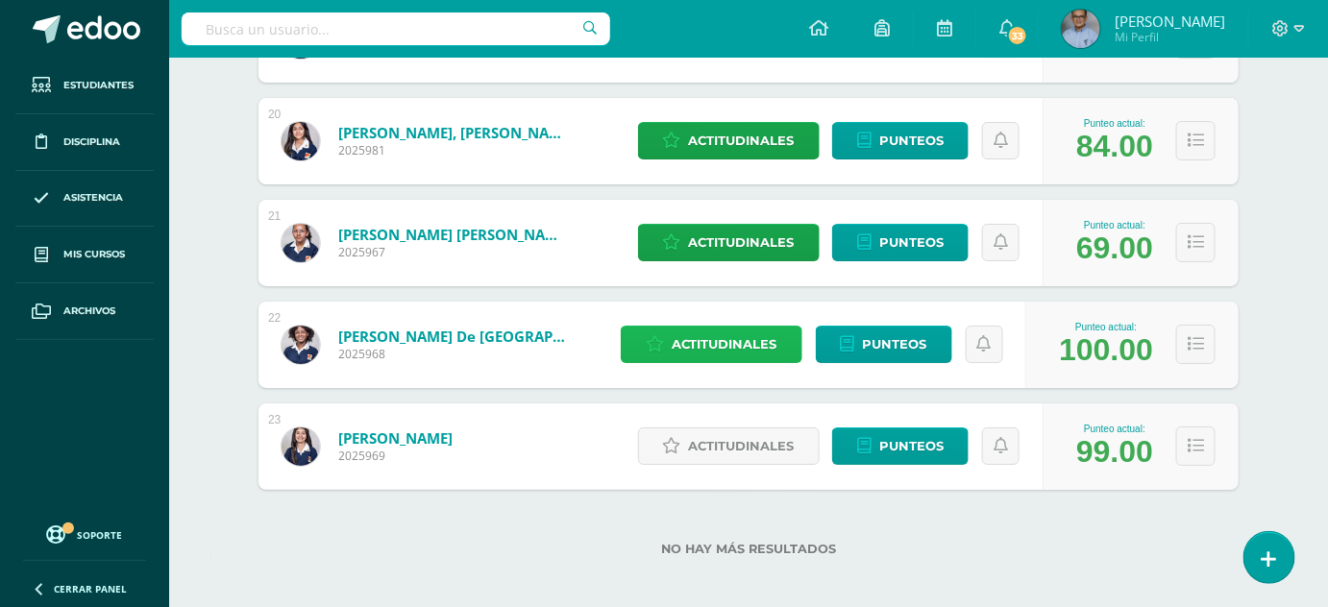
scroll to position [2267, 0]
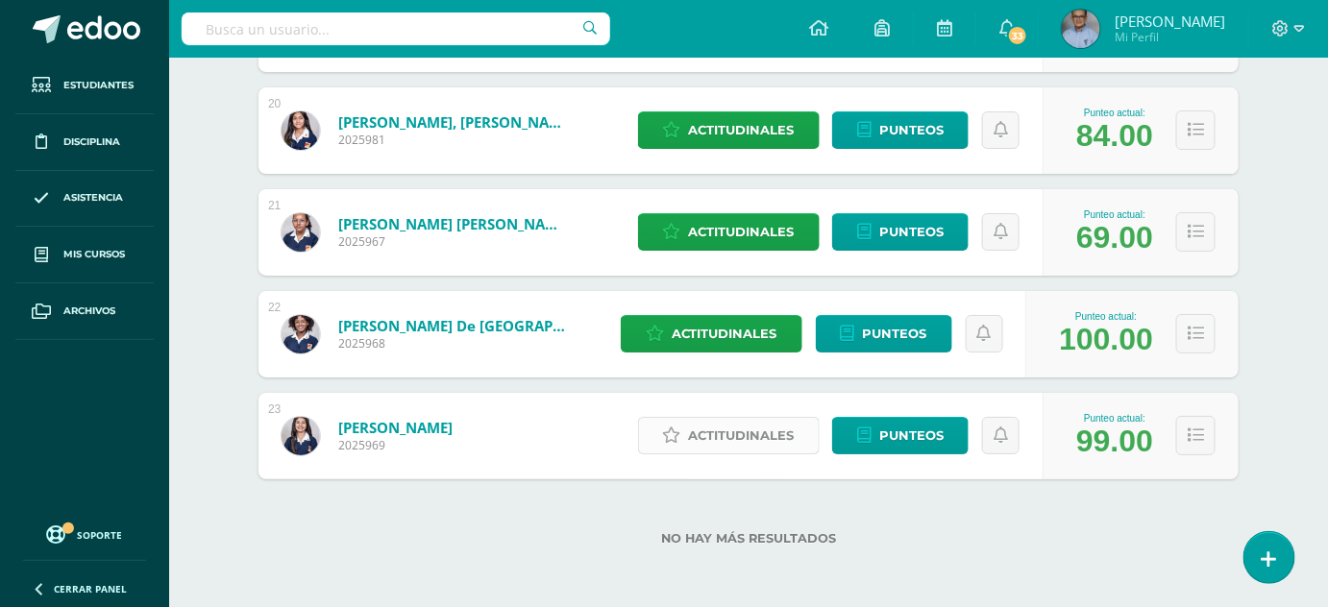
click at [728, 442] on span "Actitudinales" at bounding box center [742, 436] width 106 height 36
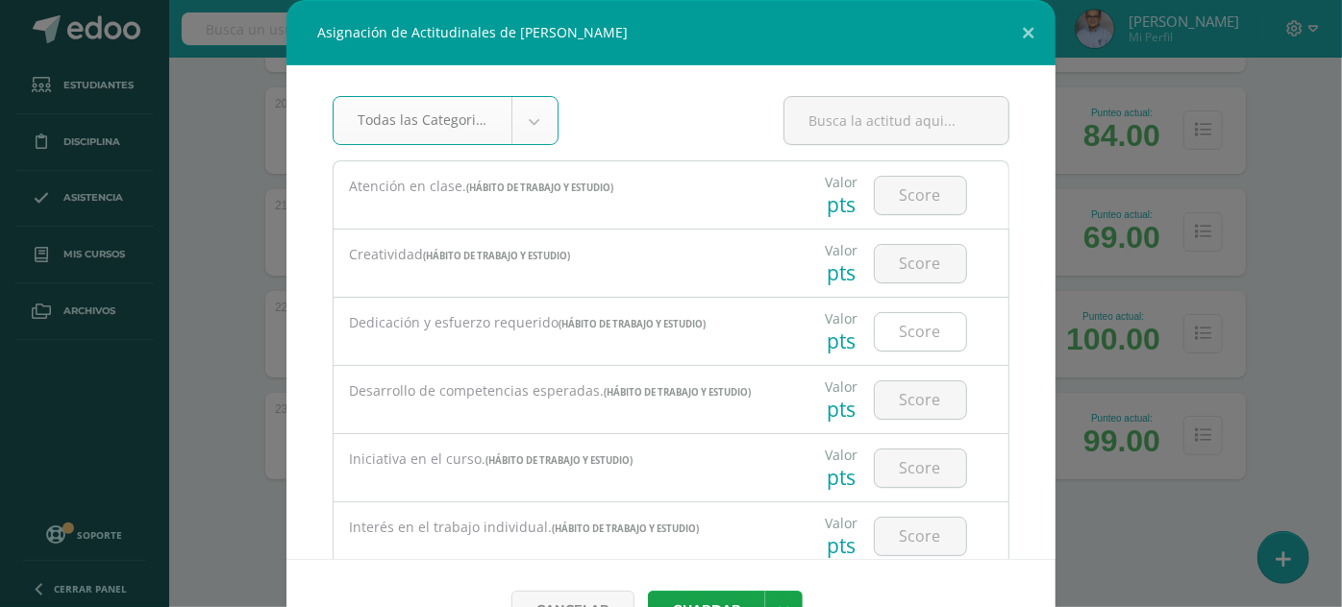
click at [909, 325] on input "number" at bounding box center [920, 331] width 91 height 37
type input "3"
click at [648, 591] on button "Guardar" at bounding box center [706, 609] width 117 height 37
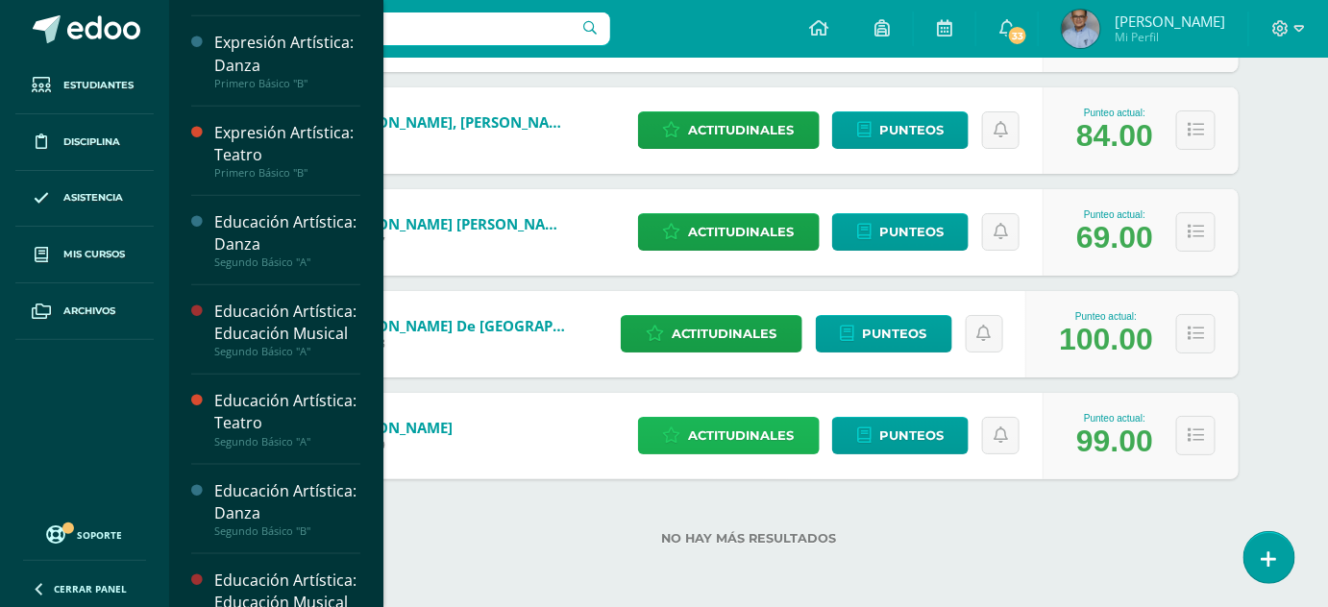
scroll to position [536, 0]
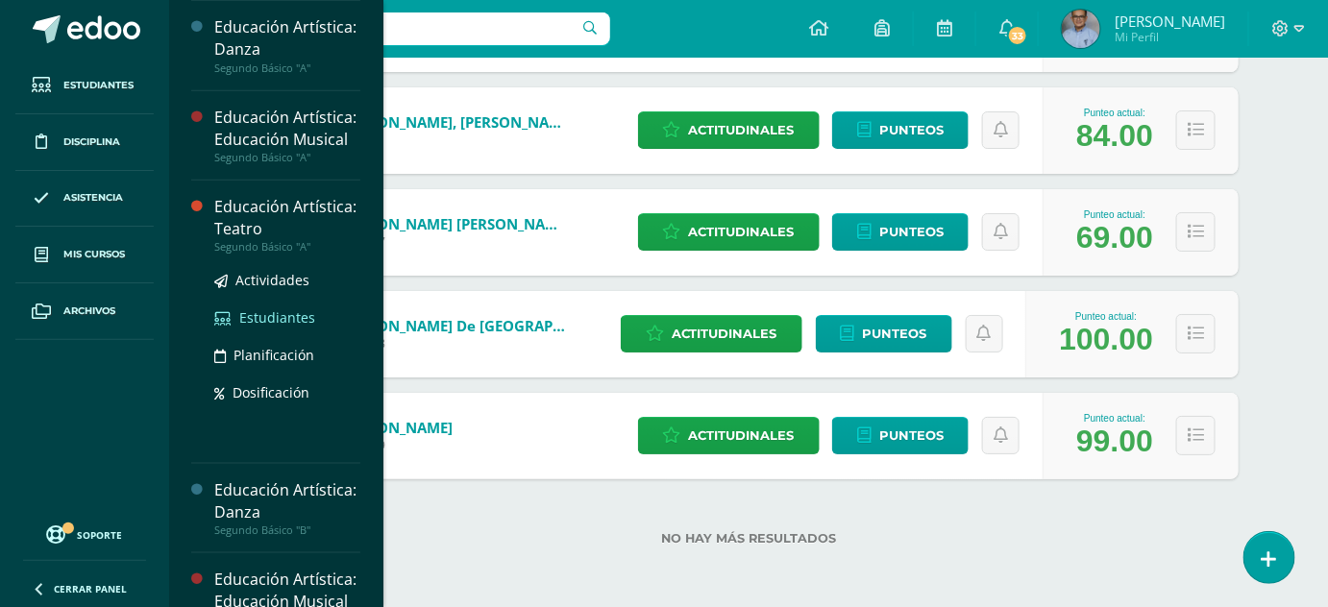
click at [289, 327] on span "Estudiantes" at bounding box center [277, 317] width 76 height 18
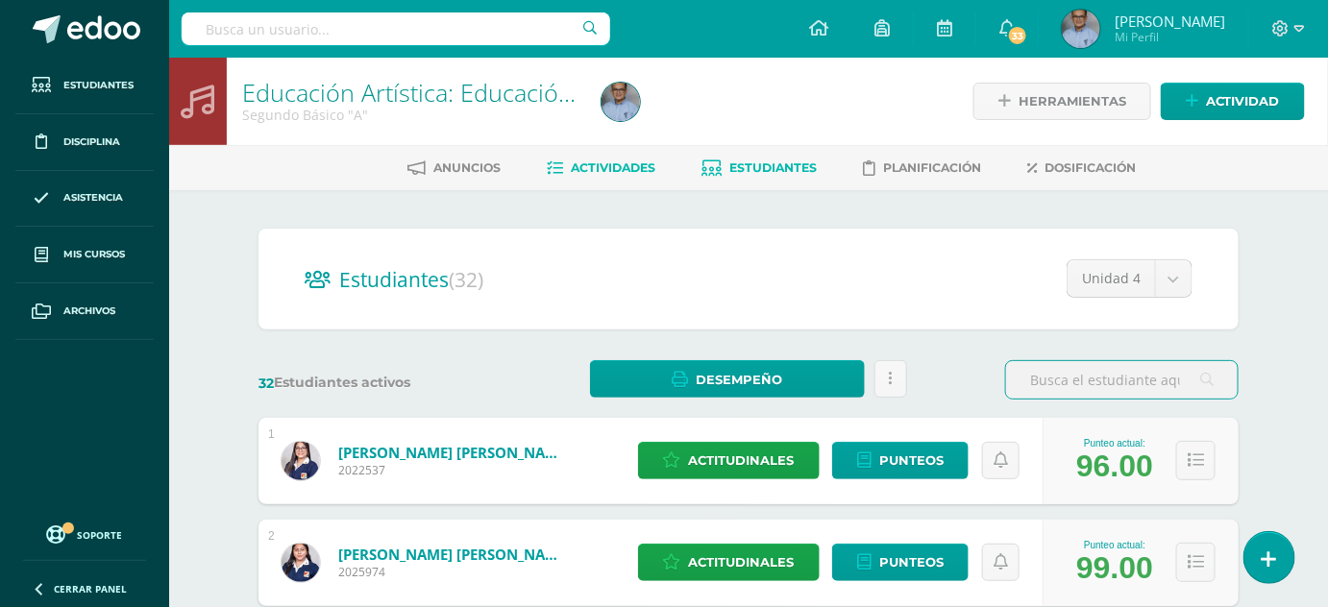
click at [604, 163] on span "Actividades" at bounding box center [613, 167] width 85 height 14
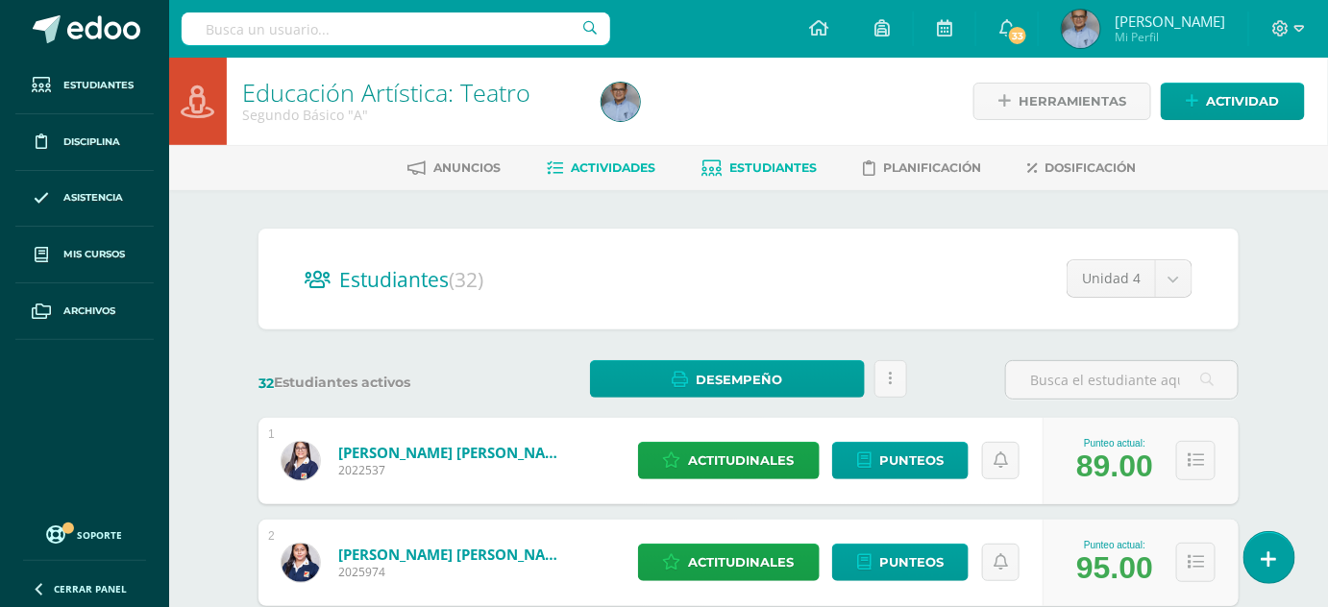
click at [594, 173] on span "Actividades" at bounding box center [613, 167] width 85 height 14
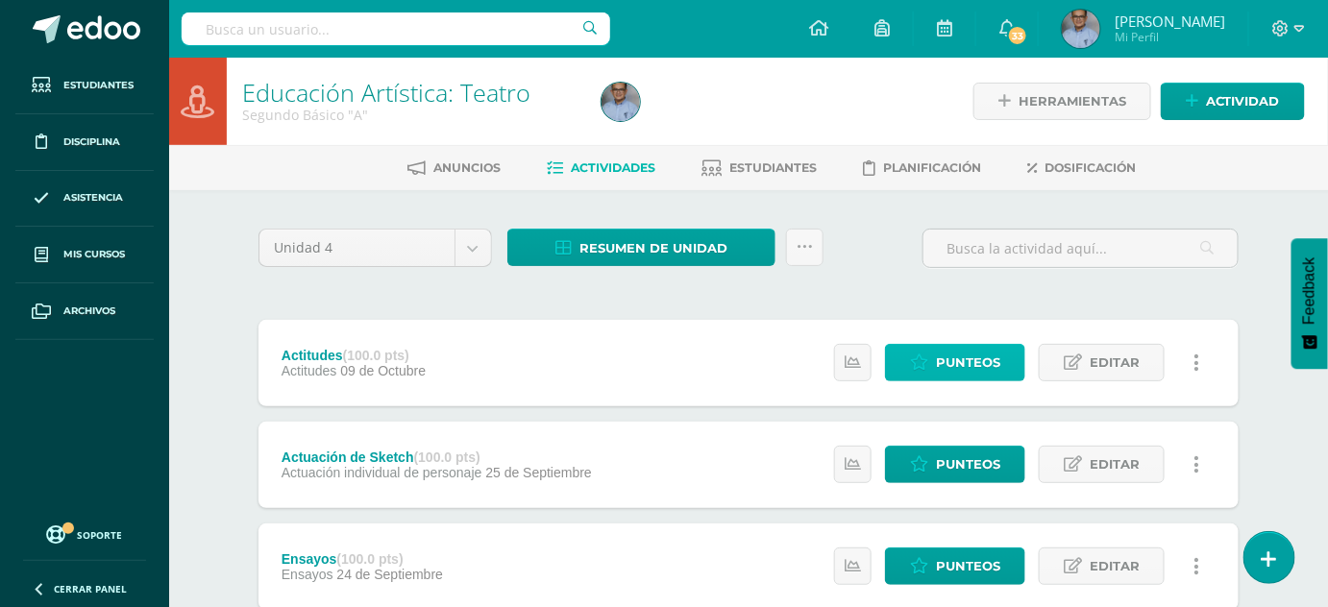
click at [975, 348] on span "Punteos" at bounding box center [968, 363] width 64 height 36
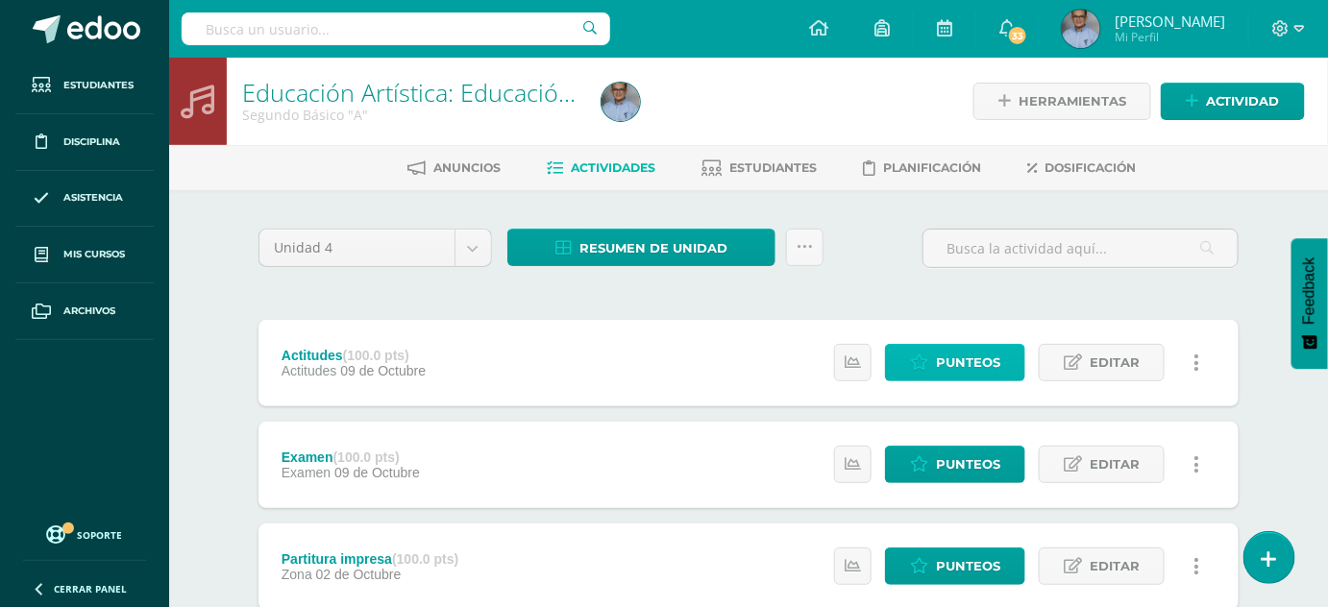
click at [950, 356] on span "Punteos" at bounding box center [968, 363] width 64 height 36
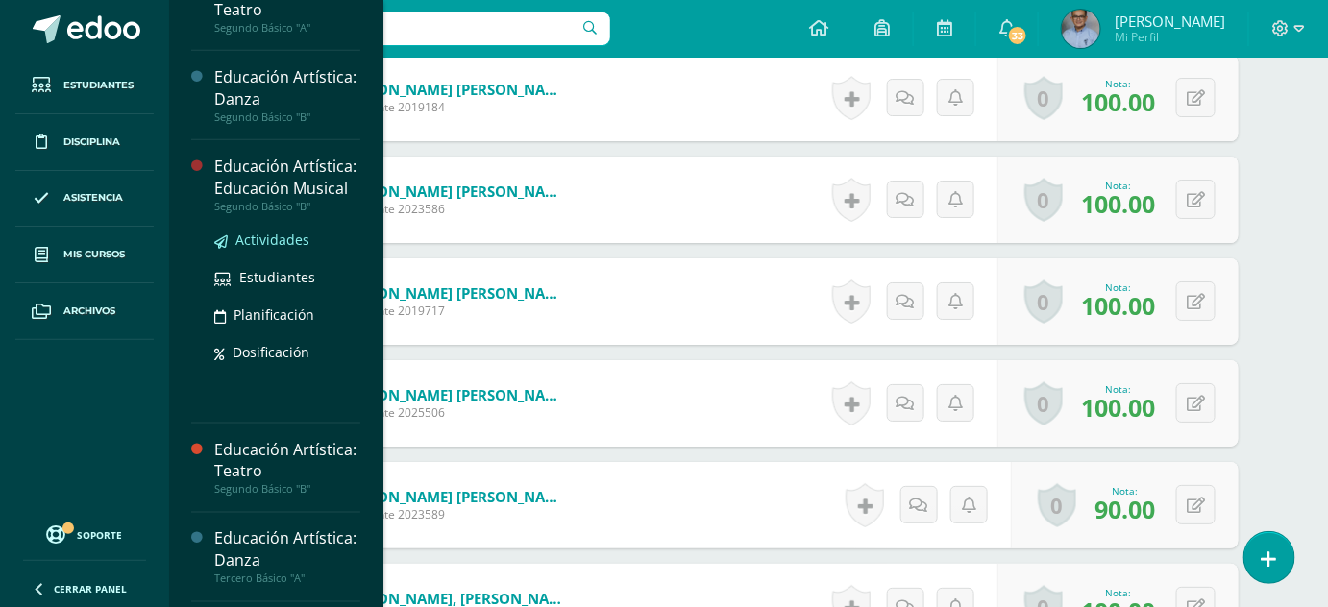
scroll to position [837, 0]
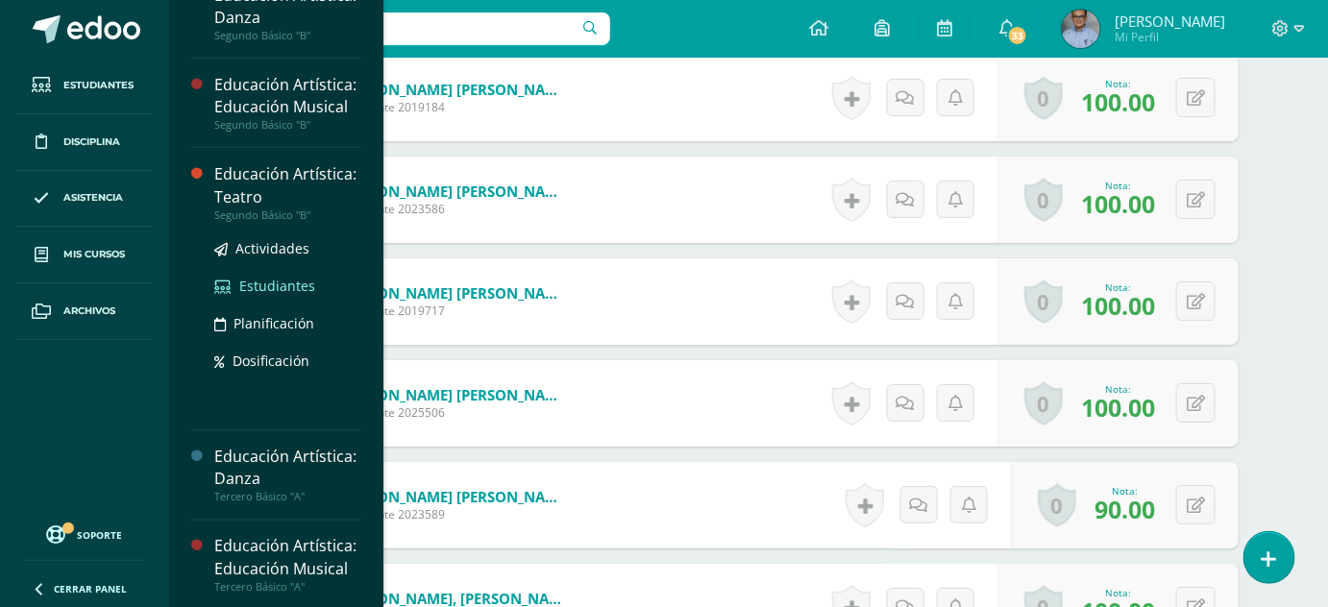
click at [282, 295] on span "Estudiantes" at bounding box center [277, 286] width 76 height 18
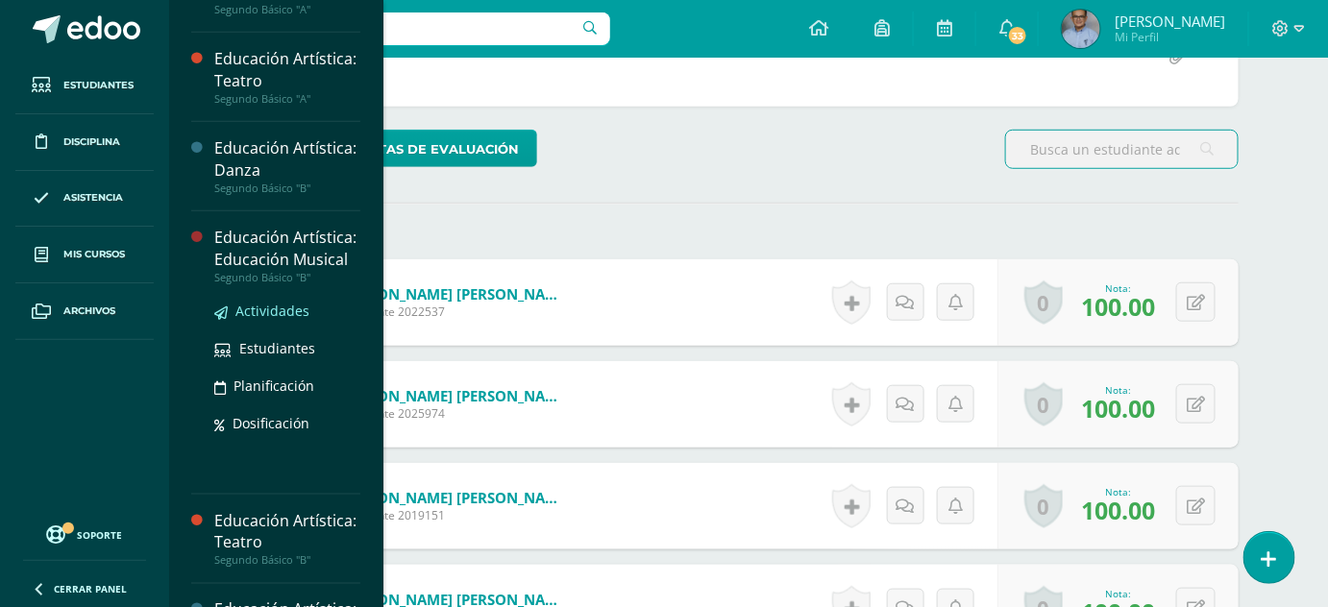
scroll to position [428, 0]
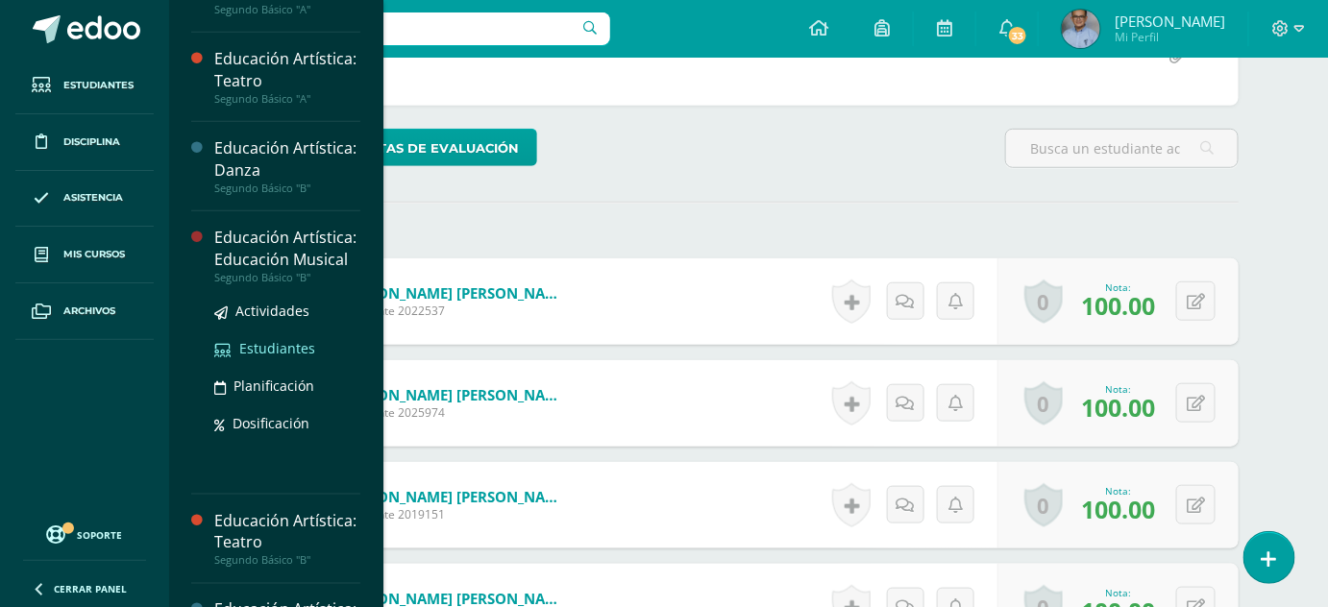
click at [291, 357] on span "Estudiantes" at bounding box center [277, 348] width 76 height 18
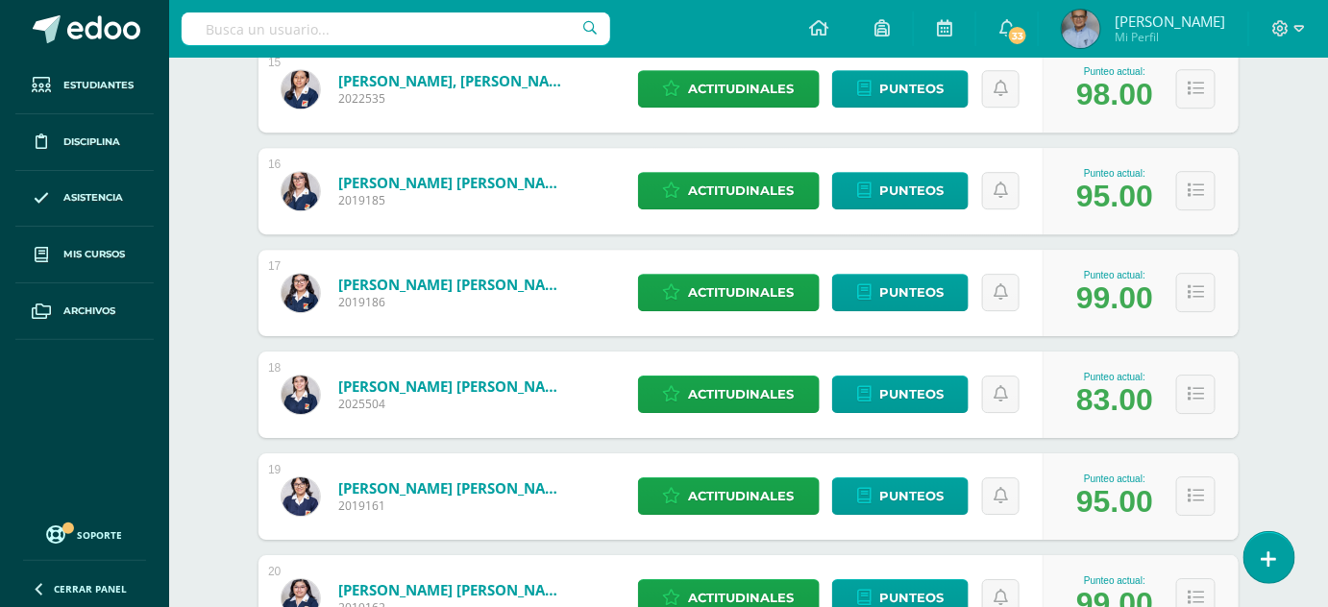
scroll to position [1954, 0]
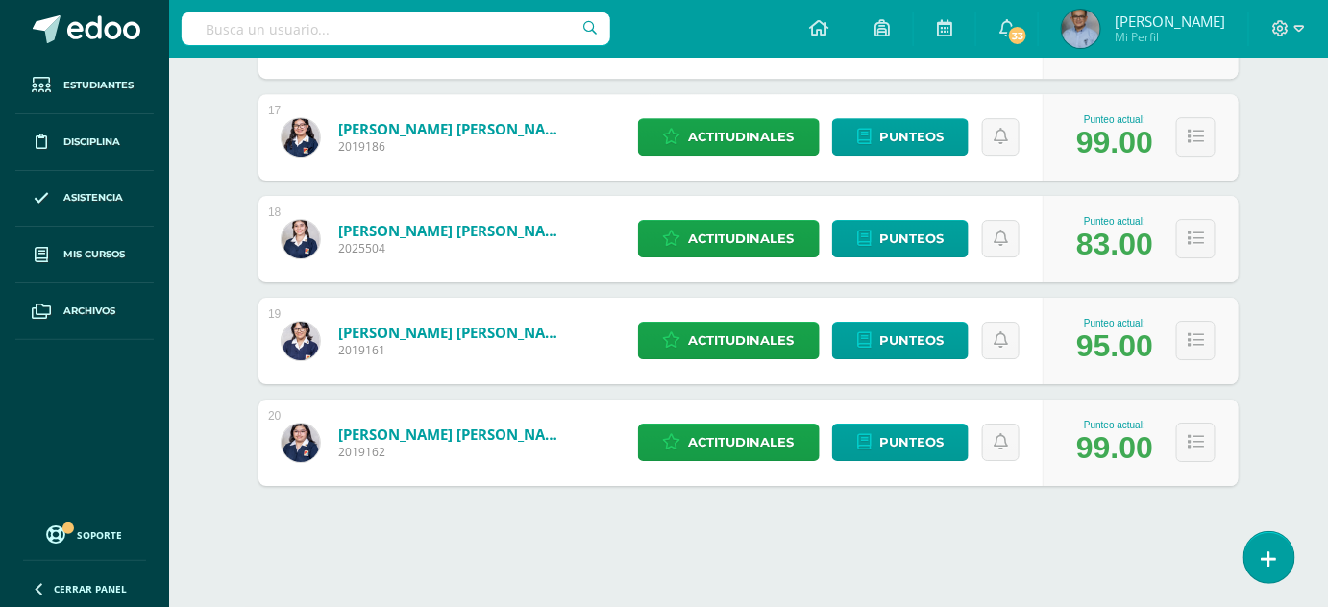
click at [606, 79] on div "16 [PERSON_NAME] [PERSON_NAME] 2019185 Punteo actual: 95.00 Actitudinales Punte…" at bounding box center [749, 35] width 980 height 86
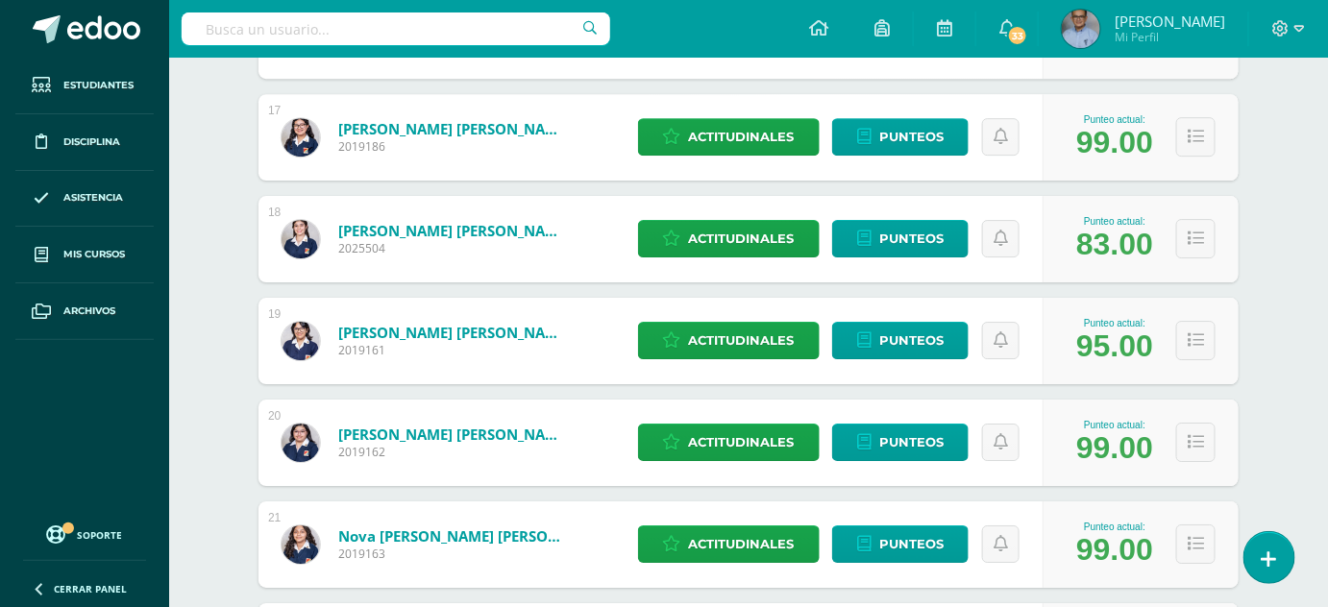
scroll to position [0, 0]
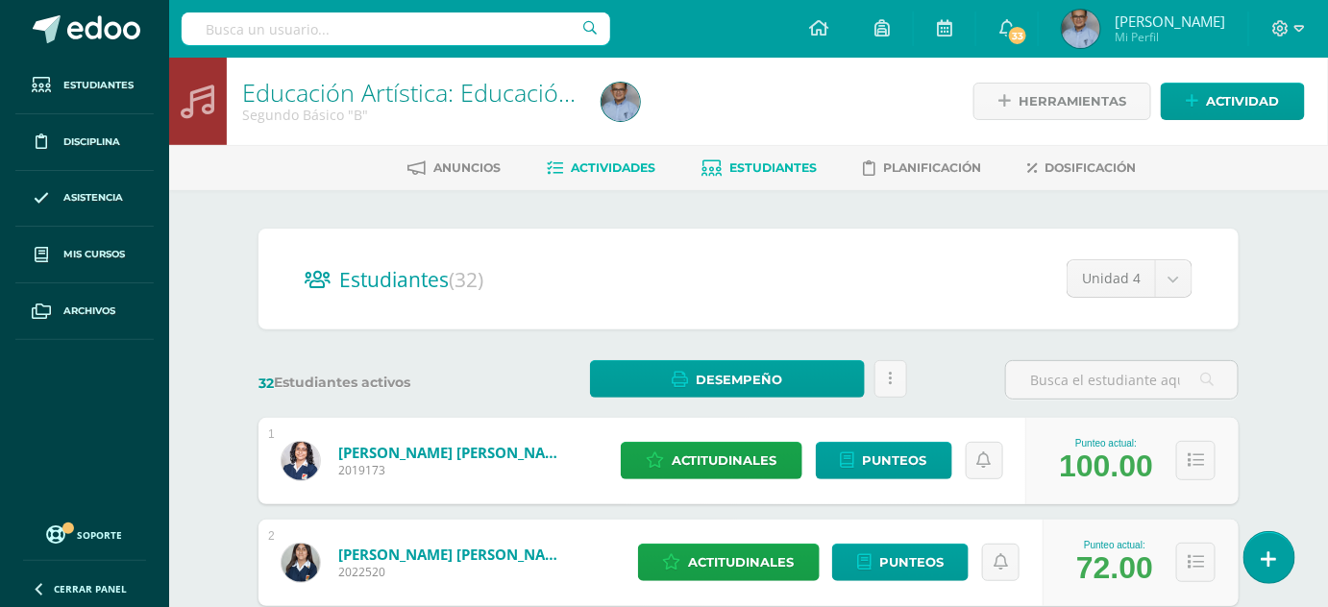
click at [602, 170] on span "Actividades" at bounding box center [613, 167] width 85 height 14
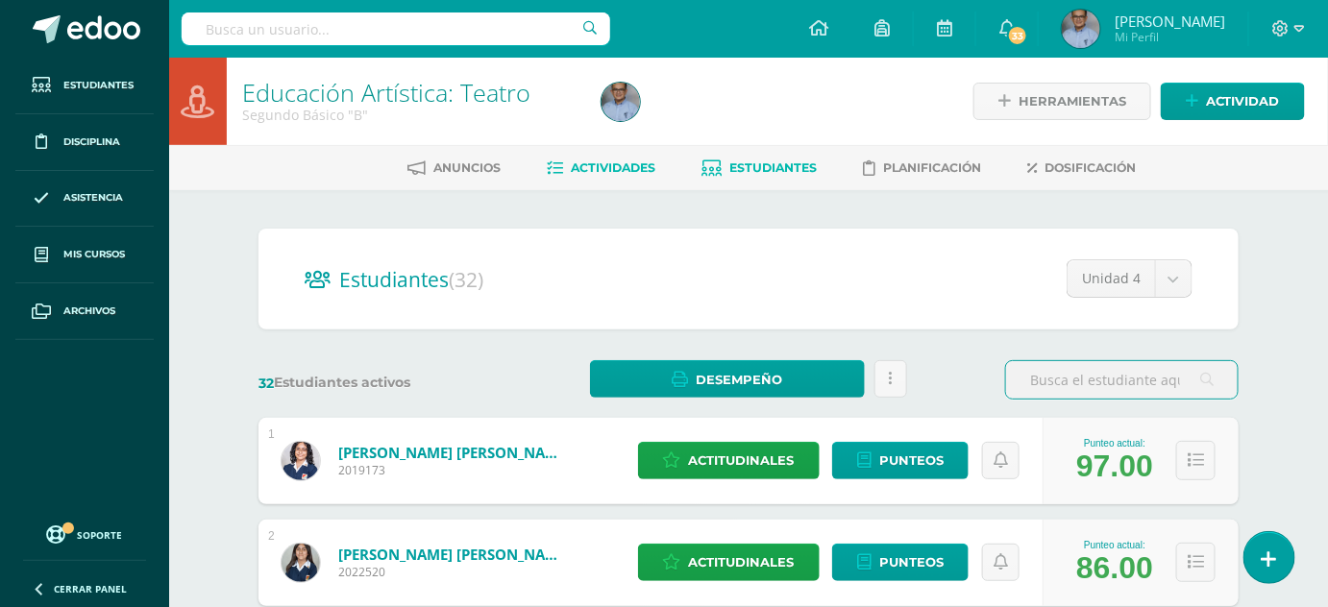
click at [580, 160] on span "Actividades" at bounding box center [613, 167] width 85 height 14
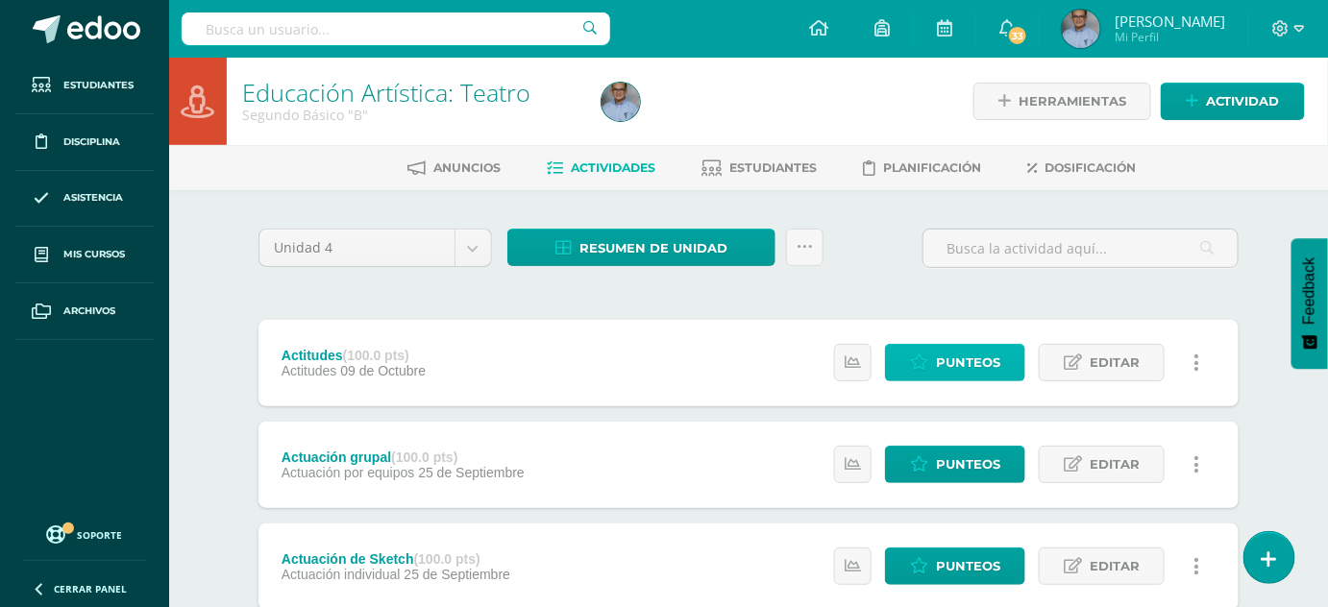
click at [978, 370] on span "Punteos" at bounding box center [968, 363] width 64 height 36
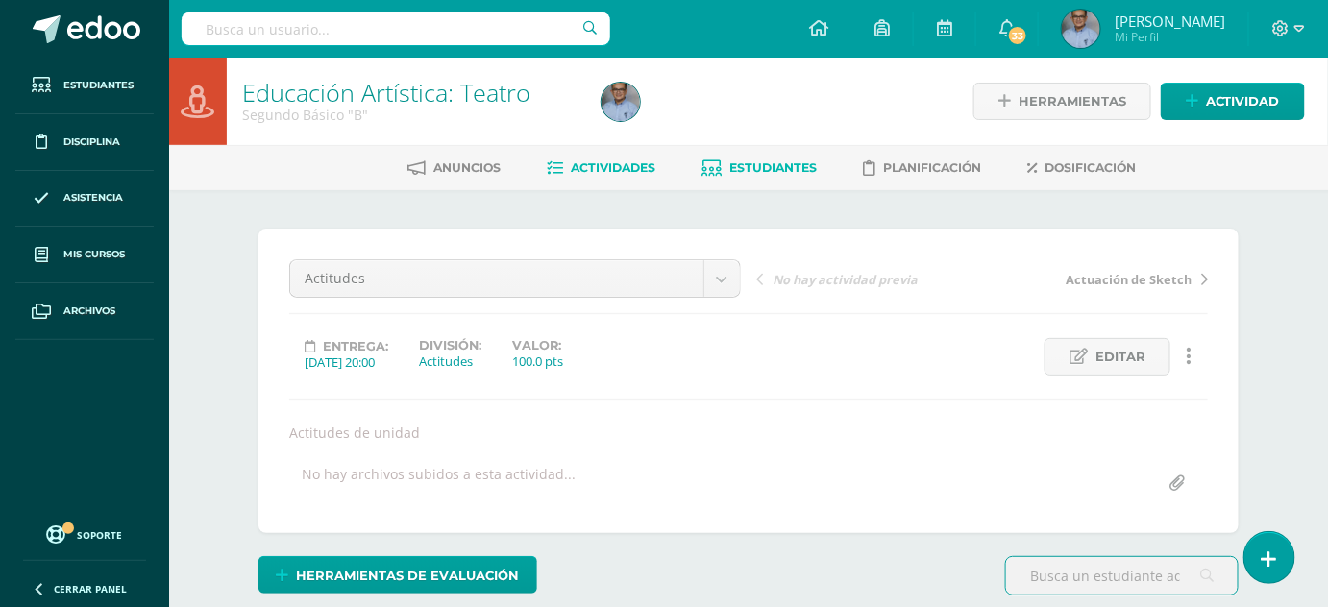
click at [776, 170] on span "Estudiantes" at bounding box center [772, 167] width 87 height 14
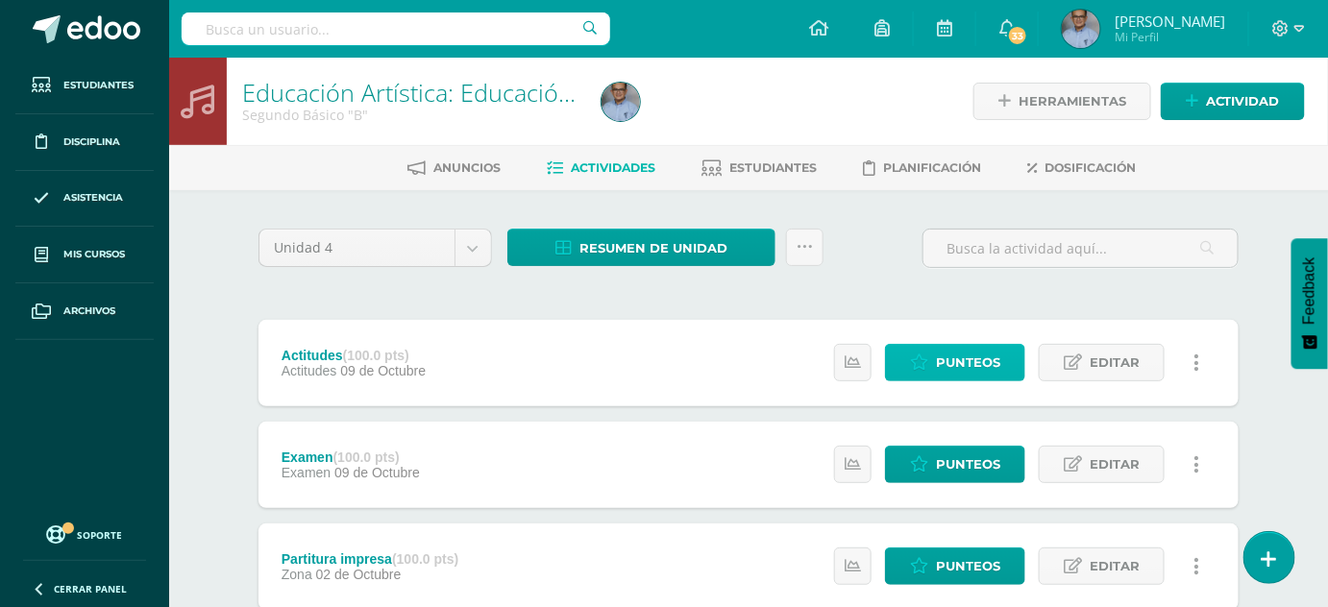
click at [959, 356] on span "Punteos" at bounding box center [968, 363] width 64 height 36
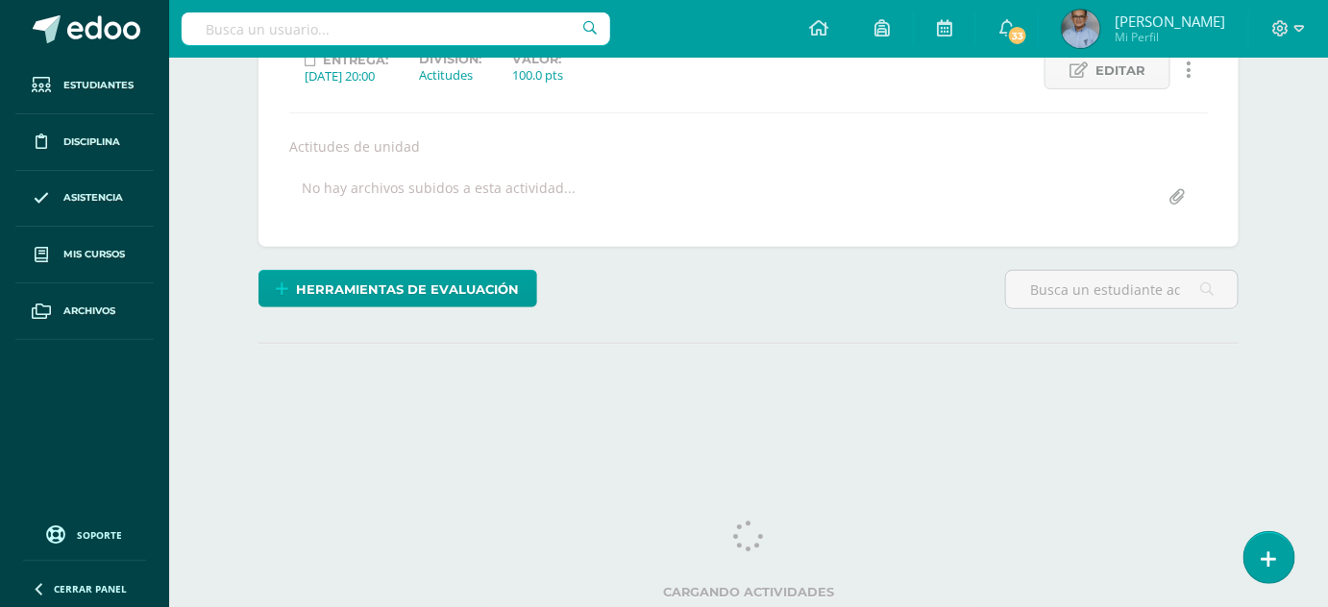
click at [959, 356] on div "¿Estás seguro que quieres eliminar esta actividad? Esto borrará la actividad y …" at bounding box center [749, 198] width 996 height 512
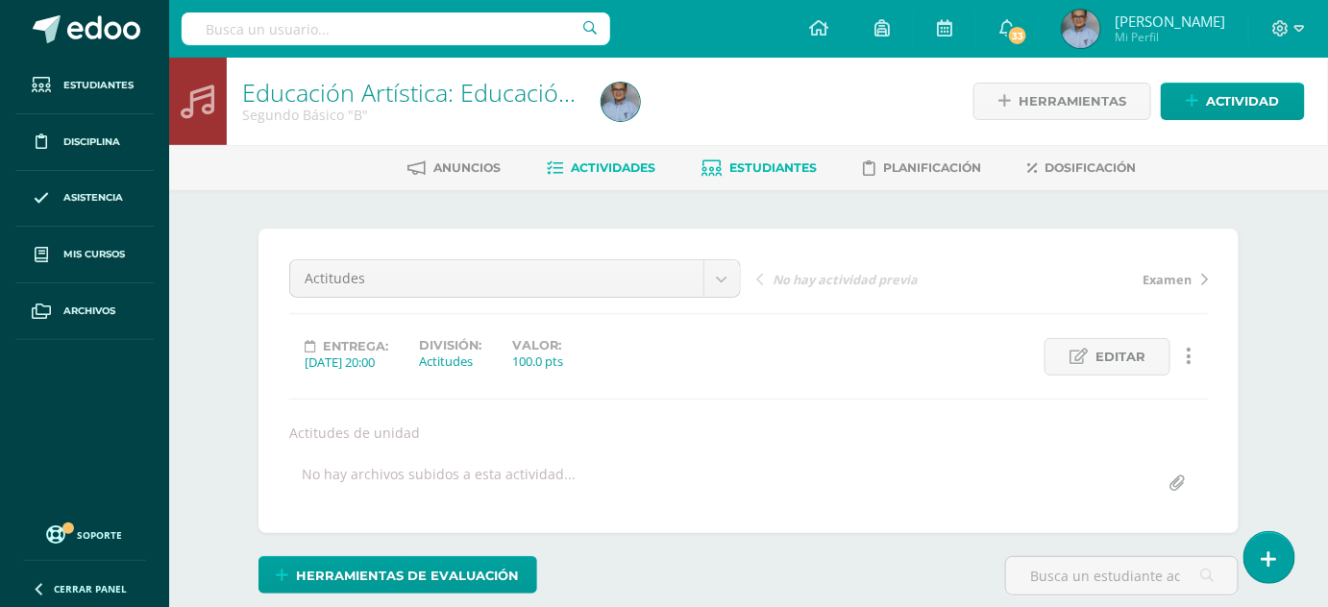
click at [779, 167] on span "Estudiantes" at bounding box center [772, 167] width 87 height 14
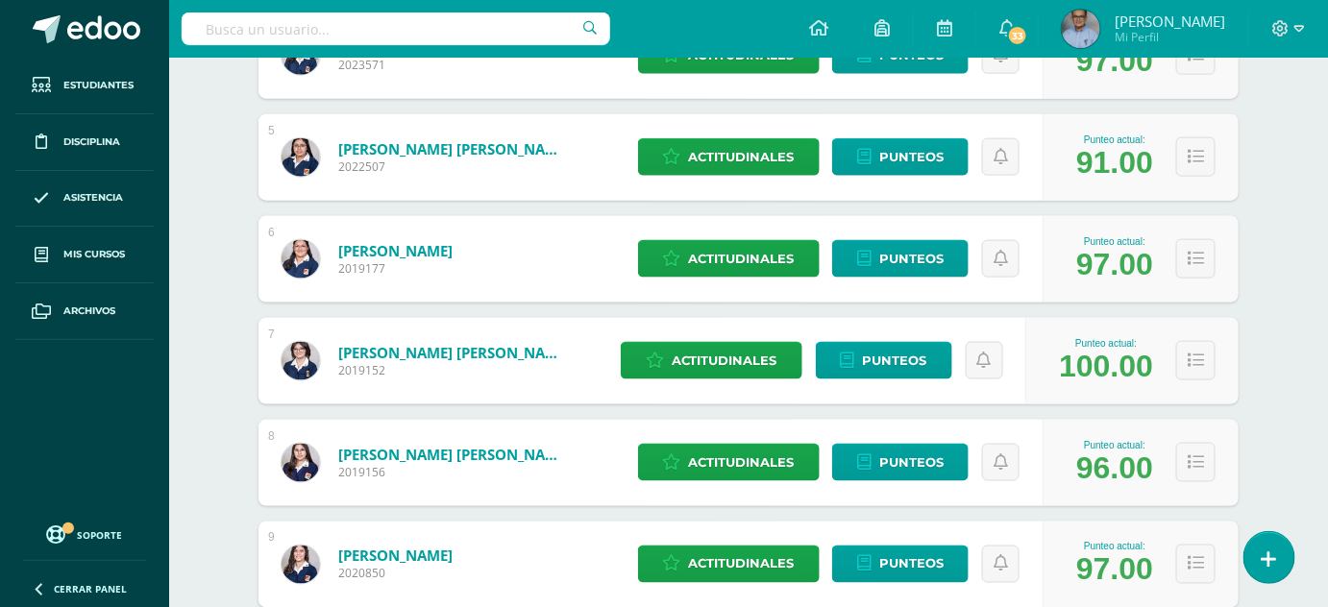
scroll to position [935, 0]
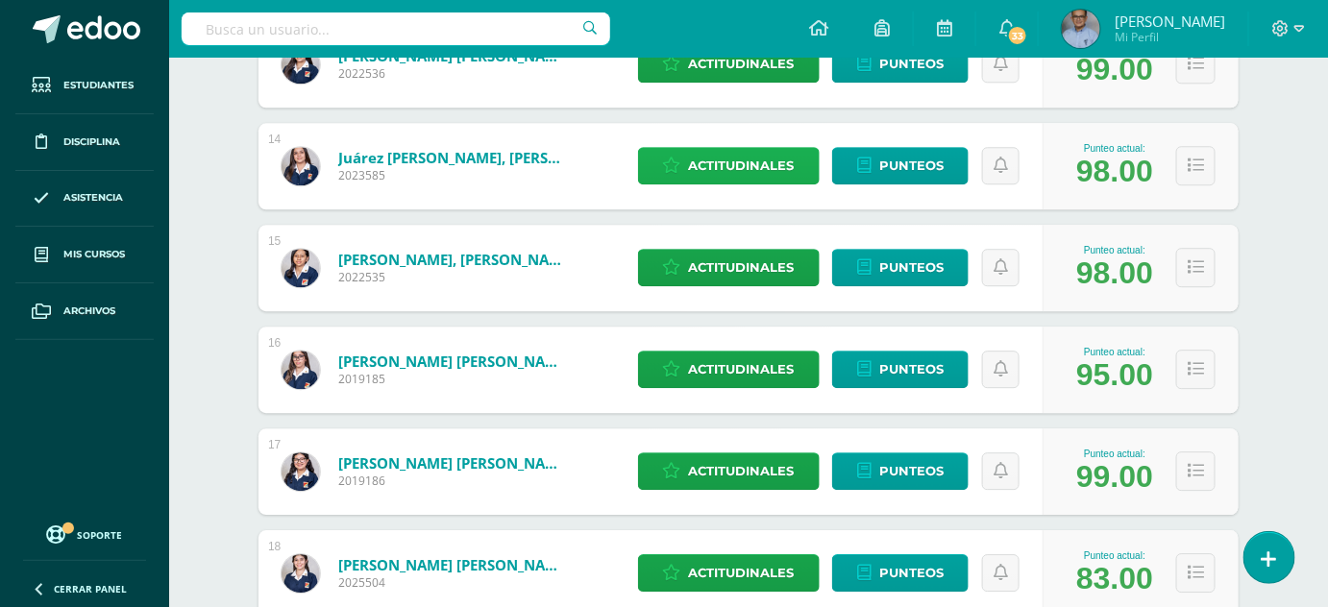
scroll to position [1623, 0]
